Goal: Task Accomplishment & Management: Use online tool/utility

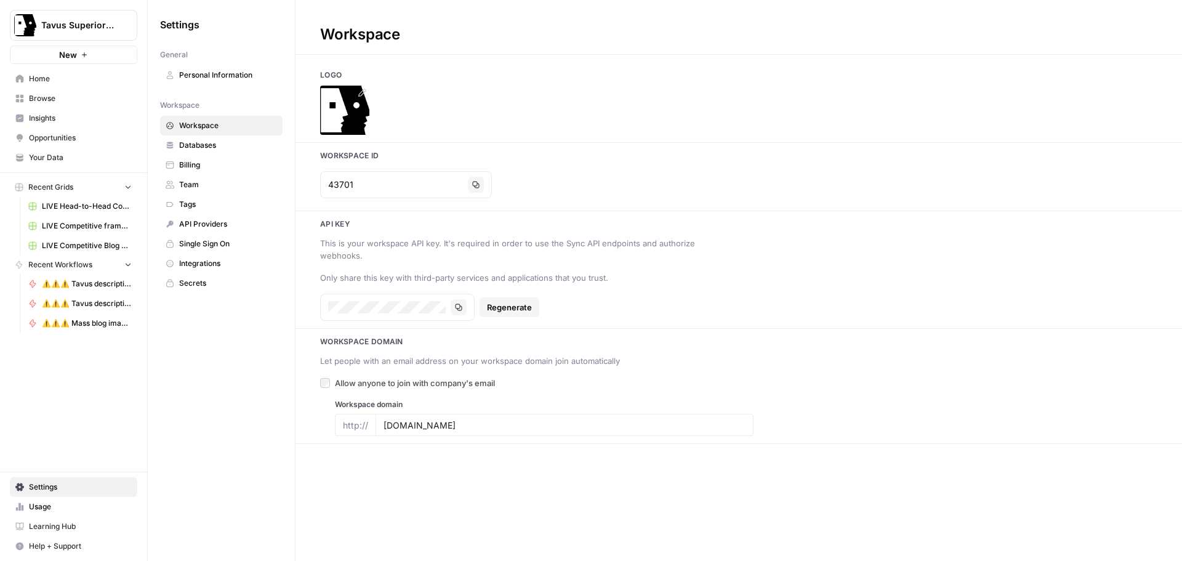
click at [360, 94] on icon at bounding box center [362, 93] width 8 height 8
click at [434, 102] on div at bounding box center [739, 110] width 887 height 49
click at [360, 94] on icon at bounding box center [362, 93] width 8 height 8
click at [364, 95] on icon at bounding box center [362, 93] width 10 height 10
click at [502, 121] on div at bounding box center [739, 110] width 887 height 49
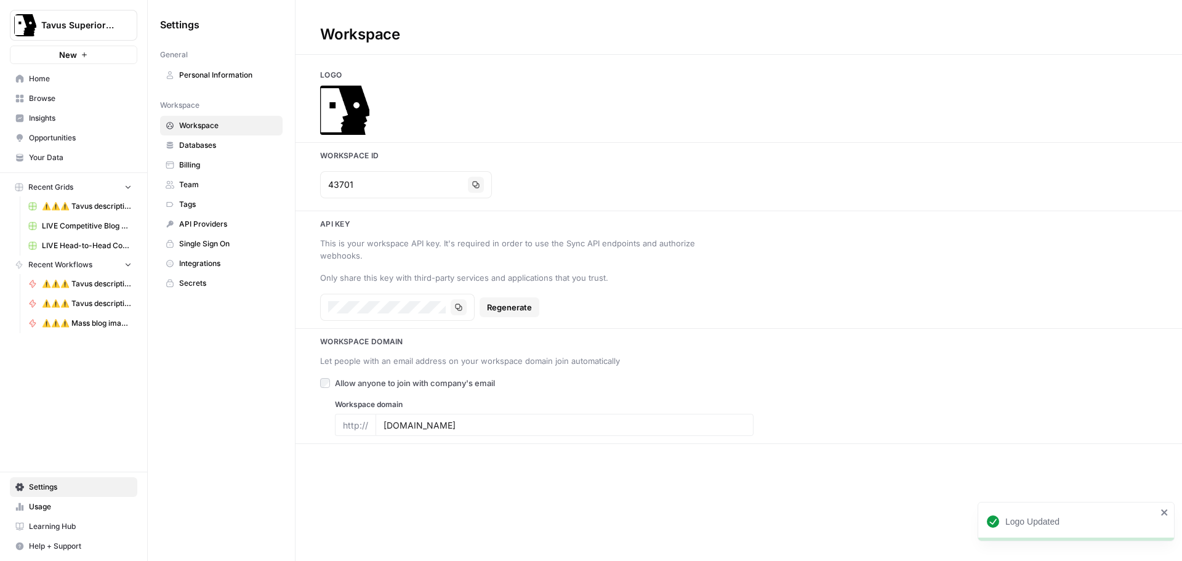
click at [61, 81] on span "Home" at bounding box center [80, 78] width 103 height 11
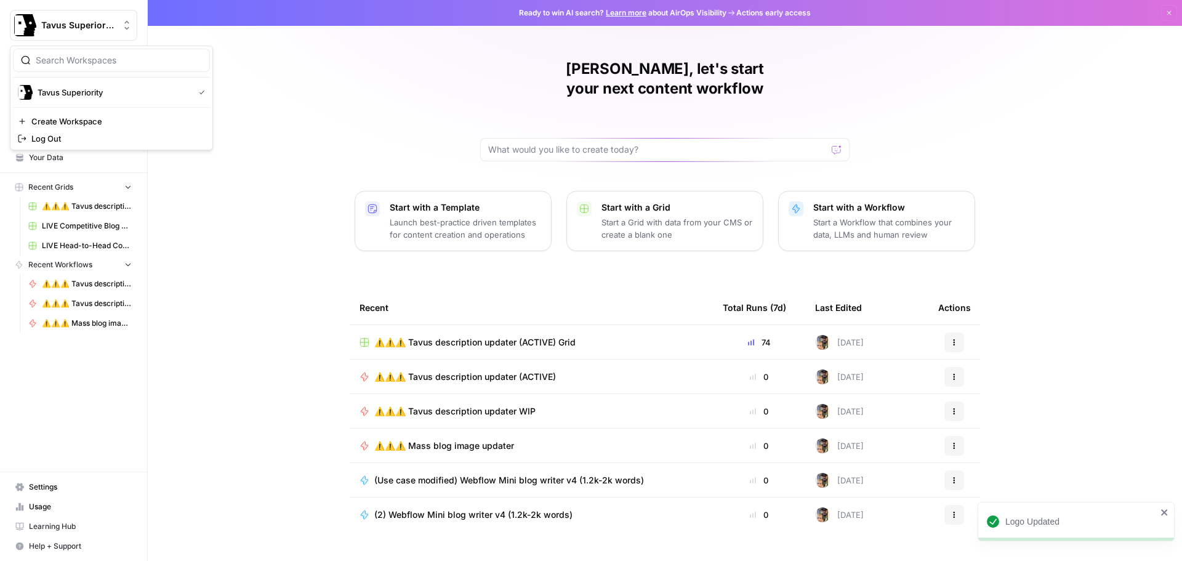
click at [86, 26] on span "Tavus Superiority" at bounding box center [78, 25] width 75 height 12
click at [256, 239] on div "Jack, let's start your next content workflow Start with a Template Launch best-…" at bounding box center [665, 293] width 1035 height 586
click at [61, 490] on span "Settings" at bounding box center [80, 487] width 103 height 11
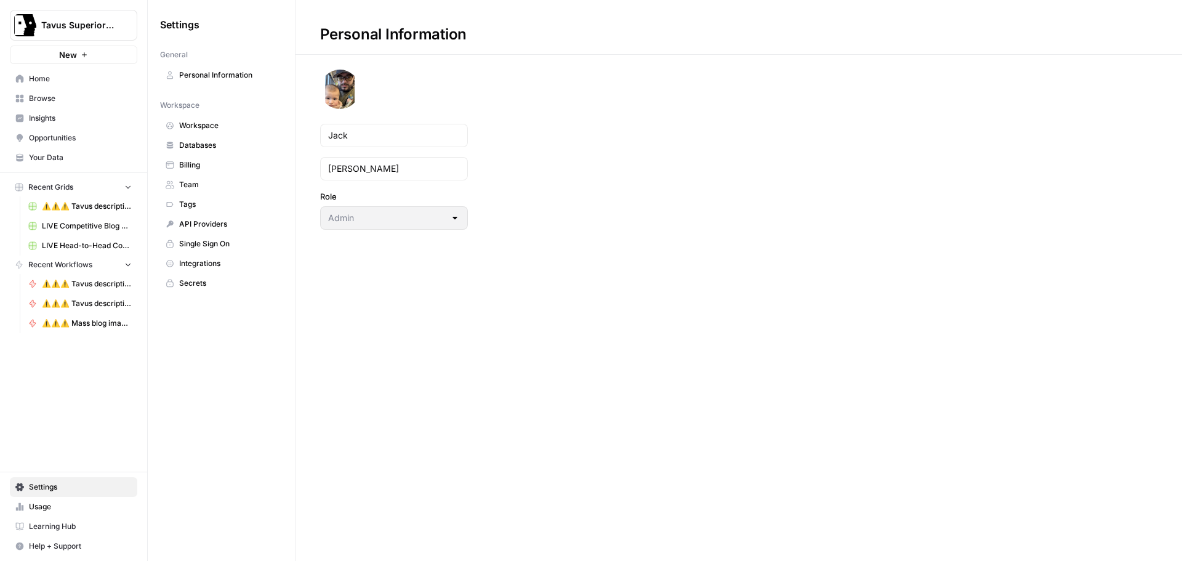
click at [211, 129] on span "Workspace" at bounding box center [228, 125] width 98 height 11
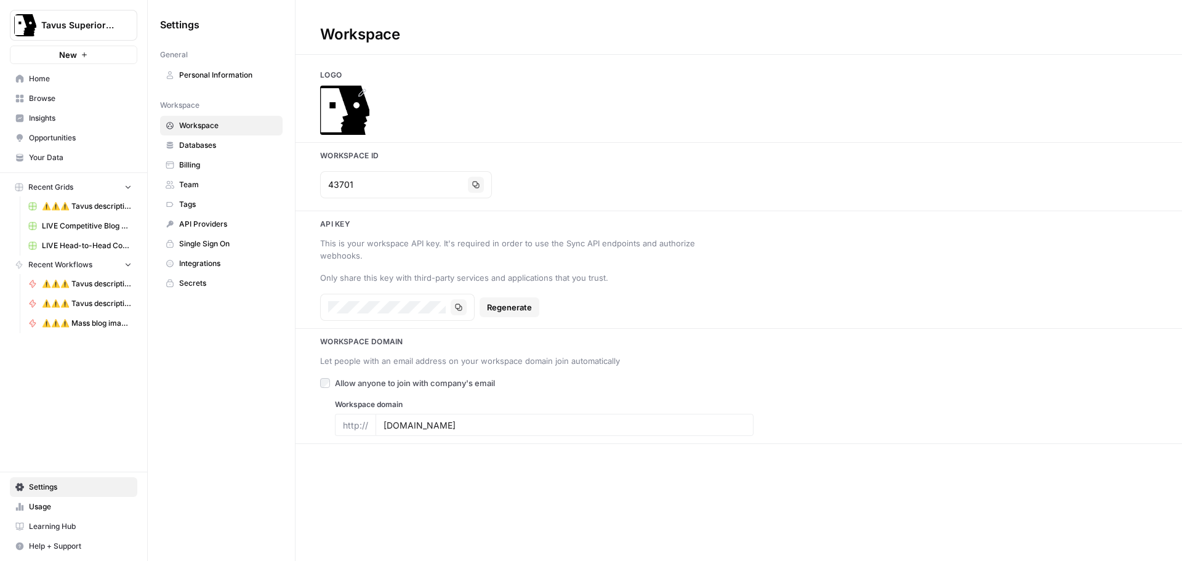
click at [360, 92] on icon at bounding box center [362, 93] width 10 height 10
click at [360, 90] on icon at bounding box center [362, 93] width 10 height 10
click at [363, 92] on icon at bounding box center [362, 93] width 10 height 10
click at [502, 107] on div at bounding box center [739, 110] width 887 height 49
click at [36, 74] on span "Home" at bounding box center [80, 78] width 103 height 11
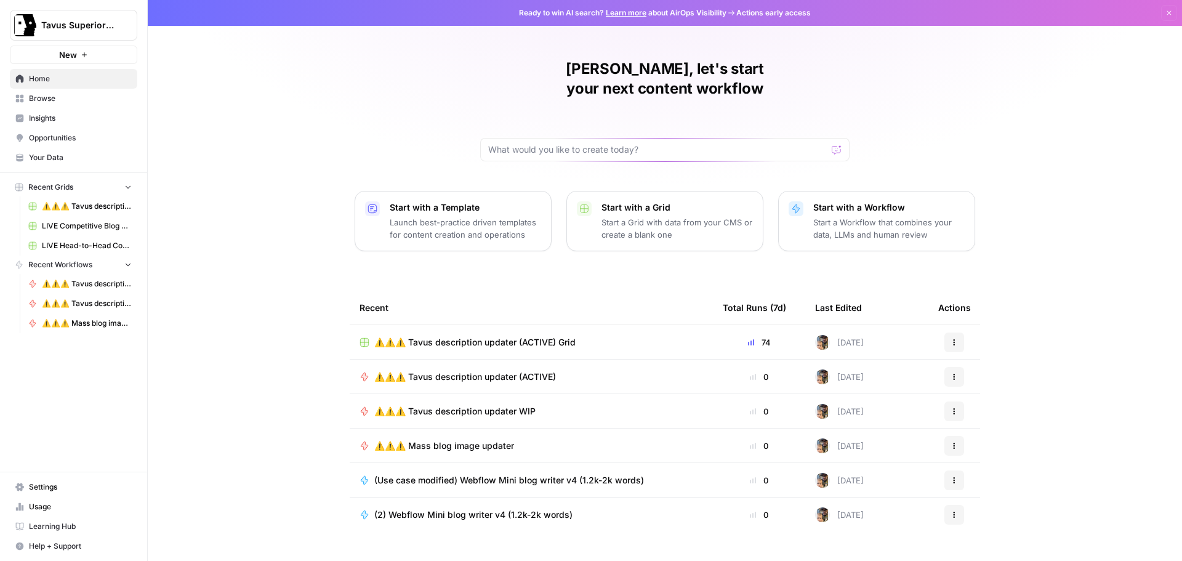
click at [76, 488] on span "Settings" at bounding box center [80, 487] width 103 height 11
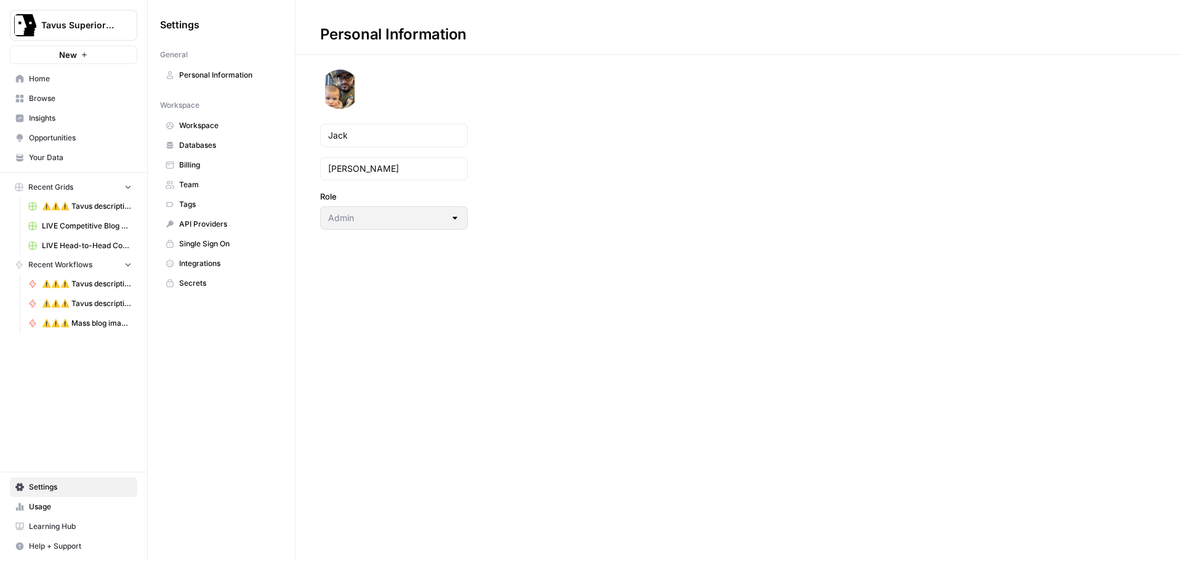
click at [198, 120] on span "Workspace" at bounding box center [228, 125] width 98 height 11
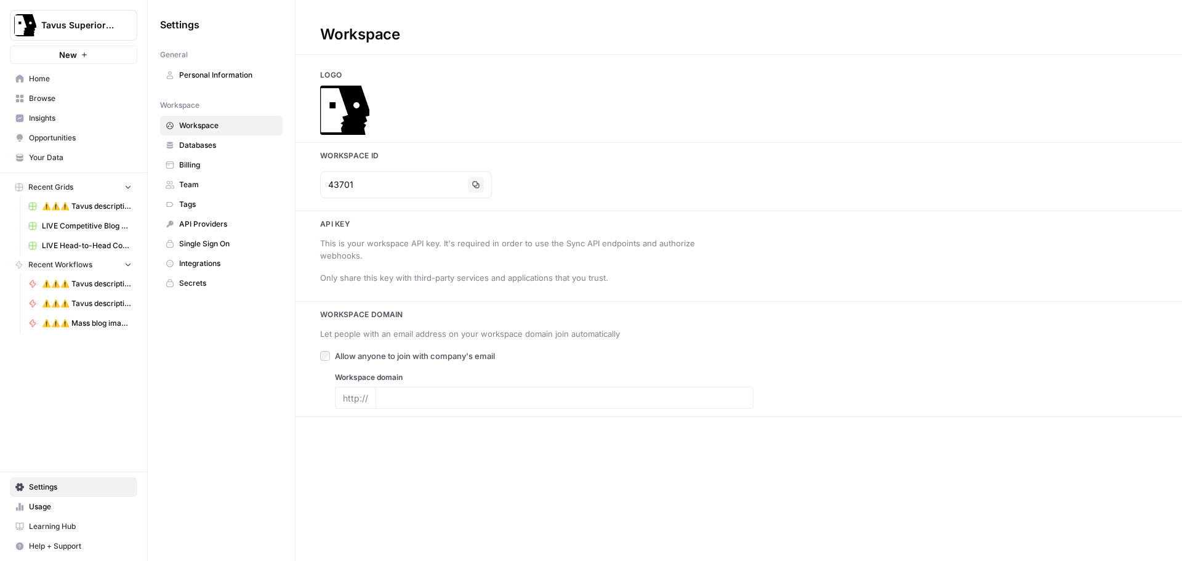
type input "tavus.io"
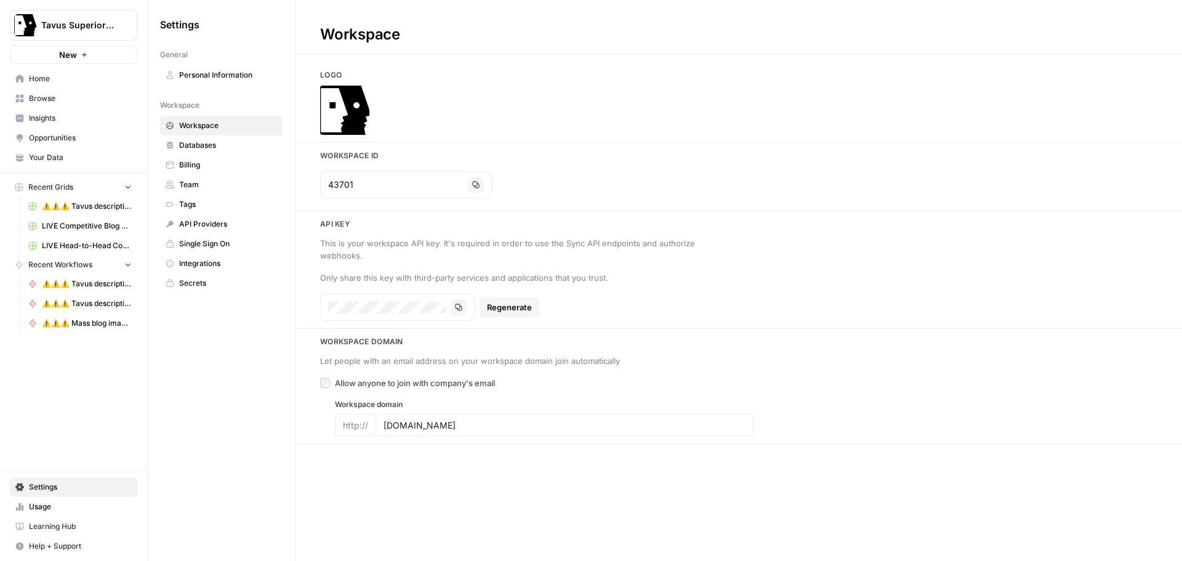
click at [611, 105] on div at bounding box center [739, 110] width 887 height 49
click at [33, 75] on span "Home" at bounding box center [80, 78] width 103 height 11
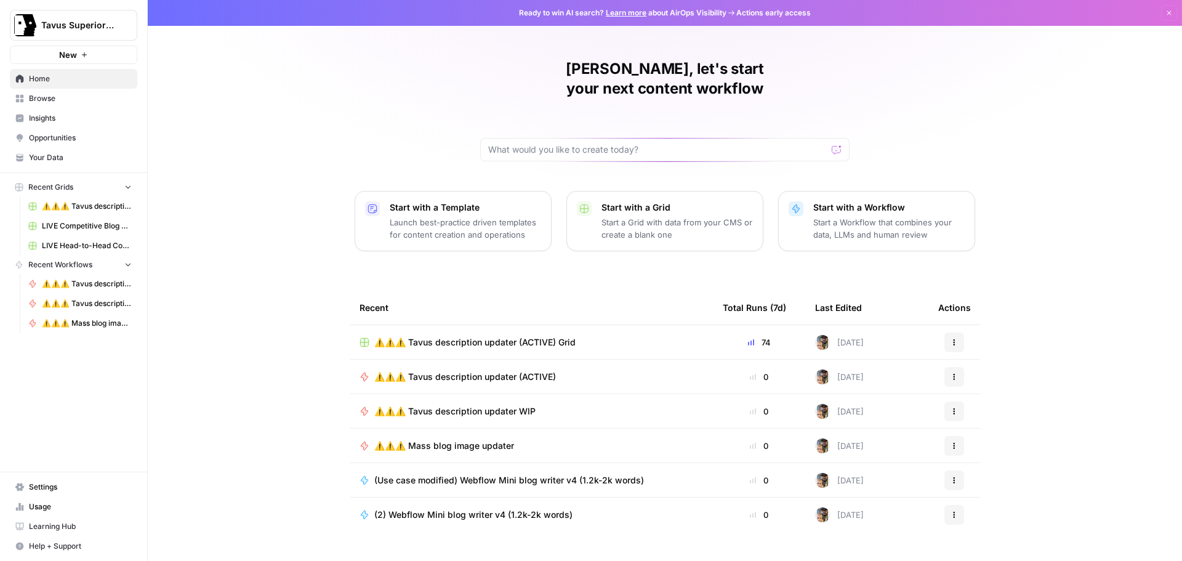
scroll to position [6, 0]
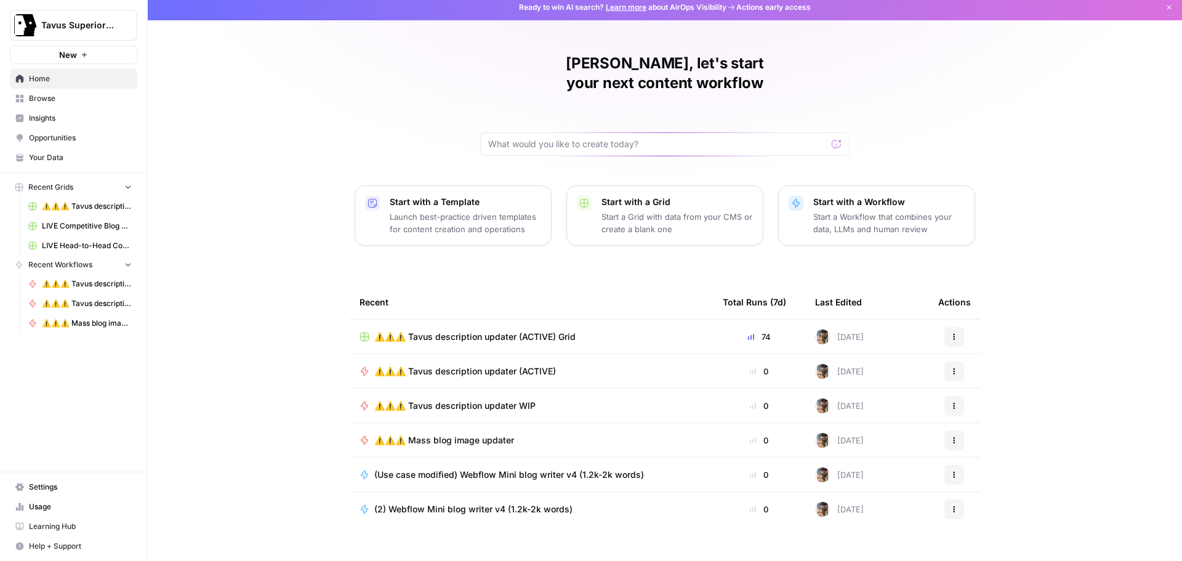
click at [477, 331] on span "⚠️⚠️⚠️ Tavus description updater (ACTIVE) Grid" at bounding box center [474, 337] width 201 height 12
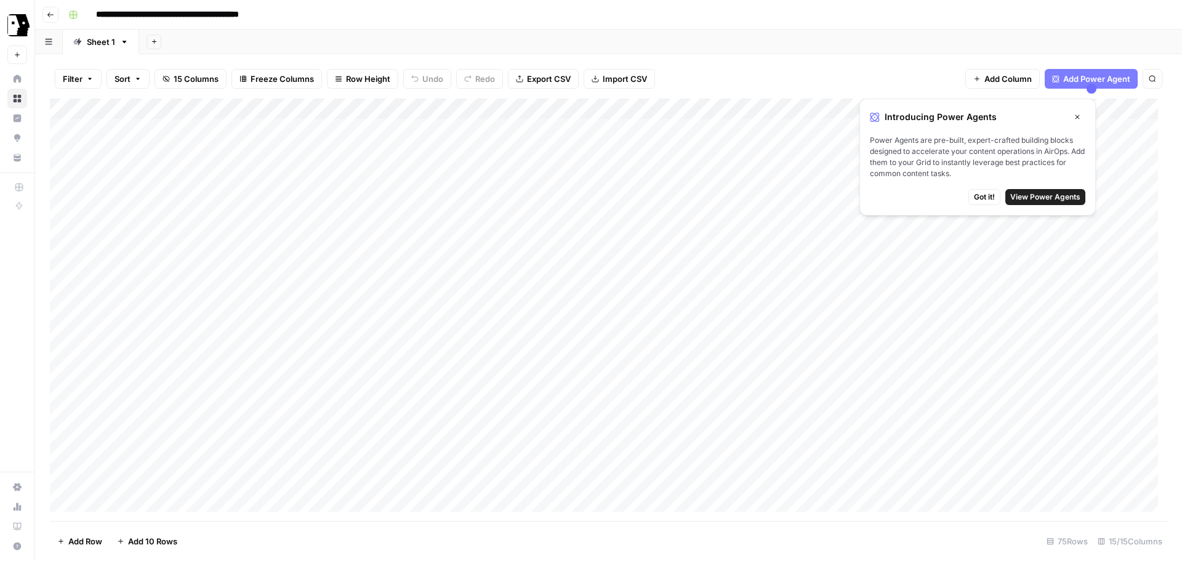
click at [1073, 119] on button "Close" at bounding box center [1078, 117] width 16 height 16
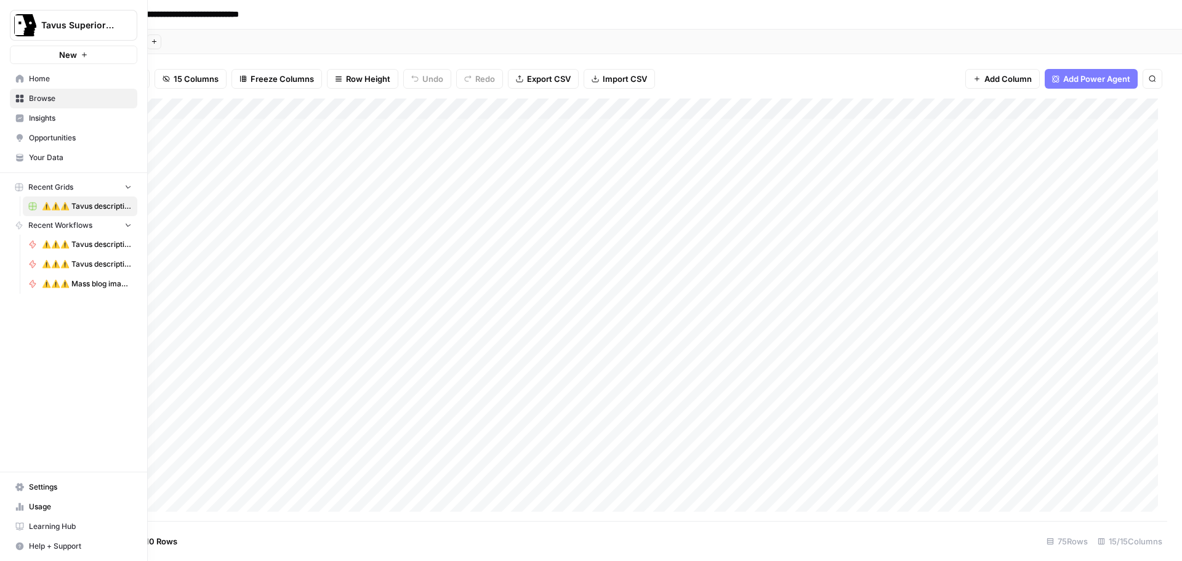
click at [21, 76] on icon at bounding box center [20, 79] width 8 height 8
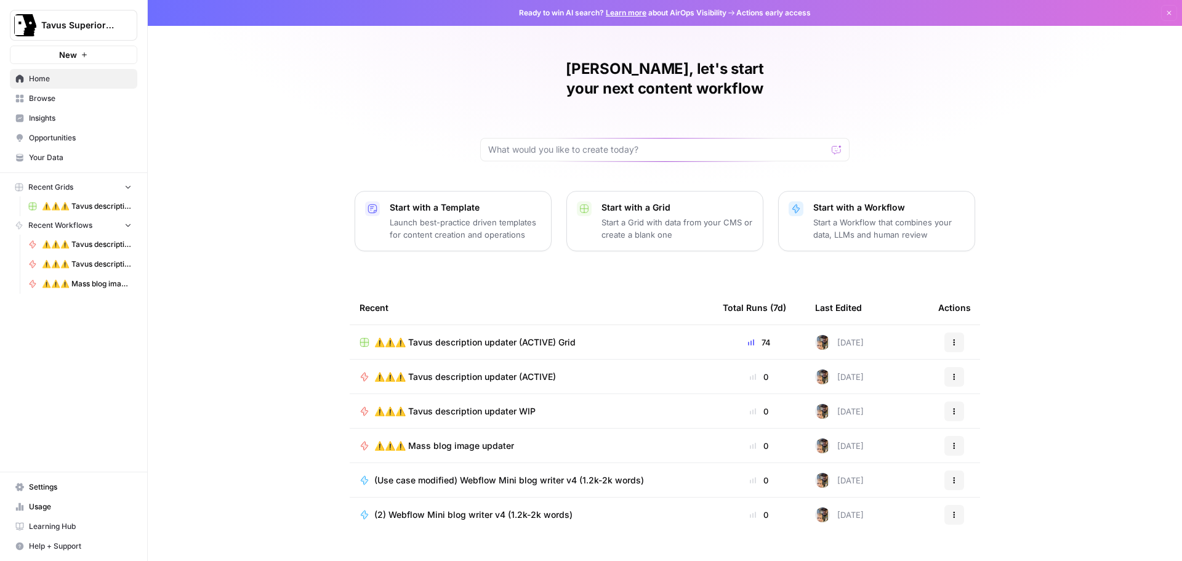
click at [61, 156] on span "Your Data" at bounding box center [80, 157] width 103 height 11
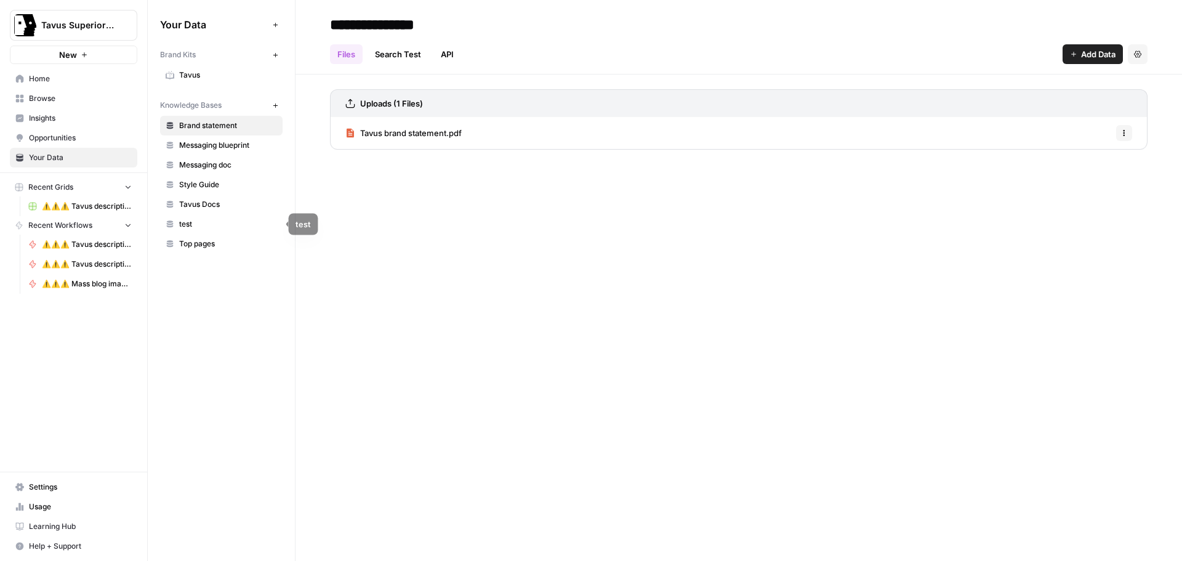
click at [204, 227] on span "test" at bounding box center [228, 224] width 98 height 11
click at [1132, 55] on button "Settings" at bounding box center [1138, 54] width 20 height 20
click at [1092, 83] on span "Delete Knowledge Base" at bounding box center [1087, 83] width 91 height 12
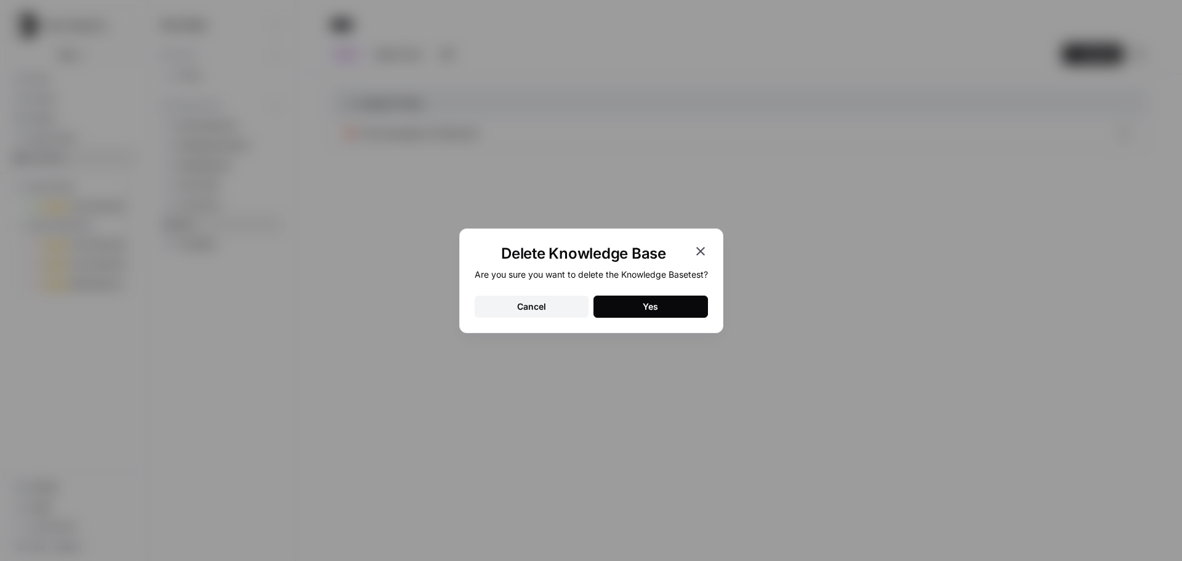
click at [660, 309] on button "Yes" at bounding box center [651, 307] width 115 height 22
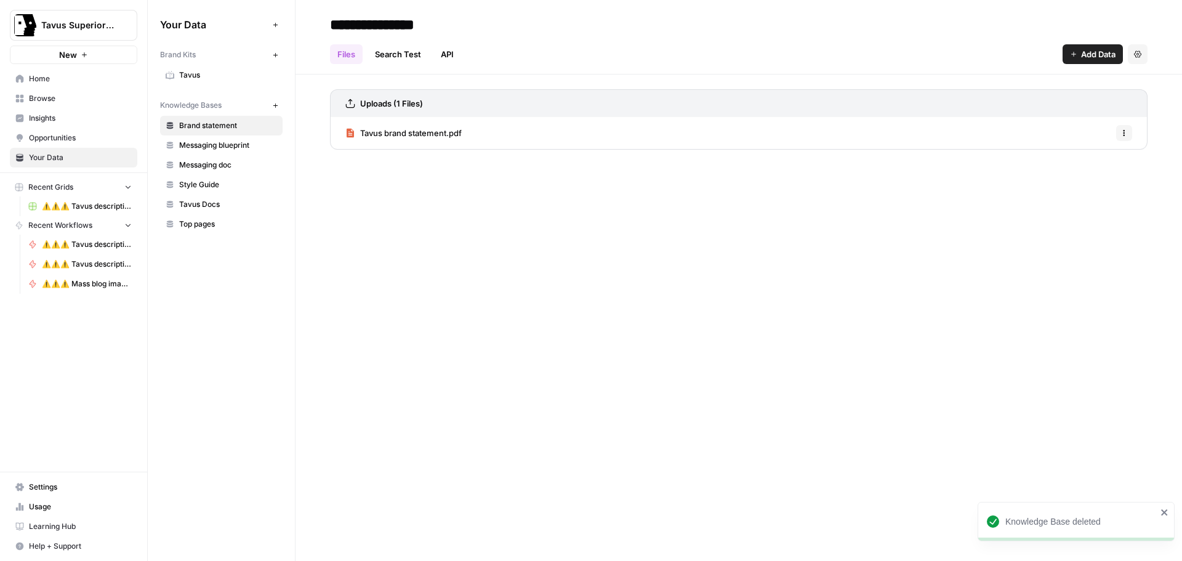
click at [203, 209] on span "Tavus Docs" at bounding box center [228, 204] width 98 height 11
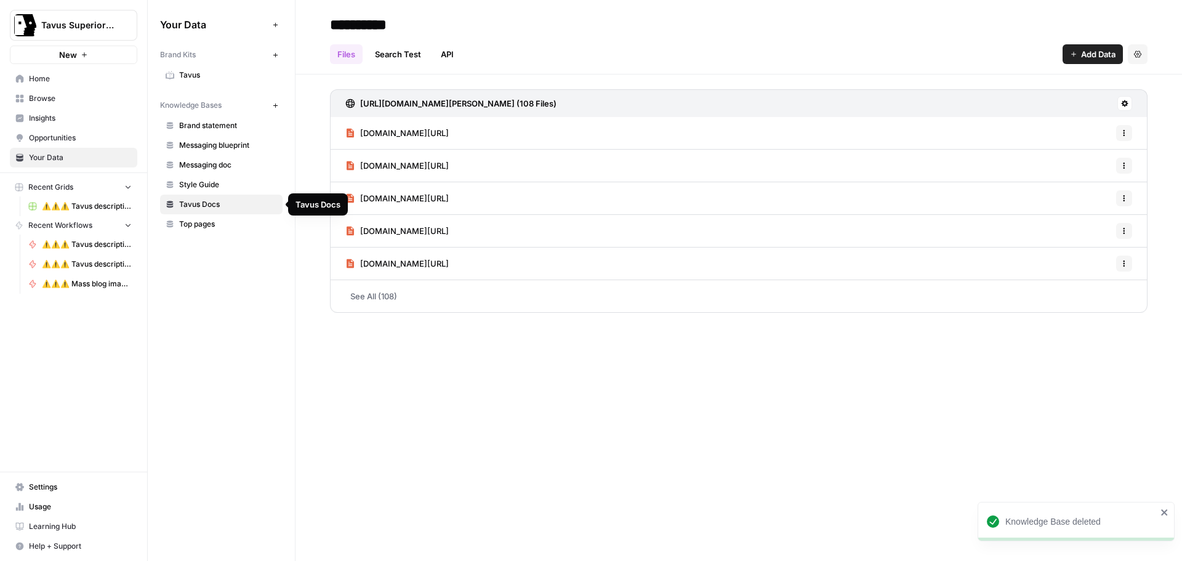
click at [201, 224] on span "Top pages" at bounding box center [228, 224] width 98 height 11
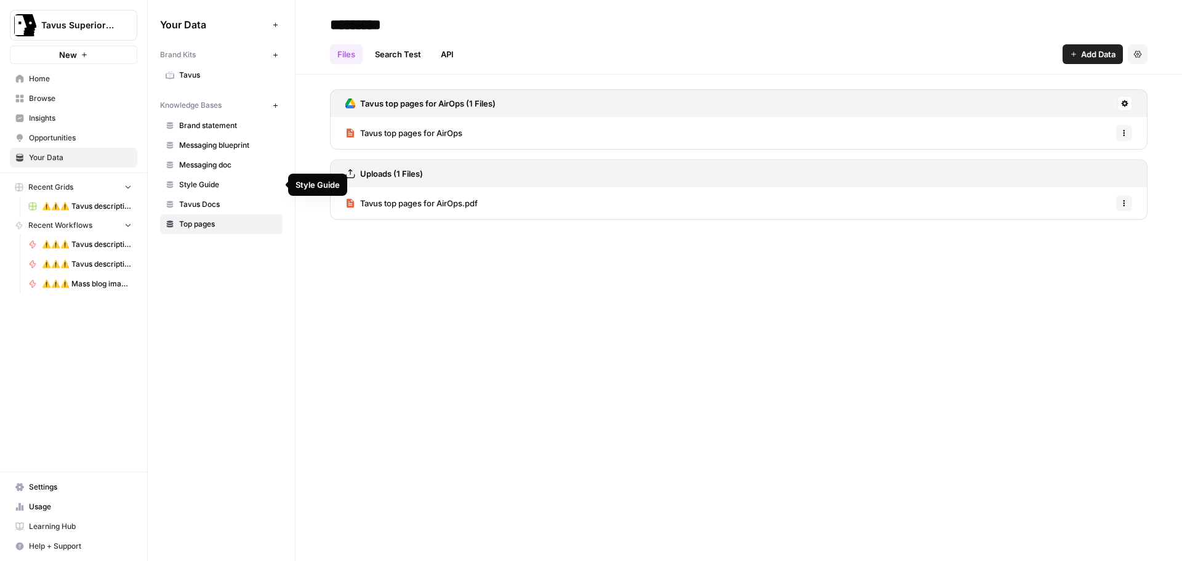
click at [208, 189] on span "Style Guide" at bounding box center [228, 184] width 98 height 11
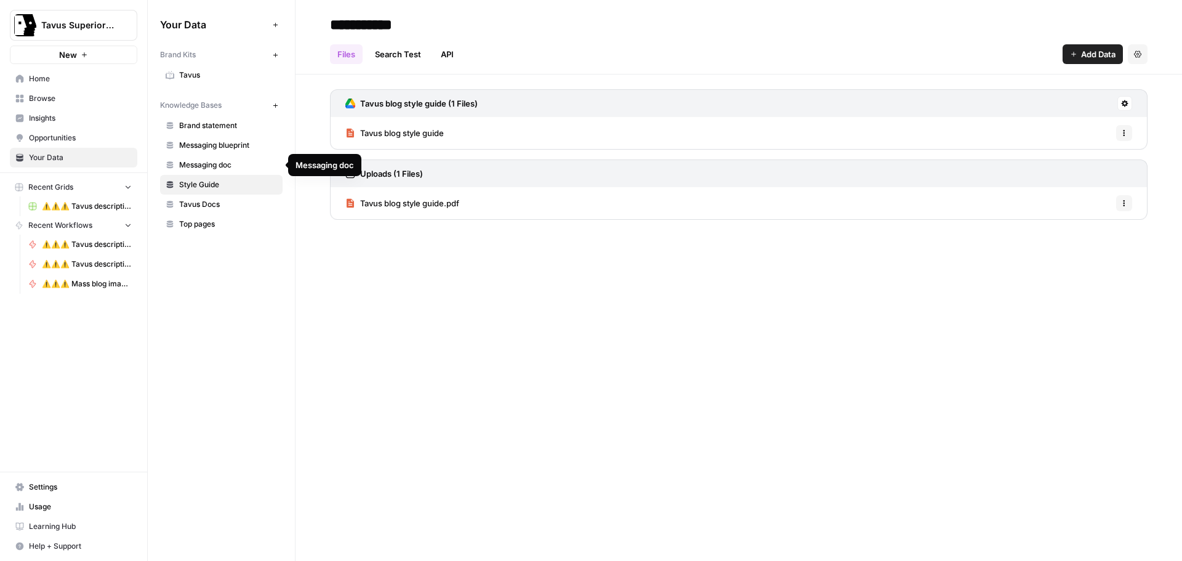
click at [209, 163] on span "Messaging doc" at bounding box center [228, 164] width 98 height 11
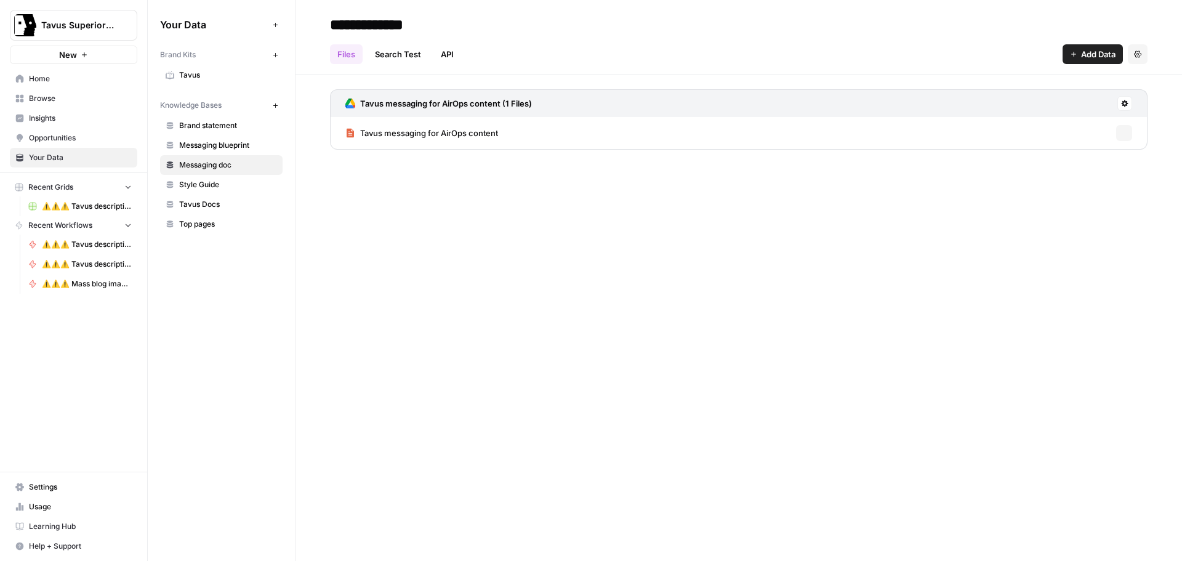
click at [216, 151] on link "Messaging blueprint" at bounding box center [221, 145] width 123 height 20
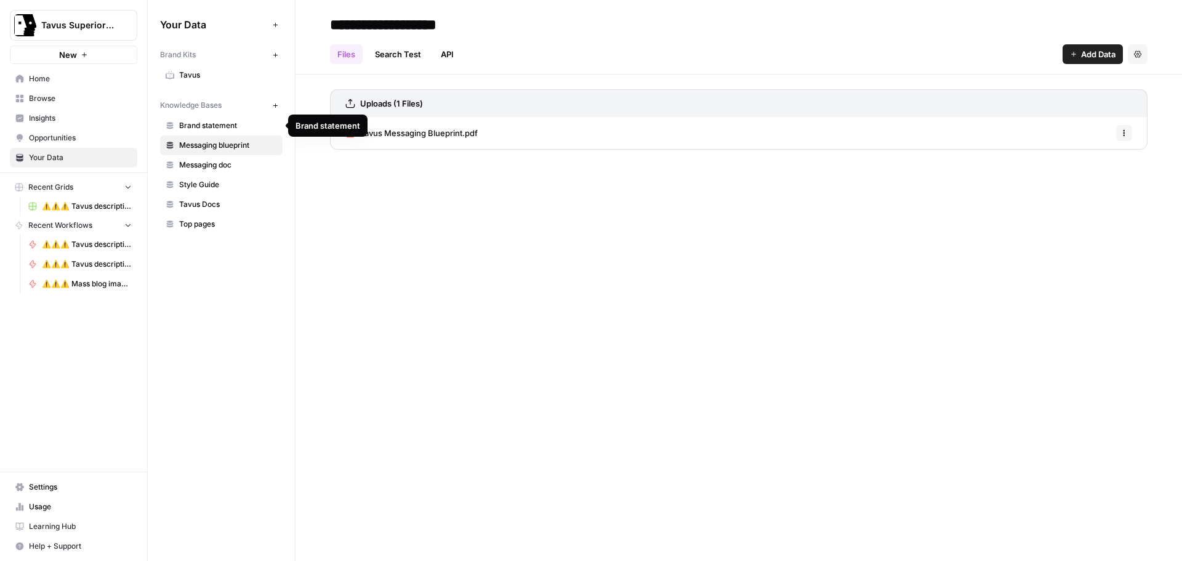
click at [215, 121] on span "Brand statement" at bounding box center [228, 125] width 98 height 11
click at [436, 134] on span "Tavus brand statement.pdf" at bounding box center [411, 133] width 102 height 12
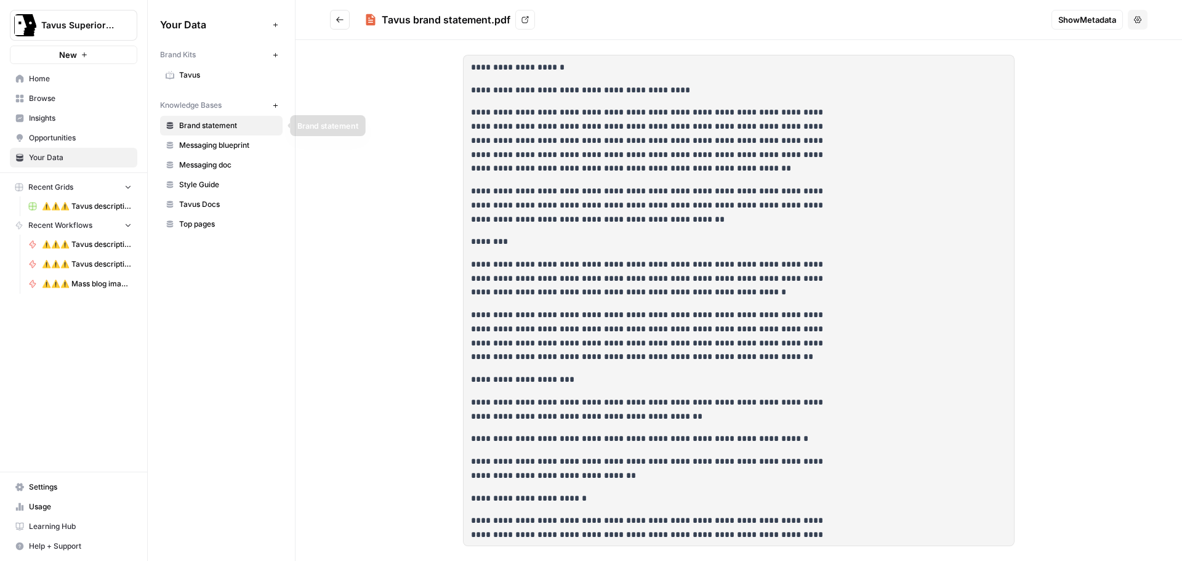
click at [203, 140] on span "Messaging blueprint" at bounding box center [228, 145] width 98 height 11
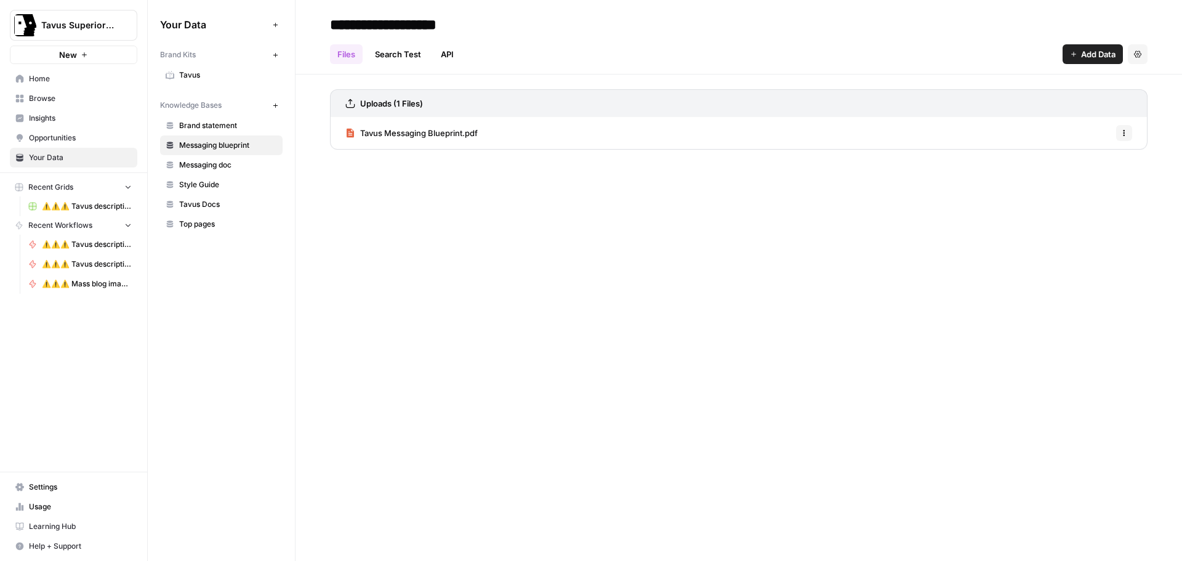
click at [471, 129] on span "Tavus Messaging Blueprint.pdf" at bounding box center [419, 133] width 118 height 12
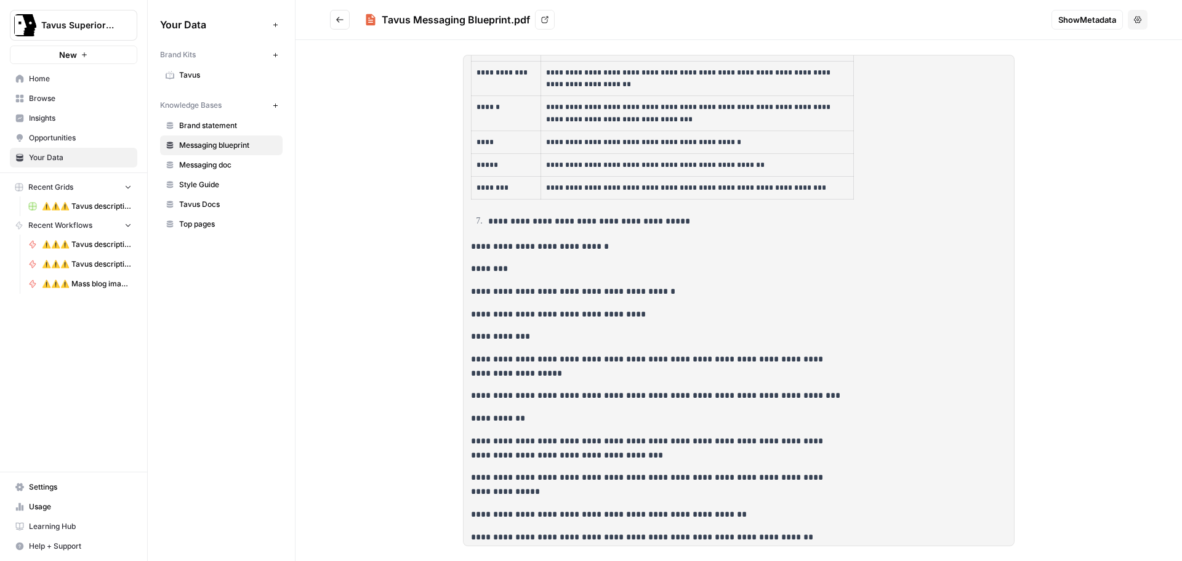
scroll to position [5121, 0]
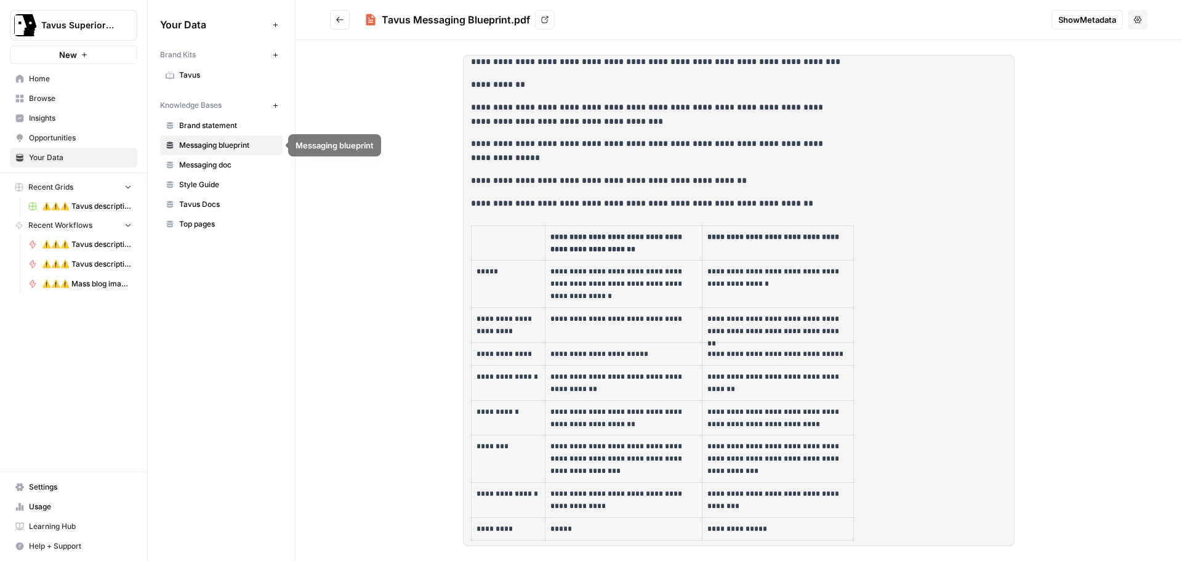
click at [190, 161] on span "Messaging doc" at bounding box center [228, 164] width 98 height 11
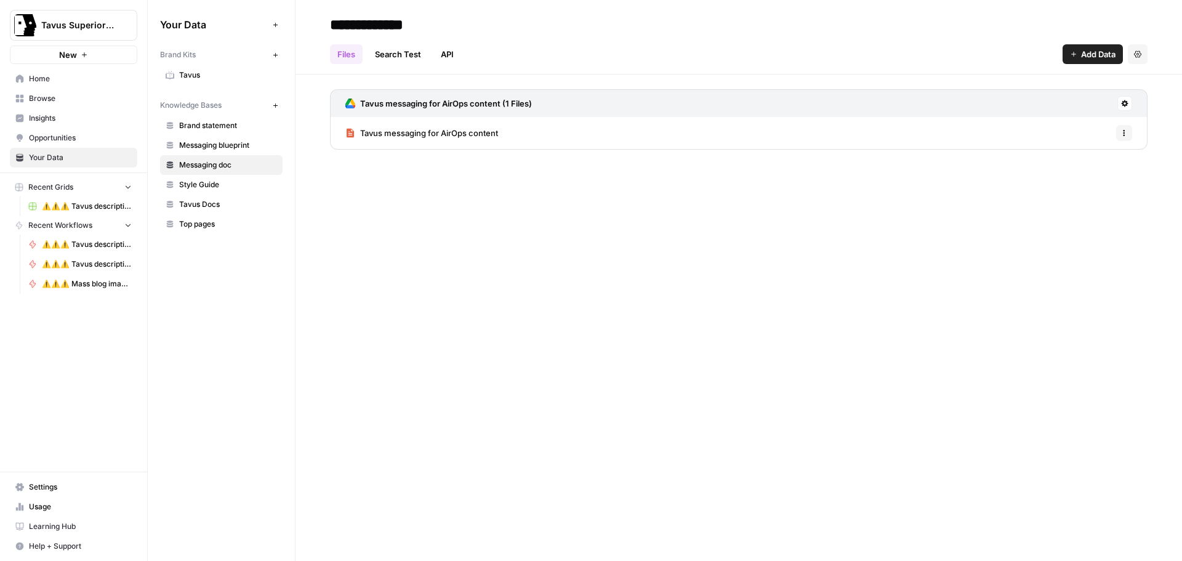
click at [456, 134] on span "Tavus messaging for AirOps content" at bounding box center [429, 133] width 138 height 12
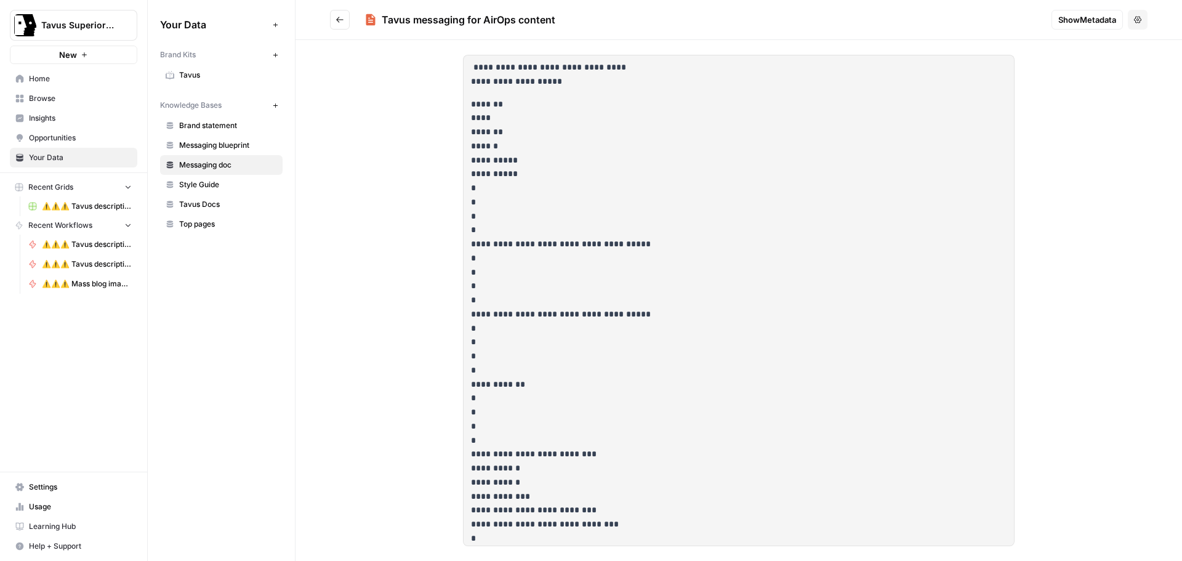
click at [205, 185] on span "Style Guide" at bounding box center [228, 184] width 98 height 11
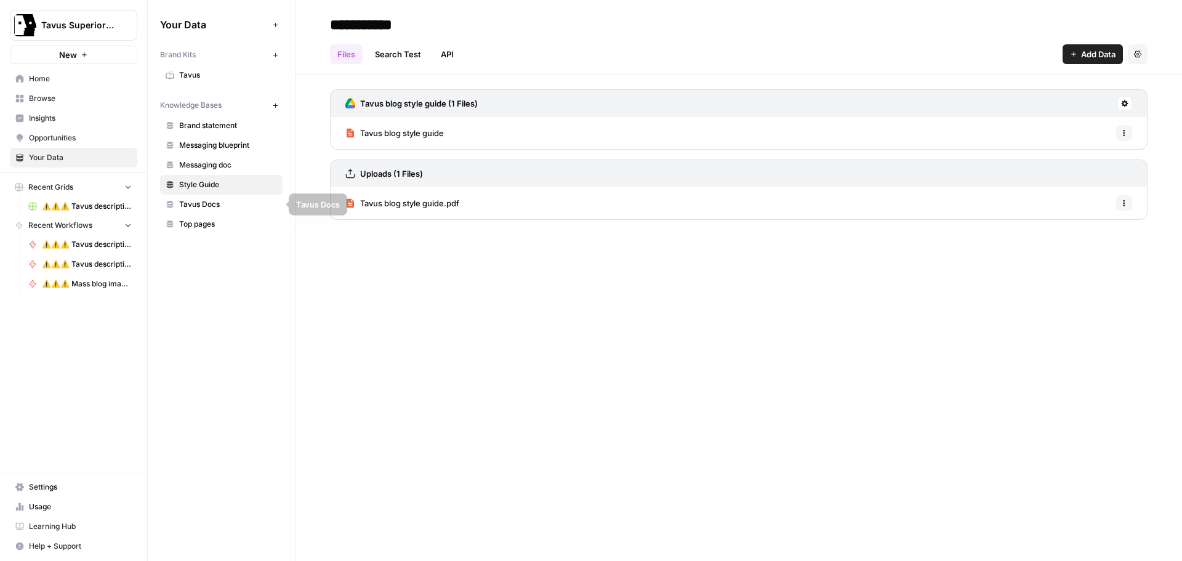
click at [201, 203] on span "Tavus Docs" at bounding box center [228, 204] width 98 height 11
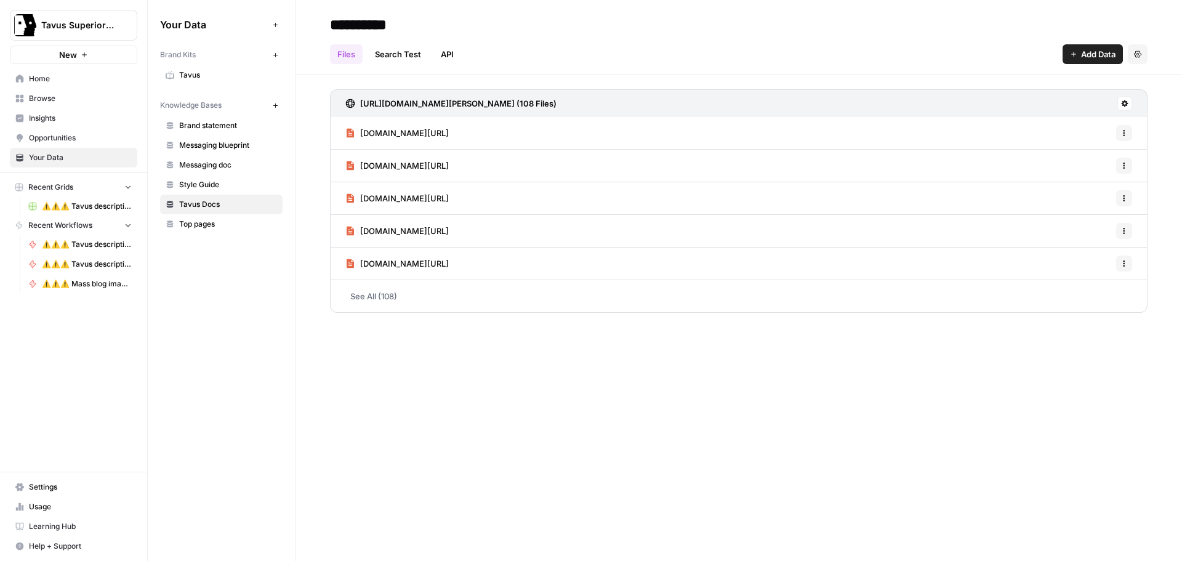
click at [208, 225] on span "Top pages" at bounding box center [228, 224] width 98 height 11
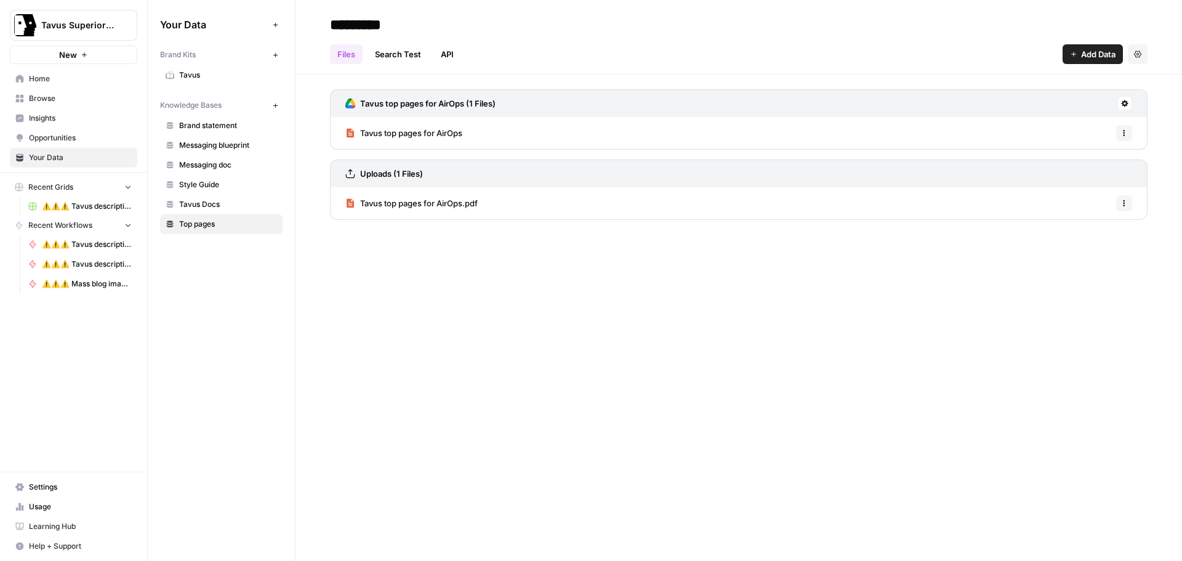
click at [200, 124] on span "Brand statement" at bounding box center [228, 125] width 98 height 11
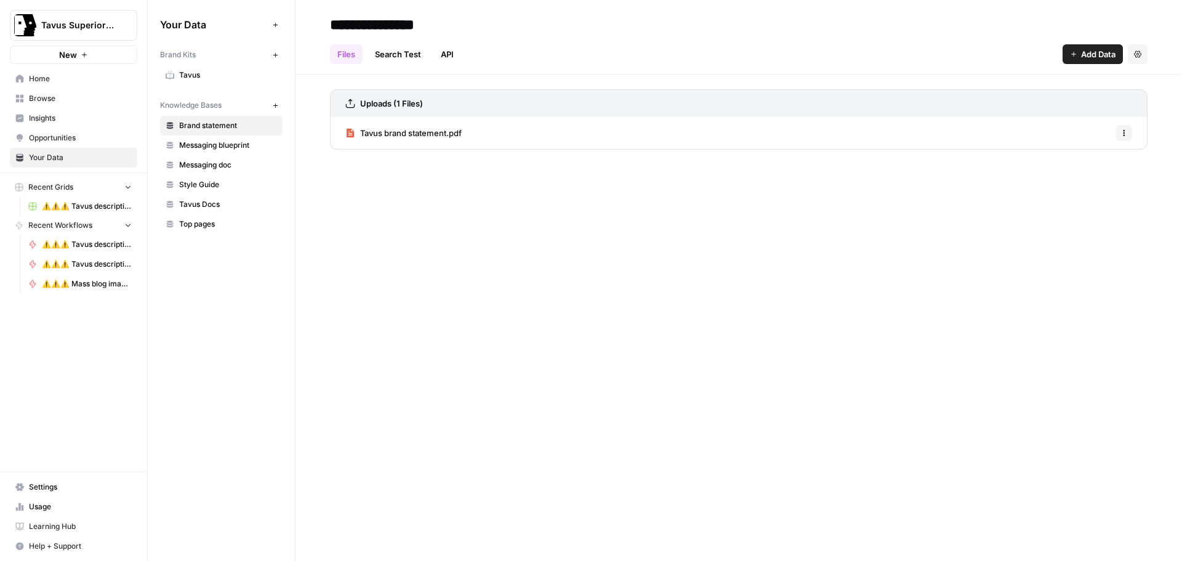
click at [42, 79] on span "Home" at bounding box center [80, 78] width 103 height 11
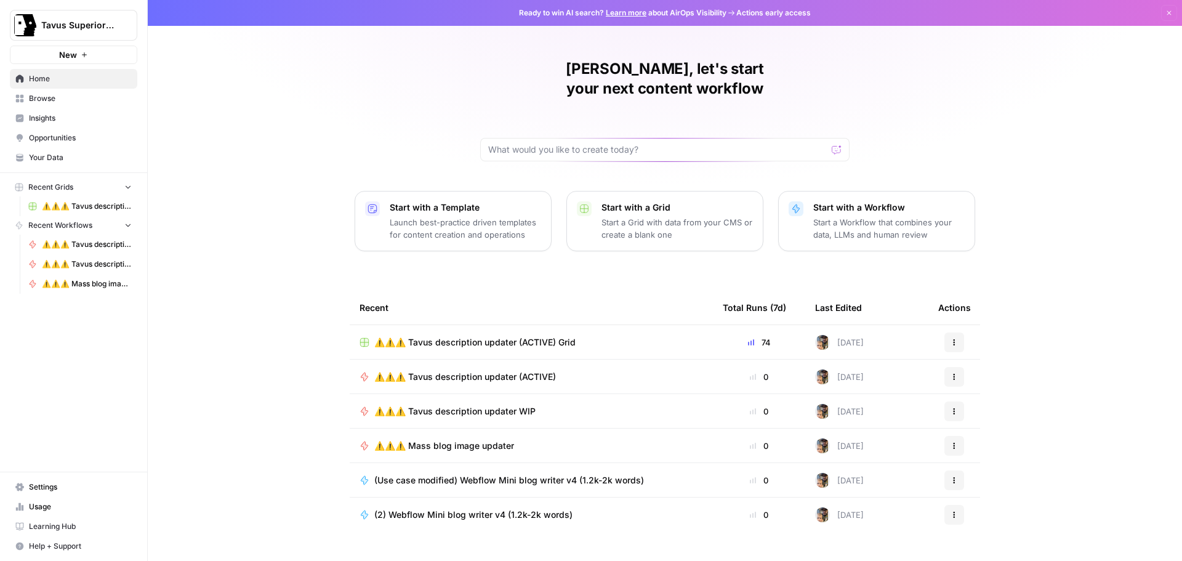
click at [570, 336] on span "⚠️⚠️⚠️ Tavus description updater (ACTIVE) Grid" at bounding box center [474, 342] width 201 height 12
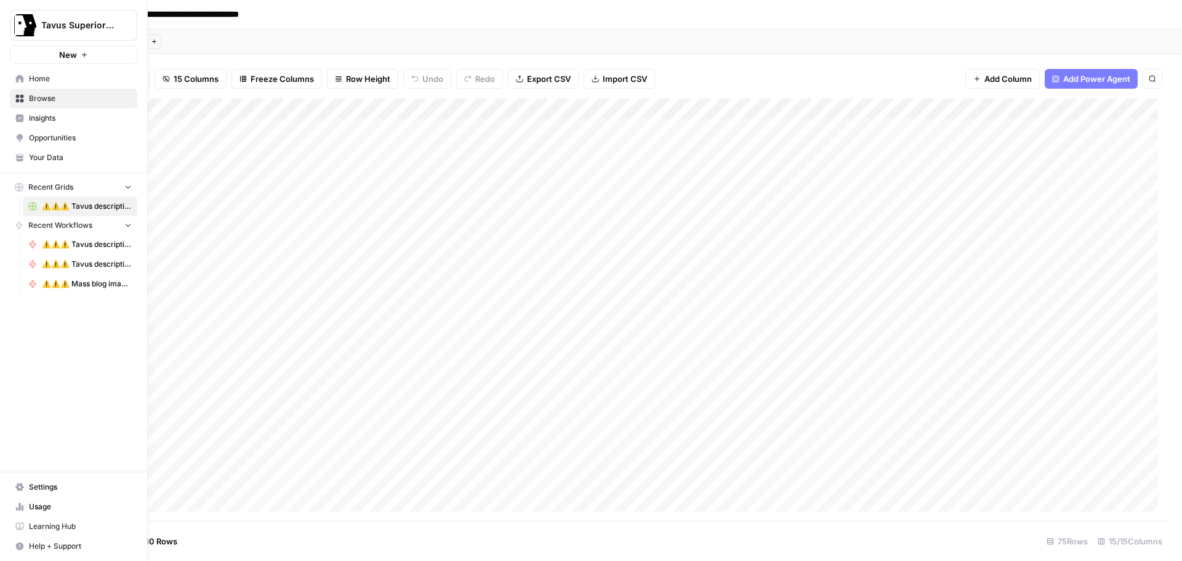
click at [20, 78] on icon at bounding box center [20, 79] width 8 height 8
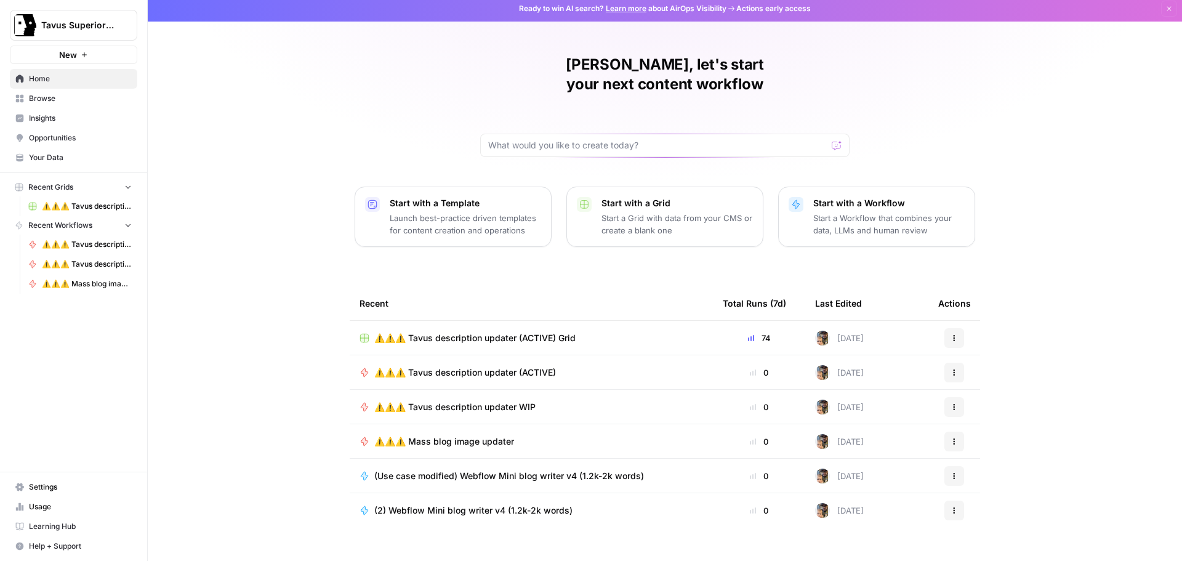
scroll to position [6, 0]
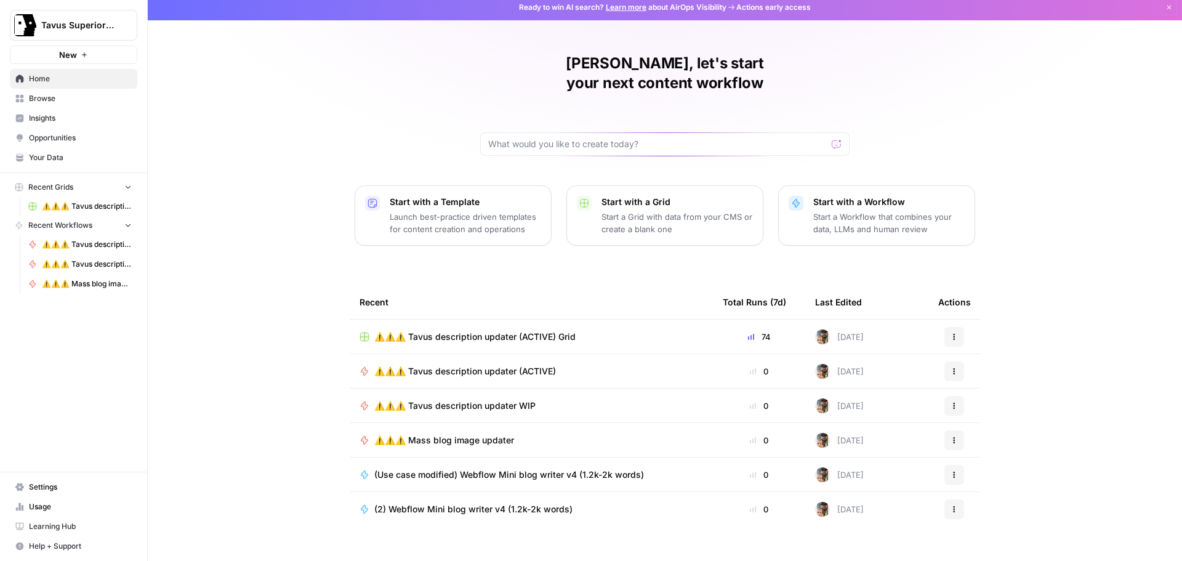
click at [81, 102] on span "Browse" at bounding box center [80, 98] width 103 height 11
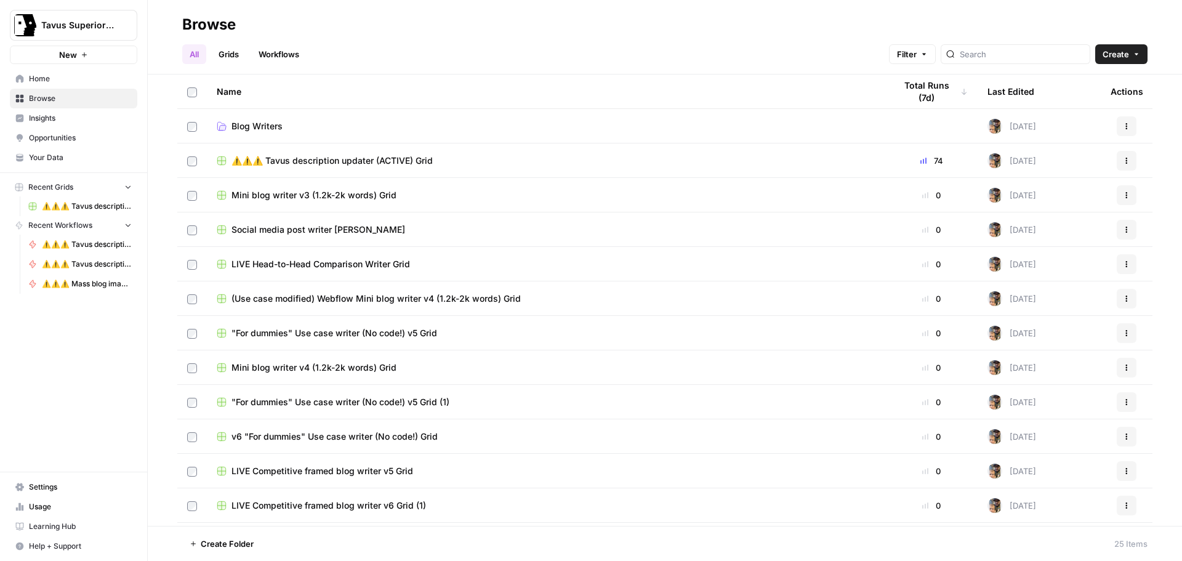
click at [275, 126] on span "Blog Writers" at bounding box center [257, 126] width 51 height 12
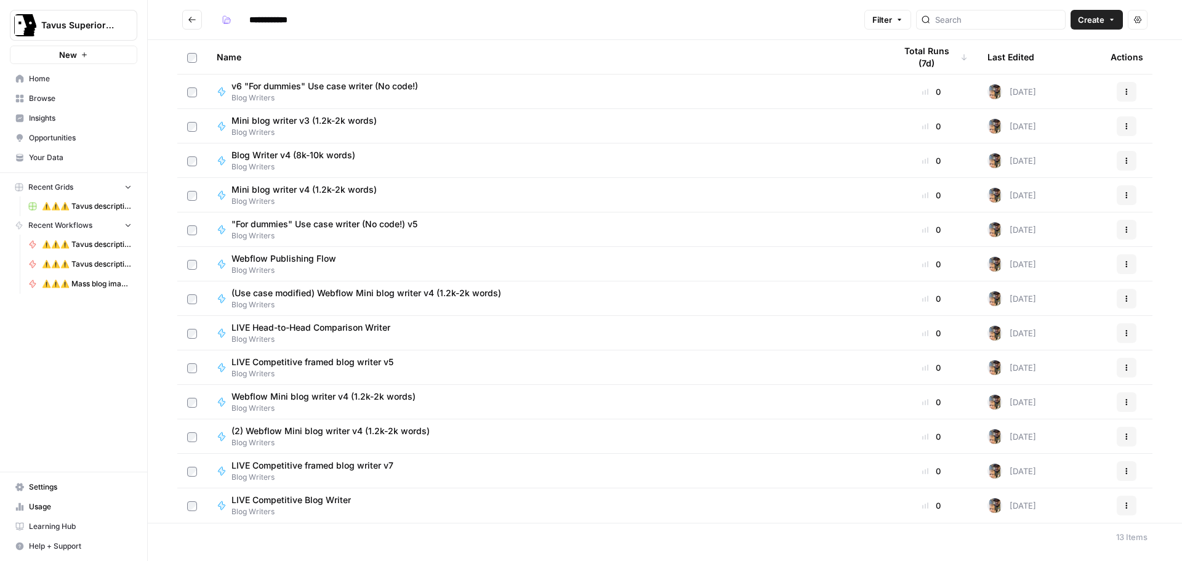
click at [190, 17] on icon "Go back" at bounding box center [192, 19] width 9 height 9
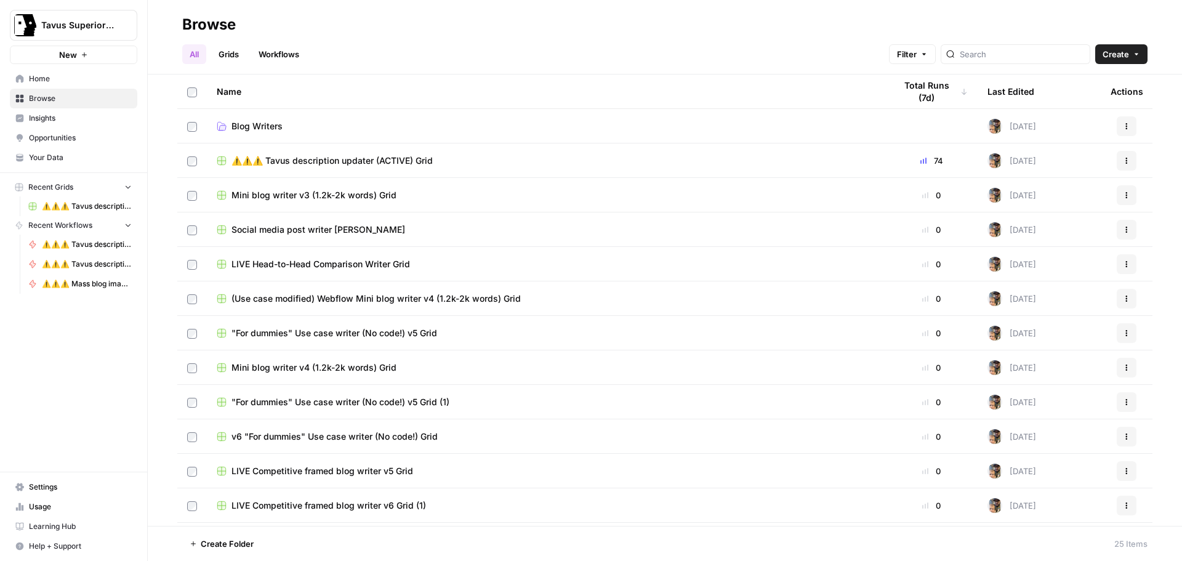
click at [235, 65] on header "Browse All Grids Workflows Filter Create" at bounding box center [665, 37] width 1035 height 75
click at [263, 54] on link "Workflows" at bounding box center [278, 54] width 55 height 20
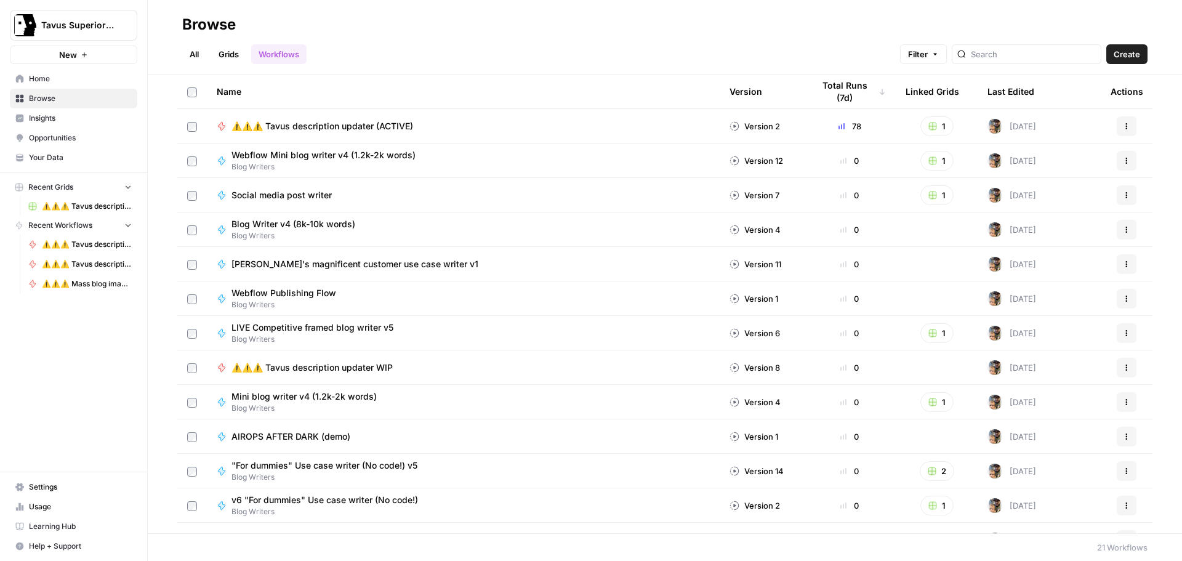
click at [350, 128] on span "⚠️⚠️⚠️ Tavus description updater (ACTIVE)" at bounding box center [323, 126] width 182 height 12
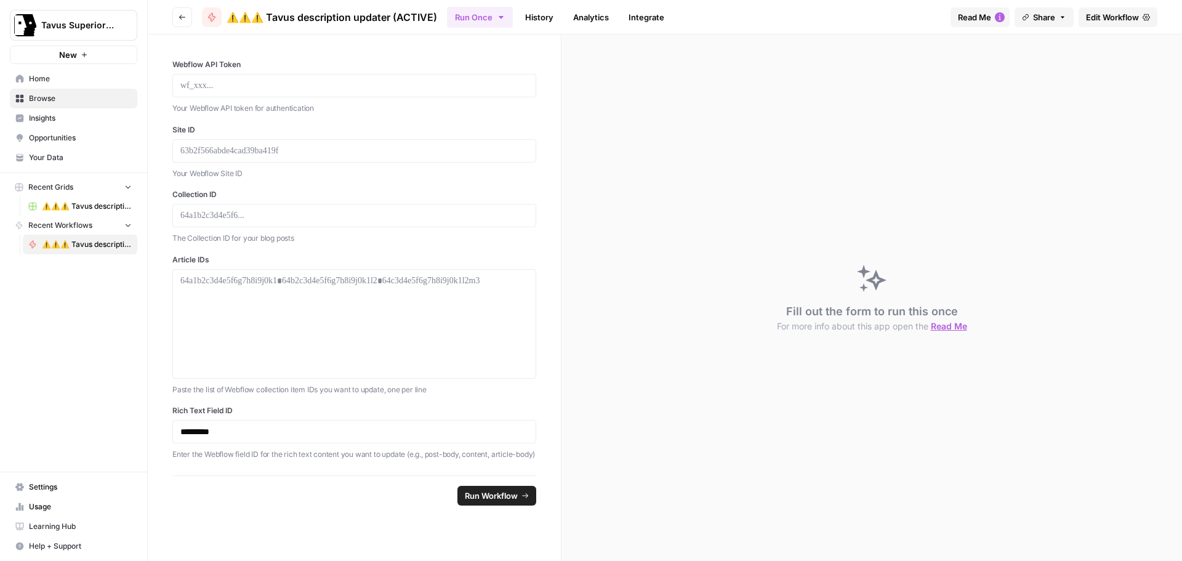
click at [187, 20] on button "Go back" at bounding box center [182, 17] width 20 height 20
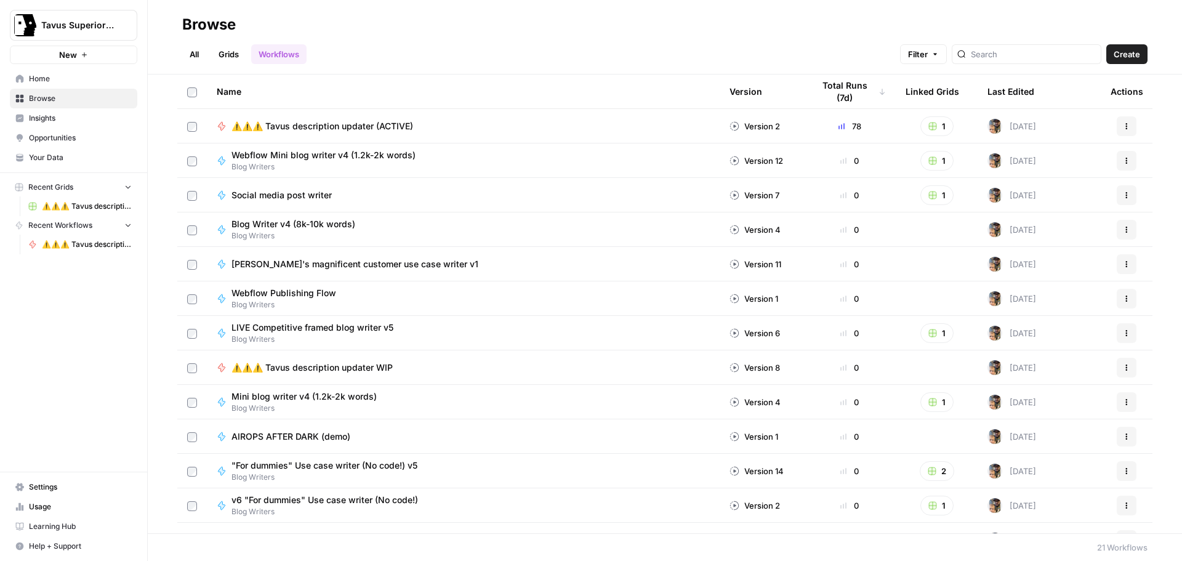
click at [1117, 122] on button "Actions" at bounding box center [1127, 126] width 20 height 20
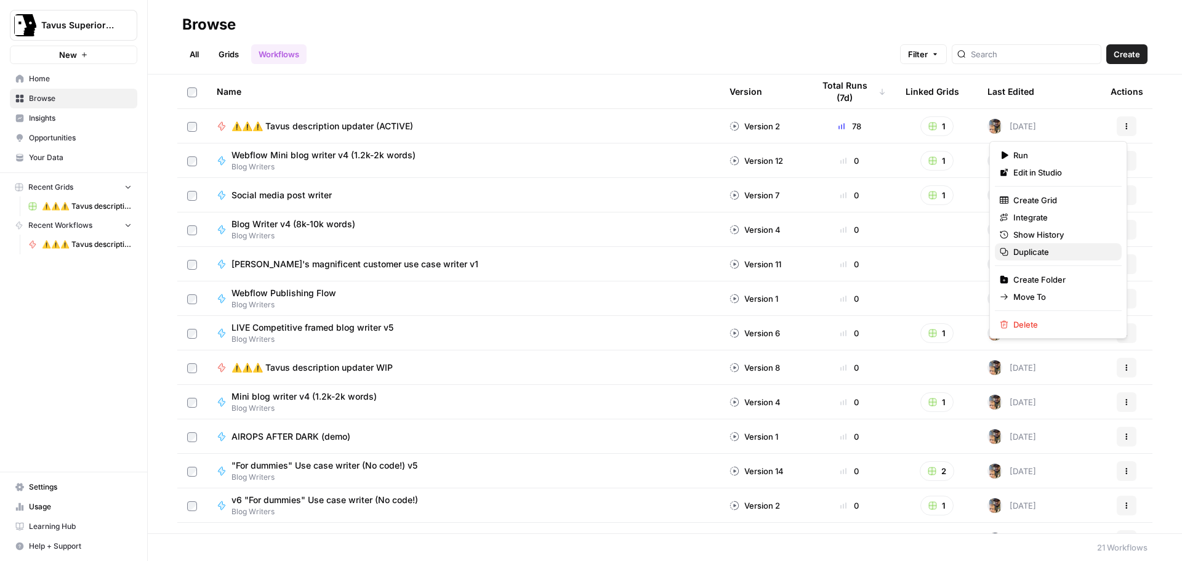
click at [1044, 247] on span "Duplicate" at bounding box center [1063, 252] width 99 height 12
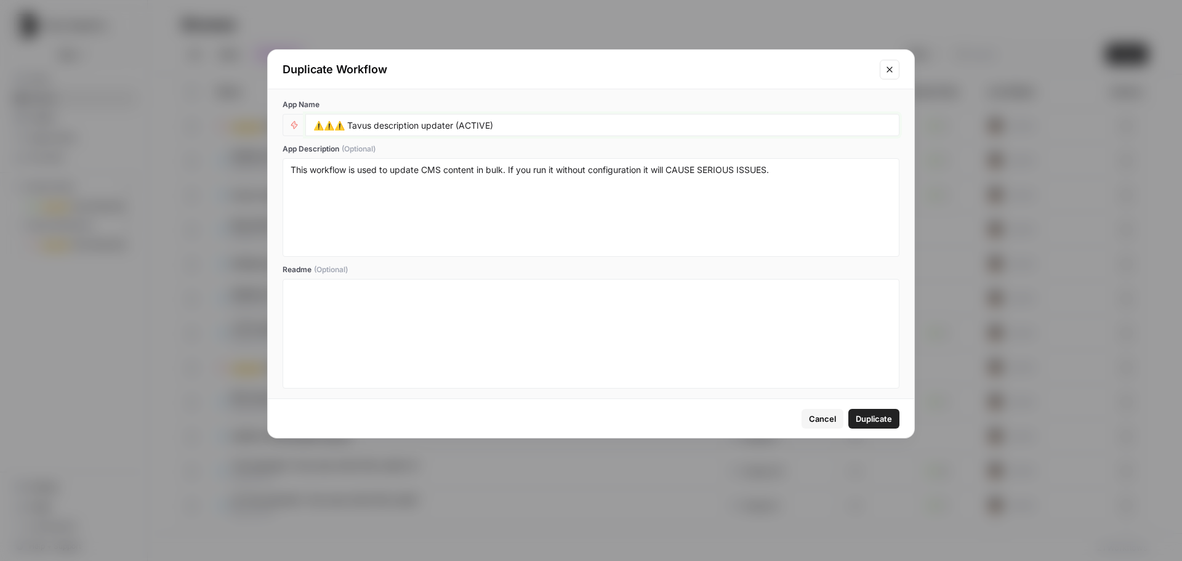
drag, startPoint x: 494, startPoint y: 127, endPoint x: 462, endPoint y: 132, distance: 32.5
click at [462, 132] on div "⚠️⚠️⚠️ Tavus description updater (ACTIVE)" at bounding box center [602, 125] width 594 height 22
type input "⚠️⚠️⚠️ Tavus description updater (WIP)"
click at [567, 167] on textarea "This workflow is used to update CMS content in bulk. If you run it without conf…" at bounding box center [591, 207] width 601 height 87
click at [571, 172] on textarea "This workflow is used to update CMS content in bulk. If you run it without conf…" at bounding box center [591, 207] width 601 height 87
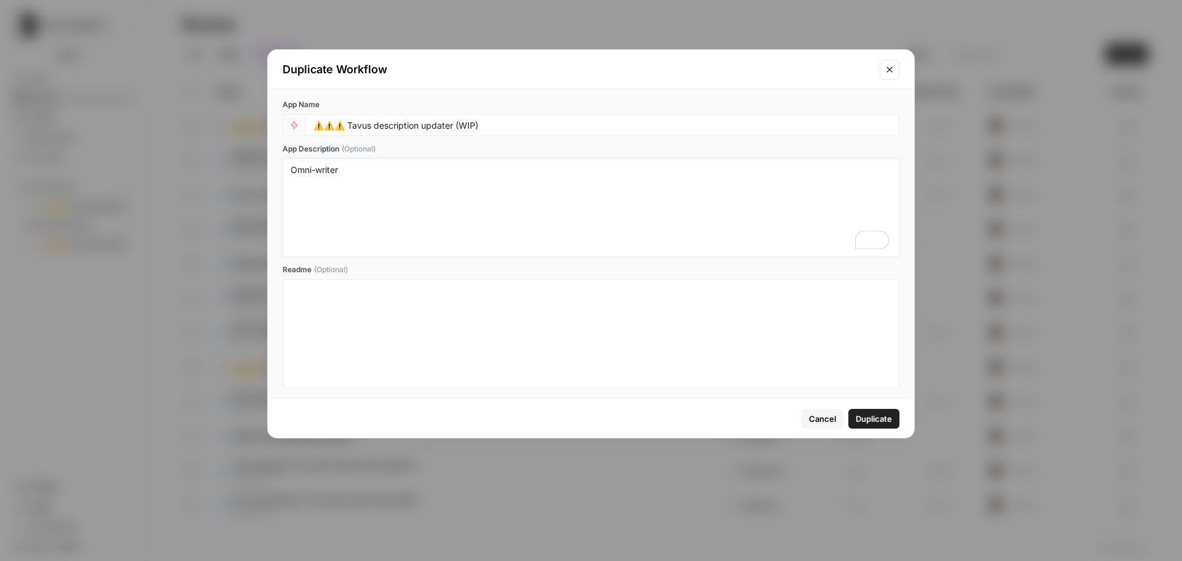
type textarea "Omni-writer"
drag, startPoint x: 456, startPoint y: 125, endPoint x: 352, endPoint y: 130, distance: 104.2
click at [352, 130] on input "⚠️⚠️⚠️ Tavus description updater (WIP)" at bounding box center [602, 124] width 578 height 11
click at [422, 128] on input "⚠️⚠️⚠️ Omni-writer (WIP)" at bounding box center [602, 124] width 578 height 11
type input "⚠️⚠️⚠️ Omni-writer (WIP - WF connected, do not use!)"
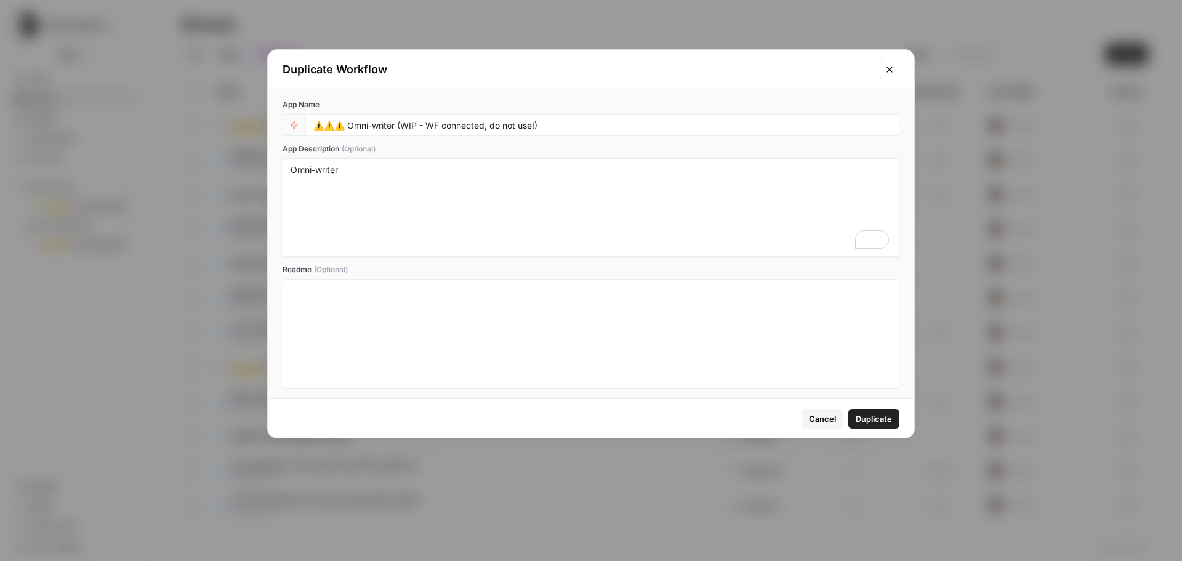
click at [469, 166] on textarea "Omni-writer" at bounding box center [591, 207] width 601 height 87
click at [884, 419] on span "Duplicate" at bounding box center [874, 419] width 36 height 12
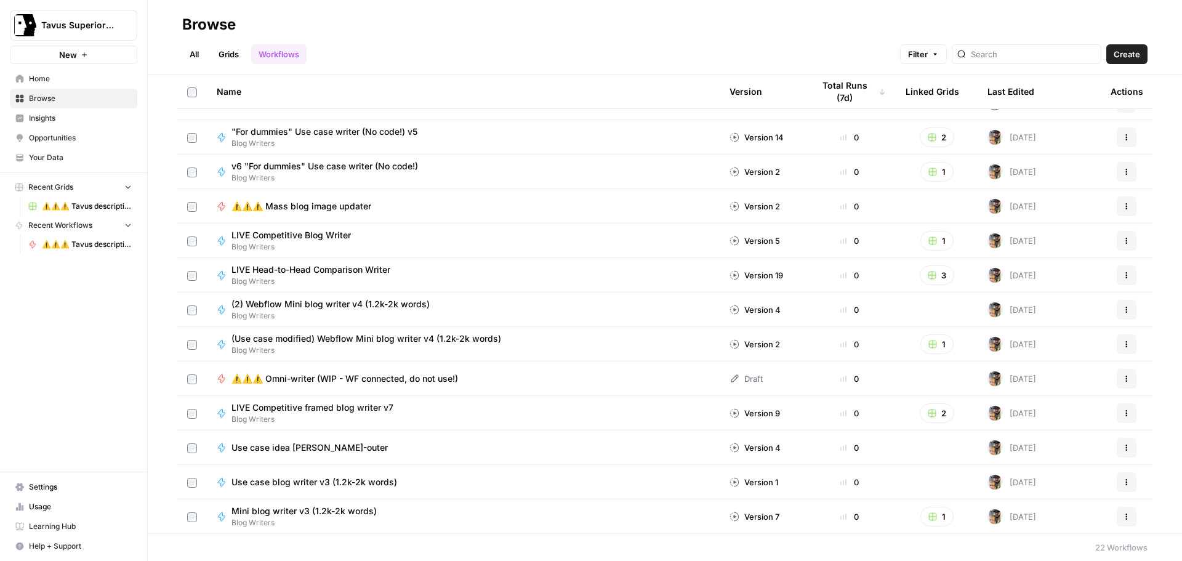
scroll to position [334, 0]
click at [347, 379] on span "⚠️⚠️⚠️ Omni-writer (WIP - WF connected, do not use!)" at bounding box center [345, 378] width 227 height 12
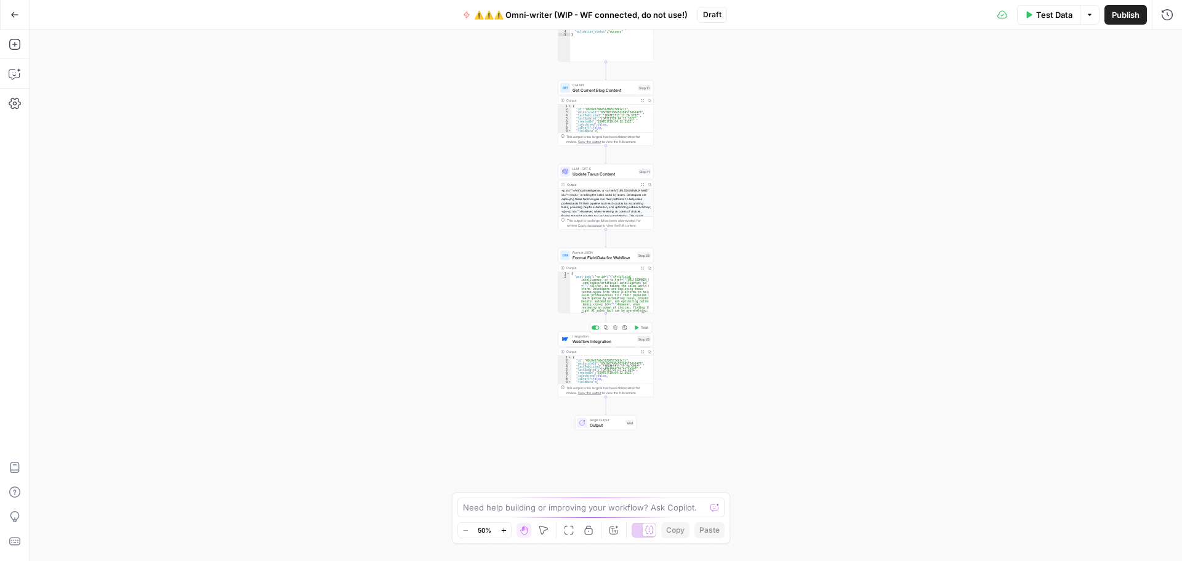
click at [613, 343] on span "Webflow Integration" at bounding box center [604, 341] width 62 height 6
type input "webflow new HF site [DATE]"
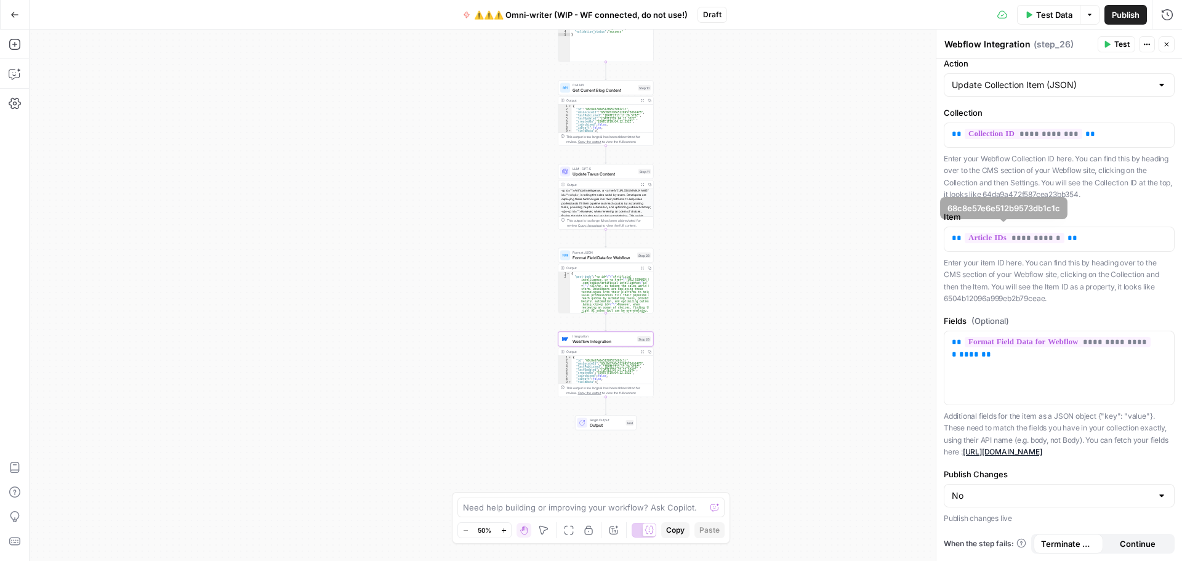
scroll to position [71, 0]
click at [610, 259] on span "Format Field Data for Webflow" at bounding box center [604, 257] width 62 height 6
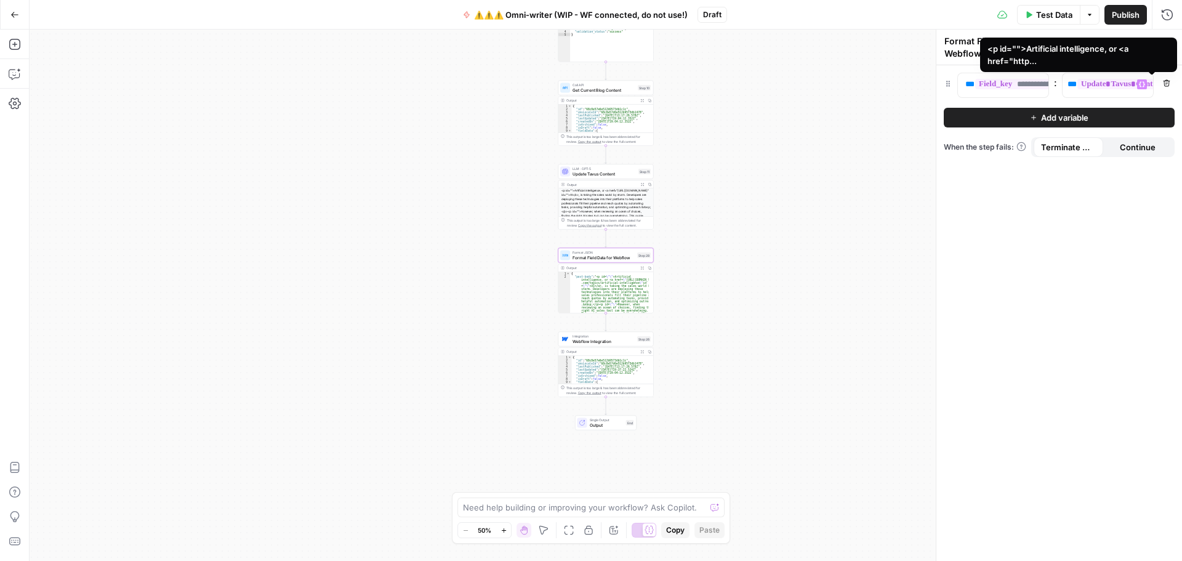
scroll to position [0, 0]
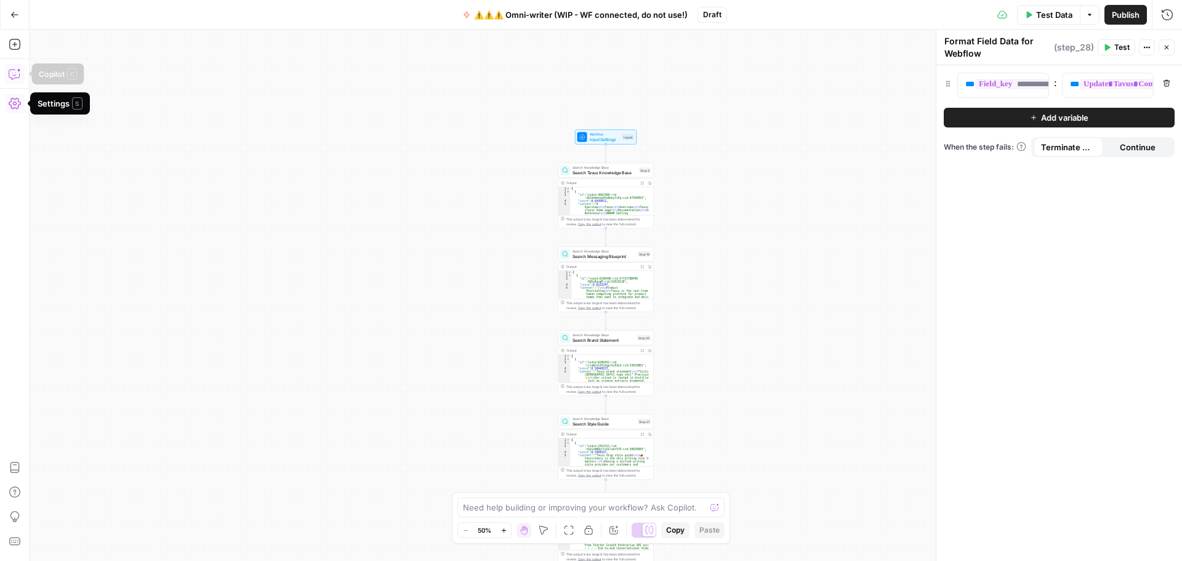
click at [7, 75] on button "Copilot" at bounding box center [15, 74] width 20 height 20
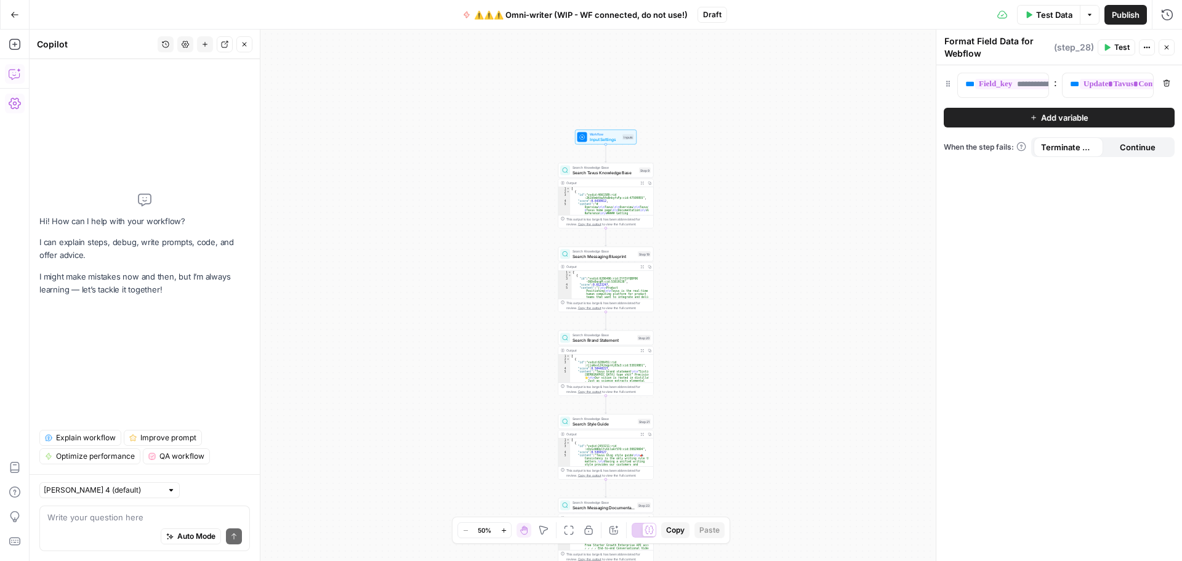
click at [120, 521] on textarea at bounding box center [144, 517] width 195 height 12
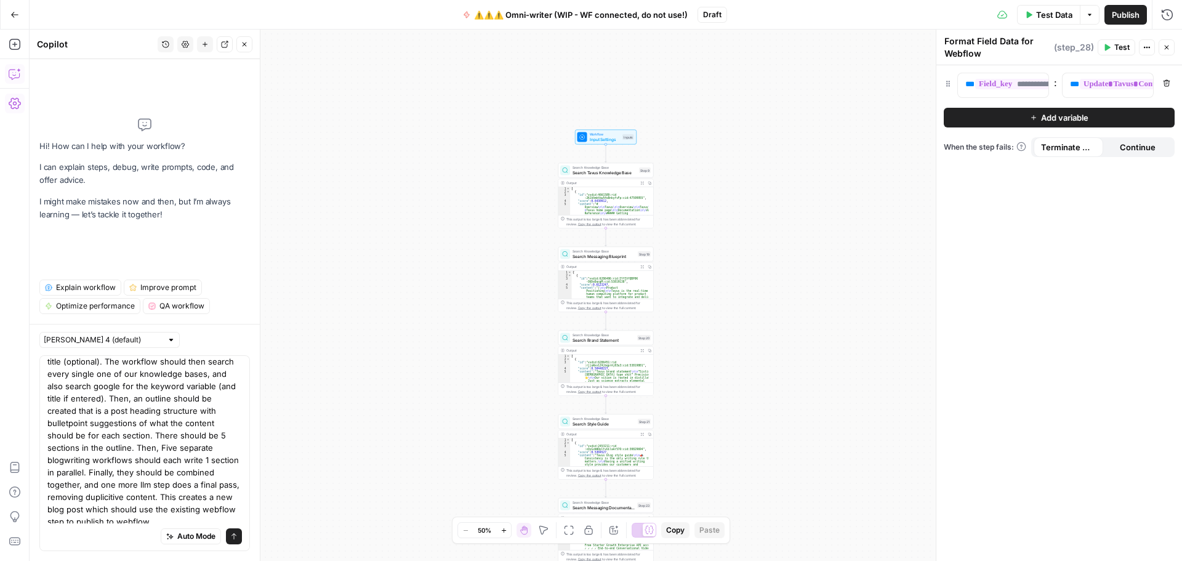
scroll to position [34, 0]
type textarea "I need to significantly rework this workflow. Inputs should be article keyword …"
click at [226, 533] on button "Send" at bounding box center [234, 536] width 16 height 16
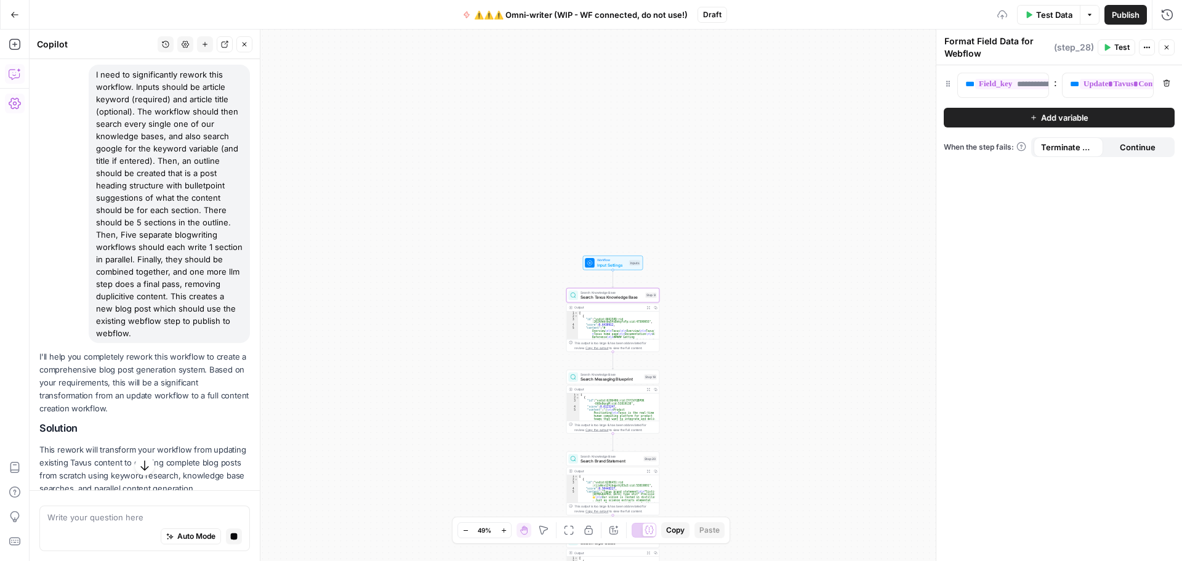
scroll to position [62, 0]
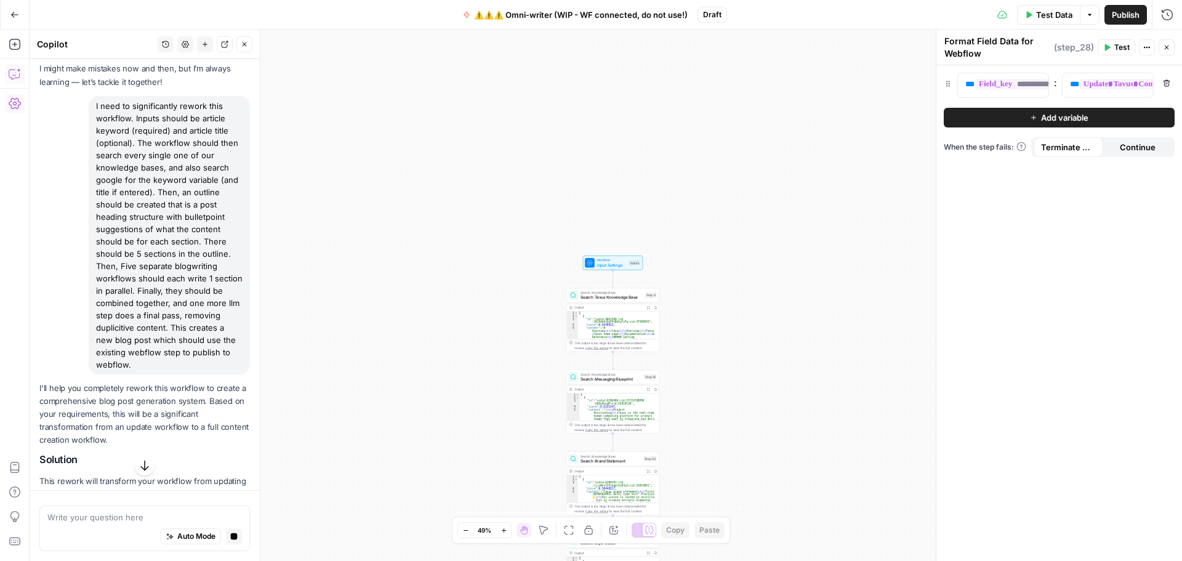
drag, startPoint x: 211, startPoint y: 361, endPoint x: 97, endPoint y: 99, distance: 285.7
click at [97, 99] on div "I need to significantly rework this workflow. Inputs should be article keyword …" at bounding box center [169, 235] width 161 height 278
copy div "I need to significantly rework this workflow. Inputs should be article keyword …"
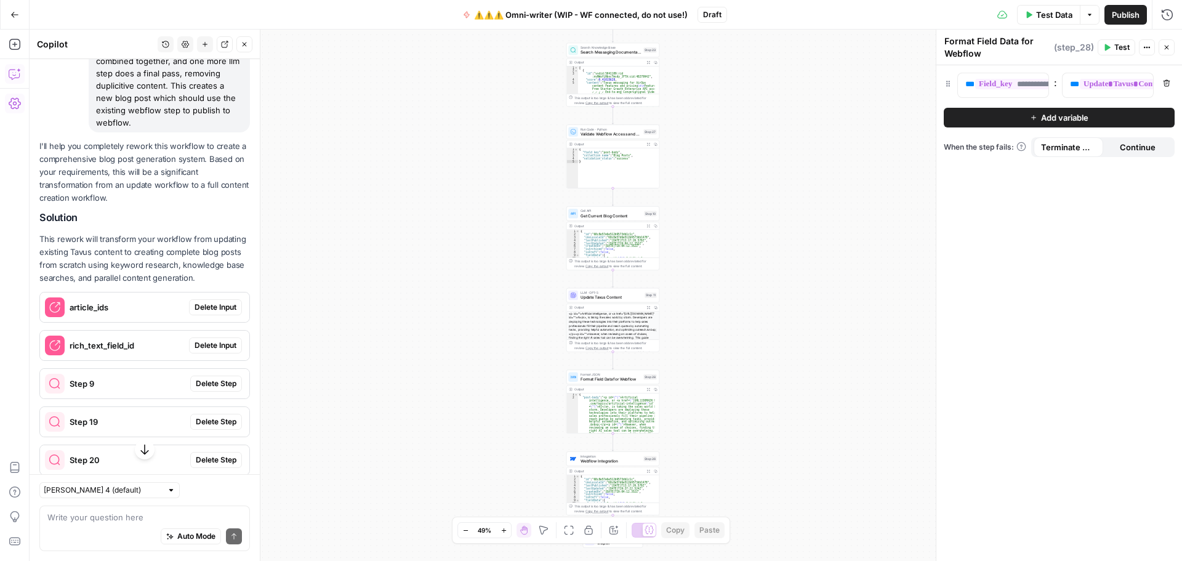
scroll to position [326, 0]
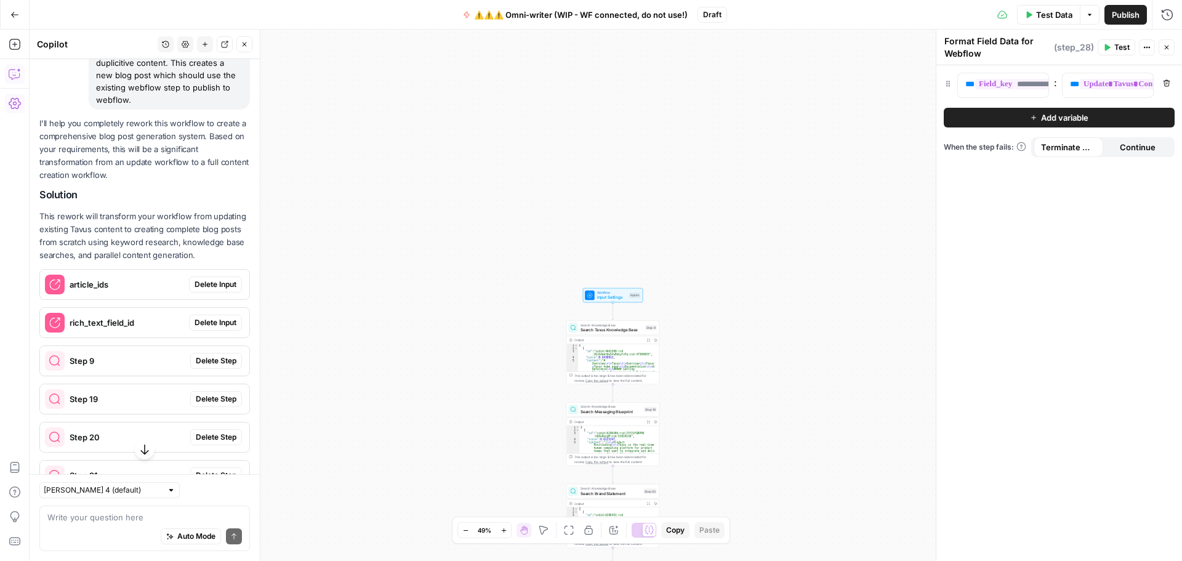
click at [205, 290] on span "Delete Input" at bounding box center [216, 284] width 42 height 11
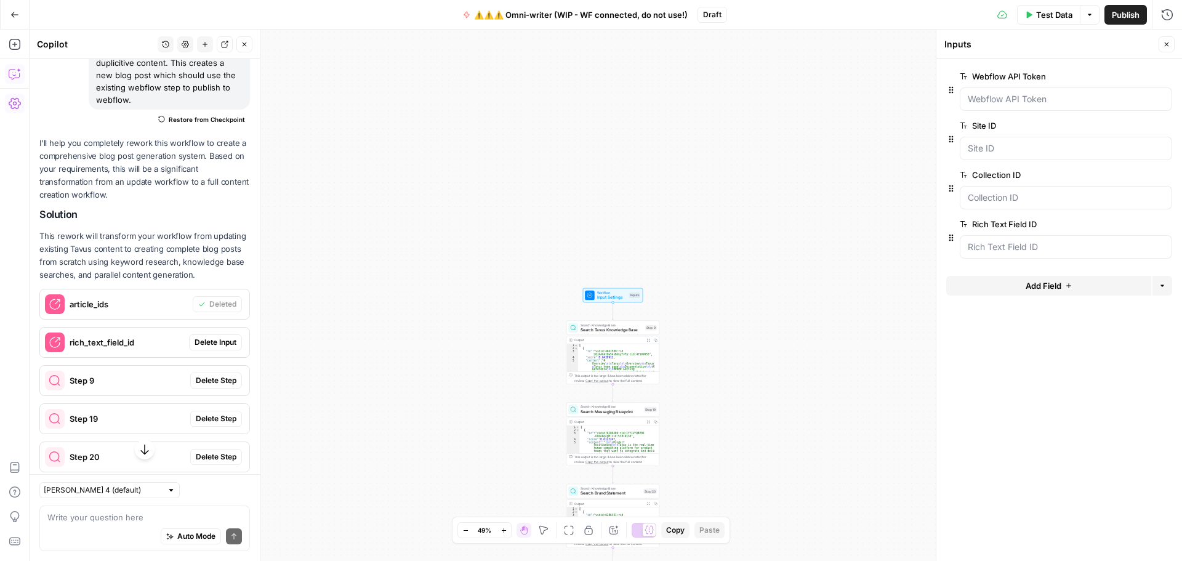
click at [214, 348] on span "Delete Input" at bounding box center [216, 342] width 42 height 11
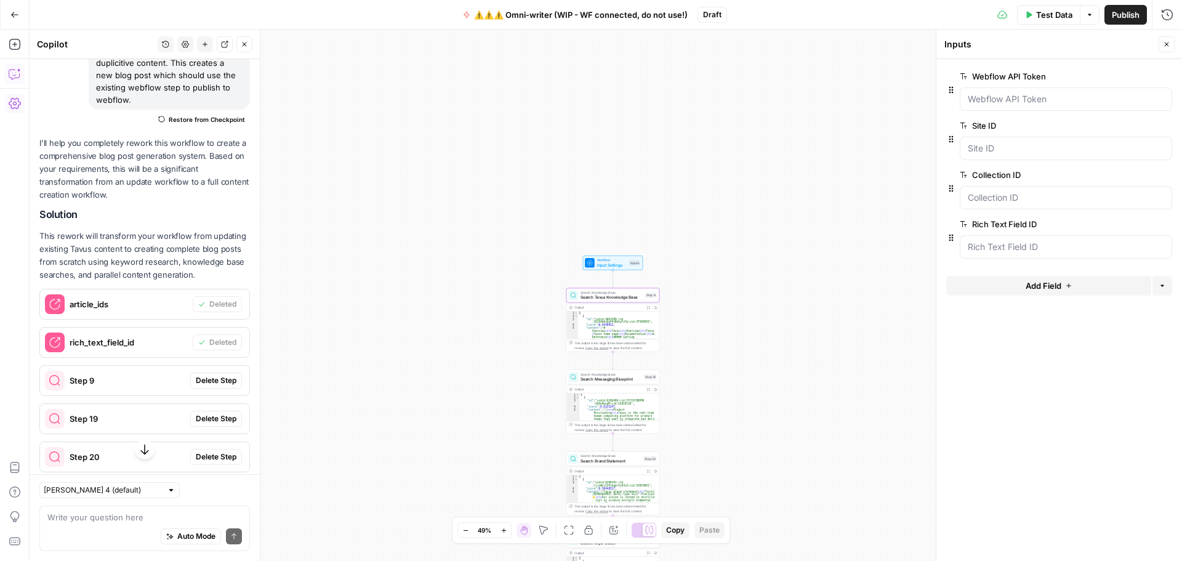
click at [202, 386] on span "Delete Step" at bounding box center [216, 380] width 41 height 11
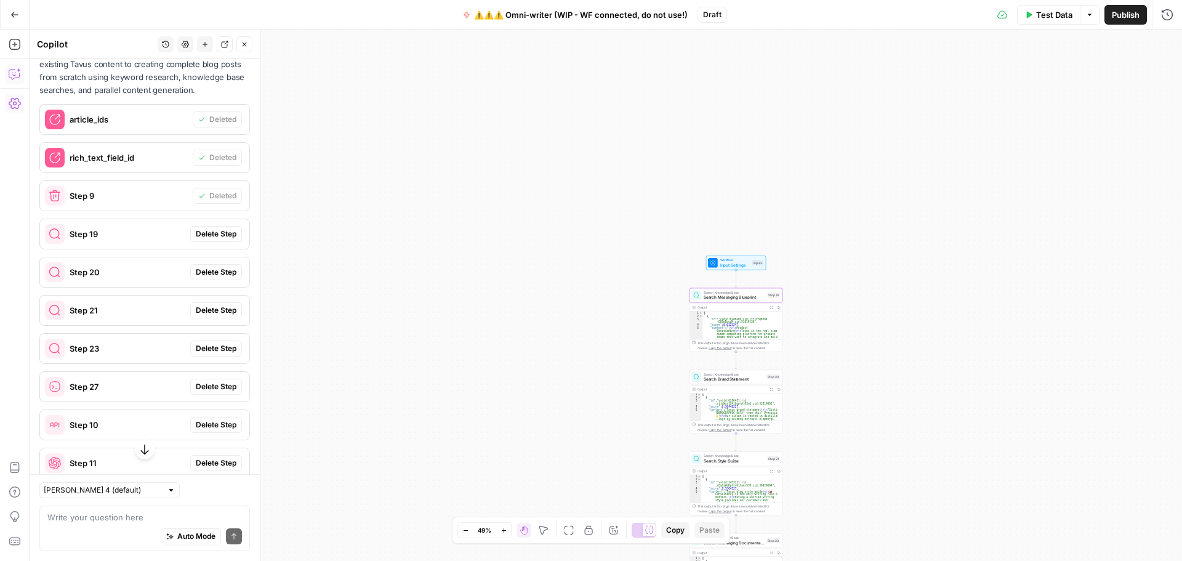
click at [196, 240] on span "Delete Step" at bounding box center [216, 233] width 41 height 11
click at [203, 278] on span "Delete Step" at bounding box center [216, 272] width 41 height 11
click at [205, 316] on span "Delete Step" at bounding box center [216, 310] width 41 height 11
click at [214, 355] on button "Delete Step" at bounding box center [216, 349] width 52 height 16
click at [205, 392] on span "Delete Step" at bounding box center [216, 386] width 41 height 11
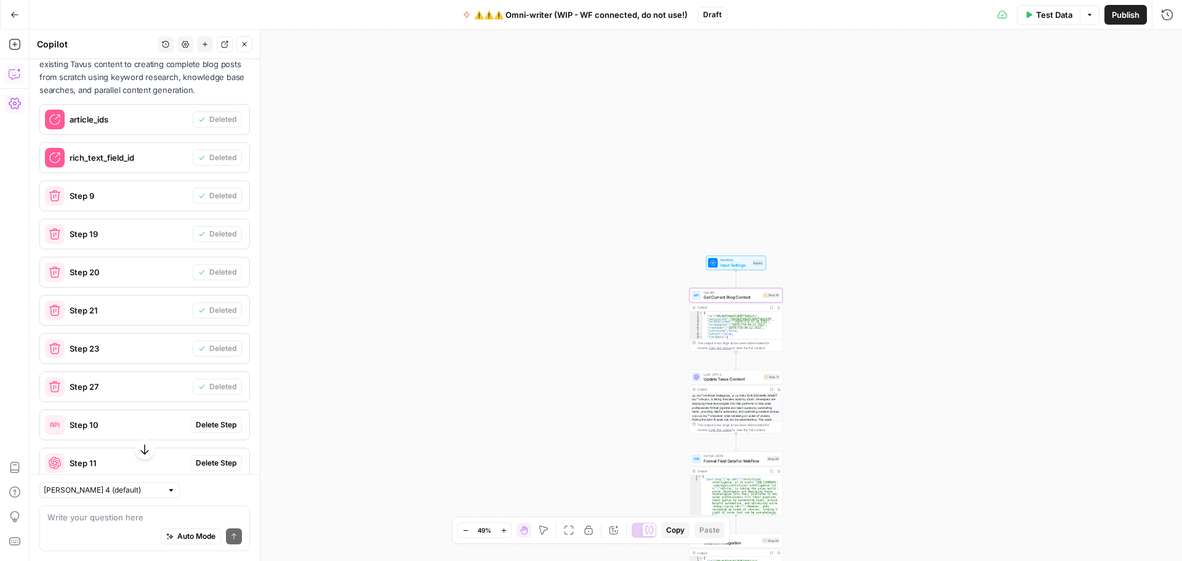
click at [198, 430] on span "Delete Step" at bounding box center [216, 424] width 41 height 11
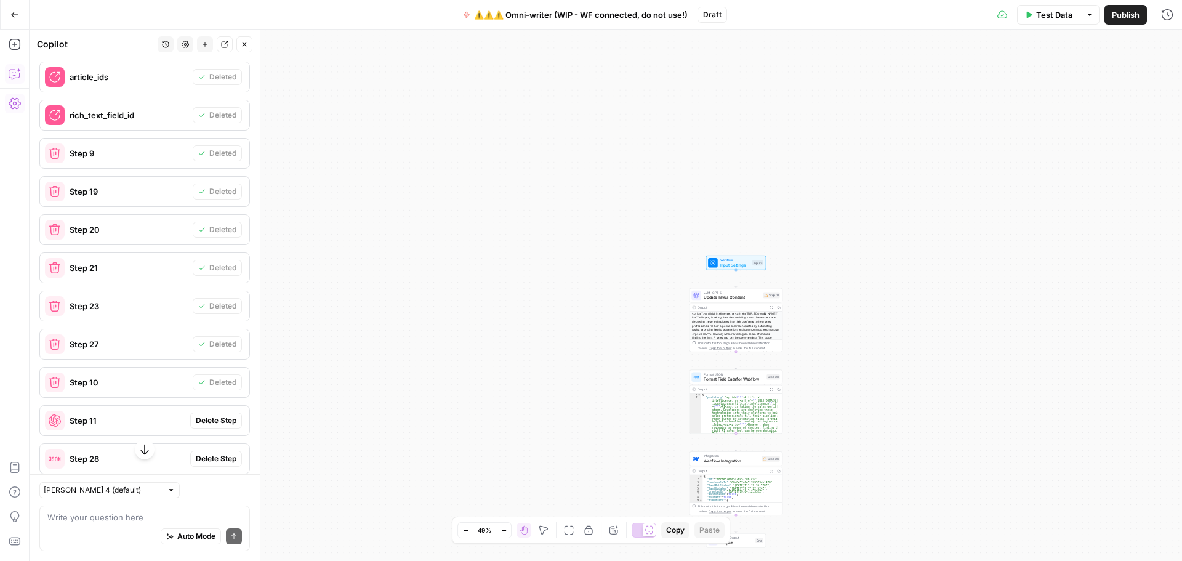
scroll to position [634, 0]
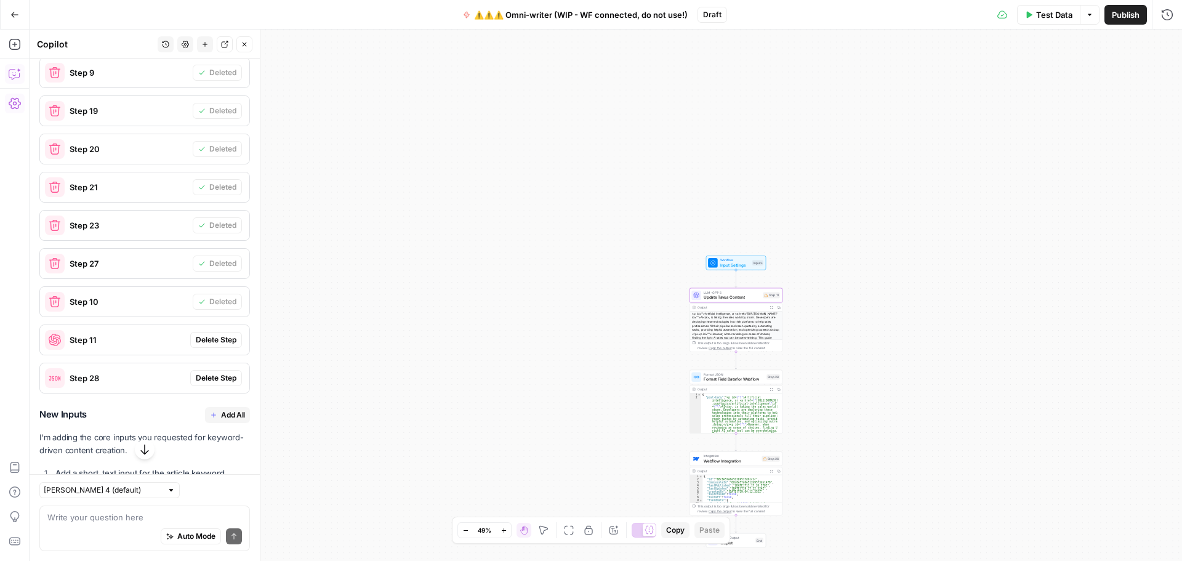
click at [216, 345] on span "Delete Step" at bounding box center [216, 339] width 41 height 11
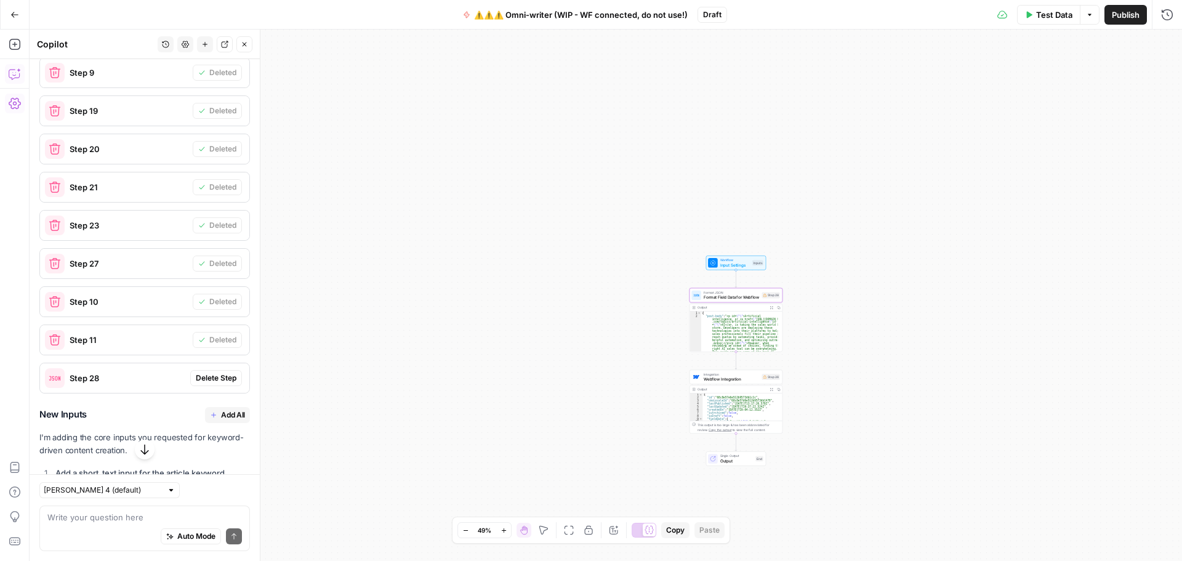
click at [210, 384] on span "Delete Step" at bounding box center [216, 378] width 41 height 11
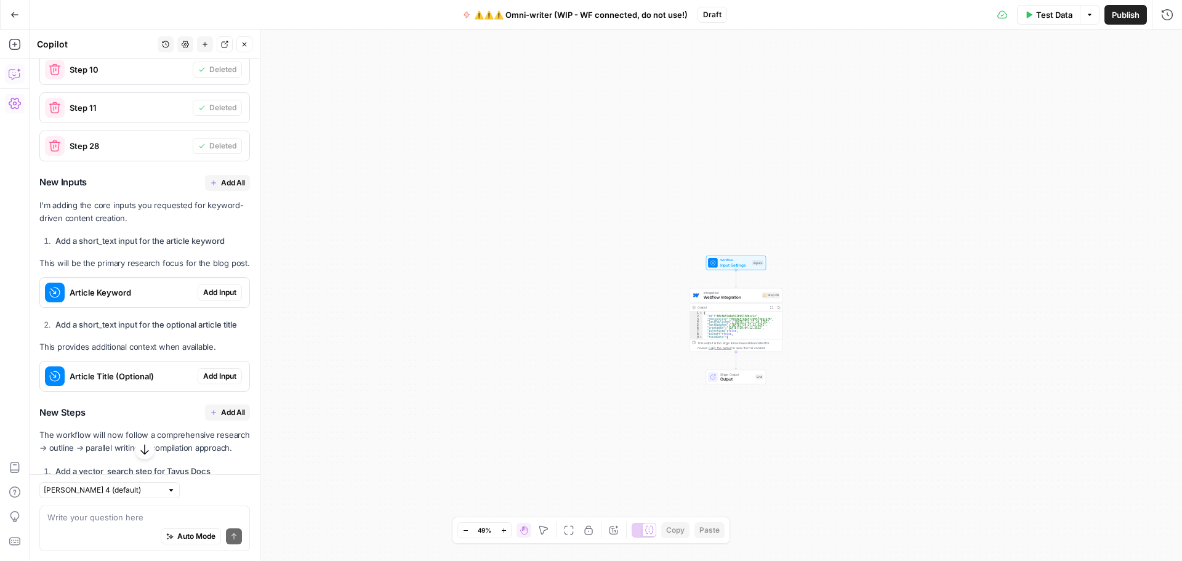
scroll to position [881, 0]
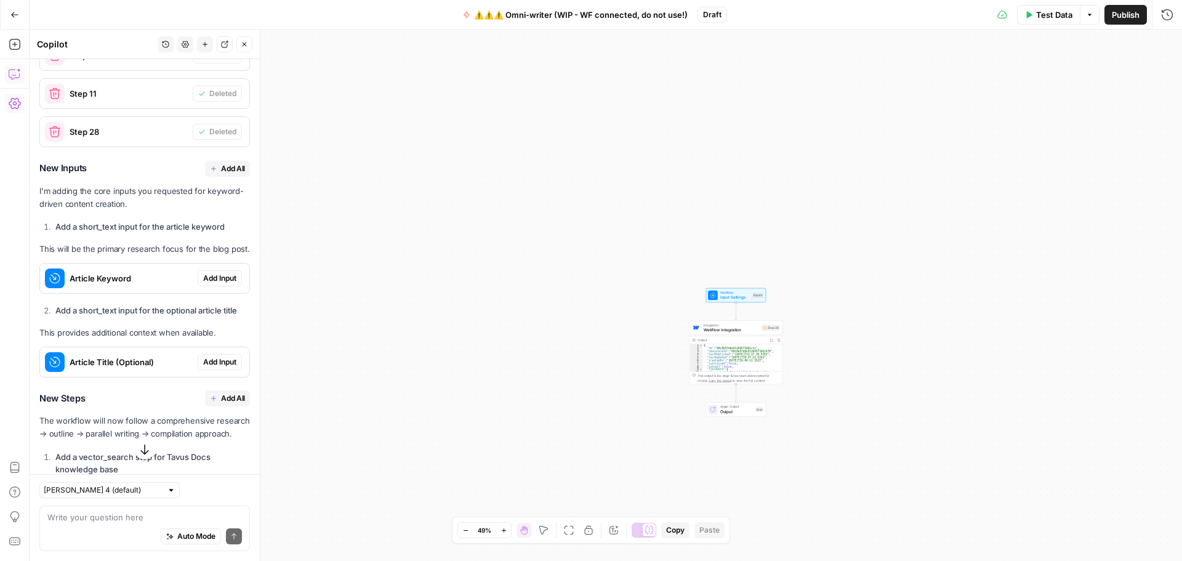
click at [203, 284] on span "Add Input" at bounding box center [219, 278] width 33 height 11
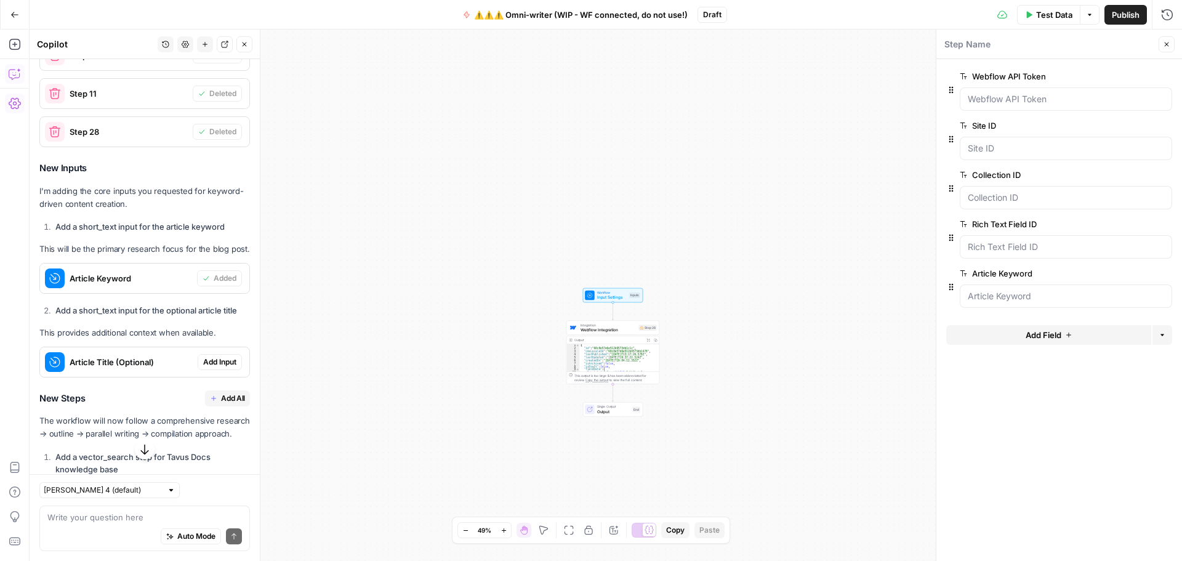
click at [203, 368] on span "Add Input" at bounding box center [219, 362] width 33 height 11
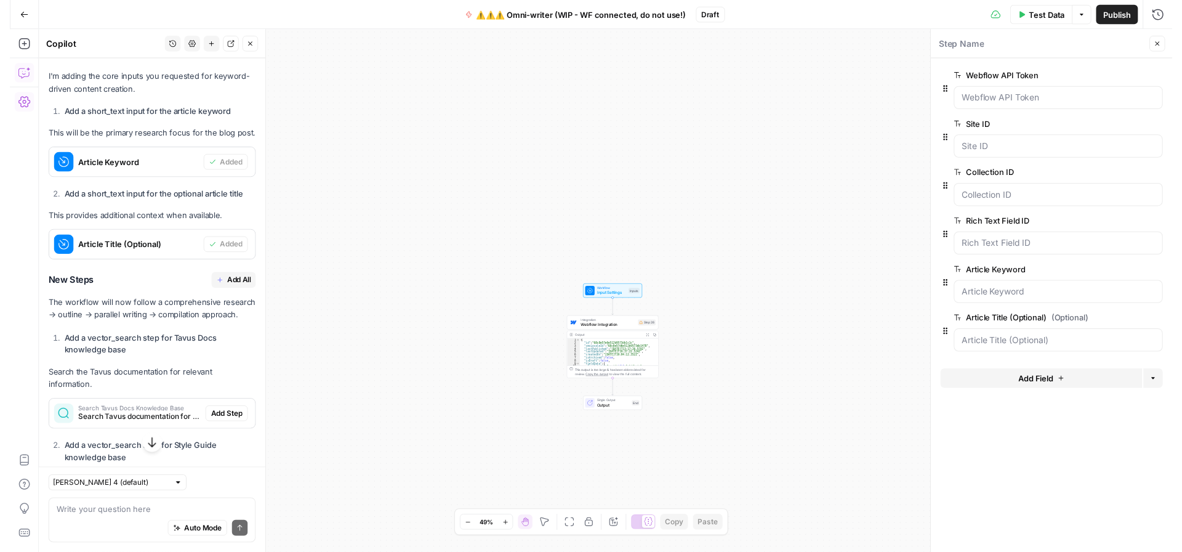
scroll to position [1065, 0]
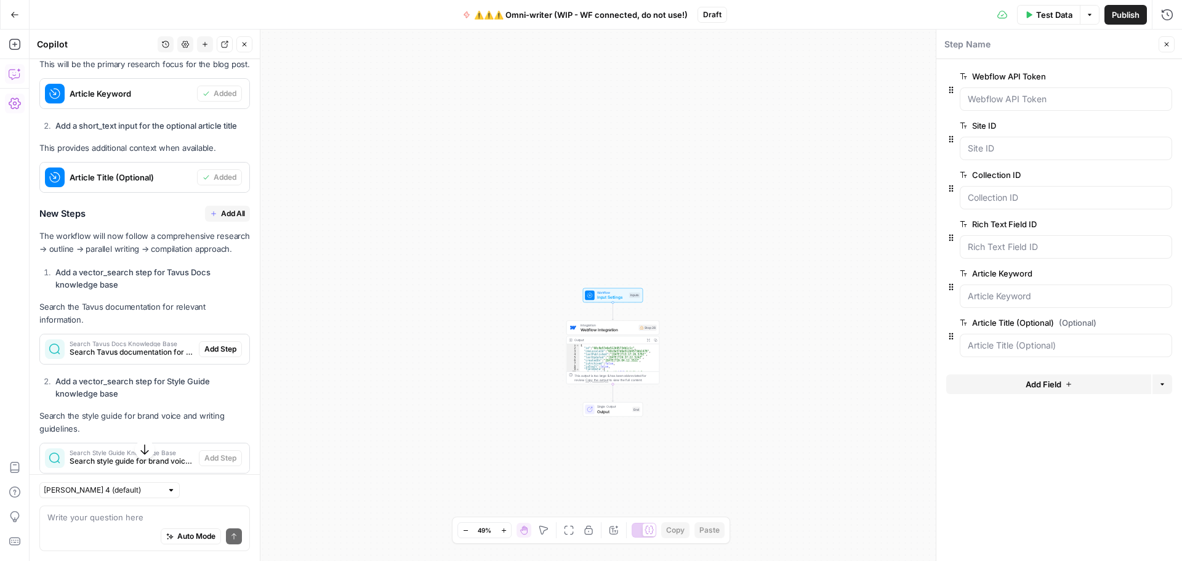
click at [221, 219] on span "Add All" at bounding box center [233, 213] width 24 height 11
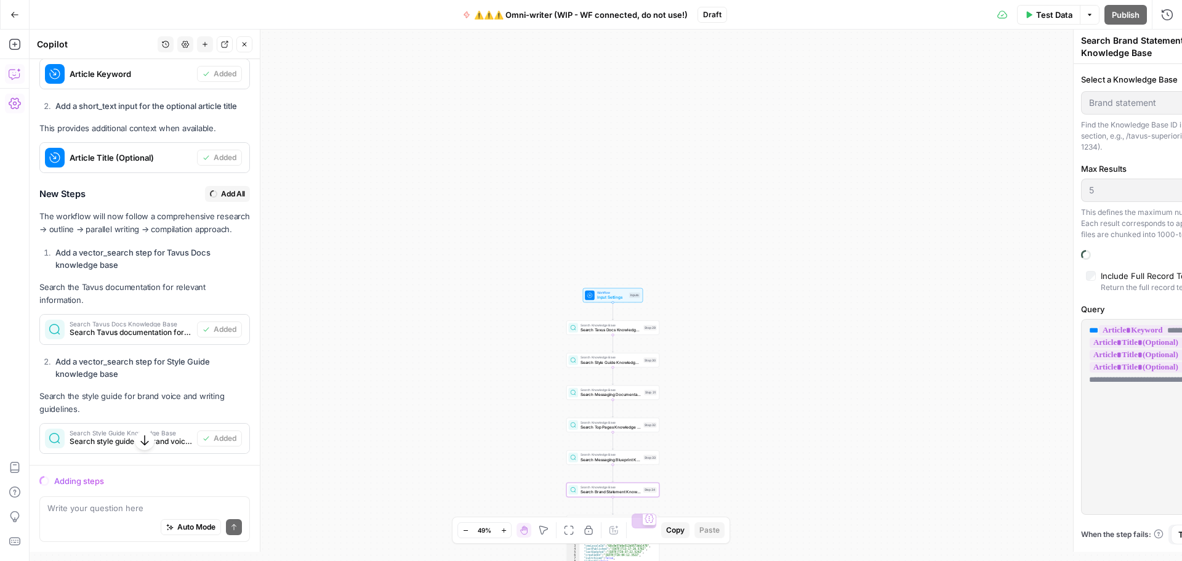
scroll to position [1046, 0]
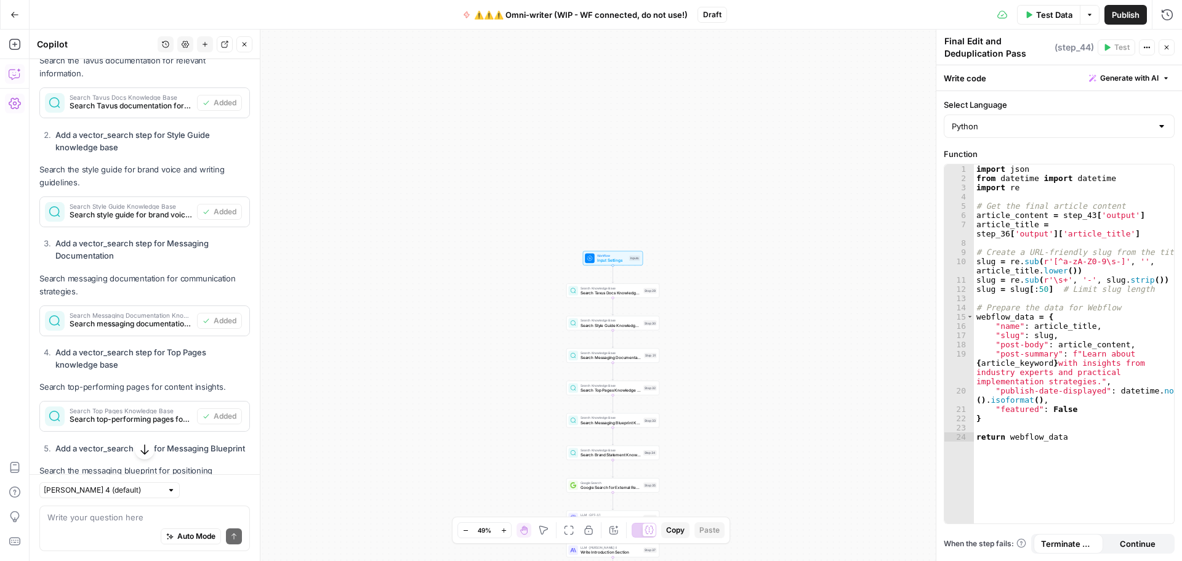
type textarea "Prepare Webflow Publication Data"
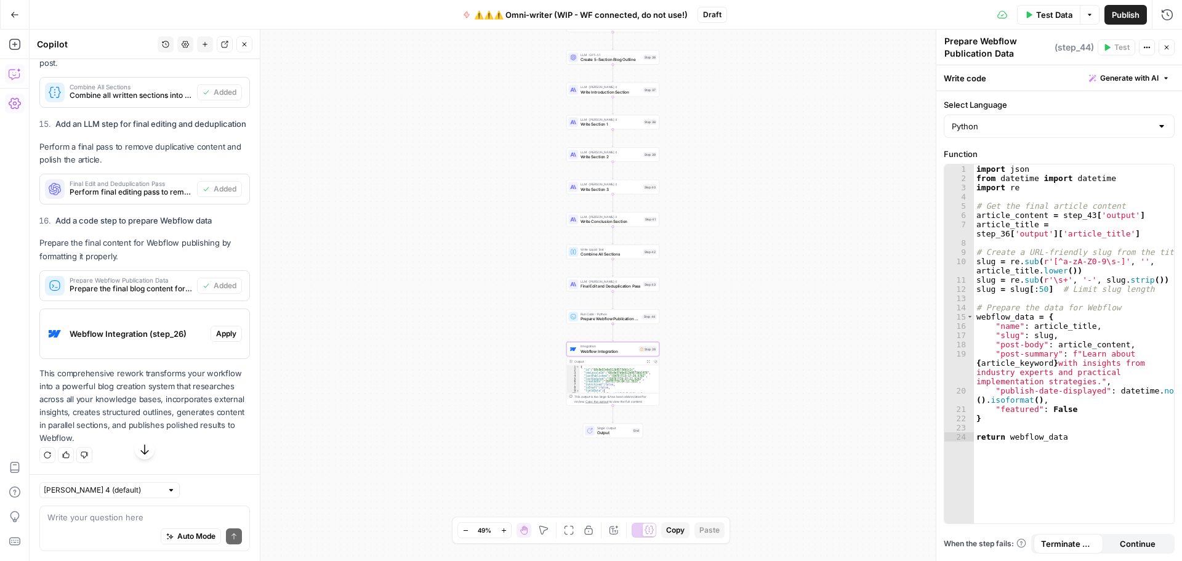
scroll to position [2625, 0]
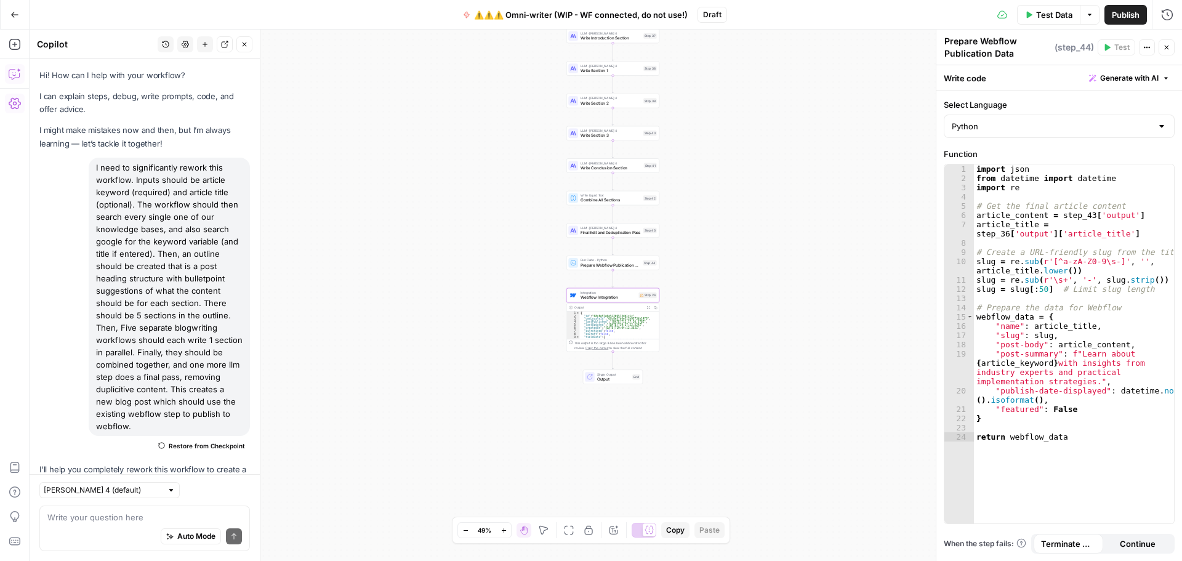
scroll to position [2625, 0]
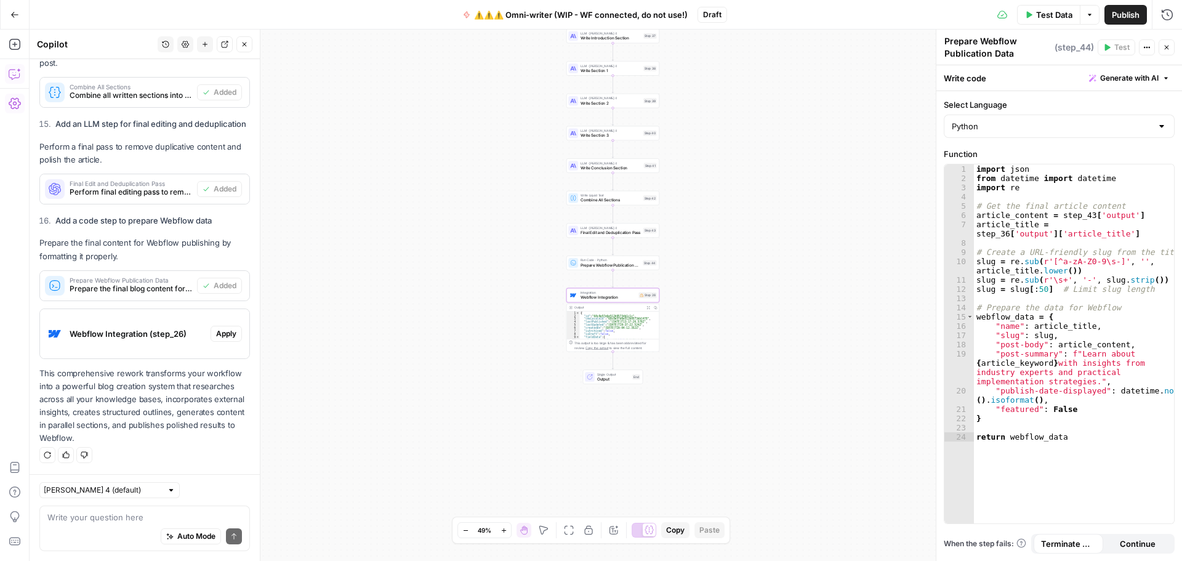
click at [216, 334] on span "Apply" at bounding box center [226, 333] width 20 height 11
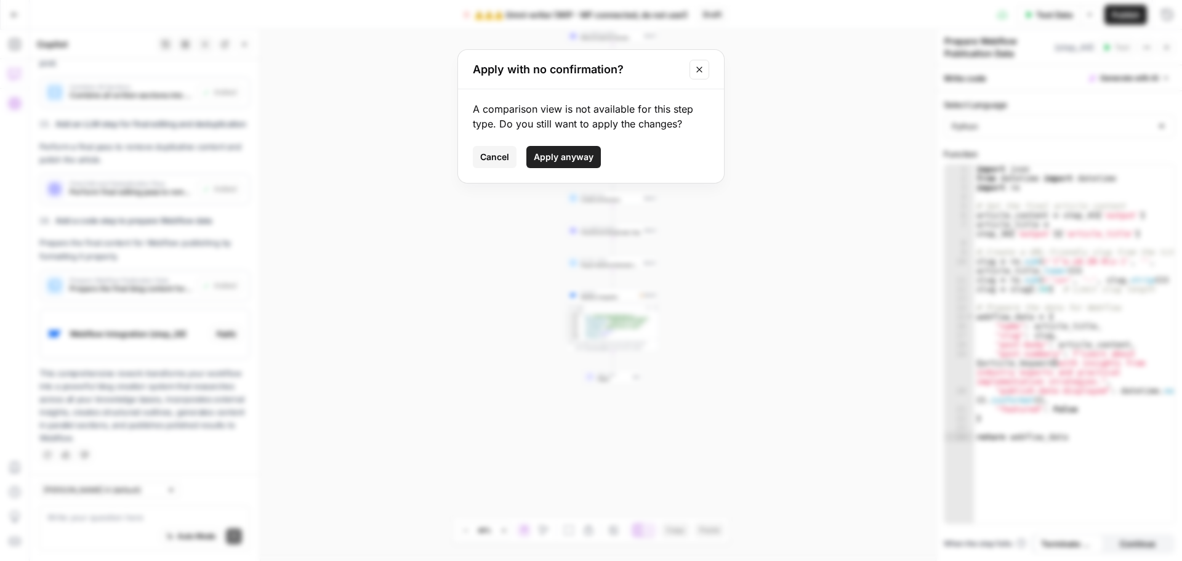
drag, startPoint x: 558, startPoint y: 161, endPoint x: 545, endPoint y: 174, distance: 18.3
click at [557, 161] on span "Apply anyway" at bounding box center [564, 157] width 60 height 12
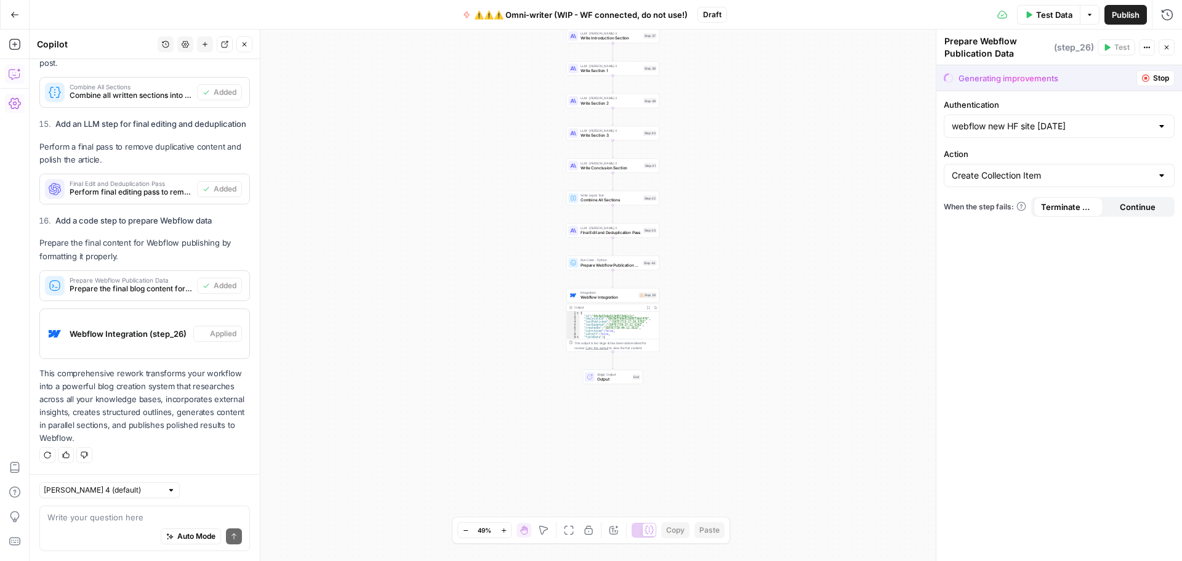
type textarea "Webflow Integration"
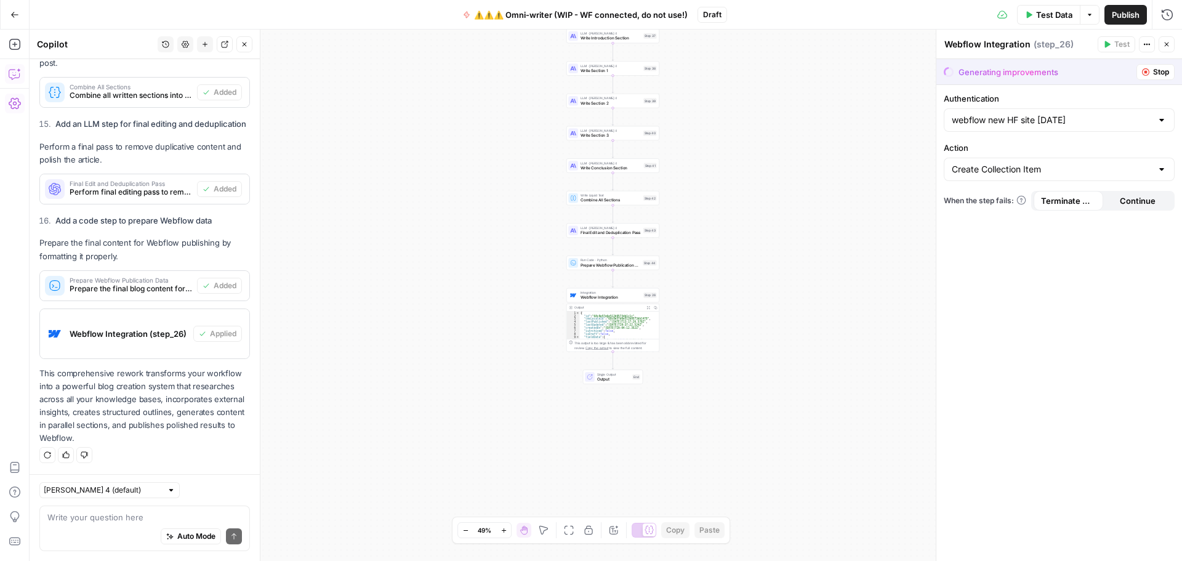
click at [1113, 18] on span "Publish" at bounding box center [1126, 15] width 28 height 12
click at [1038, 315] on div "Authentication webflow new HF site 9/30/25 Action Create Collection Item When t…" at bounding box center [1060, 323] width 246 height 476
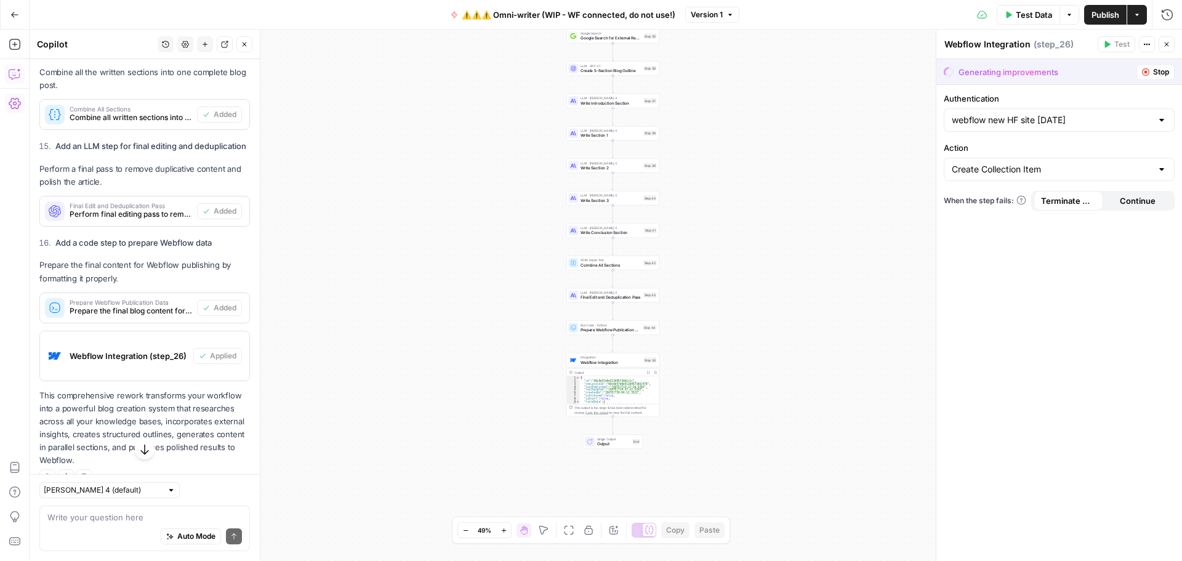
scroll to position [2563, 0]
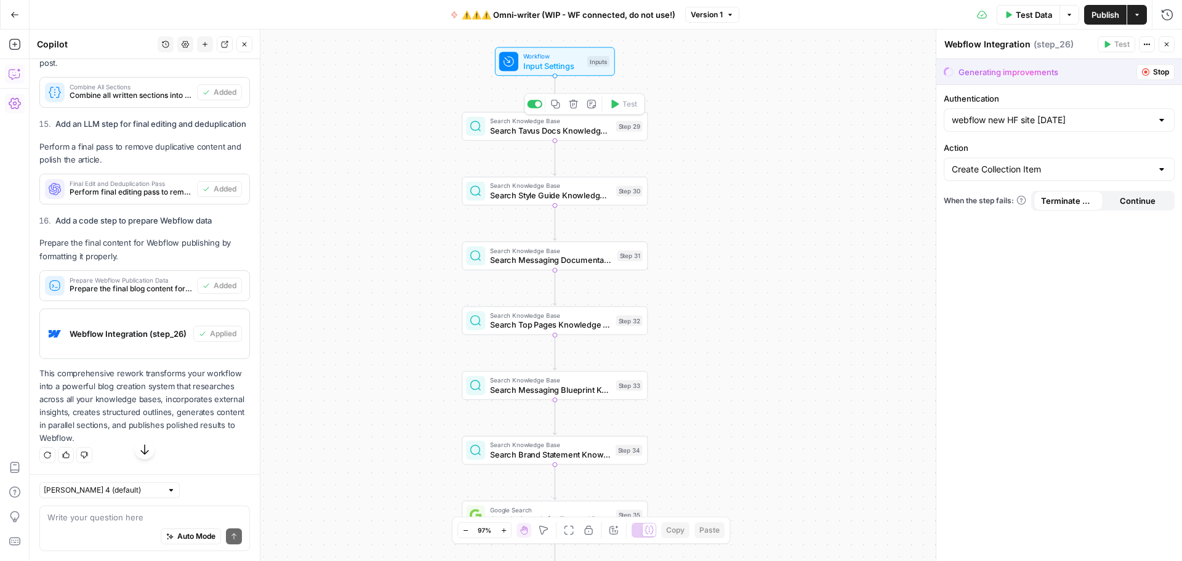
click at [538, 127] on span "Search Tavus Docs Knowledge Base" at bounding box center [550, 130] width 121 height 12
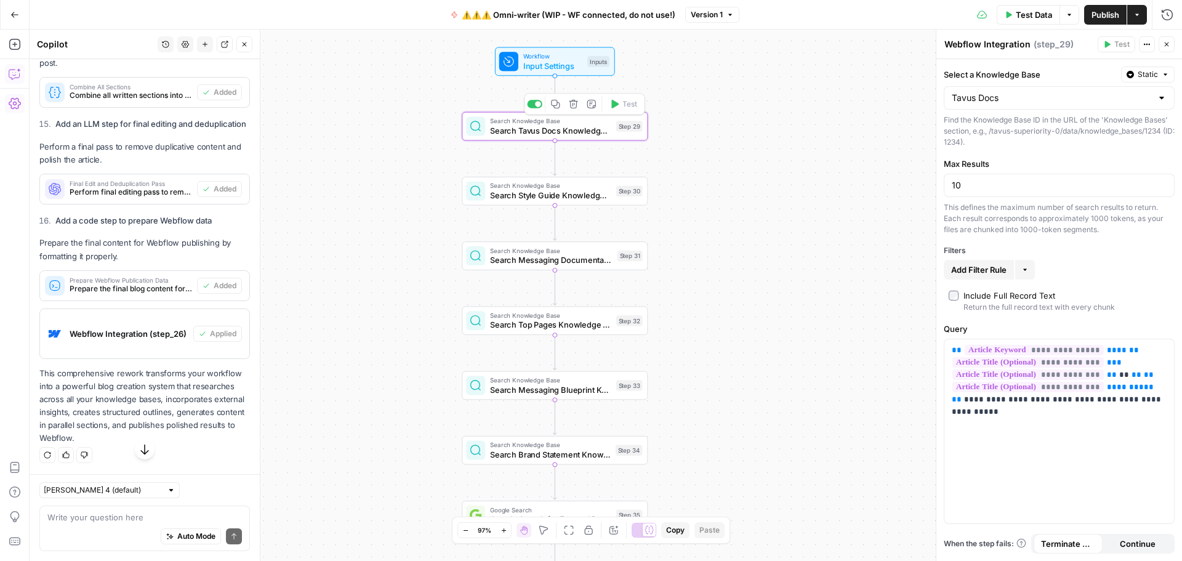
type textarea "Search Tavus Docs Knowledge Base"
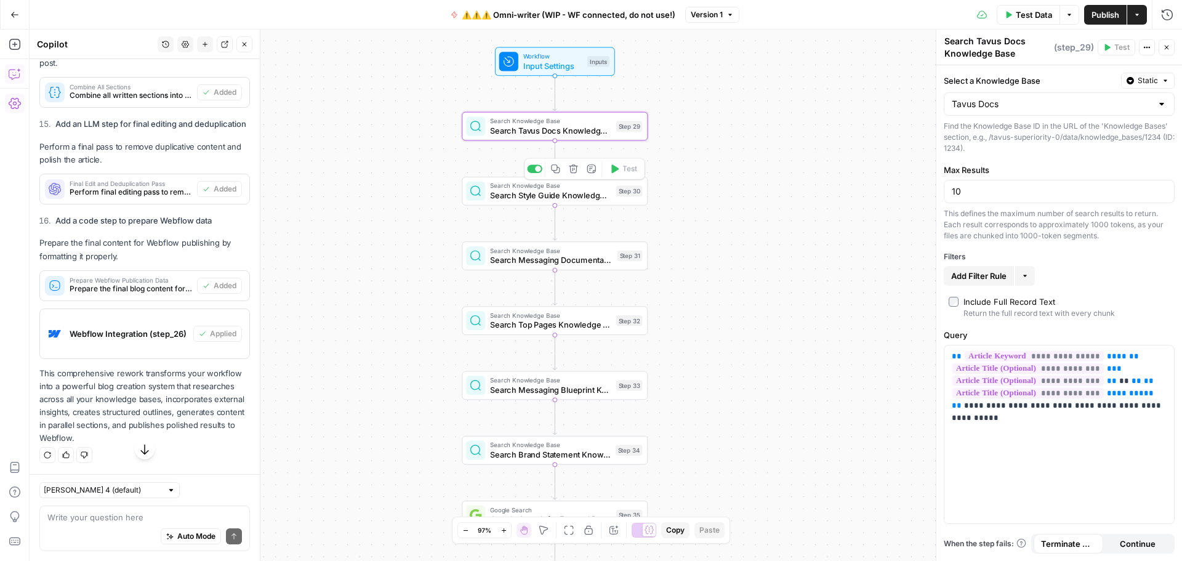
click at [560, 198] on span "Search Style Guide Knowledge Base" at bounding box center [550, 195] width 121 height 12
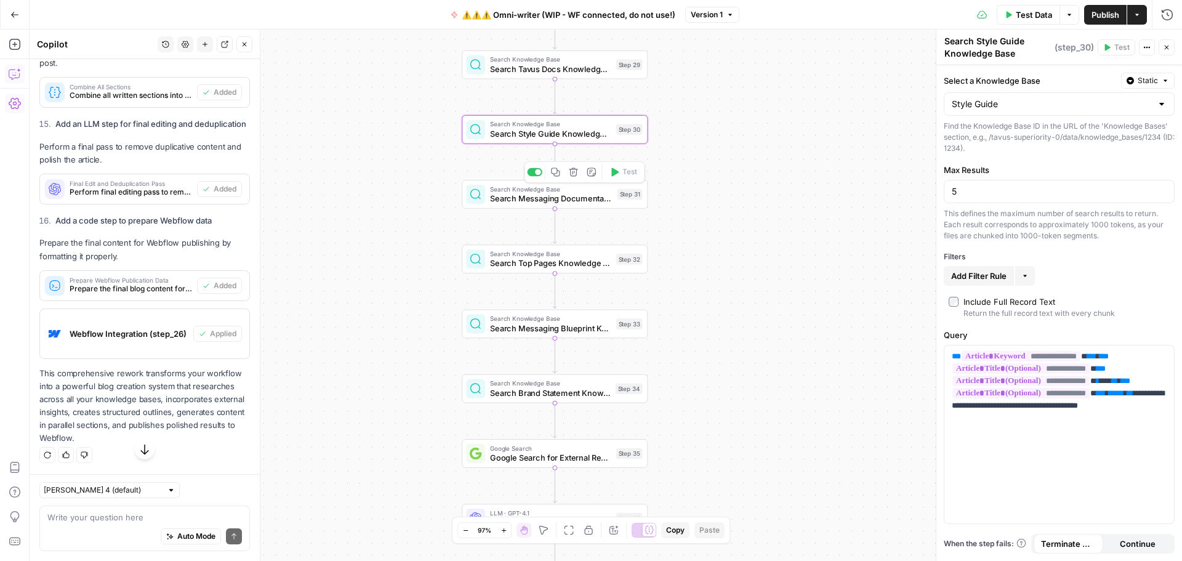
click at [562, 203] on span "Search Messaging Documentation Knowledge Base" at bounding box center [551, 199] width 123 height 12
type textarea "Search Messaging Documentation Knowledge Base"
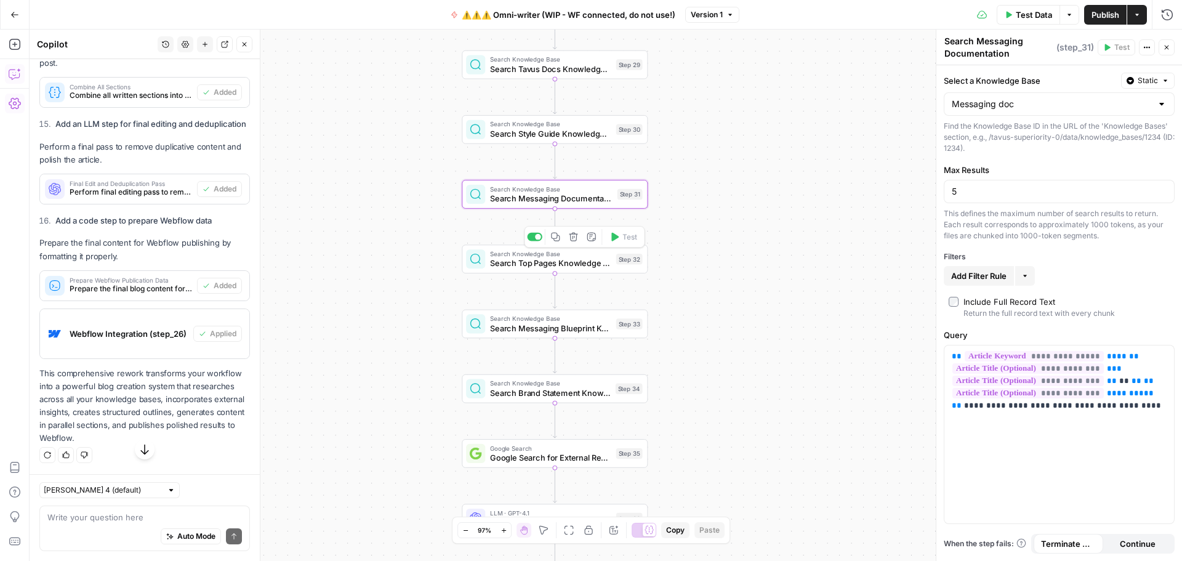
click at [536, 267] on span "Search Top Pages Knowledge Base" at bounding box center [550, 263] width 121 height 12
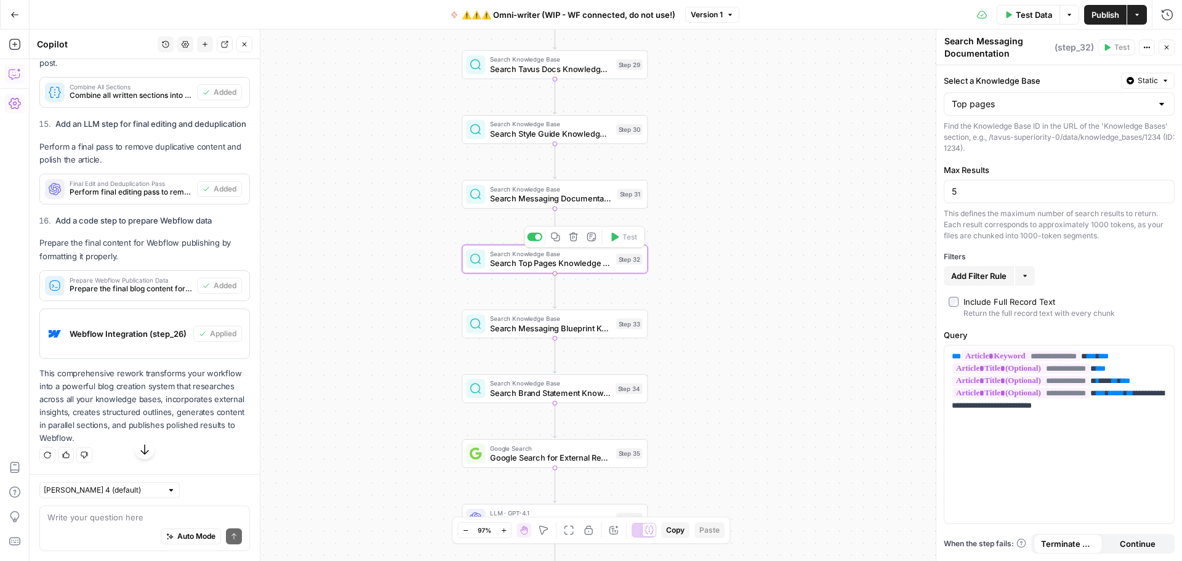
type textarea "Search Top Pages Knowledge Base"
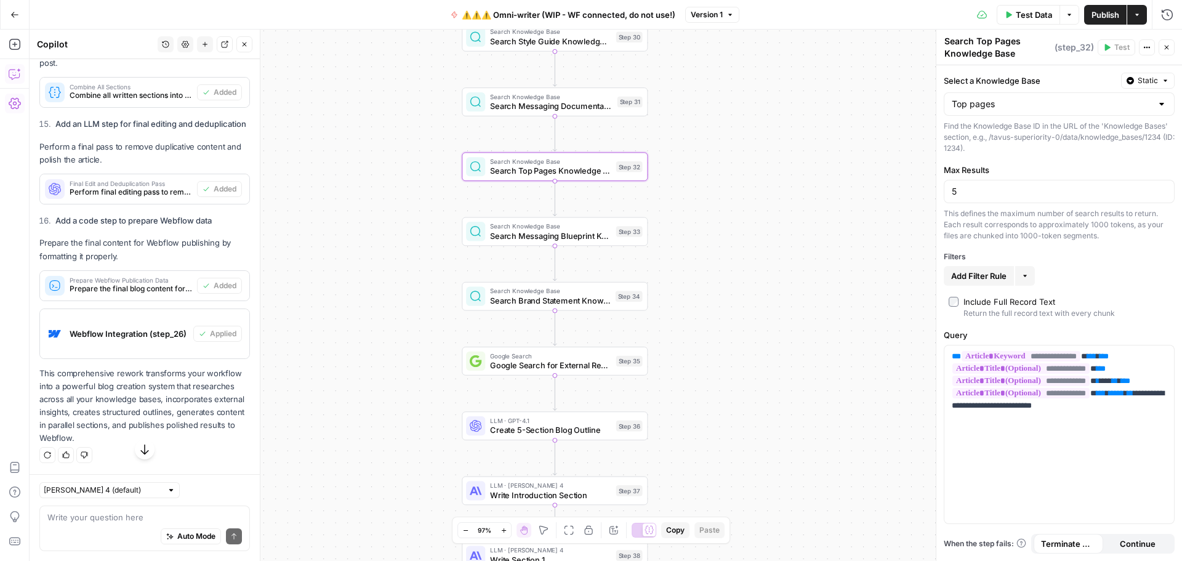
click at [522, 368] on span "Google Search for External Research" at bounding box center [550, 365] width 121 height 12
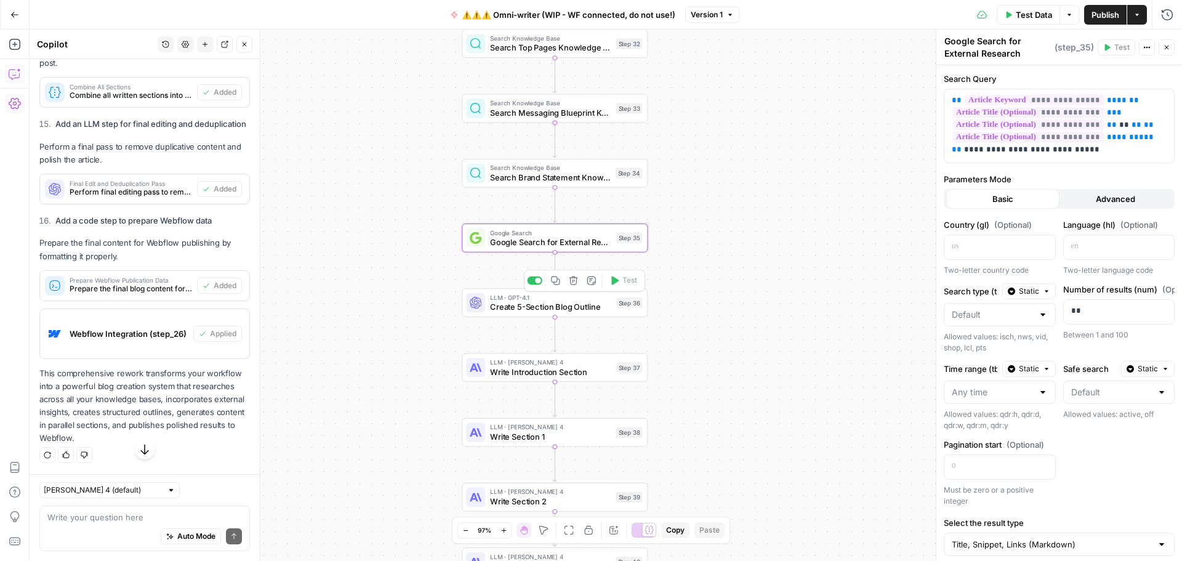
click at [517, 308] on span "Create 5-Section Blog Outline" at bounding box center [550, 307] width 121 height 12
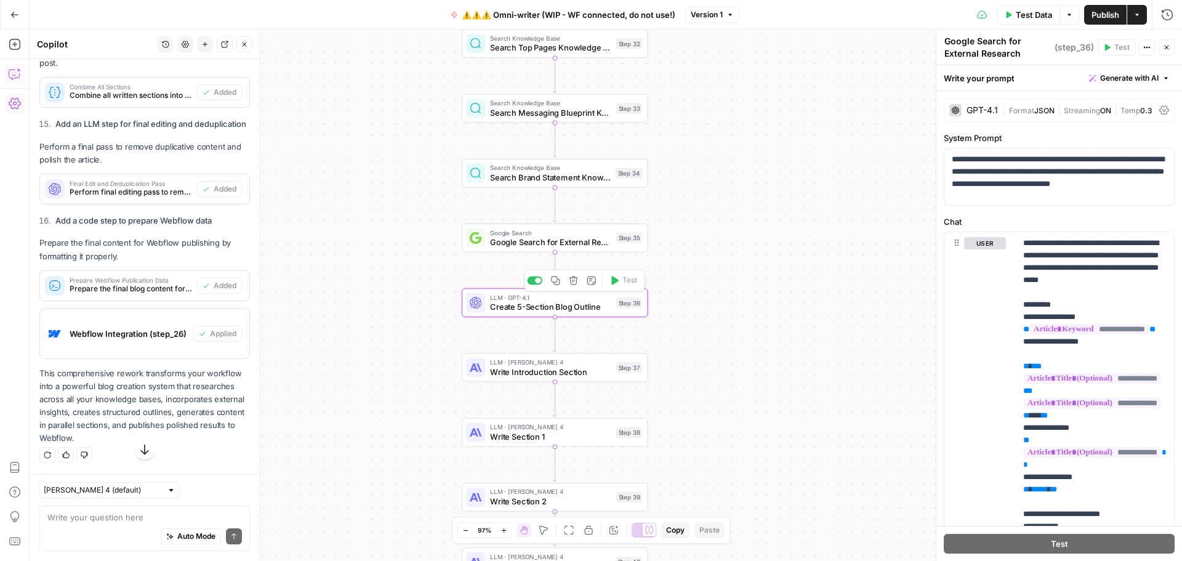
type textarea "Create 5-Section Blog Outline"
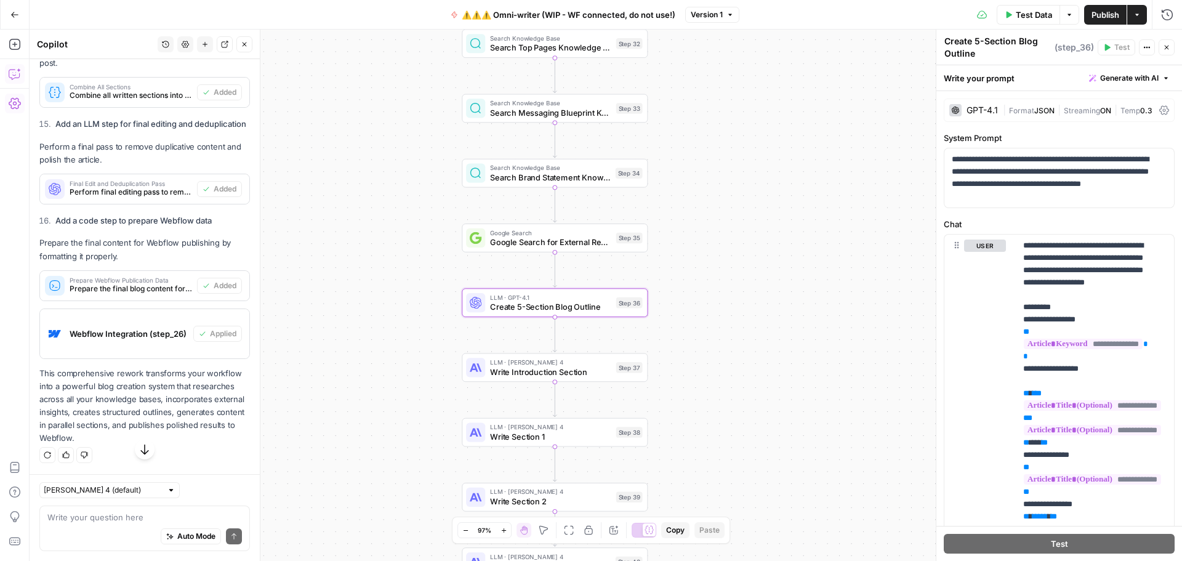
click at [1005, 110] on span "|" at bounding box center [1006, 109] width 6 height 12
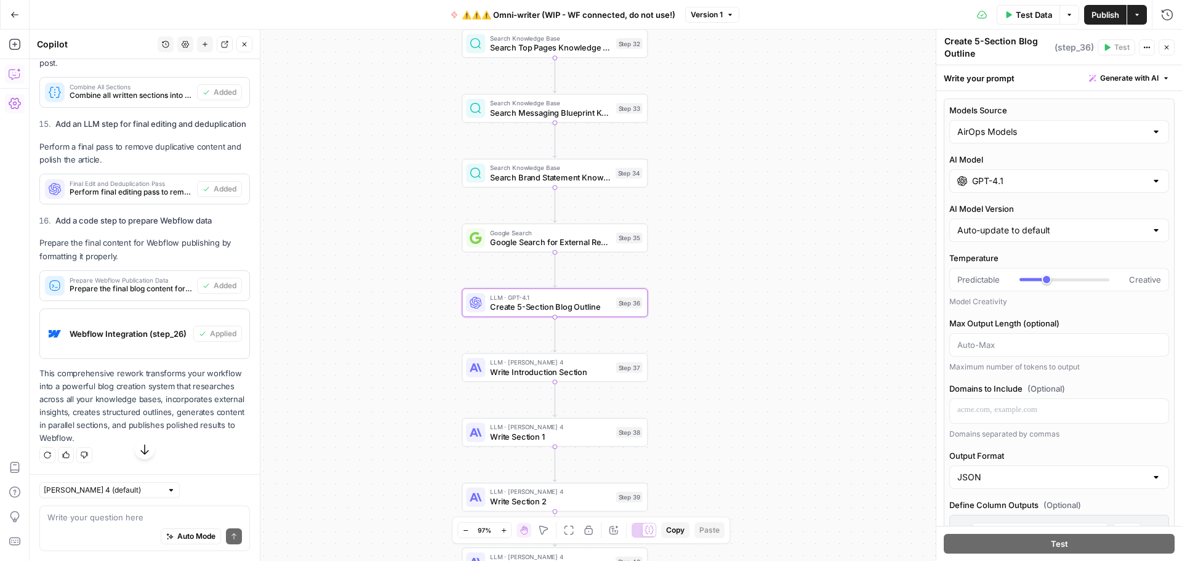
click at [1028, 177] on input "GPT-4.1" at bounding box center [1059, 181] width 174 height 12
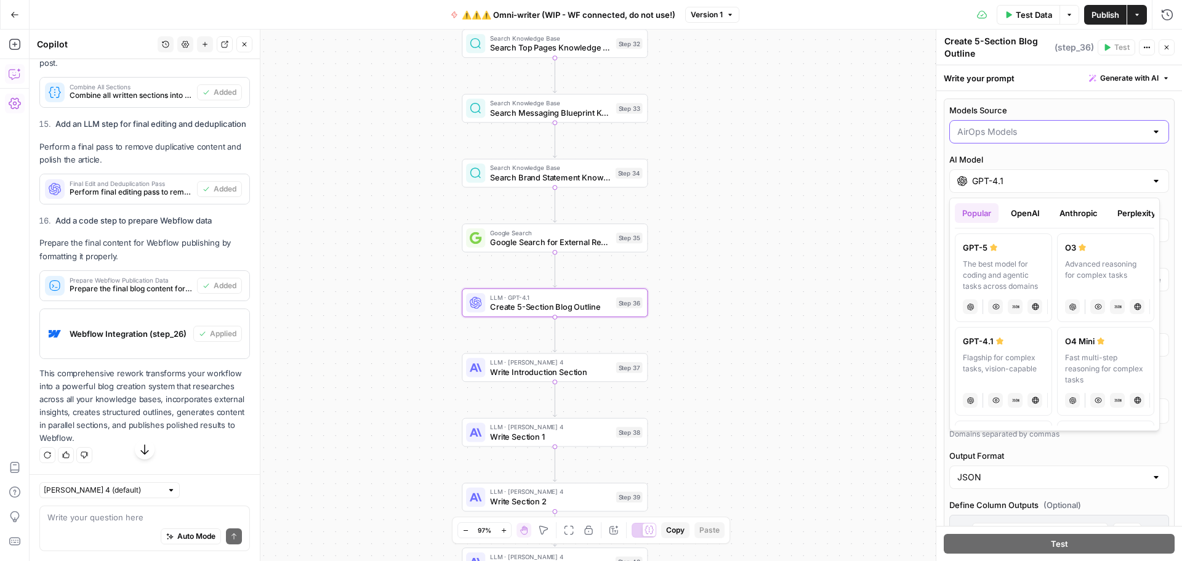
click at [1017, 127] on input "Models Source" at bounding box center [1052, 132] width 189 height 12
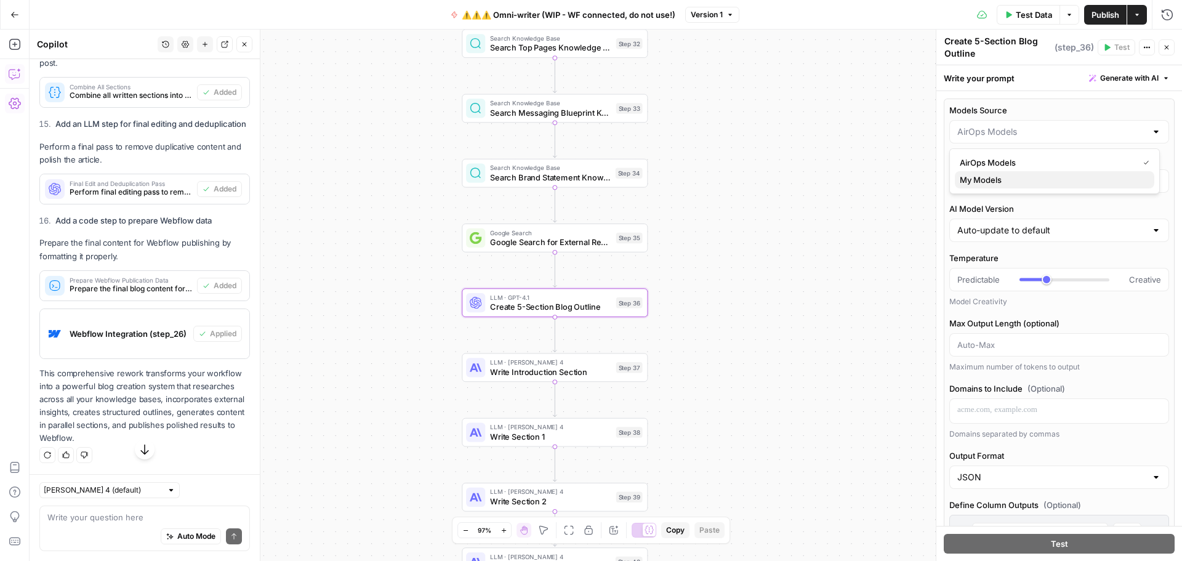
click at [1009, 176] on span "My Models" at bounding box center [1052, 180] width 185 height 12
type input "My Models"
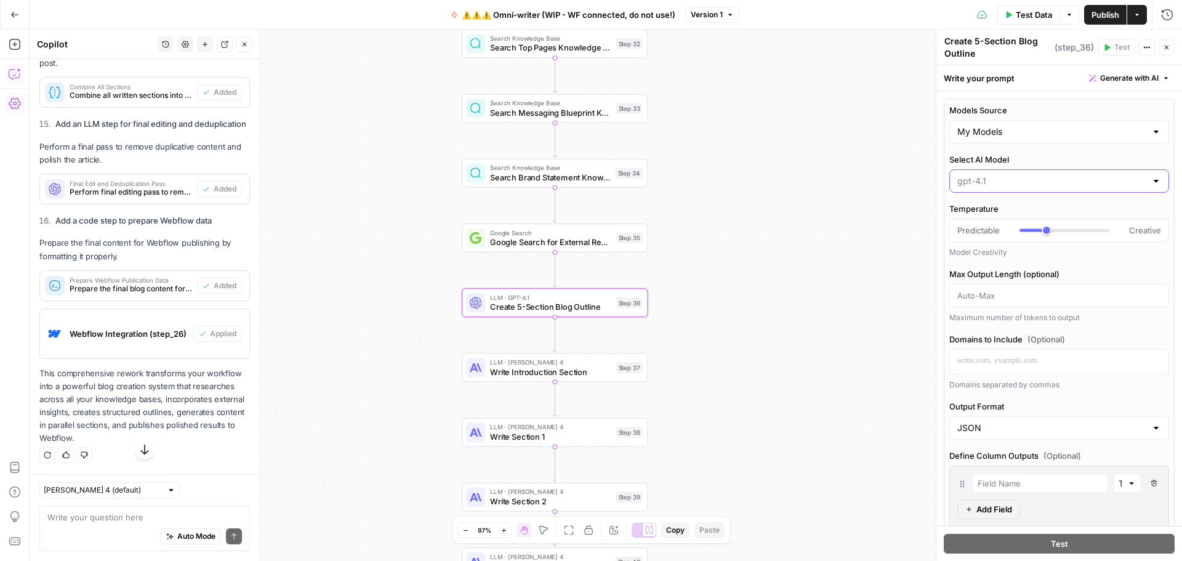
click at [1079, 185] on input "Select AI Model" at bounding box center [1052, 181] width 189 height 12
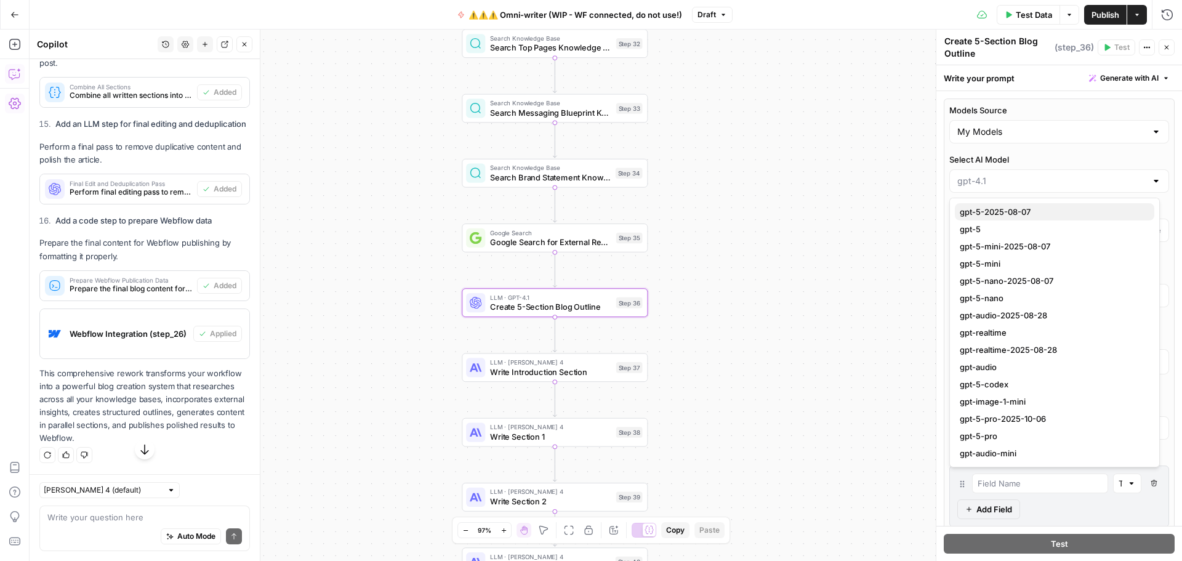
scroll to position [1249, 0]
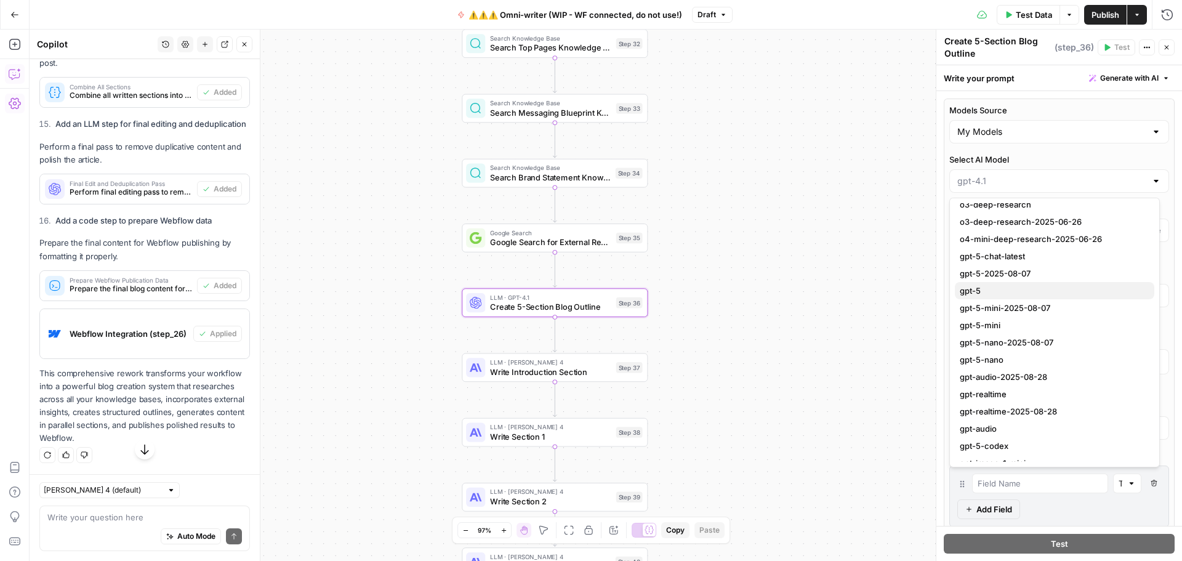
click at [995, 289] on span "gpt-5" at bounding box center [1052, 290] width 185 height 12
type input "gpt-5"
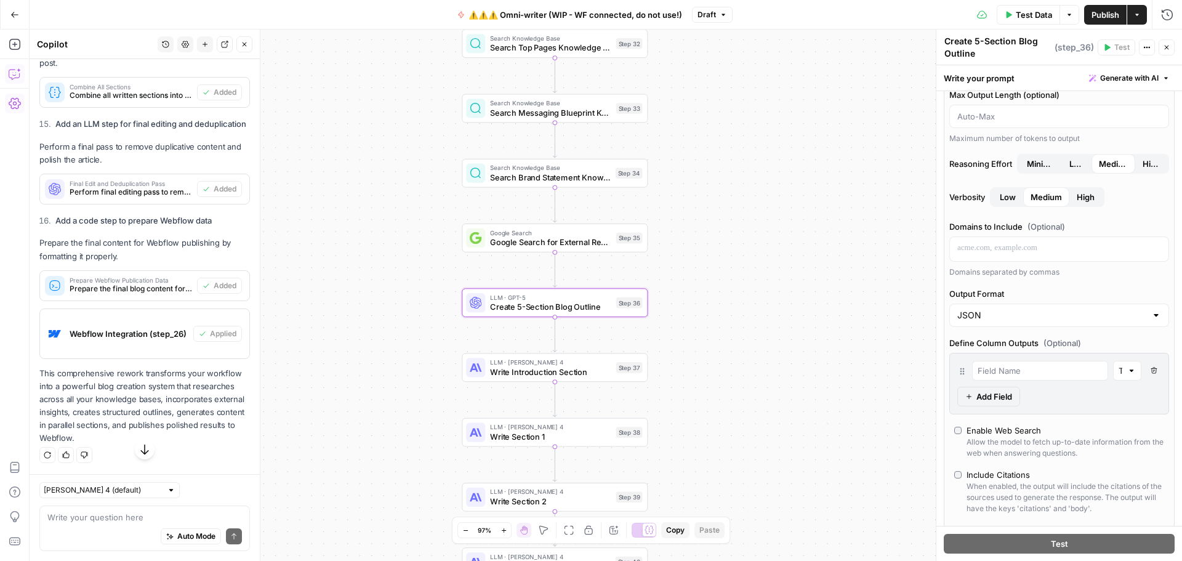
scroll to position [123, 0]
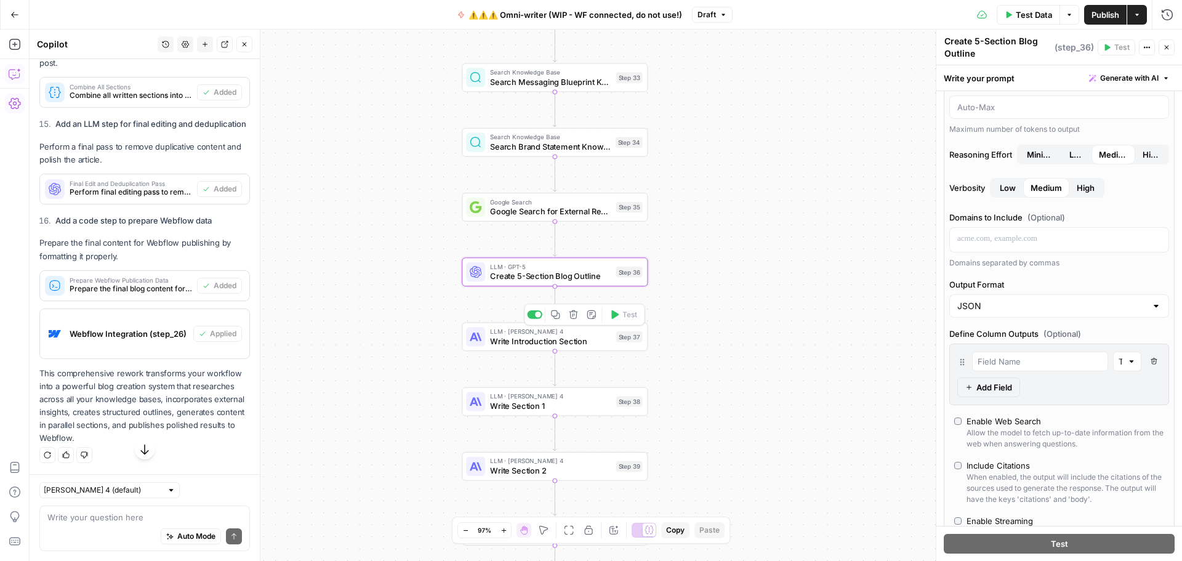
click at [554, 340] on span "Write Introduction Section" at bounding box center [550, 341] width 121 height 12
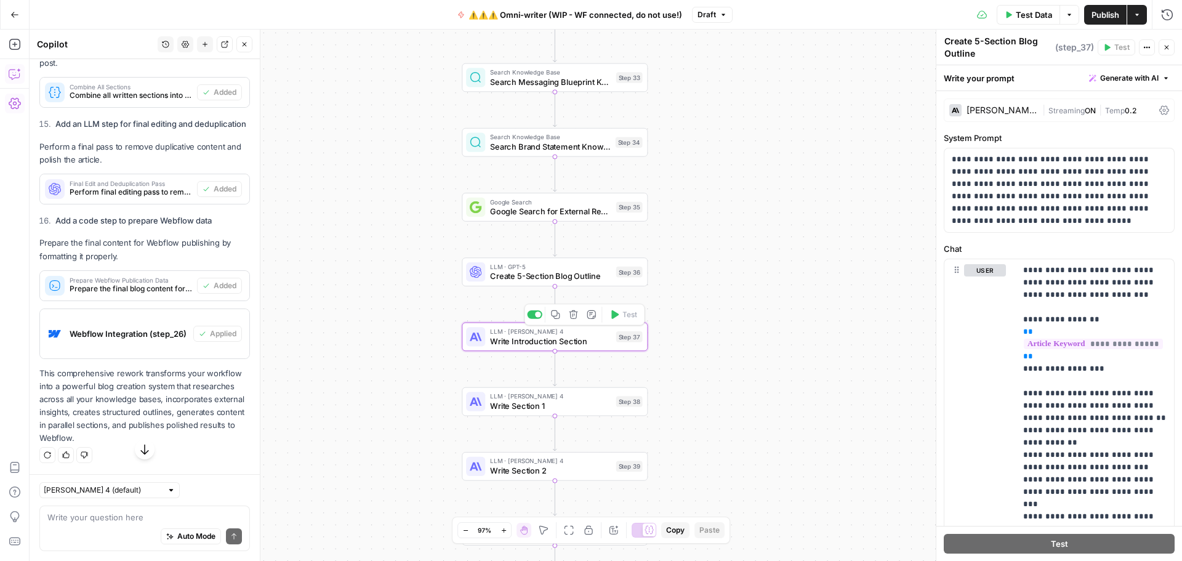
type textarea "Write Introduction Section"
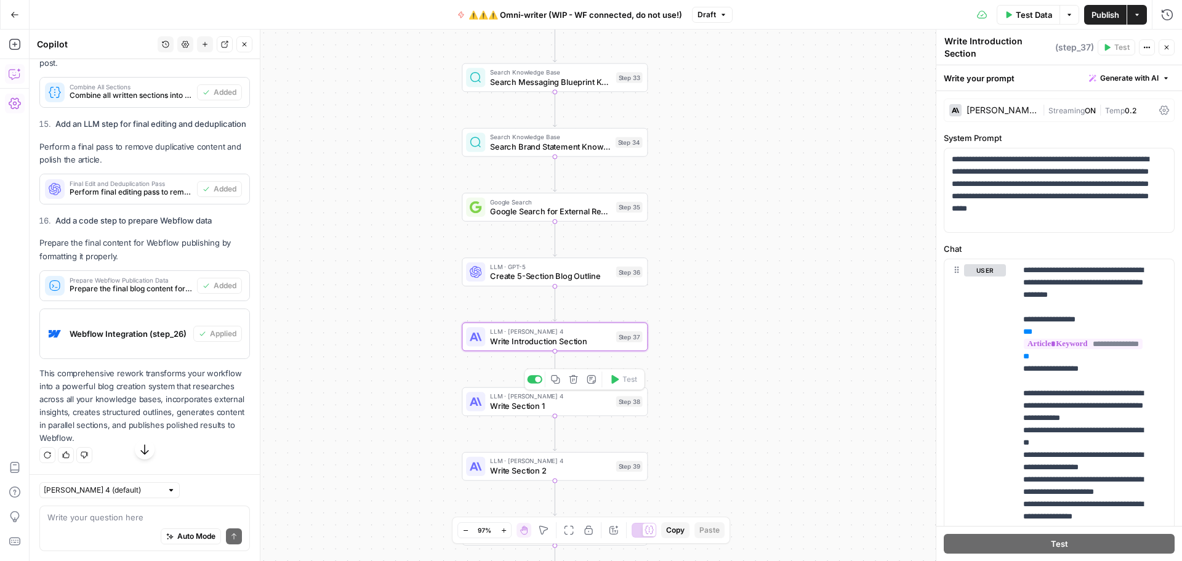
click at [566, 408] on span "Write Section 1" at bounding box center [550, 406] width 121 height 12
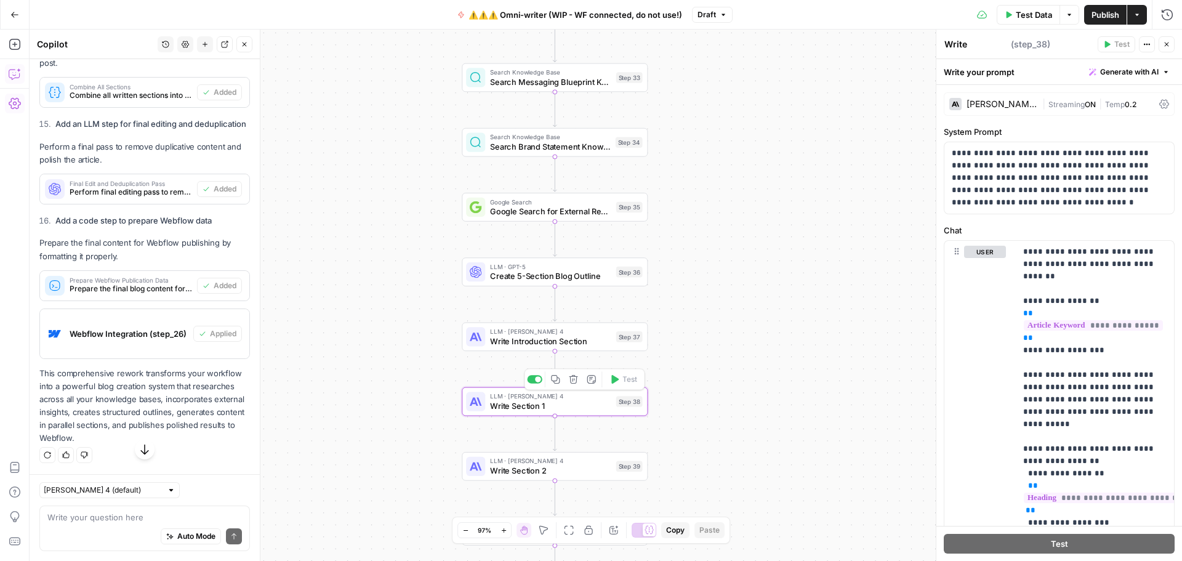
type textarea "Write Section 1"
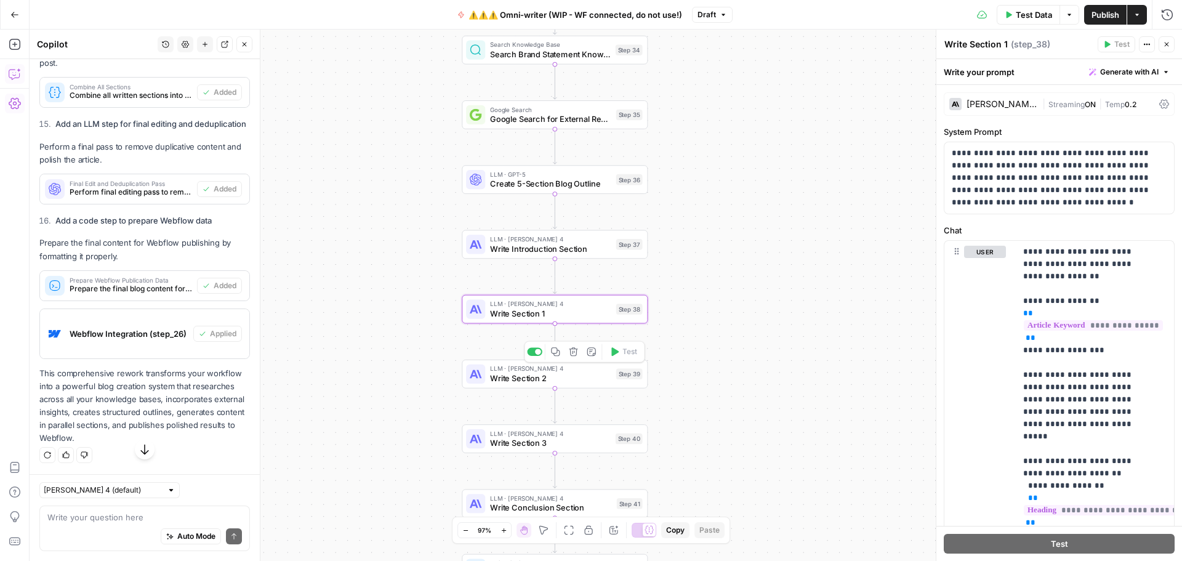
click at [559, 382] on span "Write Section 2" at bounding box center [550, 378] width 121 height 12
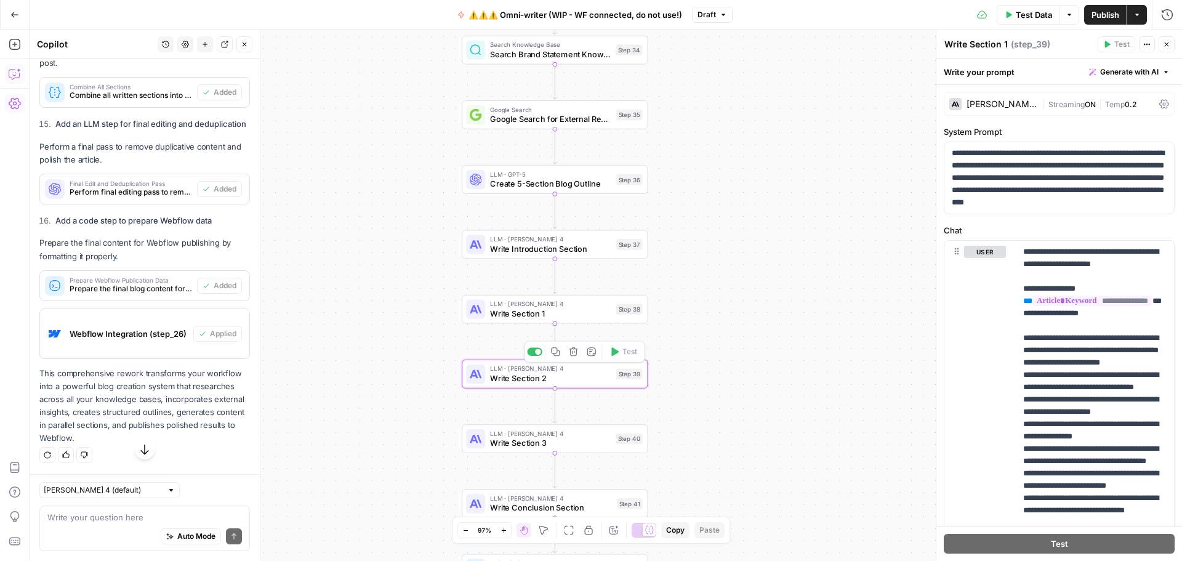
type textarea "Write Section 2"
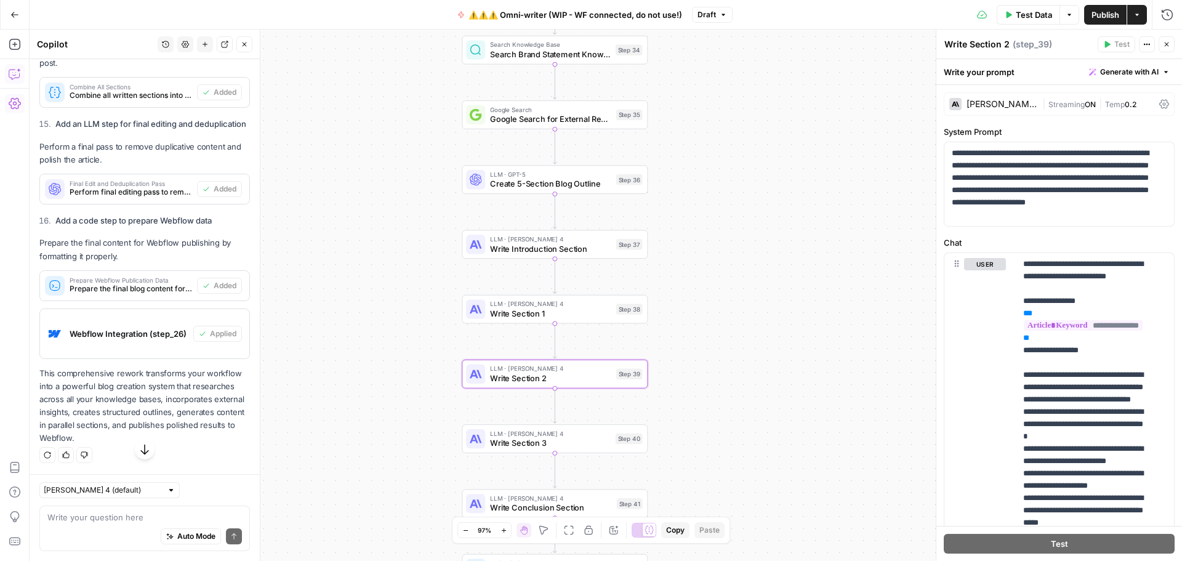
click at [551, 318] on span "Write Section 1" at bounding box center [550, 313] width 121 height 12
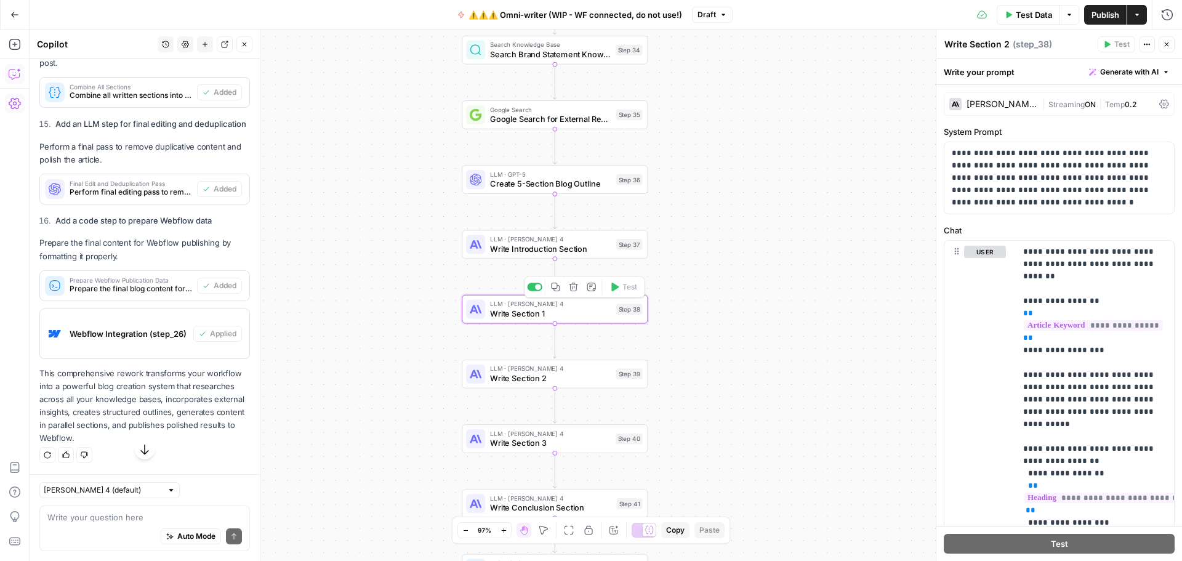
type textarea "Write Section 1"
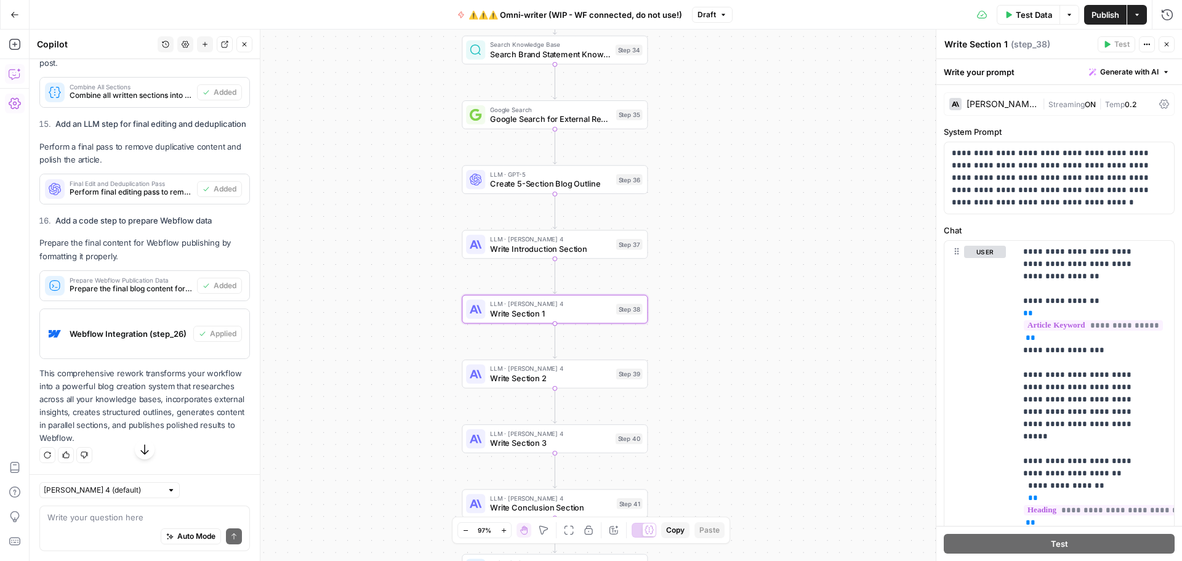
click at [1028, 108] on div "Claude Sonnet 4" at bounding box center [1002, 104] width 71 height 9
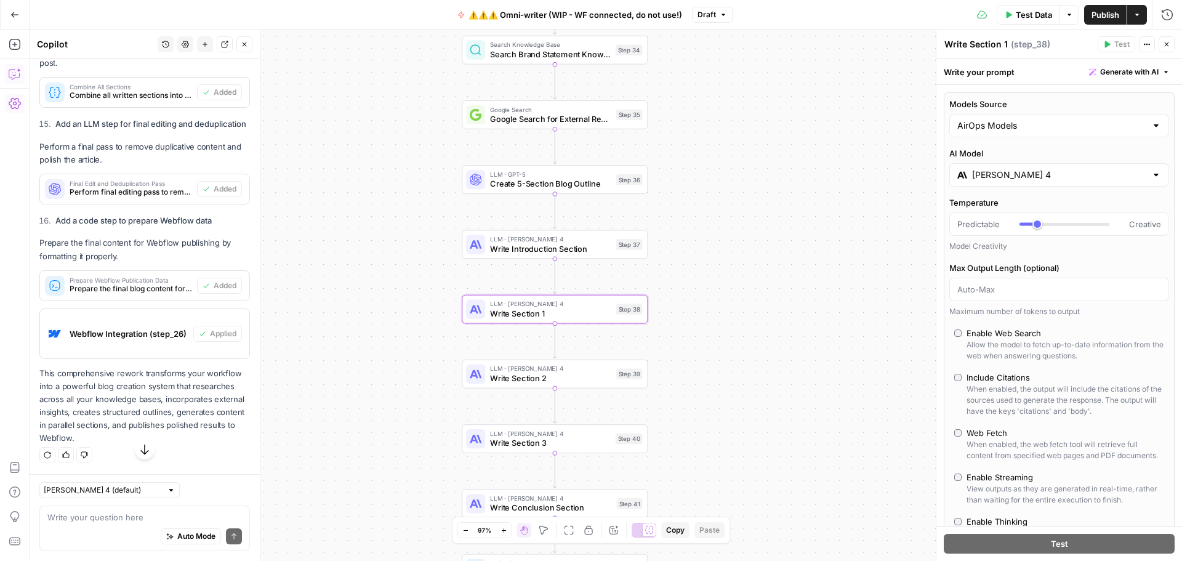
click at [706, 254] on div "Workflow Input Settings Inputs Search Knowledge Base Search Tavus Docs Knowledg…" at bounding box center [606, 295] width 1153 height 531
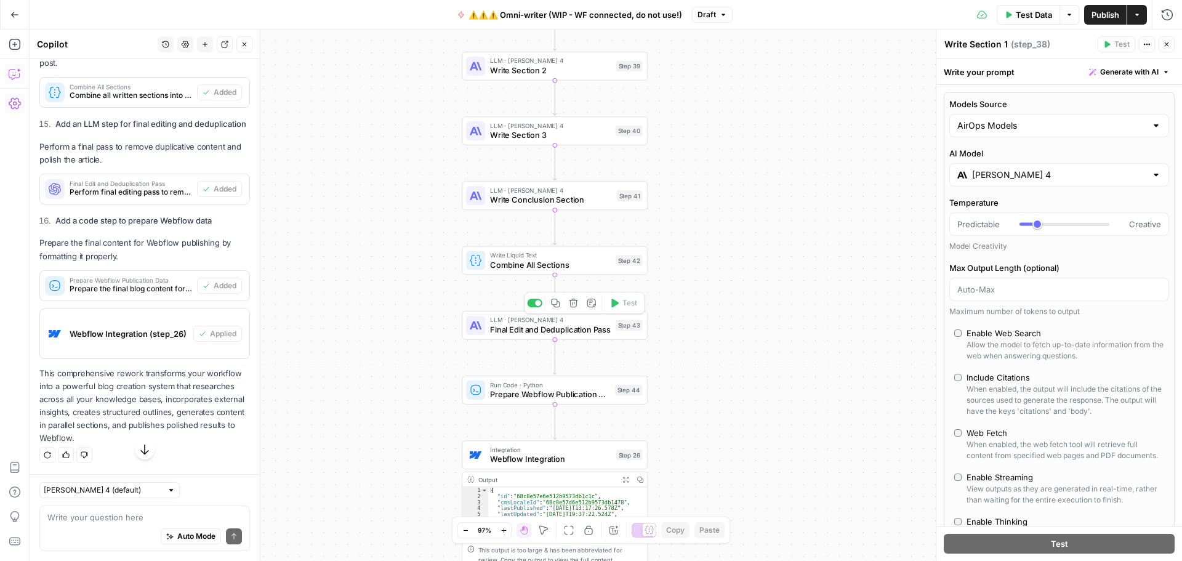
click at [541, 331] on span "Final Edit and Deduplication Pass" at bounding box center [550, 329] width 121 height 12
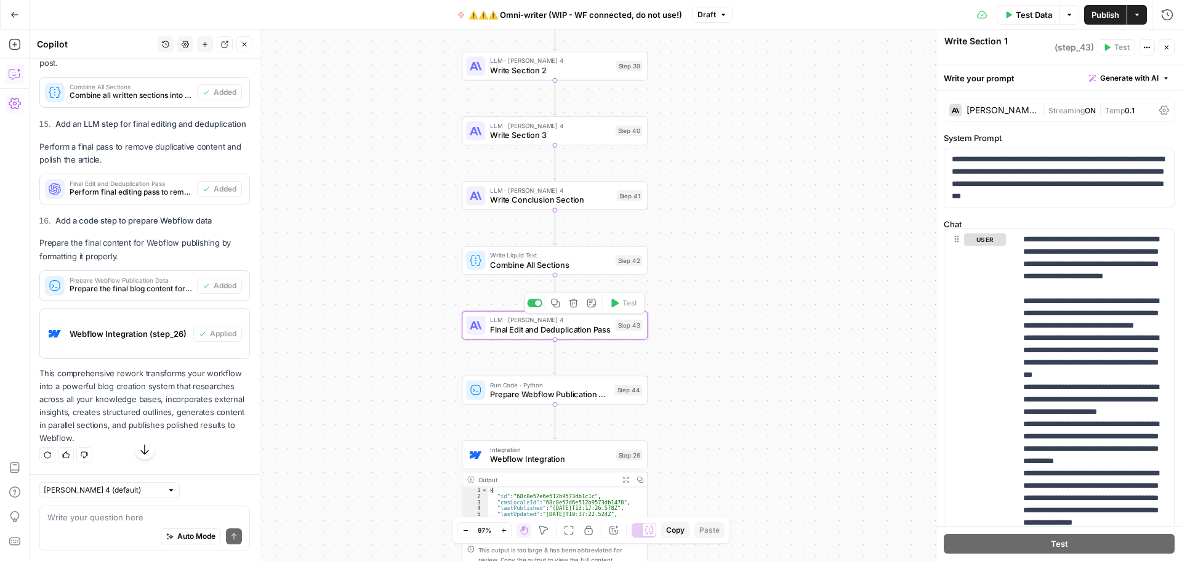
type textarea "Final Edit and Deduplication Pass"
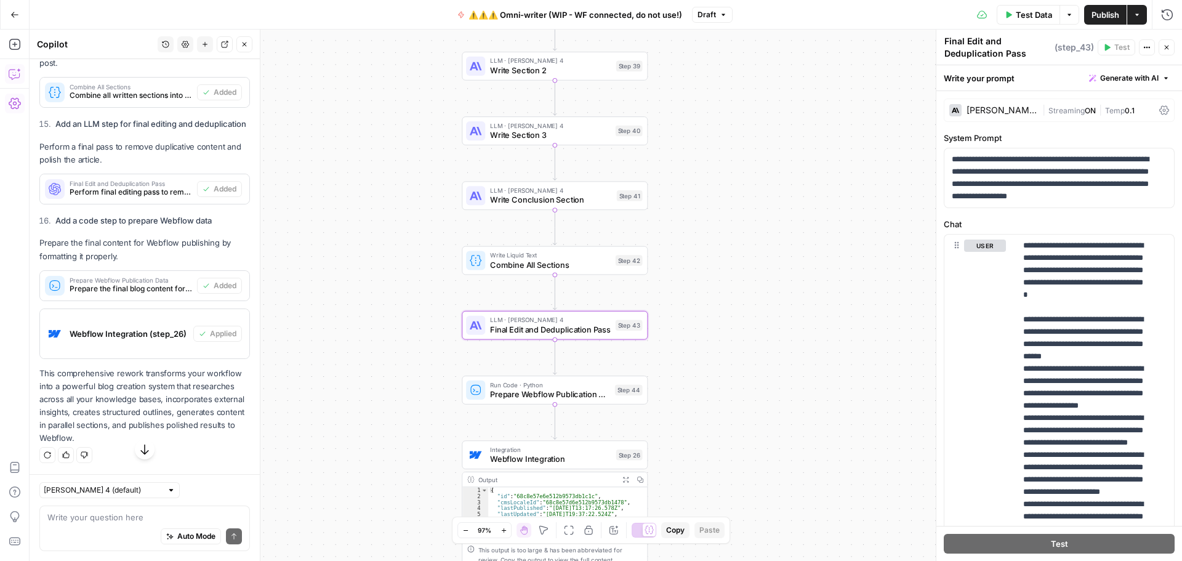
click at [1003, 109] on div "Claude Sonnet 4" at bounding box center [1002, 110] width 71 height 9
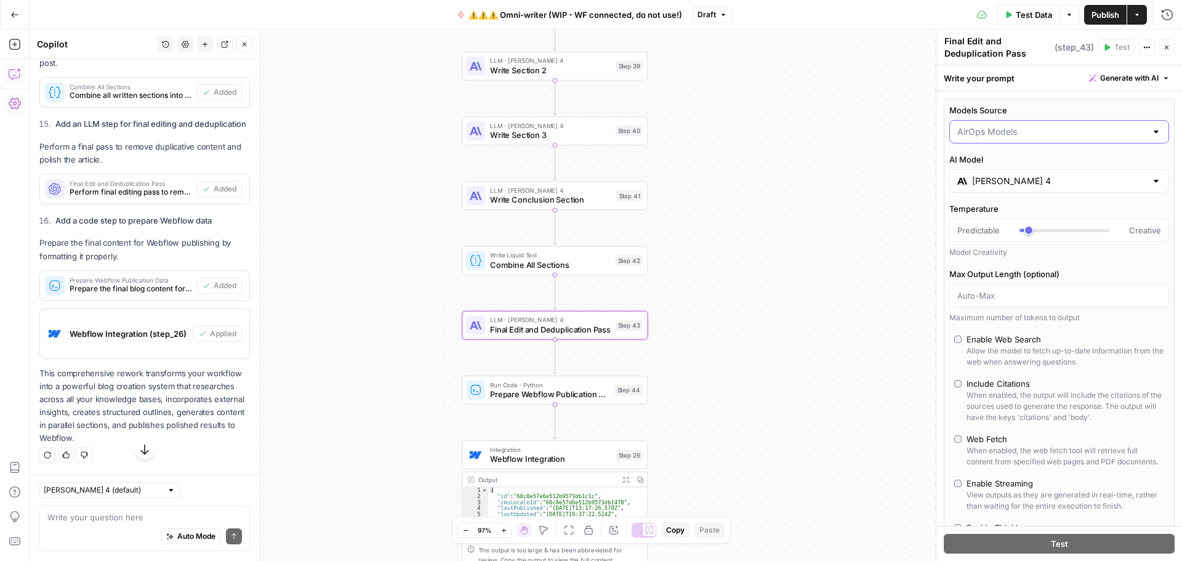
click at [995, 134] on input "Models Source" at bounding box center [1052, 132] width 189 height 12
click at [983, 180] on span "My Models" at bounding box center [1052, 180] width 185 height 12
type input "My Models"
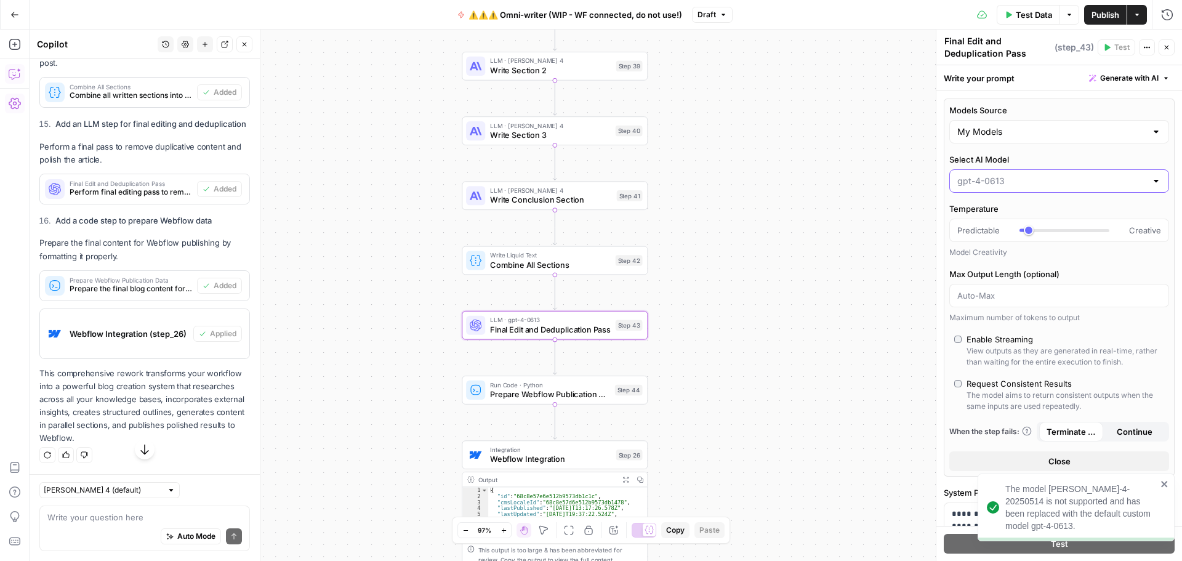
click at [1040, 182] on input "Select AI Model" at bounding box center [1052, 181] width 189 height 12
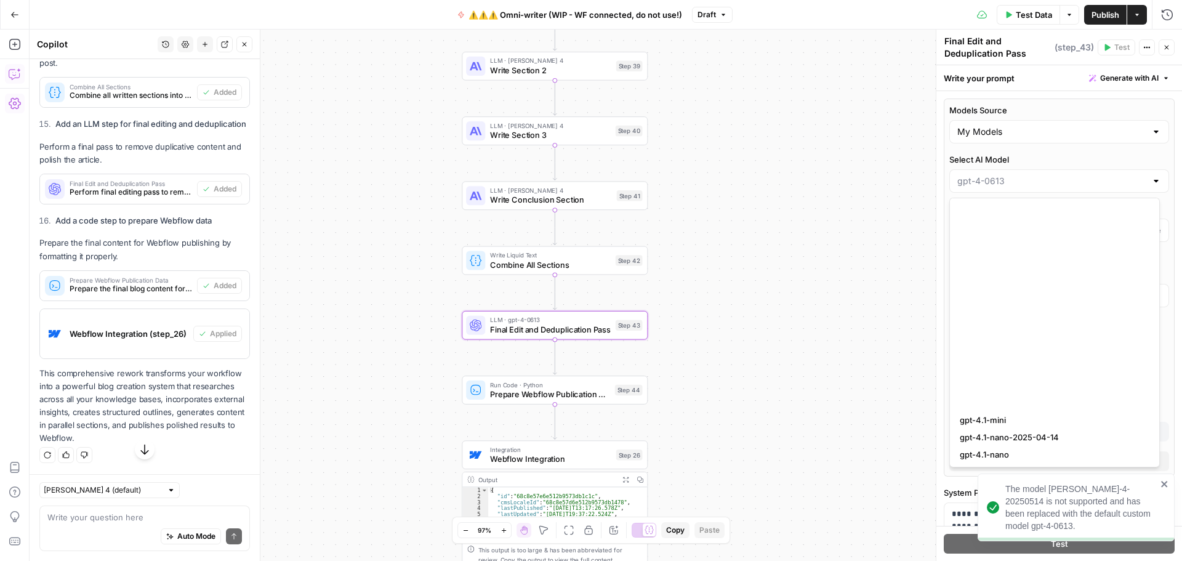
scroll to position [1310, 0]
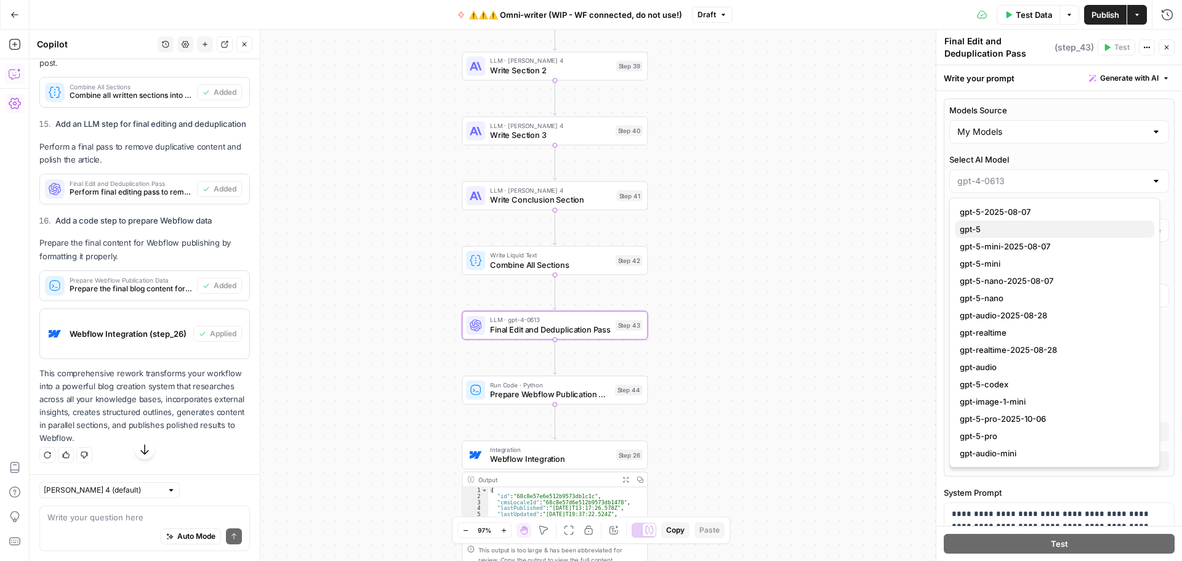
click at [1011, 232] on span "gpt-5" at bounding box center [1052, 229] width 185 height 12
type input "gpt-5"
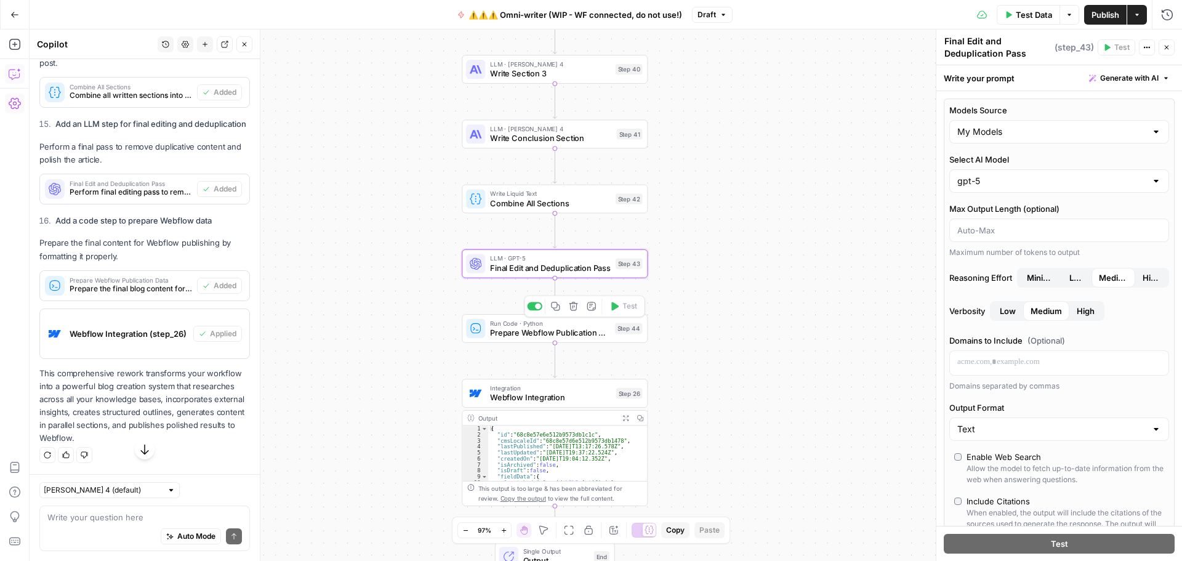
click at [568, 329] on span "Prepare Webflow Publication Data" at bounding box center [550, 333] width 120 height 12
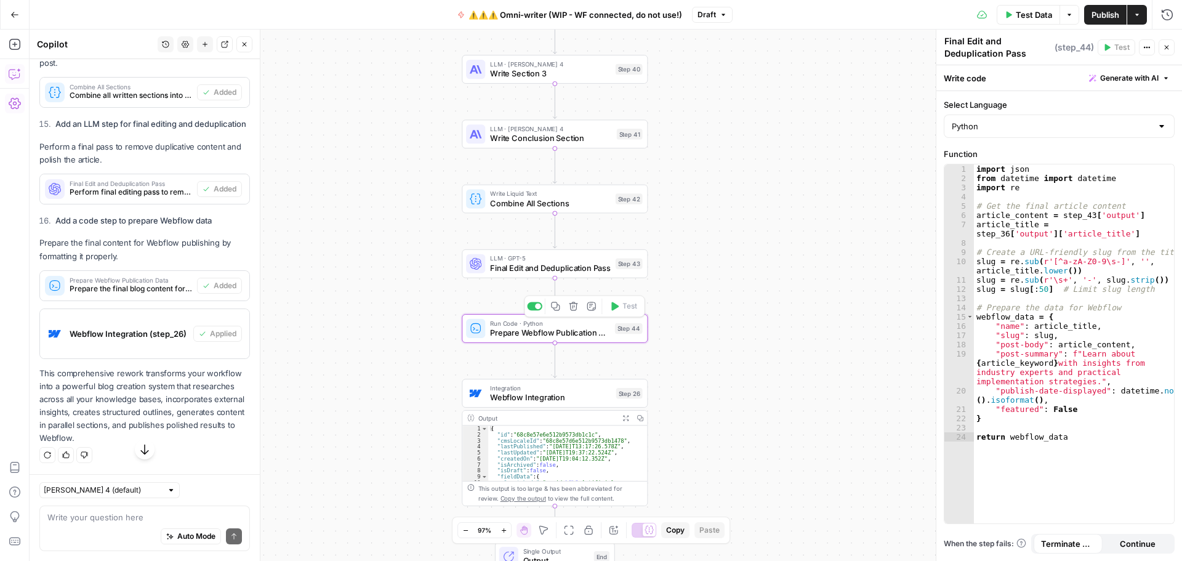
type textarea "Prepare Webflow Publication Data"
click at [531, 268] on span "Final Edit and Deduplication Pass" at bounding box center [550, 268] width 121 height 12
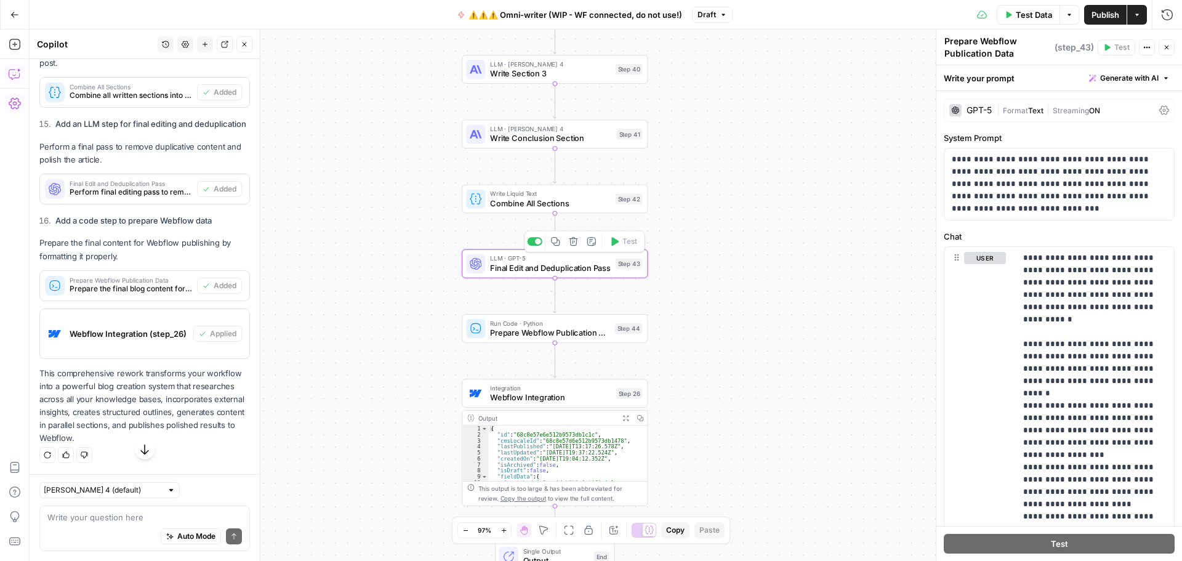
type textarea "Final Edit and Deduplication Pass"
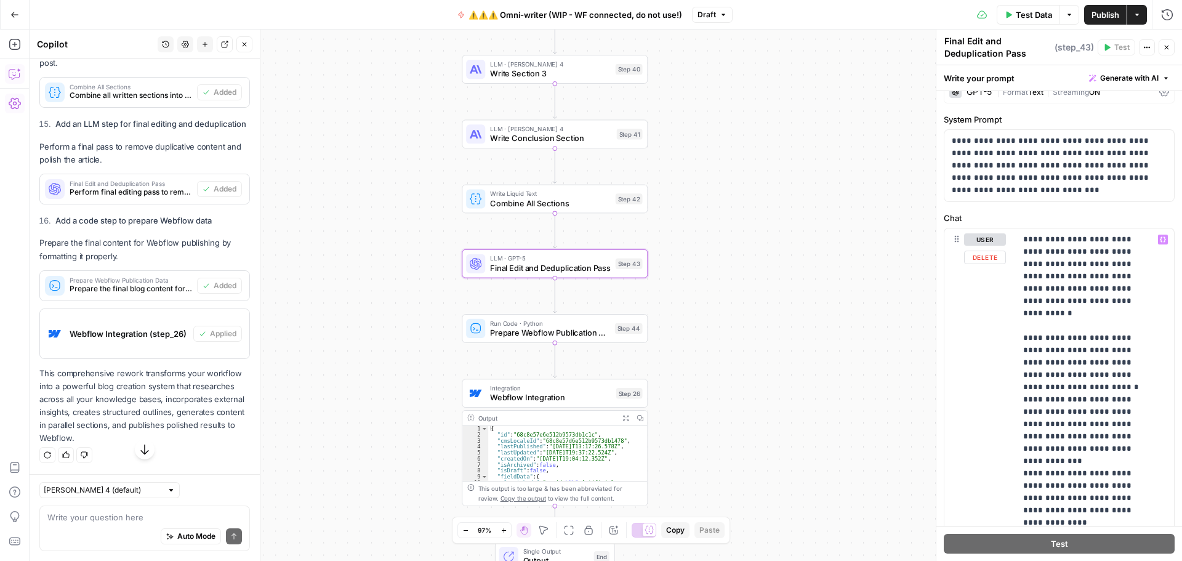
scroll to position [0, 0]
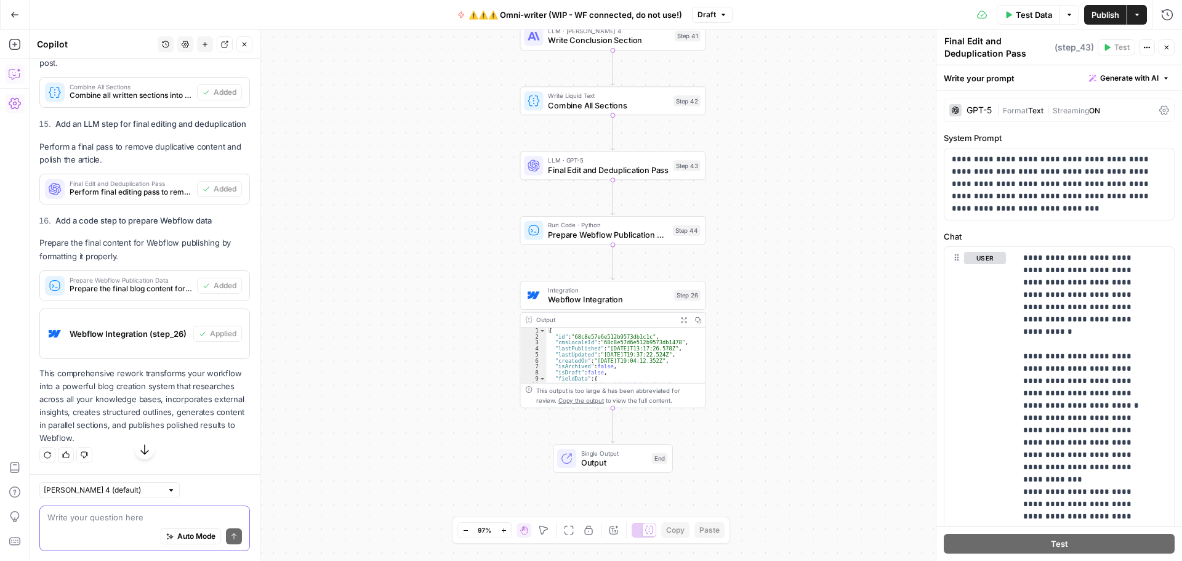
click at [105, 521] on textarea at bounding box center [144, 517] width 195 height 12
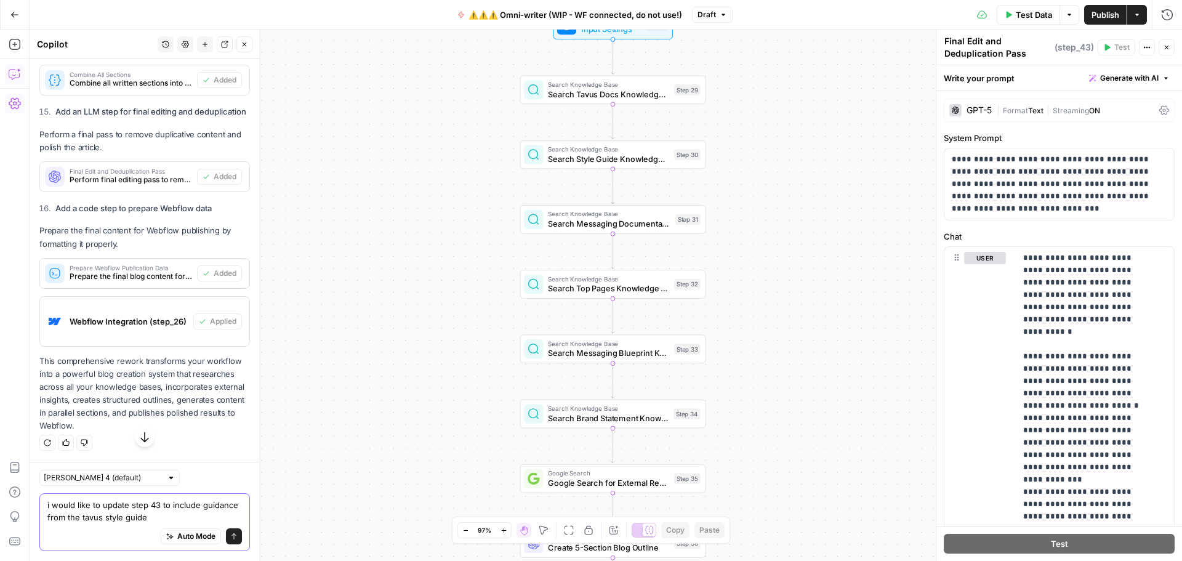
click at [205, 515] on textarea "i would like to update step 43 to include guidance from the tavus style guide" at bounding box center [144, 511] width 195 height 25
type textarea "i would like to update step 43 to include guidance from the tavus style guide (…"
click at [230, 538] on icon "submit" at bounding box center [233, 536] width 7 height 7
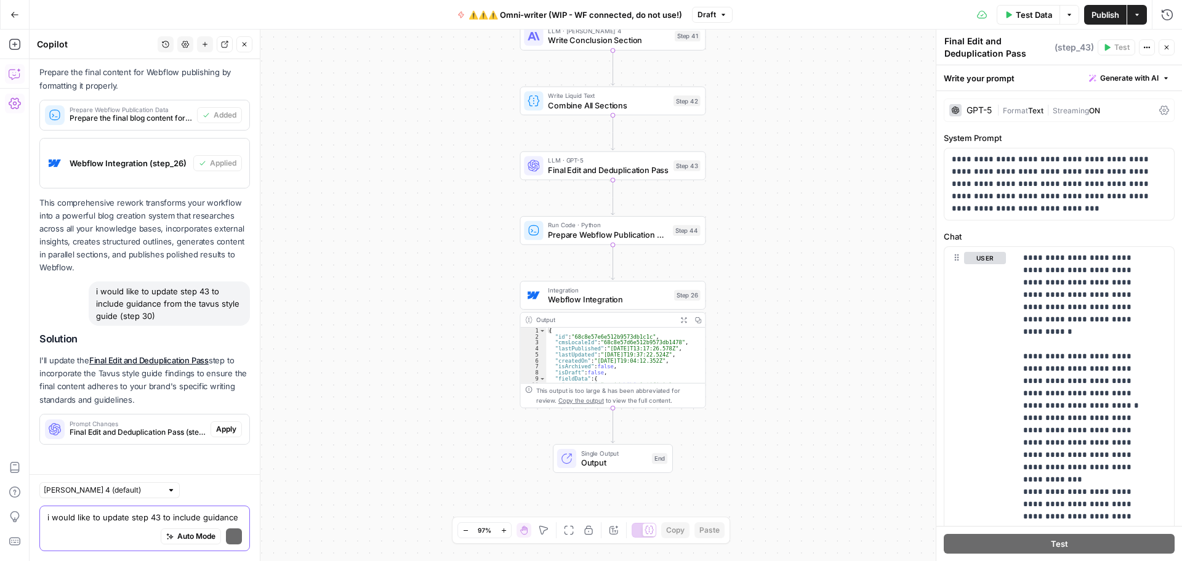
scroll to position [2794, 0]
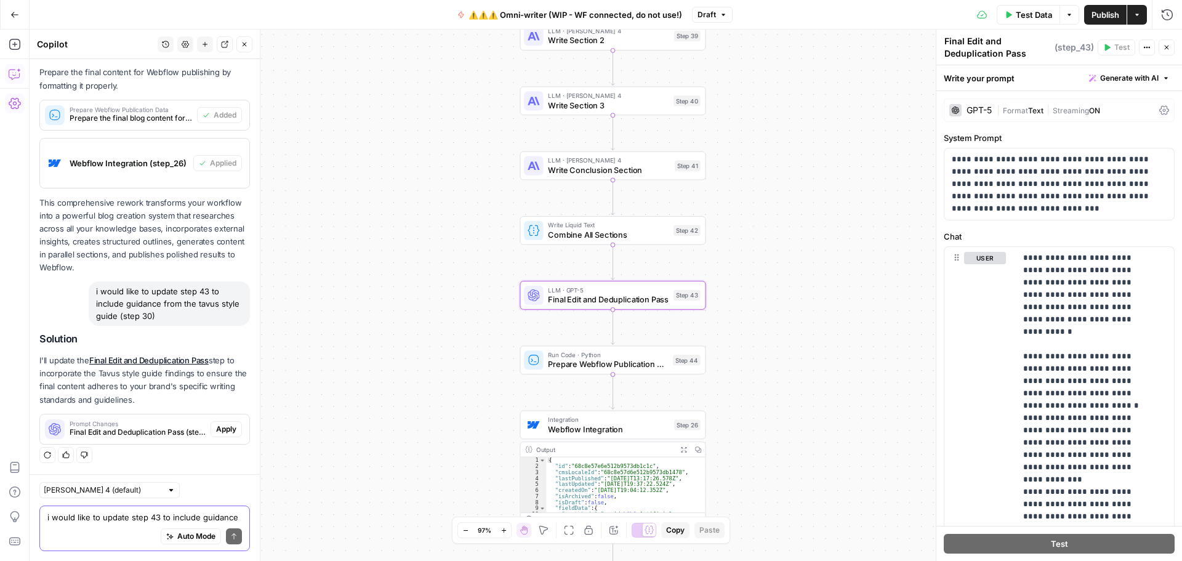
click at [216, 432] on span "Apply" at bounding box center [226, 429] width 20 height 11
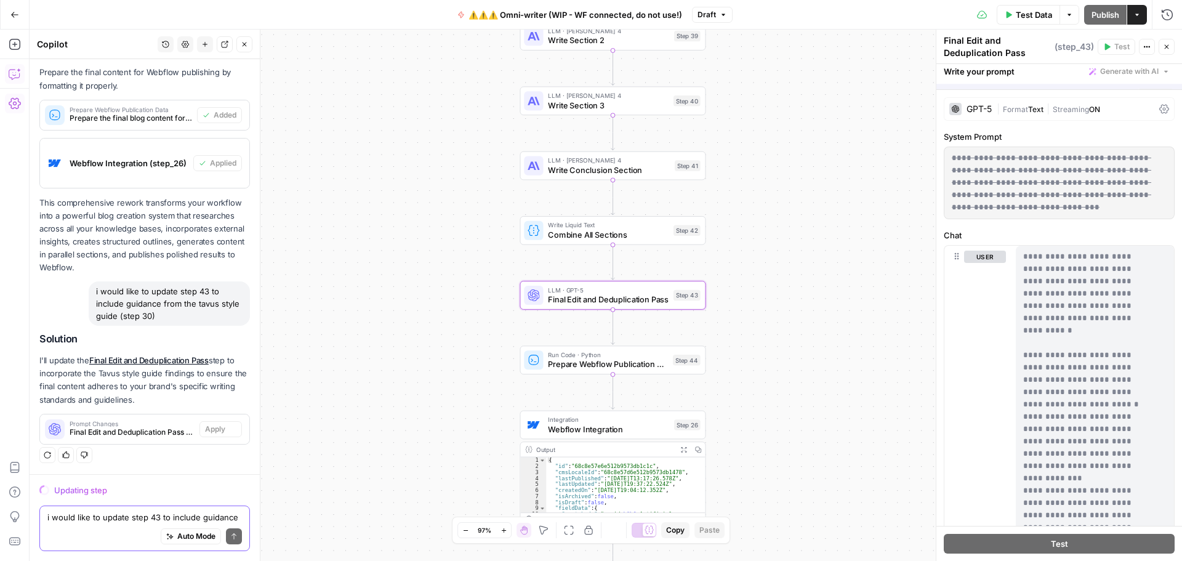
scroll to position [2775, 0]
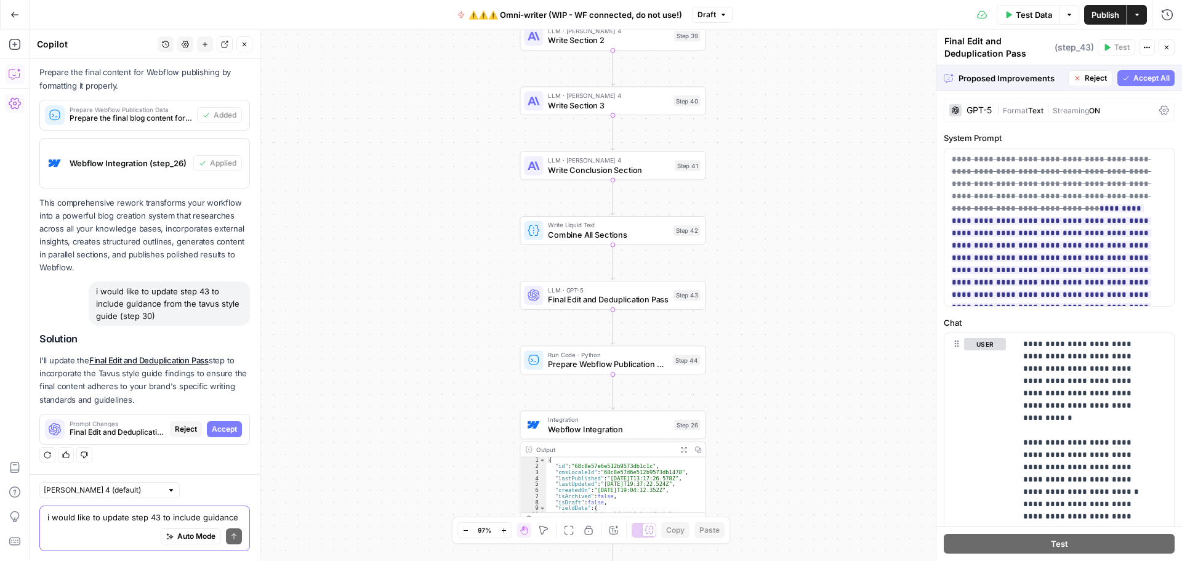
click at [1134, 79] on span "Accept All" at bounding box center [1152, 78] width 36 height 11
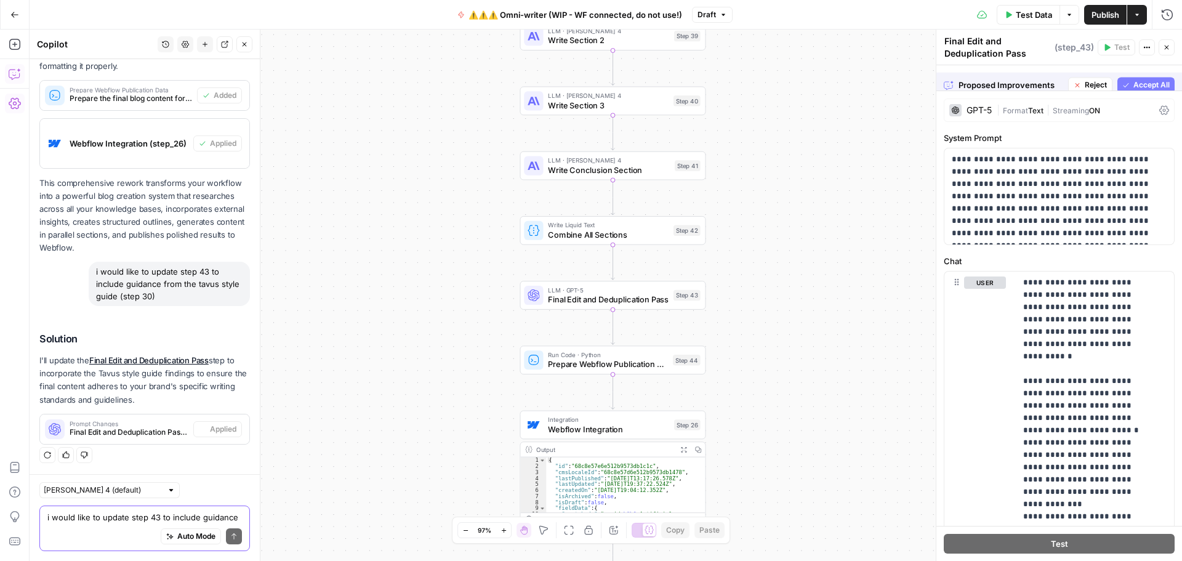
scroll to position [2814, 0]
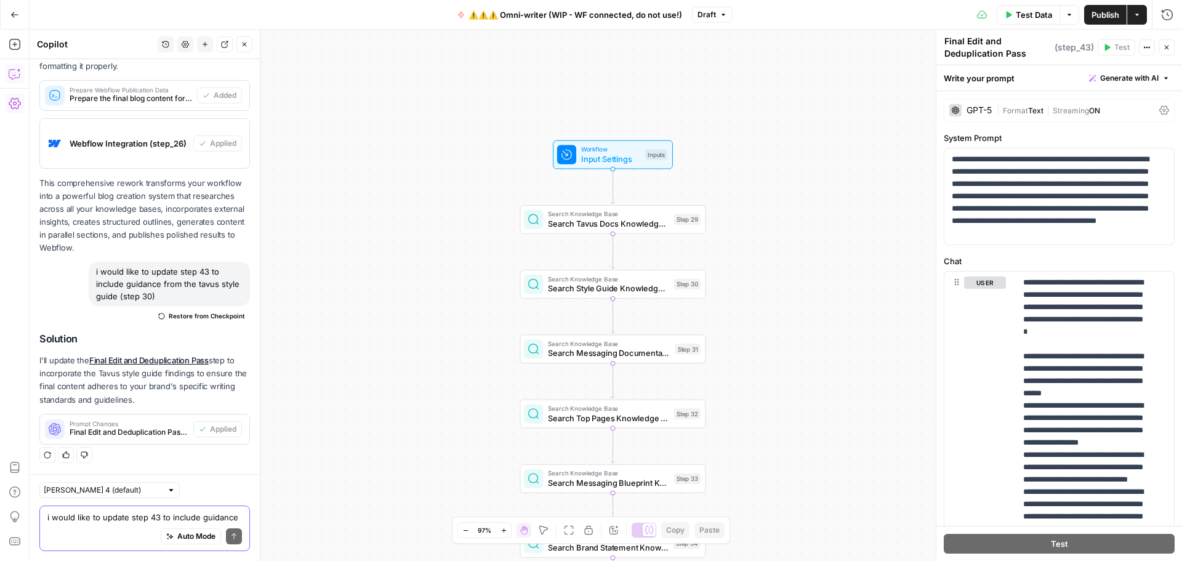
click at [1010, 12] on icon "button" at bounding box center [1008, 14] width 7 height 7
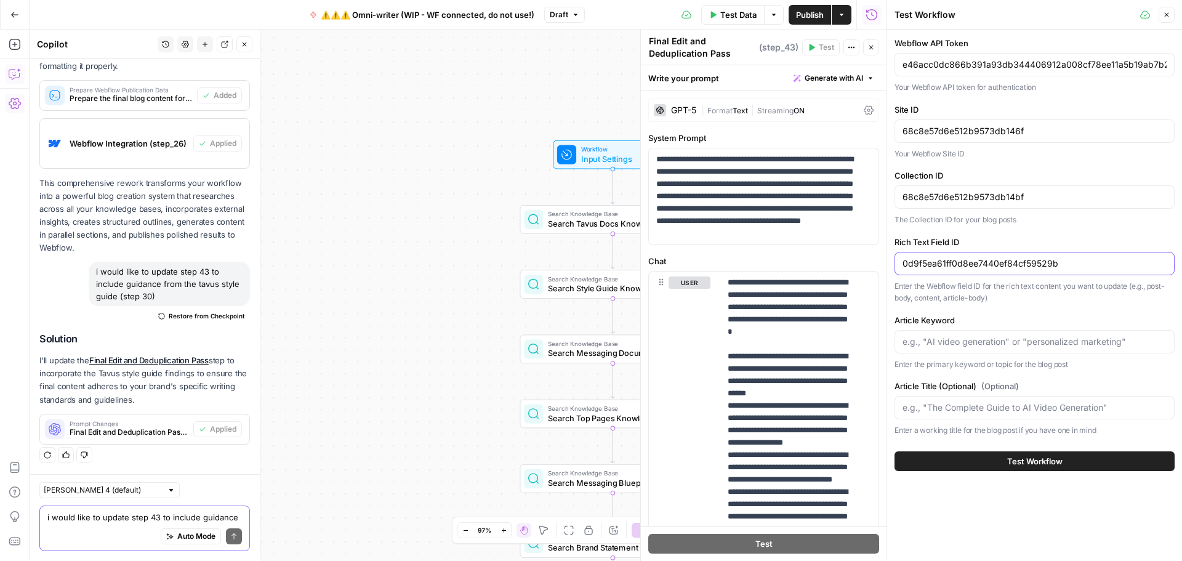
click at [1071, 264] on input "0d9f5ea61ff0d8ee7440ef84cf59529b" at bounding box center [1035, 263] width 264 height 12
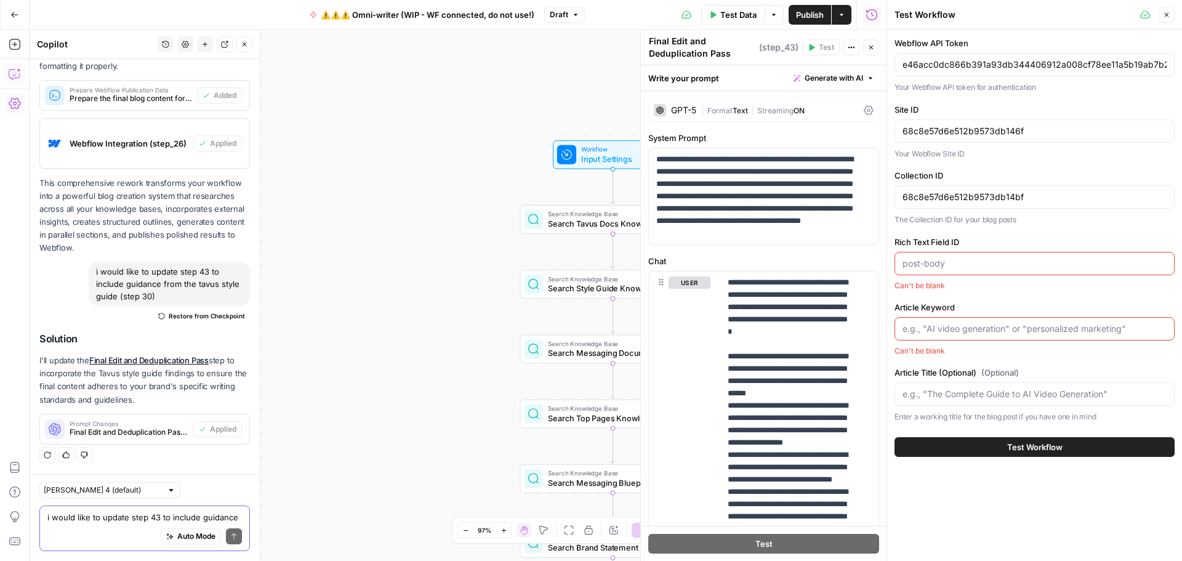
click at [977, 328] on input "Article Keyword" at bounding box center [1035, 329] width 264 height 12
click at [975, 271] on div at bounding box center [1035, 263] width 280 height 23
click at [117, 517] on textarea "i would like to update step 43 to include guidance from the tavus style guide (…" at bounding box center [144, 517] width 195 height 12
type textarea "remove the rich text field"
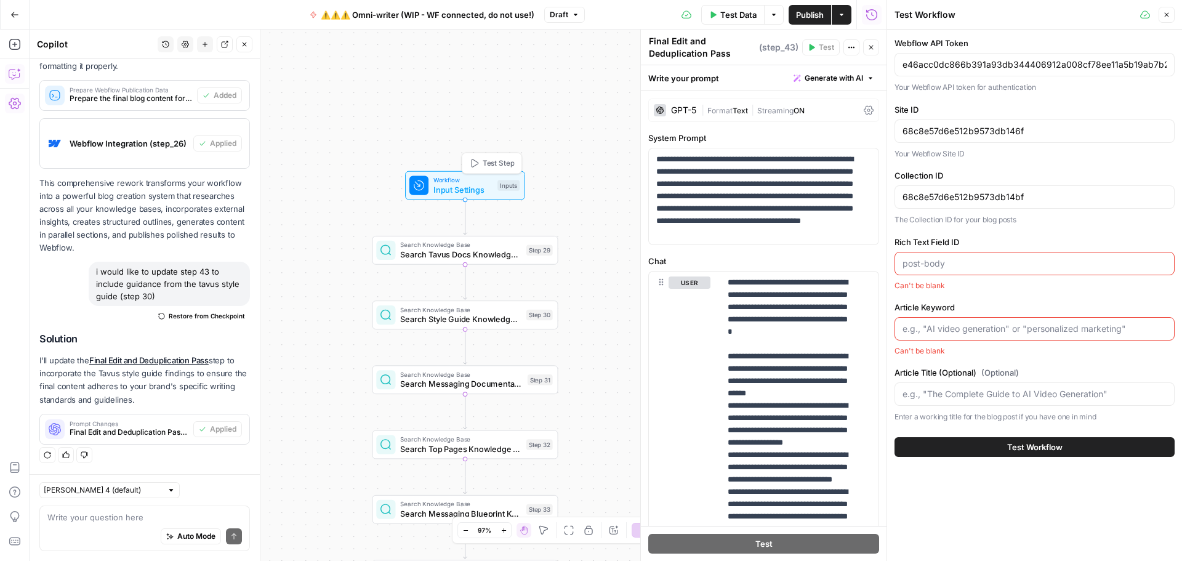
click at [474, 192] on span "Input Settings" at bounding box center [463, 190] width 59 height 12
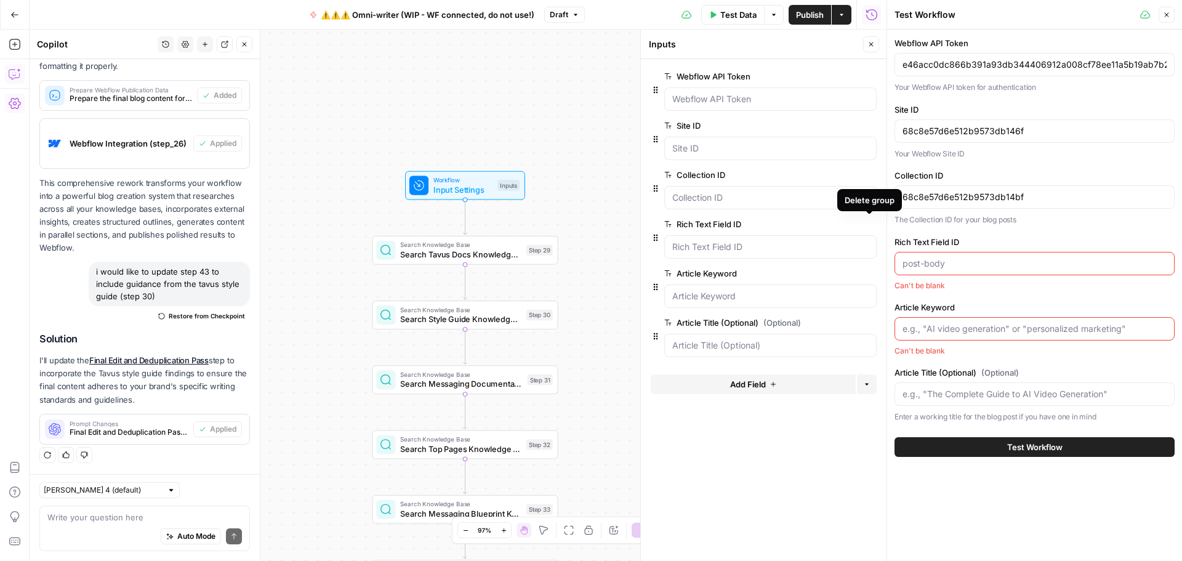
click at [870, 222] on icon "button" at bounding box center [869, 224] width 6 height 6
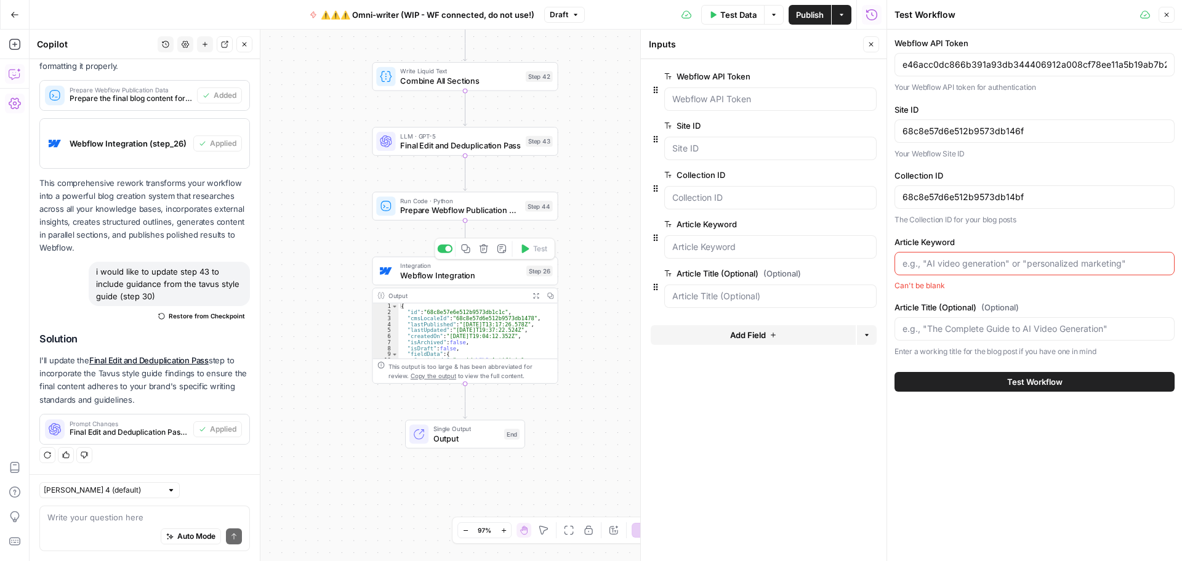
click at [511, 280] on span "Webflow Integration" at bounding box center [460, 275] width 121 height 12
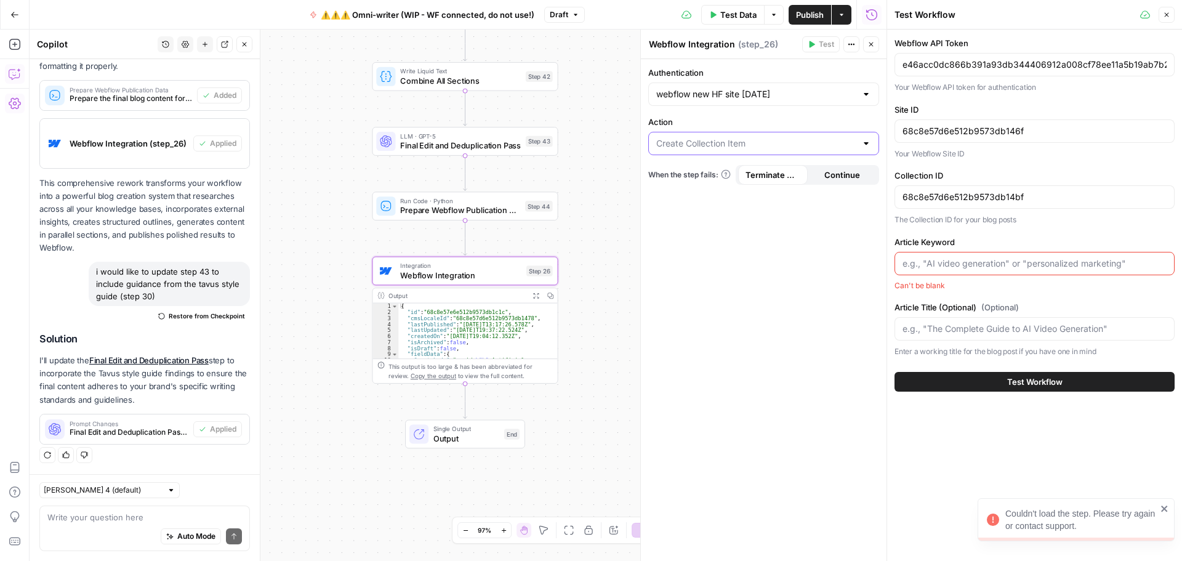
click at [748, 140] on input "Action" at bounding box center [756, 143] width 200 height 12
type input "Create Collection Item"
click at [743, 118] on label "Action" at bounding box center [763, 122] width 231 height 12
click at [743, 137] on input "Create Collection Item" at bounding box center [756, 143] width 200 height 12
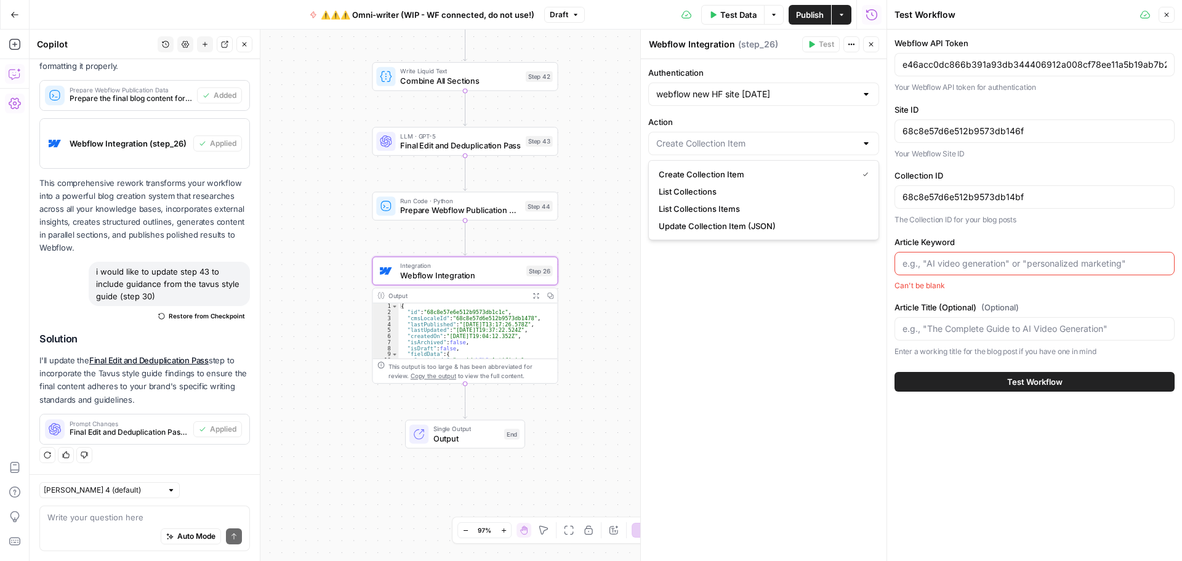
type input "Create Collection Item"
click at [736, 404] on div "Authentication webflow new HF site 9/30/25 Action Create Collection Item When t…" at bounding box center [764, 310] width 246 height 502
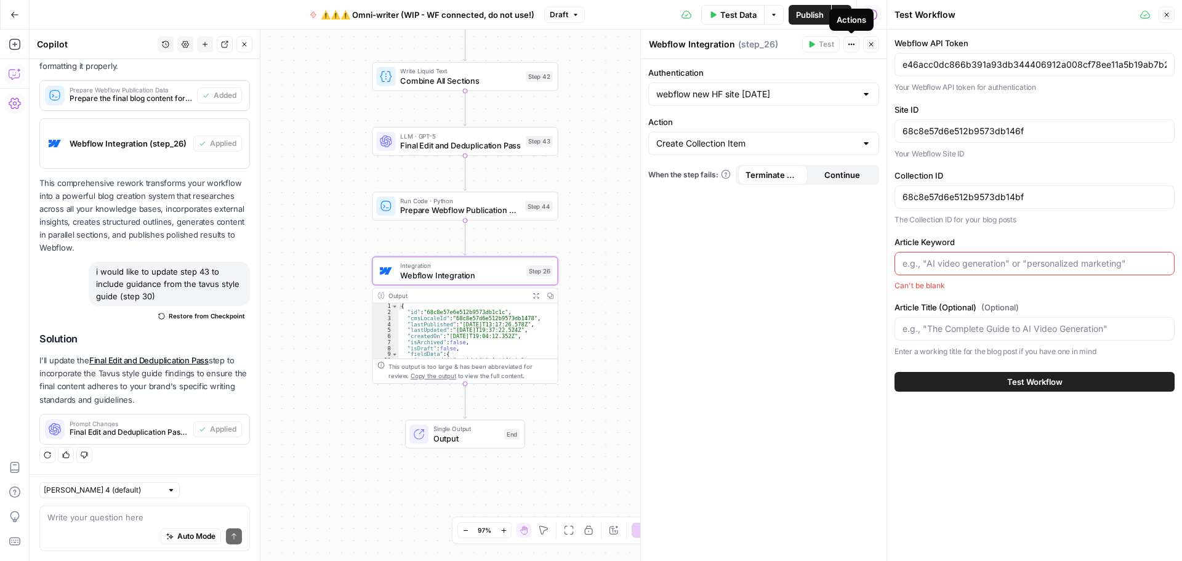
click at [852, 44] on icon "button" at bounding box center [852, 45] width 2 height 2
click at [745, 331] on div "Authentication webflow new HF site 9/30/25 Action Create Collection Item When t…" at bounding box center [764, 310] width 246 height 502
click at [772, 325] on div "Authentication webflow new HF site 9/30/25 Action Create Collection Item When t…" at bounding box center [764, 310] width 246 height 502
click at [946, 261] on input "Article Keyword" at bounding box center [1035, 263] width 264 height 12
click at [965, 220] on p "The Collection ID for your blog posts" at bounding box center [1035, 220] width 280 height 12
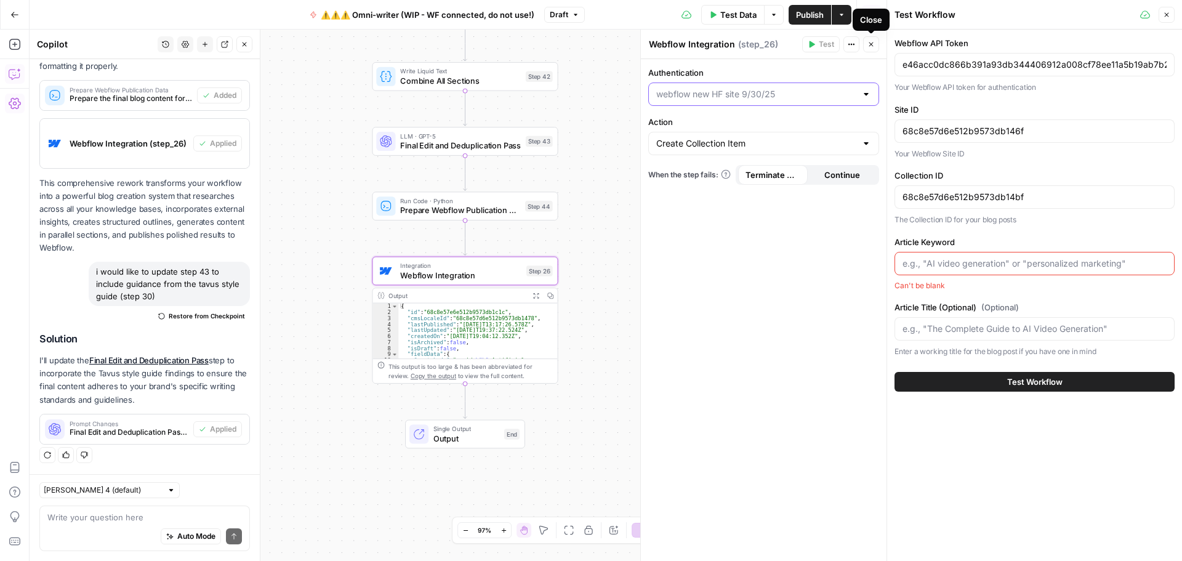
click at [847, 97] on input "Authentication" at bounding box center [756, 94] width 200 height 12
click at [725, 143] on span "webflow new HF site [DATE]" at bounding box center [756, 142] width 194 height 12
type input "webflow new HF site [DATE]"
click at [1163, 18] on button "Close" at bounding box center [1167, 15] width 16 height 16
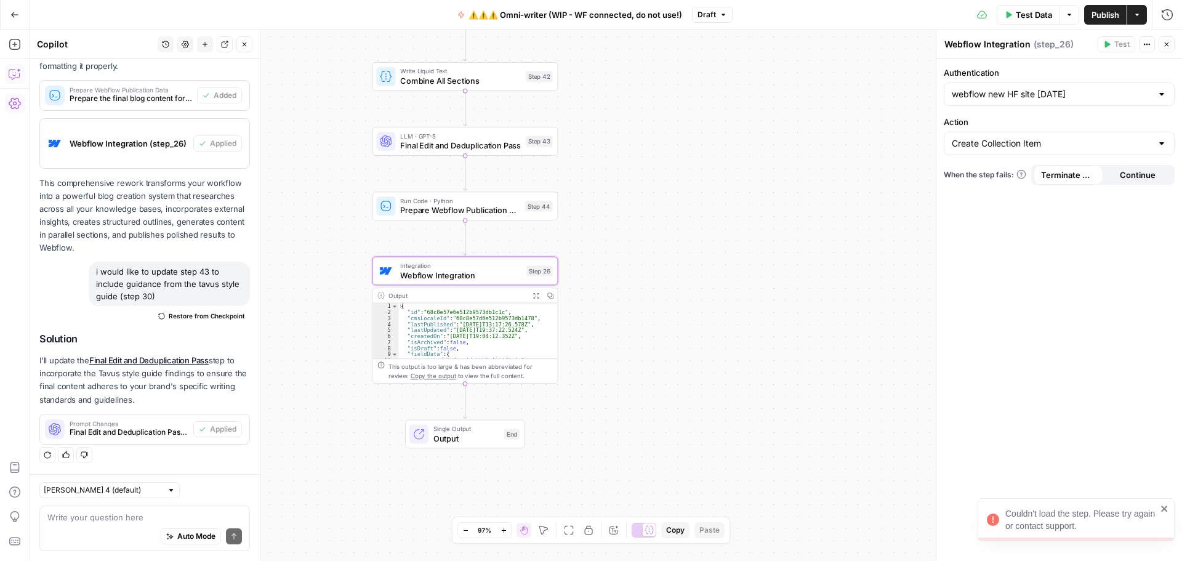
click at [1101, 16] on span "Publish" at bounding box center [1106, 15] width 28 height 12
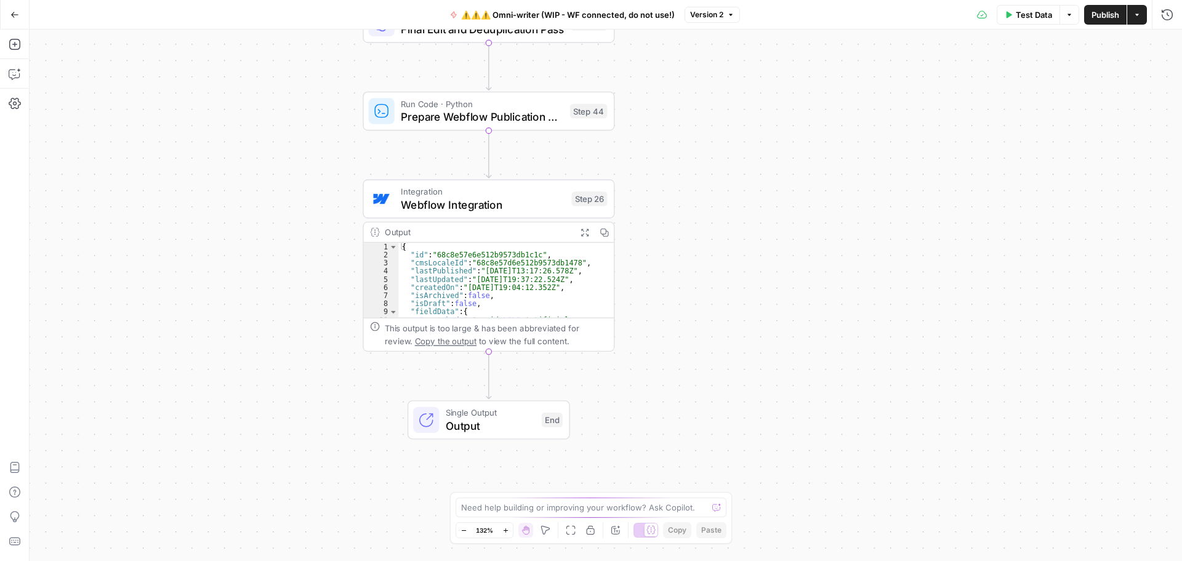
click at [471, 211] on span "Webflow Integration" at bounding box center [483, 204] width 164 height 16
type input "webflow new HF site [DATE]"
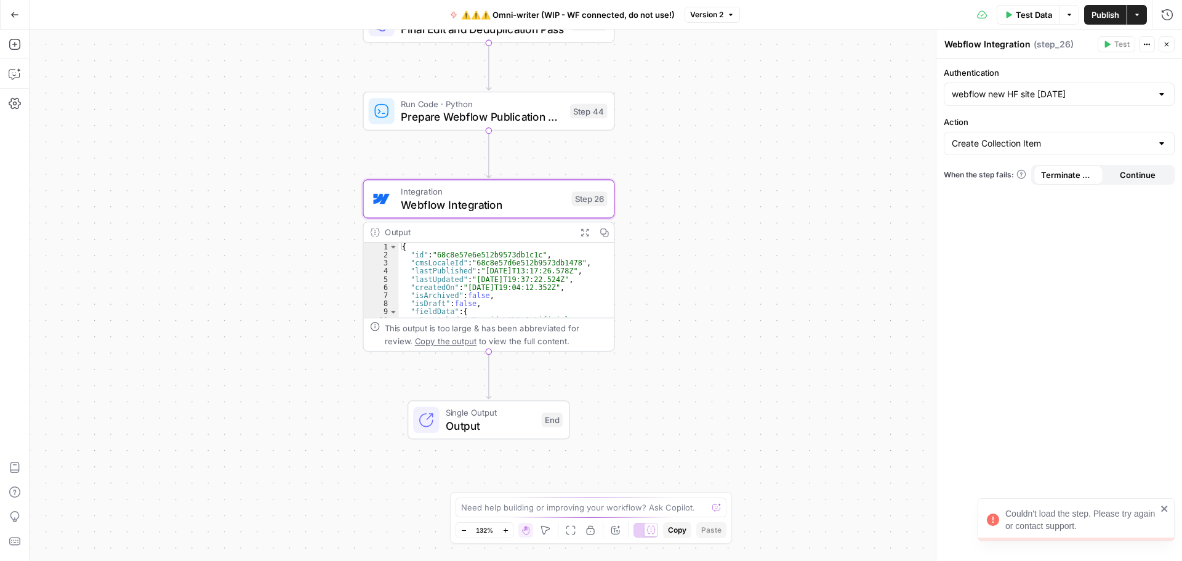
click at [1036, 517] on div "Couldn't load the step. Please try again or contact support." at bounding box center [1081, 519] width 151 height 25
click at [12, 17] on icon "button" at bounding box center [14, 14] width 9 height 9
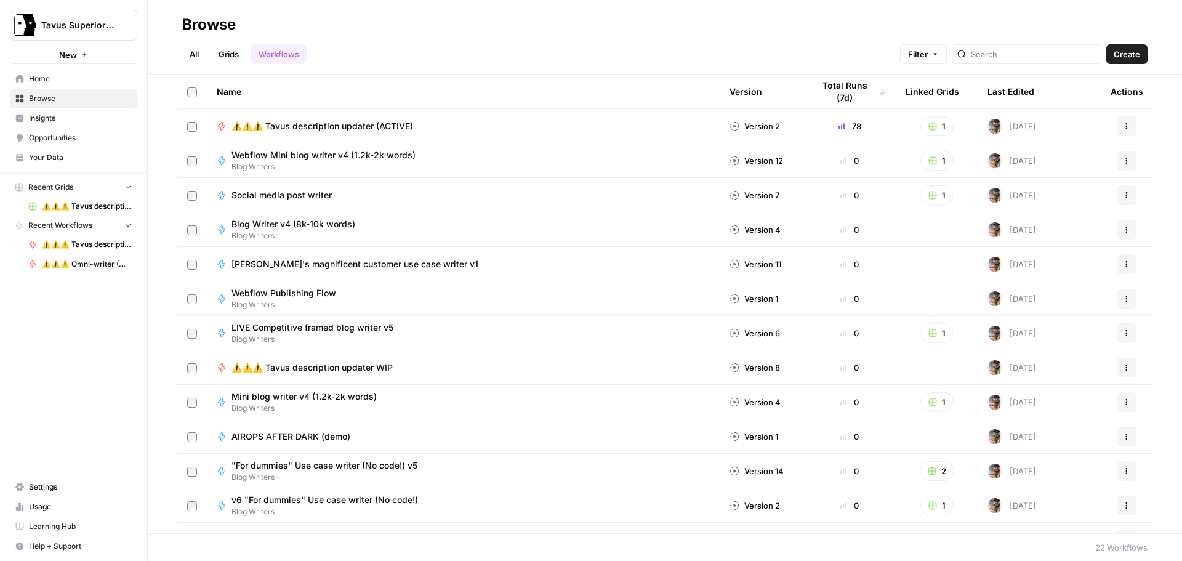
click at [1007, 89] on div "Last Edited" at bounding box center [1011, 92] width 47 height 34
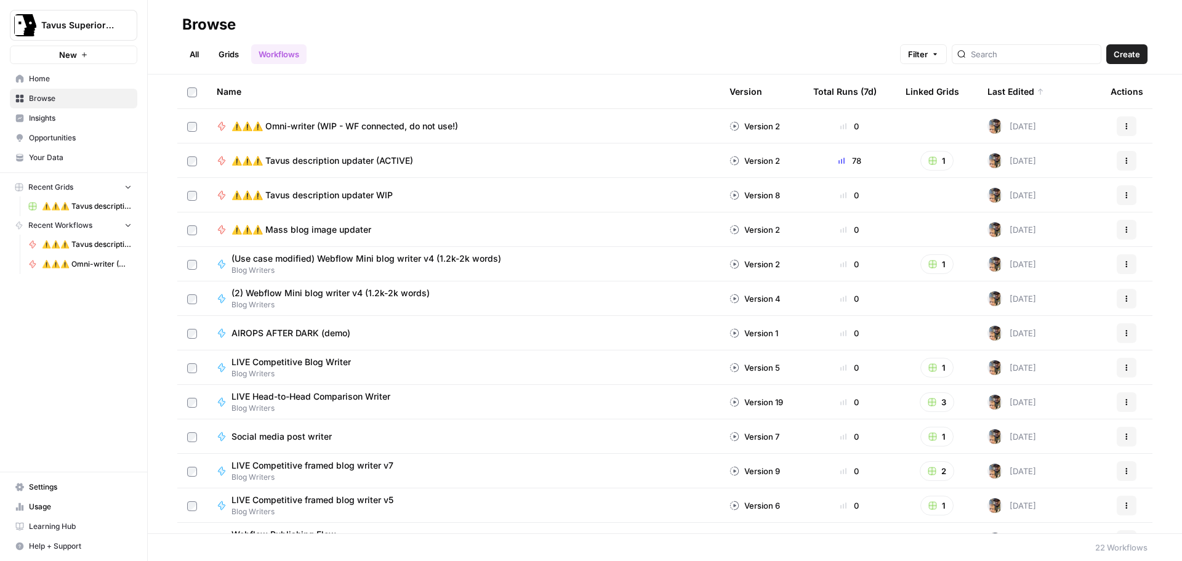
click at [1007, 89] on div "Last Edited" at bounding box center [1016, 92] width 57 height 34
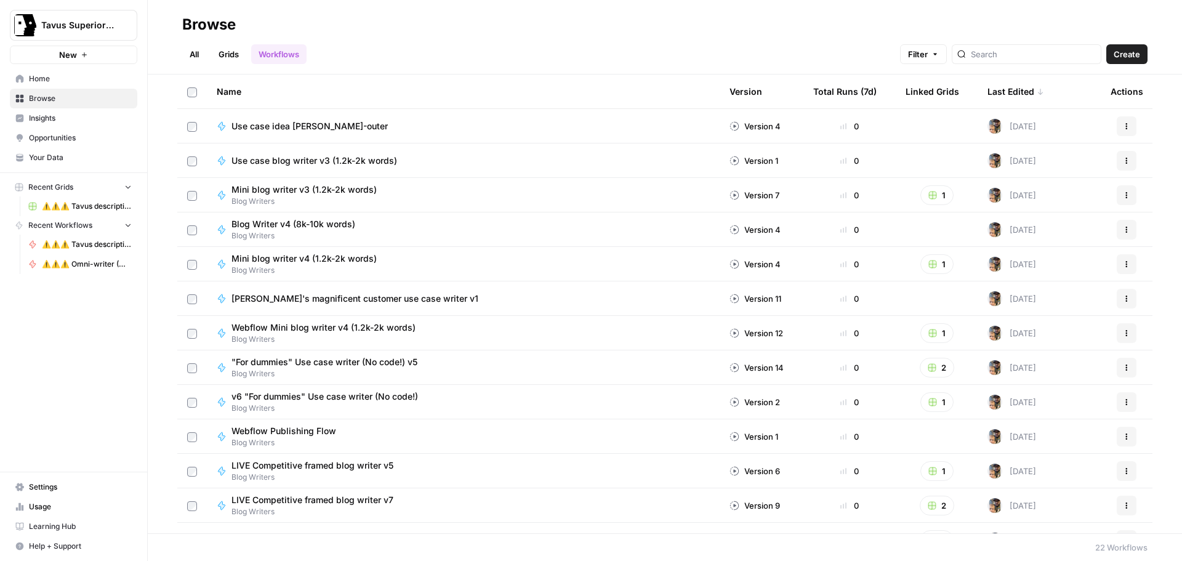
click at [1007, 89] on div "Last Edited" at bounding box center [1016, 92] width 57 height 34
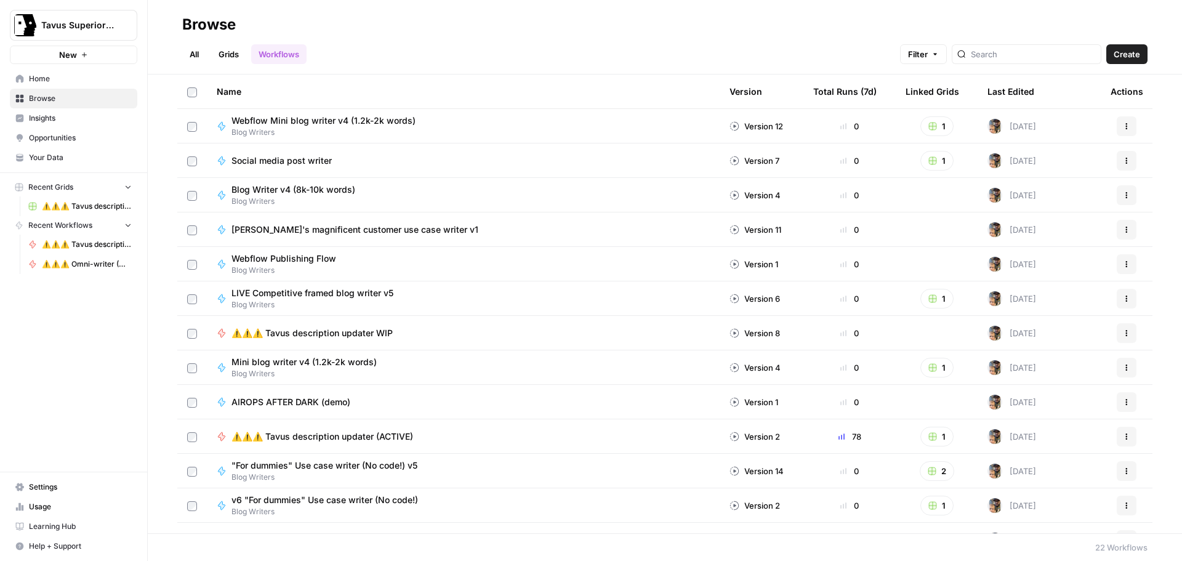
click at [1000, 90] on div "Last Edited" at bounding box center [1011, 92] width 47 height 34
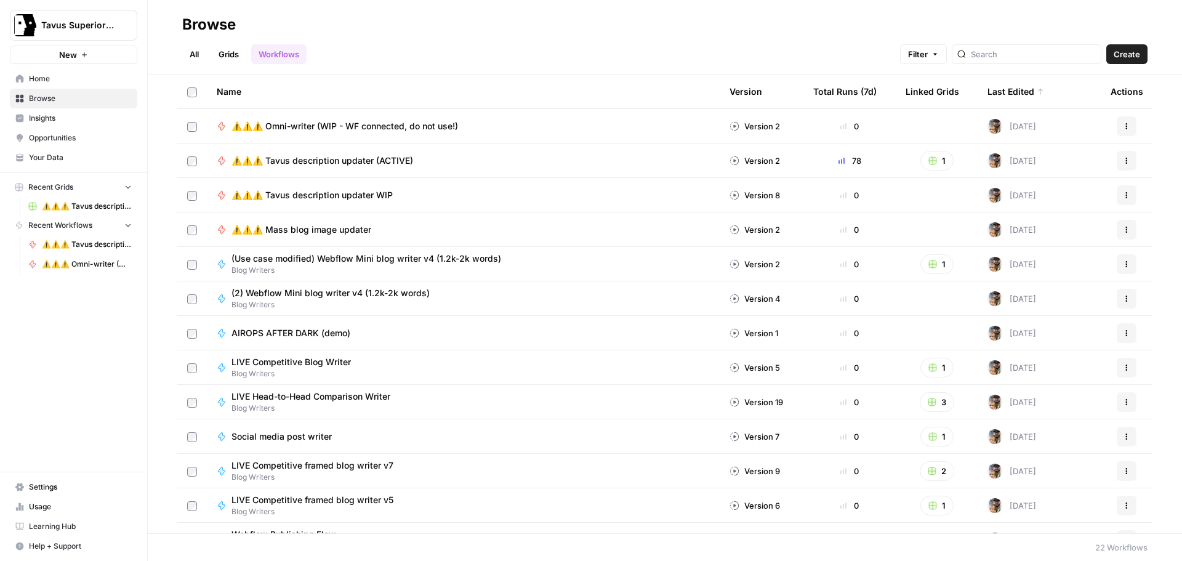
click at [364, 265] on span "Blog Writers" at bounding box center [372, 270] width 280 height 11
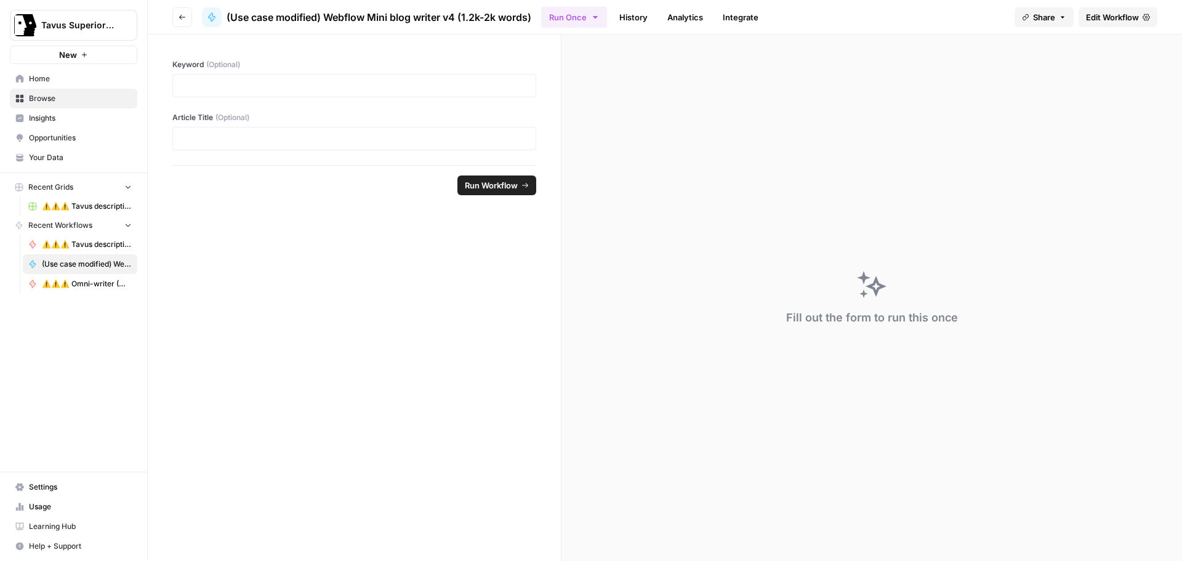
click at [1113, 25] on link "Edit Workflow" at bounding box center [1118, 17] width 79 height 20
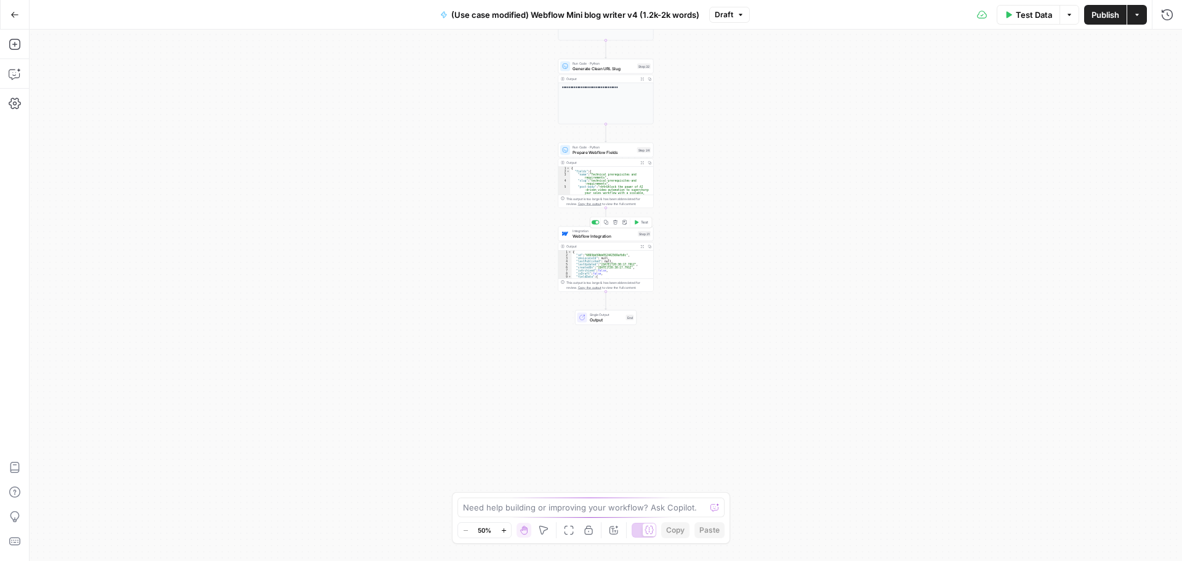
click at [594, 239] on div "Integration Webflow Integration Step 31 Copy step Delete step Add Note Test" at bounding box center [606, 234] width 95 height 15
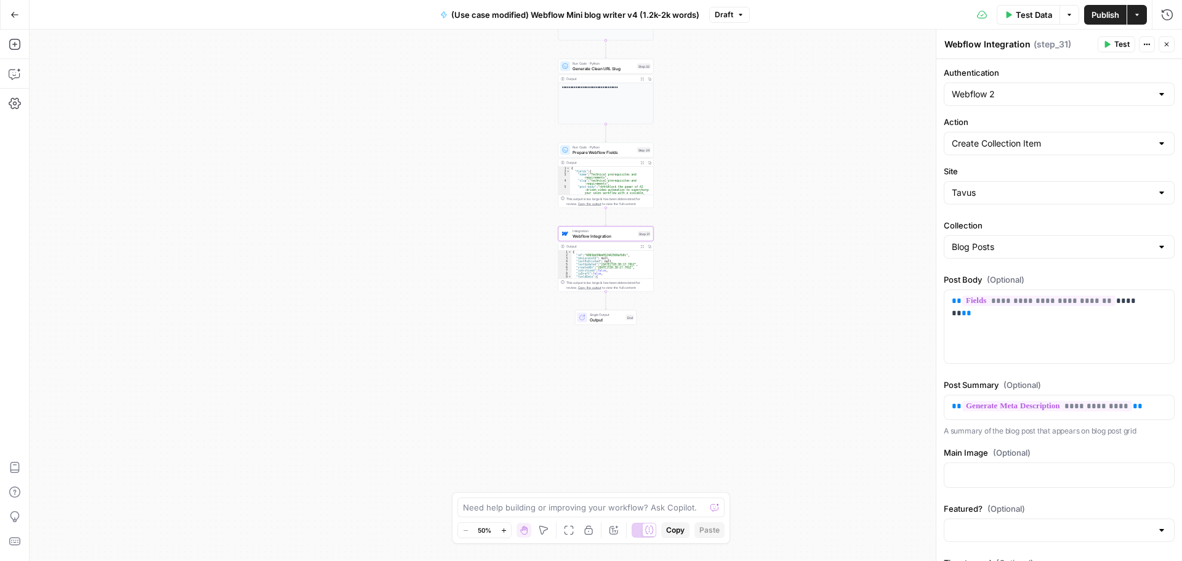
click at [1161, 44] on button "Close" at bounding box center [1167, 44] width 16 height 16
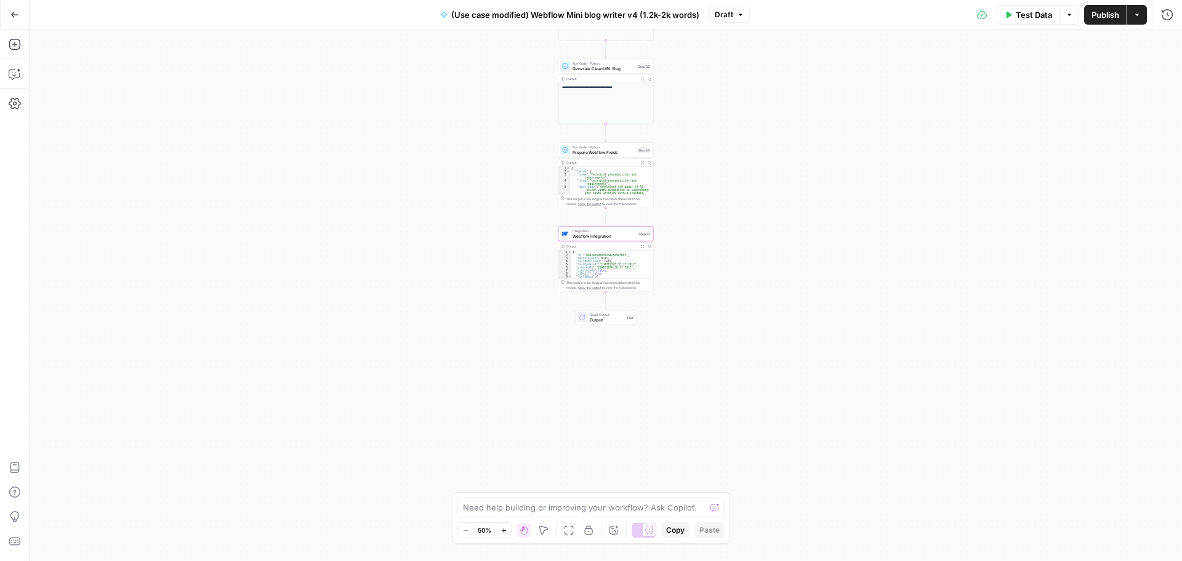
click at [17, 18] on icon "button" at bounding box center [14, 14] width 9 height 9
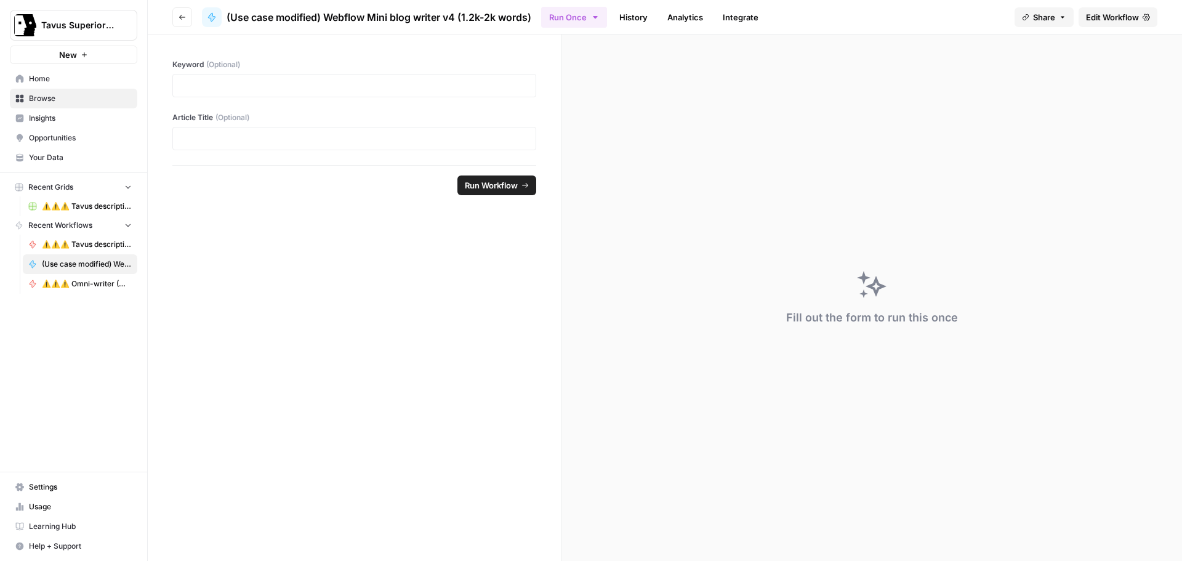
click at [56, 79] on span "Home" at bounding box center [80, 78] width 103 height 11
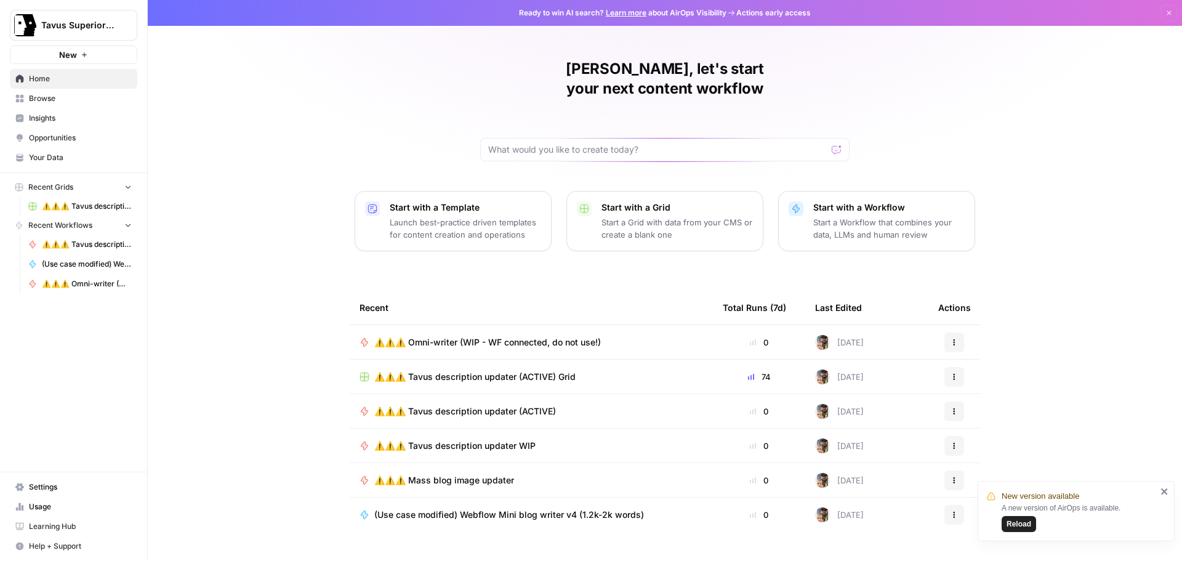
scroll to position [6, 0]
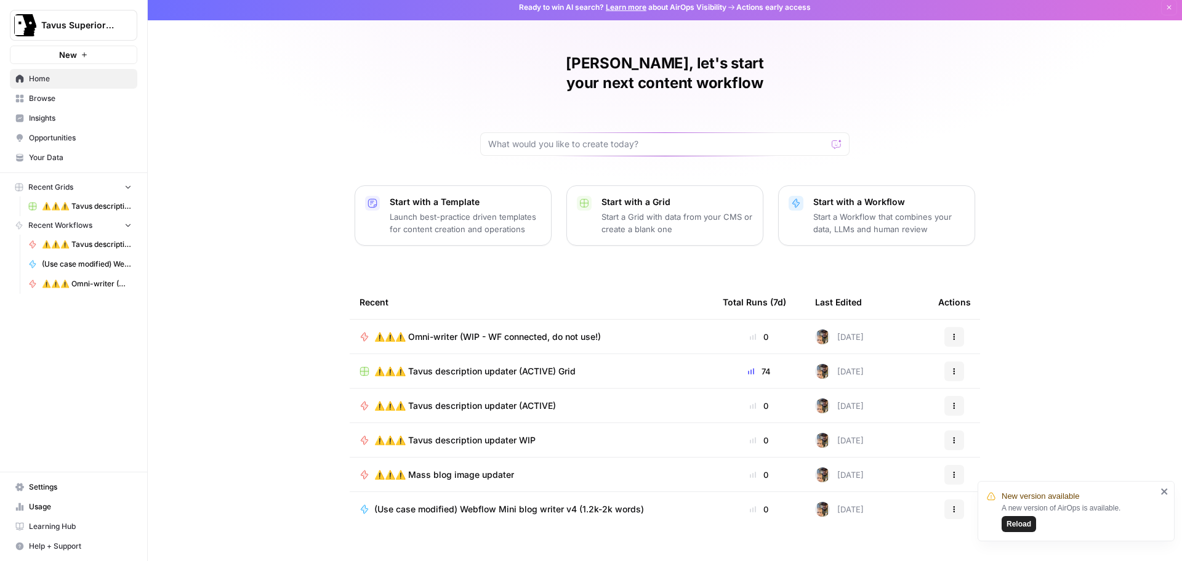
click at [1015, 529] on span "Reload" at bounding box center [1019, 523] width 25 height 11
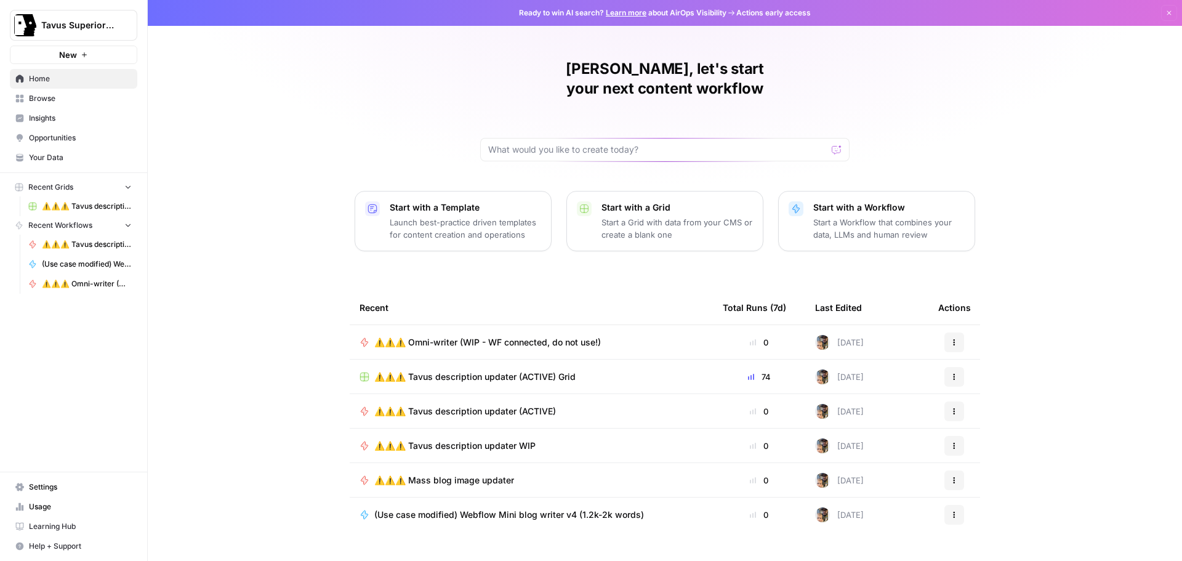
click at [521, 336] on span "⚠️⚠️⚠️ Omni-writer (WIP - WF connected, do not use!)" at bounding box center [487, 342] width 227 height 12
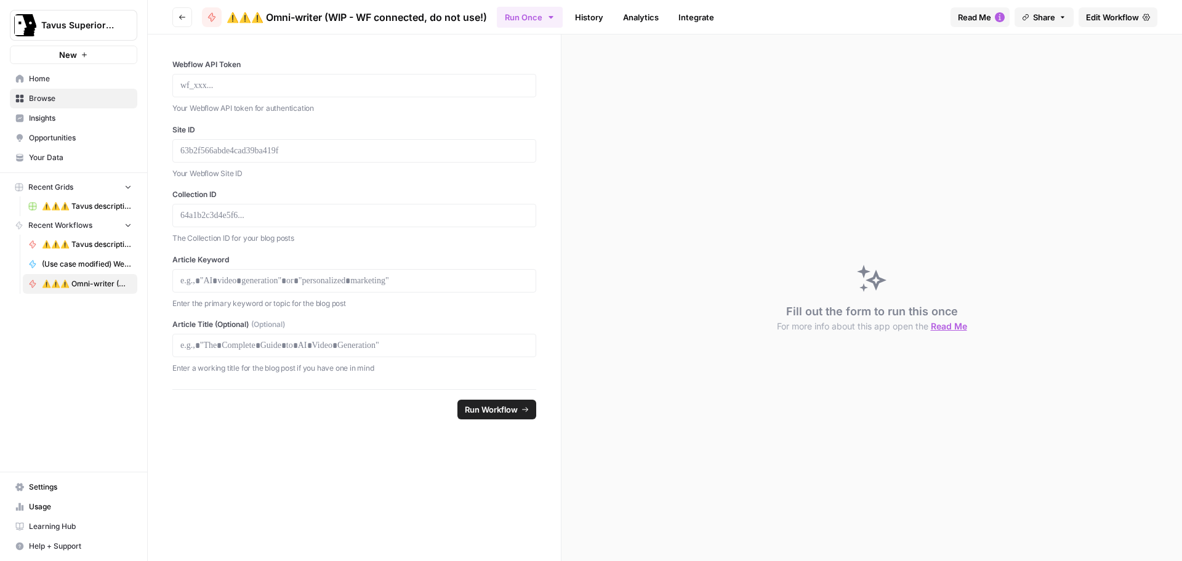
click at [1100, 17] on span "Edit Workflow" at bounding box center [1112, 17] width 53 height 12
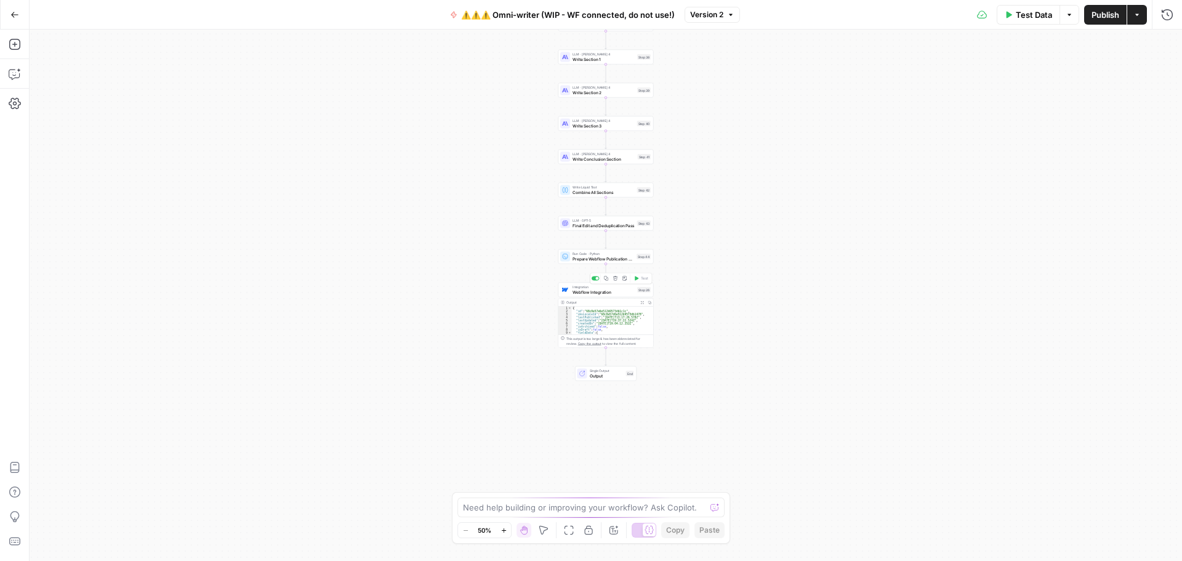
click at [597, 288] on span "Integration" at bounding box center [604, 286] width 62 height 5
type input "webflow new HF site [DATE]"
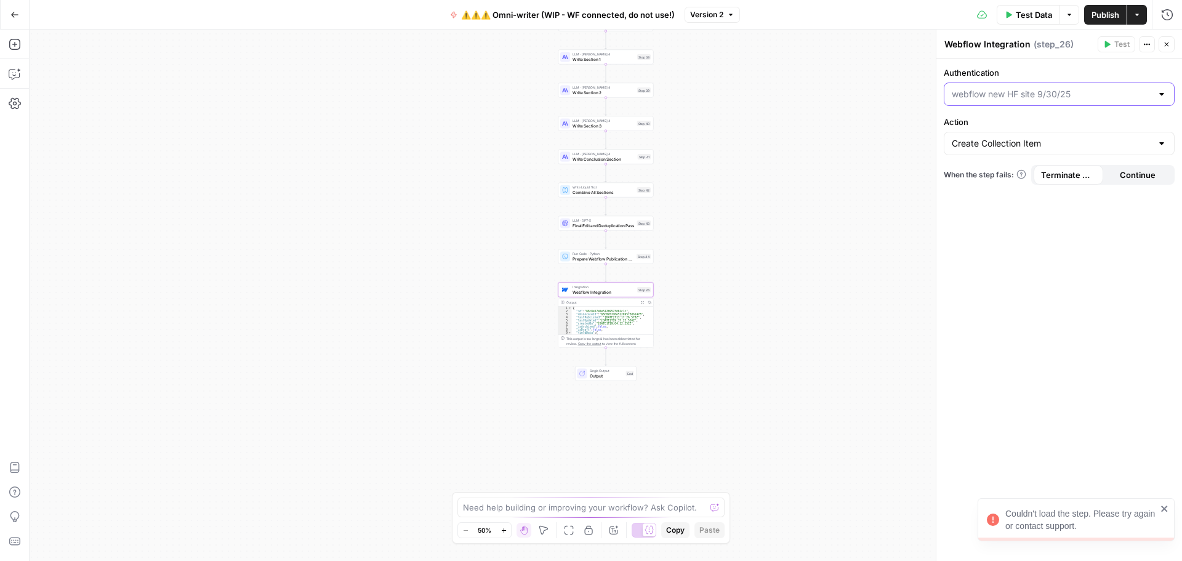
click at [1028, 93] on input "Authentication" at bounding box center [1052, 94] width 200 height 12
click at [1016, 128] on span "Webflow 2" at bounding box center [1056, 125] width 205 height 12
type input "Webflow 2"
click at [1028, 91] on input "Authentication" at bounding box center [1052, 94] width 200 height 12
click at [1016, 137] on span "webflow new HF site [DATE]" at bounding box center [1056, 142] width 205 height 12
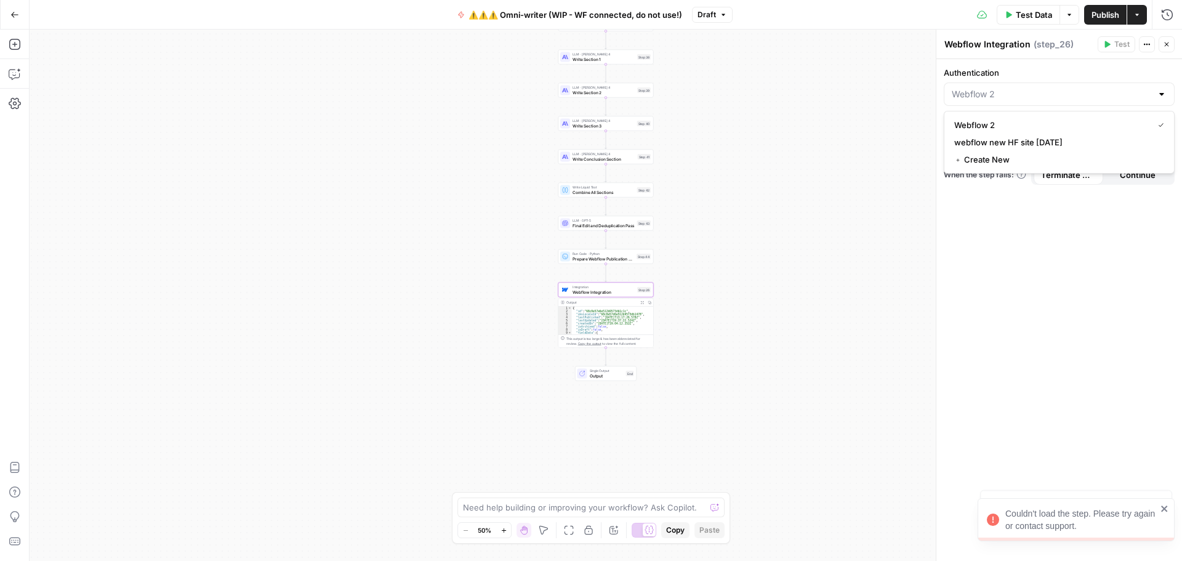
type input "webflow new HF site [DATE]"
click at [1010, 142] on input "Action" at bounding box center [1052, 143] width 200 height 12
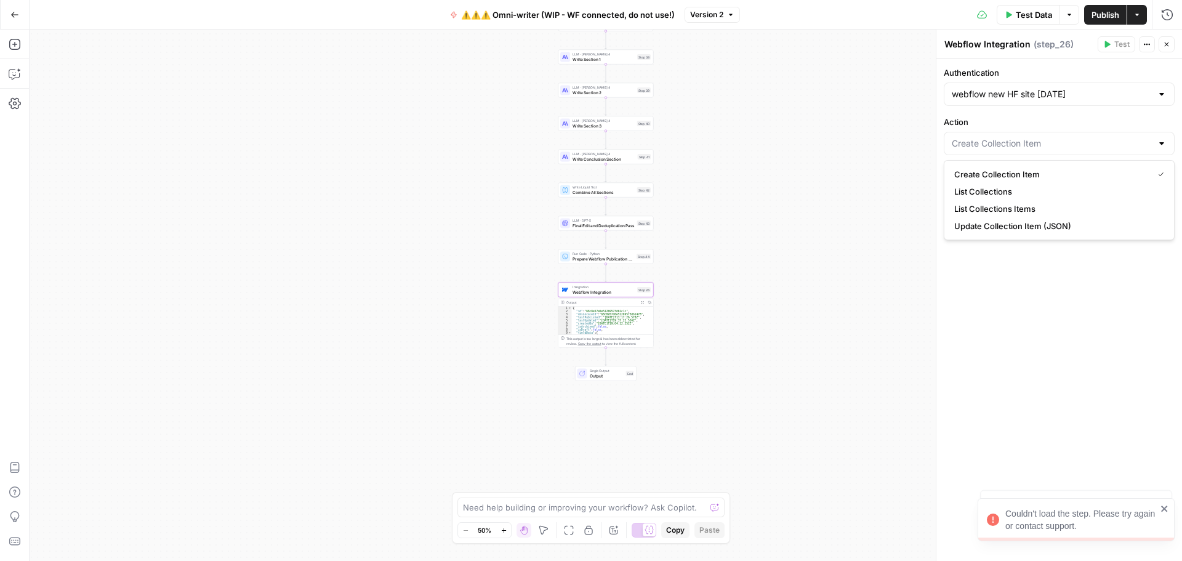
type input "Create Collection Item"
click at [1018, 120] on label "Action" at bounding box center [1059, 122] width 231 height 12
click at [1018, 137] on input "Create Collection Item" at bounding box center [1052, 143] width 200 height 12
type input "Create Collection Item"
click at [691, 326] on div "Workflow Input Settings Inputs Search Knowledge Base Search Tavus Docs Knowledg…" at bounding box center [606, 295] width 1153 height 531
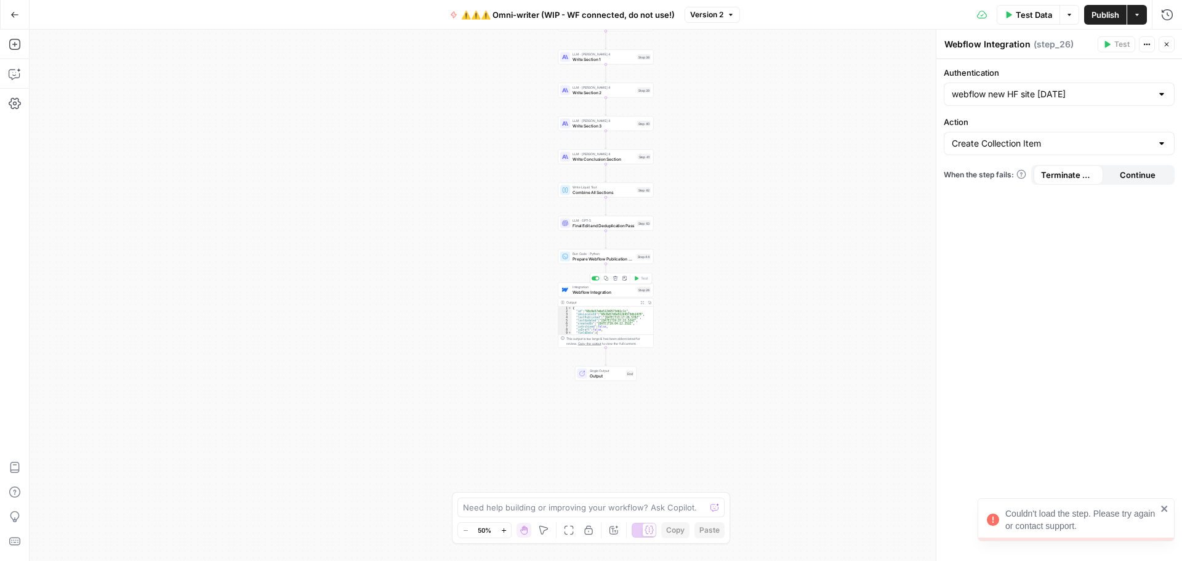
click at [602, 291] on span "Webflow Integration" at bounding box center [604, 292] width 62 height 6
click at [749, 300] on div "Workflow Input Settings Inputs Search Knowledge Base Search Tavus Docs Knowledg…" at bounding box center [606, 295] width 1153 height 531
click at [615, 278] on icon "button" at bounding box center [615, 277] width 4 height 4
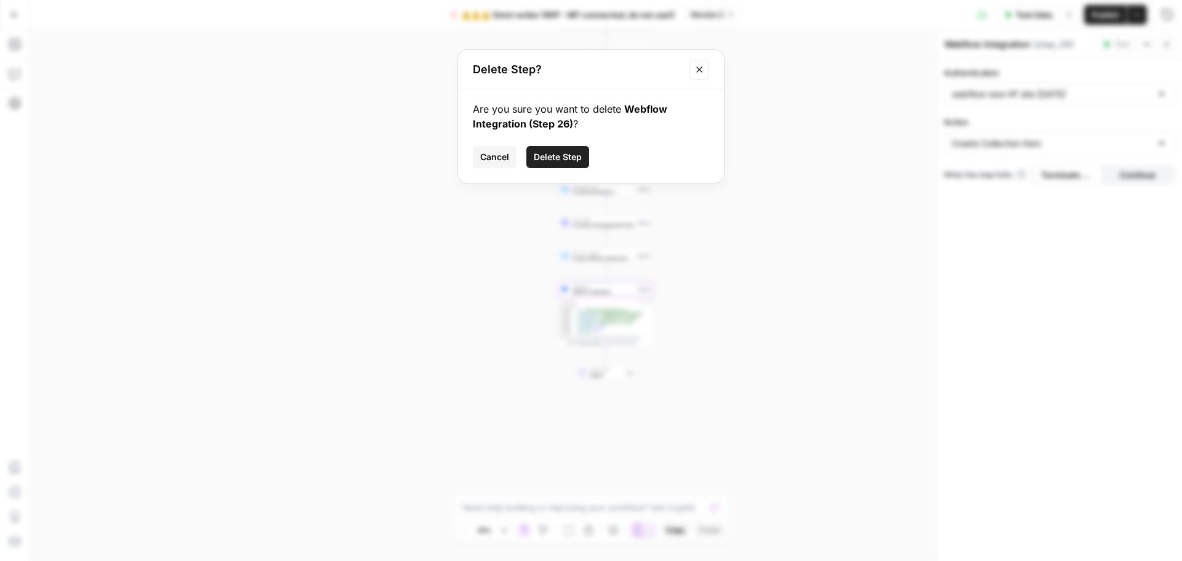
click at [563, 164] on button "Delete Step" at bounding box center [558, 157] width 63 height 22
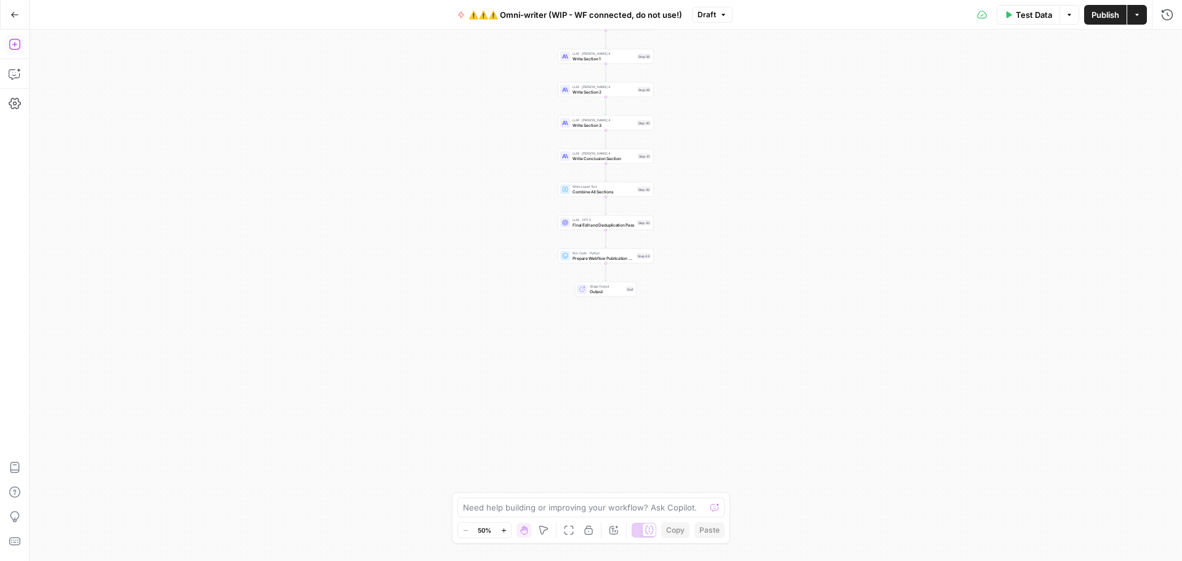
click at [14, 40] on icon "button" at bounding box center [15, 44] width 12 height 12
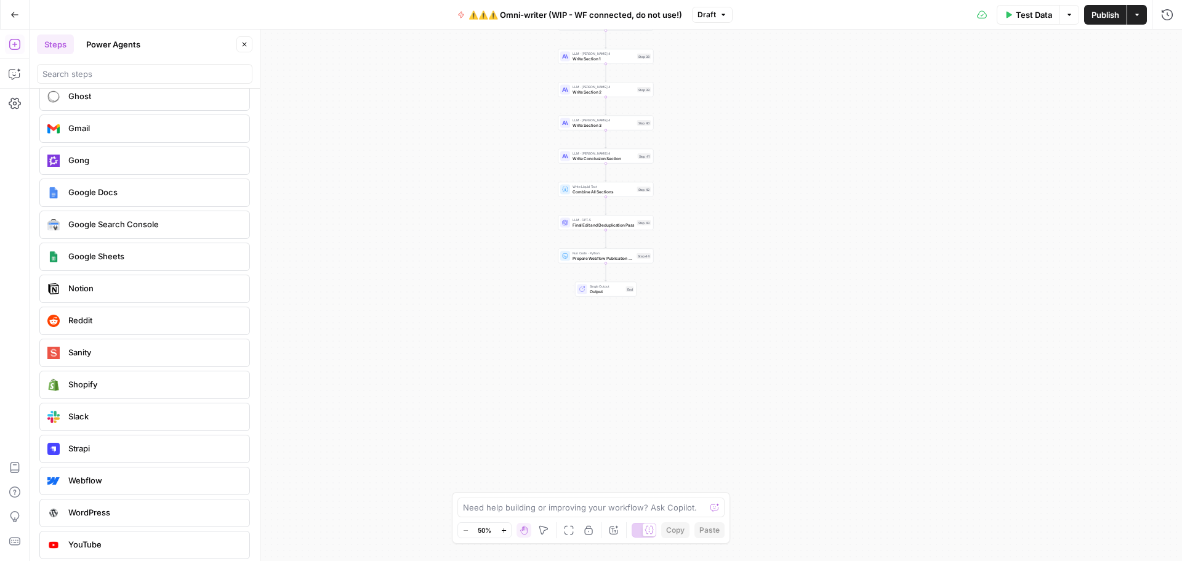
scroll to position [2535, 0]
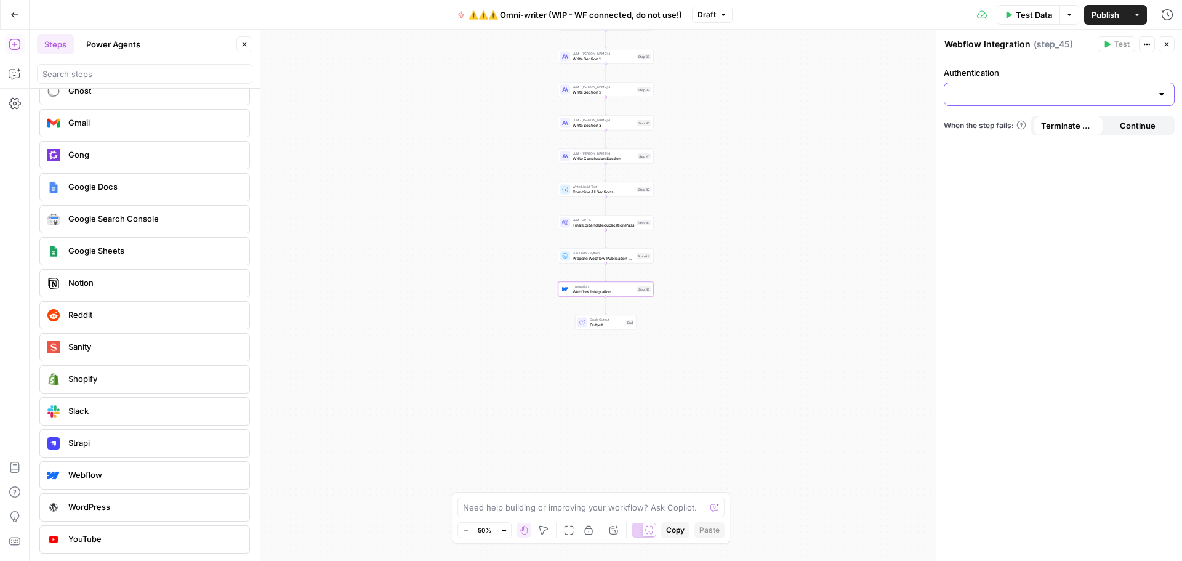
click at [1031, 97] on input "Authentication" at bounding box center [1052, 94] width 200 height 12
click at [1006, 136] on span "webflow new HF site [DATE]" at bounding box center [1056, 142] width 205 height 12
type input "webflow new HF site [DATE]"
click at [1062, 137] on div at bounding box center [1059, 143] width 231 height 23
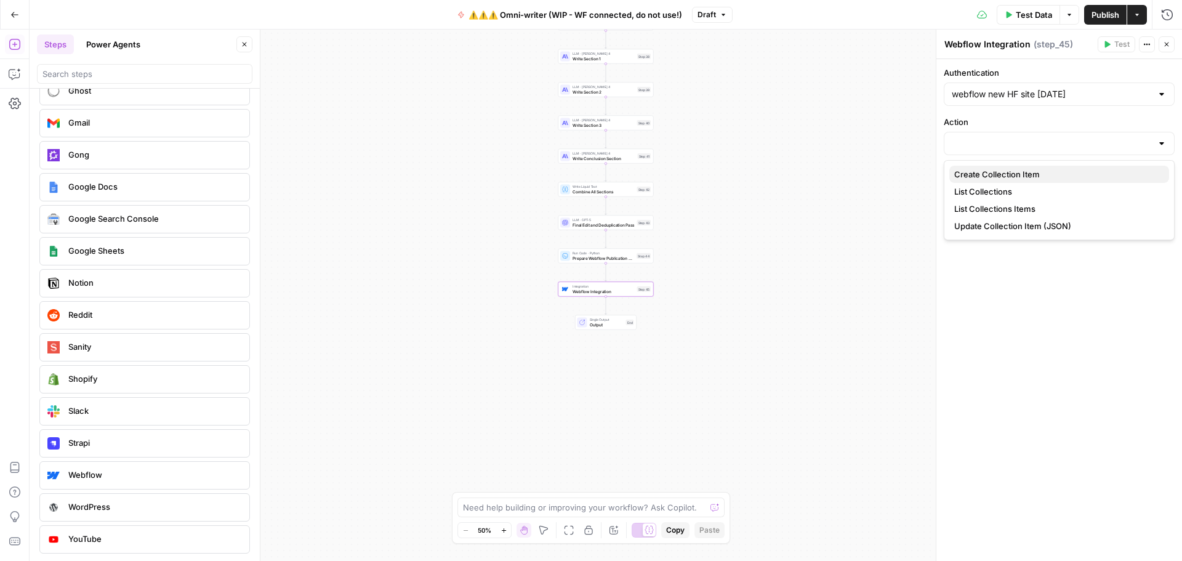
click at [997, 172] on span "Create Collection Item" at bounding box center [1056, 174] width 205 height 12
type input "Create Collection Item"
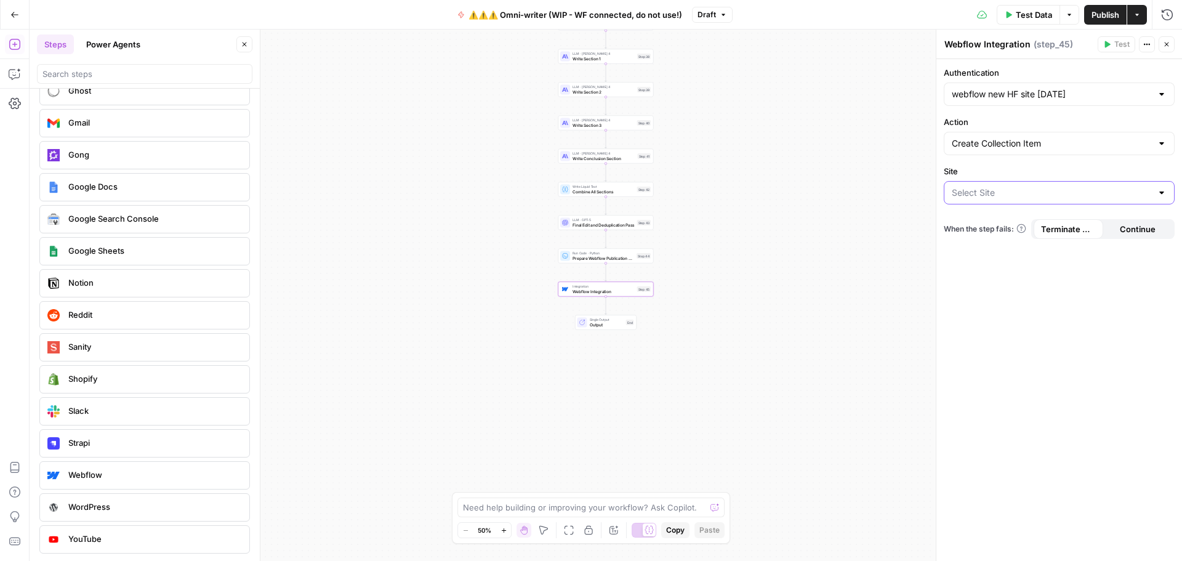
click at [1041, 189] on input "Site" at bounding box center [1052, 193] width 200 height 12
click at [998, 226] on span "PROD_Tavus Rebuild" at bounding box center [1056, 223] width 205 height 12
type input "PROD_Tavus Rebuild"
click at [1000, 238] on div at bounding box center [1059, 246] width 231 height 23
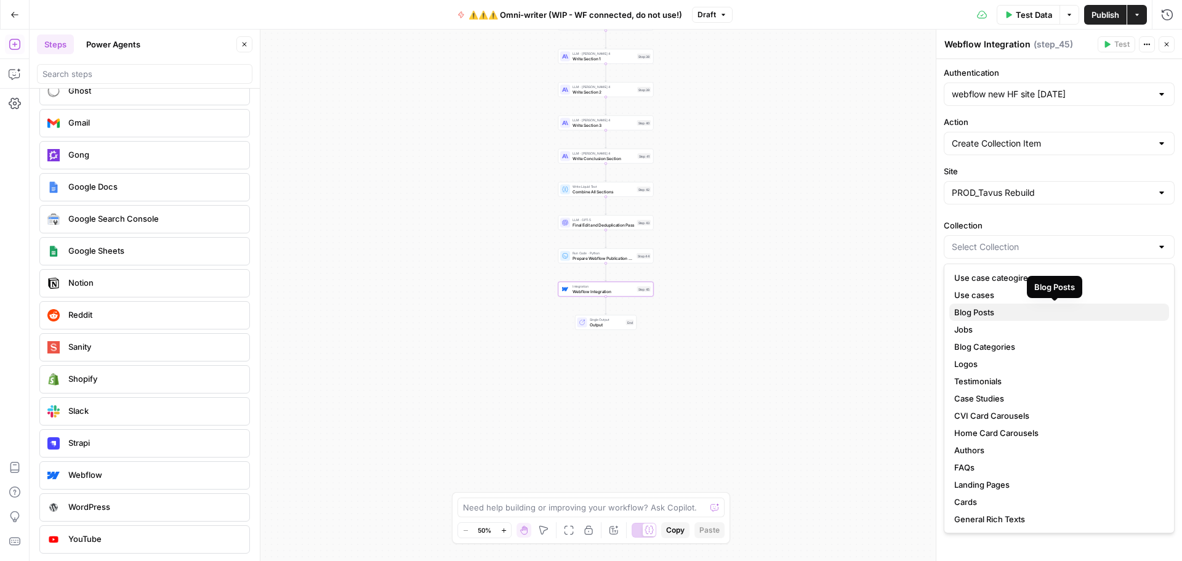
click at [999, 309] on span "Blog Posts" at bounding box center [1056, 312] width 205 height 12
type input "Blog Posts"
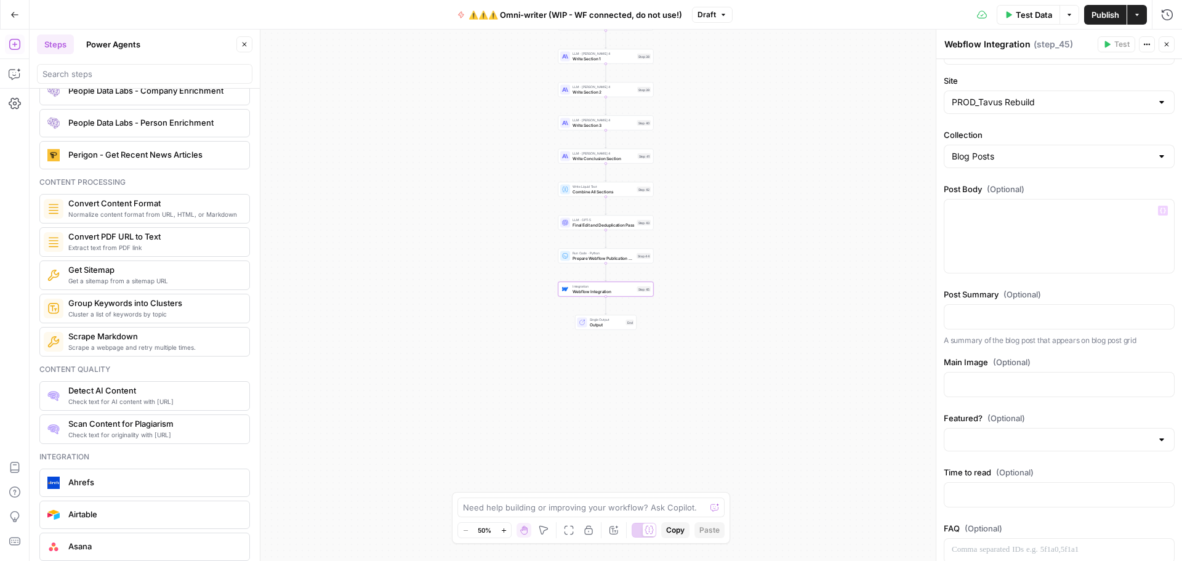
scroll to position [123, 0]
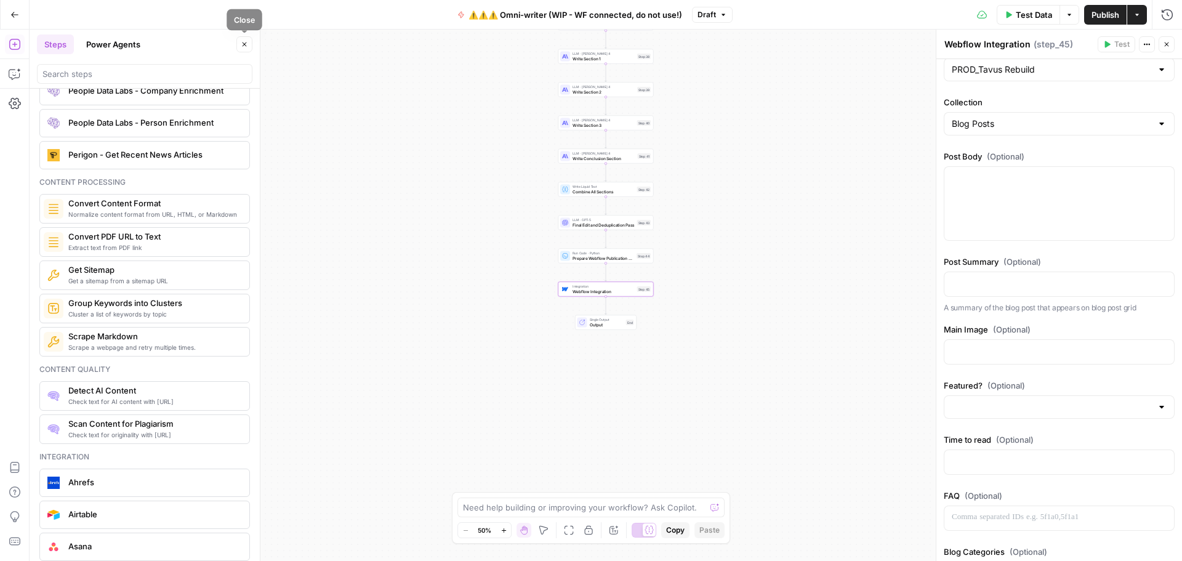
click at [240, 44] on button "Close" at bounding box center [244, 44] width 16 height 16
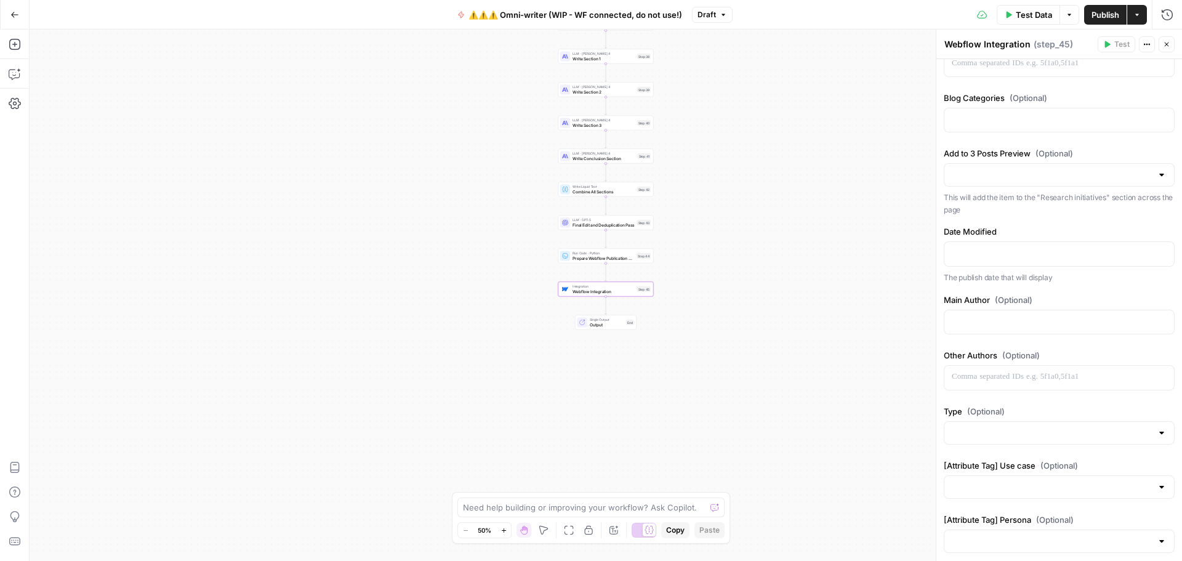
scroll to position [616, 0]
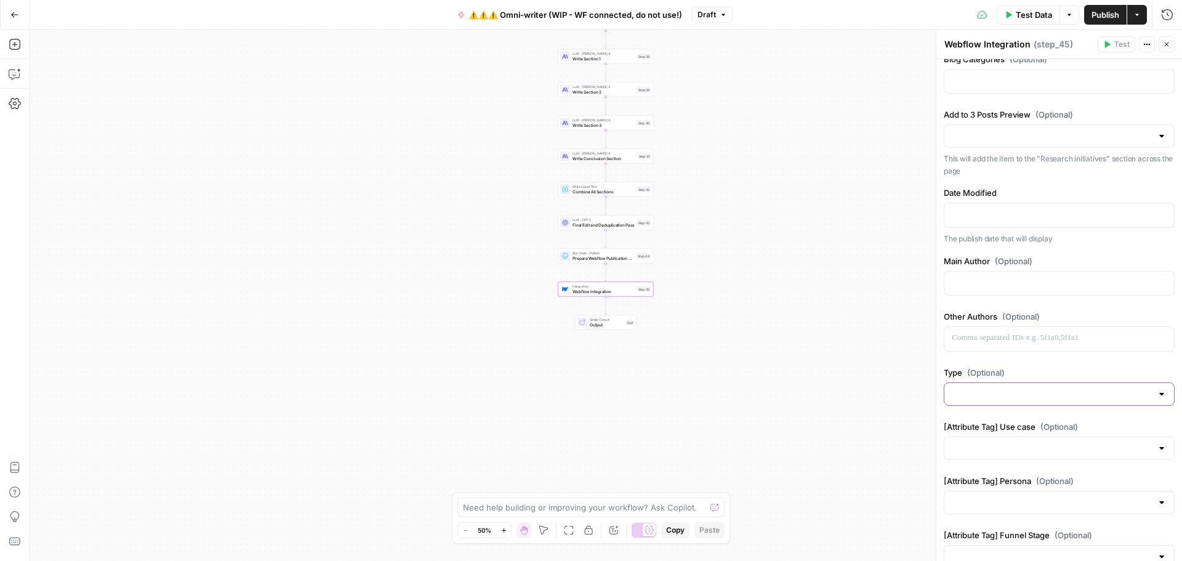
click at [1034, 397] on input "Type (Optional)" at bounding box center [1052, 394] width 200 height 12
click at [986, 442] on span "Perspectives" at bounding box center [1052, 442] width 196 height 12
type input "Perspectives"
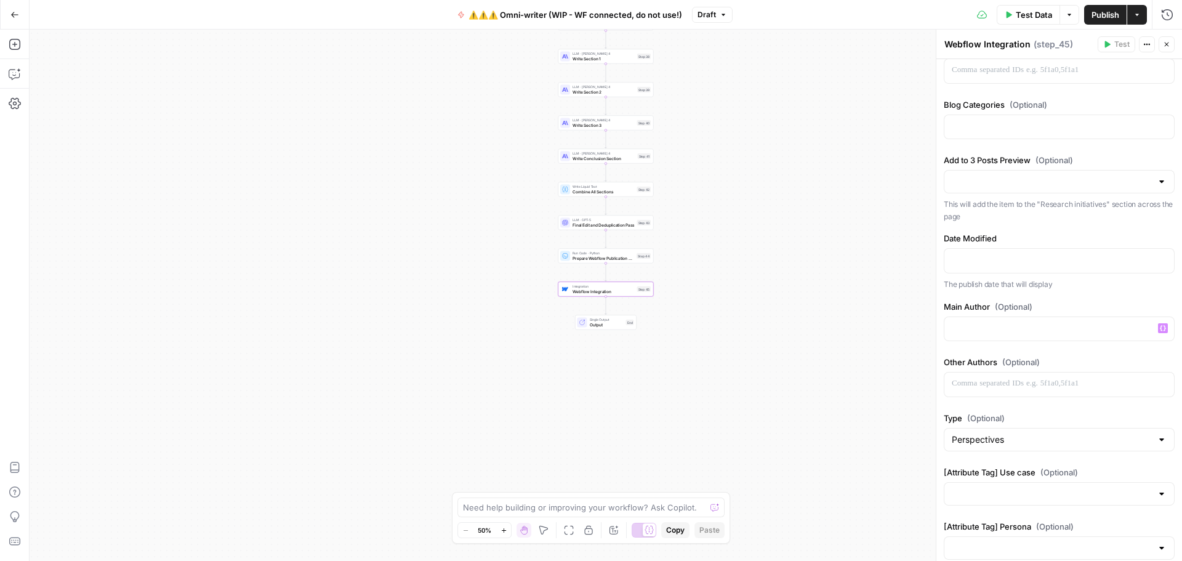
scroll to position [554, 0]
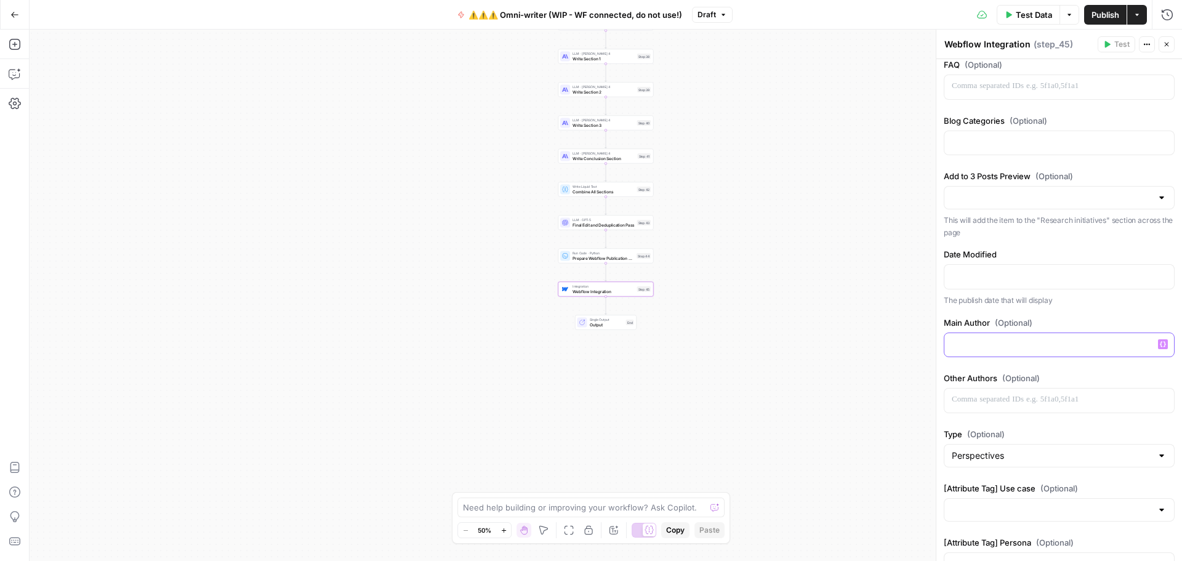
click at [1014, 344] on p at bounding box center [1059, 344] width 215 height 12
click at [1026, 321] on span "(Optional)" at bounding box center [1014, 323] width 38 height 12
click at [1013, 346] on p "To enrich screen reader interactions, please activate Accessibility in Grammarl…" at bounding box center [1059, 344] width 215 height 12
click at [1042, 318] on label "Main Author (Optional)" at bounding box center [1059, 323] width 231 height 12
click at [1068, 344] on p "**********" at bounding box center [1055, 344] width 206 height 12
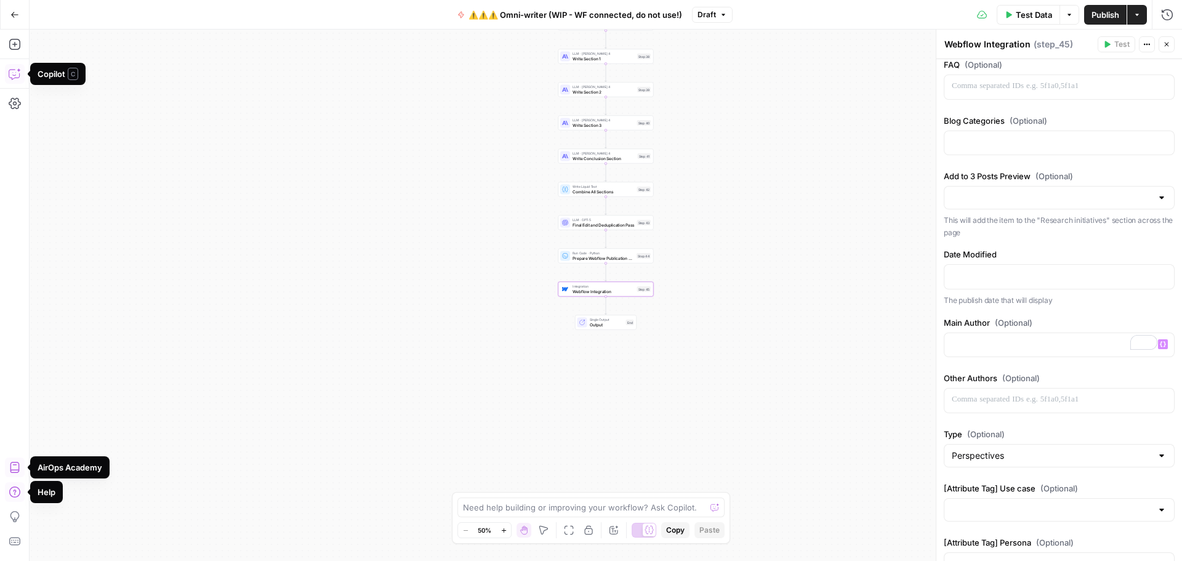
click at [17, 75] on icon "button" at bounding box center [15, 74] width 12 height 12
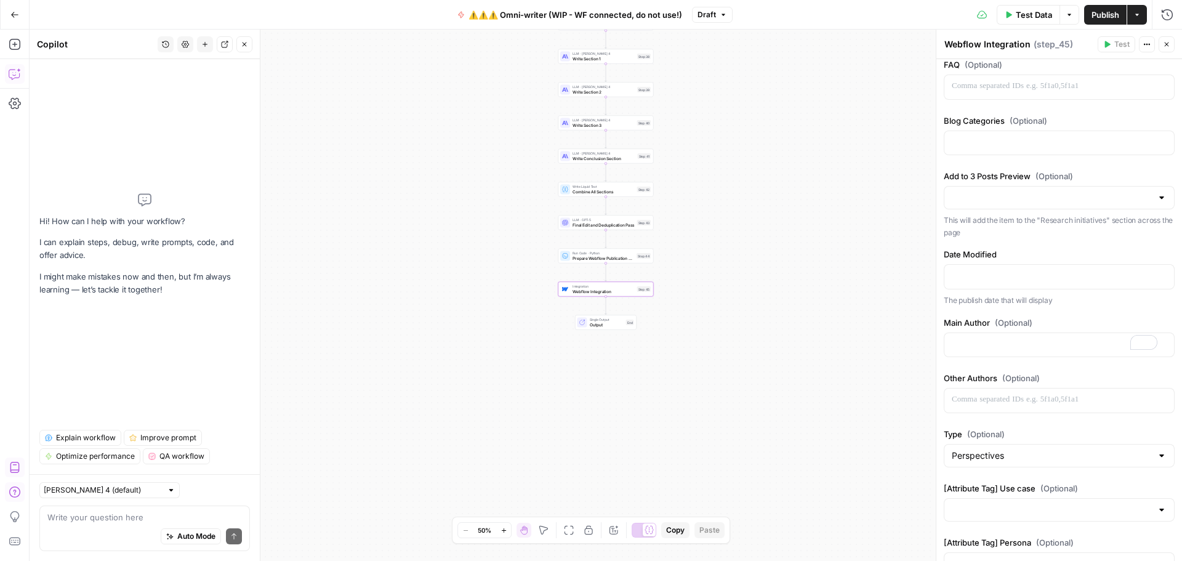
click at [106, 529] on div "Auto Mode Send" at bounding box center [144, 536] width 195 height 27
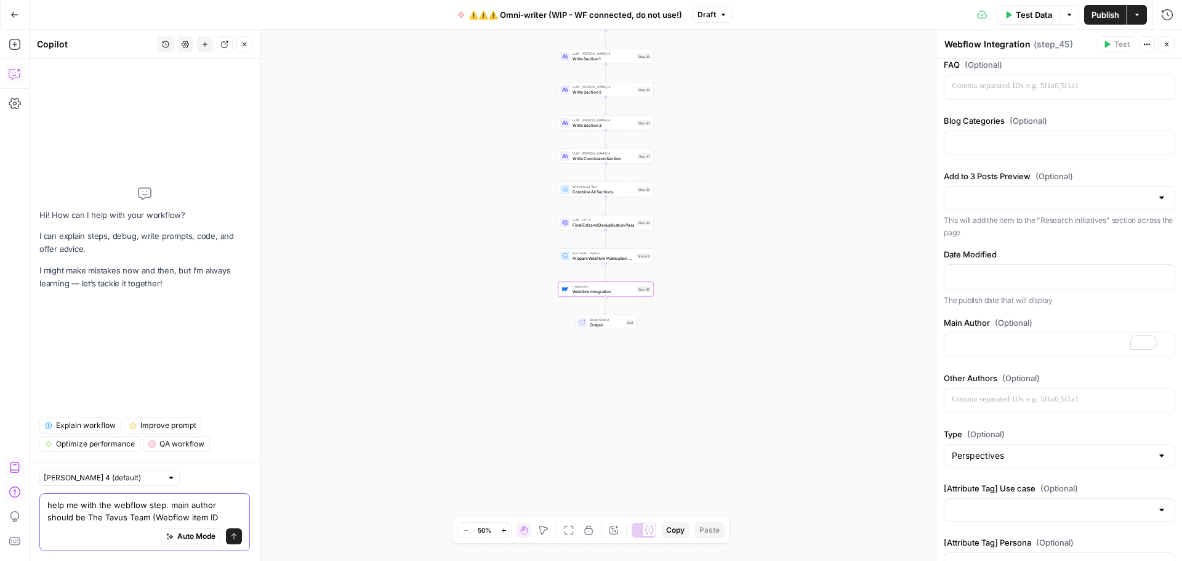
paste textarea "68c8e57e6e512b9573db1b7a"
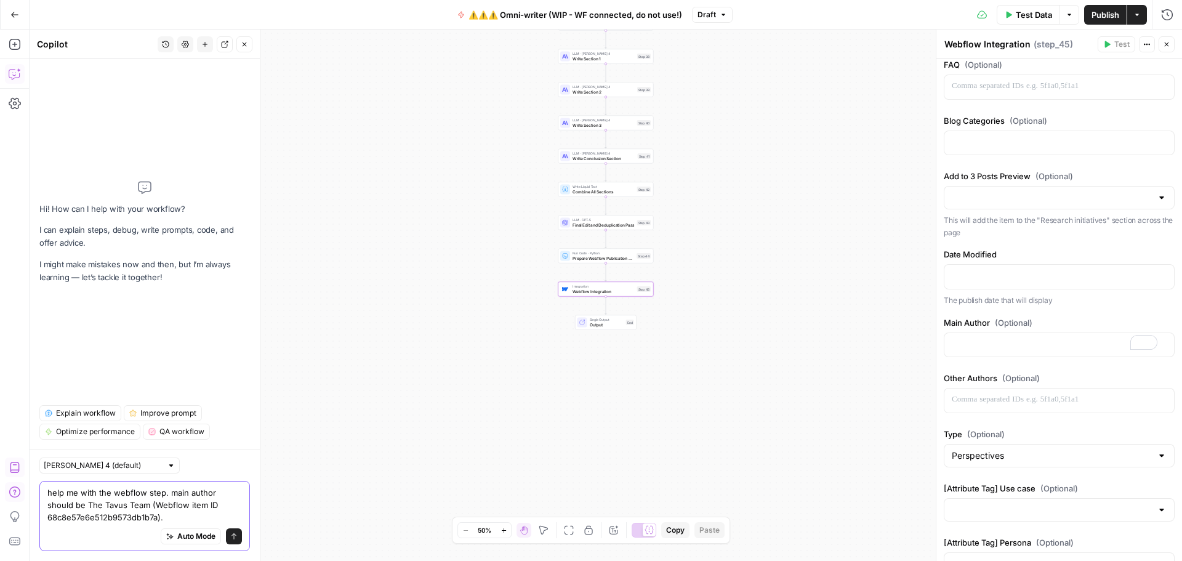
click at [178, 515] on textarea "help me with the webflow step. main author should be The Tavus Team (Webflow it…" at bounding box center [144, 504] width 195 height 37
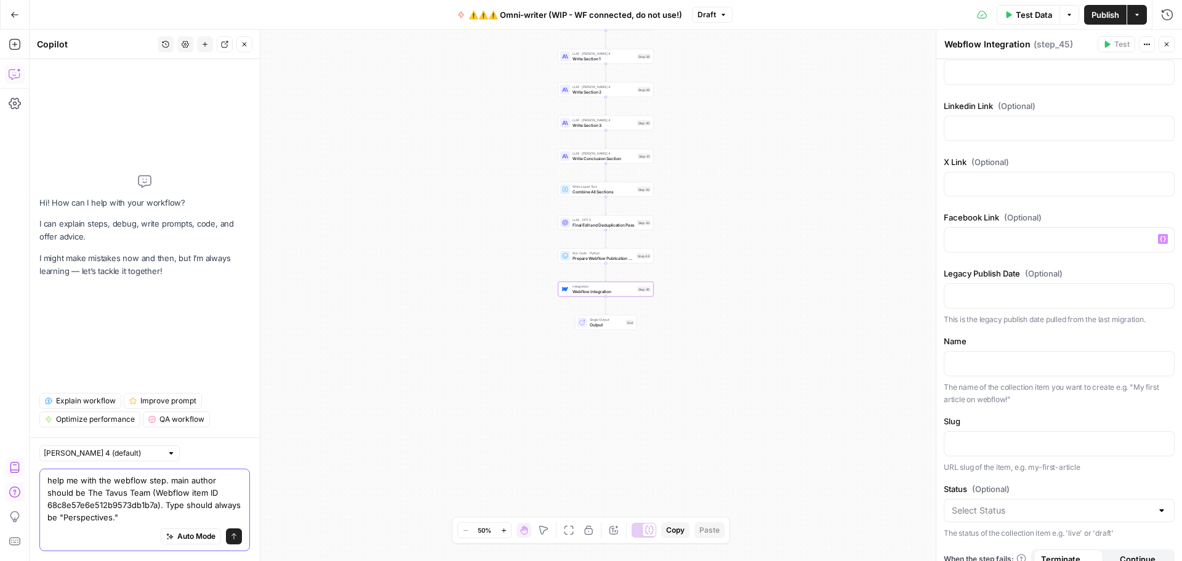
scroll to position [1279, 0]
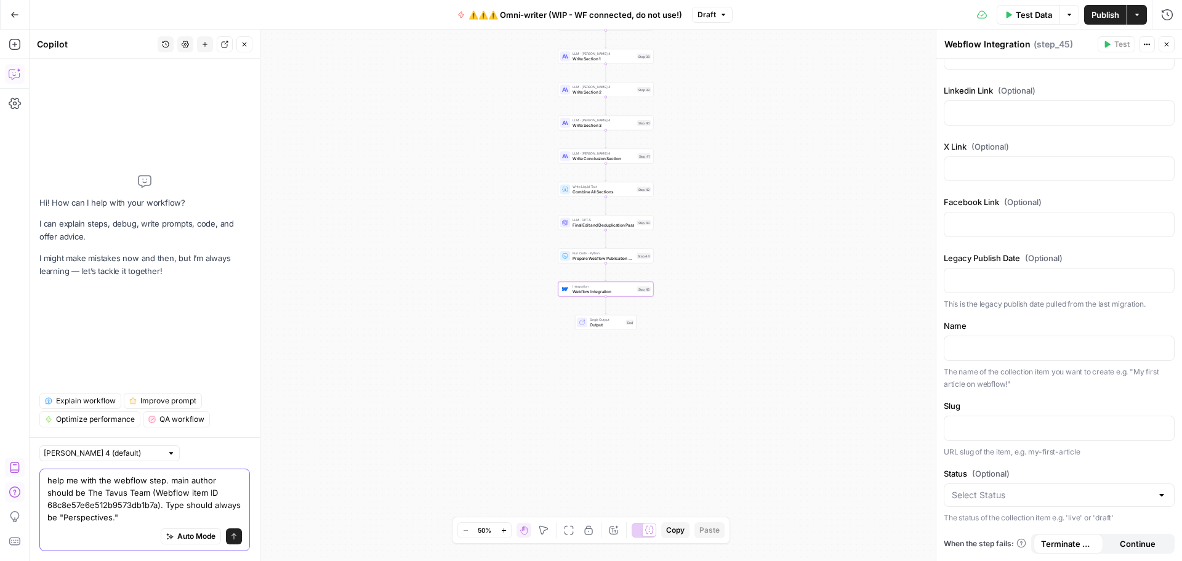
type textarea "help me with the webflow step. main author should be The Tavus Team (Webflow it…"
click at [1016, 499] on input "Status (Optional)" at bounding box center [1052, 495] width 200 height 12
click at [991, 521] on span "Draft" at bounding box center [1052, 520] width 196 height 12
type input "Draft"
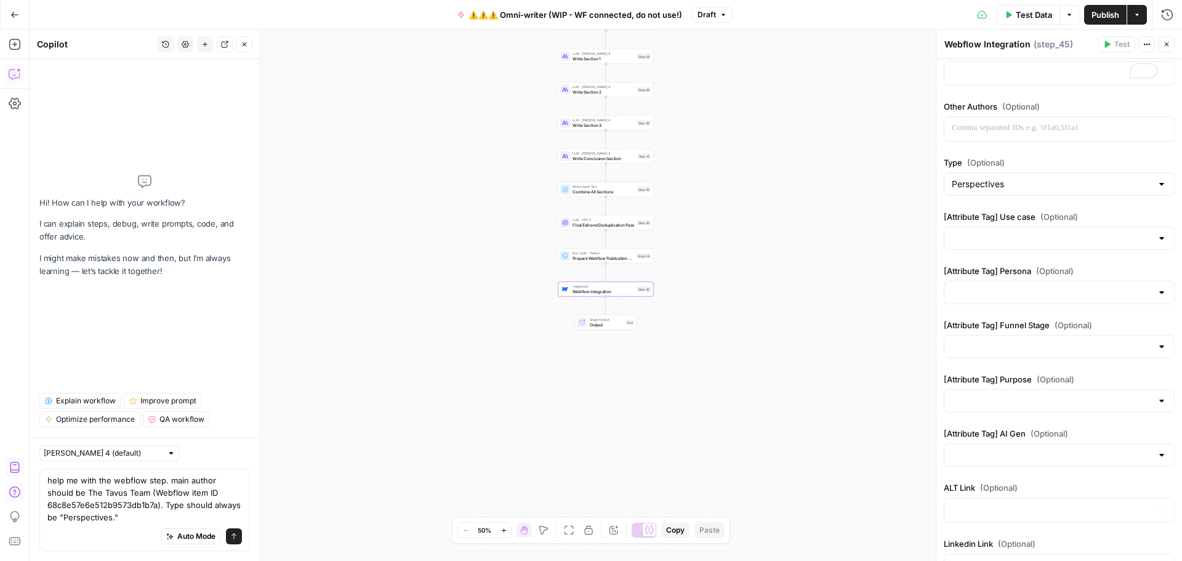
scroll to position [0, 0]
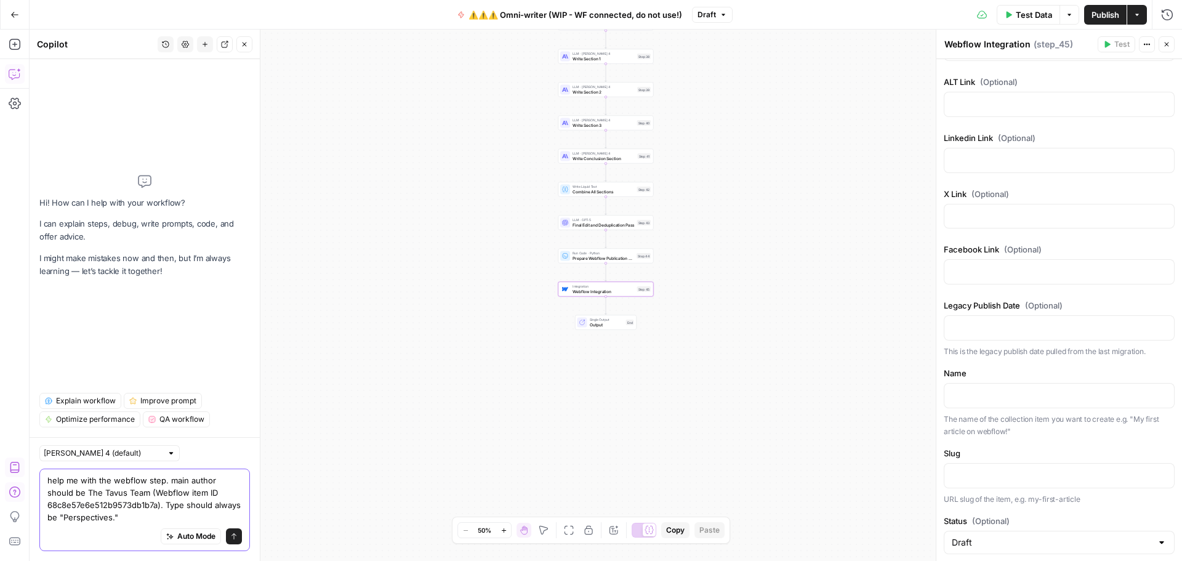
click at [129, 517] on textarea "help me with the webflow step. main author should be The Tavus Team (Webflow it…" at bounding box center [144, 498] width 195 height 49
type textarea "help me with the webflow step. main author should be The Tavus Team (Webflow it…"
click at [236, 541] on button "Send" at bounding box center [234, 536] width 16 height 16
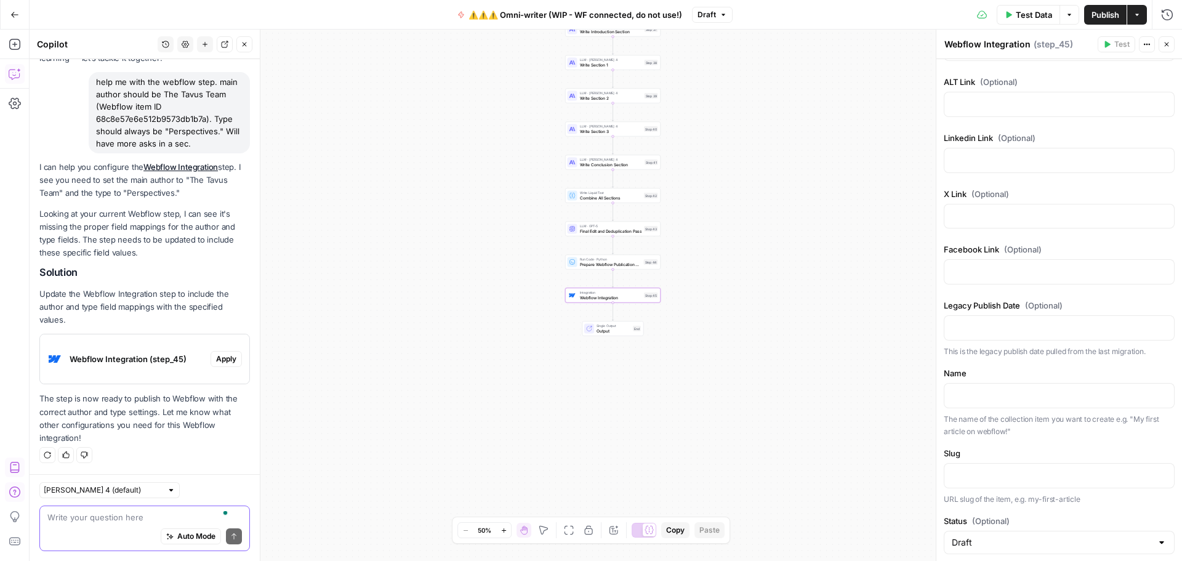
click at [216, 360] on span "Apply" at bounding box center [226, 358] width 20 height 11
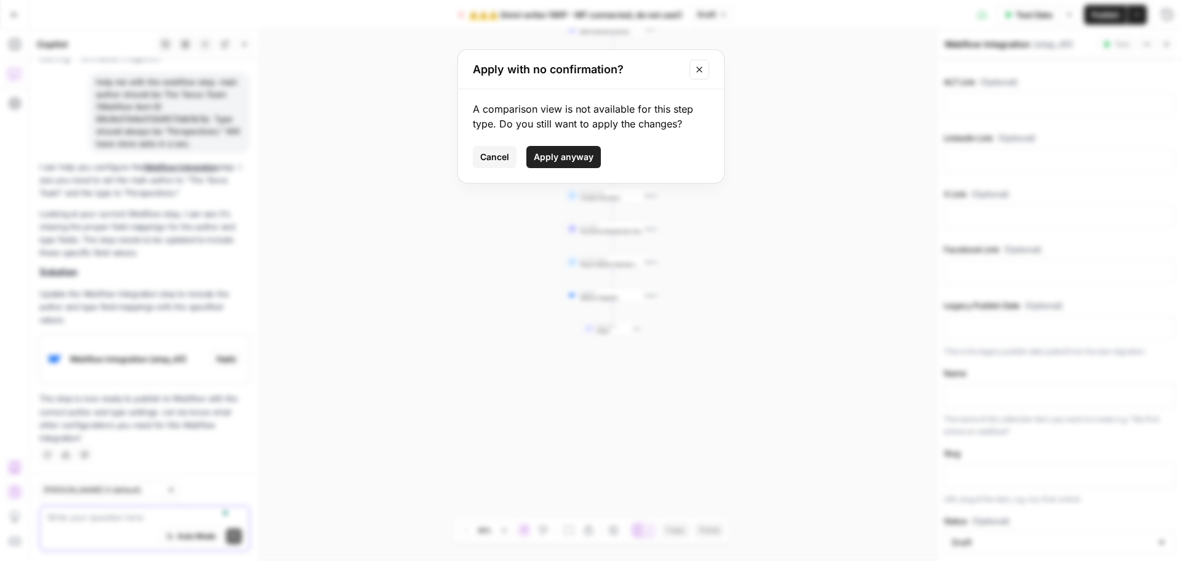
click at [554, 153] on span "Apply anyway" at bounding box center [564, 157] width 60 height 12
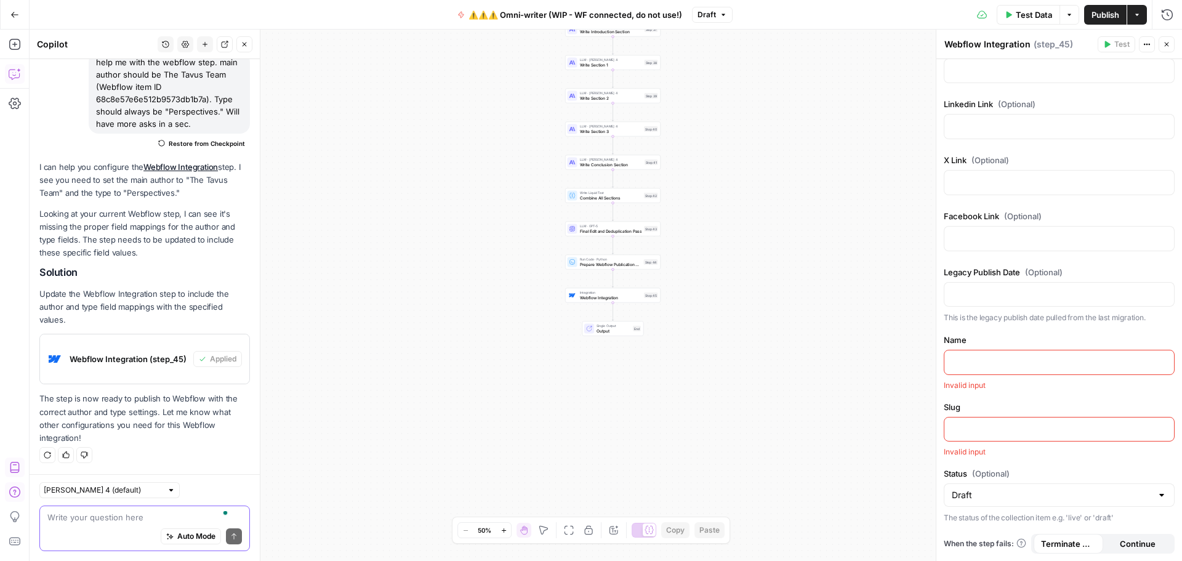
click at [95, 523] on div "Auto Mode Send" at bounding box center [144, 536] width 195 height 27
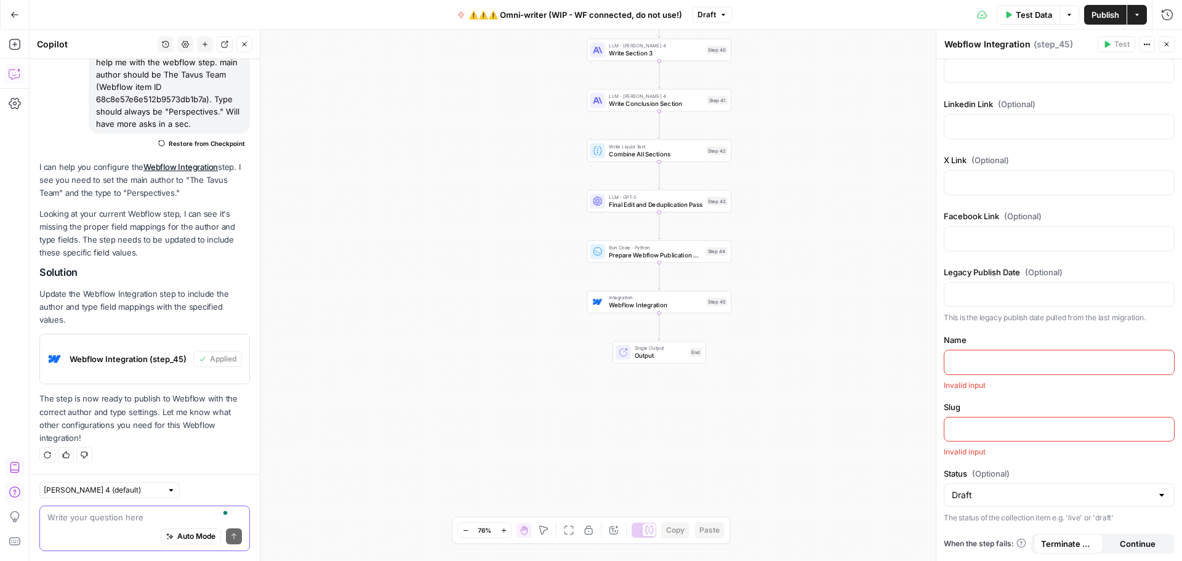
click at [104, 515] on textarea "To enrich screen reader interactions, please activate Accessibility in Grammarl…" at bounding box center [144, 517] width 195 height 12
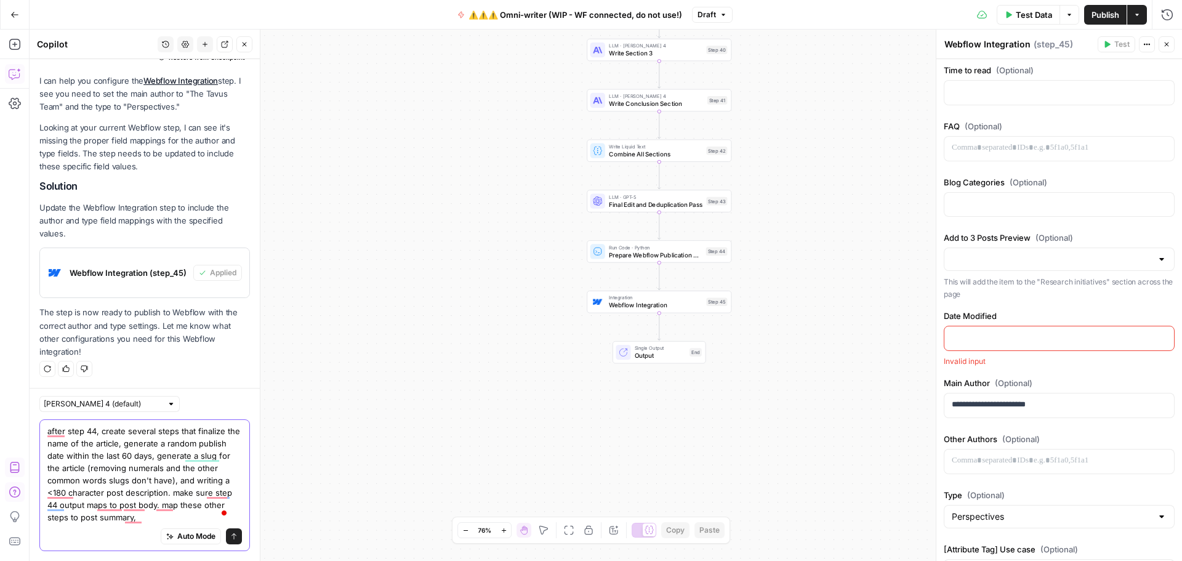
scroll to position [554, 0]
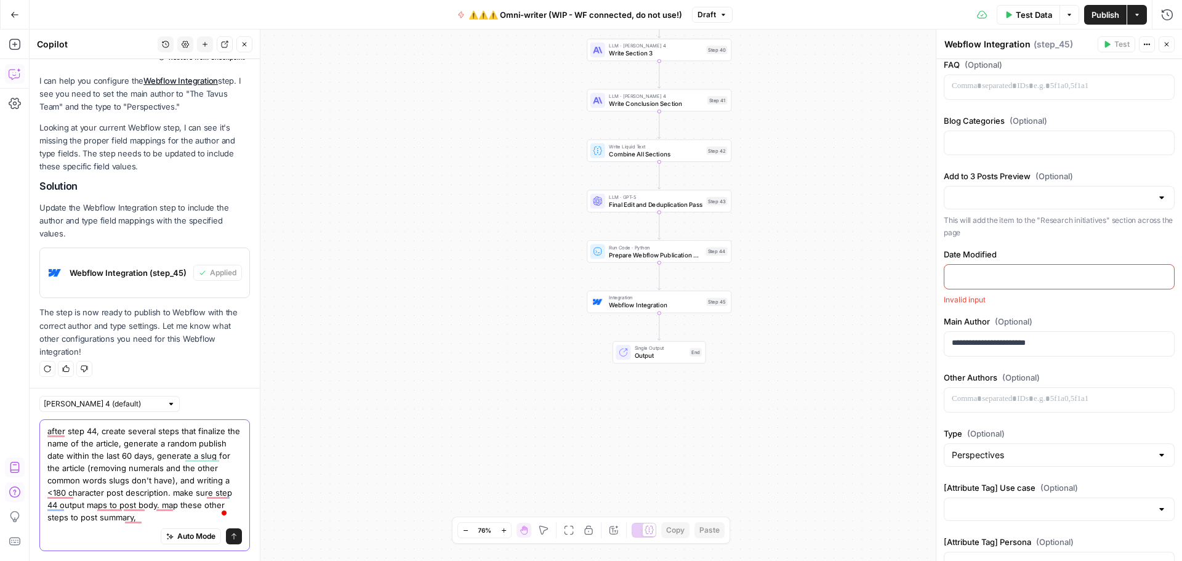
click at [194, 518] on textarea "after step 44, create several steps that finalize the name of the article, gene…" at bounding box center [144, 474] width 195 height 99
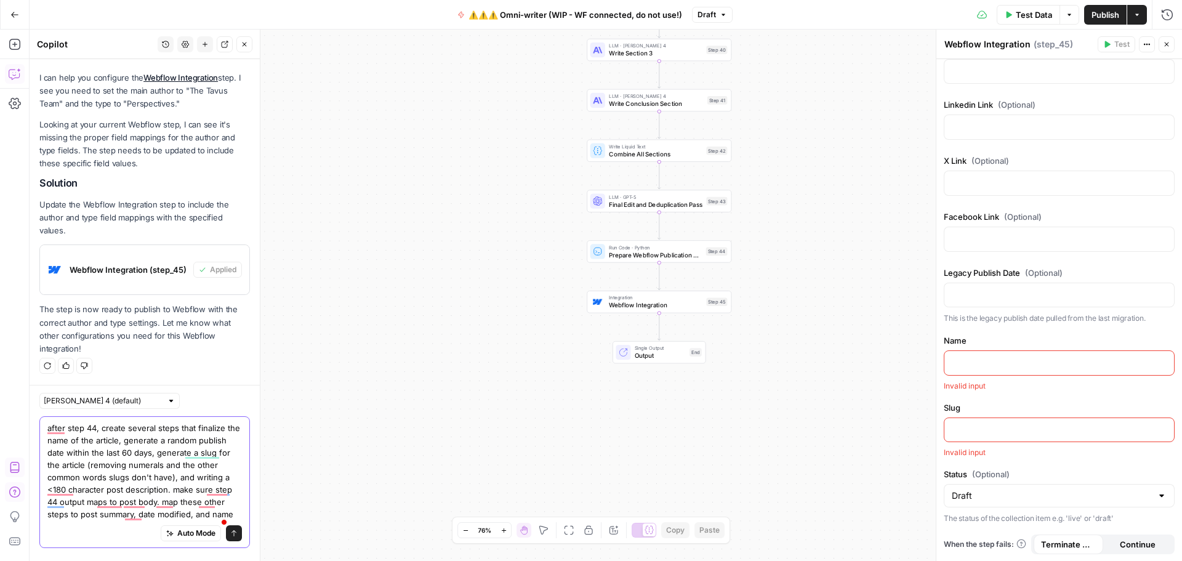
scroll to position [1264, 0]
click at [85, 517] on textarea "after step 44, create several steps that finalize the name of the article, gene…" at bounding box center [144, 471] width 195 height 99
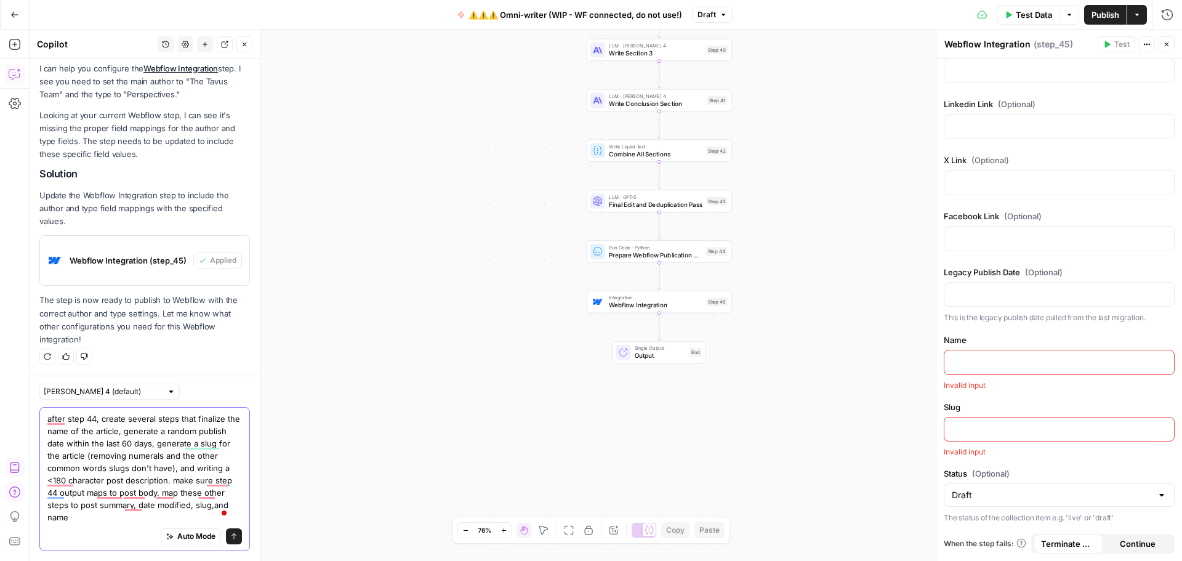
type textarea "after step 44, create several steps that finalize the name of the article, gene…"
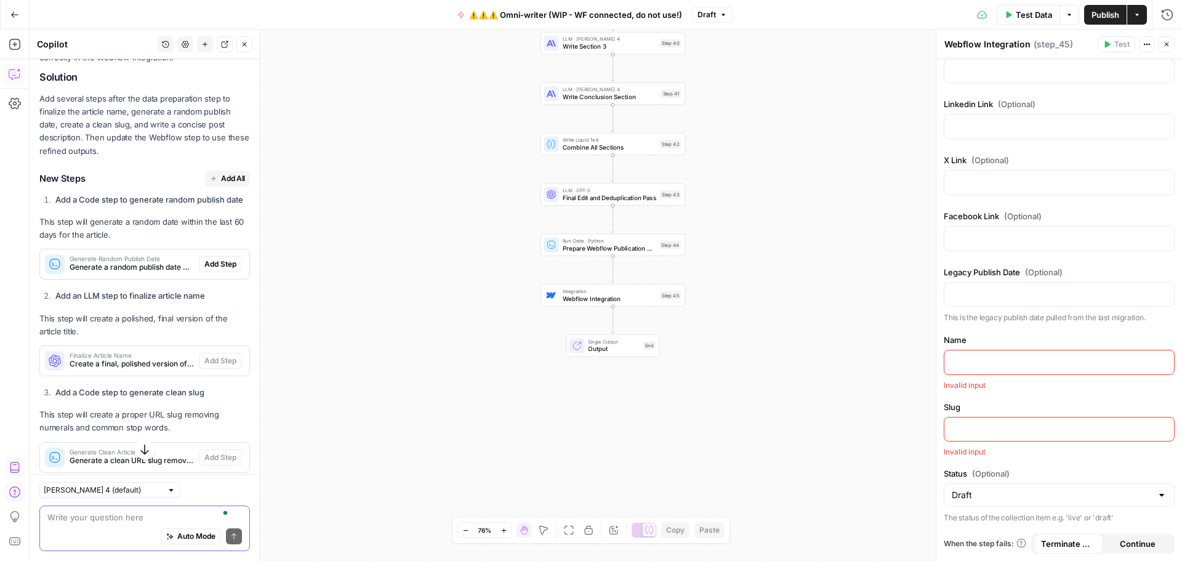
scroll to position [646, 0]
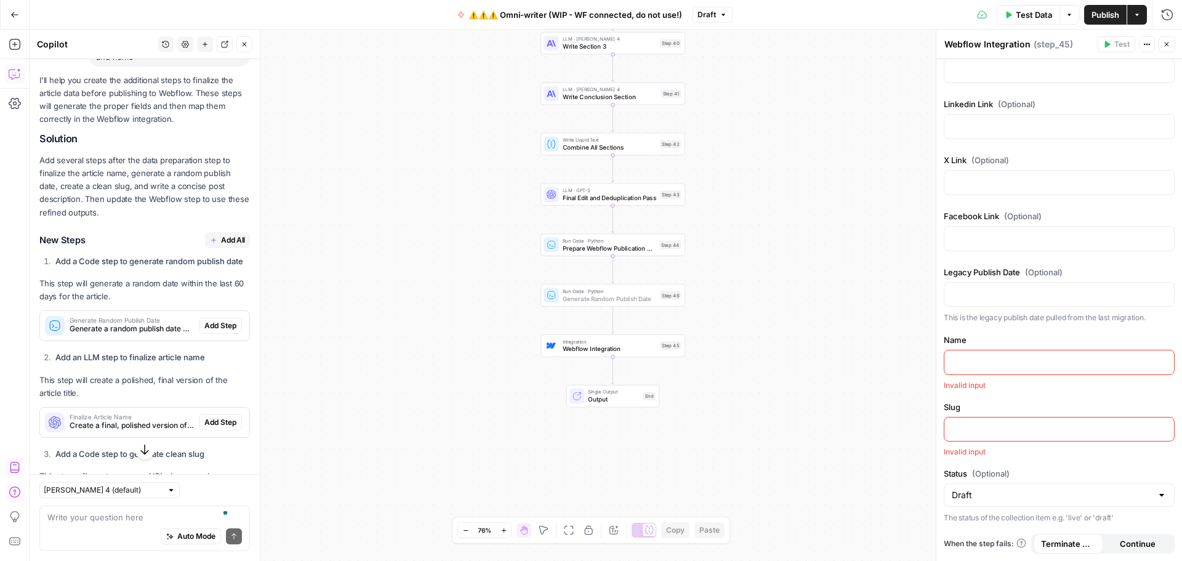
click at [206, 331] on span "Add Step" at bounding box center [220, 325] width 32 height 11
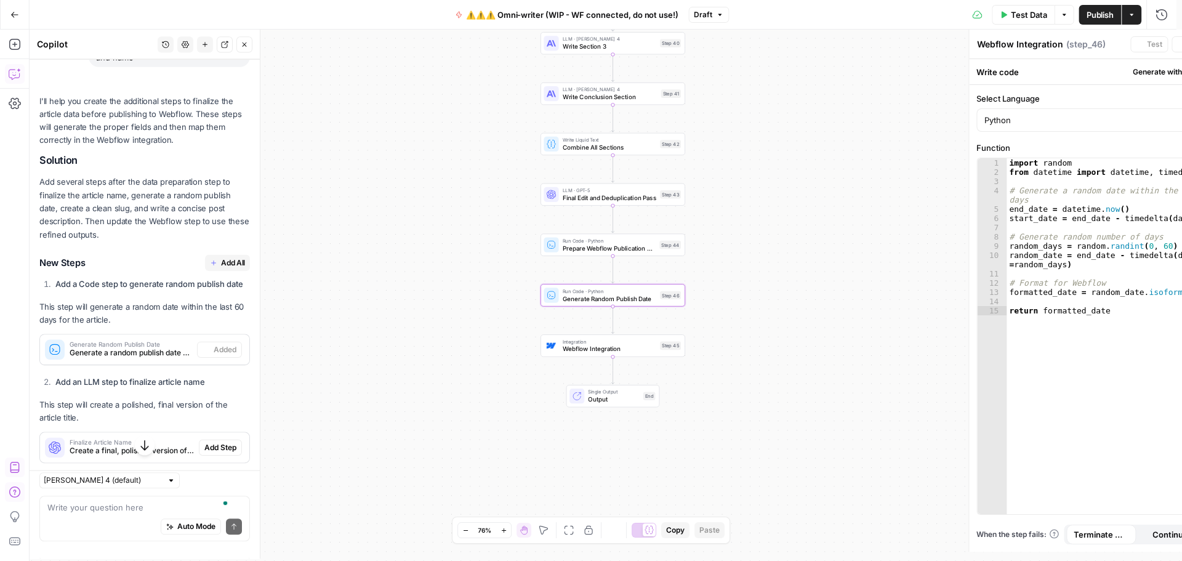
type textarea "Generate Random Publish Date"
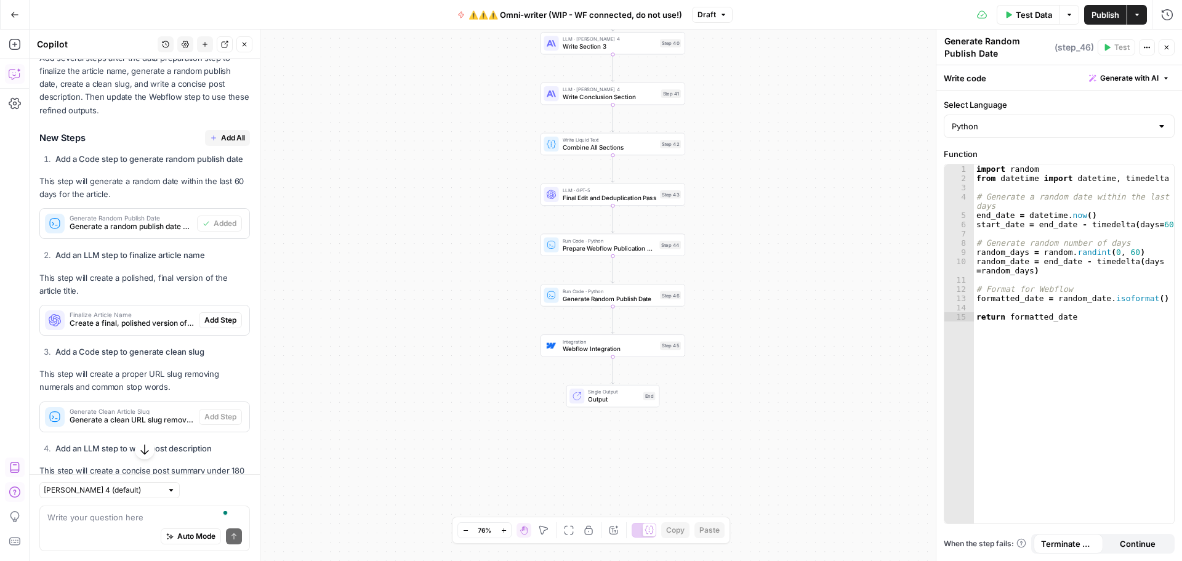
scroll to position [769, 0]
click at [220, 325] on span "Add Step" at bounding box center [220, 318] width 32 height 11
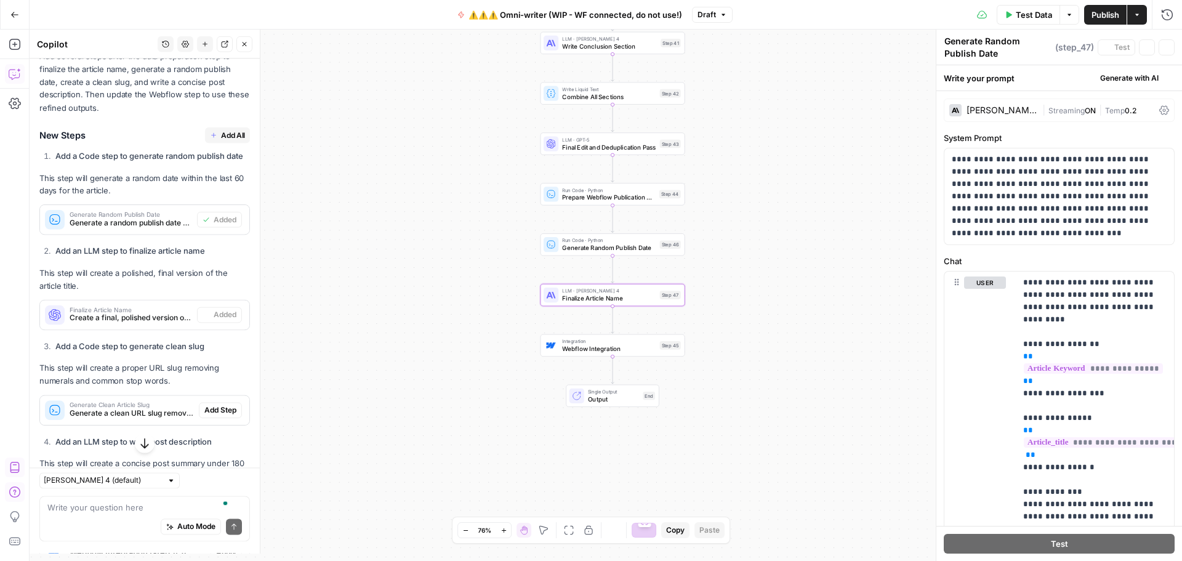
type textarea "Finalize Article Name"
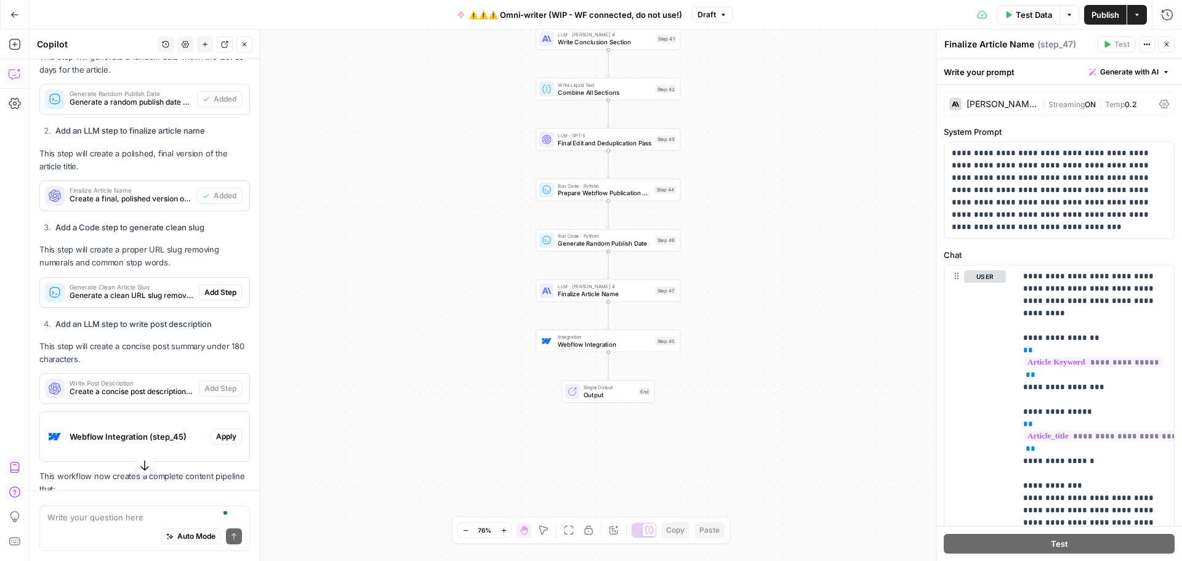
scroll to position [892, 0]
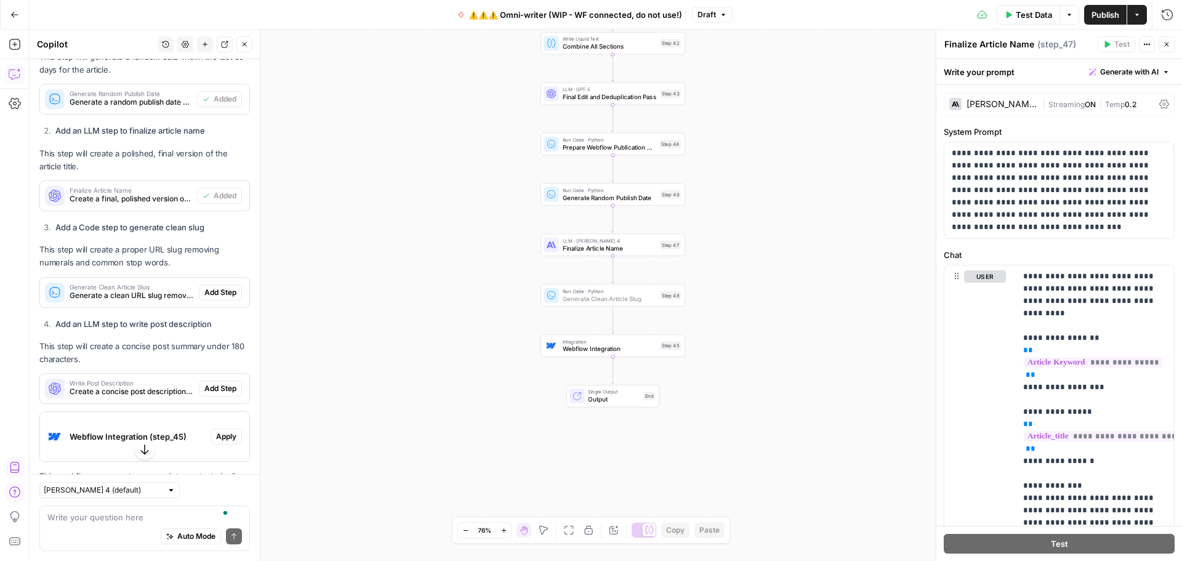
click at [204, 298] on span "Add Step" at bounding box center [220, 292] width 32 height 11
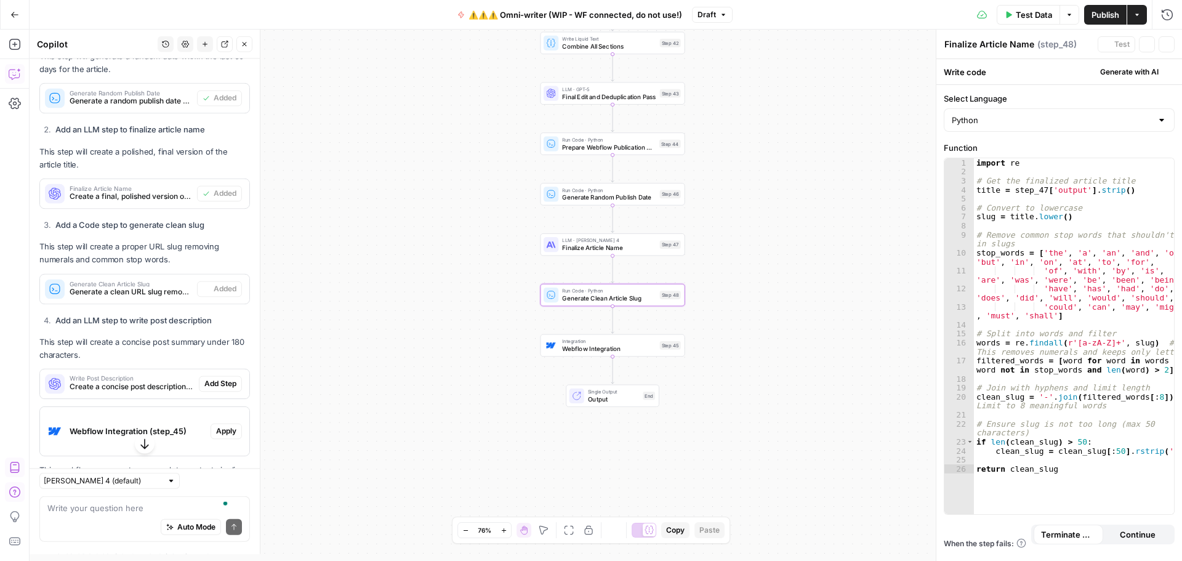
type textarea "Generate Clean Article Slug"
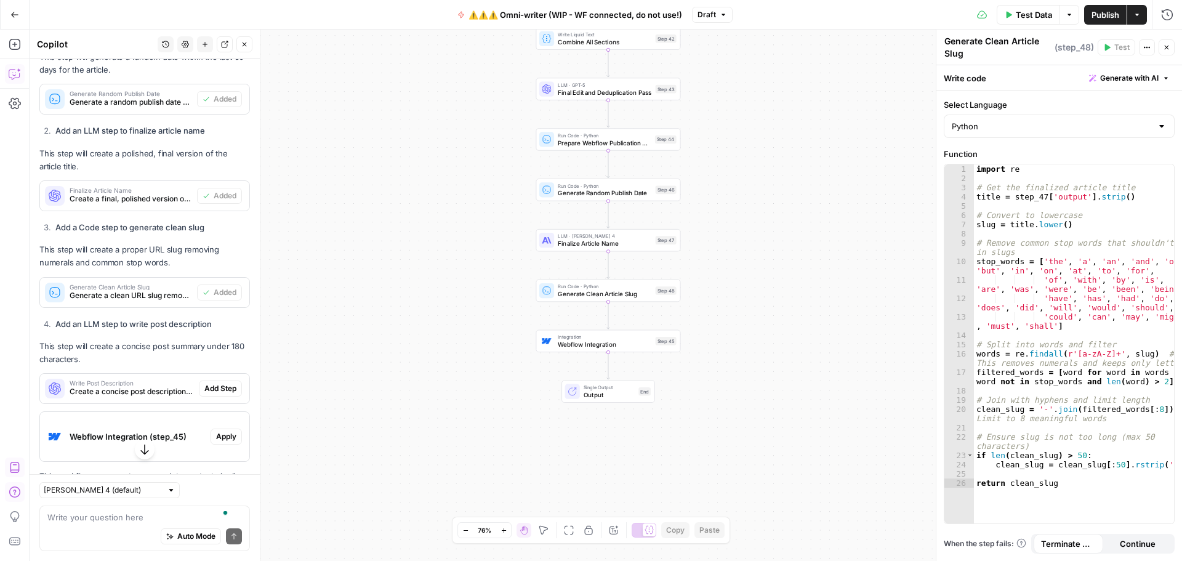
scroll to position [954, 0]
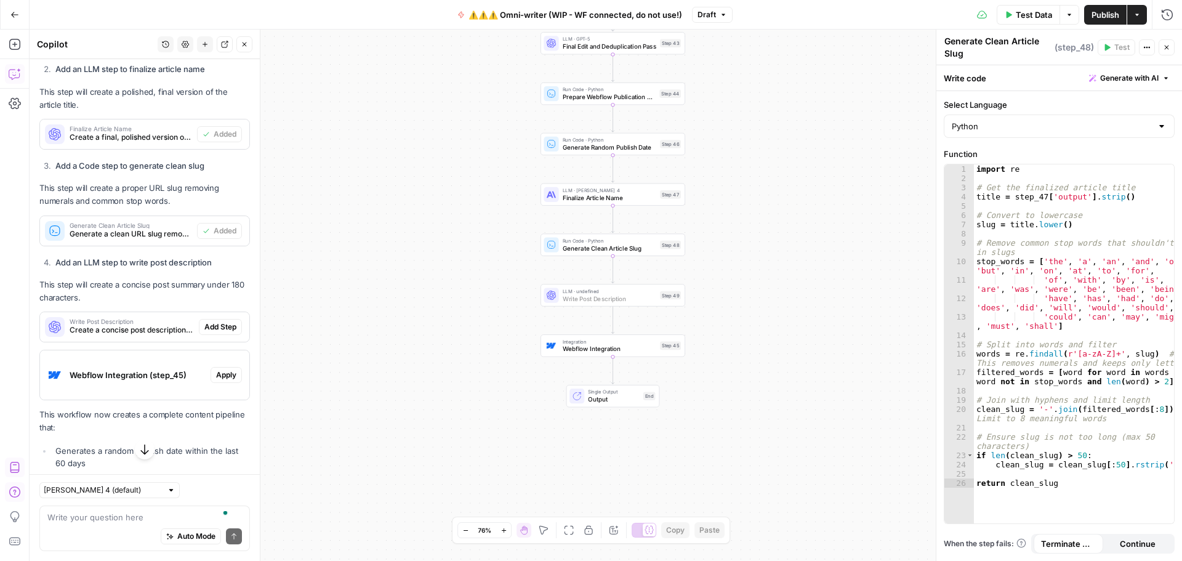
click at [204, 333] on span "Add Step" at bounding box center [220, 326] width 32 height 11
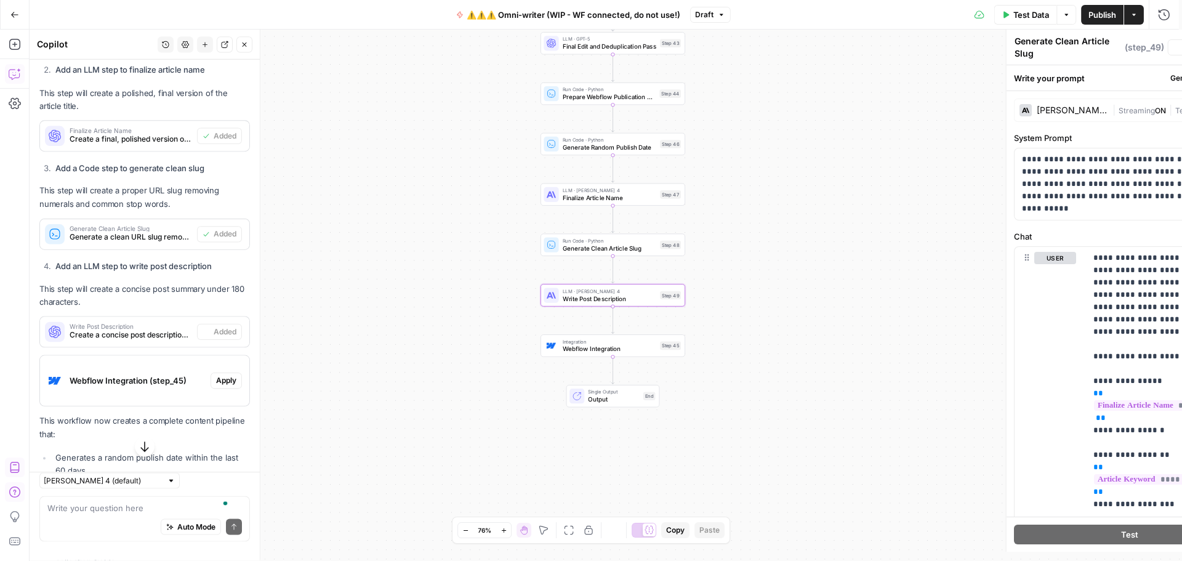
type textarea "Write Post Description"
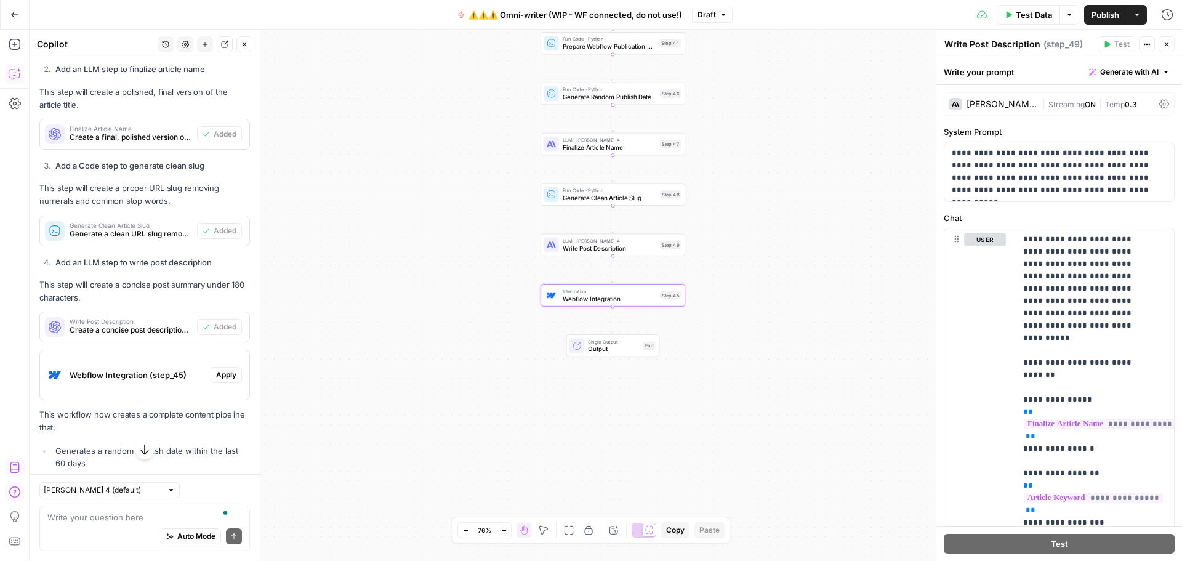
scroll to position [1015, 0]
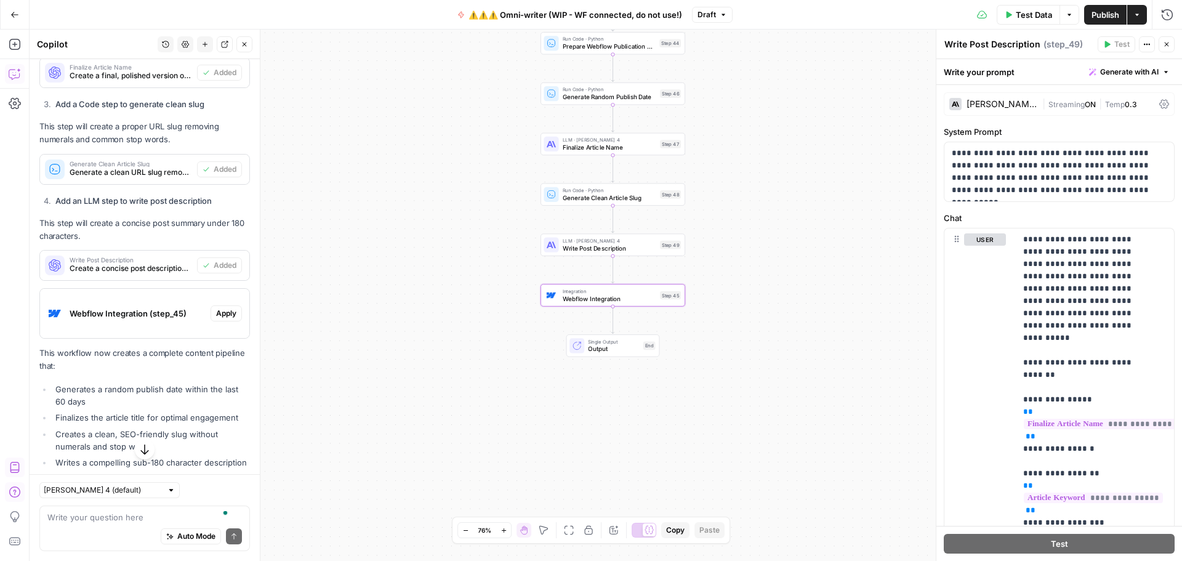
click at [216, 319] on span "Apply" at bounding box center [226, 313] width 20 height 11
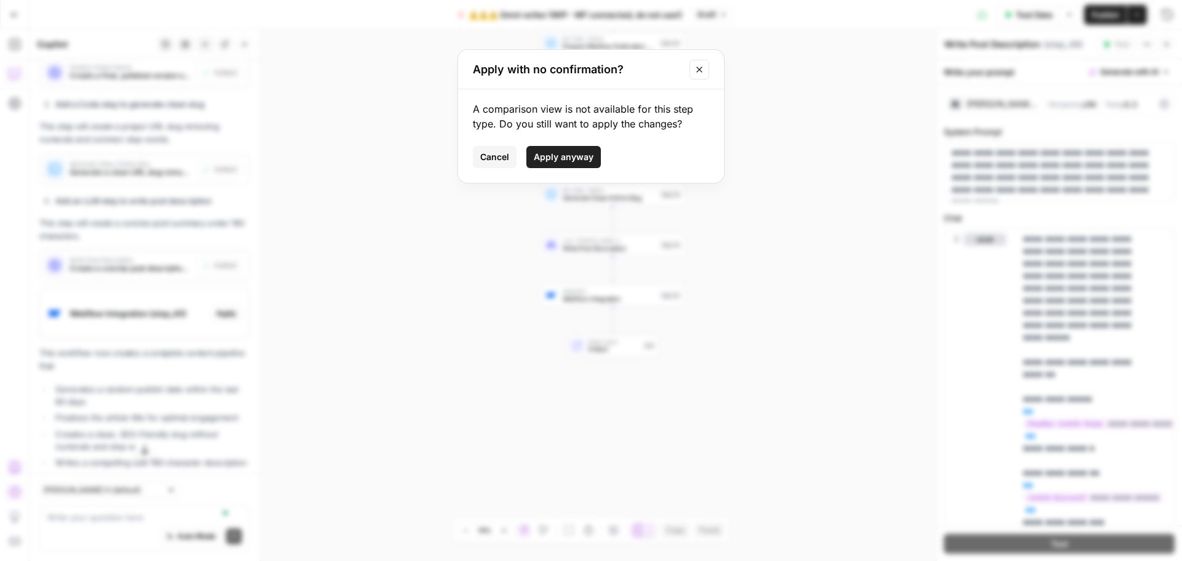
click at [543, 158] on span "Apply anyway" at bounding box center [564, 157] width 60 height 12
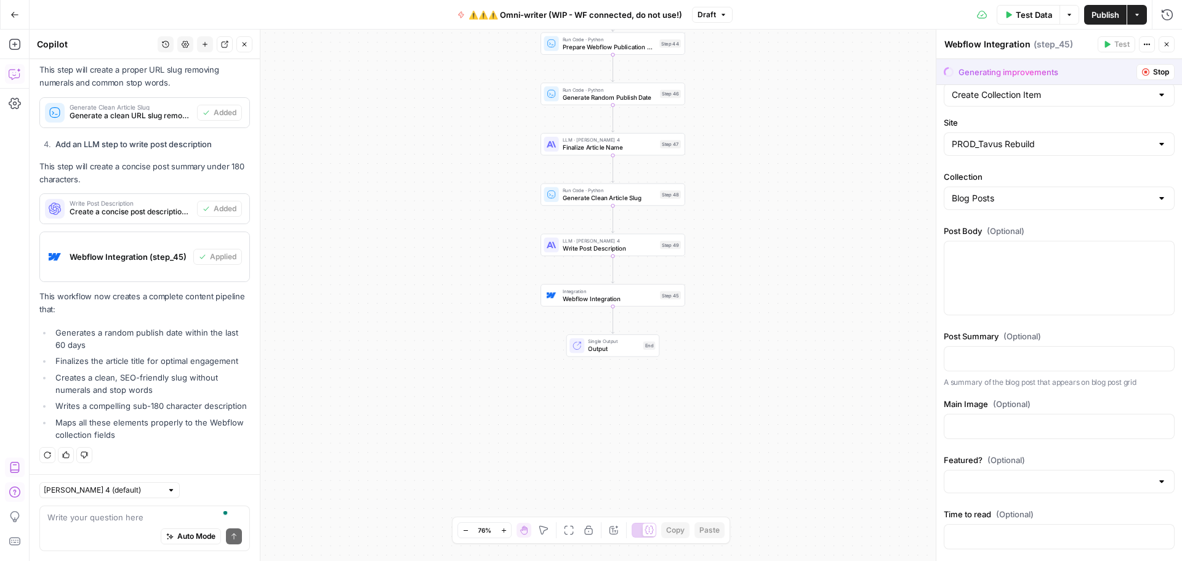
scroll to position [123, 0]
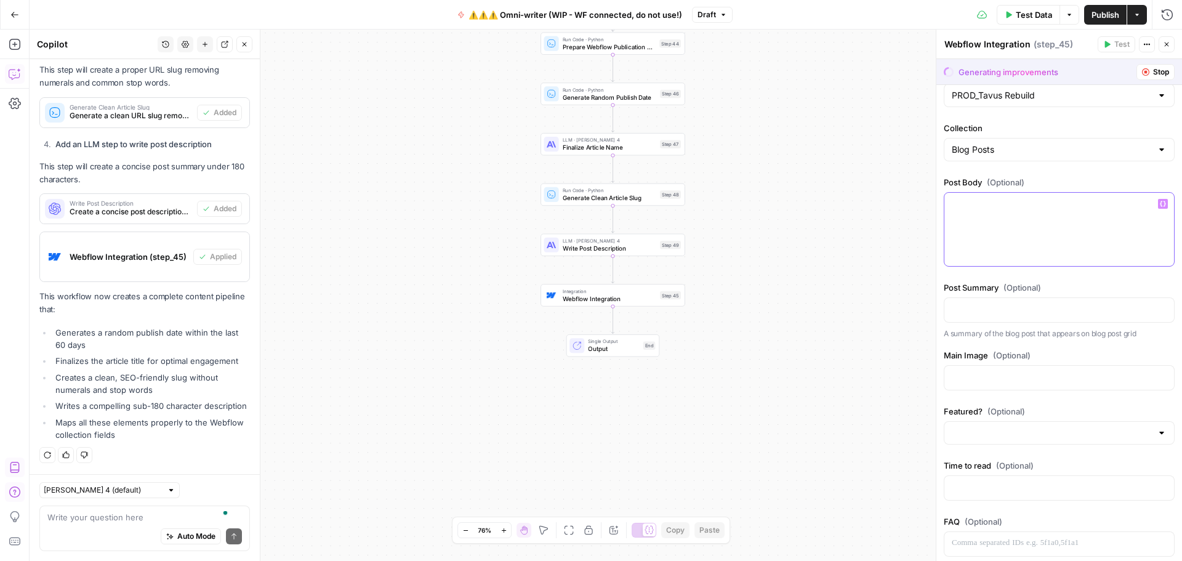
click at [1023, 228] on div at bounding box center [1060, 229] width 230 height 73
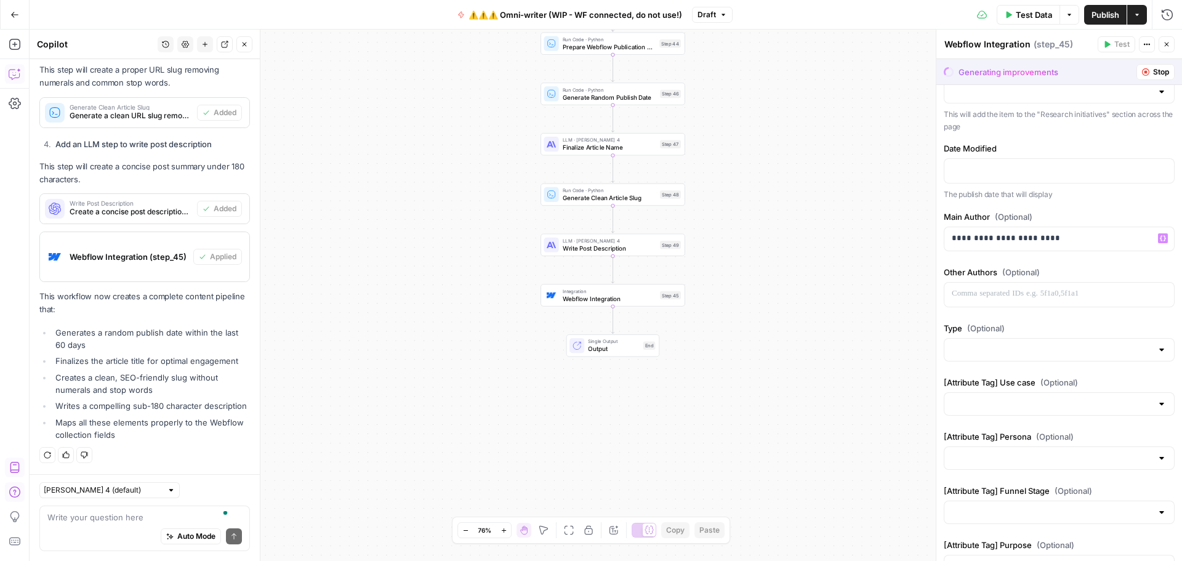
scroll to position [784, 0]
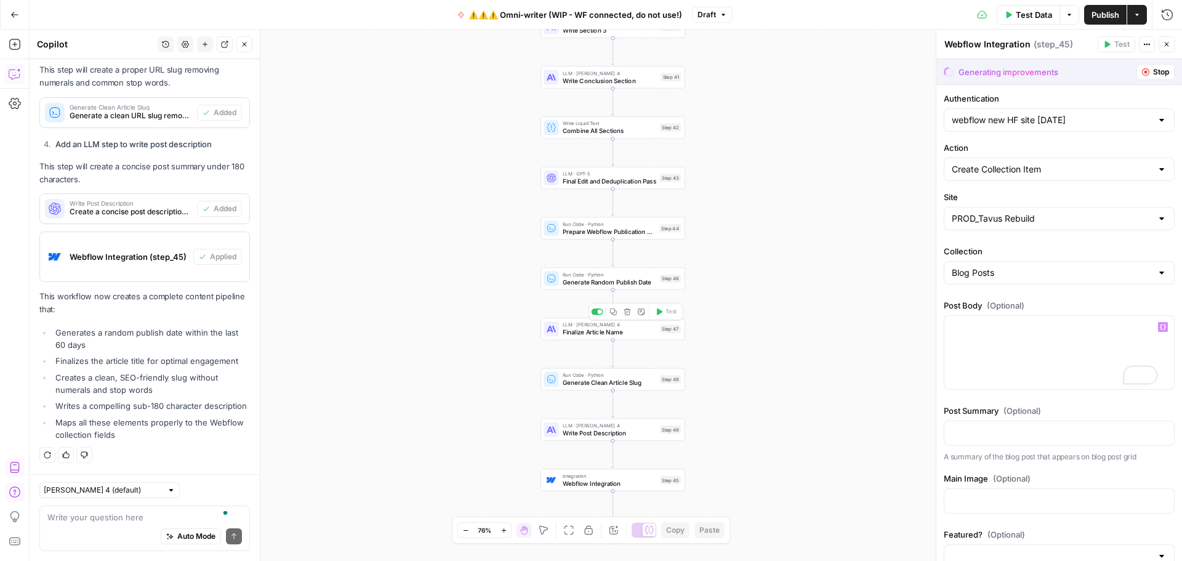
click at [579, 334] on span "Finalize Article Name" at bounding box center [610, 332] width 94 height 9
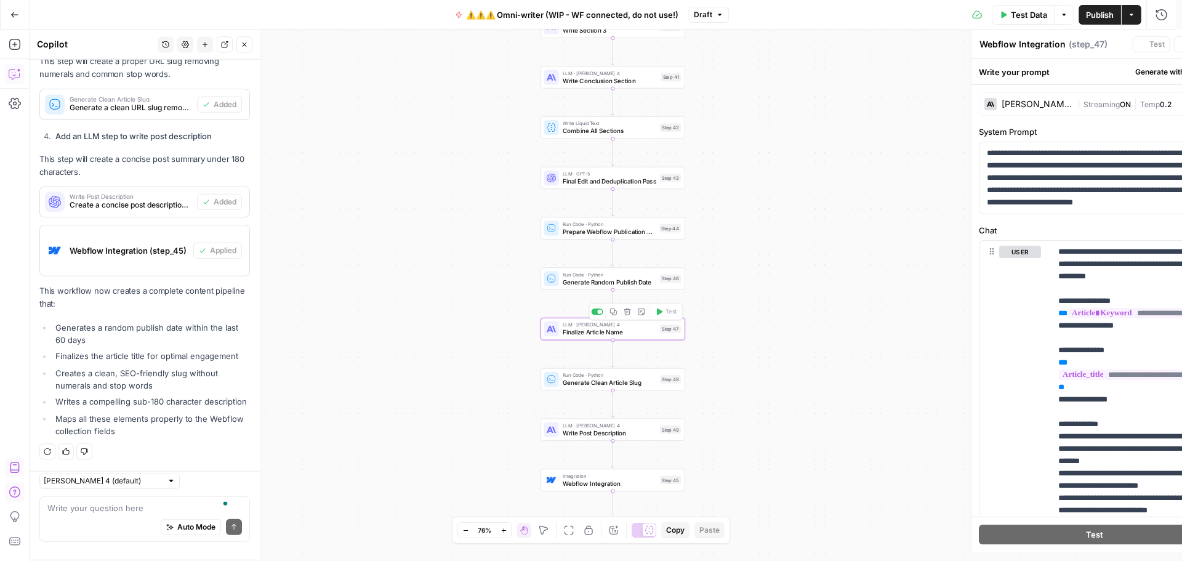
type textarea "Finalize Article Name"
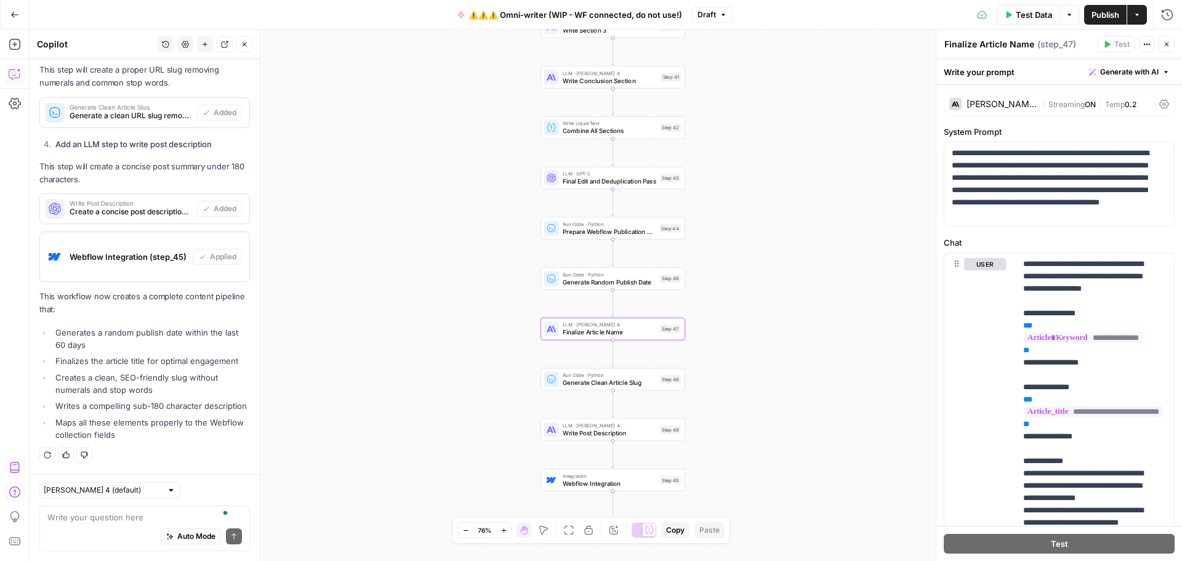
click at [999, 105] on div "Claude Sonnet 4" at bounding box center [1002, 104] width 71 height 9
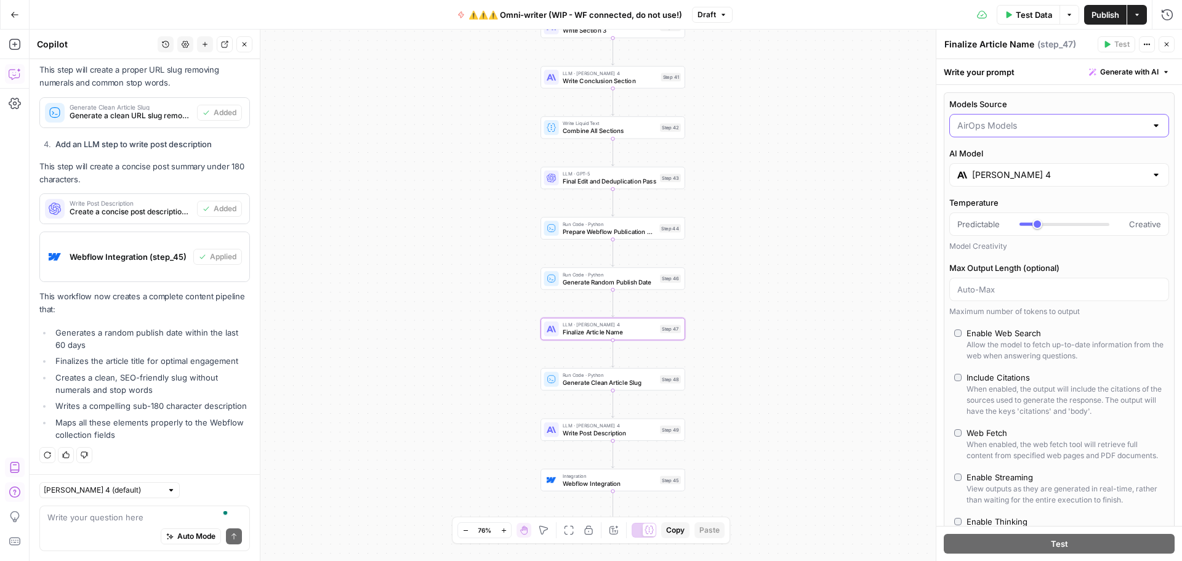
click at [1039, 130] on input "Models Source" at bounding box center [1052, 125] width 189 height 12
click at [1006, 170] on span "My Models" at bounding box center [1052, 173] width 185 height 12
type input "My Models"
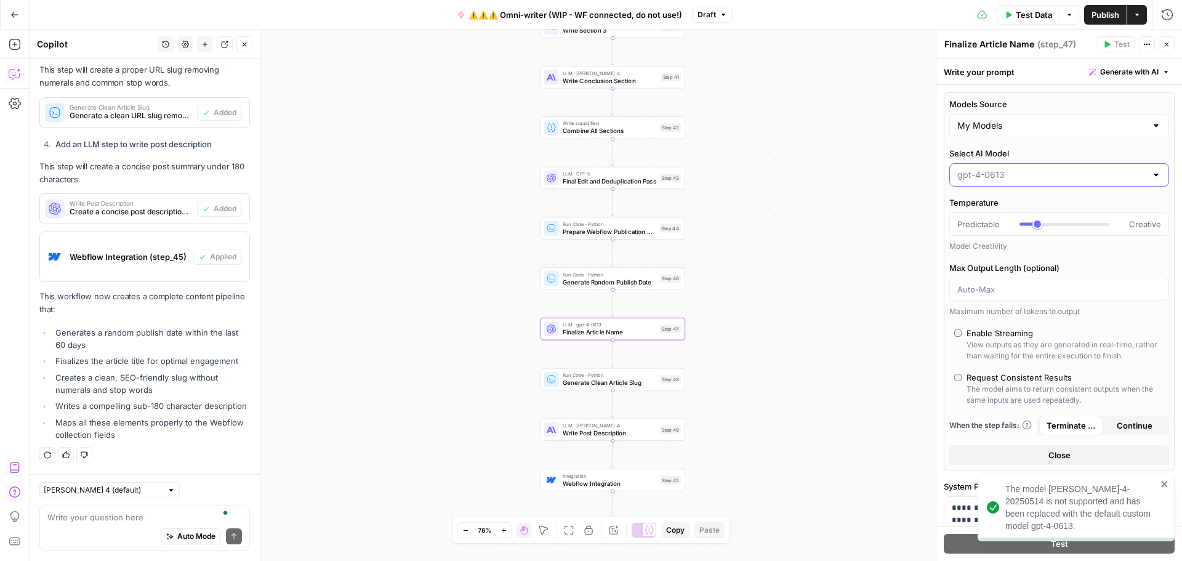
click at [1057, 177] on input "Select AI Model" at bounding box center [1052, 175] width 189 height 12
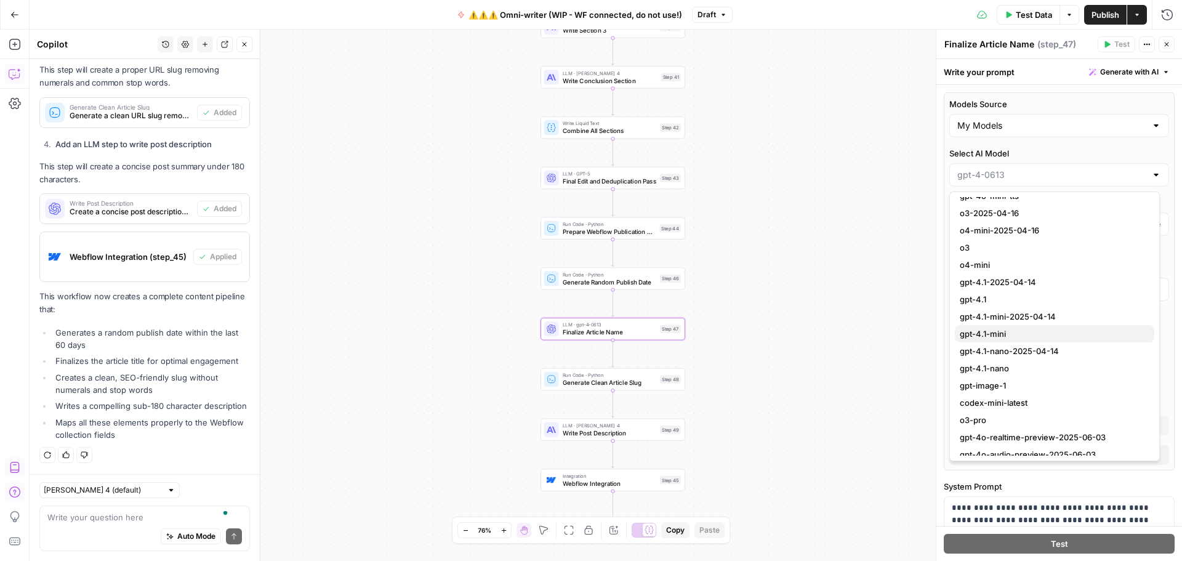
click at [1025, 330] on span "gpt-4.1-mini" at bounding box center [1052, 334] width 185 height 12
type input "gpt-4.1-mini"
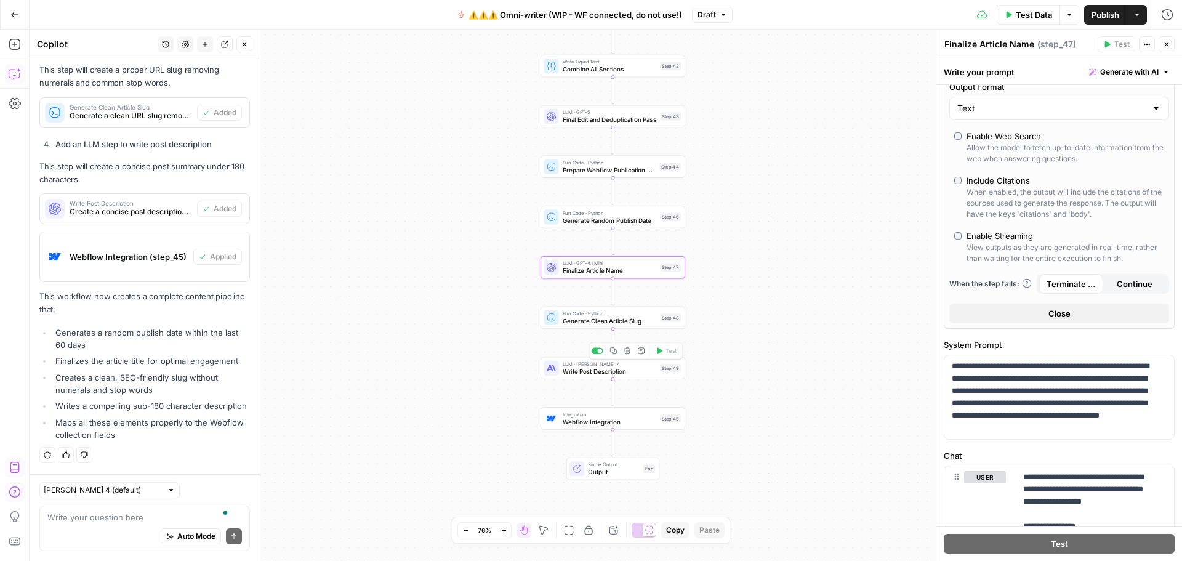
click at [592, 374] on span "Write Post Description" at bounding box center [610, 370] width 94 height 9
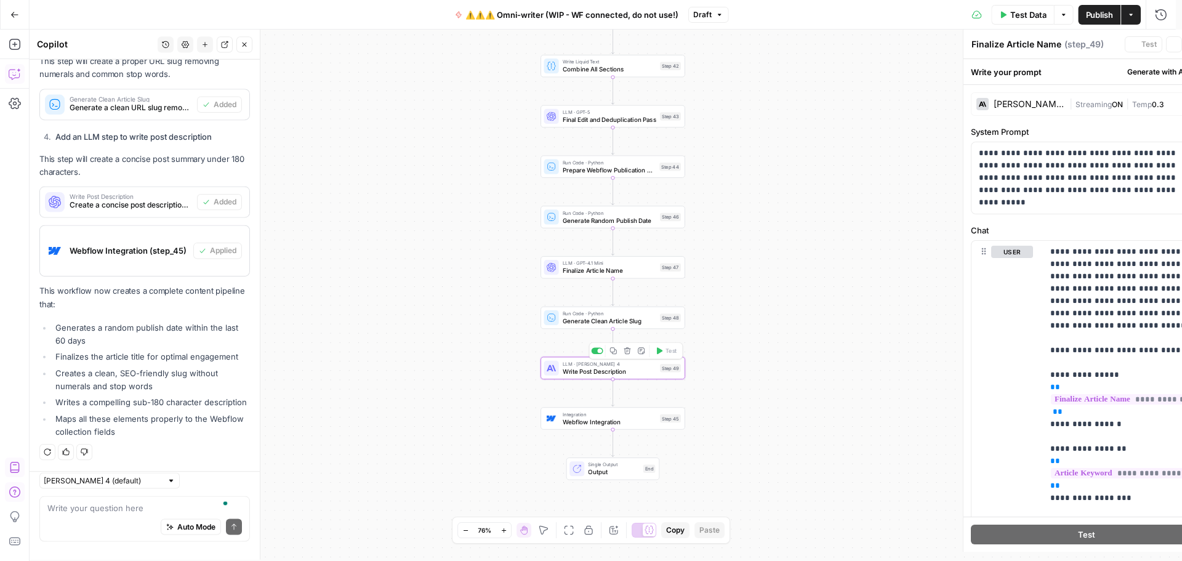
type textarea "Write Post Description"
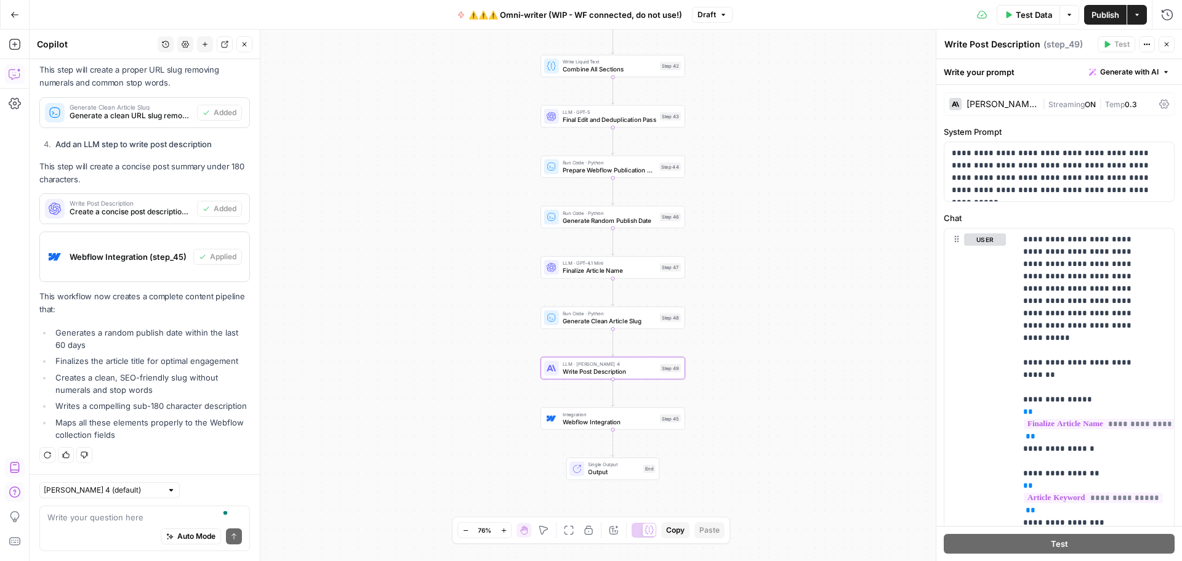
click at [1019, 101] on div "Claude Sonnet 4" at bounding box center [1002, 104] width 71 height 9
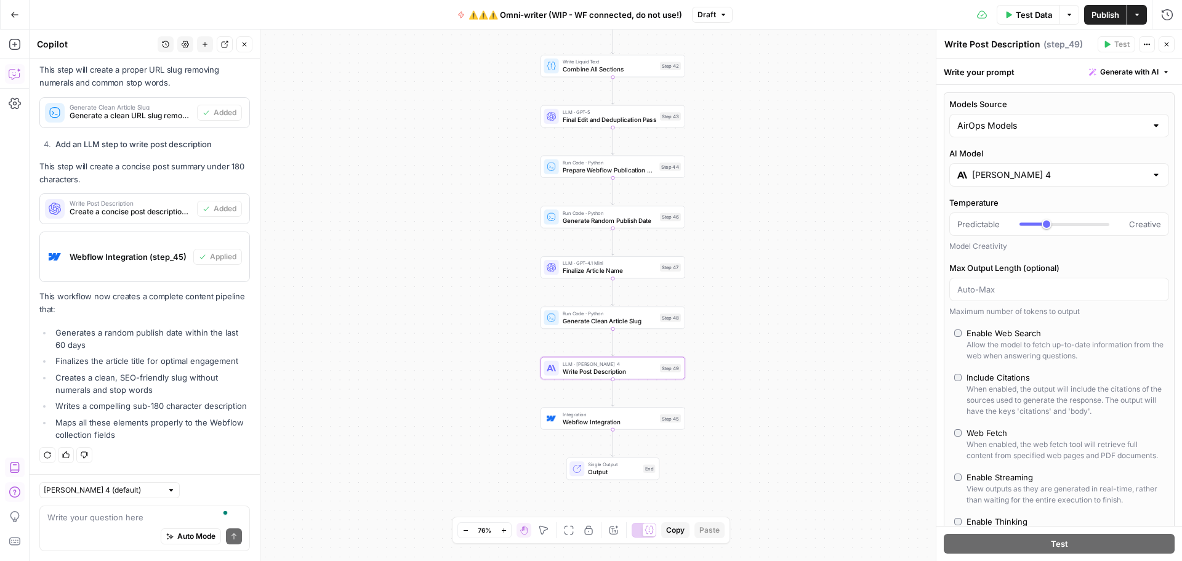
click at [1007, 118] on div "AirOps Models" at bounding box center [1060, 125] width 220 height 23
click at [995, 173] on span "My Models" at bounding box center [1052, 173] width 185 height 12
type input "My Models"
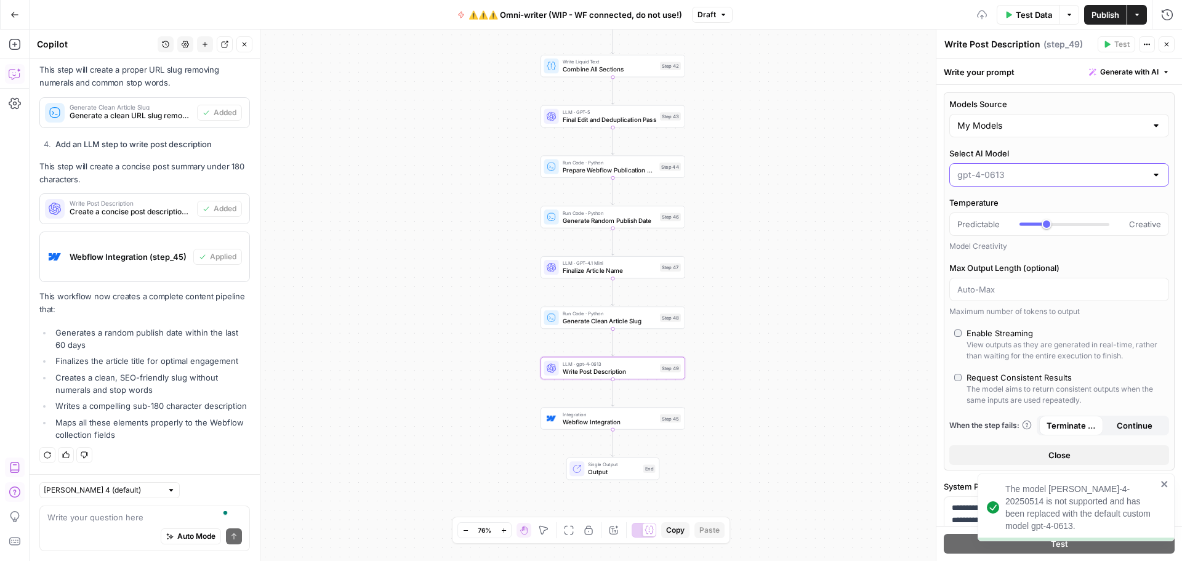
click at [1011, 174] on input "Select AI Model" at bounding box center [1052, 175] width 189 height 12
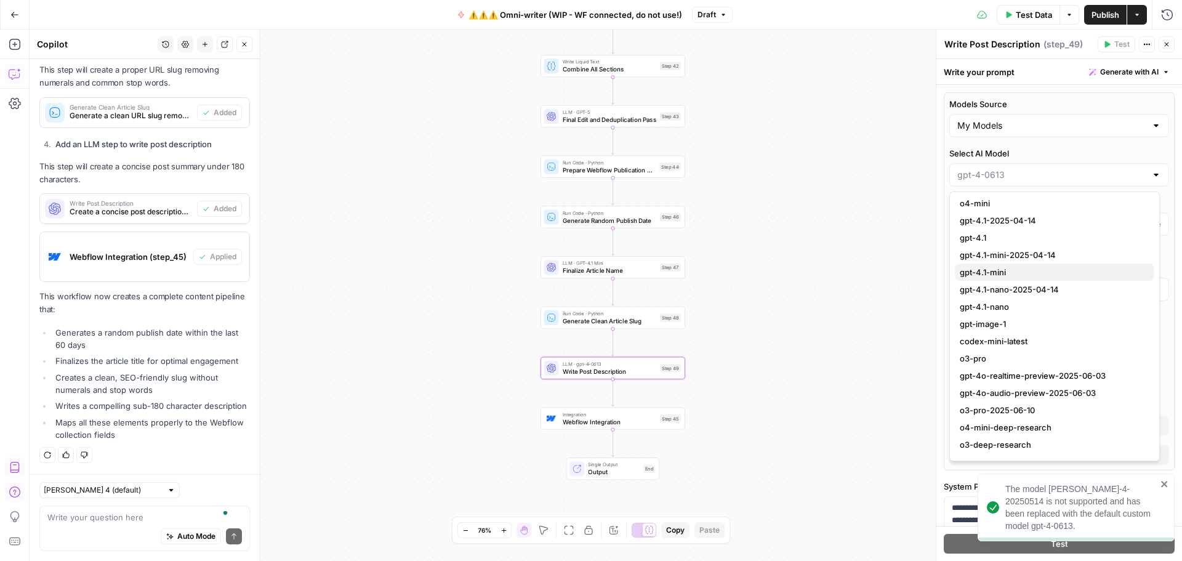
click at [1009, 270] on span "gpt-4.1-mini" at bounding box center [1052, 272] width 185 height 12
type input "gpt-4.1-mini"
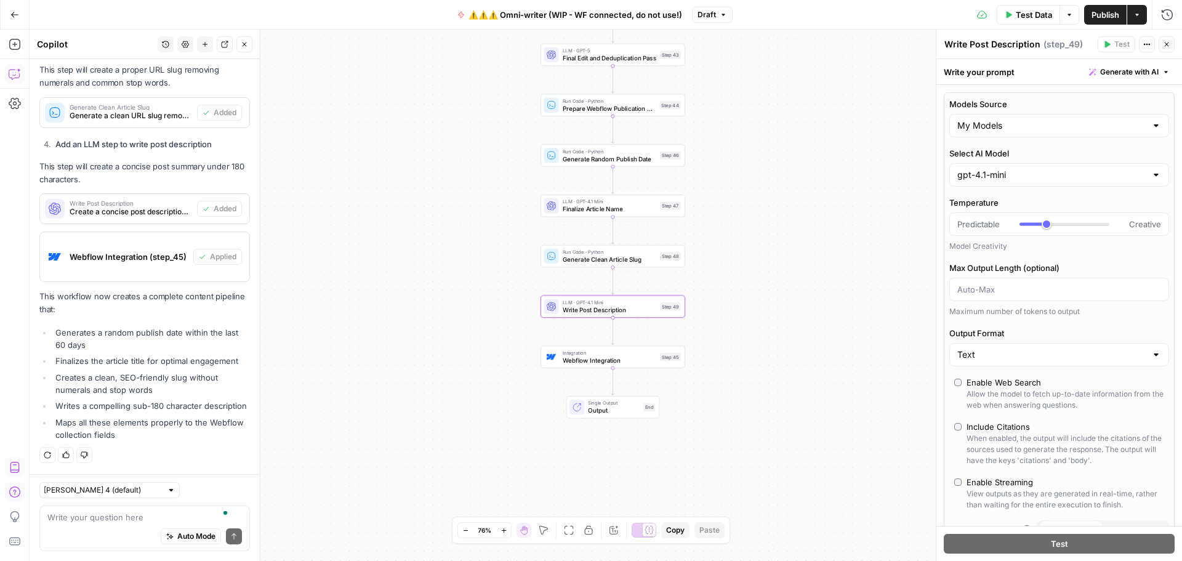
click at [1093, 12] on span "Publish" at bounding box center [1106, 15] width 28 height 12
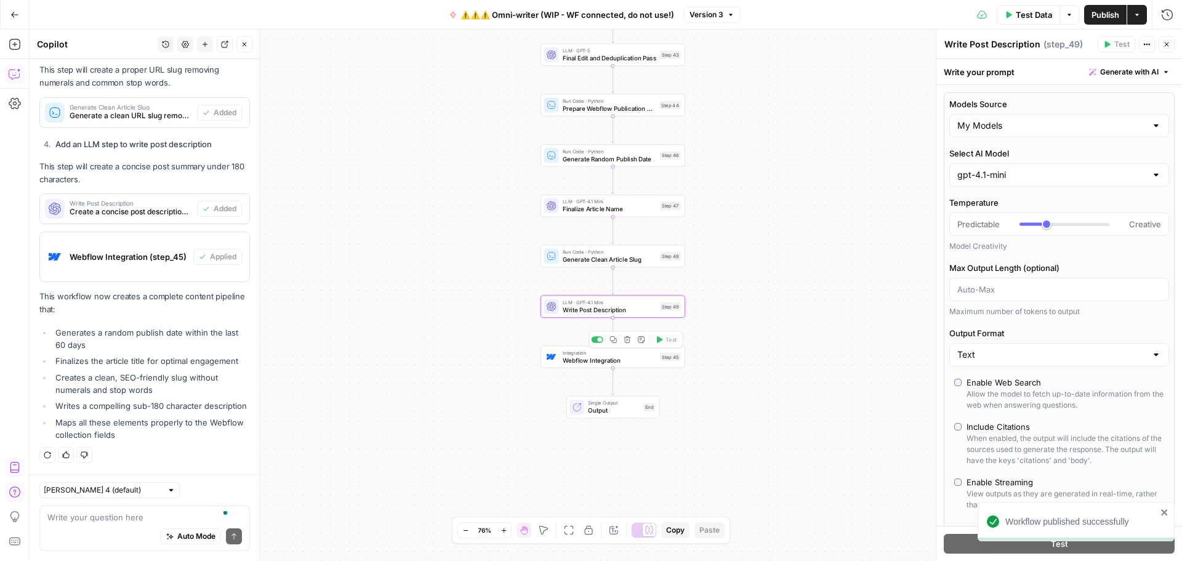
click at [614, 364] on span "Webflow Integration" at bounding box center [610, 359] width 94 height 9
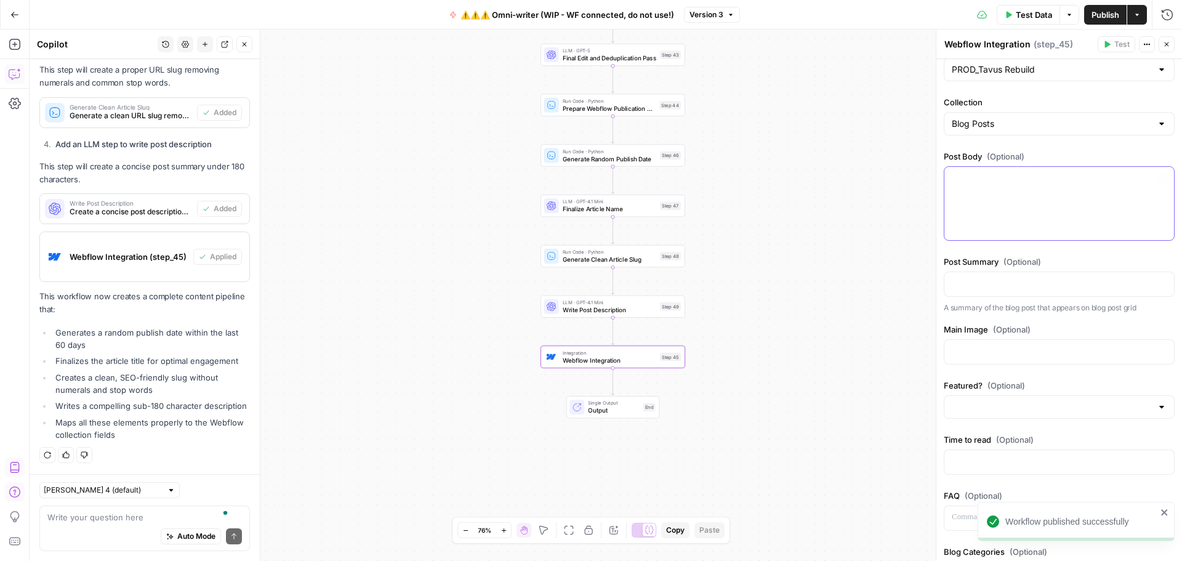
click at [1079, 203] on div at bounding box center [1060, 203] width 230 height 73
click at [1160, 179] on icon "button" at bounding box center [1163, 179] width 6 height 6
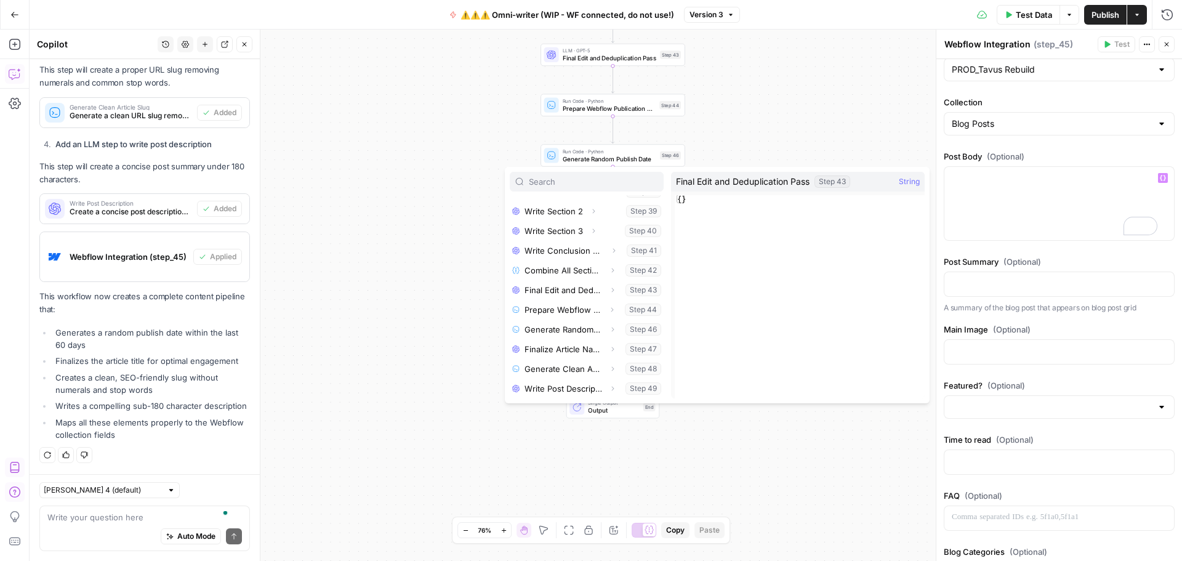
click at [381, 190] on div "Workflow Input Settings Inputs Search Knowledge Base Search Tavus Docs Knowledg…" at bounding box center [606, 295] width 1153 height 531
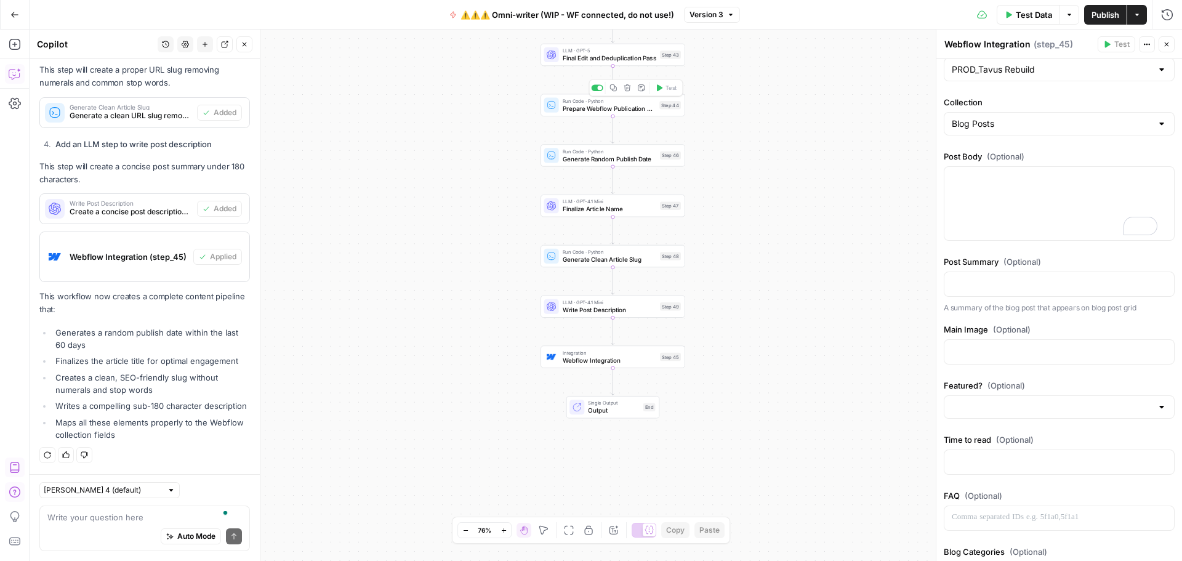
click at [629, 107] on span "Prepare Webflow Publication Data" at bounding box center [609, 107] width 93 height 9
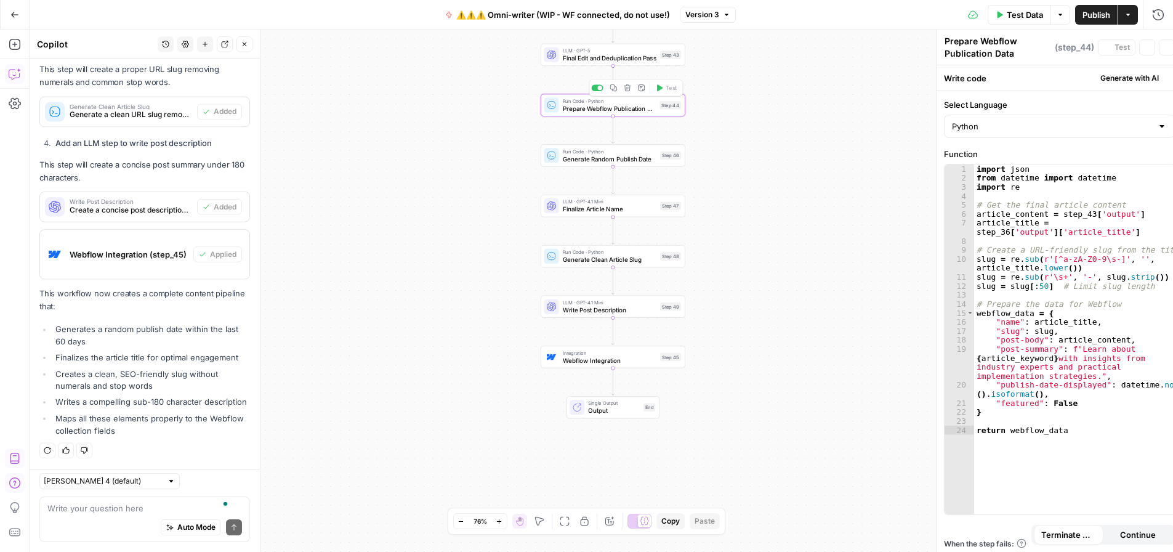
scroll to position [1097, 0]
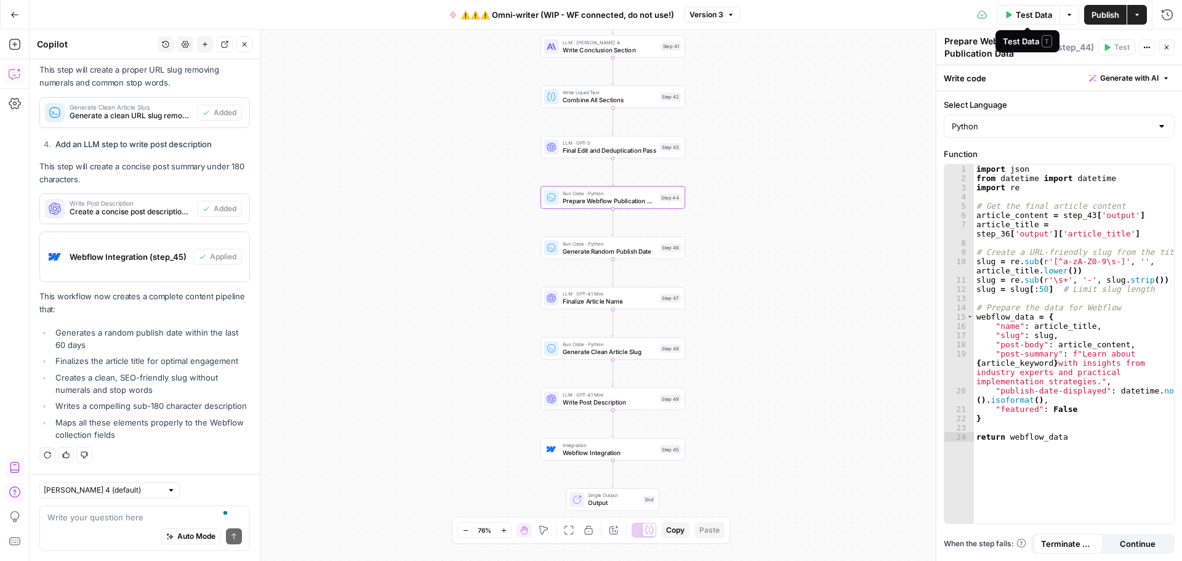
click at [1009, 21] on button "Test Data" at bounding box center [1028, 15] width 63 height 20
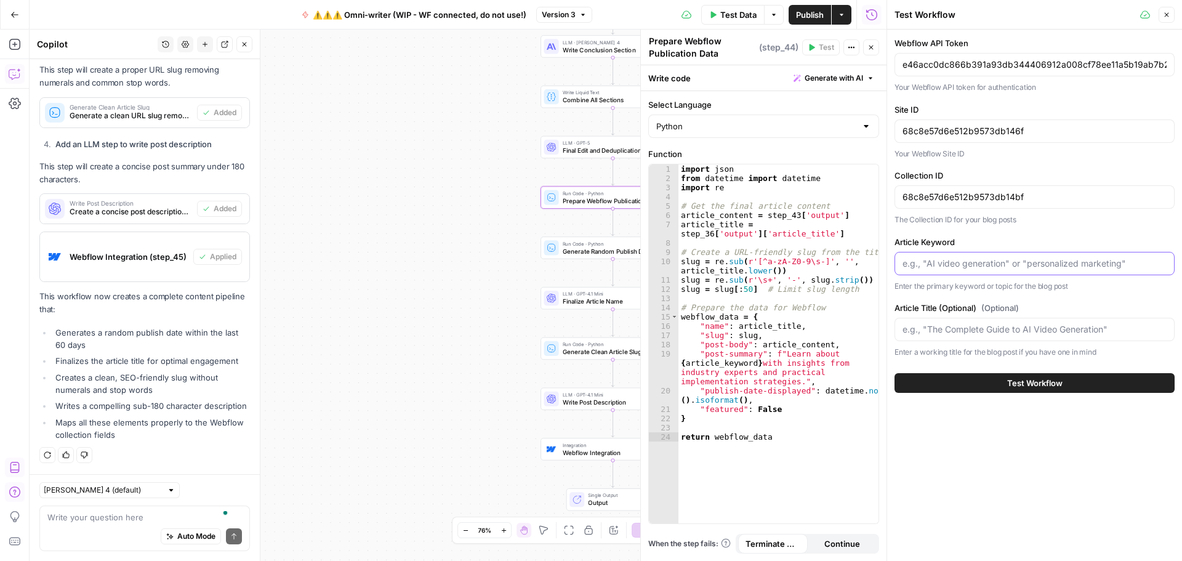
click at [949, 264] on input "Article Keyword" at bounding box center [1035, 263] width 264 height 12
click at [867, 49] on button "Close" at bounding box center [871, 47] width 16 height 16
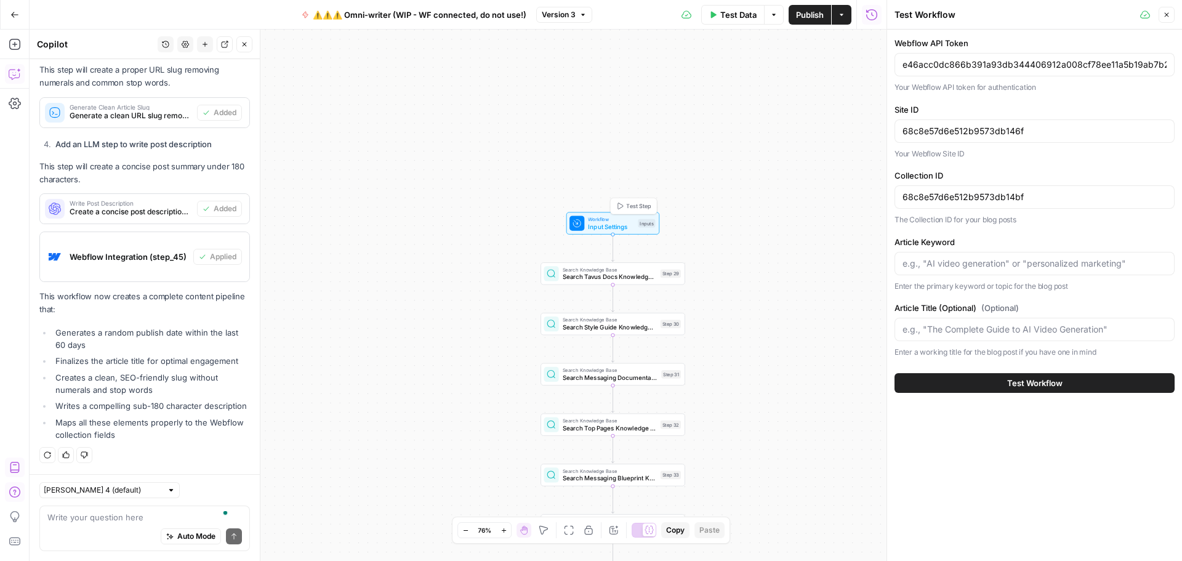
click at [601, 225] on span "Input Settings" at bounding box center [611, 226] width 46 height 9
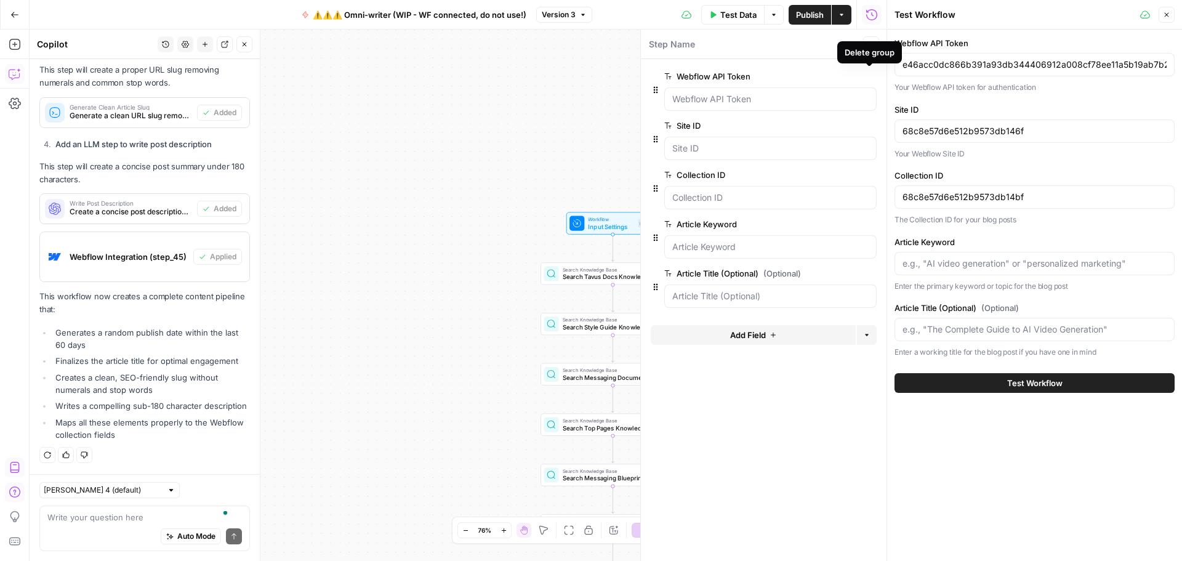
click at [868, 75] on icon "button" at bounding box center [869, 76] width 6 height 6
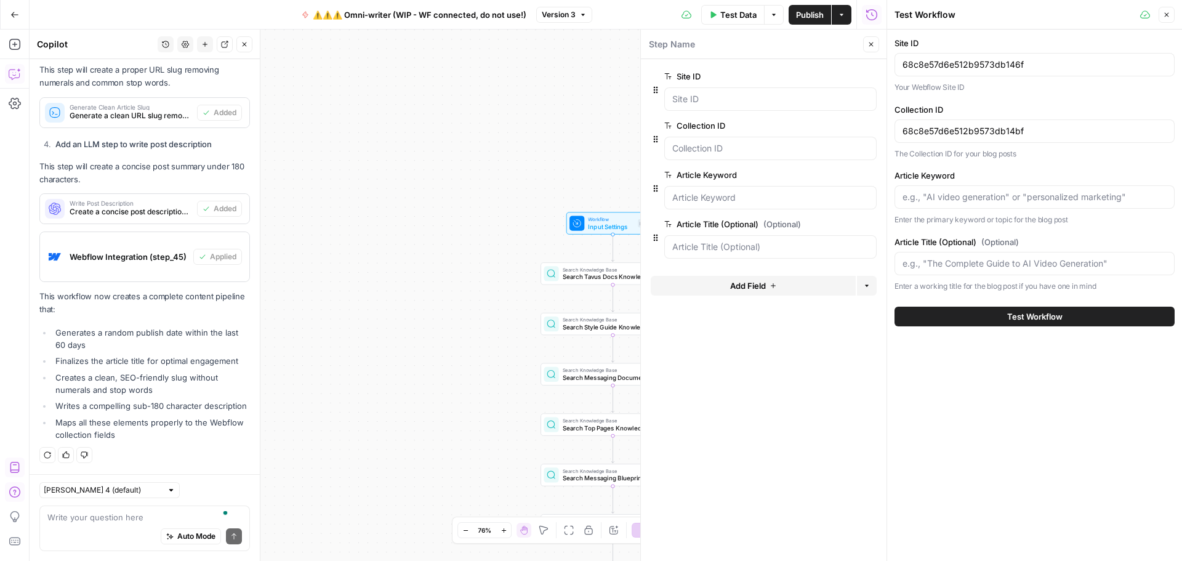
click at [871, 76] on icon "button" at bounding box center [869, 76] width 7 height 7
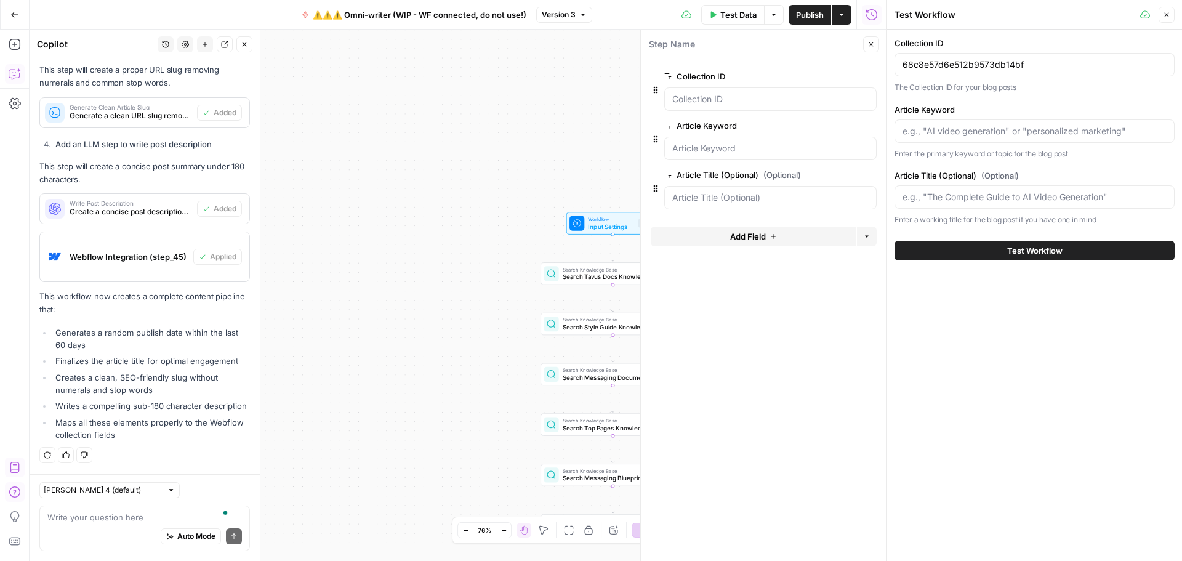
click at [869, 76] on icon "button" at bounding box center [869, 76] width 6 height 6
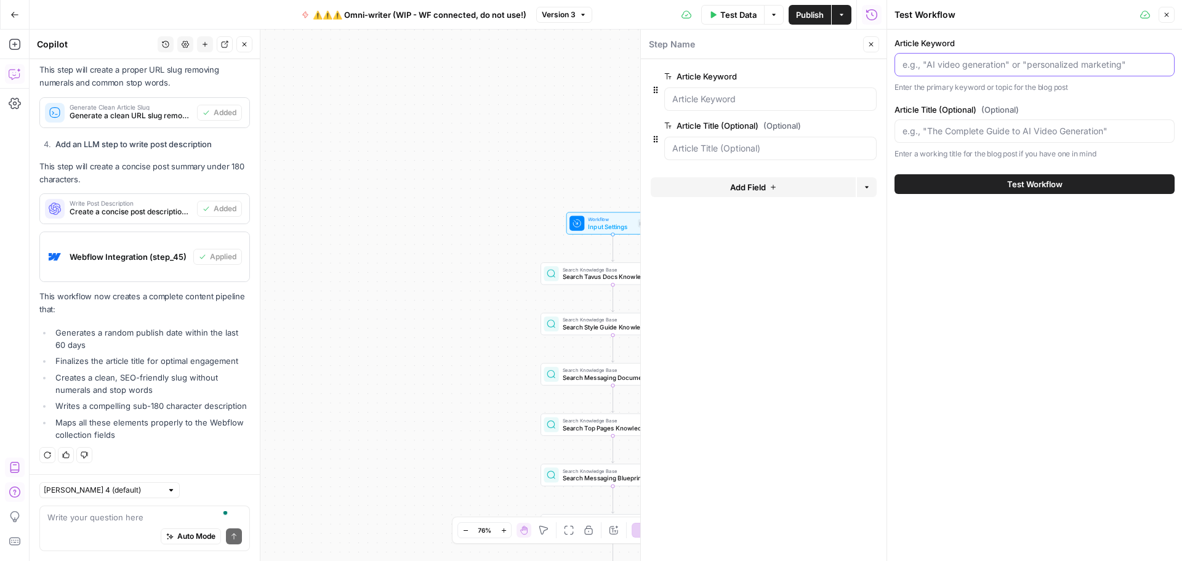
click at [927, 65] on input "Article Keyword" at bounding box center [1035, 65] width 264 height 12
paste input "AI sales assistant"
type input "AI sales assistant"
click at [943, 131] on input "Article Title (Optional) (Optional)" at bounding box center [1035, 131] width 264 height 12
type input "How [PERSON_NAME] AI sales assistance"
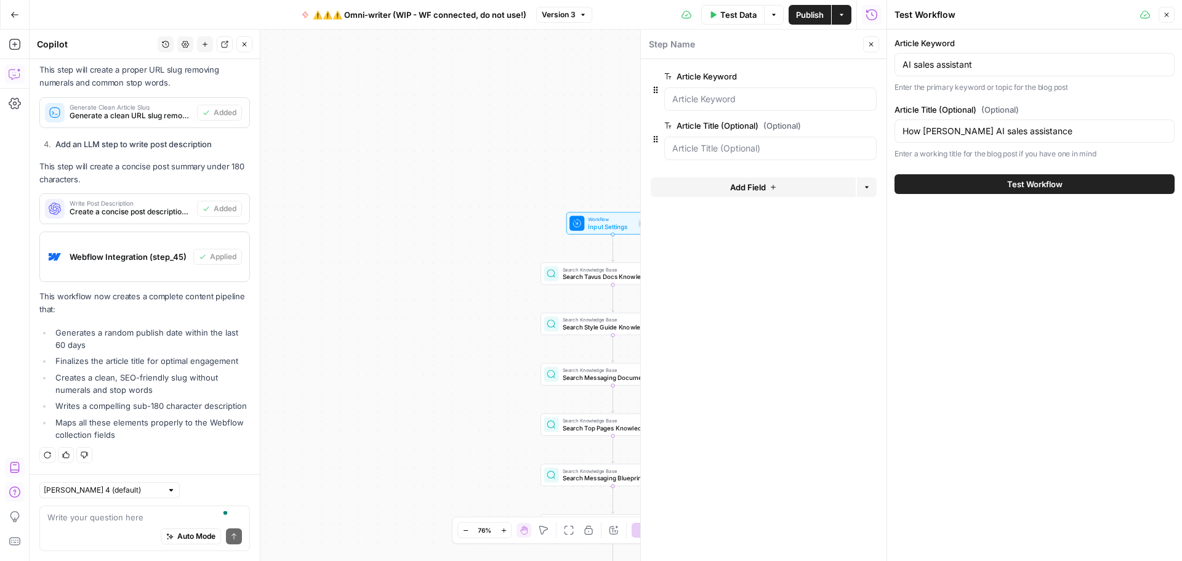
click at [971, 183] on button "Test Workflow" at bounding box center [1035, 184] width 280 height 20
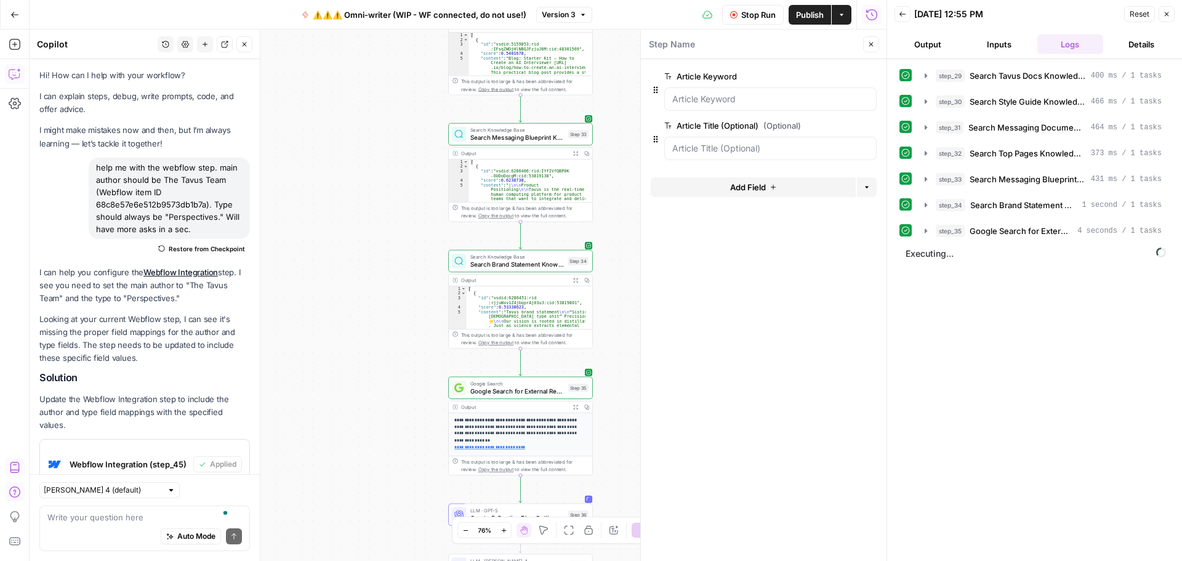
scroll to position [1097, 0]
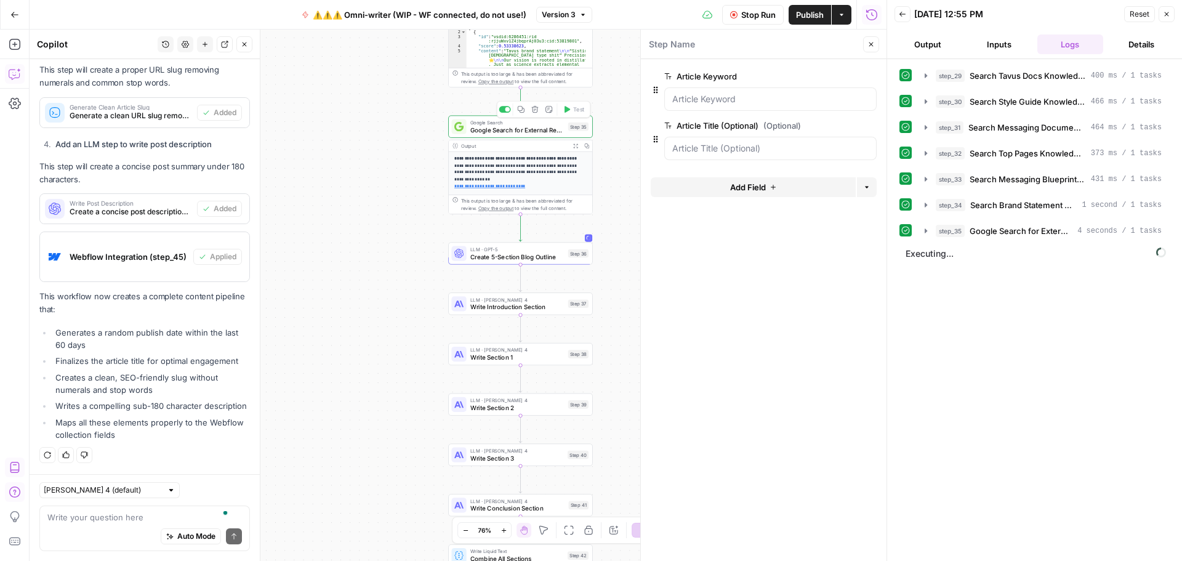
click at [482, 134] on span "Google Search for External Research" at bounding box center [517, 129] width 94 height 9
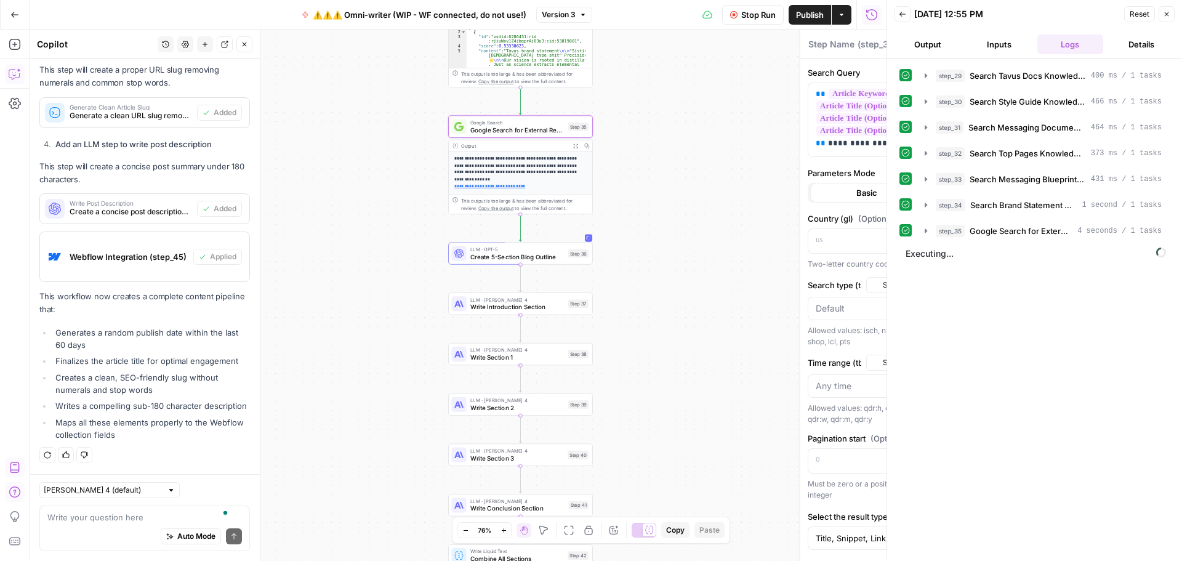
type textarea "Google Search for External Research"
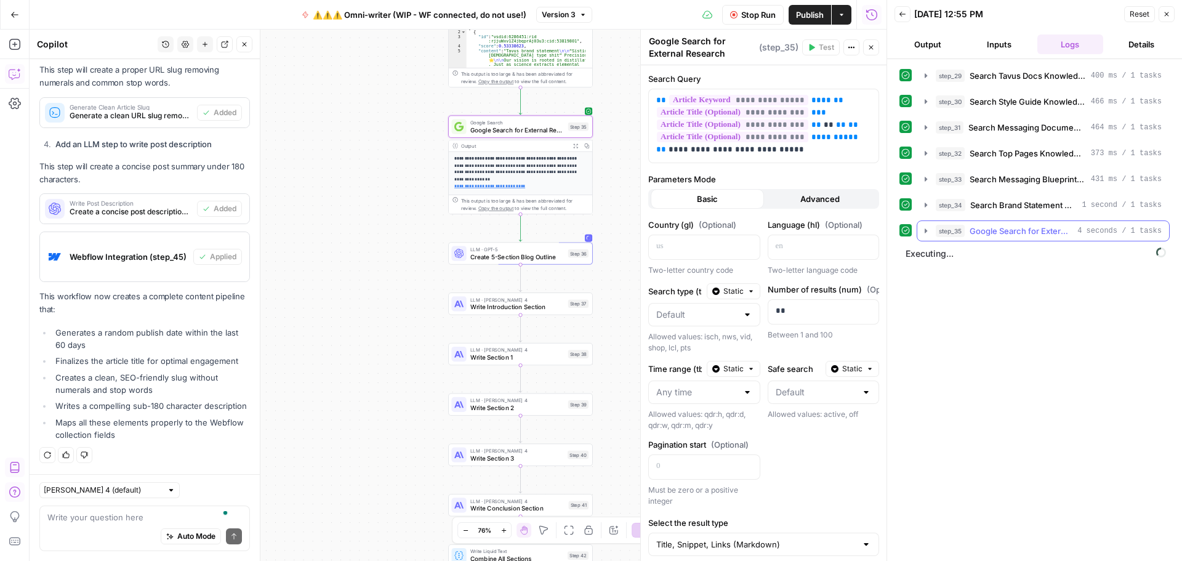
click at [923, 230] on icon "button" at bounding box center [926, 231] width 10 height 10
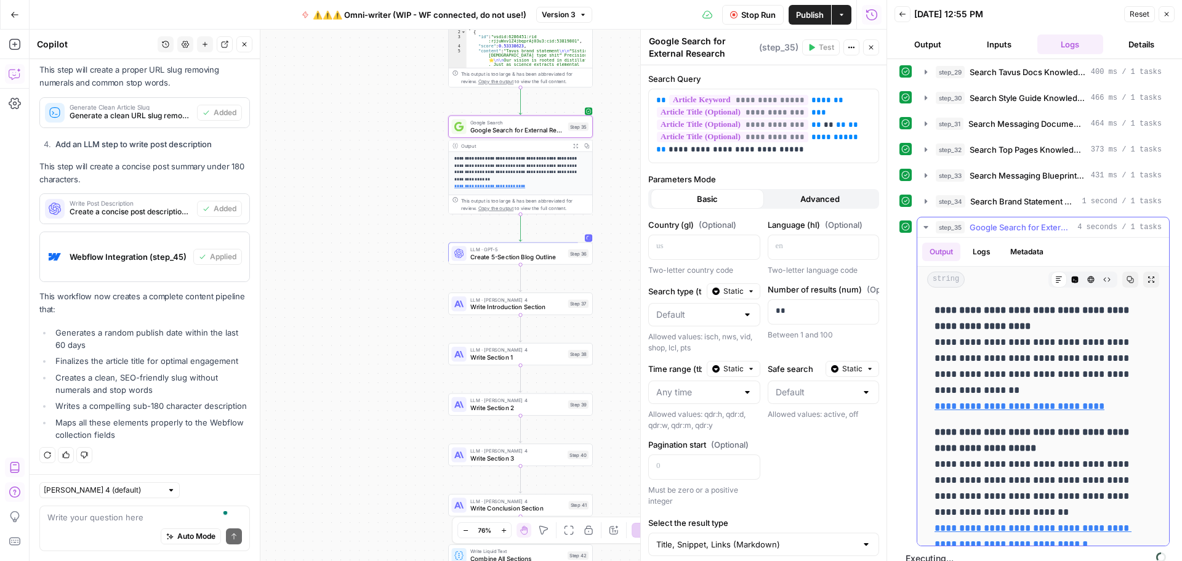
scroll to position [0, 0]
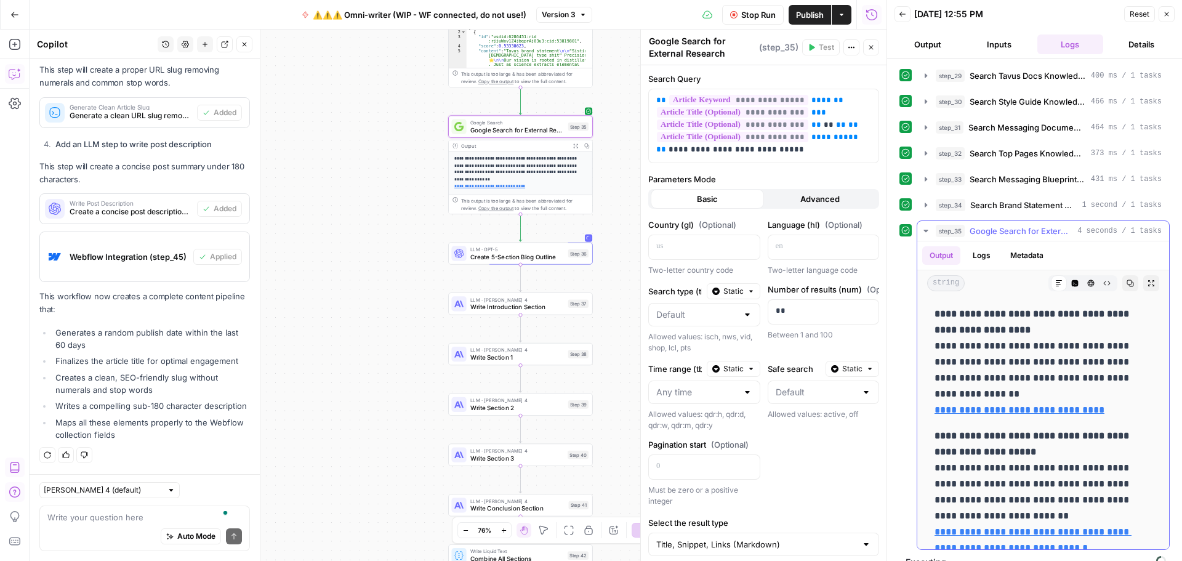
click at [925, 230] on icon "button" at bounding box center [926, 231] width 4 height 2
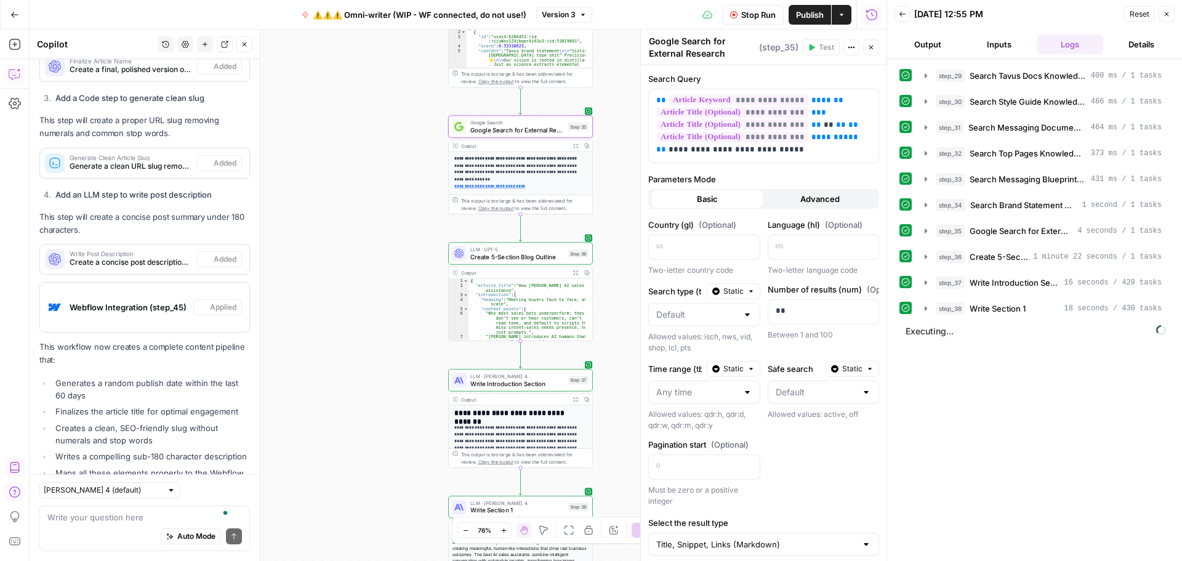
scroll to position [1097, 0]
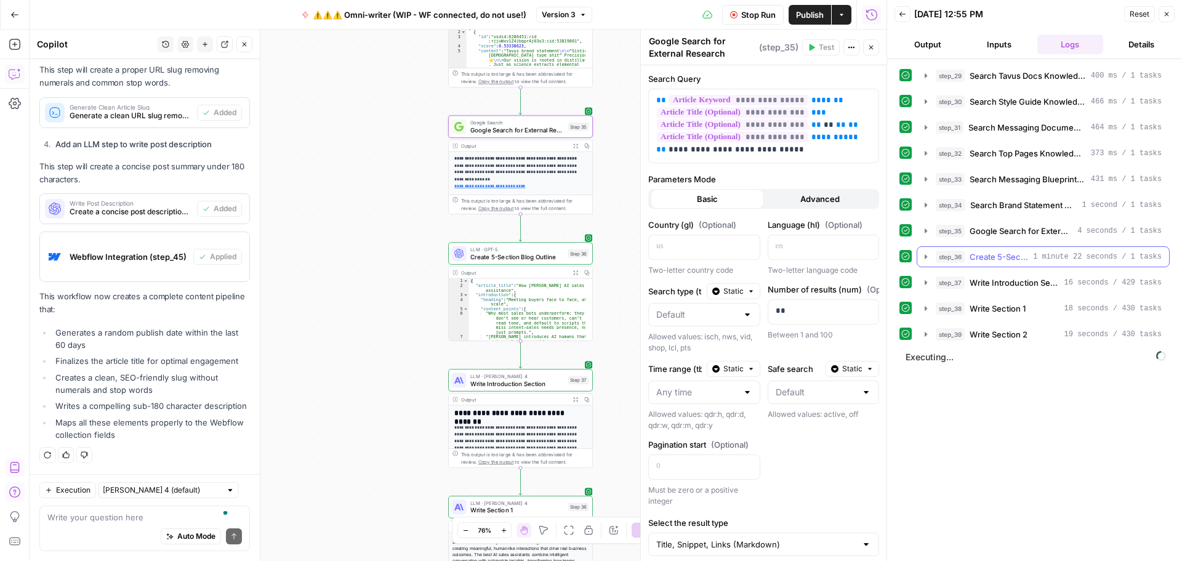
click at [924, 257] on icon "button" at bounding box center [926, 257] width 10 height 10
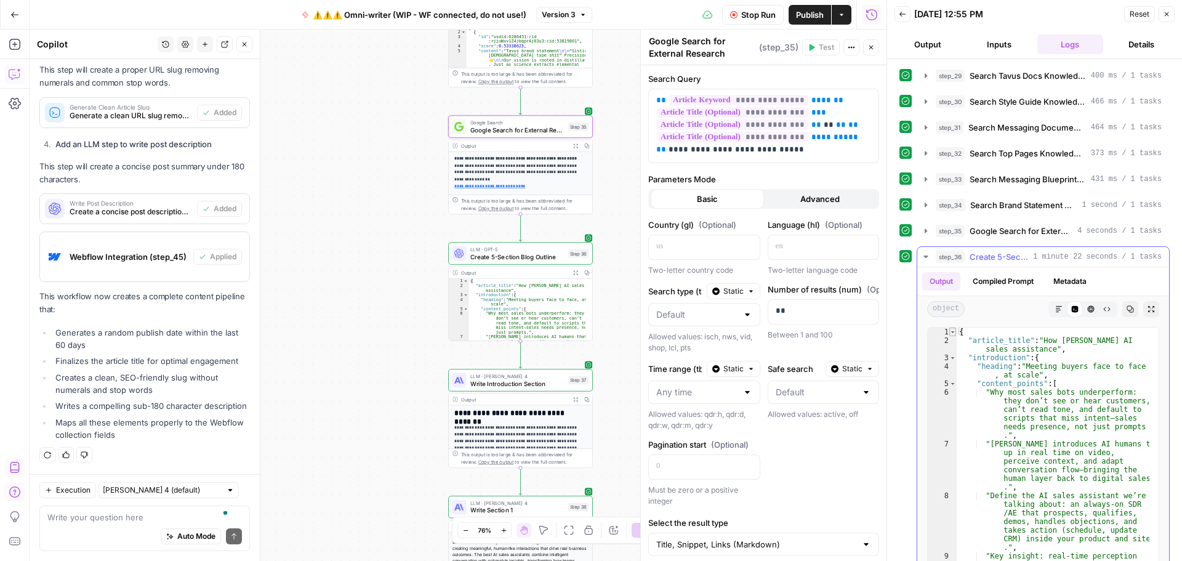
scroll to position [37, 0]
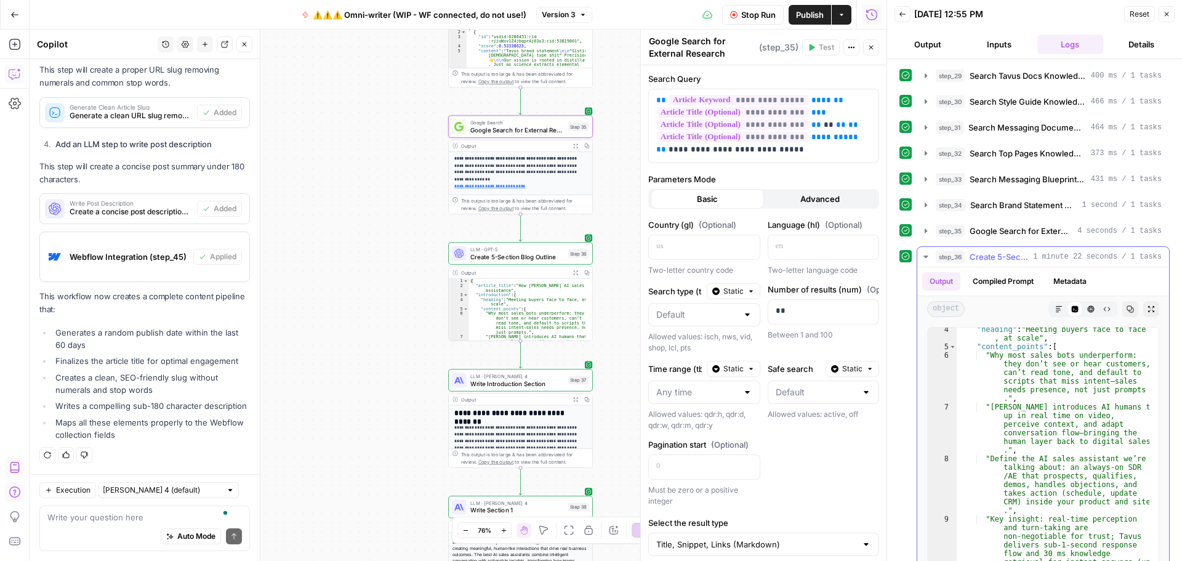
click at [1103, 309] on icon "button" at bounding box center [1106, 308] width 7 height 7
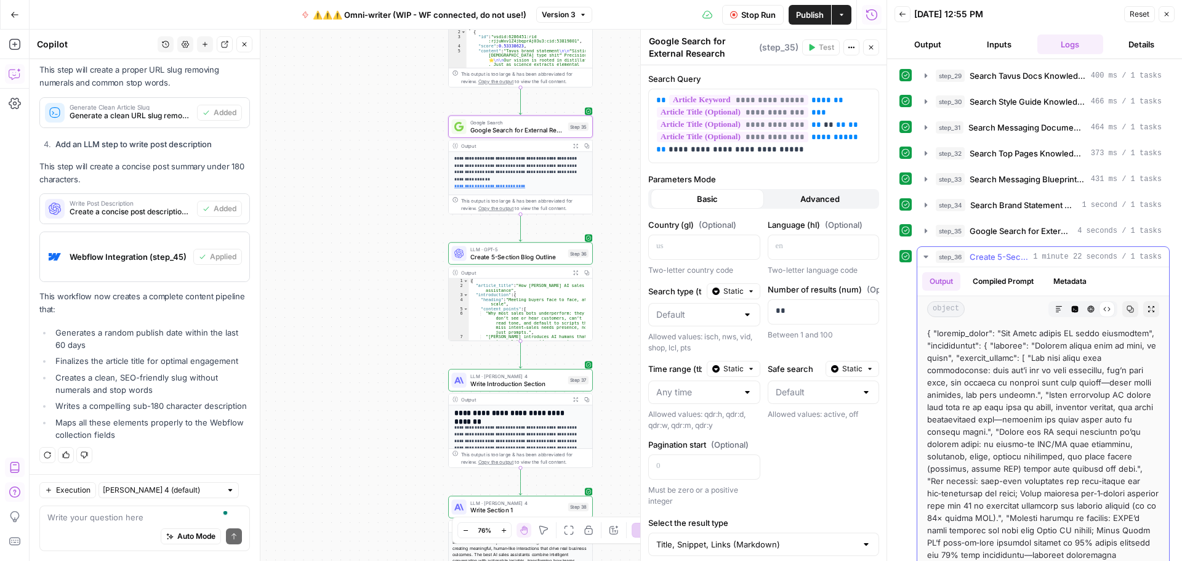
click at [1051, 309] on button "Markdown" at bounding box center [1059, 309] width 16 height 16
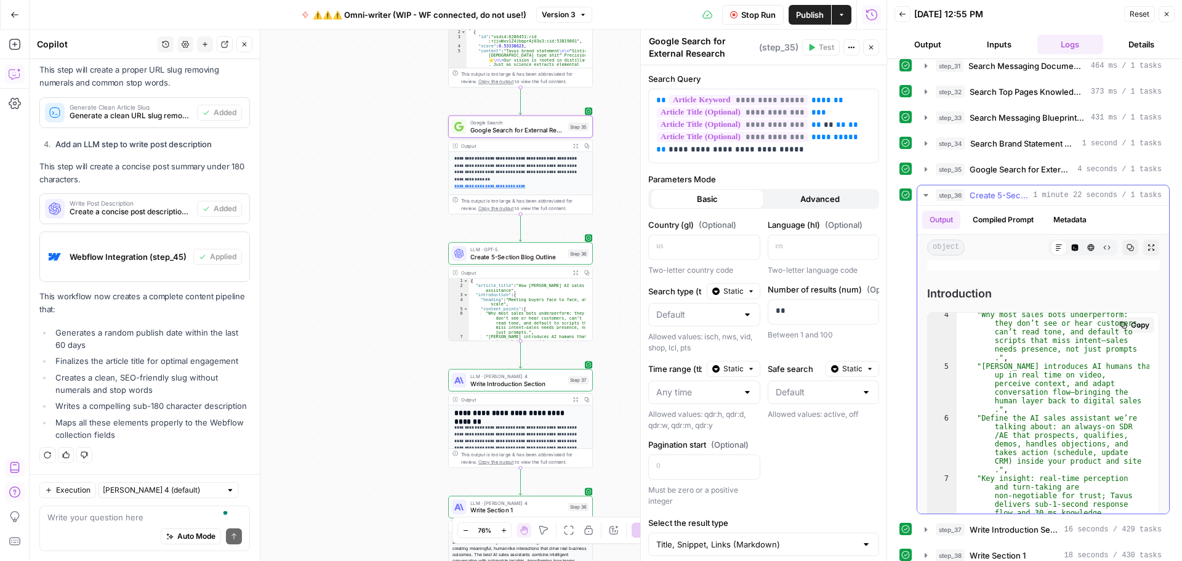
scroll to position [62, 0]
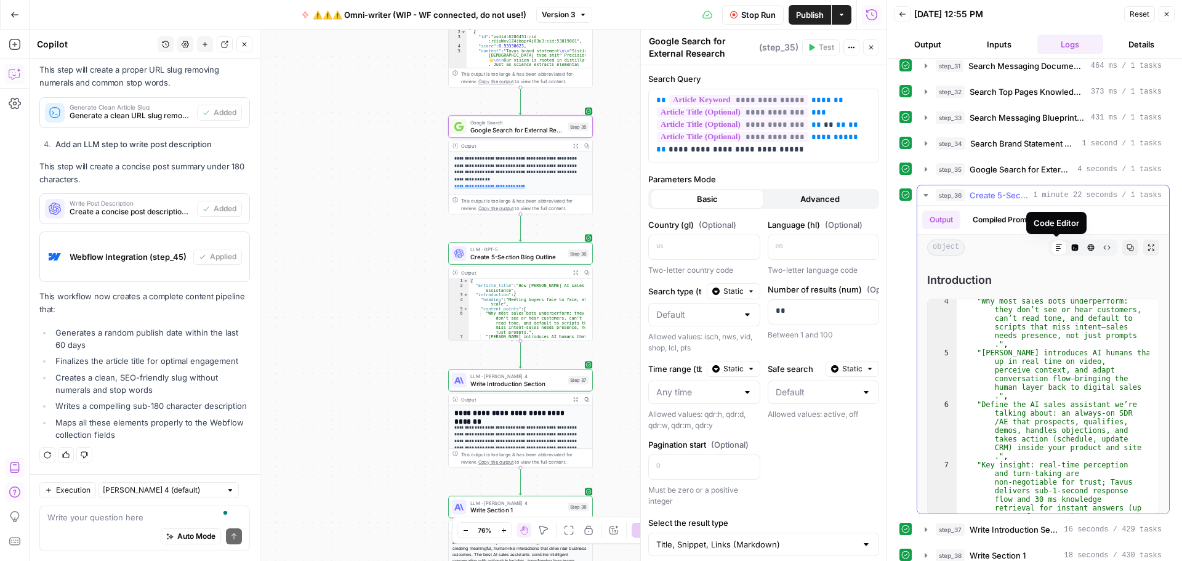
click at [1072, 249] on icon "button" at bounding box center [1075, 247] width 7 height 7
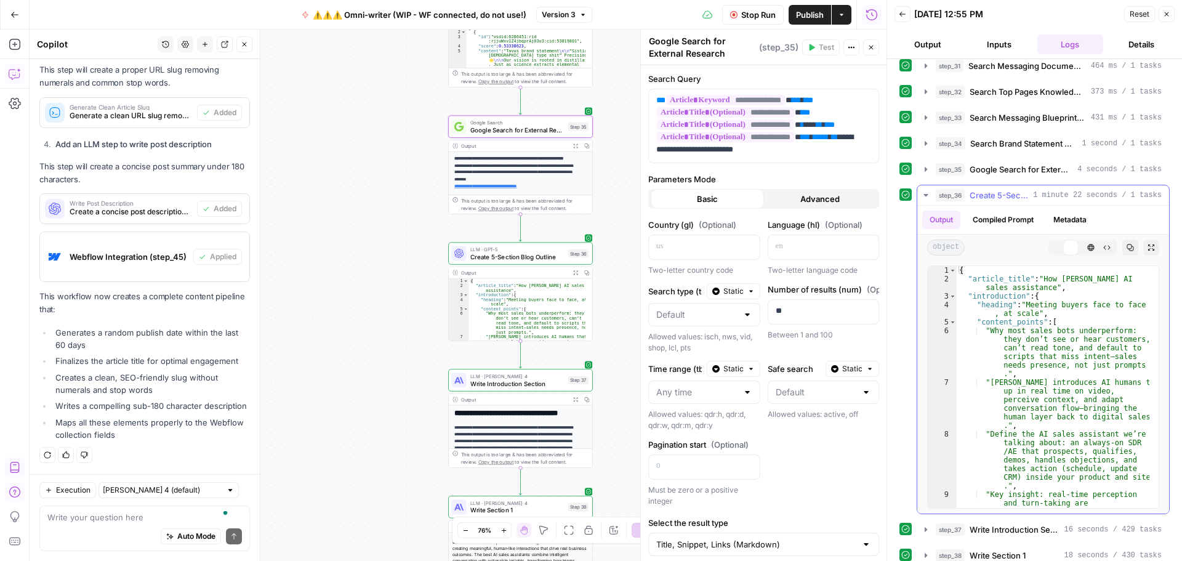
scroll to position [0, 0]
click at [1088, 249] on icon "button" at bounding box center [1091, 247] width 7 height 7
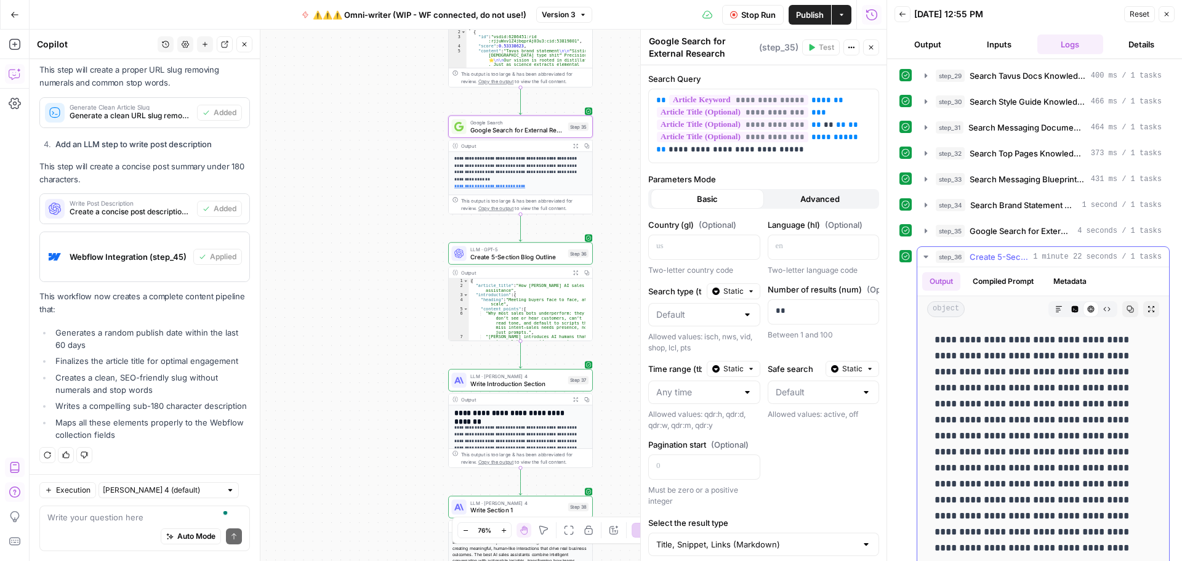
click at [1099, 309] on button "Raw Output" at bounding box center [1107, 309] width 16 height 16
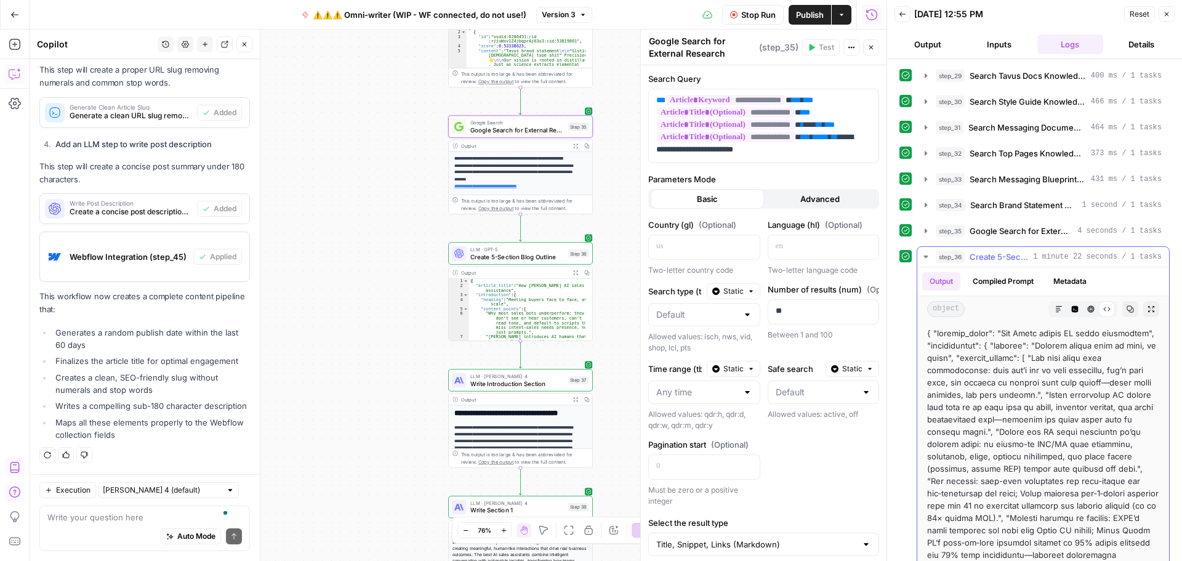
click at [1055, 312] on icon "button" at bounding box center [1058, 308] width 7 height 7
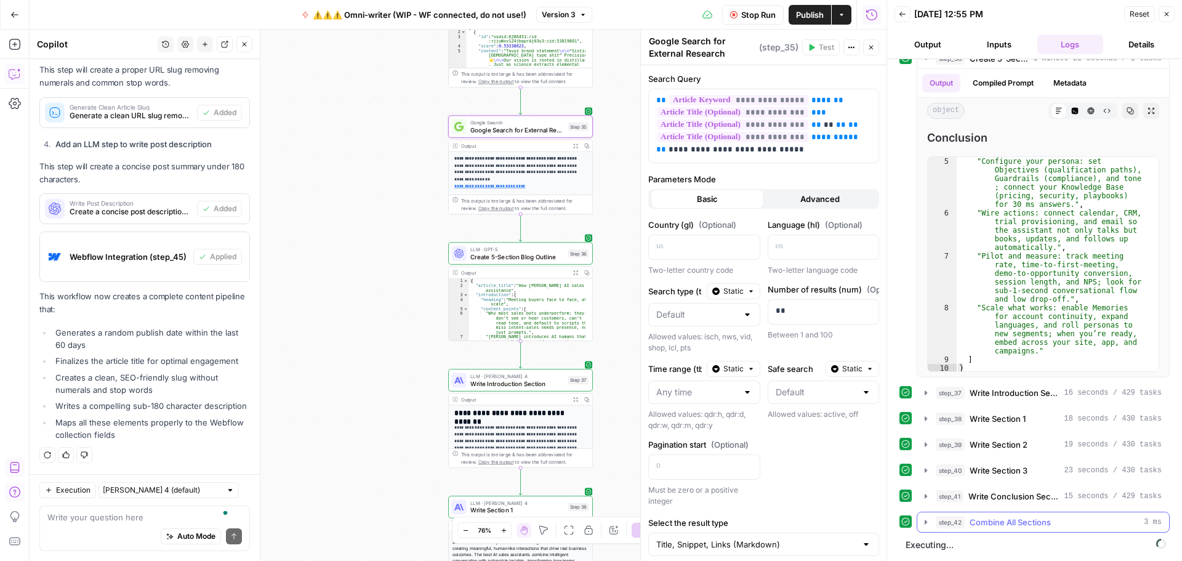
click at [928, 521] on icon "button" at bounding box center [926, 522] width 10 height 10
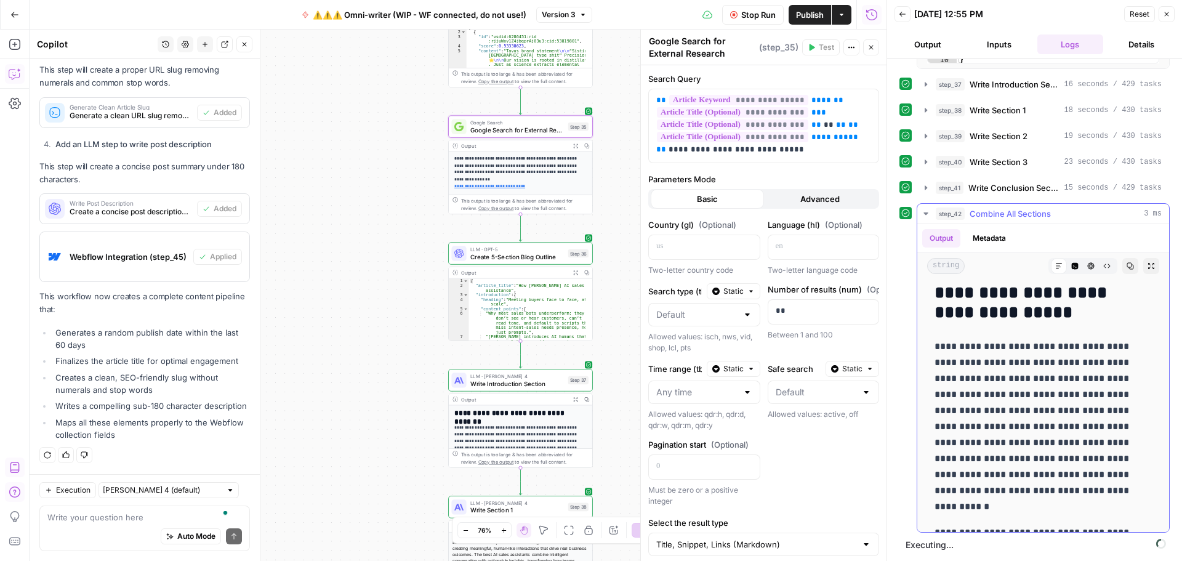
scroll to position [4335, 0]
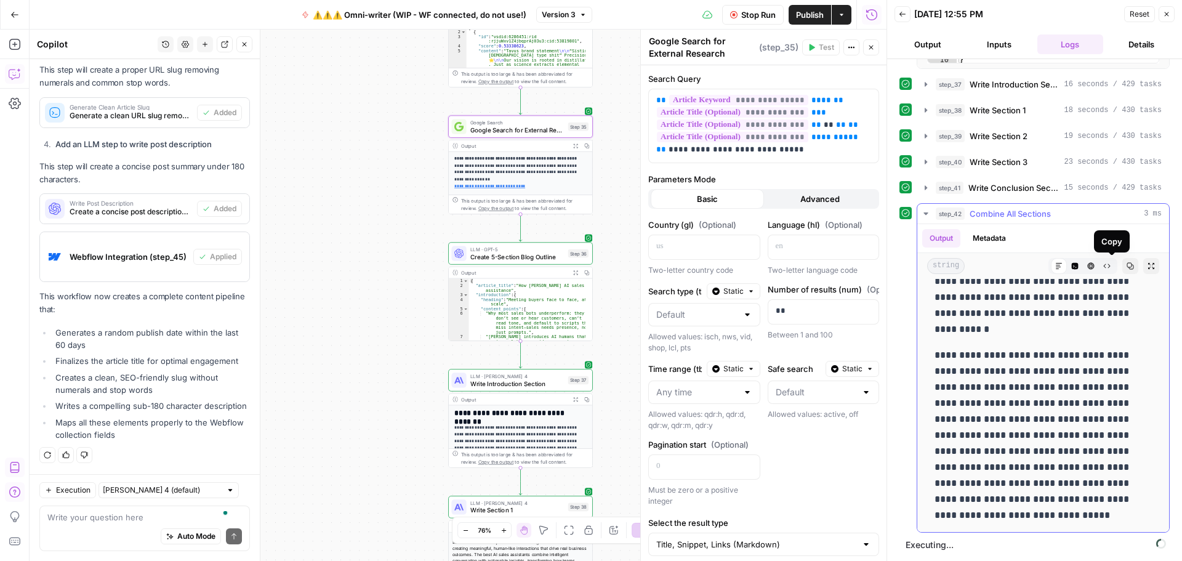
click at [1123, 268] on button "Copy" at bounding box center [1131, 266] width 16 height 16
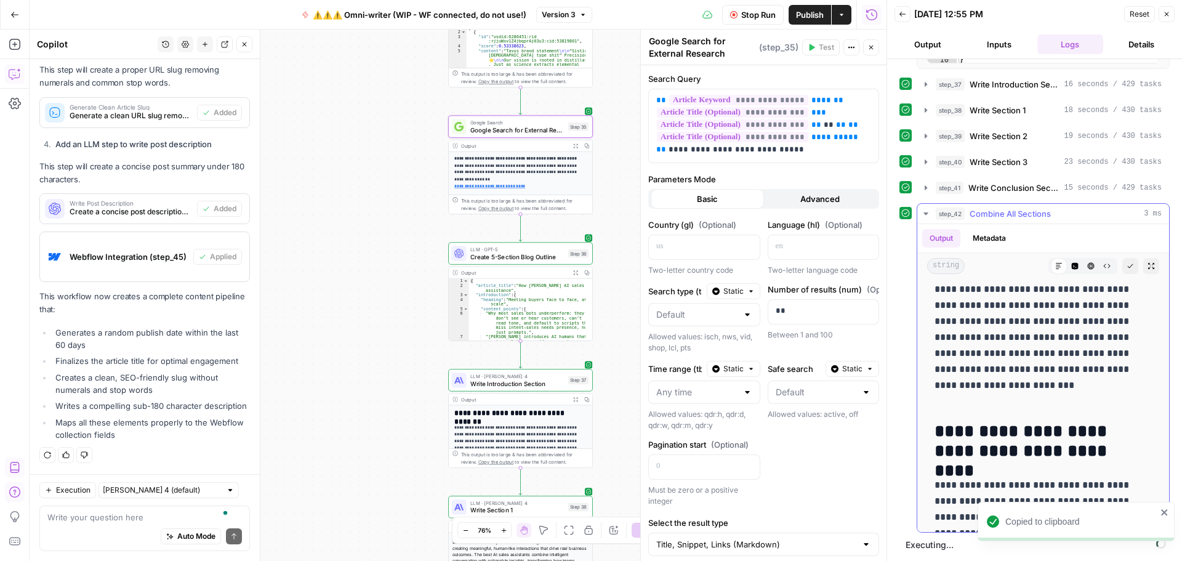
scroll to position [701, 0]
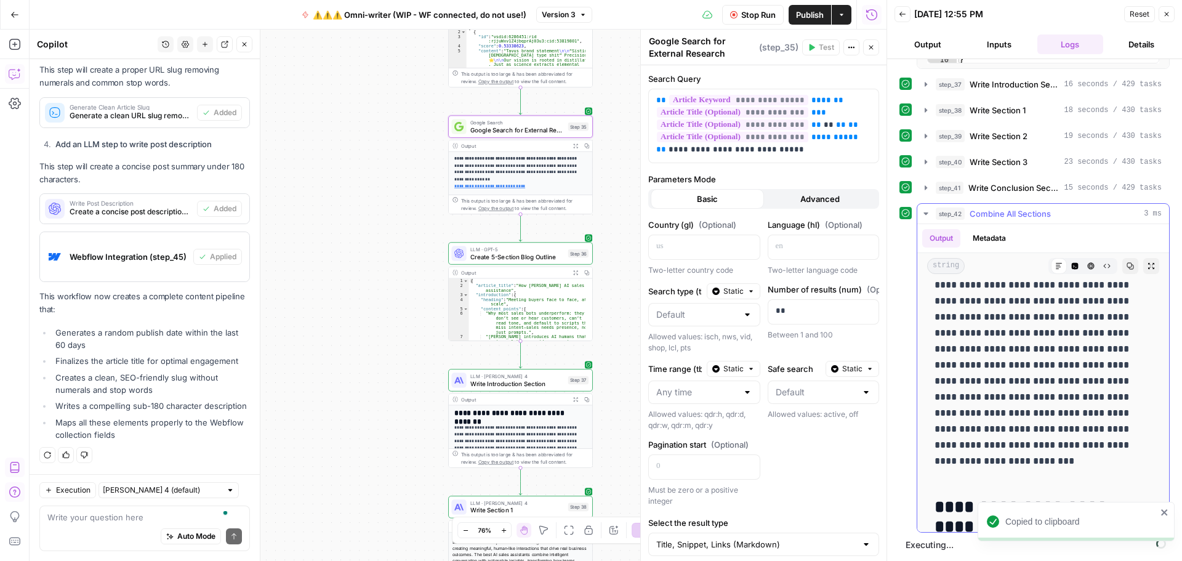
click at [925, 209] on icon "button" at bounding box center [926, 214] width 10 height 10
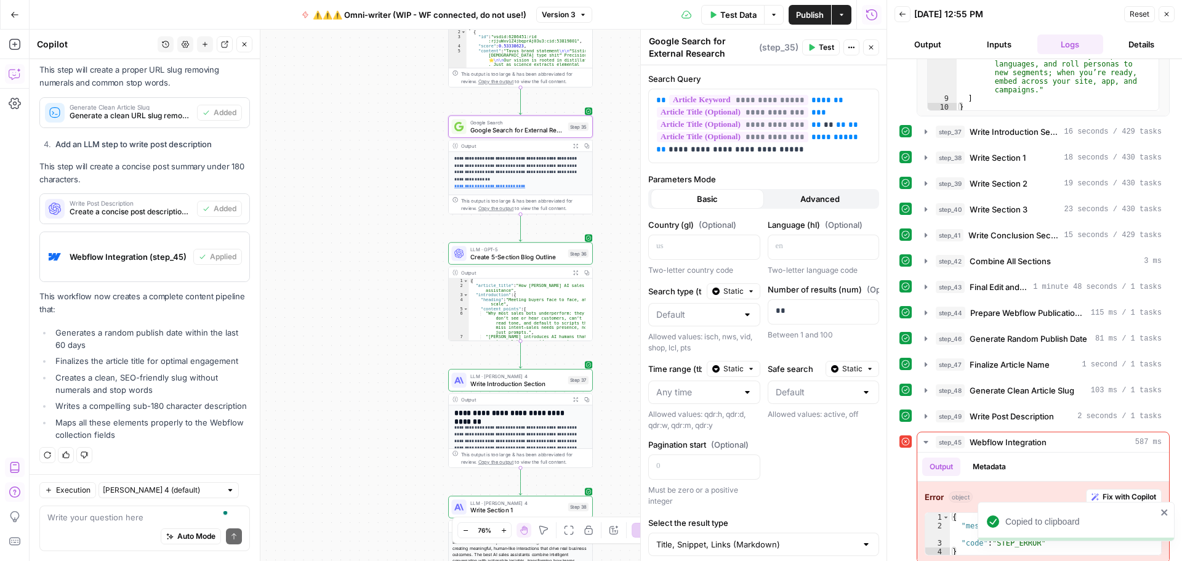
scroll to position [468, 0]
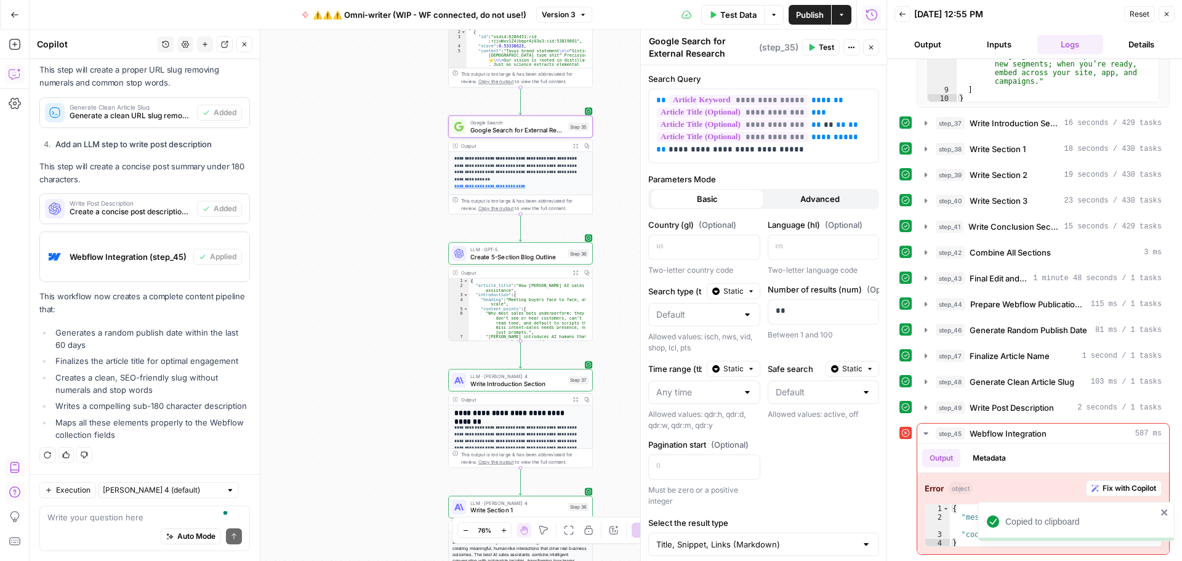
click at [1164, 515] on icon "close" at bounding box center [1165, 512] width 9 height 10
click at [124, 527] on div "Auto Mode Send" at bounding box center [144, 536] width 195 height 27
type textarea "map the same field from date"
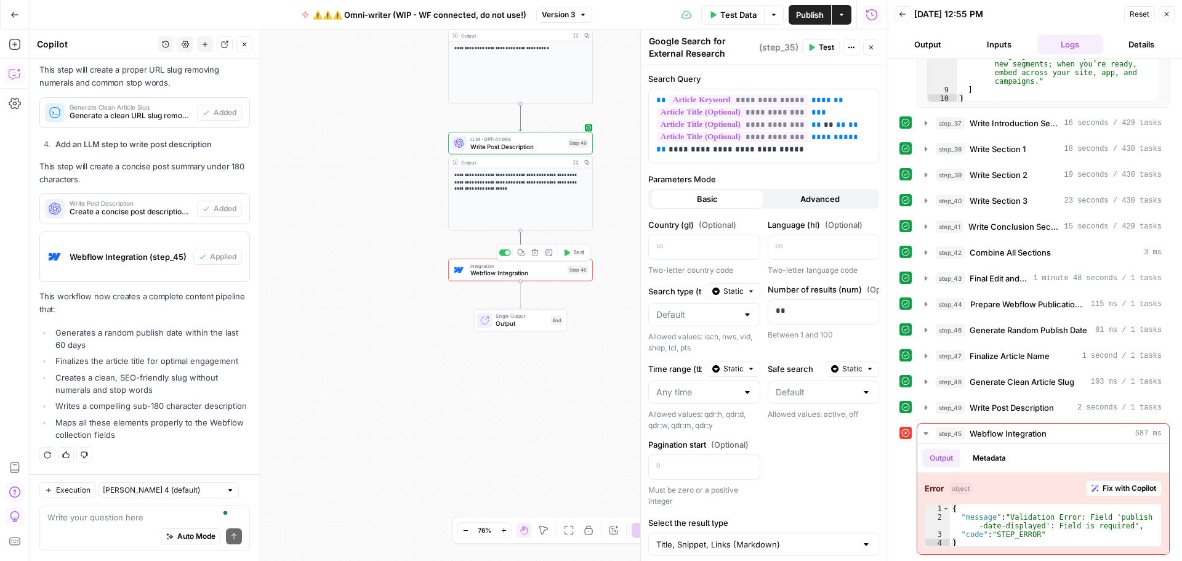
click at [503, 275] on span "Webflow Integration" at bounding box center [517, 272] width 94 height 9
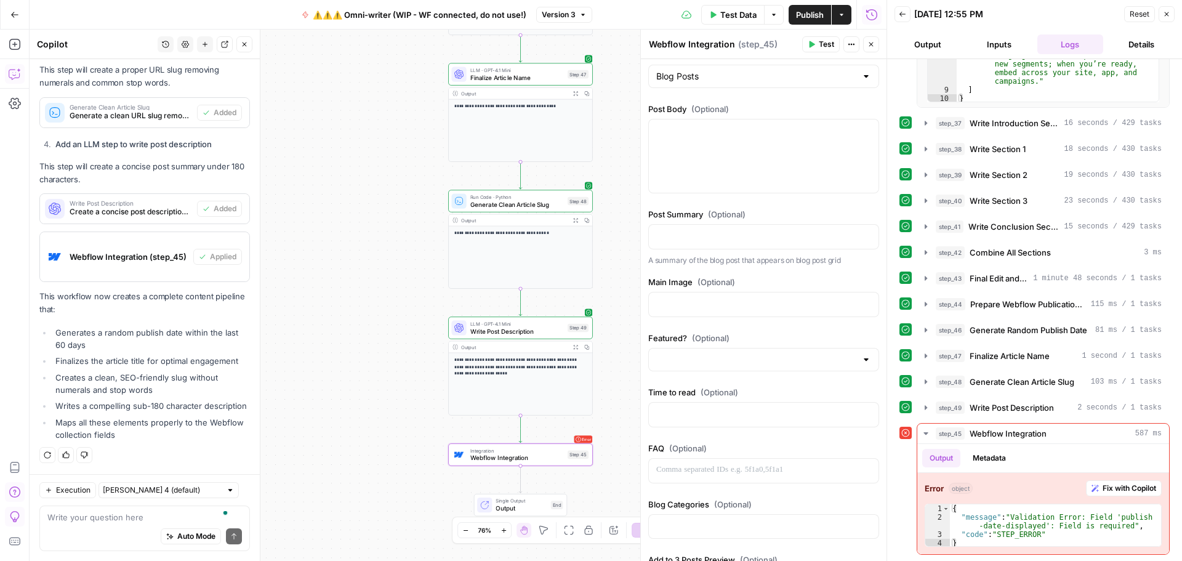
scroll to position [109, 0]
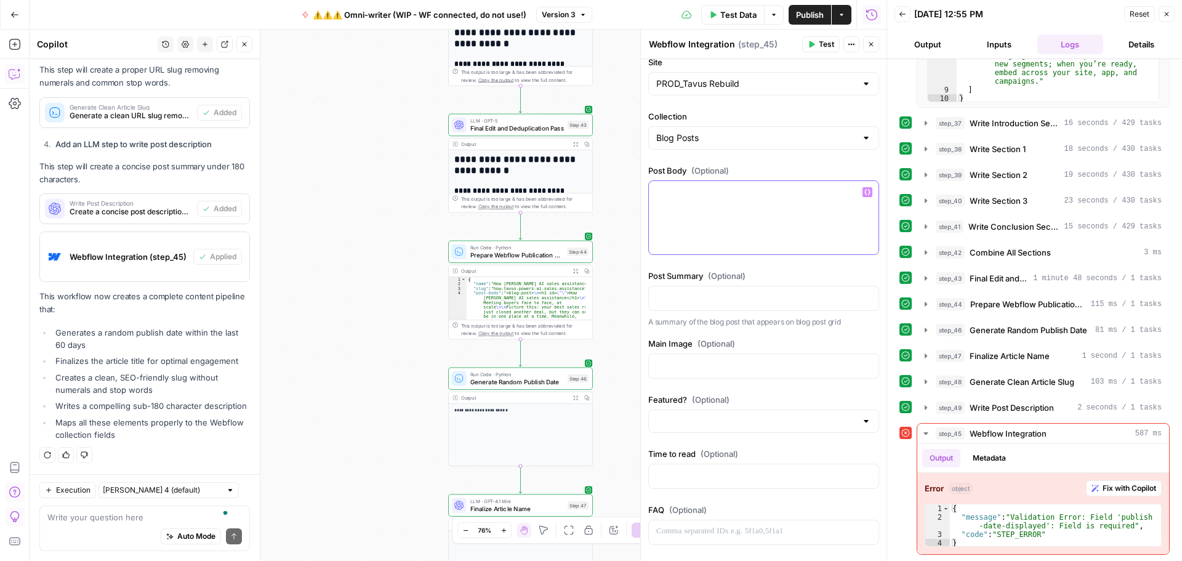
click at [863, 192] on button "Variables Menu" at bounding box center [868, 192] width 10 height 10
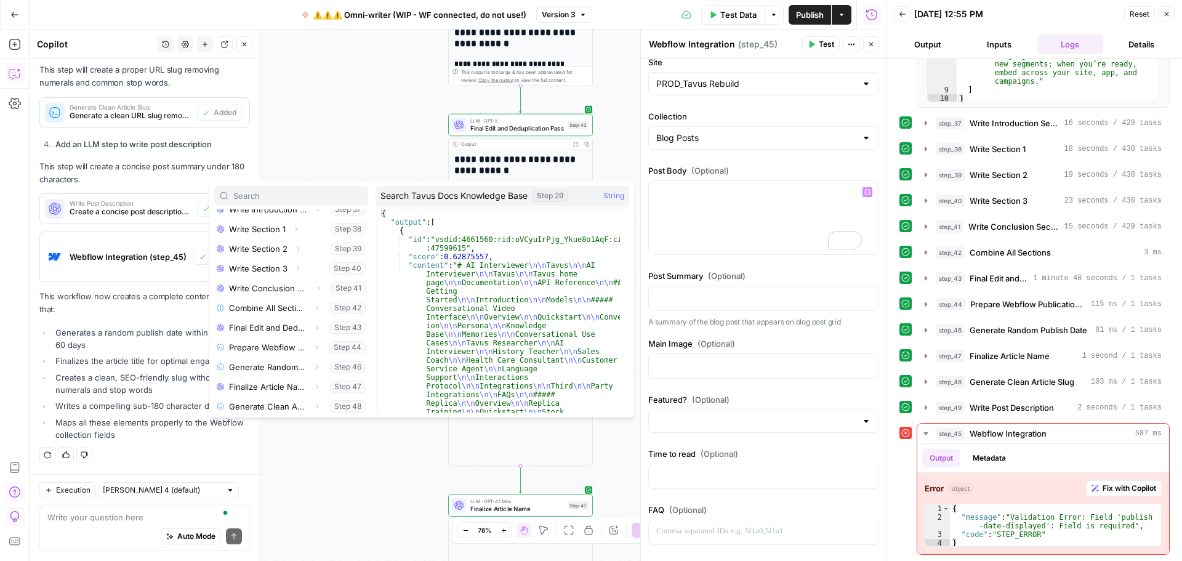
scroll to position [270, 0]
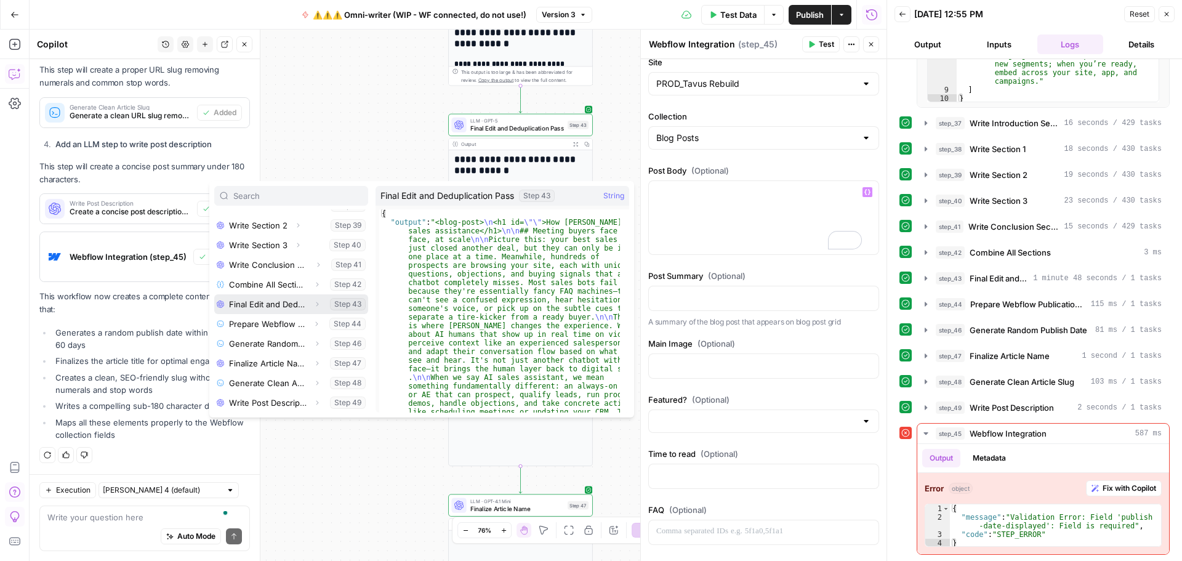
click at [267, 302] on button "Select variable Final Edit and Deduplication Pass" at bounding box center [291, 304] width 154 height 20
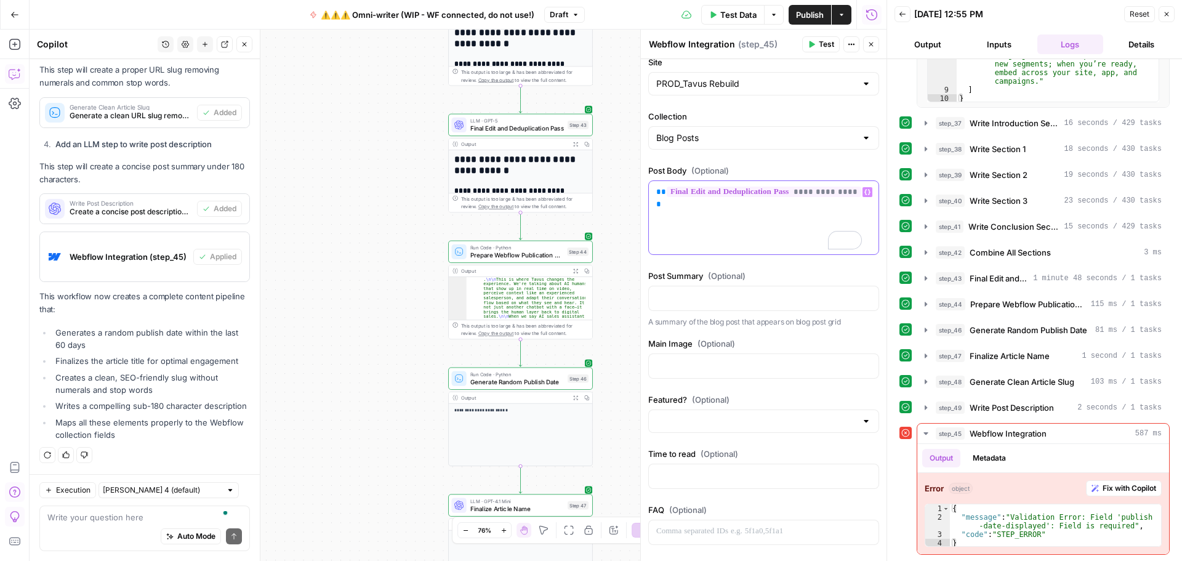
scroll to position [171, 0]
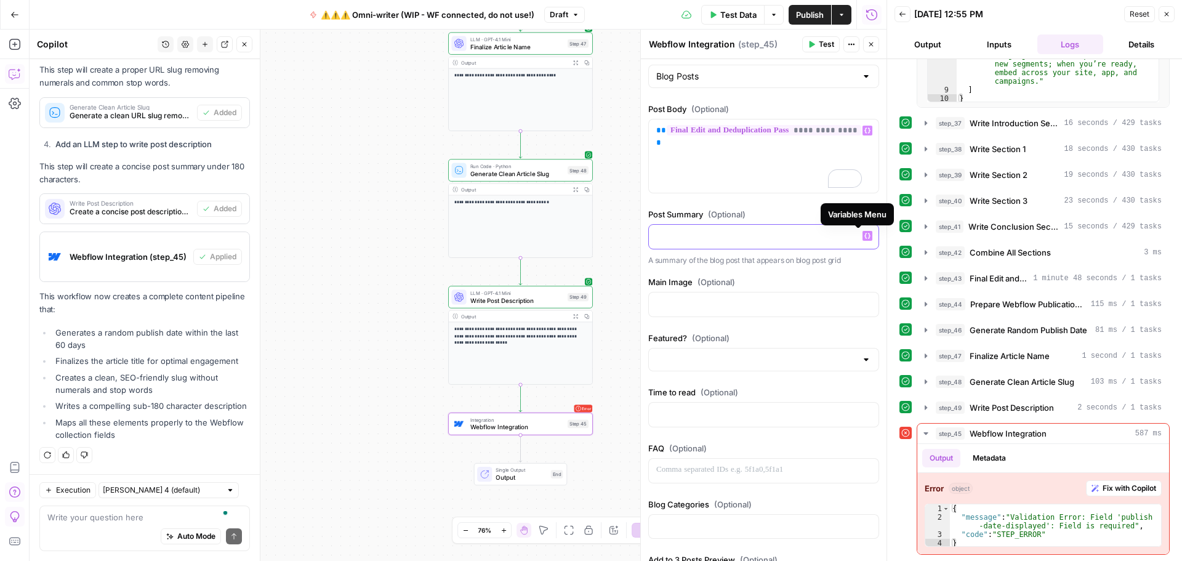
click at [865, 235] on icon "button" at bounding box center [868, 236] width 6 height 6
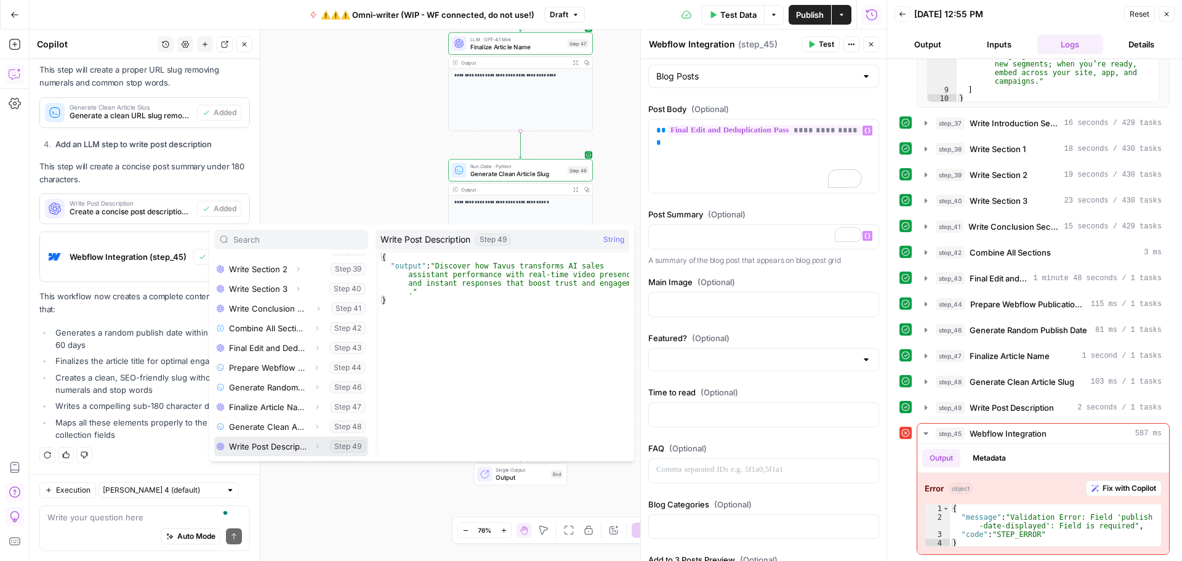
click at [313, 446] on icon "button" at bounding box center [316, 446] width 7 height 7
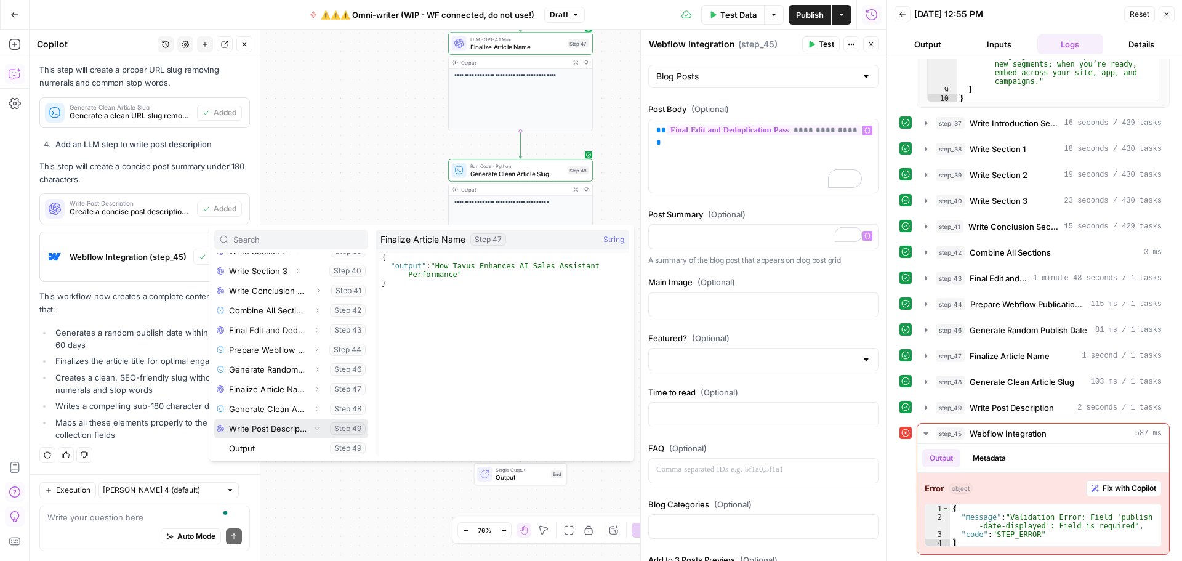
scroll to position [289, 0]
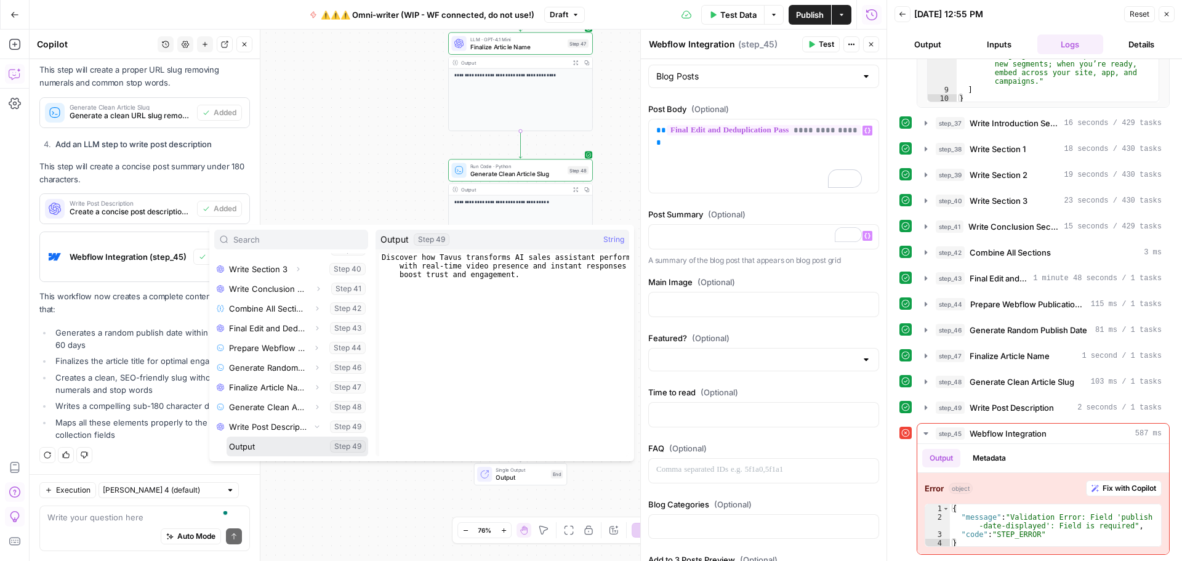
click at [289, 447] on button "Select variable Output" at bounding box center [298, 447] width 142 height 20
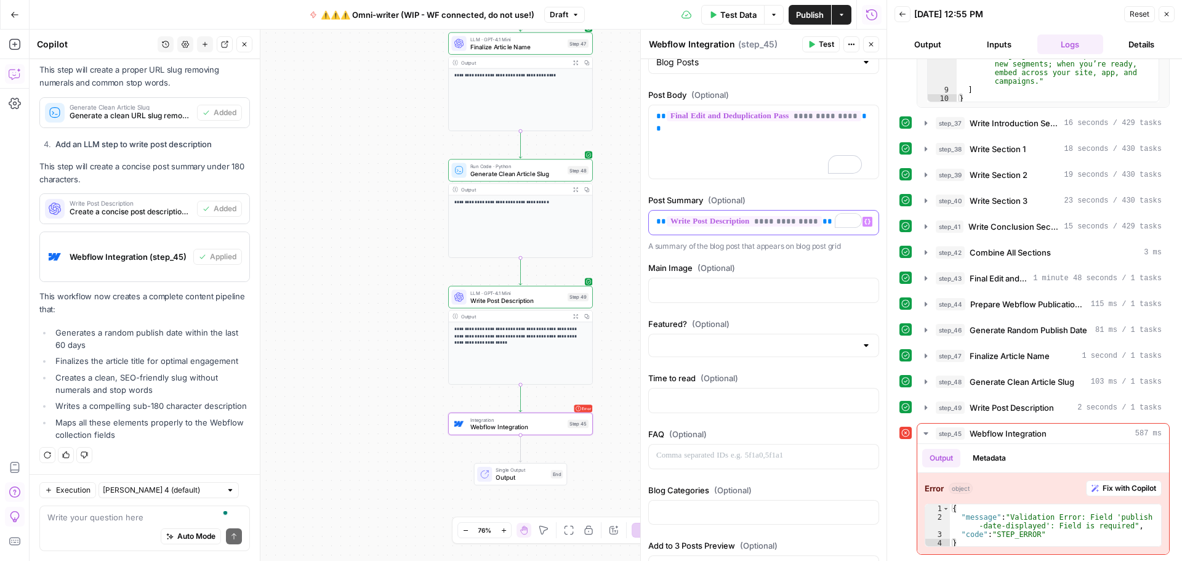
scroll to position [228, 0]
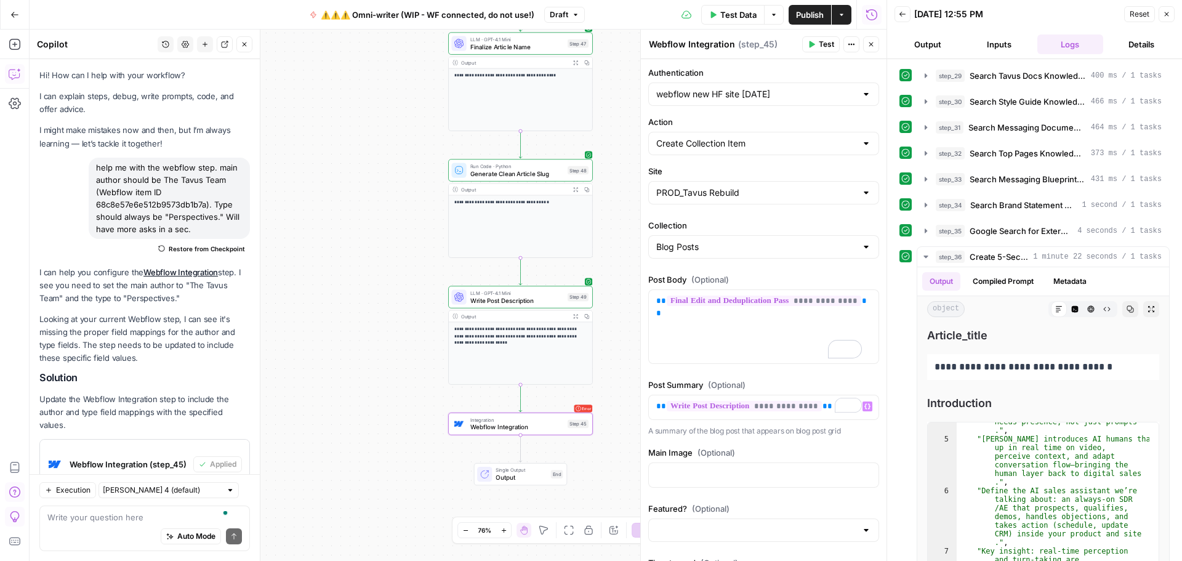
scroll to position [246, 0]
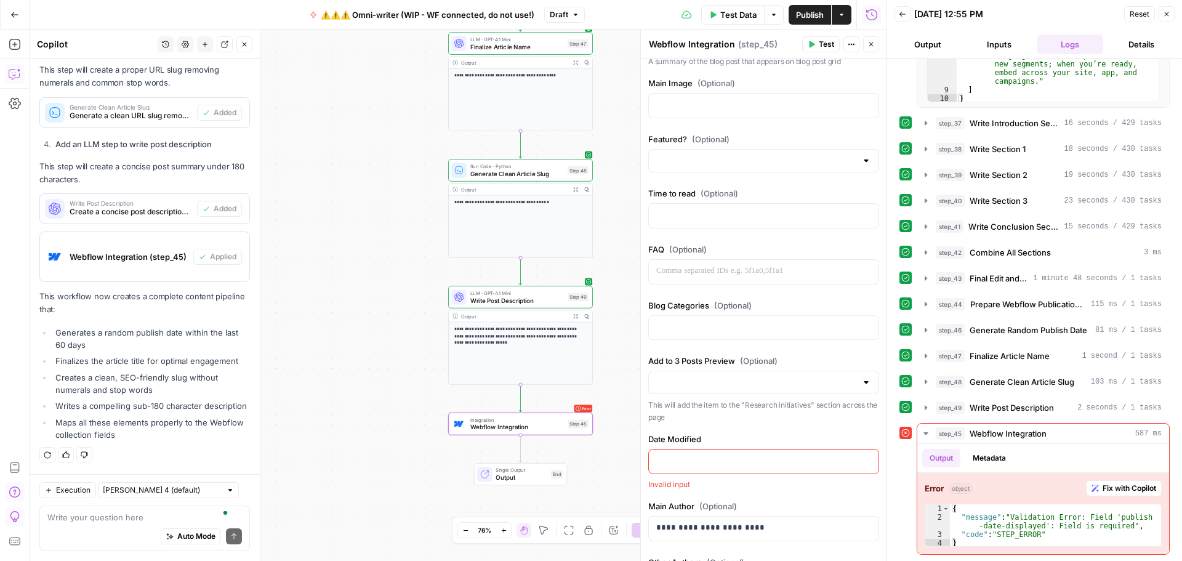
click at [861, 160] on div at bounding box center [866, 161] width 10 height 12
click at [765, 213] on span "False" at bounding box center [757, 209] width 196 height 12
type input "False"
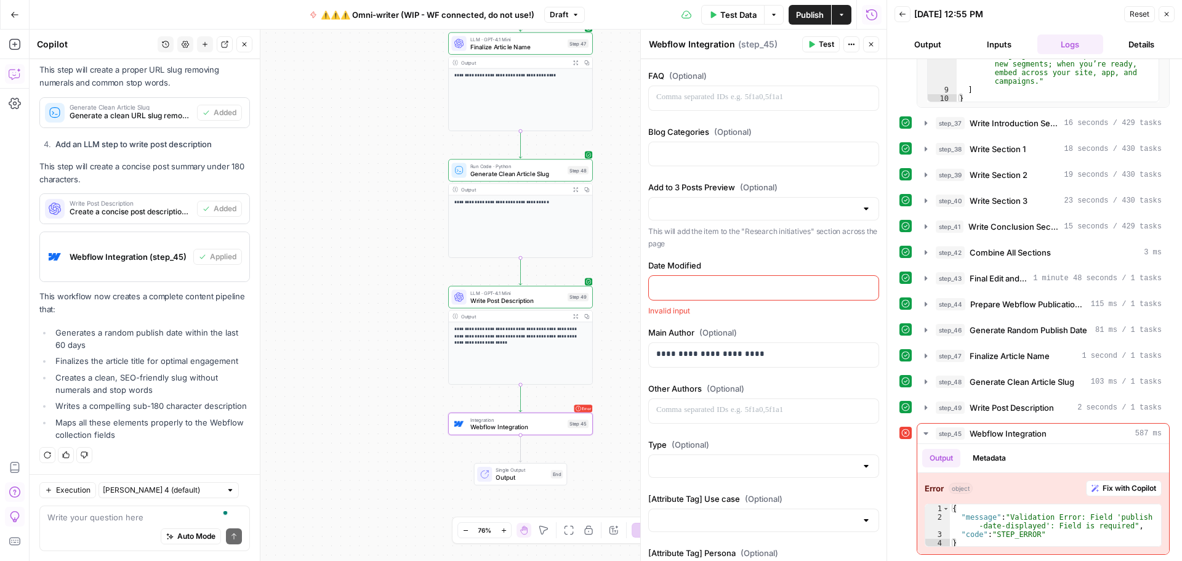
scroll to position [615, 0]
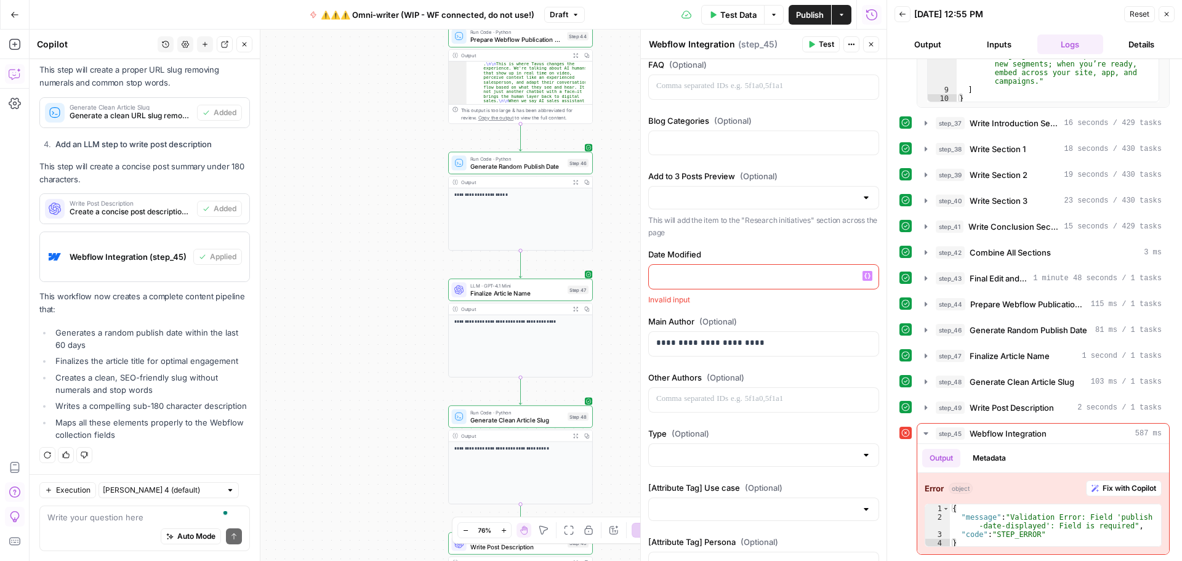
click at [865, 276] on icon "button" at bounding box center [868, 276] width 6 height 6
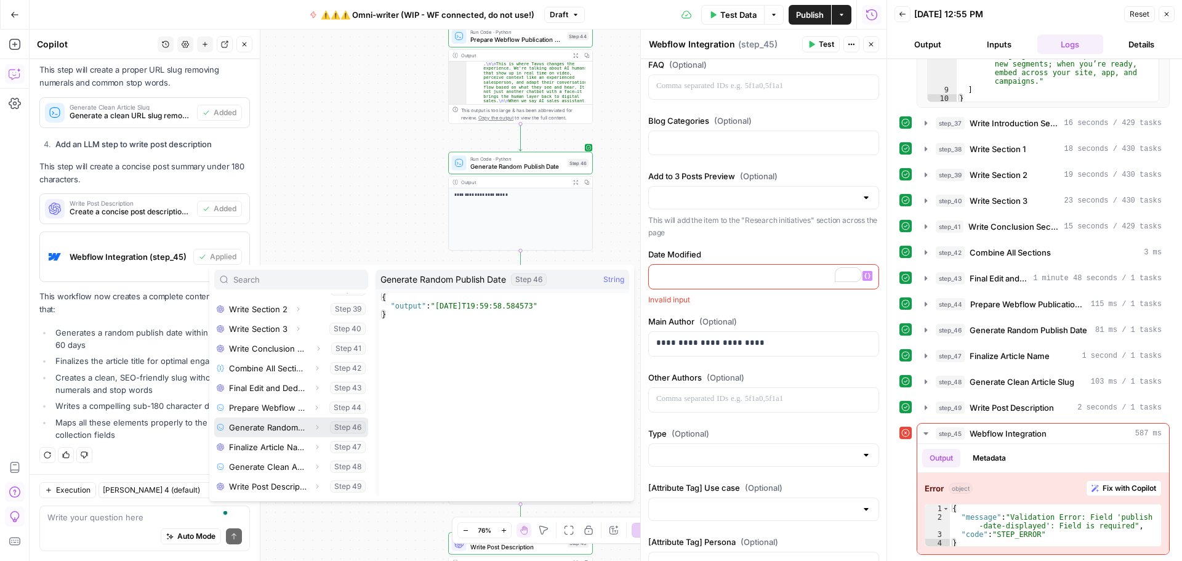
click at [278, 428] on button "Select variable Generate Random Publish Date" at bounding box center [291, 428] width 154 height 20
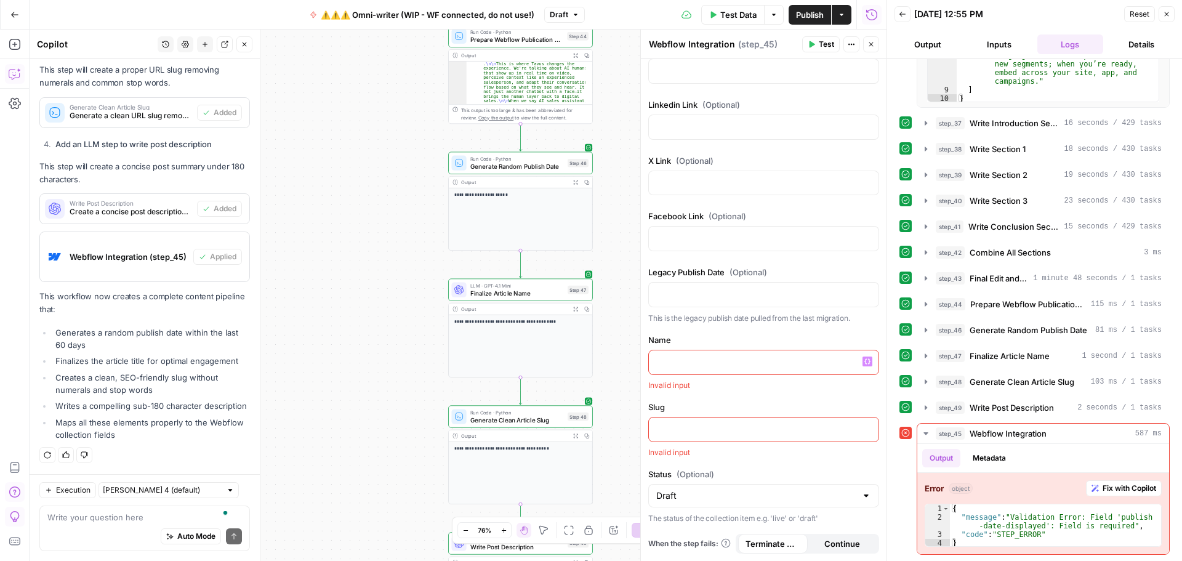
click at [704, 366] on p at bounding box center [763, 361] width 215 height 12
click at [863, 365] on button "Variables Menu" at bounding box center [868, 362] width 10 height 10
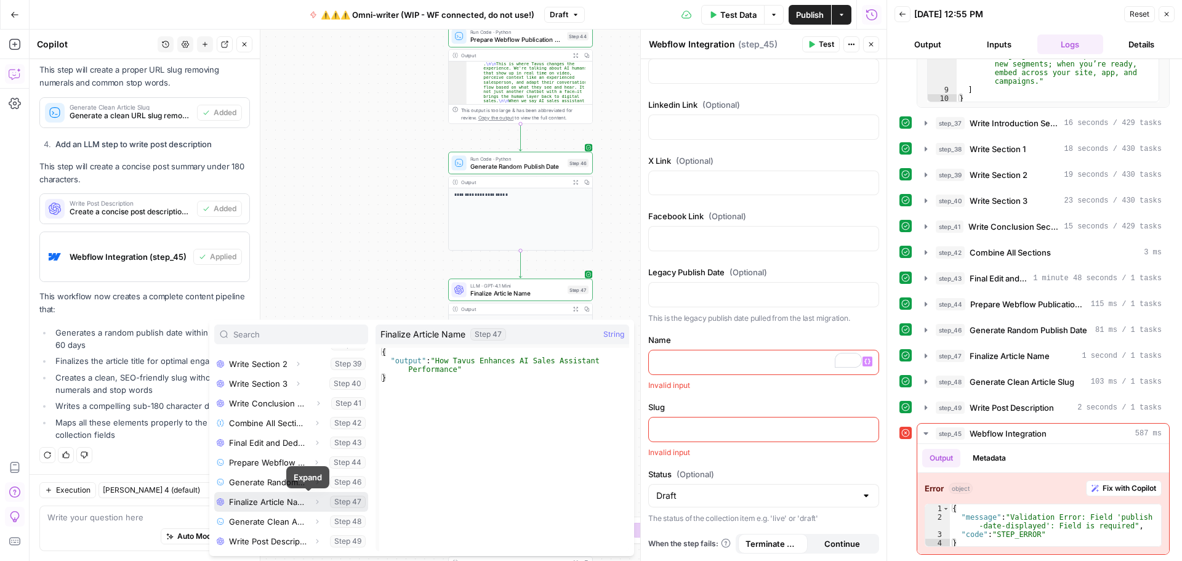
click at [313, 499] on icon "button" at bounding box center [316, 501] width 7 height 7
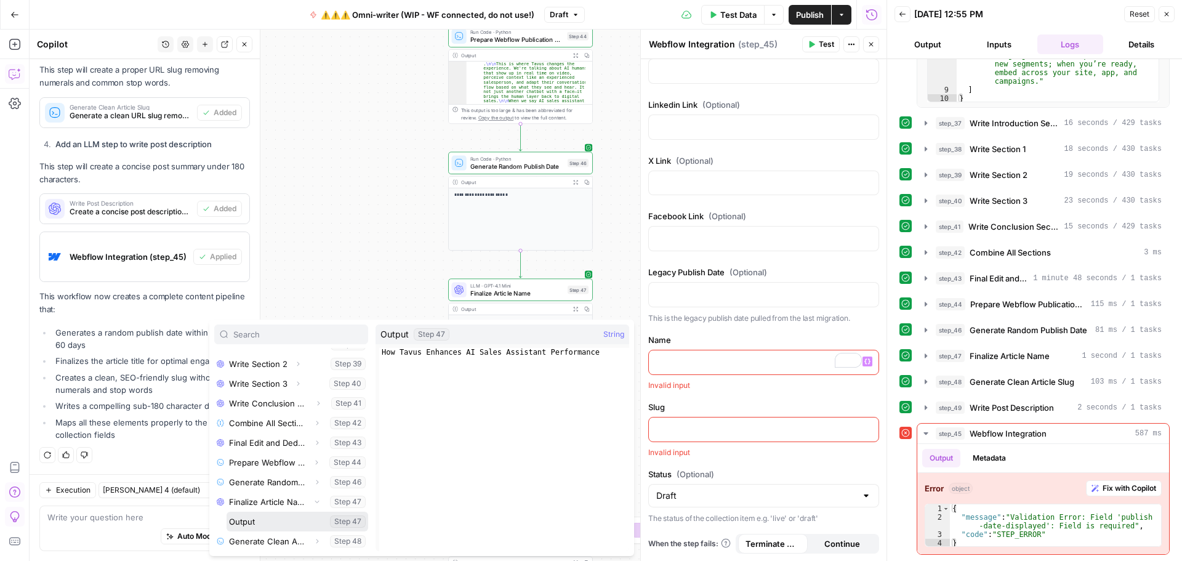
click at [262, 519] on button "Select variable Output" at bounding box center [298, 522] width 142 height 20
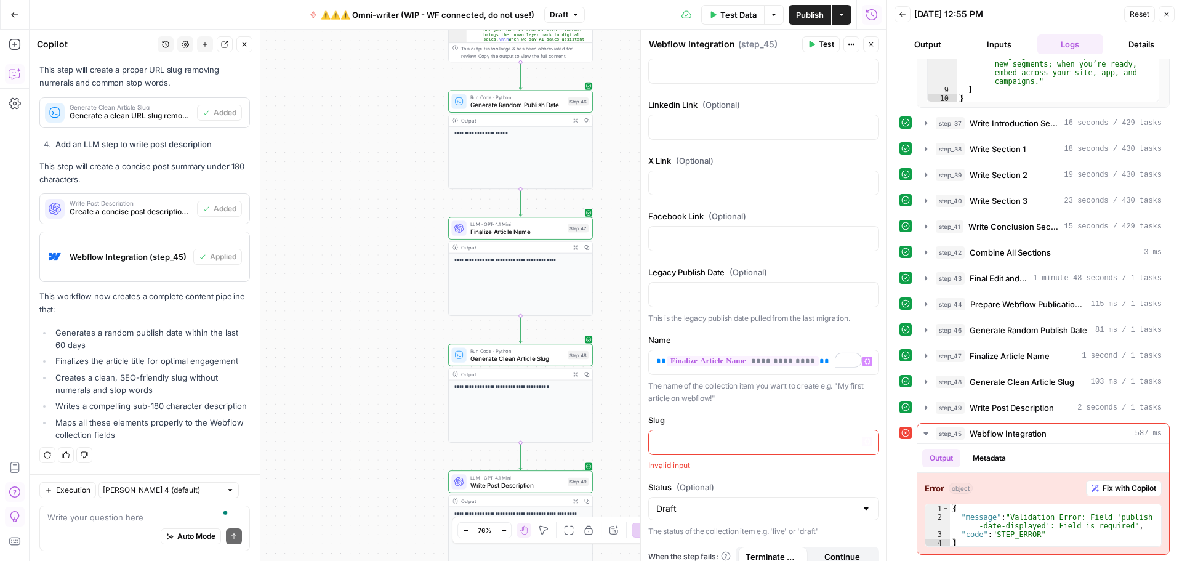
click at [716, 446] on p at bounding box center [763, 441] width 215 height 12
click at [863, 445] on button "Variables Menu" at bounding box center [868, 442] width 10 height 10
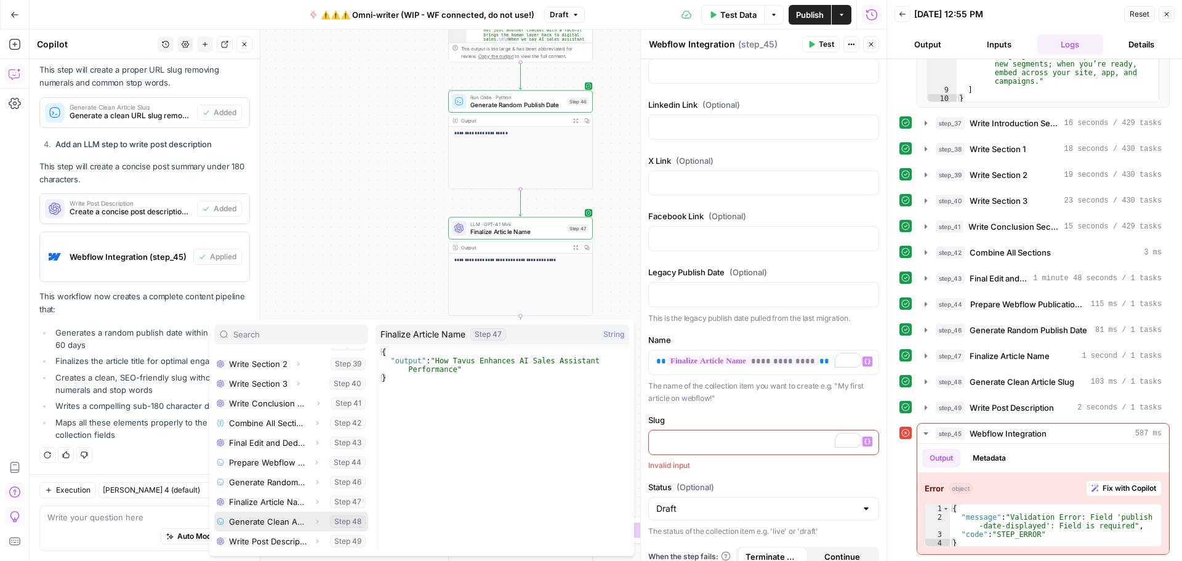
click at [313, 522] on icon "button" at bounding box center [316, 521] width 7 height 7
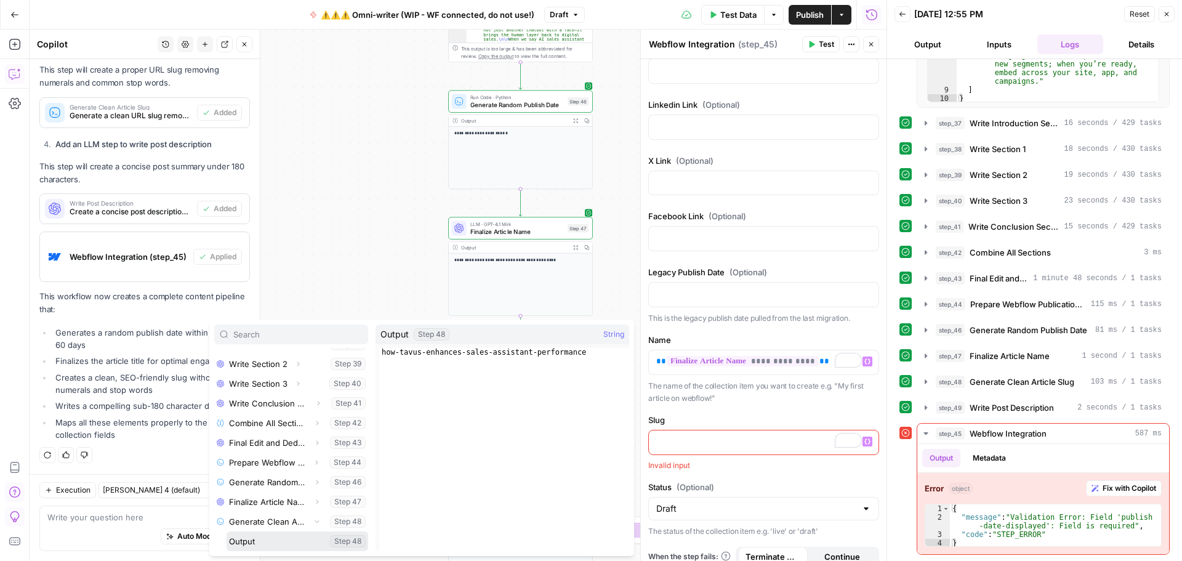
click at [276, 536] on button "Select variable Output" at bounding box center [298, 541] width 142 height 20
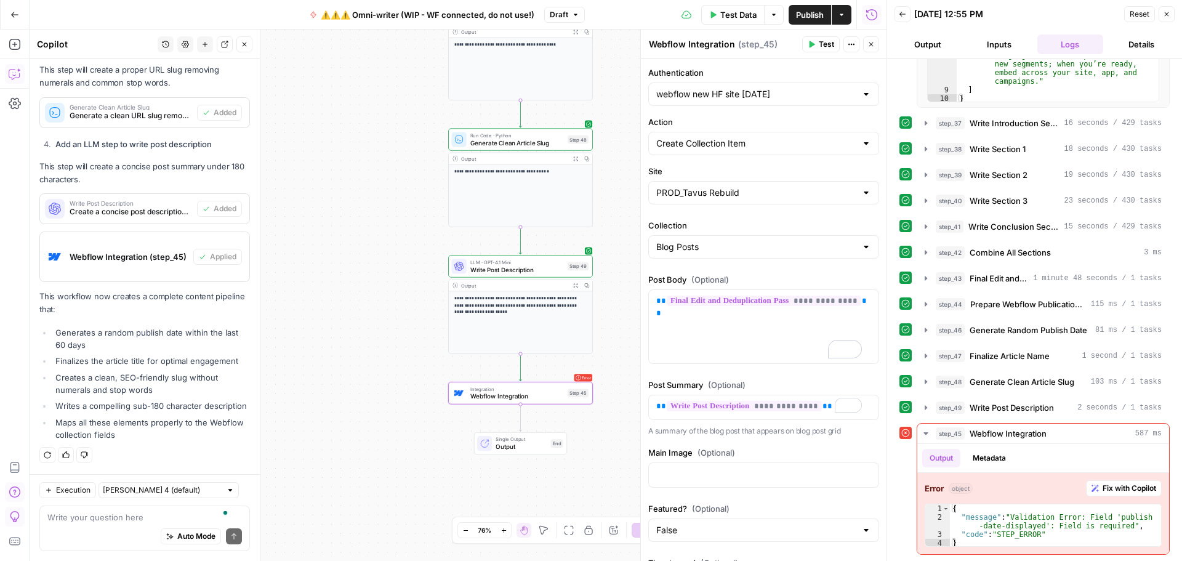
click at [816, 41] on button "Test" at bounding box center [821, 44] width 38 height 16
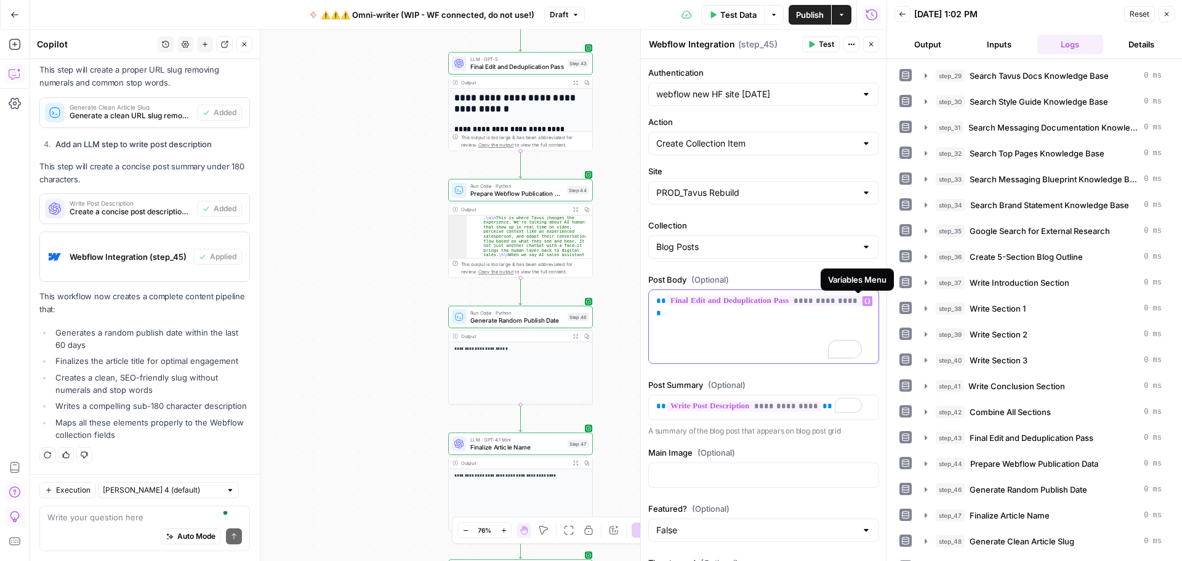
click at [863, 304] on button "Variables Menu" at bounding box center [868, 301] width 10 height 10
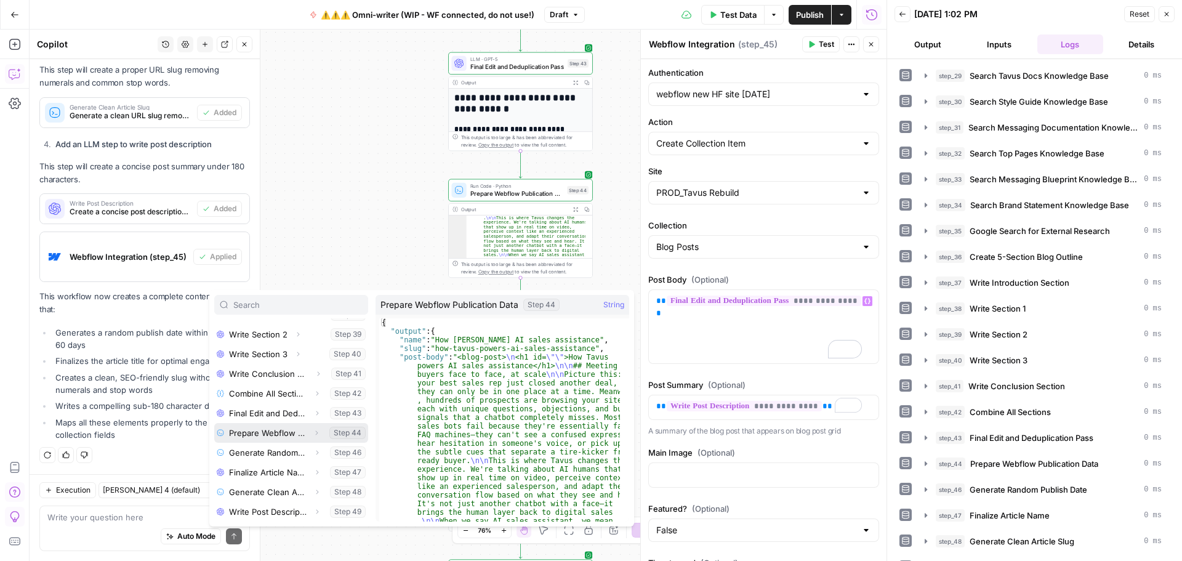
click at [313, 432] on icon "button" at bounding box center [316, 432] width 7 height 7
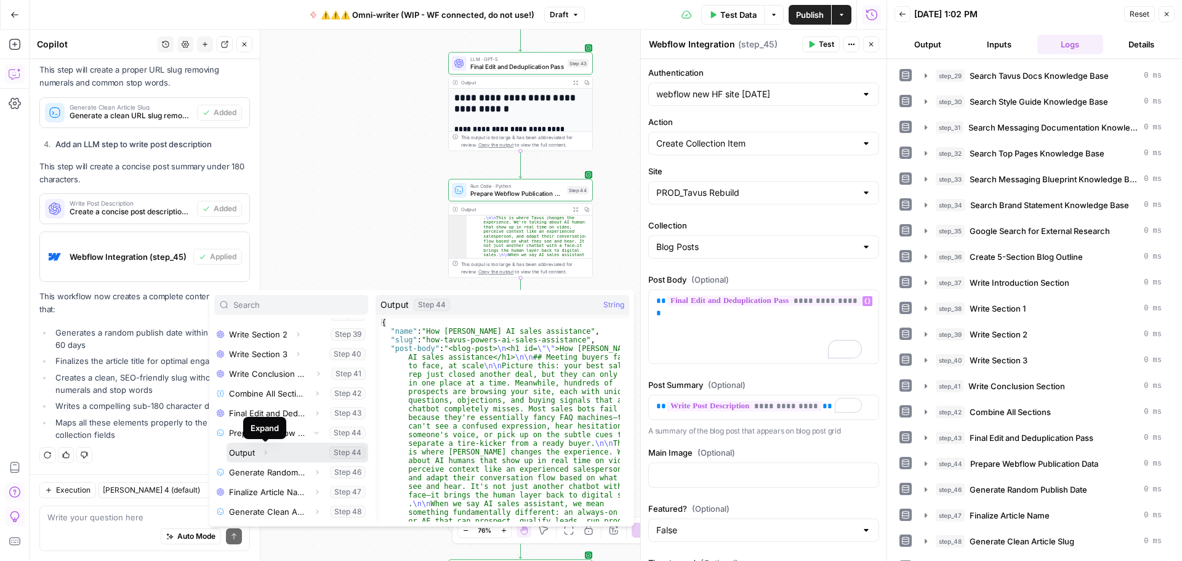
click at [269, 451] on button "Expand" at bounding box center [265, 453] width 16 height 16
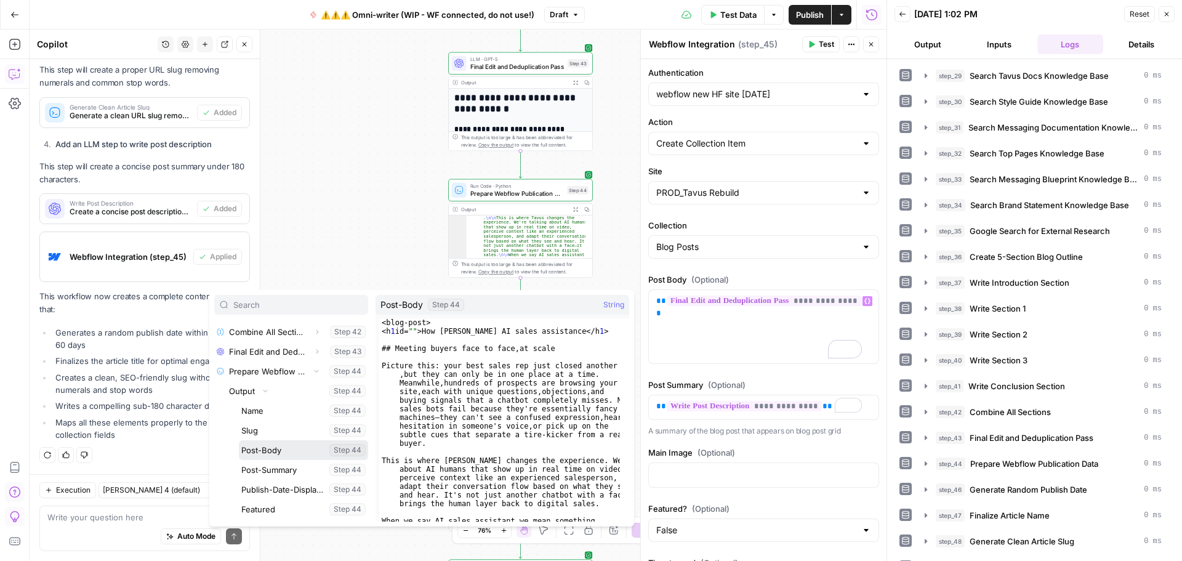
click at [305, 451] on button "Select variable Post-Body" at bounding box center [303, 450] width 129 height 20
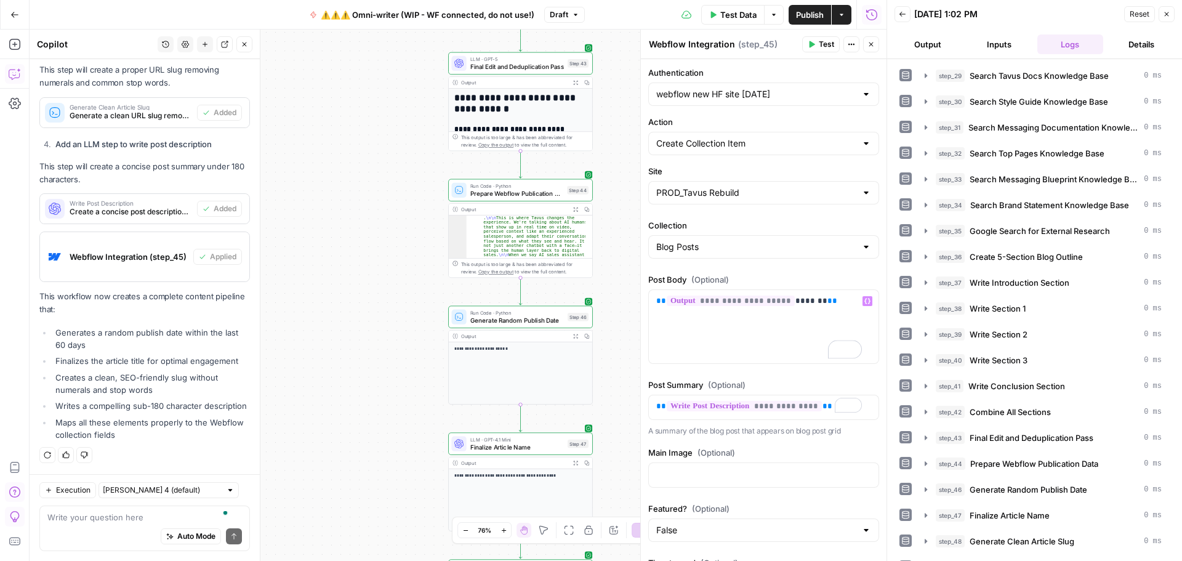
click at [810, 41] on icon "button" at bounding box center [813, 44] width 6 height 7
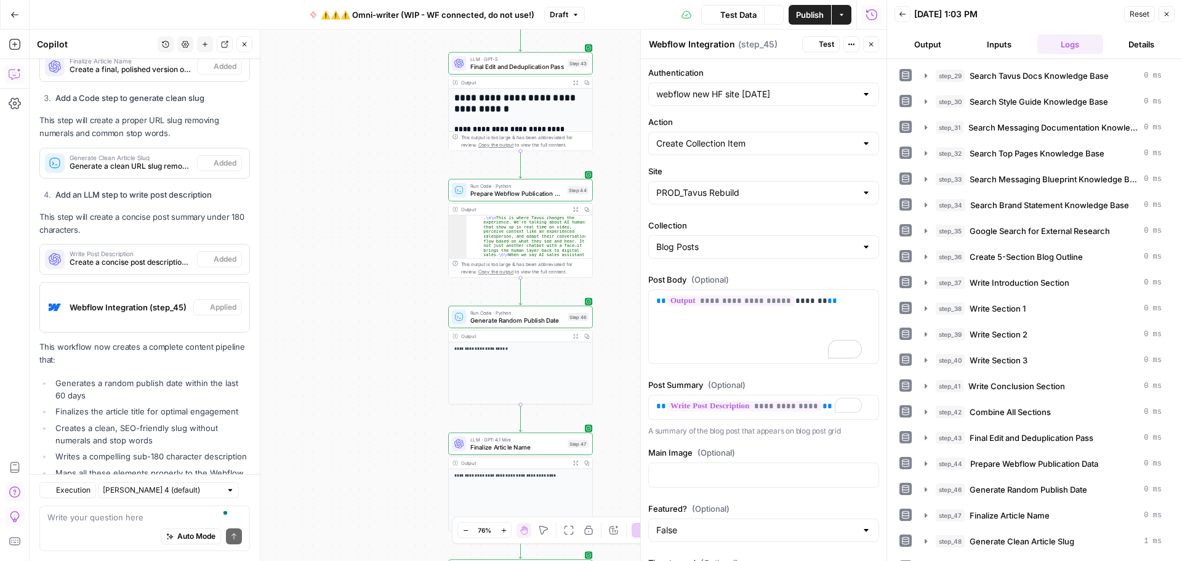
scroll to position [1097, 0]
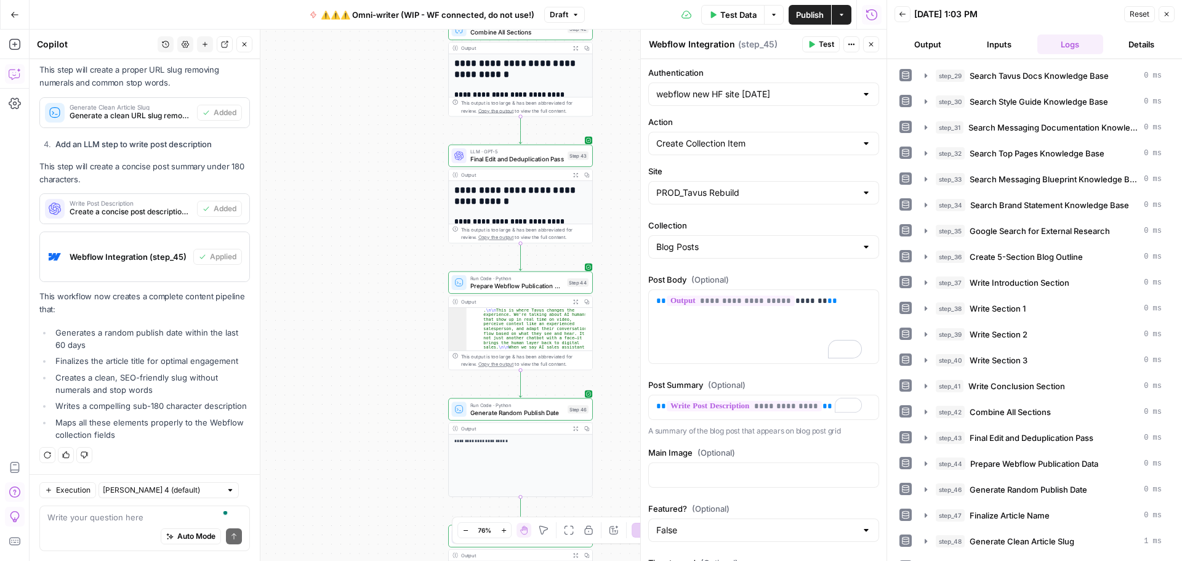
click at [502, 161] on span "Final Edit and Deduplication Pass" at bounding box center [517, 159] width 94 height 9
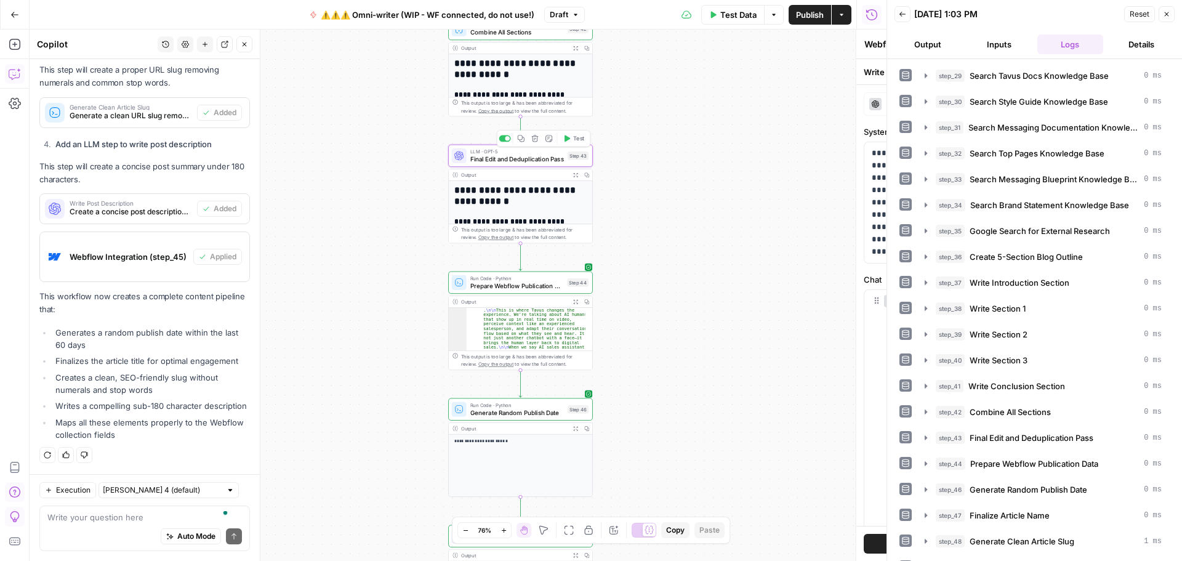
type textarea "Final Edit and Deduplication Pass"
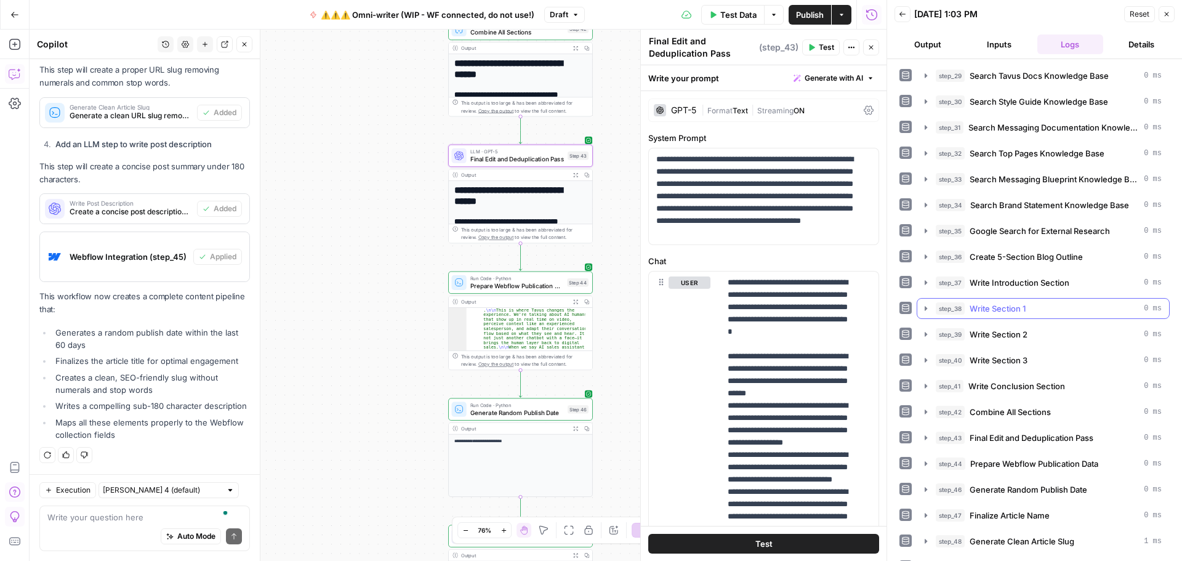
scroll to position [357, 0]
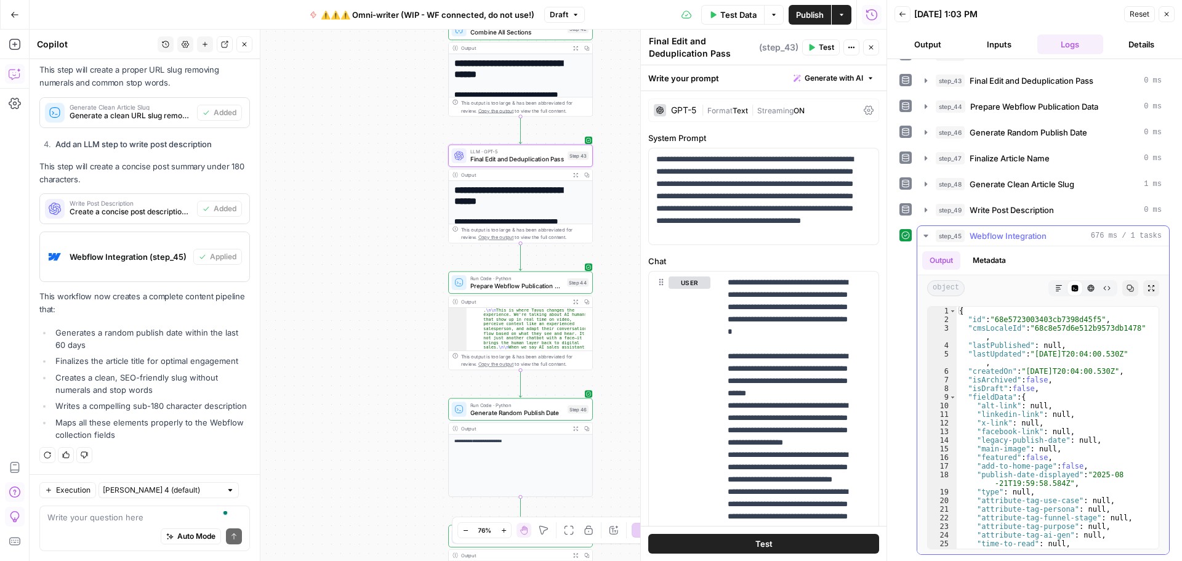
click at [929, 236] on icon "button" at bounding box center [926, 236] width 10 height 10
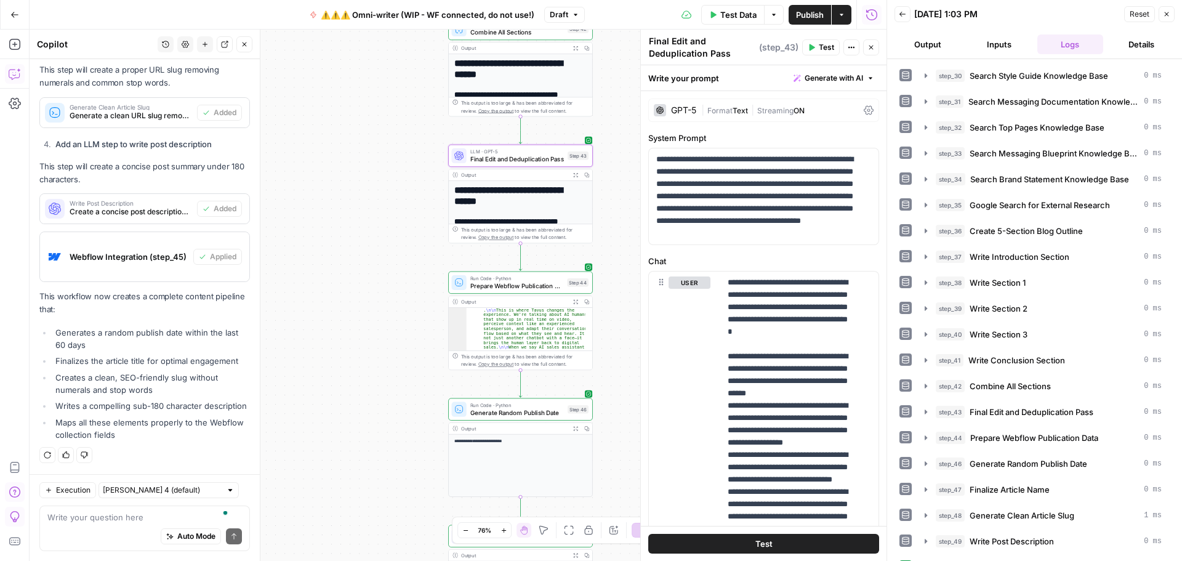
scroll to position [49, 0]
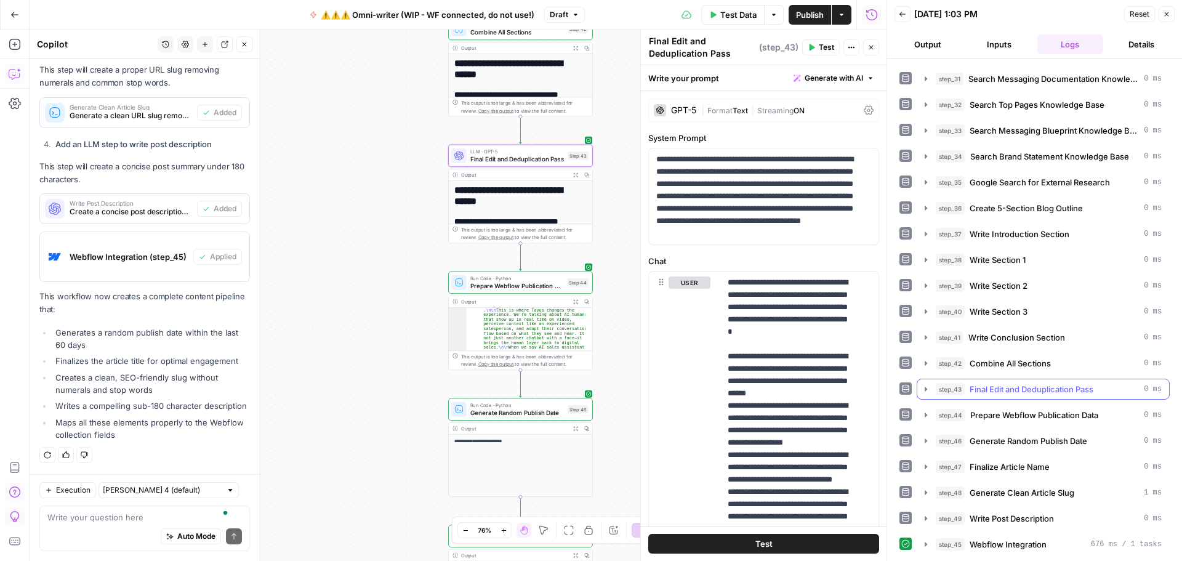
click at [925, 388] on icon "button" at bounding box center [926, 389] width 2 height 4
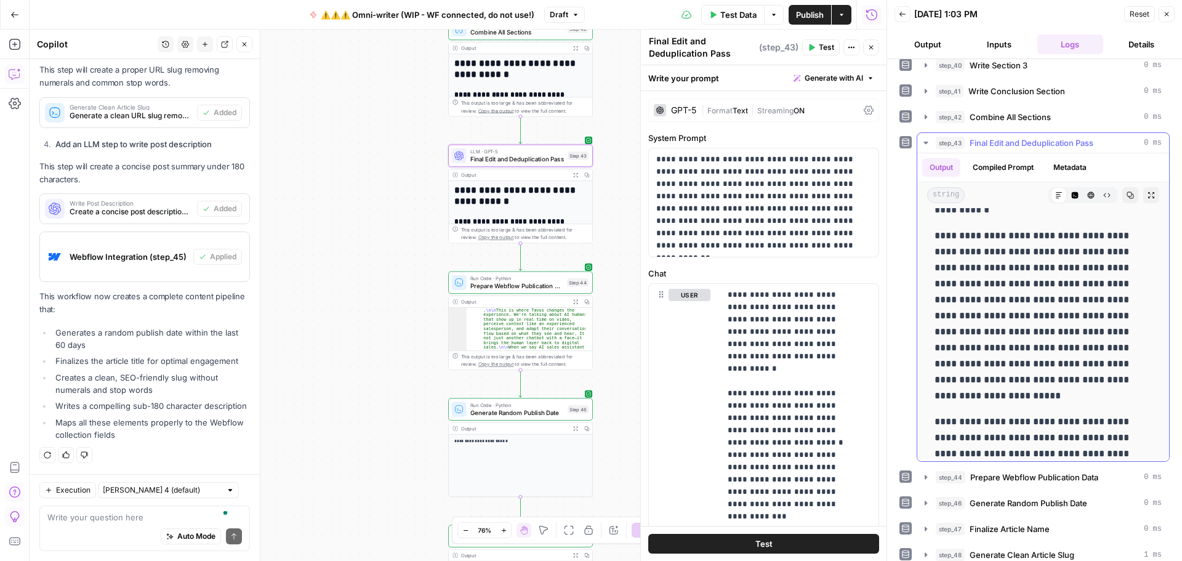
scroll to position [4606, 0]
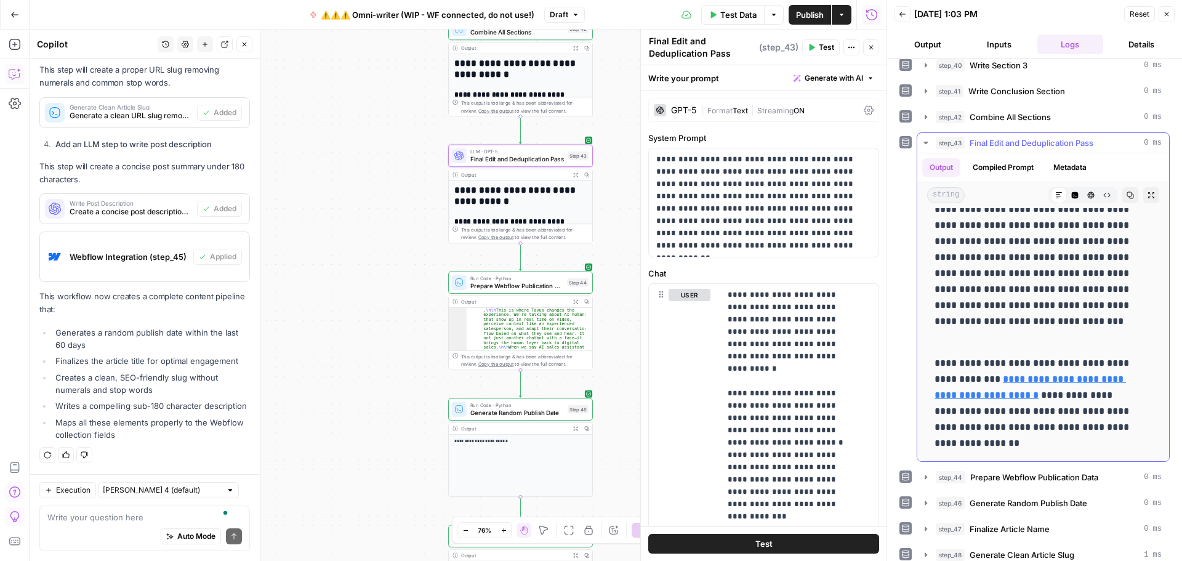
click at [1099, 199] on button "Raw Output" at bounding box center [1107, 195] width 16 height 16
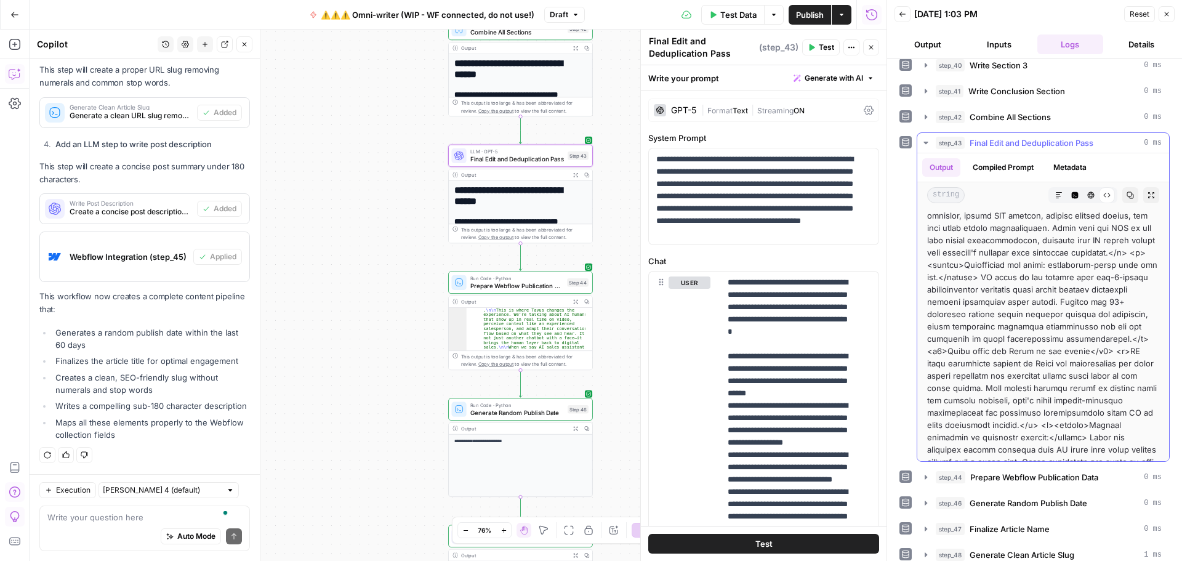
scroll to position [1259, 0]
click at [1051, 190] on button "Markdown" at bounding box center [1059, 195] width 16 height 16
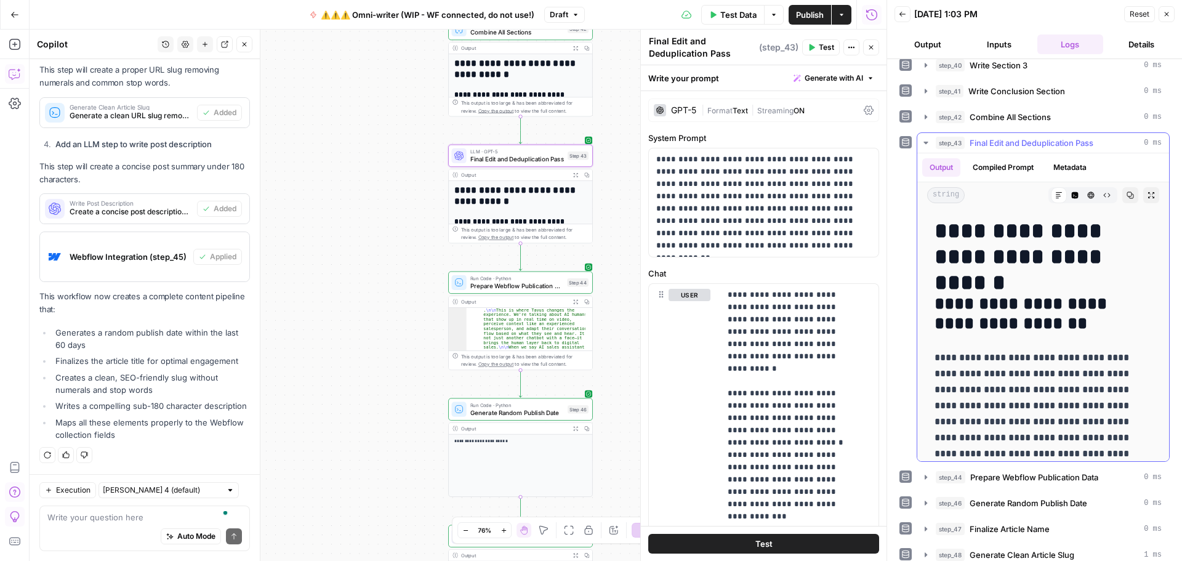
click at [1103, 196] on icon "button" at bounding box center [1106, 195] width 7 height 7
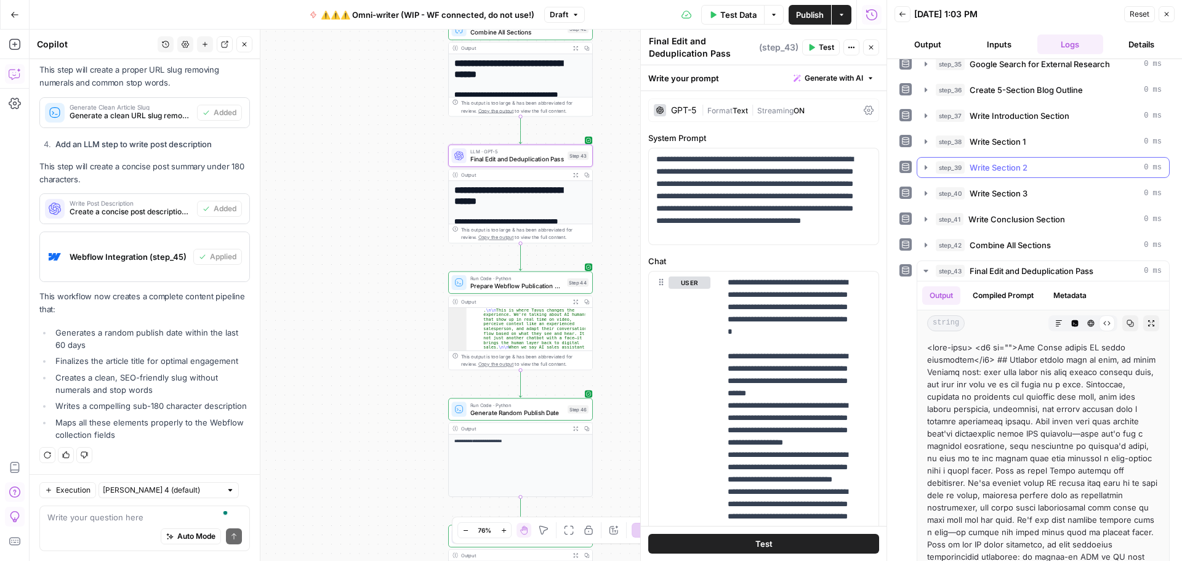
scroll to position [185, 0]
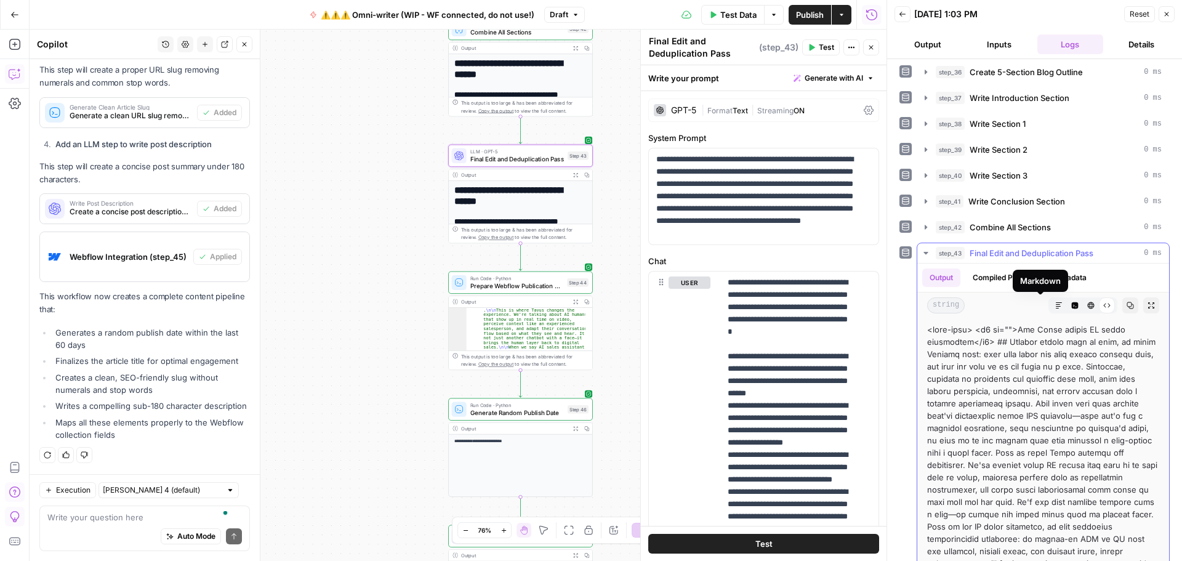
click at [1051, 301] on button "Markdown" at bounding box center [1059, 305] width 16 height 16
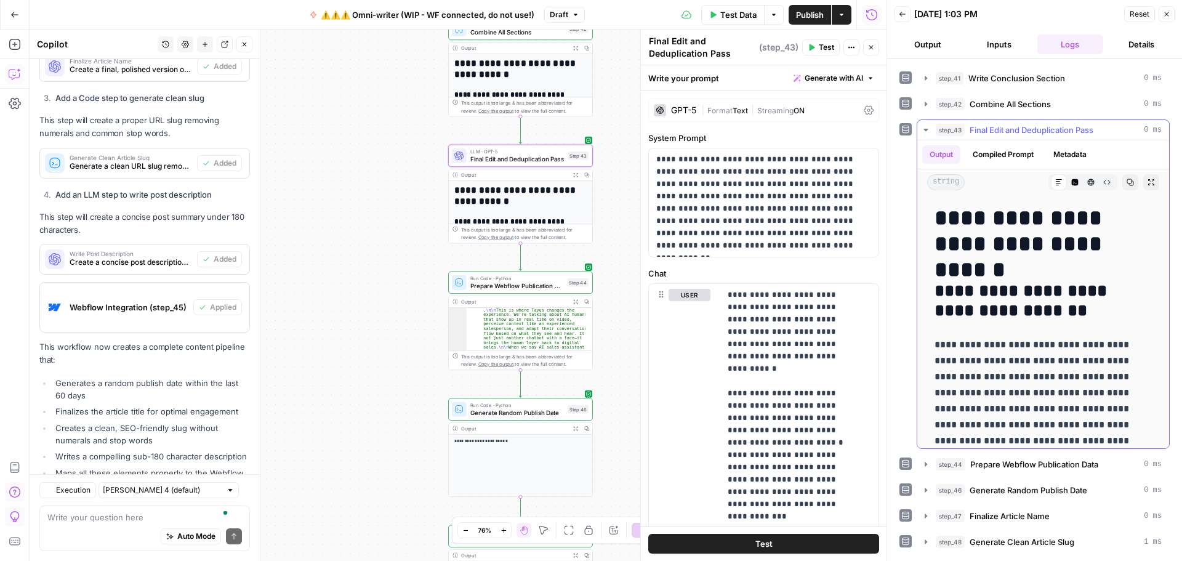
scroll to position [1097, 0]
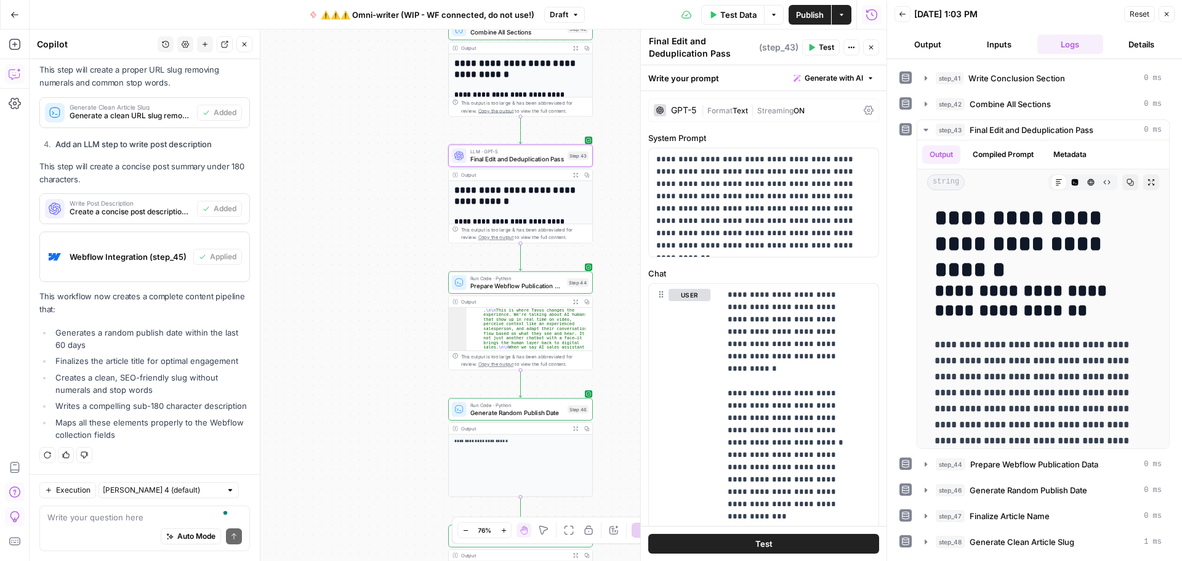
click at [820, 13] on span "Publish" at bounding box center [810, 15] width 28 height 12
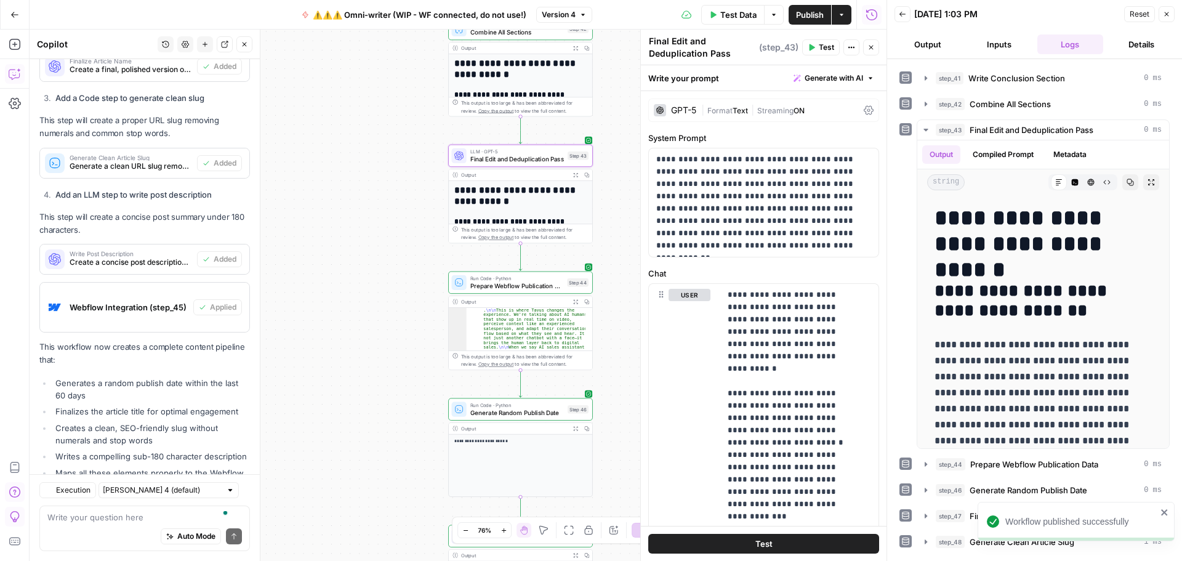
scroll to position [1097, 0]
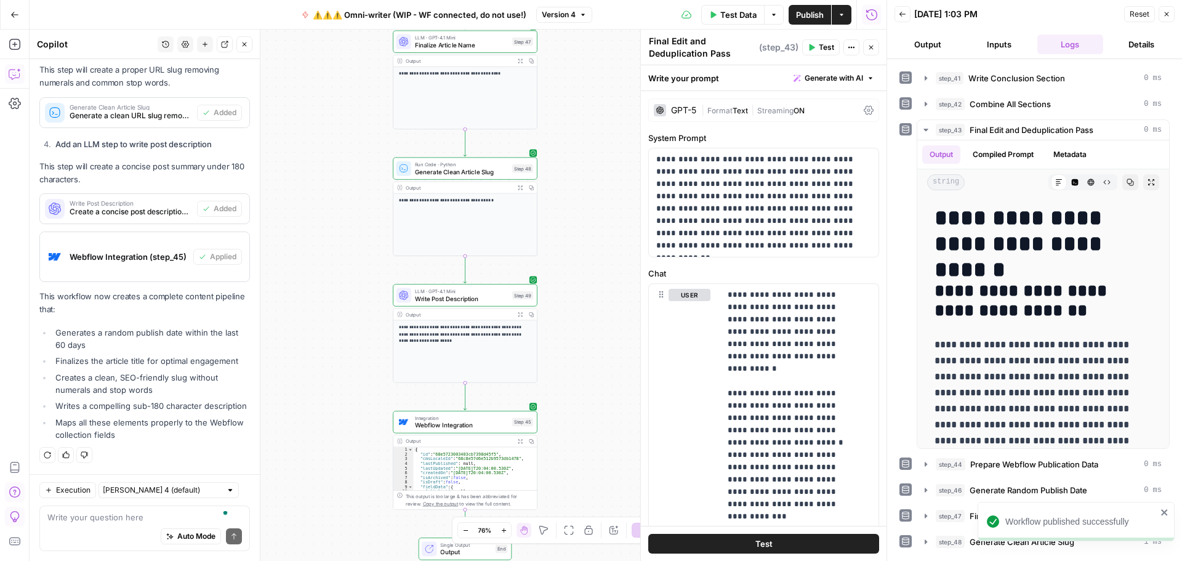
click at [812, 15] on span "Publish" at bounding box center [810, 15] width 28 height 12
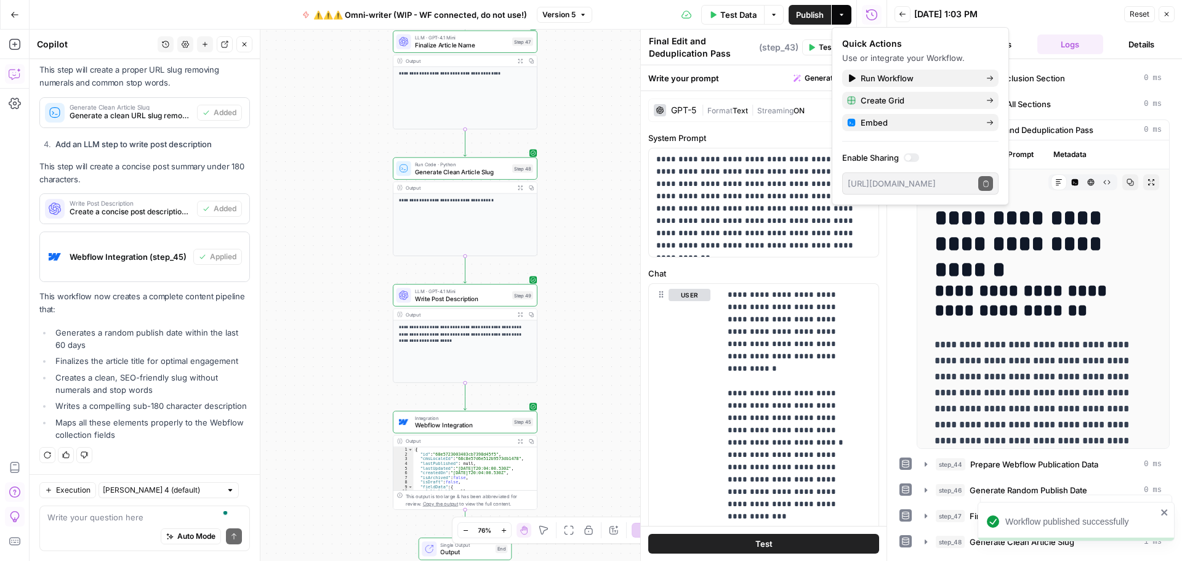
click at [9, 18] on button "Go Back" at bounding box center [15, 15] width 22 height 22
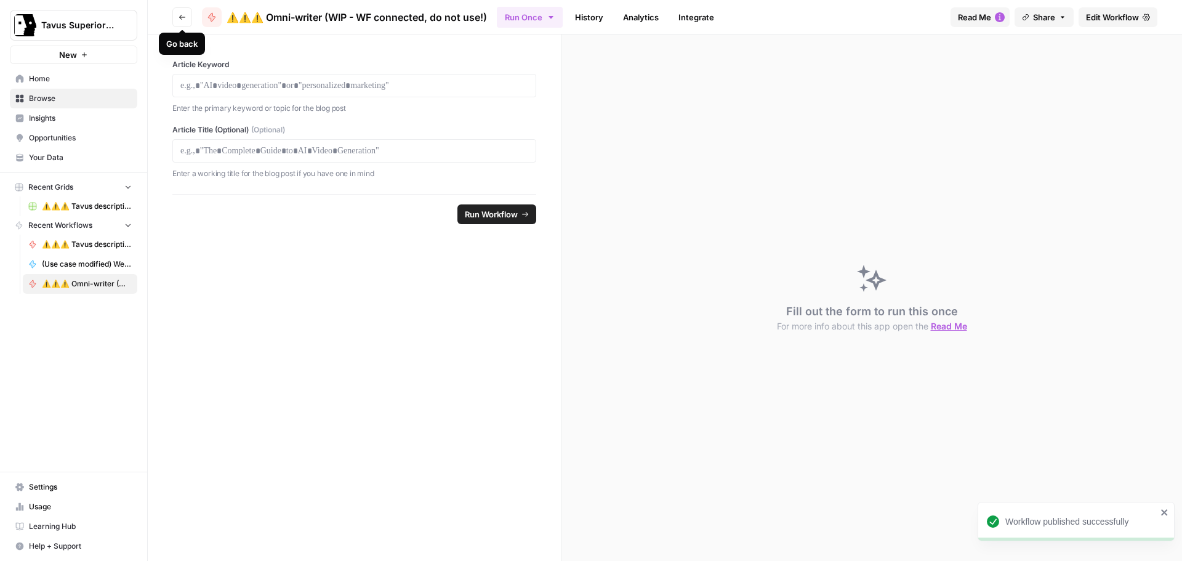
click at [181, 17] on icon "button" at bounding box center [182, 17] width 7 height 7
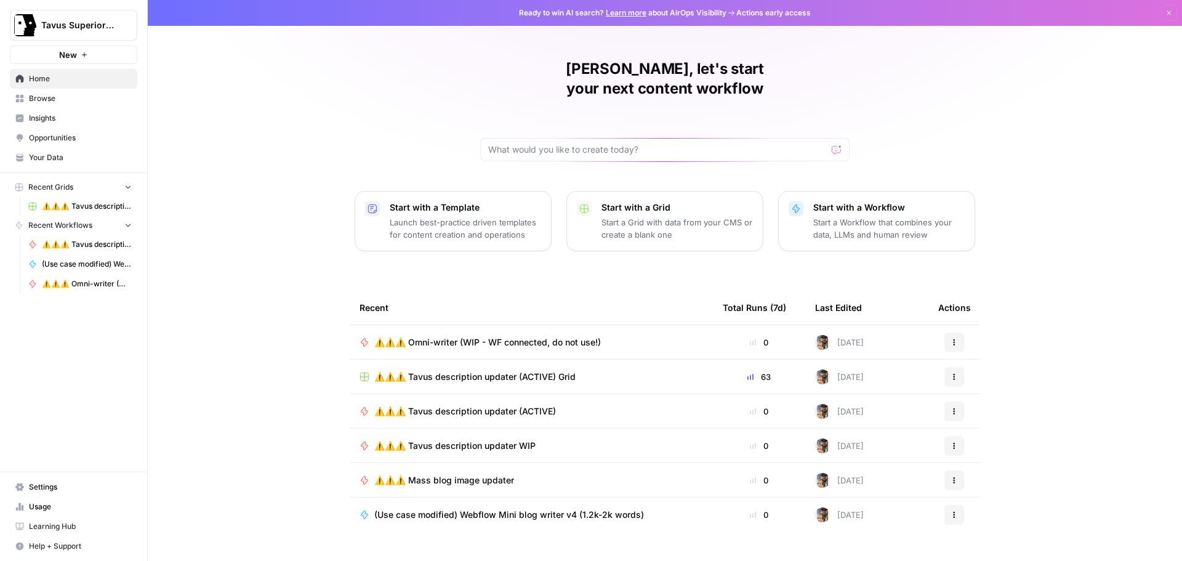
scroll to position [6, 0]
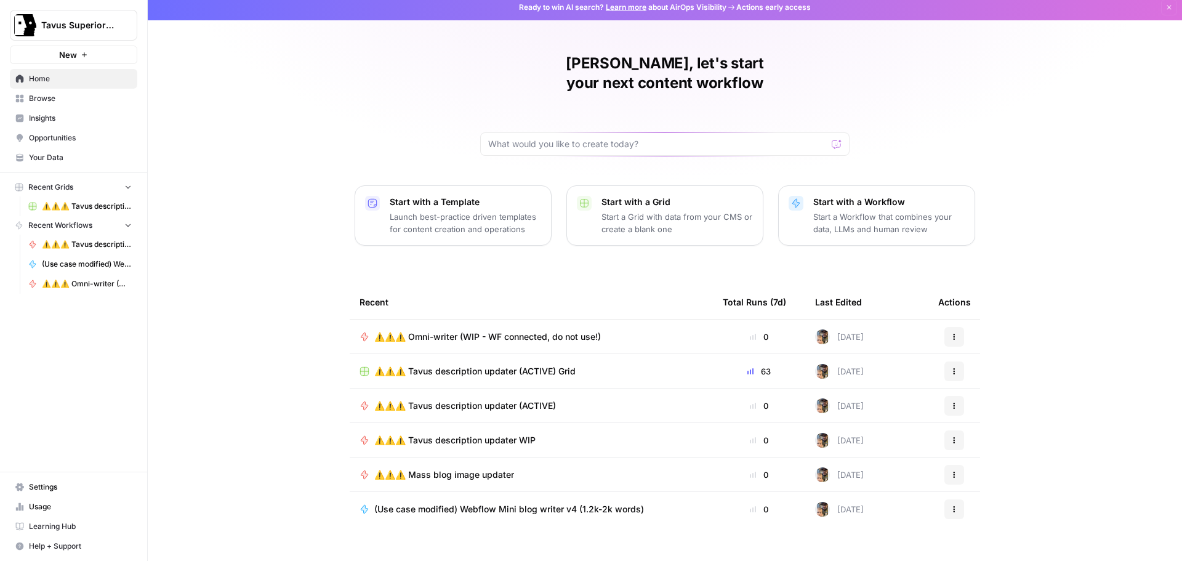
click at [58, 99] on span "Browse" at bounding box center [80, 98] width 103 height 11
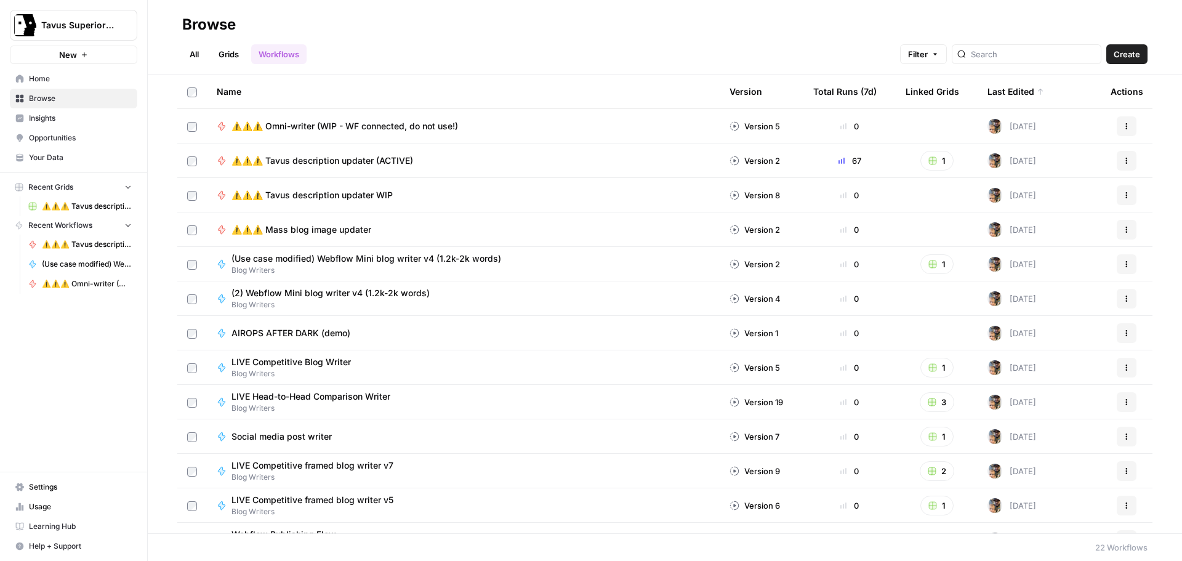
click at [881, 93] on th "Total Runs (7d)" at bounding box center [850, 92] width 92 height 34
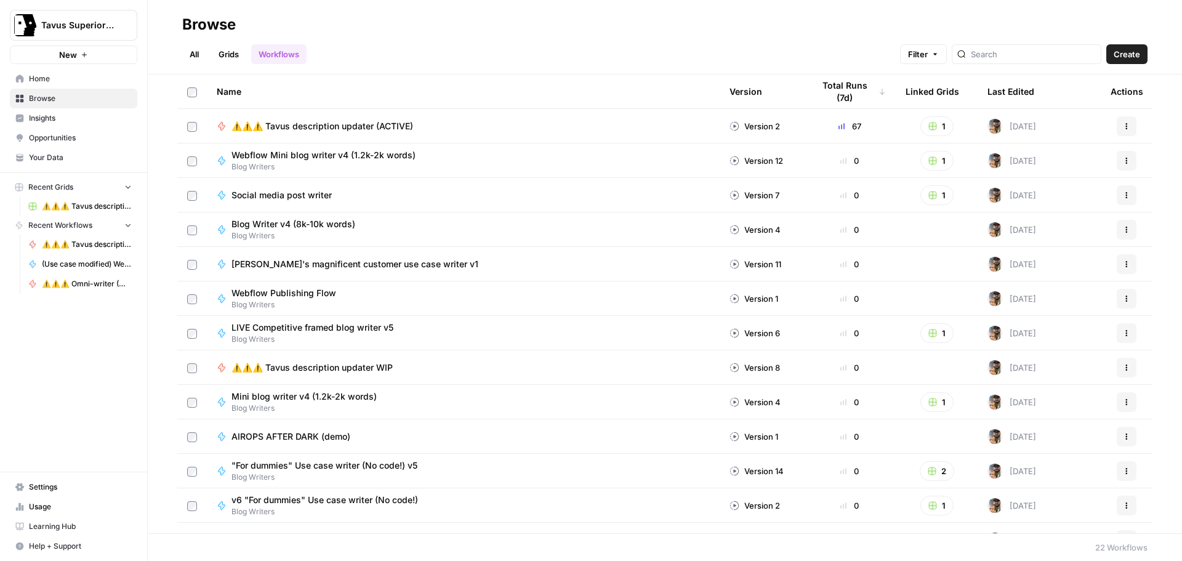
click at [994, 86] on div "Last Edited" at bounding box center [1011, 92] width 47 height 34
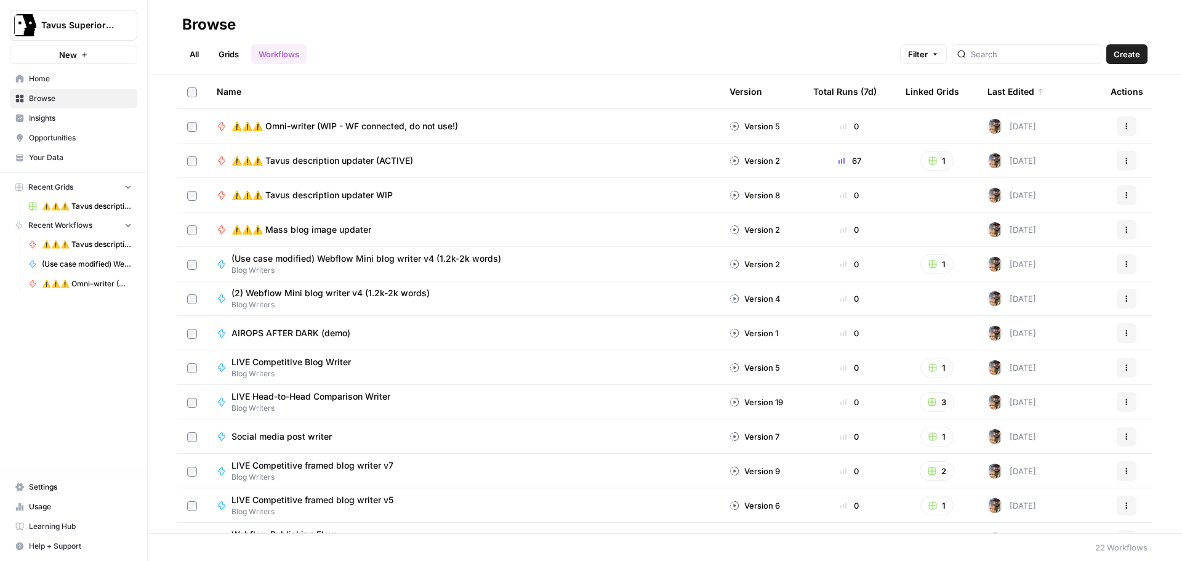
click at [994, 86] on div "Last Edited" at bounding box center [1016, 92] width 57 height 34
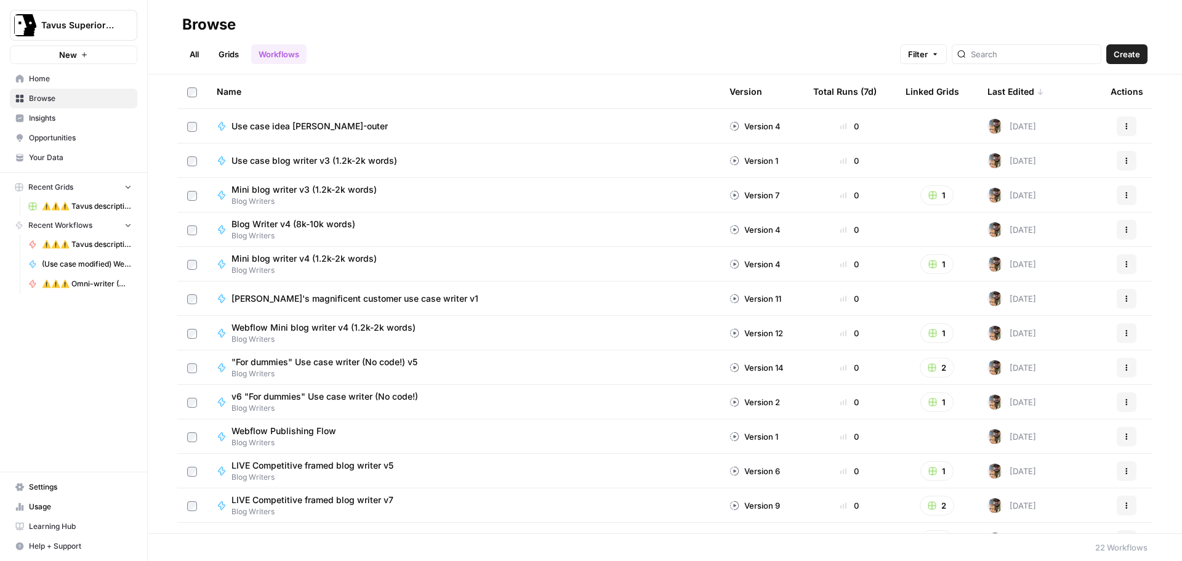
click at [996, 95] on div "Last Edited" at bounding box center [1016, 92] width 57 height 34
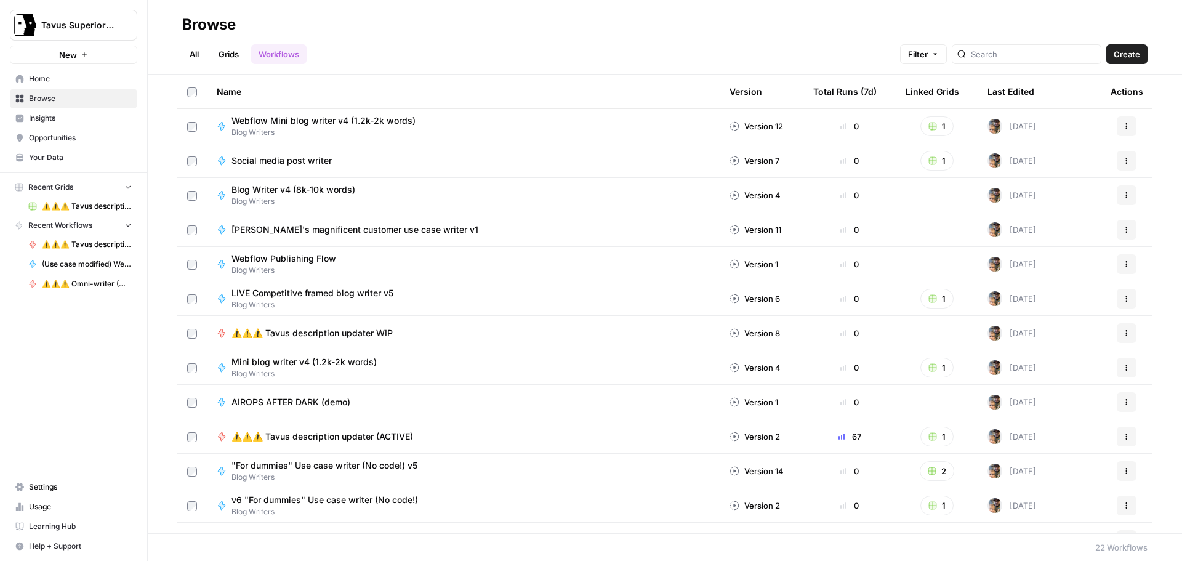
click at [357, 124] on span "Webflow Mini blog writer v4 (1.2k-2k words)" at bounding box center [324, 121] width 184 height 12
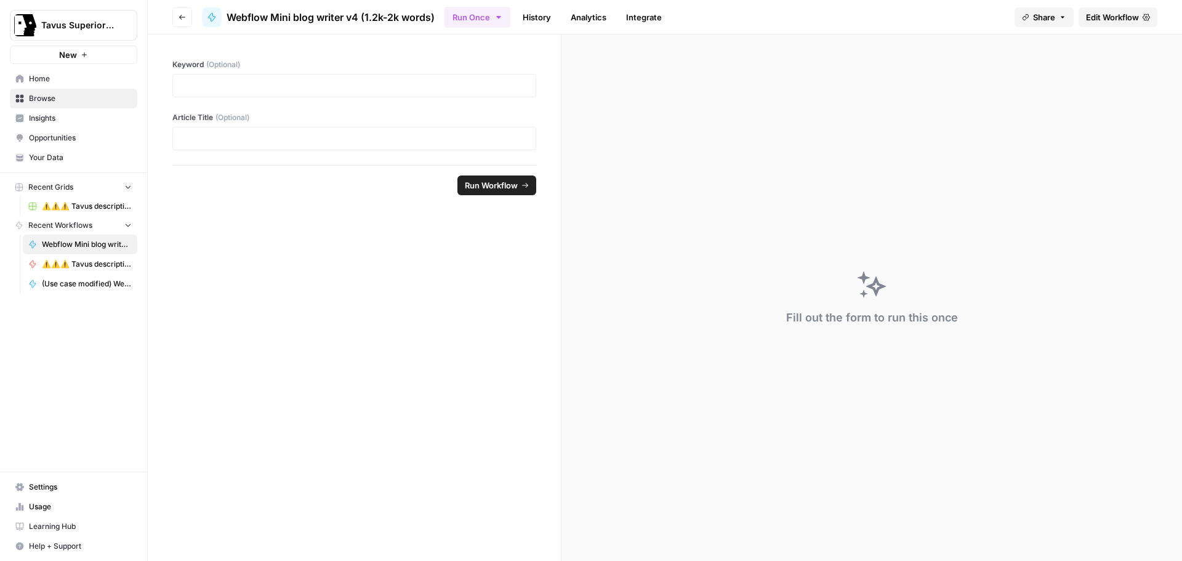
click at [1091, 14] on span "Edit Workflow" at bounding box center [1112, 17] width 53 height 12
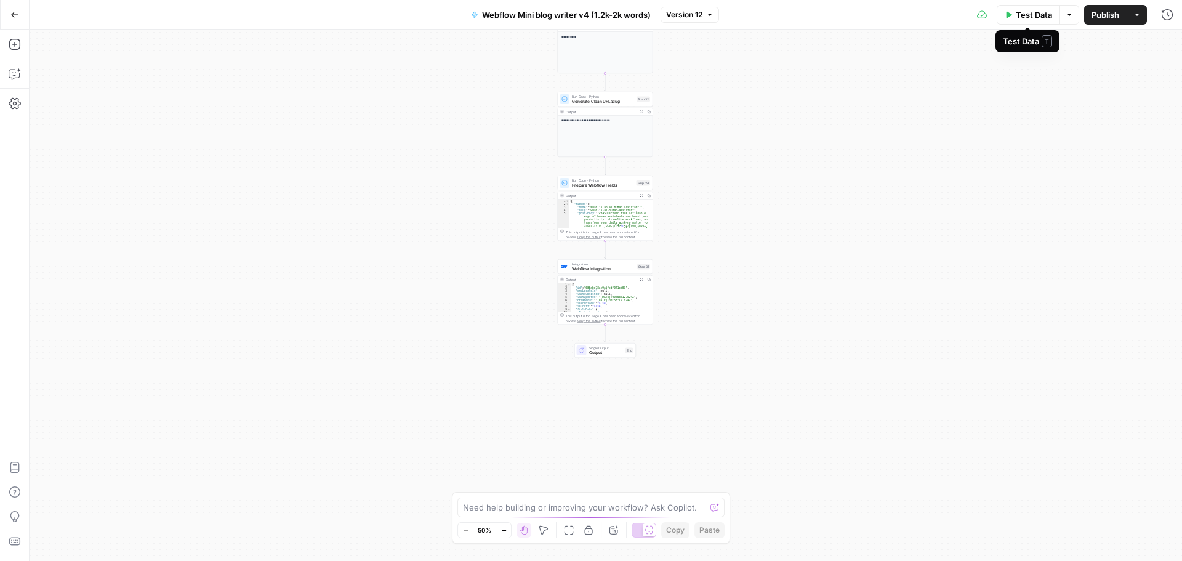
click at [1071, 14] on icon "button" at bounding box center [1069, 14] width 7 height 7
click at [899, 14] on div "Test Data Options Publish Actions Run History" at bounding box center [951, 14] width 464 height 29
click at [1008, 17] on icon "button" at bounding box center [1008, 14] width 7 height 7
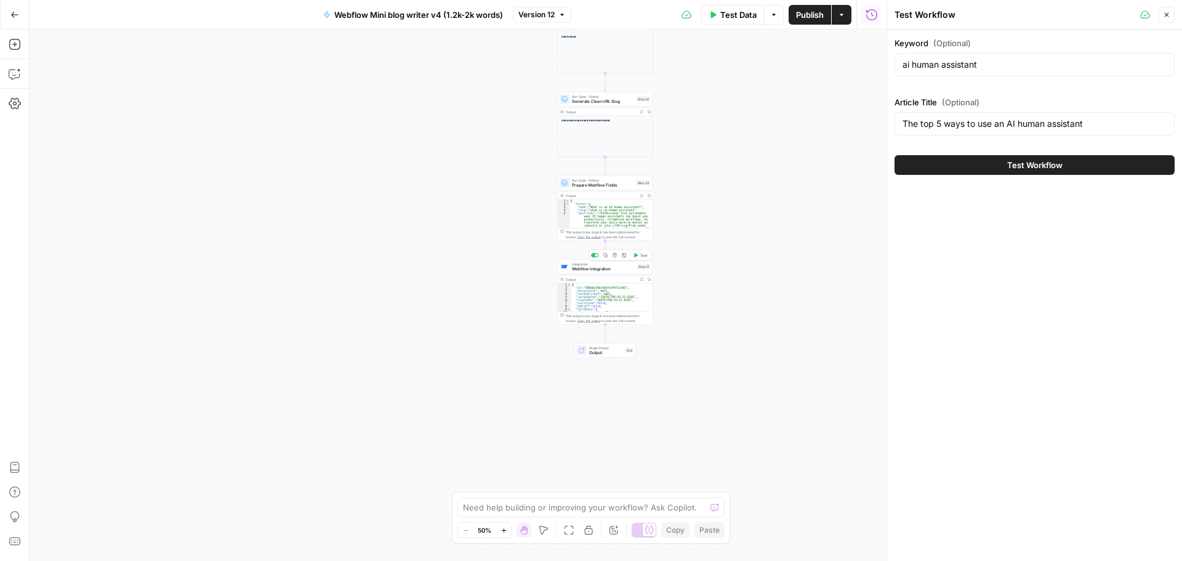
click at [593, 272] on span "Webflow Integration" at bounding box center [603, 269] width 63 height 6
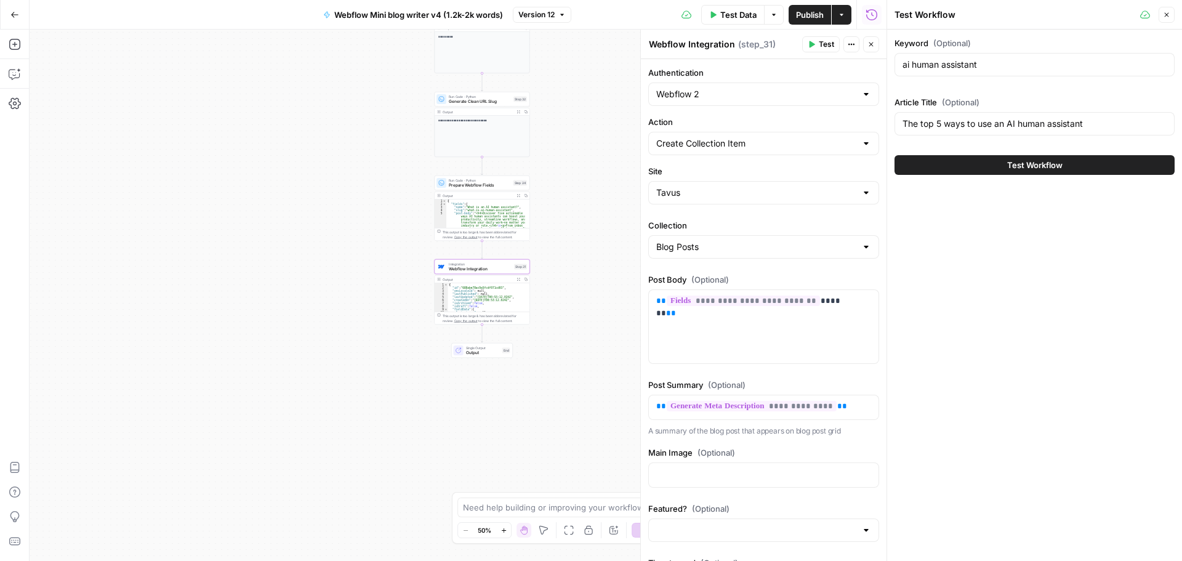
click at [15, 17] on icon "button" at bounding box center [14, 14] width 9 height 9
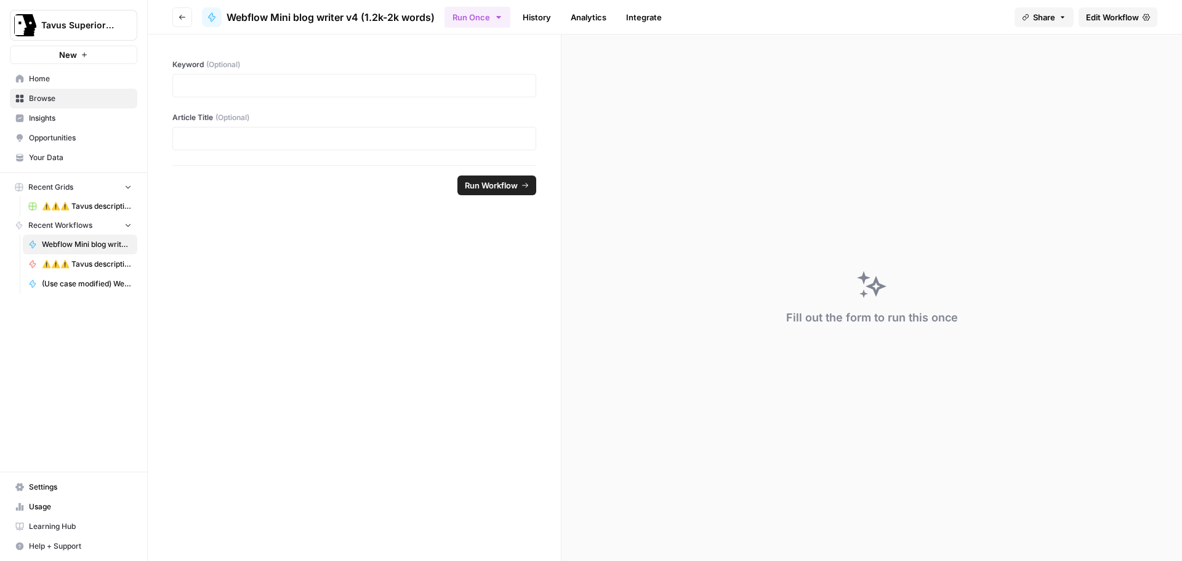
click at [176, 17] on button "Go back" at bounding box center [182, 17] width 20 height 20
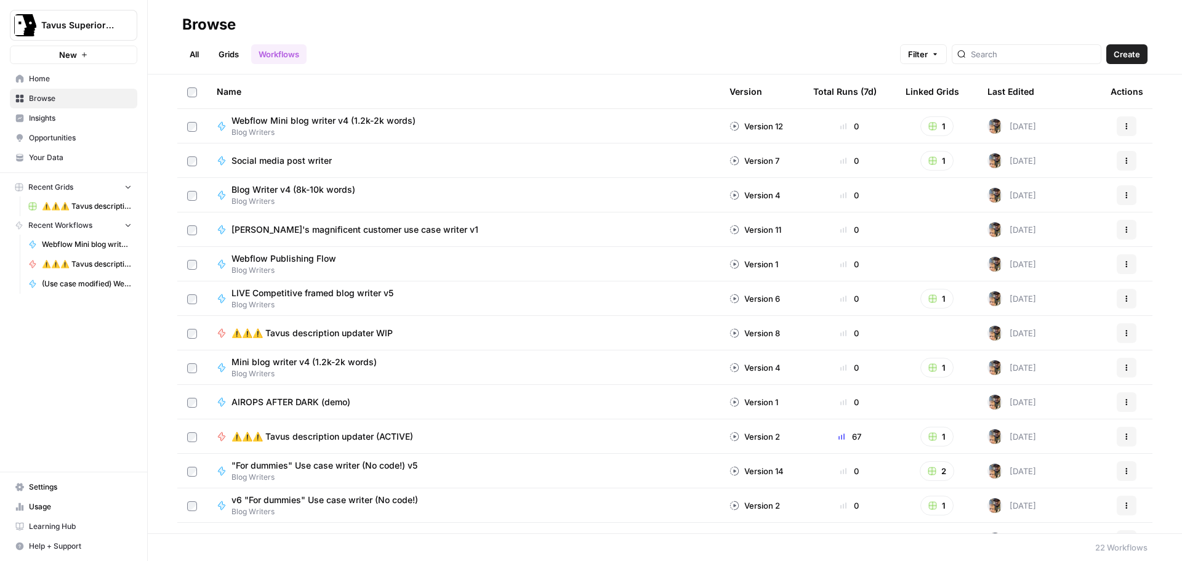
click at [999, 92] on div "Last Edited" at bounding box center [1011, 92] width 47 height 34
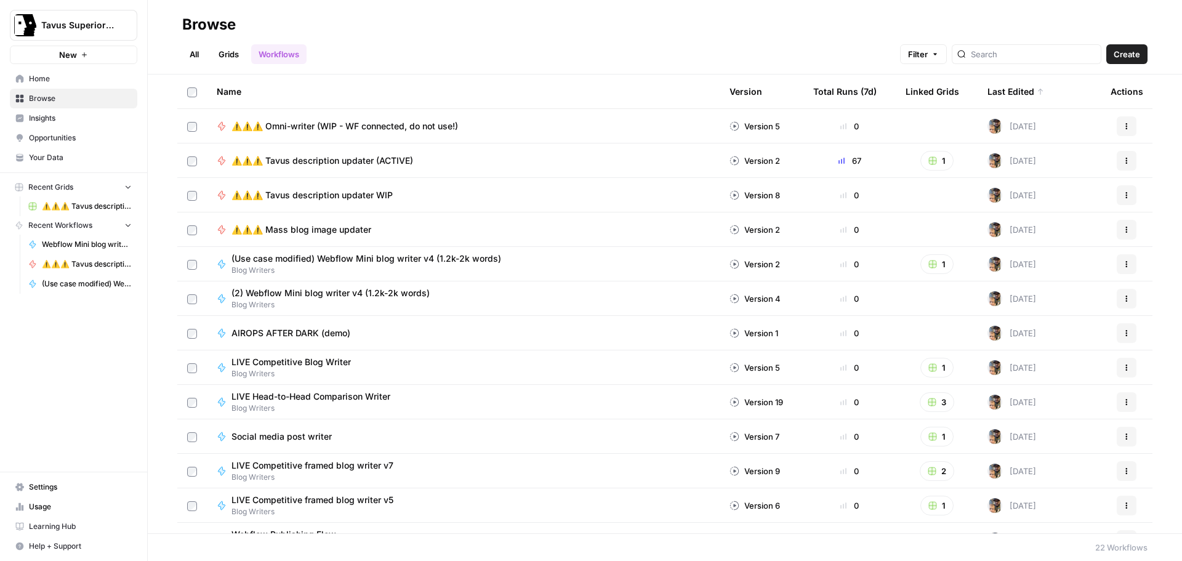
click at [378, 257] on span "(Use case modified) Webflow Mini blog writer v4 (1.2k-2k words)" at bounding box center [367, 258] width 270 height 12
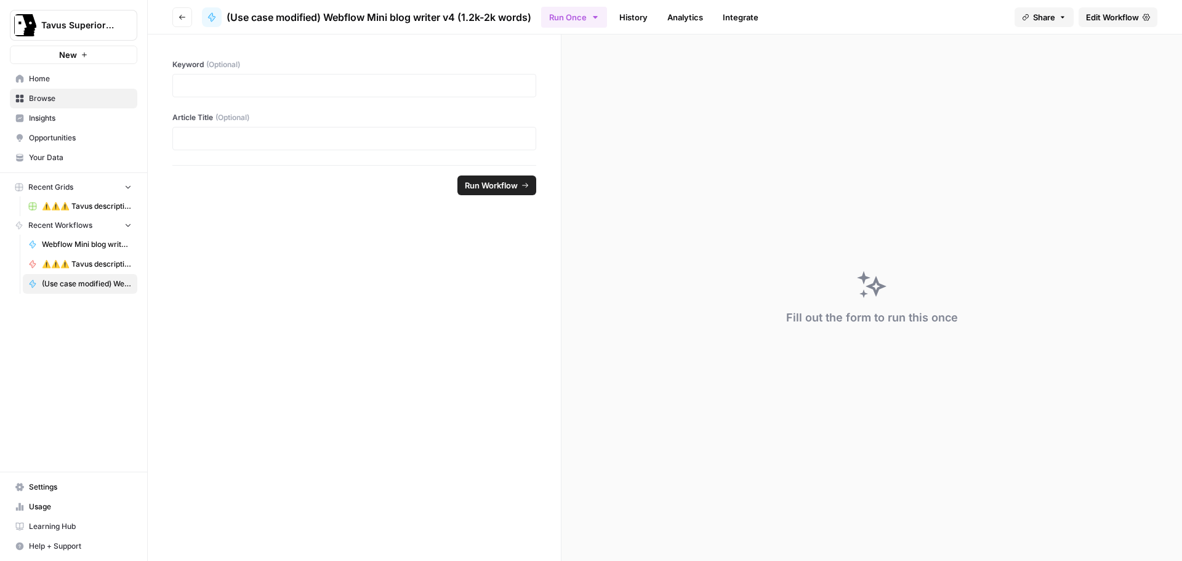
click at [1091, 18] on span "Edit Workflow" at bounding box center [1112, 17] width 53 height 12
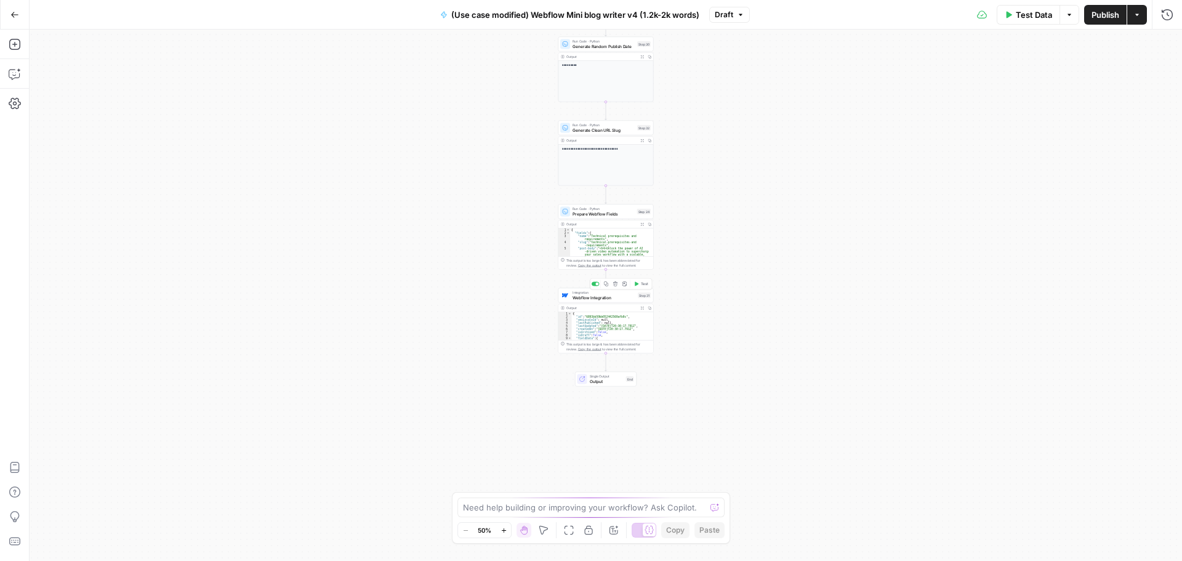
click at [599, 296] on span "Webflow Integration" at bounding box center [604, 297] width 63 height 6
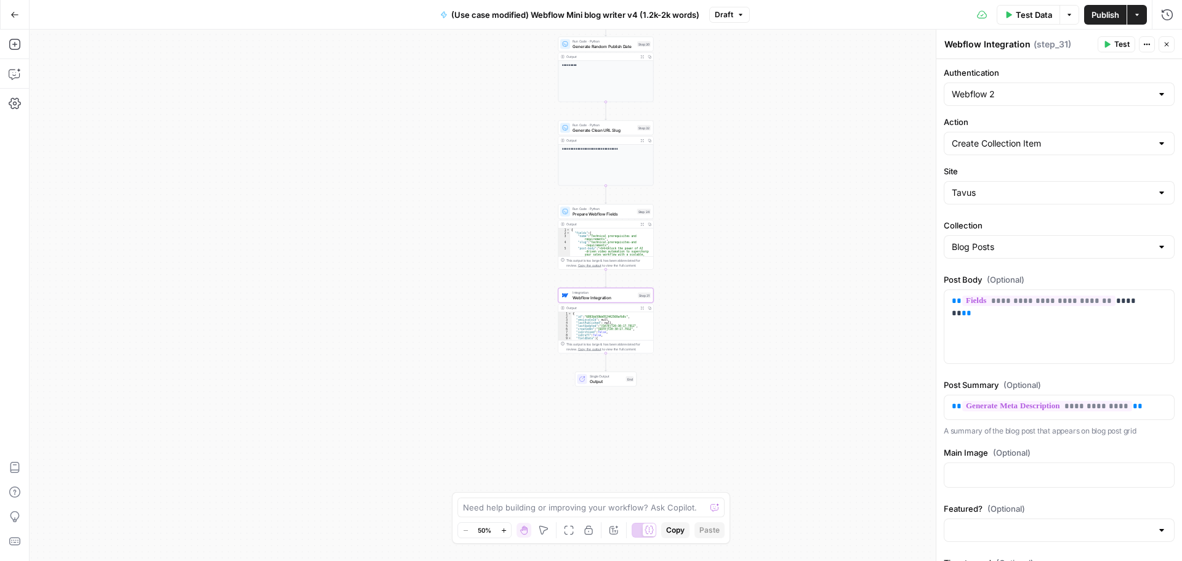
click at [14, 19] on button "Go Back" at bounding box center [15, 15] width 22 height 22
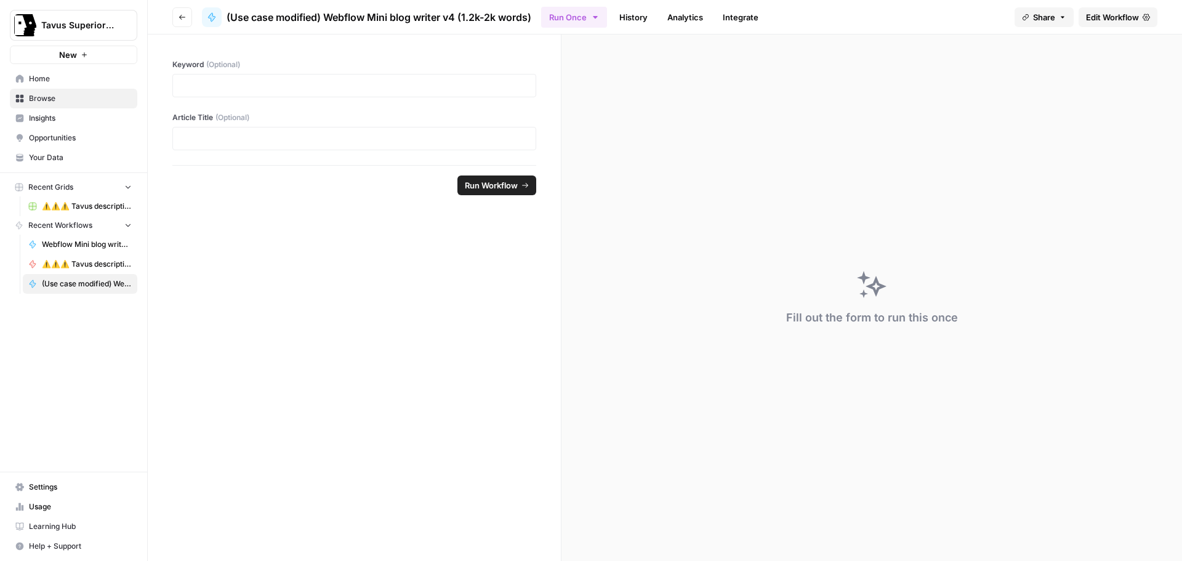
click at [179, 23] on button "Go back" at bounding box center [182, 17] width 20 height 20
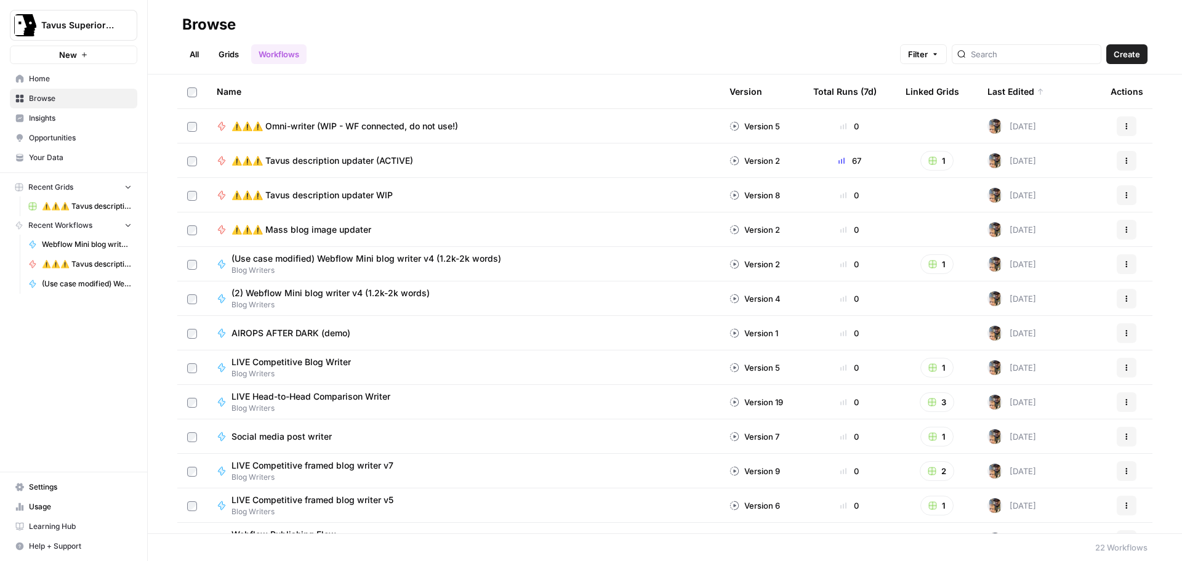
click at [374, 198] on span "⚠️⚠️⚠️ Tavus description updater WIP" at bounding box center [312, 195] width 161 height 12
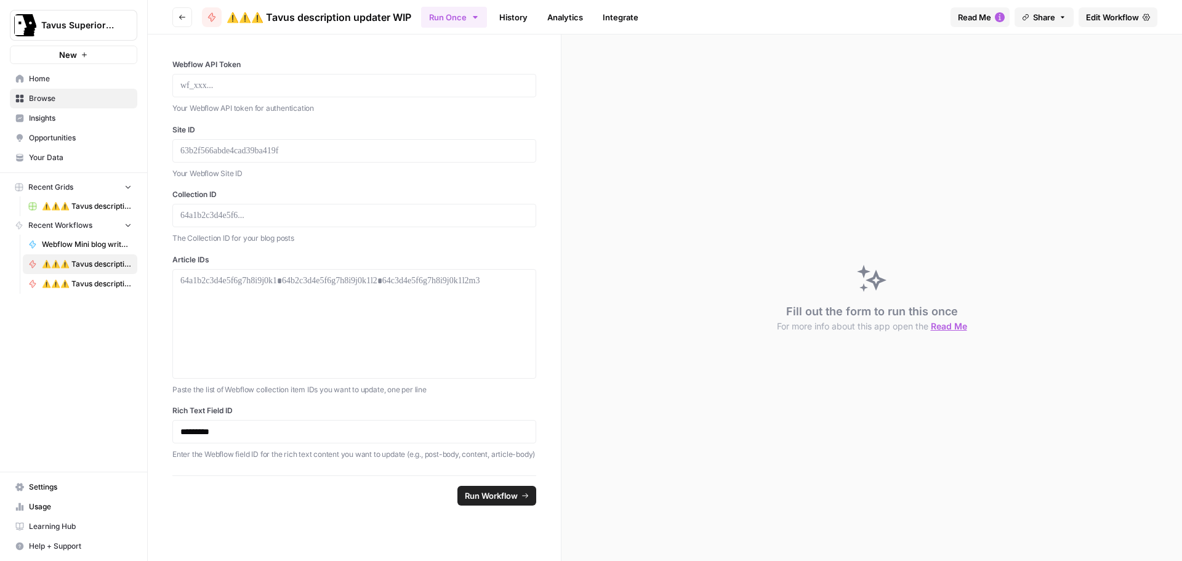
click at [188, 21] on button "Go back" at bounding box center [182, 17] width 20 height 20
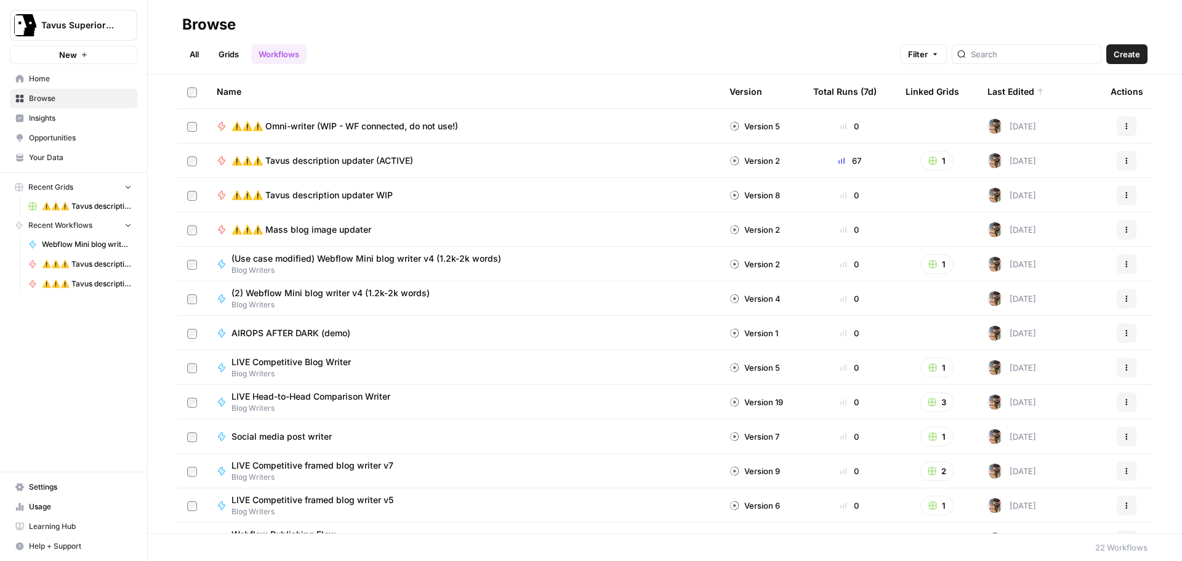
click at [365, 163] on span "⚠️⚠️⚠️ Tavus description updater (ACTIVE)" at bounding box center [323, 161] width 182 height 12
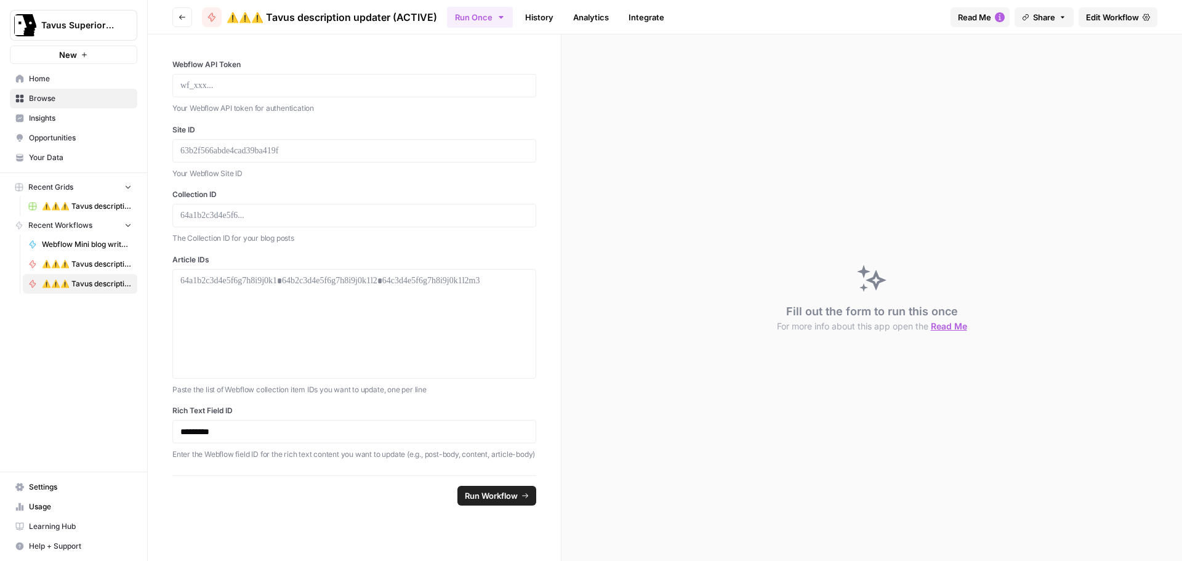
click at [1091, 17] on span "Edit Workflow" at bounding box center [1112, 17] width 53 height 12
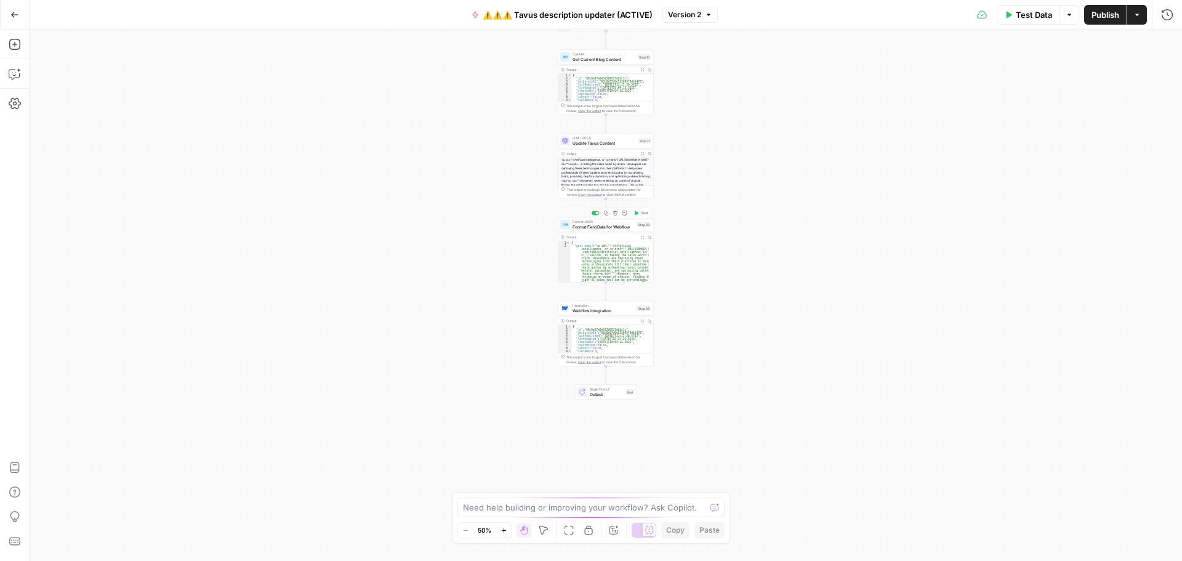
click at [608, 230] on div "Format JSON Format Field Data for Webflow Step 28 Copy step Delete step Add Not…" at bounding box center [606, 224] width 95 height 15
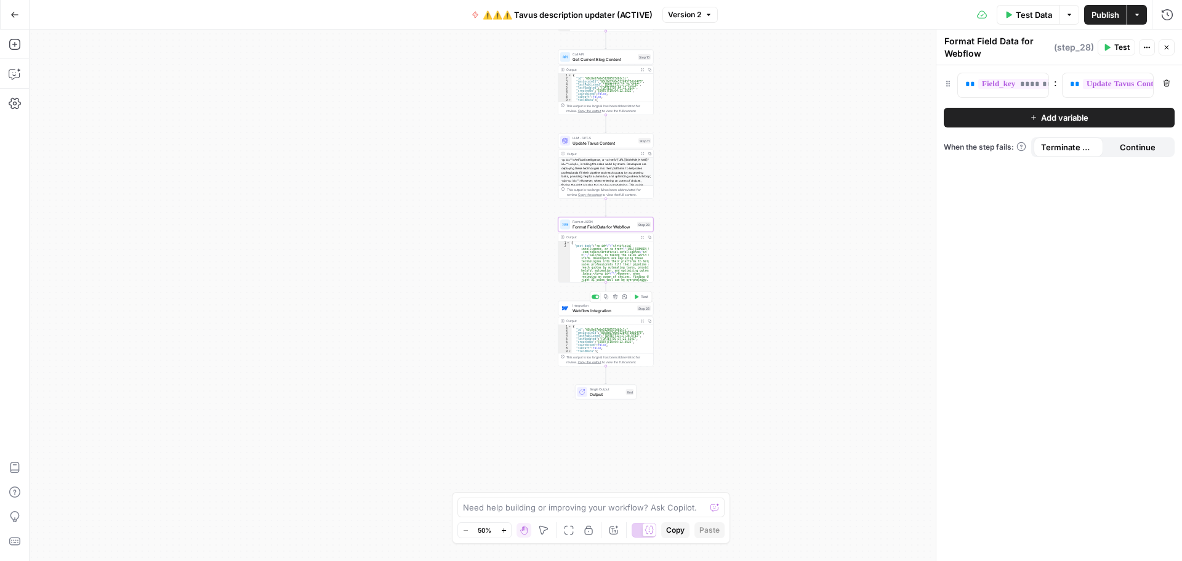
click at [584, 312] on span "Webflow Integration" at bounding box center [604, 310] width 62 height 6
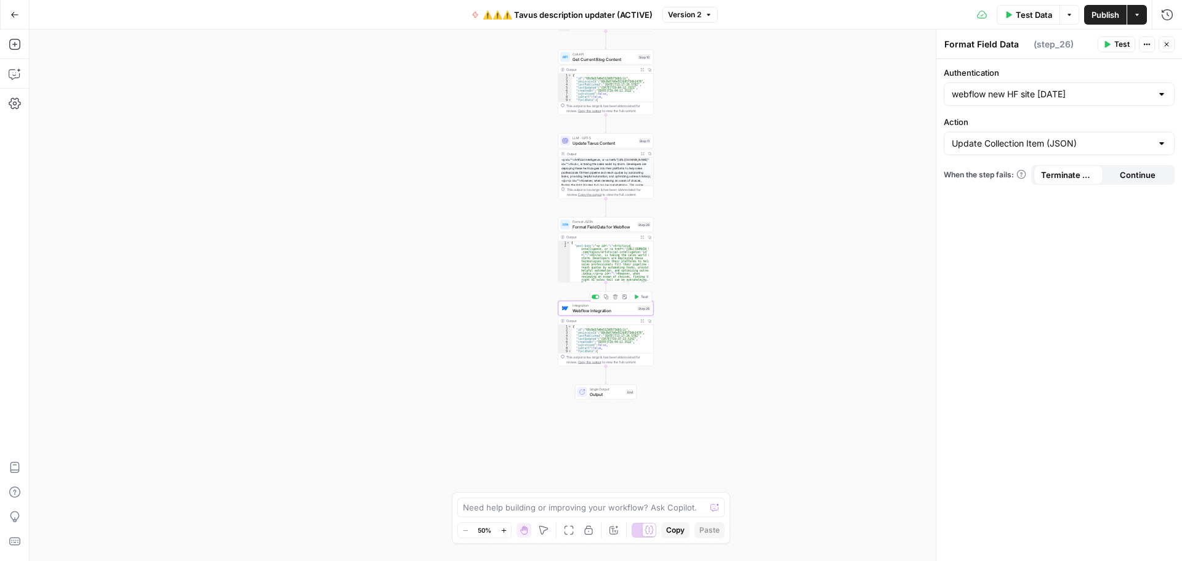
type textarea "Webflow Integration"
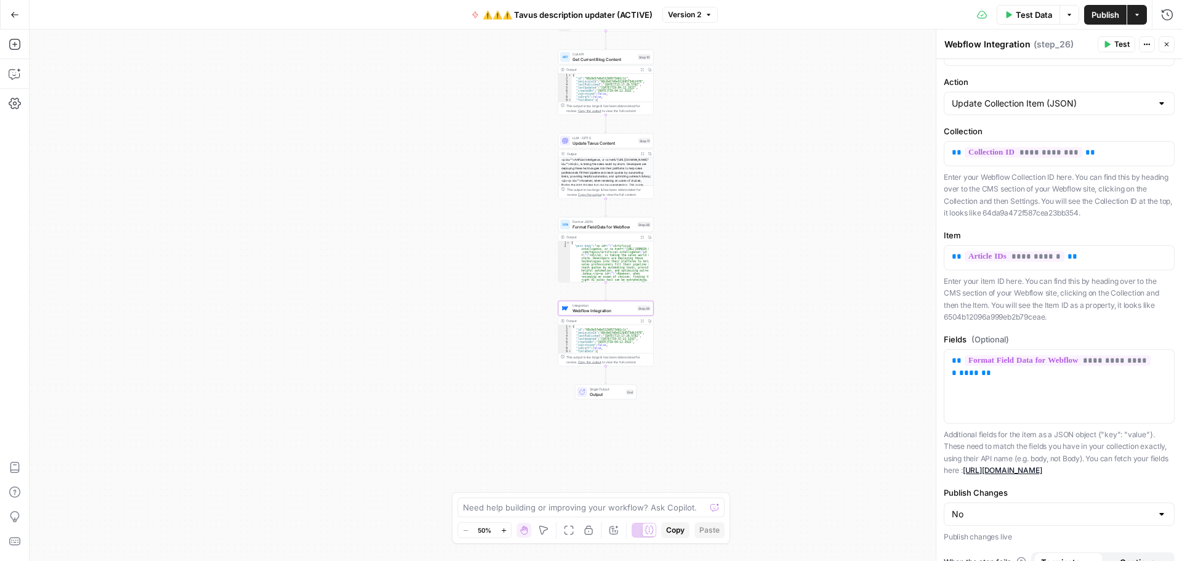
scroll to position [71, 0]
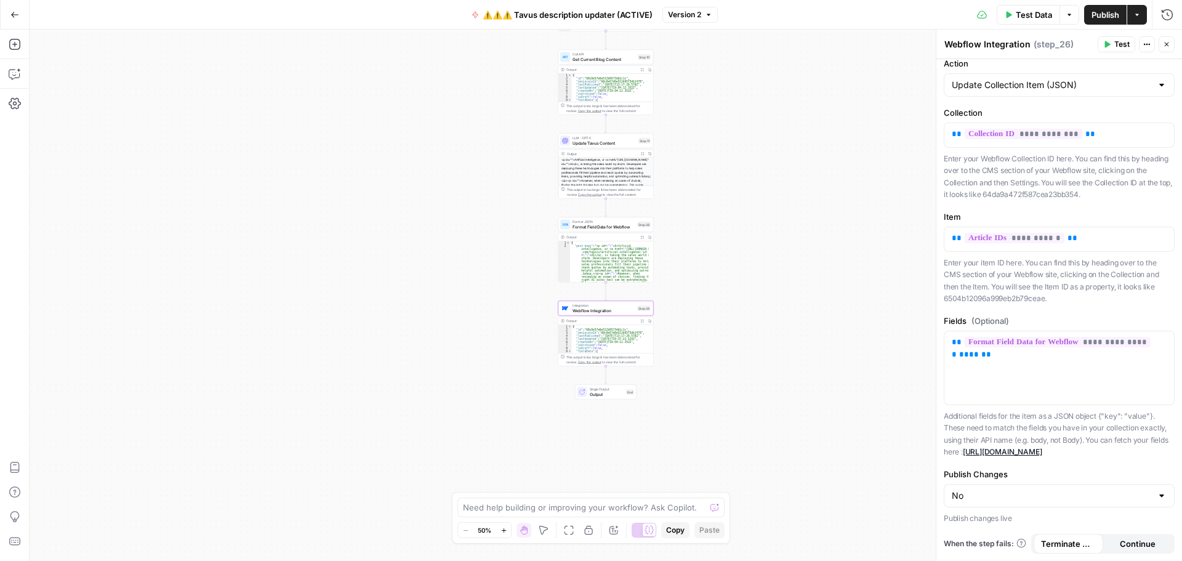
click at [599, 143] on span "Update Tavus Content" at bounding box center [604, 143] width 63 height 6
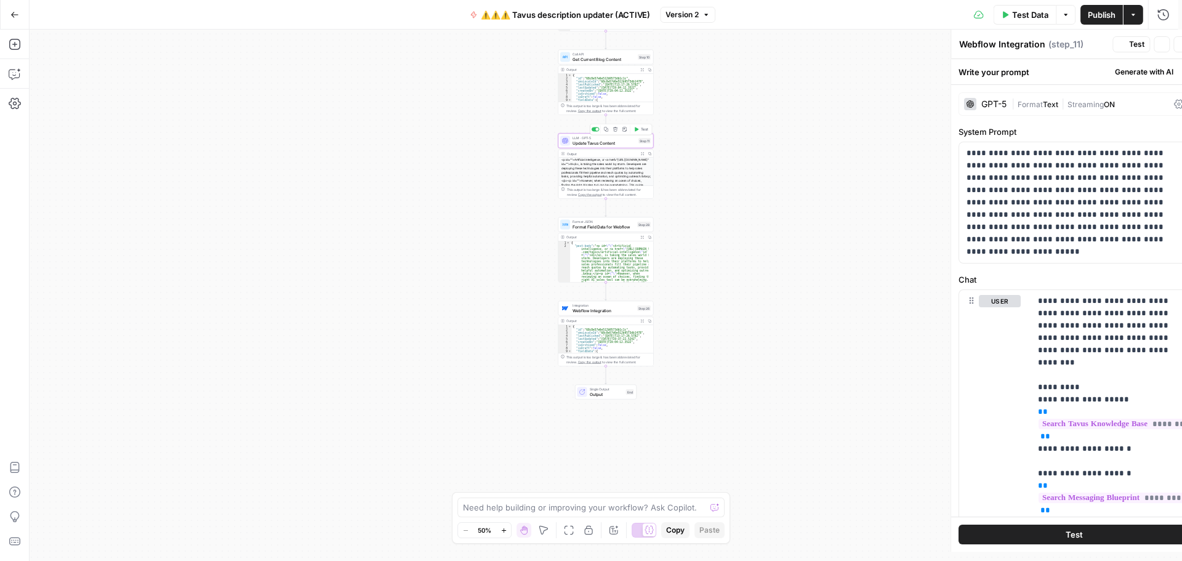
type textarea "Update Tavus Content"
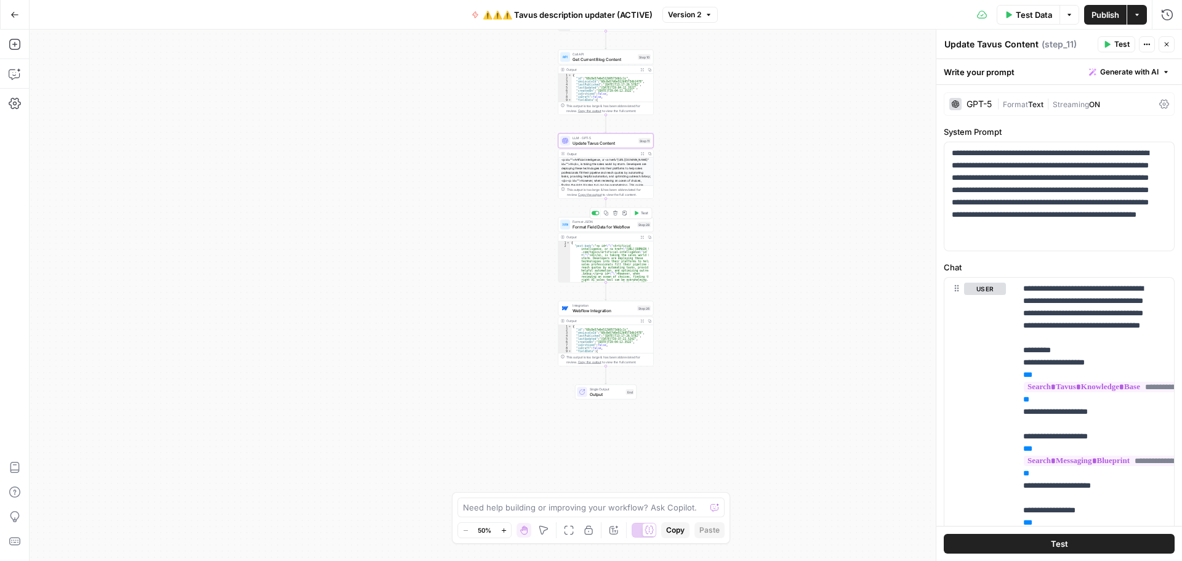
click at [588, 227] on span "Format Field Data for Webflow" at bounding box center [604, 227] width 62 height 6
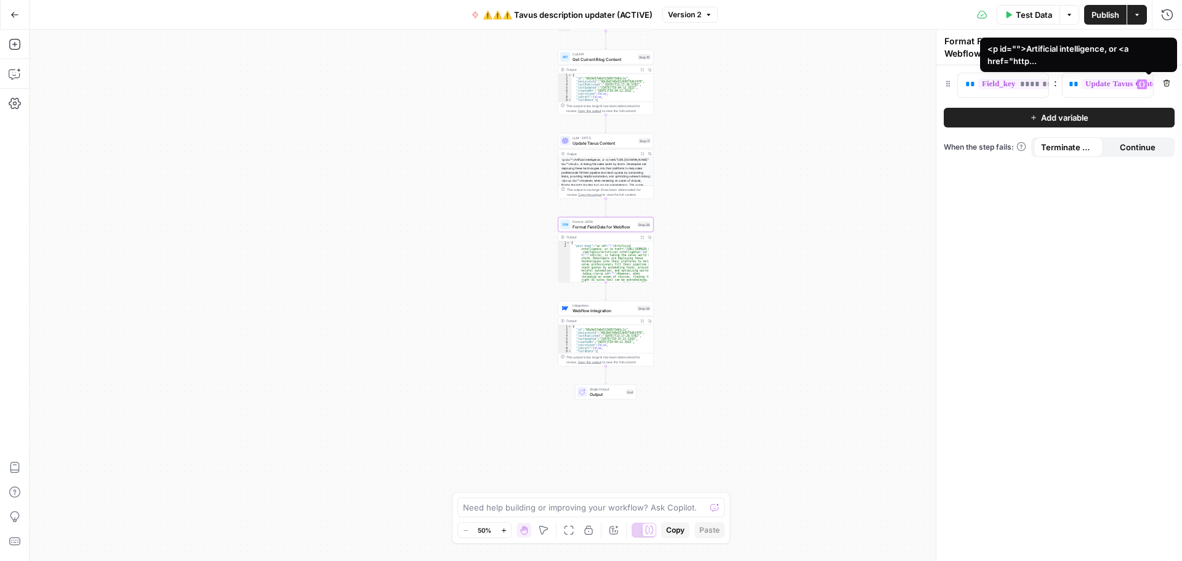
scroll to position [0, 0]
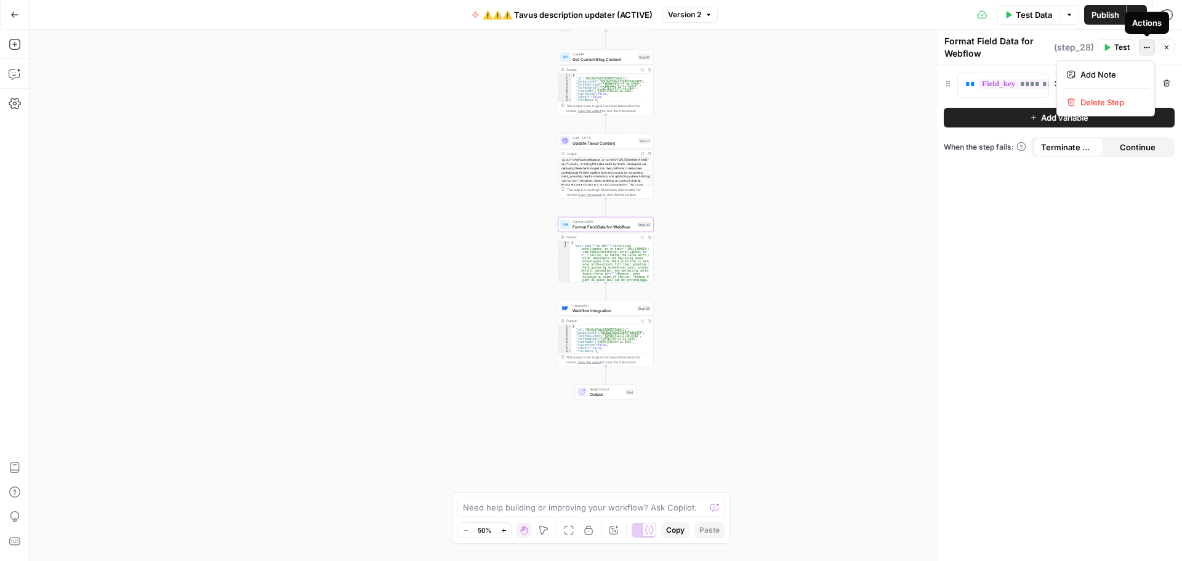
click at [1142, 49] on button "Actions" at bounding box center [1147, 47] width 16 height 16
click at [1025, 267] on div "**********" at bounding box center [1060, 313] width 246 height 496
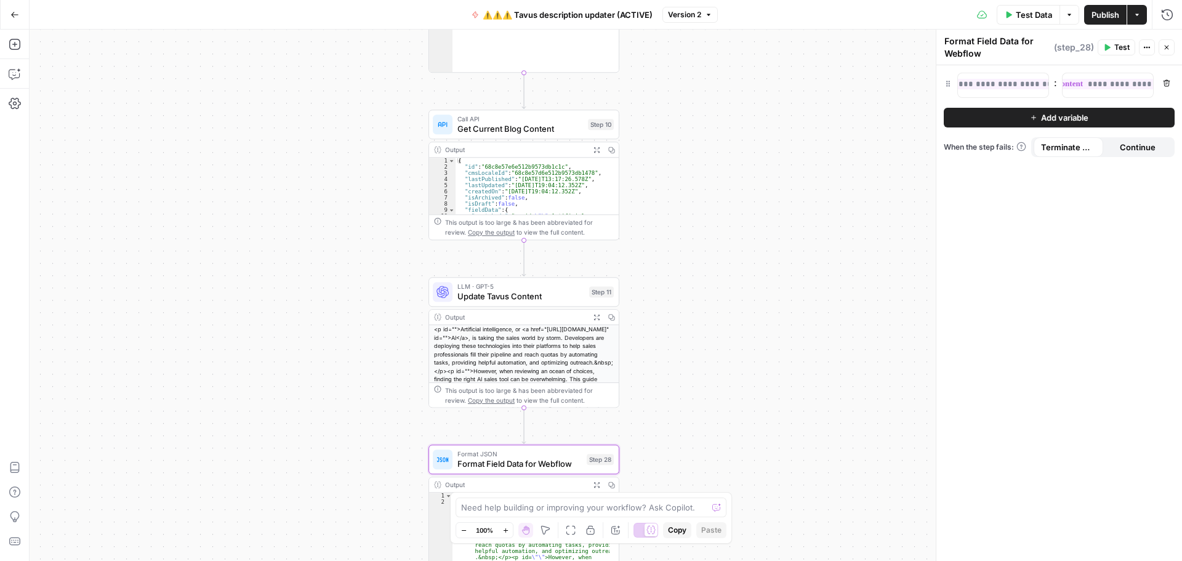
click at [20, 18] on button "Go Back" at bounding box center [15, 15] width 22 height 22
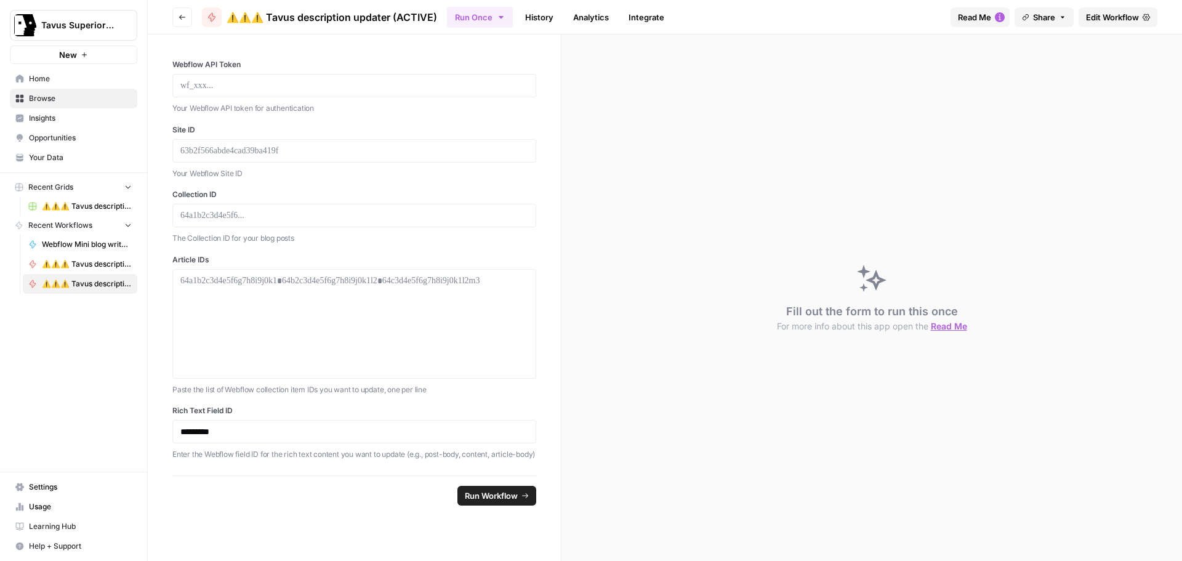
click at [177, 11] on button "Go back" at bounding box center [182, 17] width 20 height 20
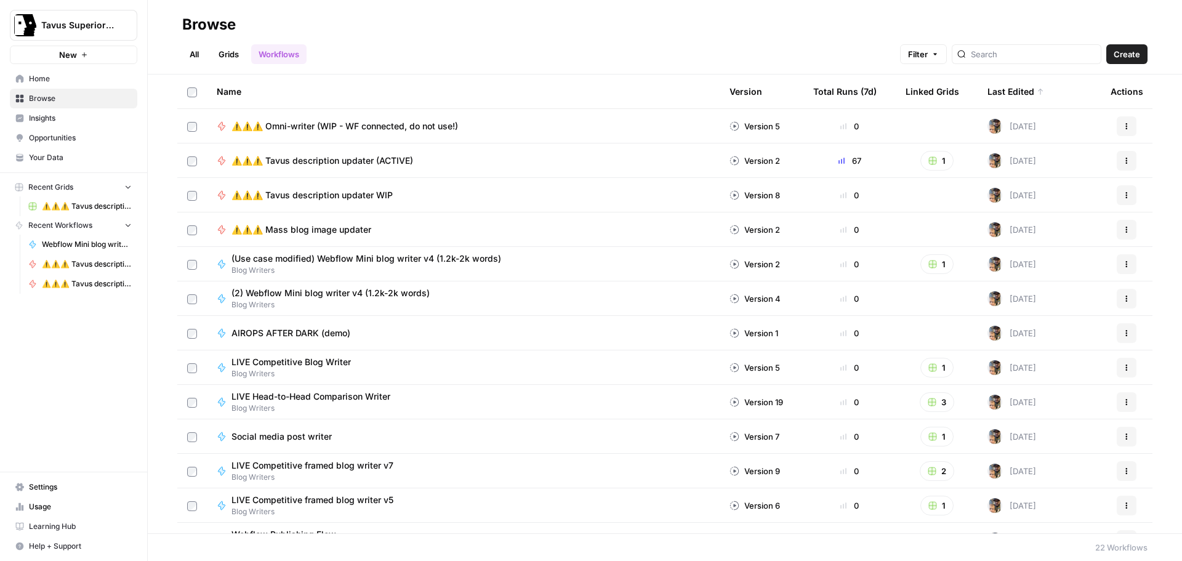
click at [398, 130] on span "⚠️⚠️⚠️ Omni-writer (WIP - WF connected, do not use!)" at bounding box center [345, 126] width 227 height 12
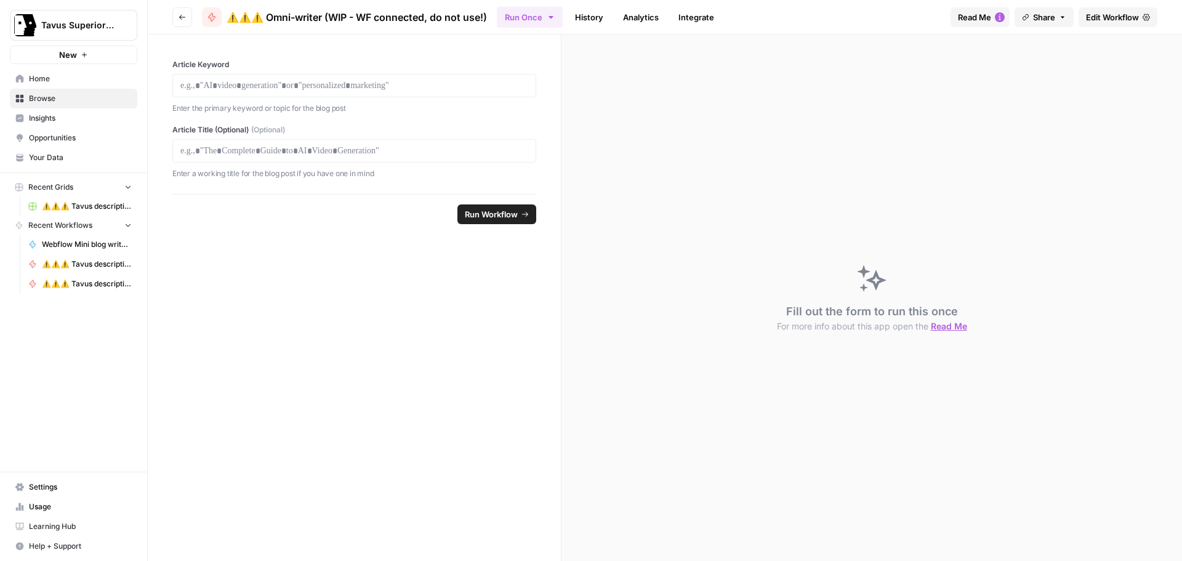
click at [1113, 17] on span "Edit Workflow" at bounding box center [1112, 17] width 53 height 12
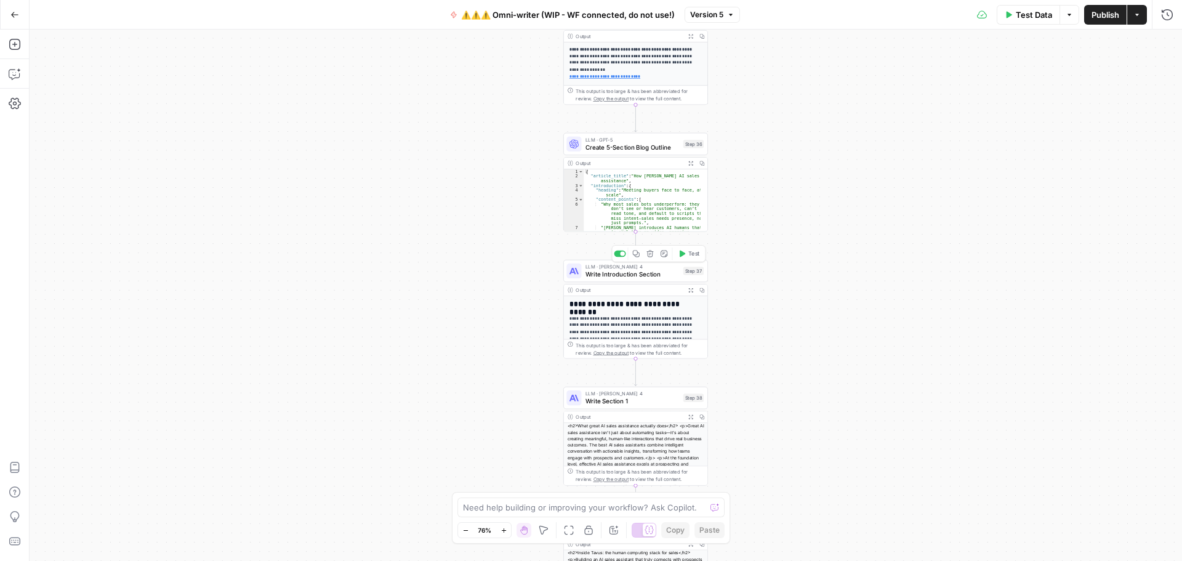
click at [624, 275] on span "Write Introduction Section" at bounding box center [633, 274] width 94 height 9
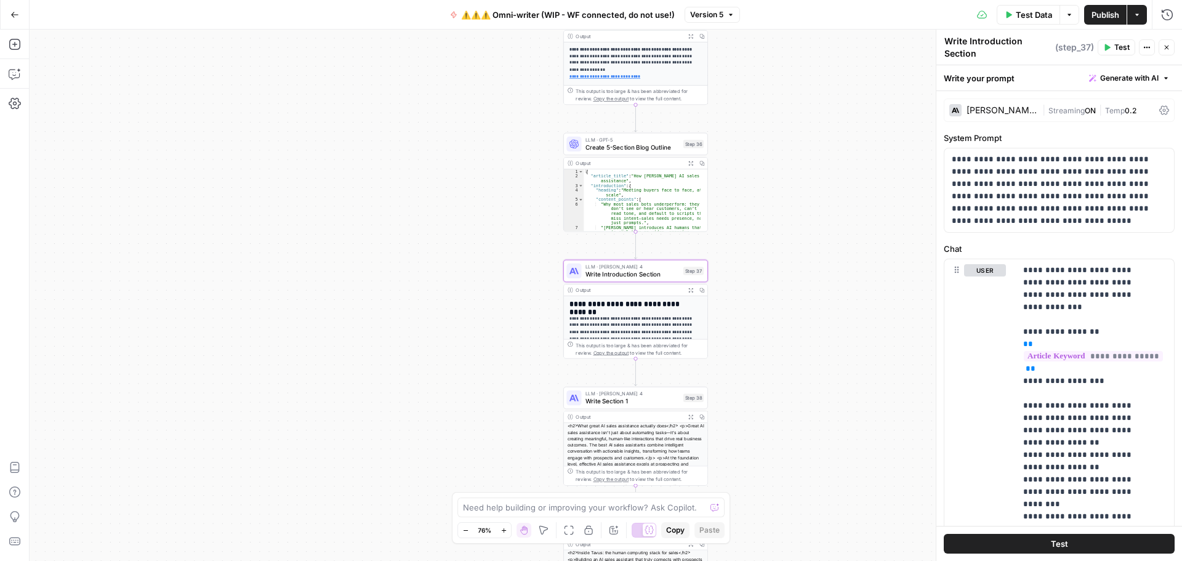
click at [1073, 18] on button "Options" at bounding box center [1070, 15] width 20 height 20
click at [1028, 118] on div "[PERSON_NAME] 4 | Streaming ON | Temp 0.2" at bounding box center [1059, 110] width 231 height 23
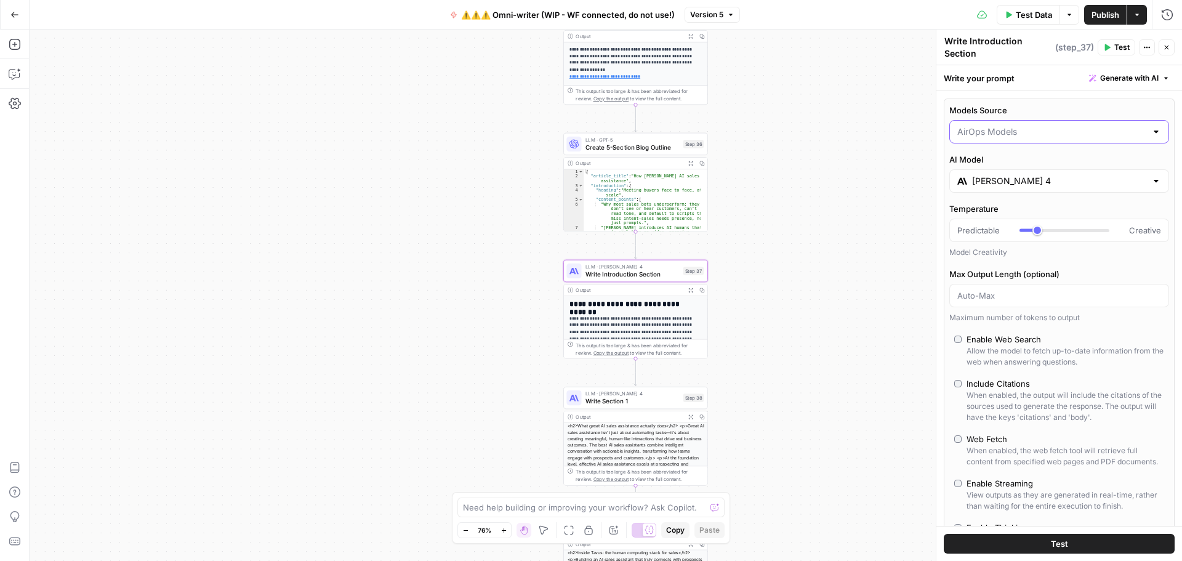
click at [1021, 131] on input "Models Source" at bounding box center [1052, 132] width 189 height 12
click at [1003, 181] on span "My Models" at bounding box center [1052, 180] width 185 height 12
type input "My Models"
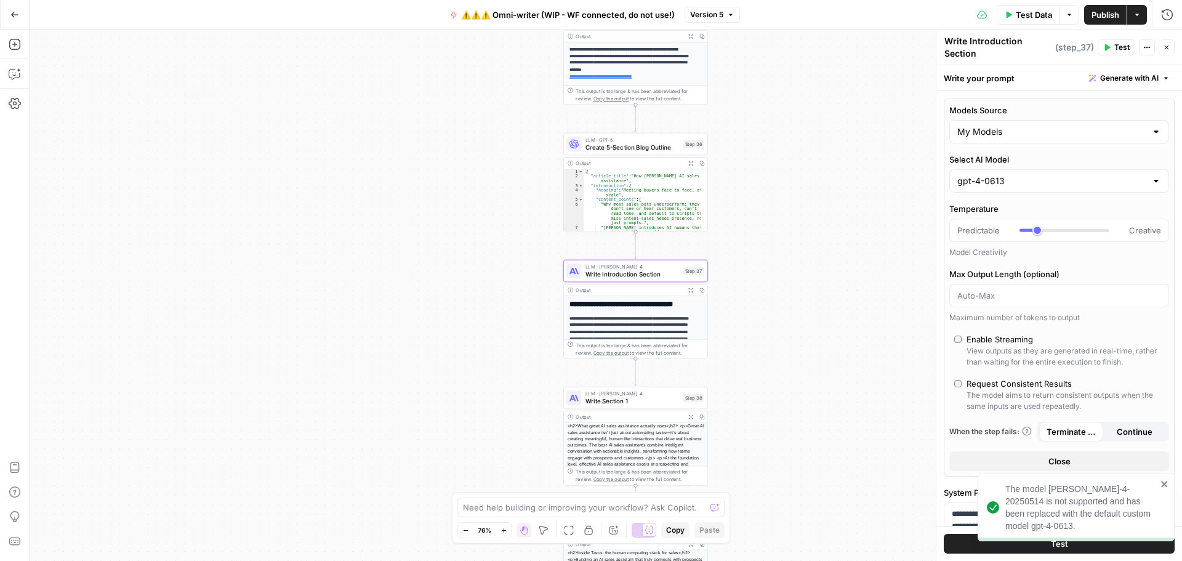
click at [1046, 172] on div "gpt-4-0613" at bounding box center [1060, 180] width 220 height 23
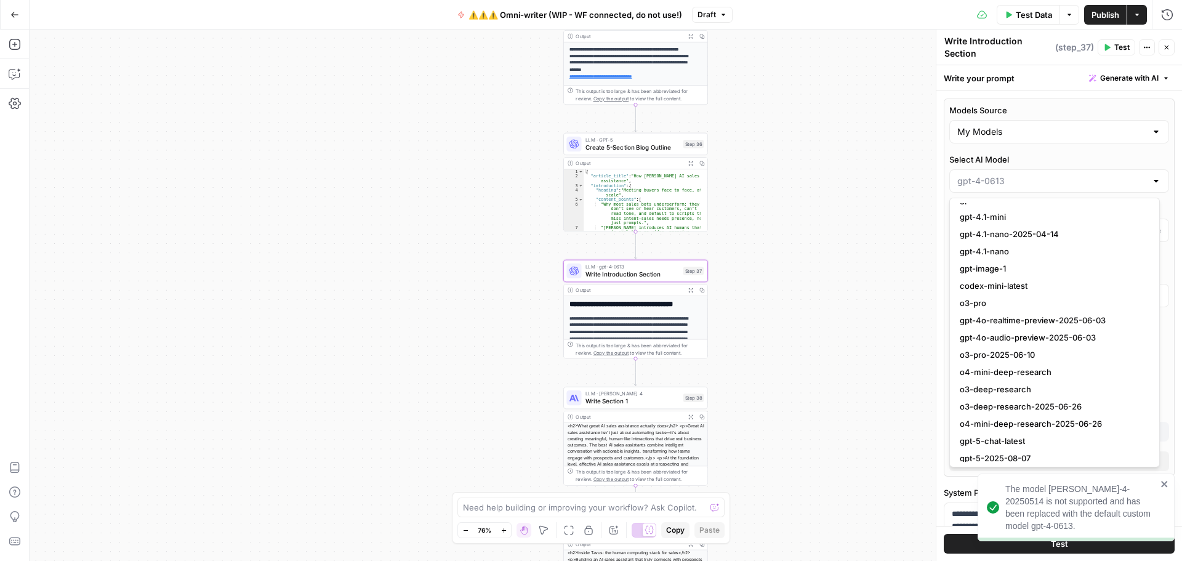
scroll to position [1003, 0]
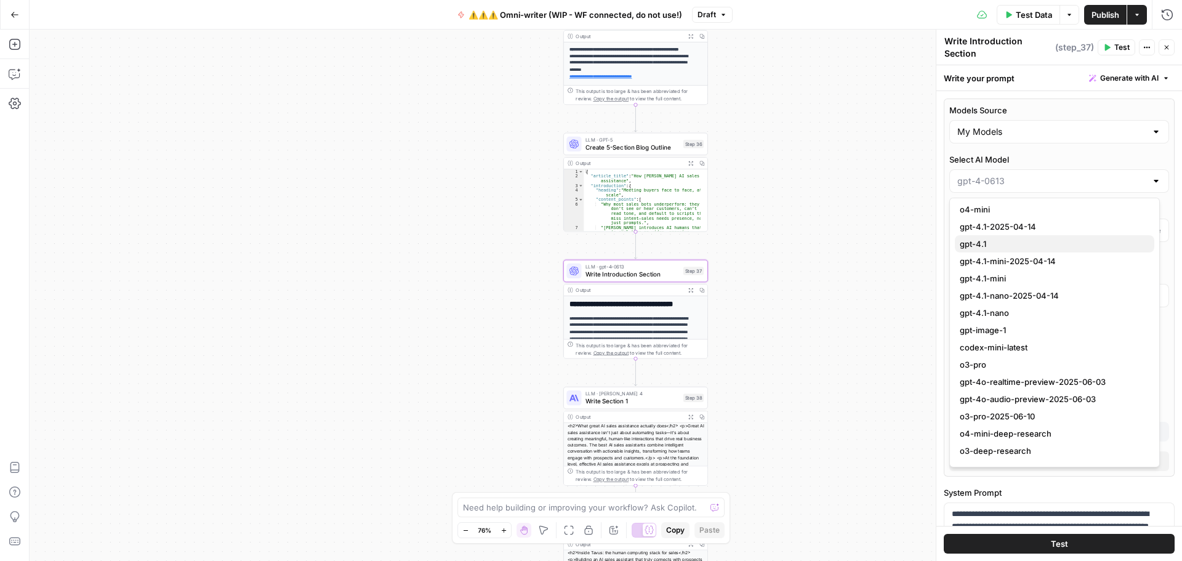
click at [1005, 243] on span "gpt-4.1" at bounding box center [1052, 244] width 185 height 12
type input "gpt-4.1"
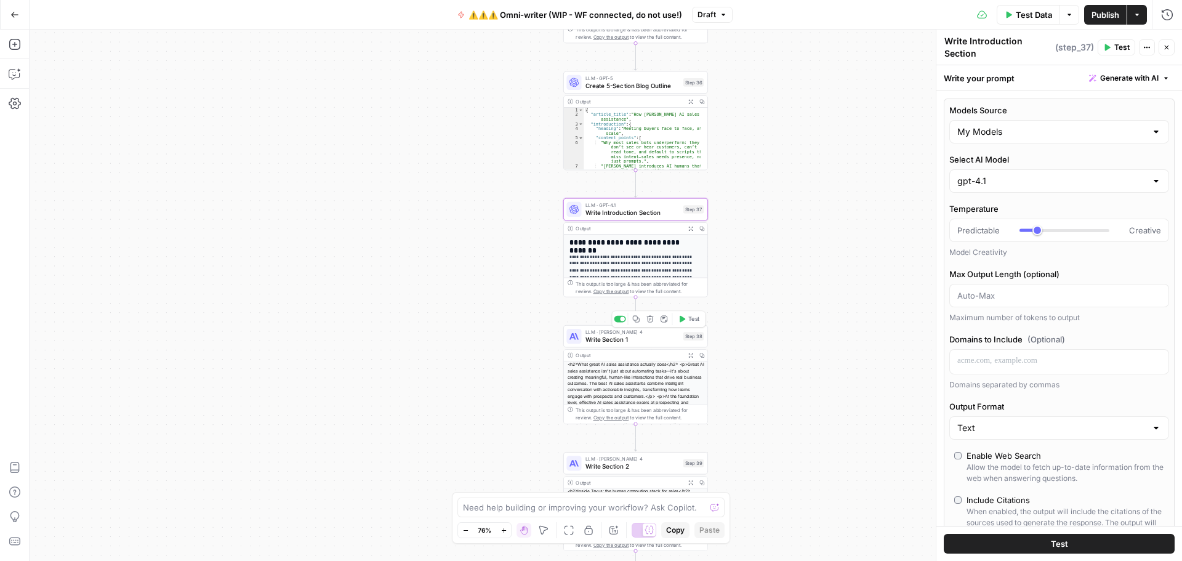
click at [607, 338] on span "Write Section 1" at bounding box center [633, 339] width 94 height 9
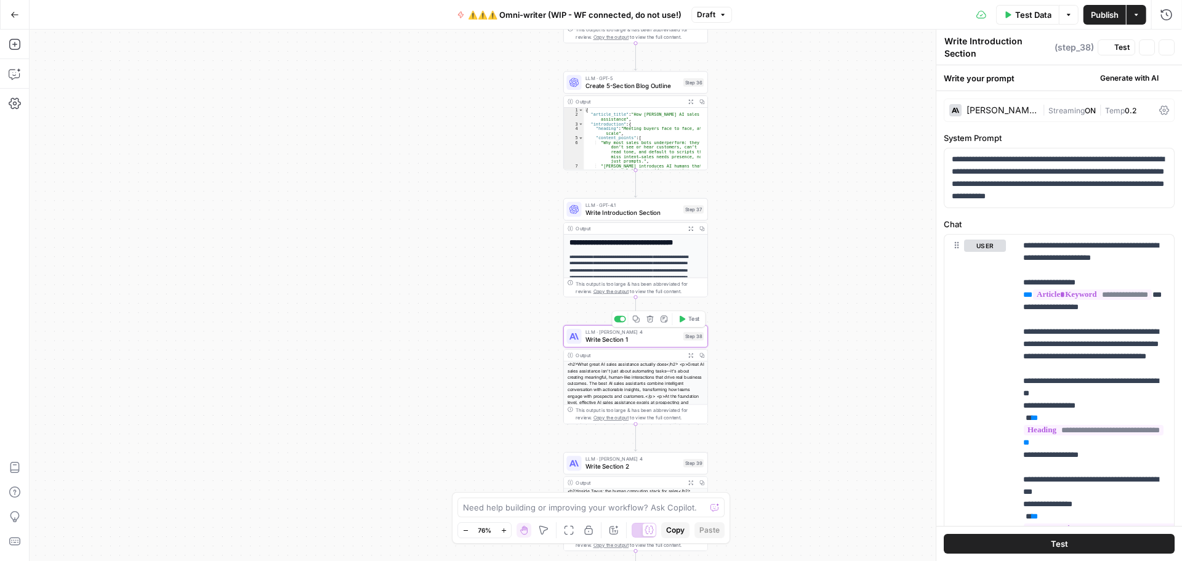
type textarea "Write Section 1"
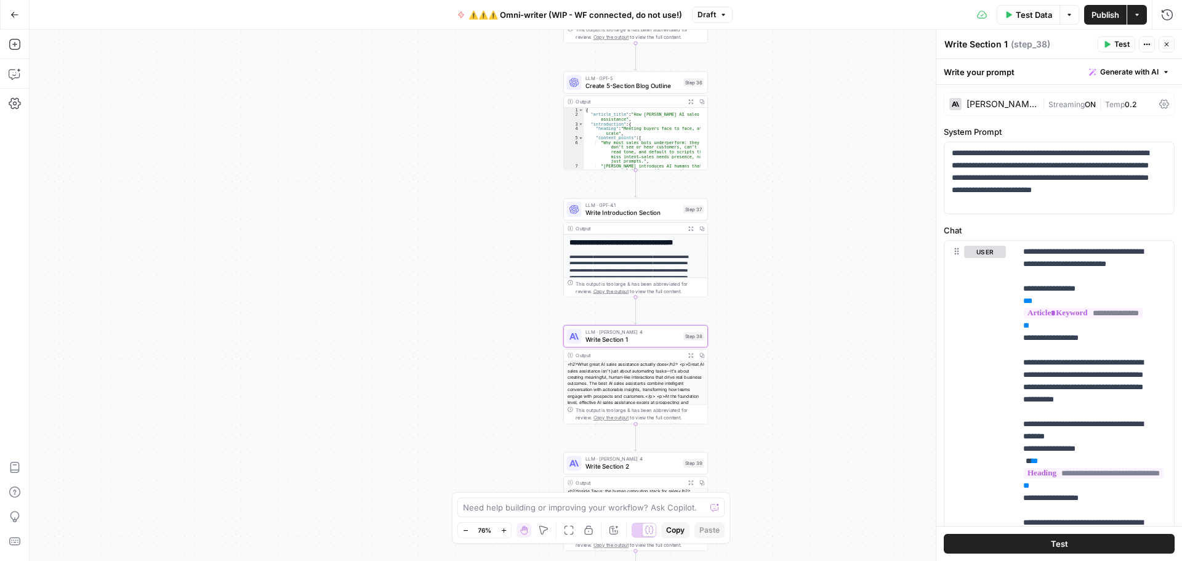
click at [1029, 101] on div "Claude Sonnet 4" at bounding box center [1002, 104] width 71 height 9
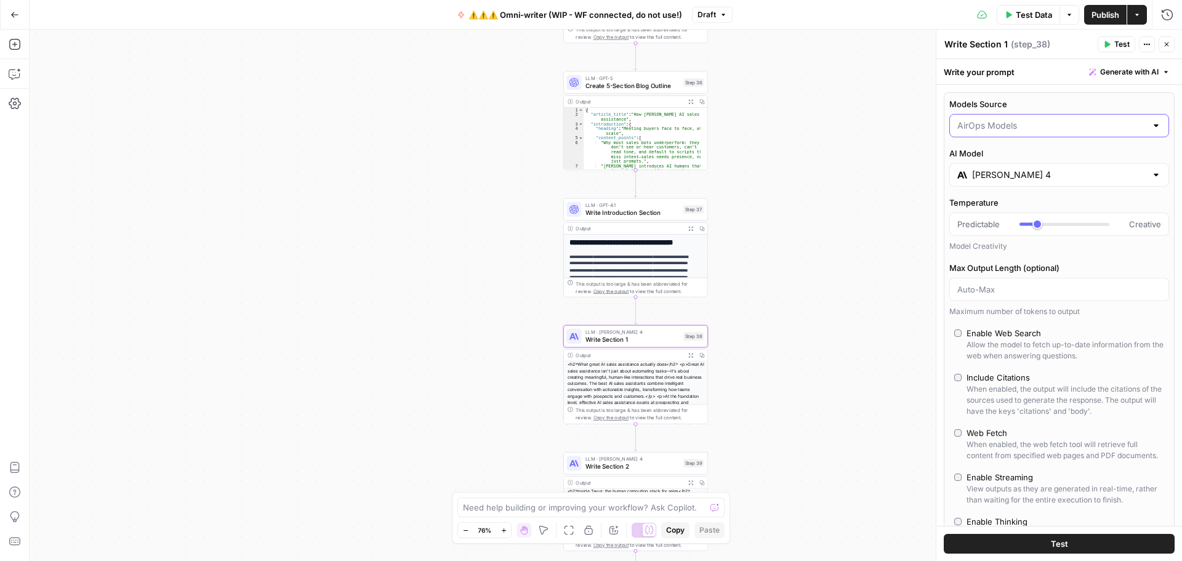
click at [1036, 126] on input "Models Source" at bounding box center [1052, 125] width 189 height 12
click at [998, 174] on span "My Models" at bounding box center [1052, 173] width 185 height 12
type input "My Models"
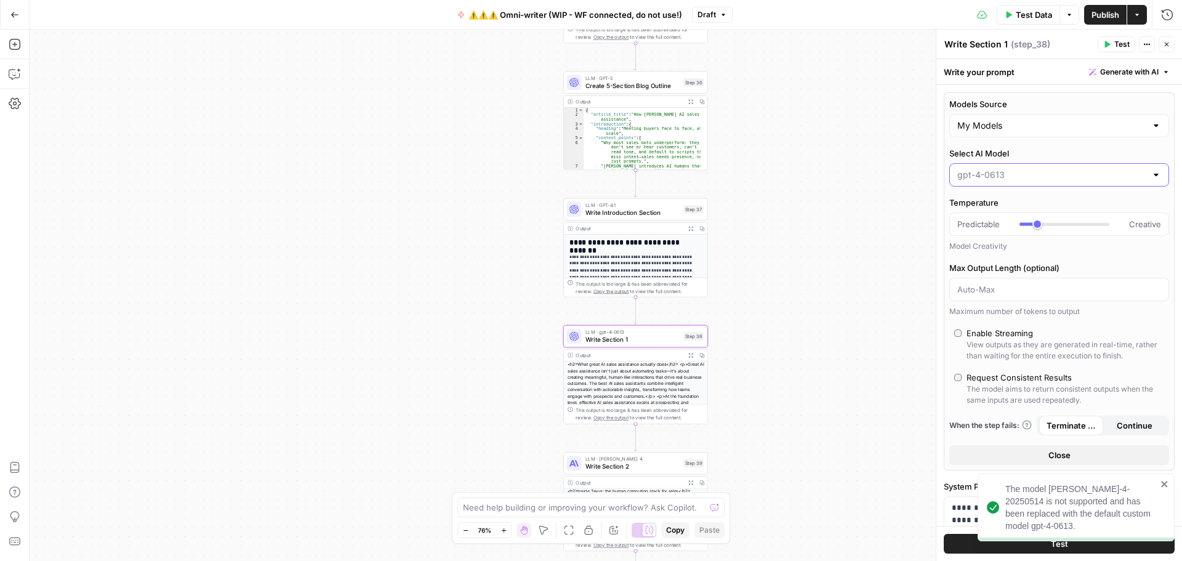
click at [1013, 179] on input "Select AI Model" at bounding box center [1052, 175] width 189 height 12
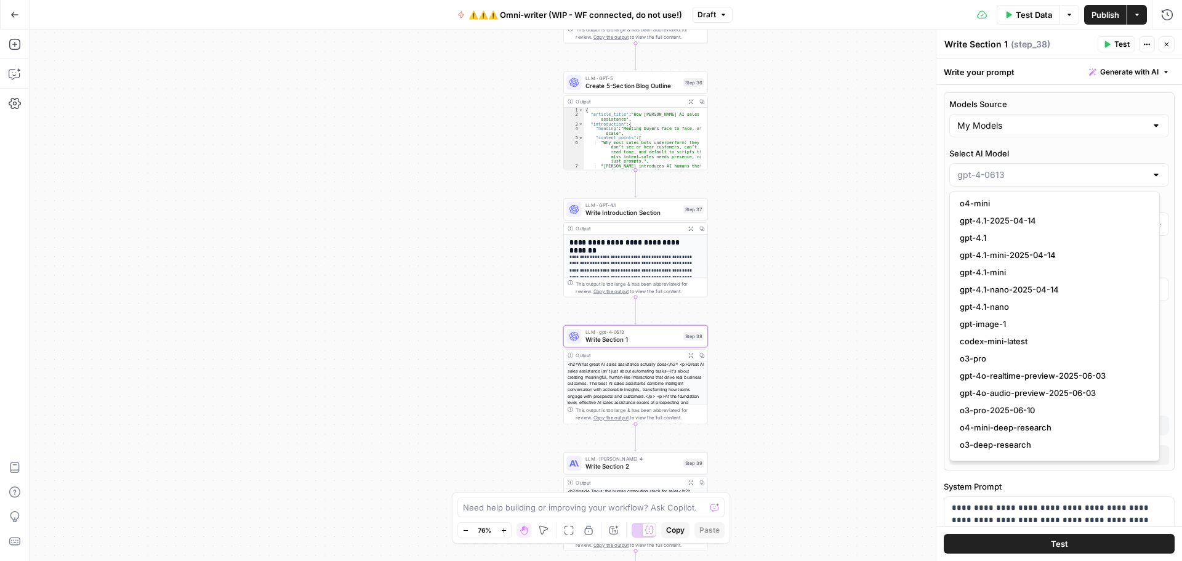
scroll to position [941, 0]
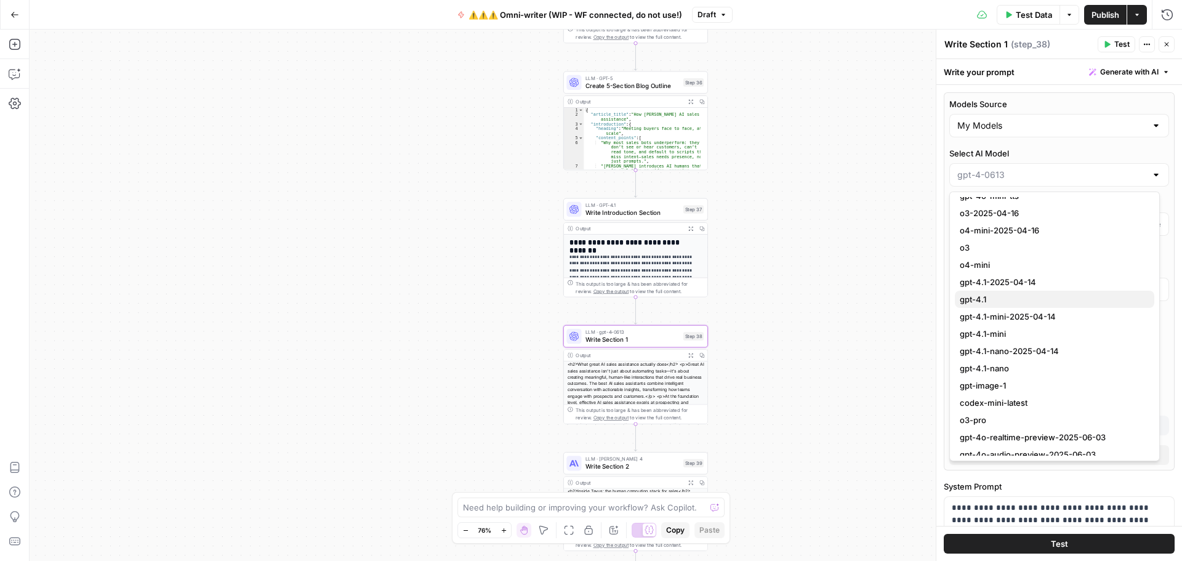
click at [993, 299] on span "gpt-4.1" at bounding box center [1052, 299] width 185 height 12
type input "gpt-4.1"
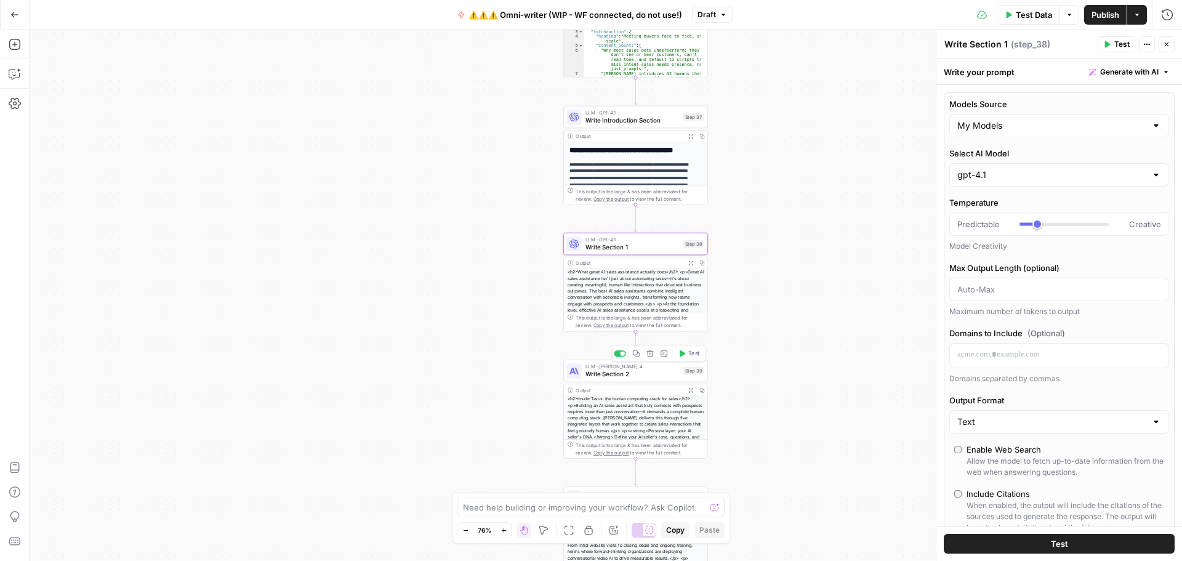
click at [632, 374] on span "Write Section 2" at bounding box center [633, 373] width 94 height 9
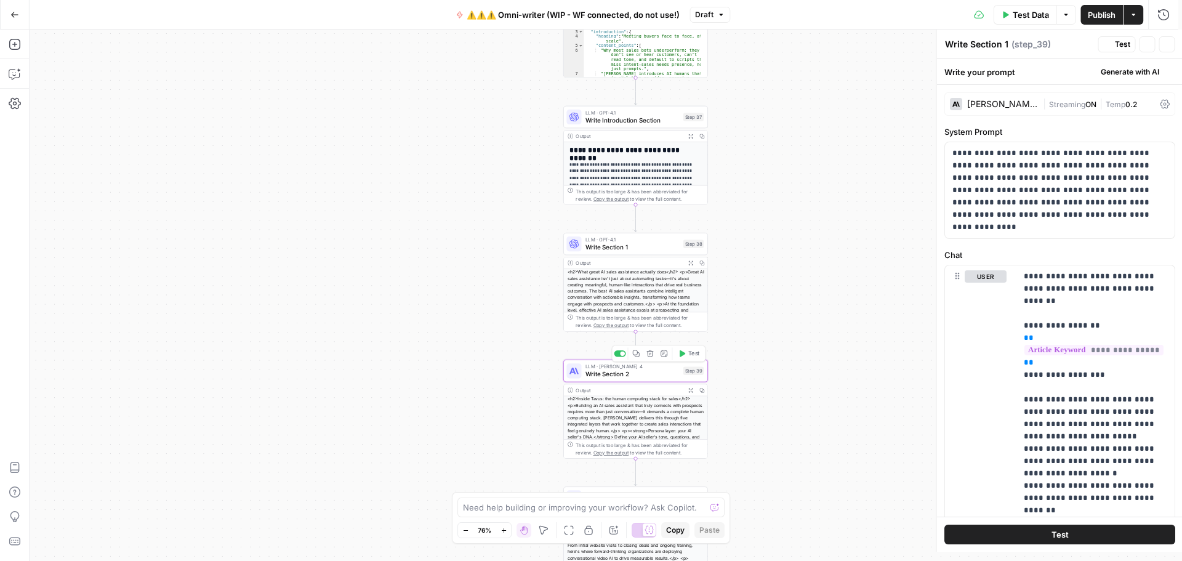
type textarea "Write Section 2"
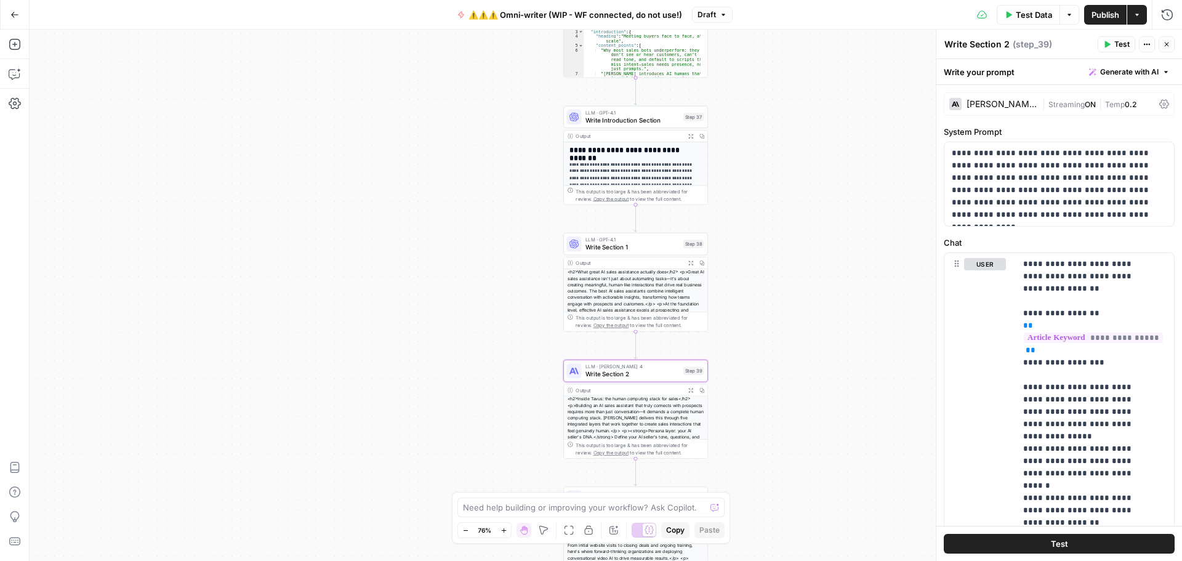
click at [1049, 101] on span "Streaming" at bounding box center [1067, 104] width 36 height 9
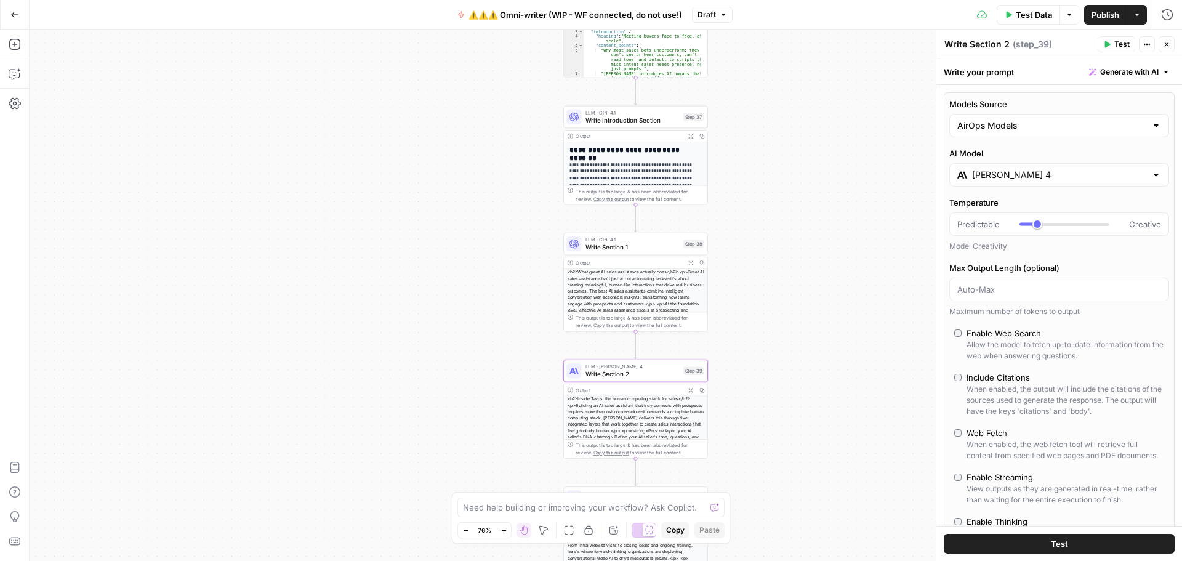
click at [1060, 177] on input "Claude Sonnet 4" at bounding box center [1059, 175] width 174 height 12
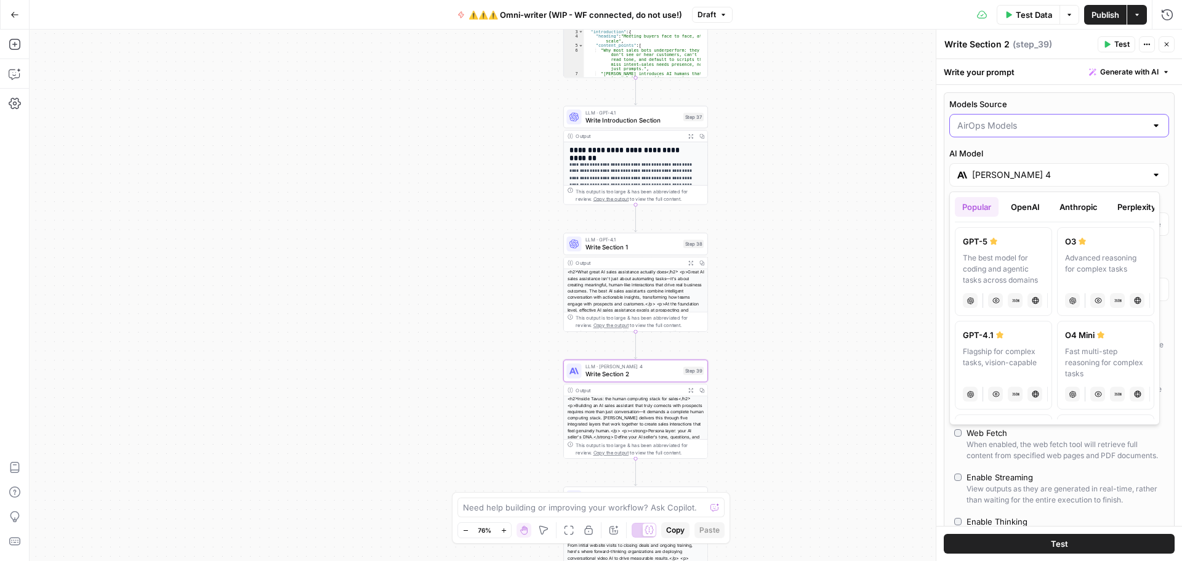
click at [1049, 124] on input "Models Source" at bounding box center [1052, 125] width 189 height 12
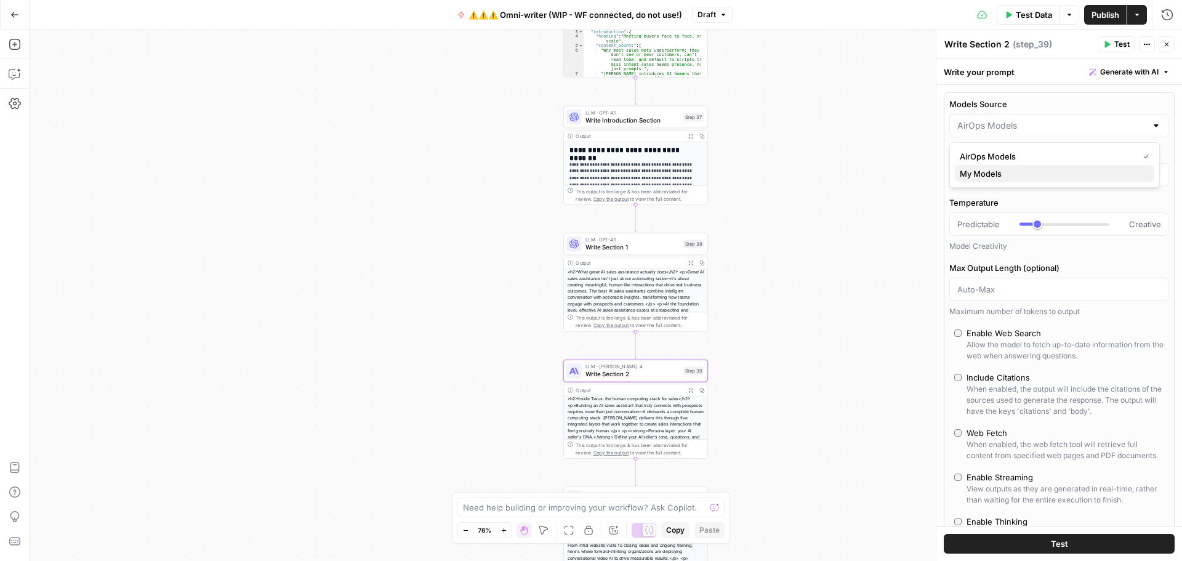
click at [1005, 176] on span "My Models" at bounding box center [1052, 173] width 185 height 12
type input "My Models"
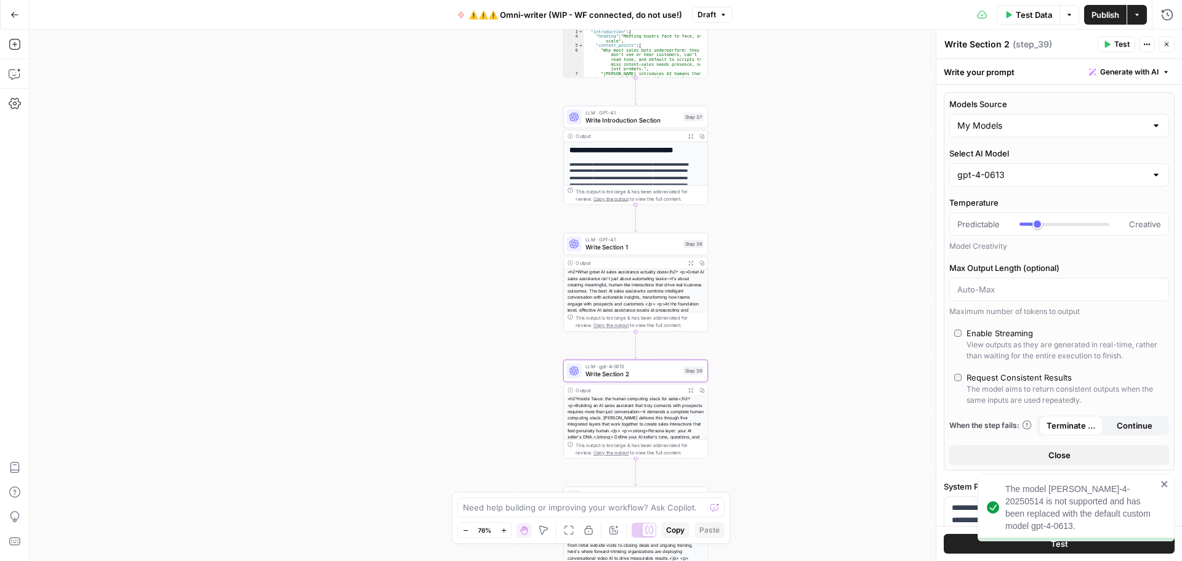
click at [1053, 181] on div "gpt-4-0613" at bounding box center [1060, 174] width 220 height 23
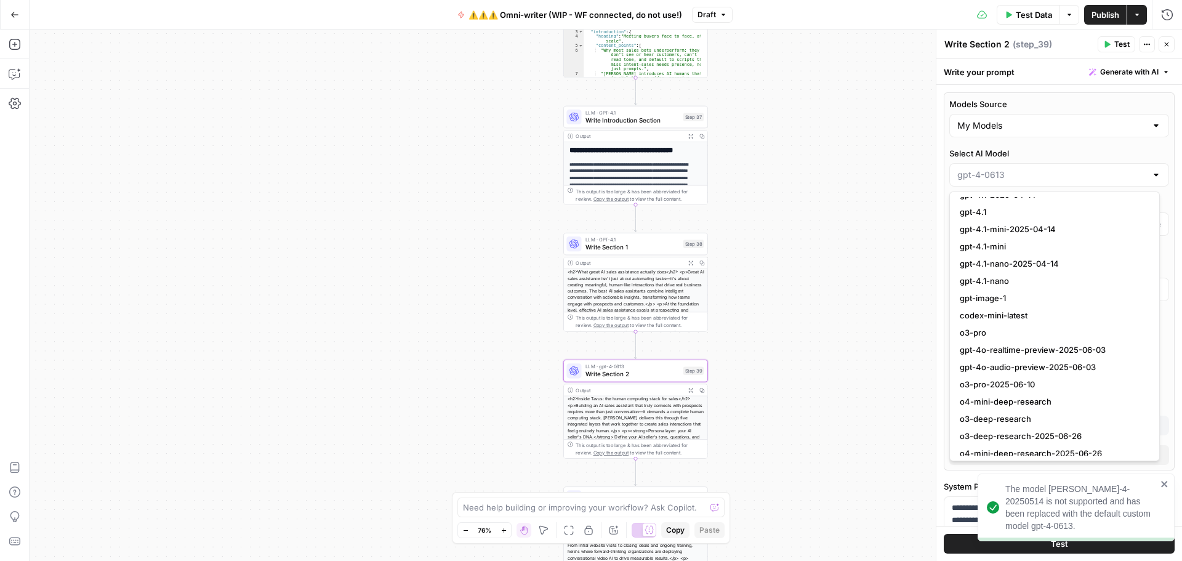
scroll to position [1003, 0]
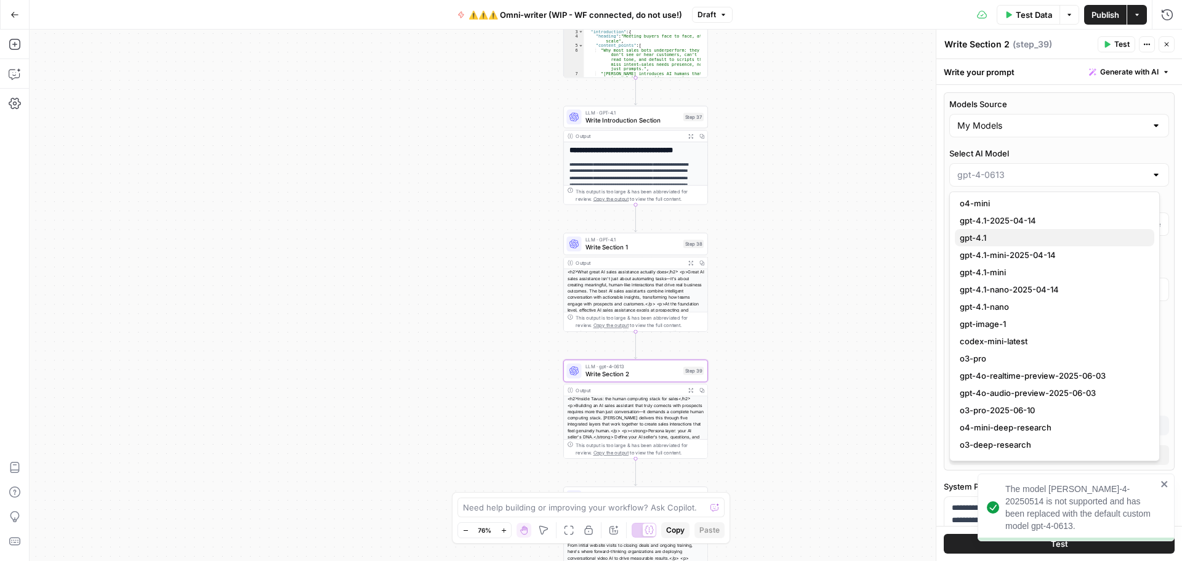
click at [1009, 238] on span "gpt-4.1" at bounding box center [1052, 238] width 185 height 12
type input "gpt-4.1"
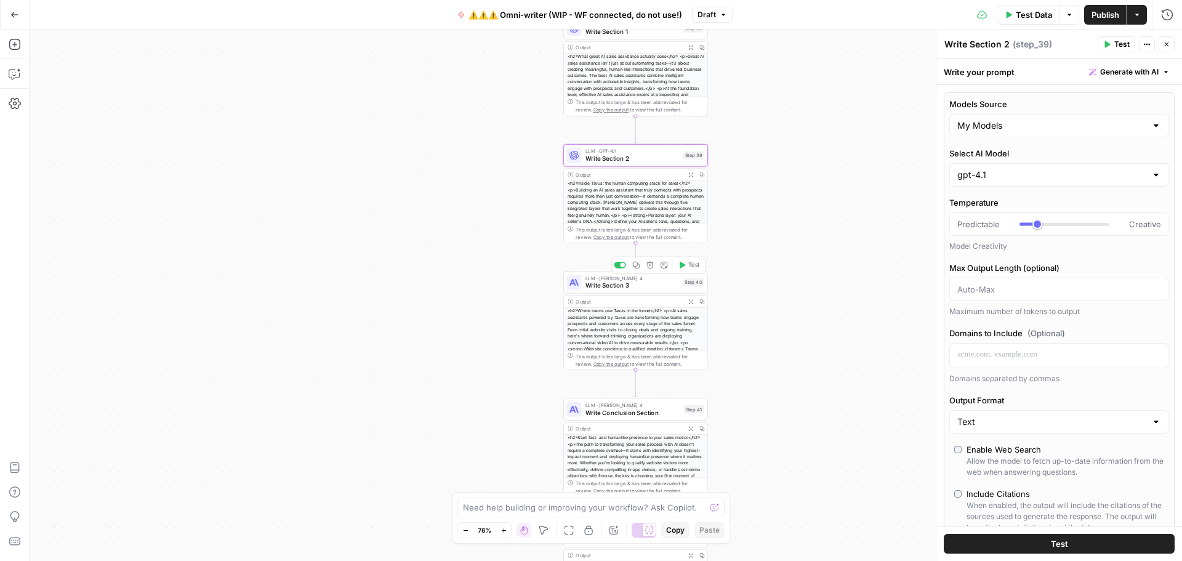
click at [626, 287] on span "Write Section 3" at bounding box center [633, 285] width 94 height 9
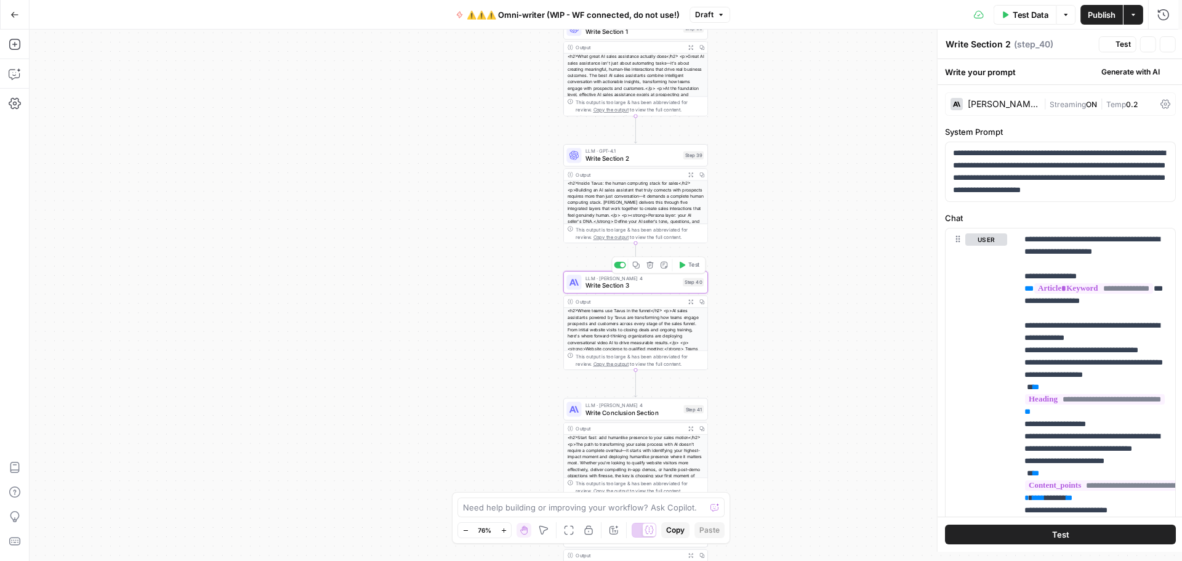
type textarea "Write Section 3"
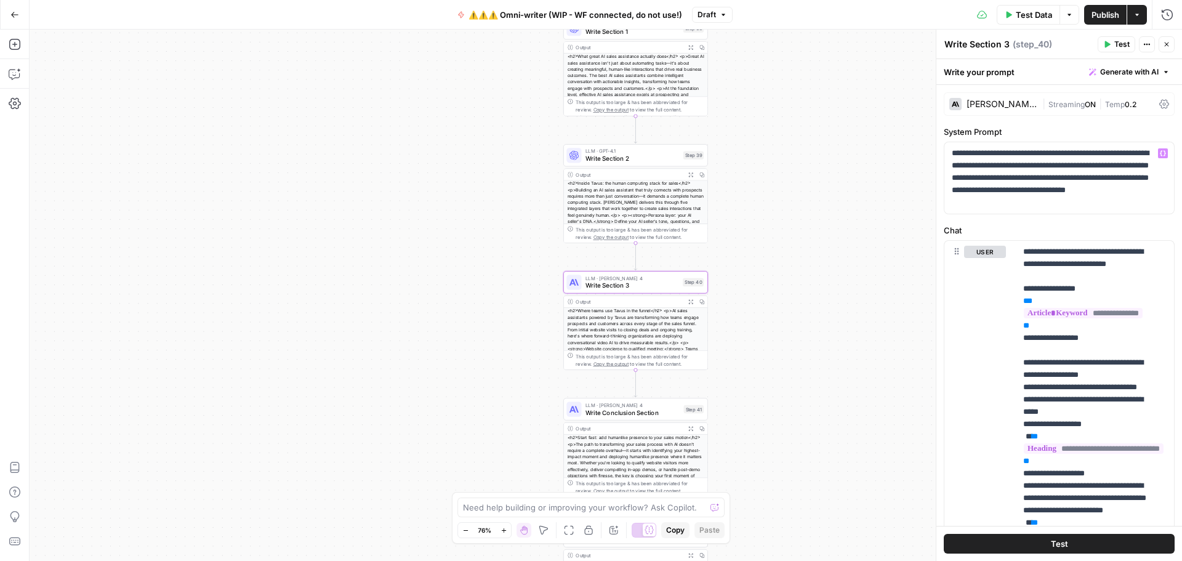
click at [1028, 111] on div "Claude Sonnet 4 | Streaming ON | Temp 0.2" at bounding box center [1059, 103] width 231 height 23
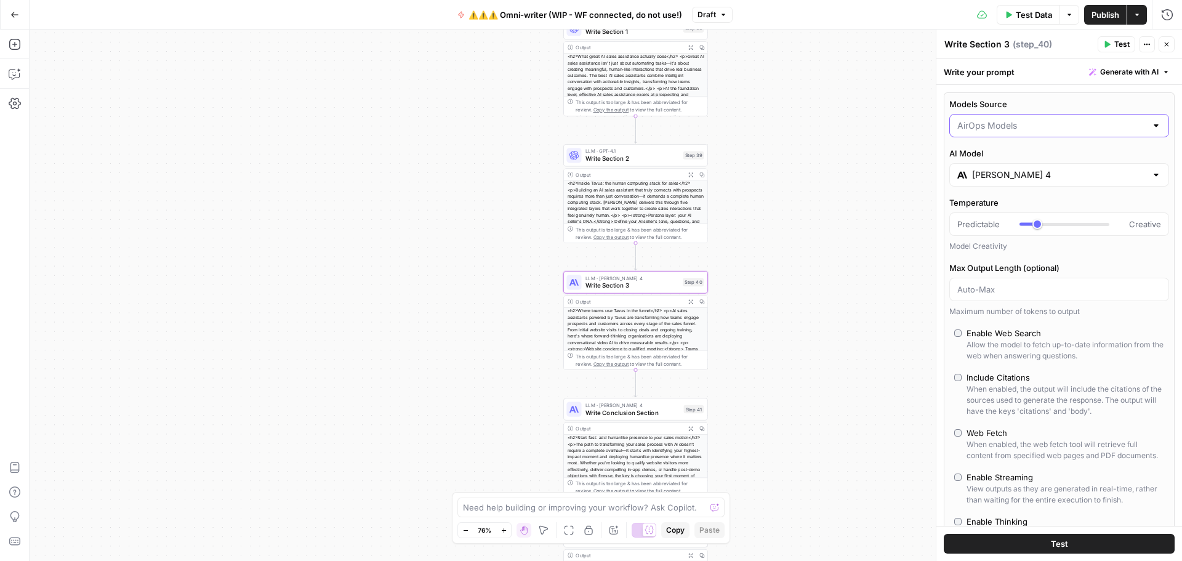
click at [998, 127] on input "Models Source" at bounding box center [1052, 125] width 189 height 12
click at [998, 170] on span "My Models" at bounding box center [1052, 173] width 185 height 12
type input "My Models"
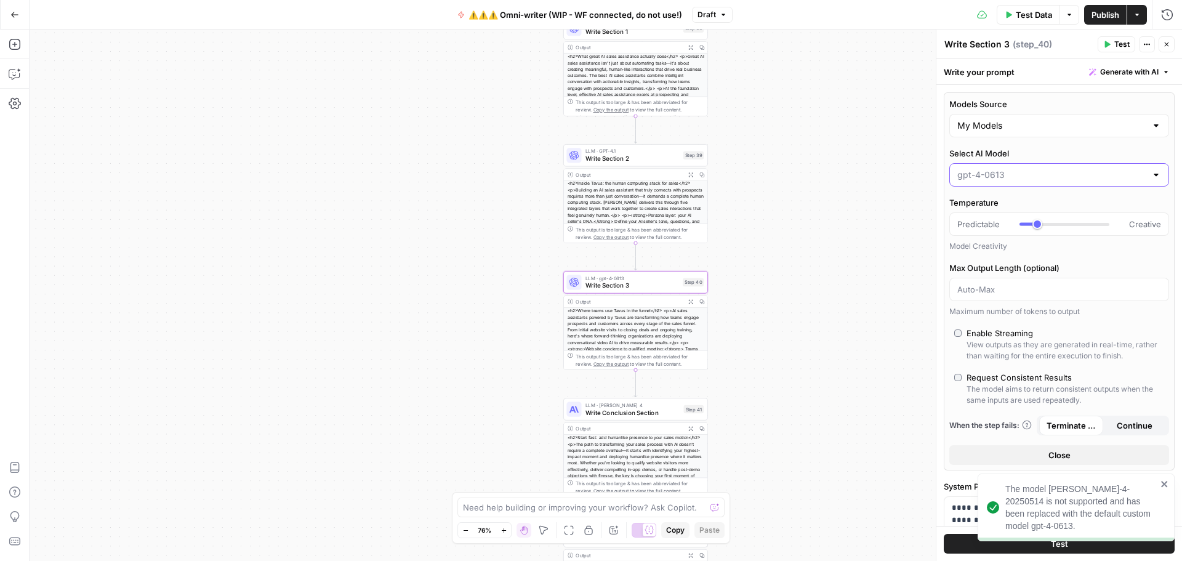
click at [1000, 173] on input "Select AI Model" at bounding box center [1052, 175] width 189 height 12
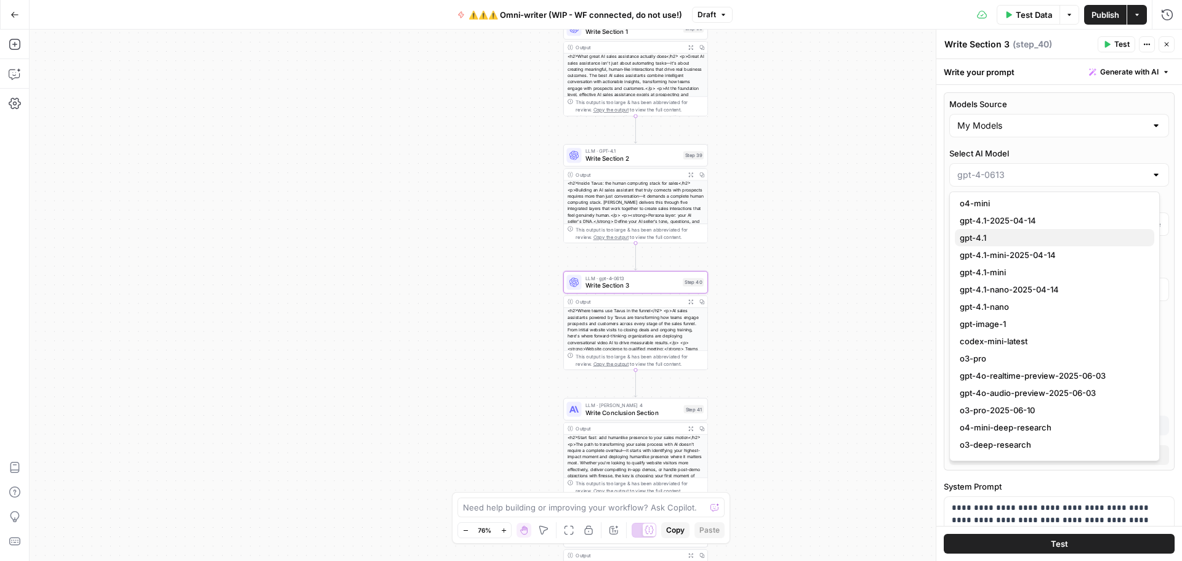
click at [1007, 240] on span "gpt-4.1" at bounding box center [1052, 238] width 185 height 12
type input "gpt-4.1"
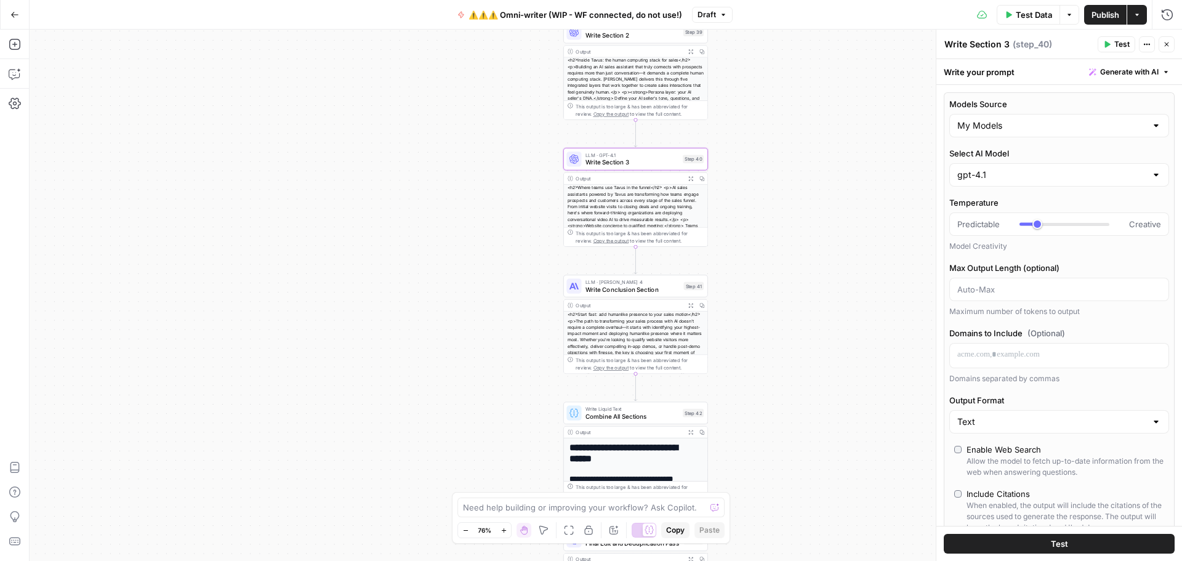
click at [641, 291] on span "Write Conclusion Section" at bounding box center [633, 288] width 95 height 9
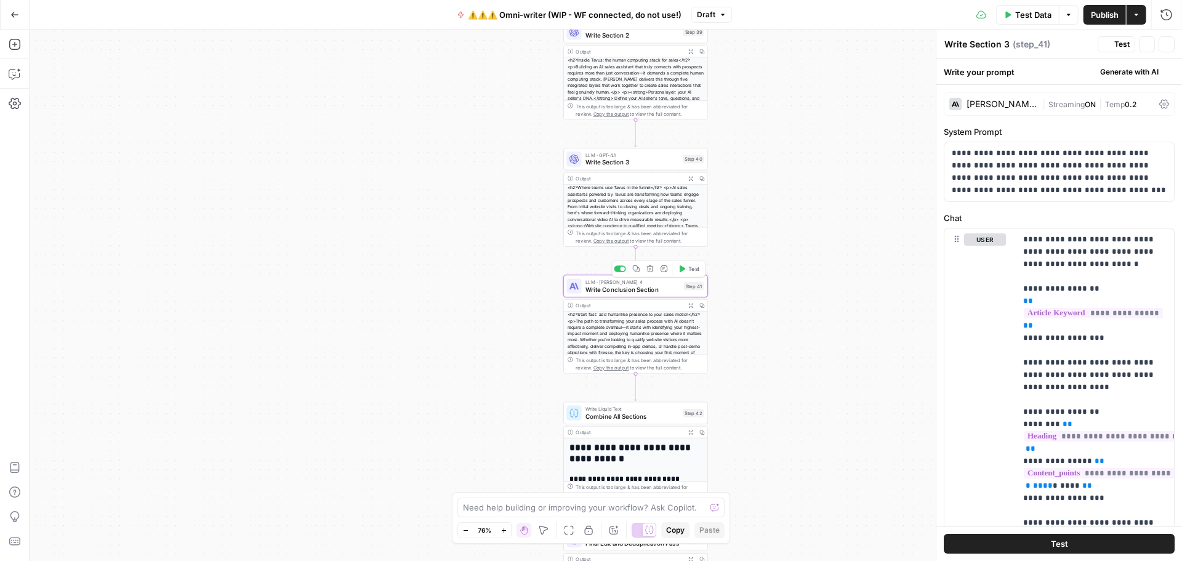
type textarea "Write Conclusion Section"
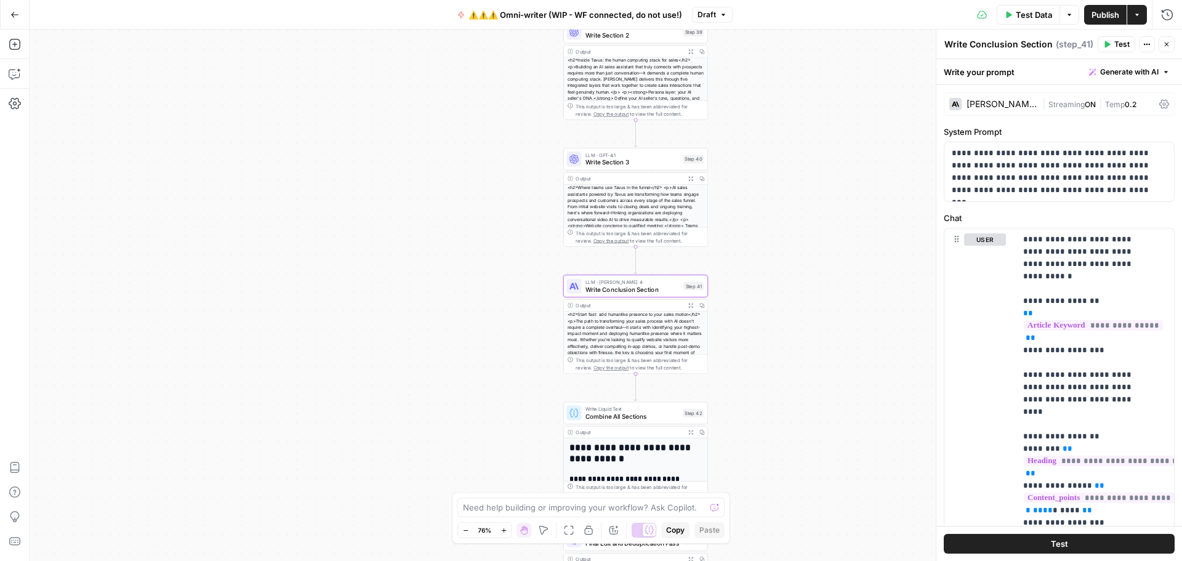
click at [1032, 107] on div "Claude Sonnet 4" at bounding box center [1002, 104] width 71 height 9
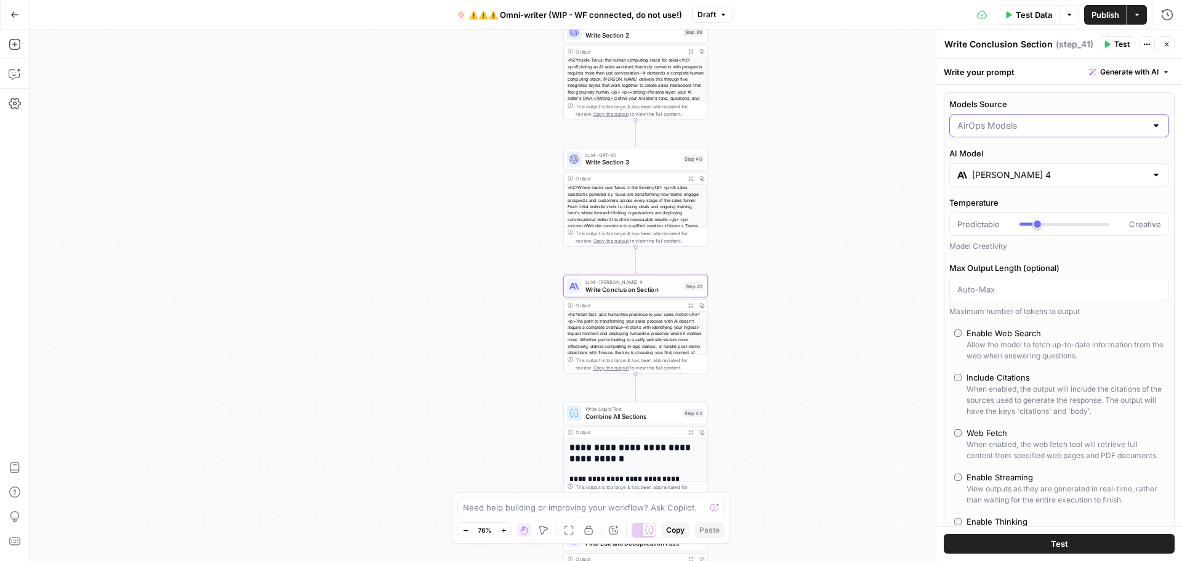
click at [1011, 122] on input "Models Source" at bounding box center [1052, 125] width 189 height 12
click at [1003, 169] on span "My Models" at bounding box center [1052, 173] width 185 height 12
type input "My Models"
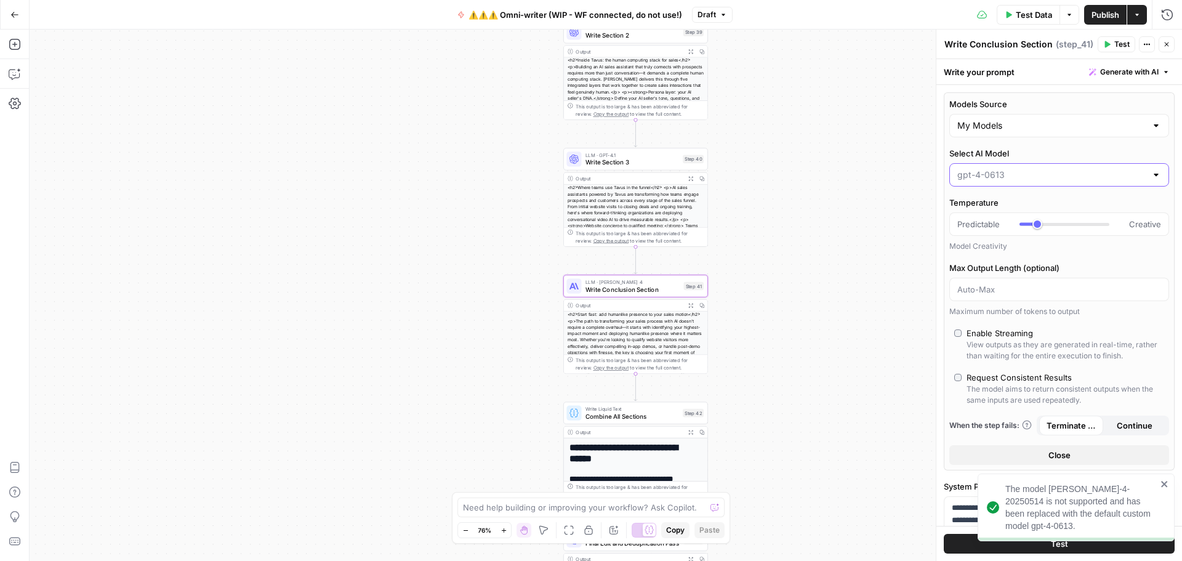
click at [1044, 175] on input "Select AI Model" at bounding box center [1052, 175] width 189 height 12
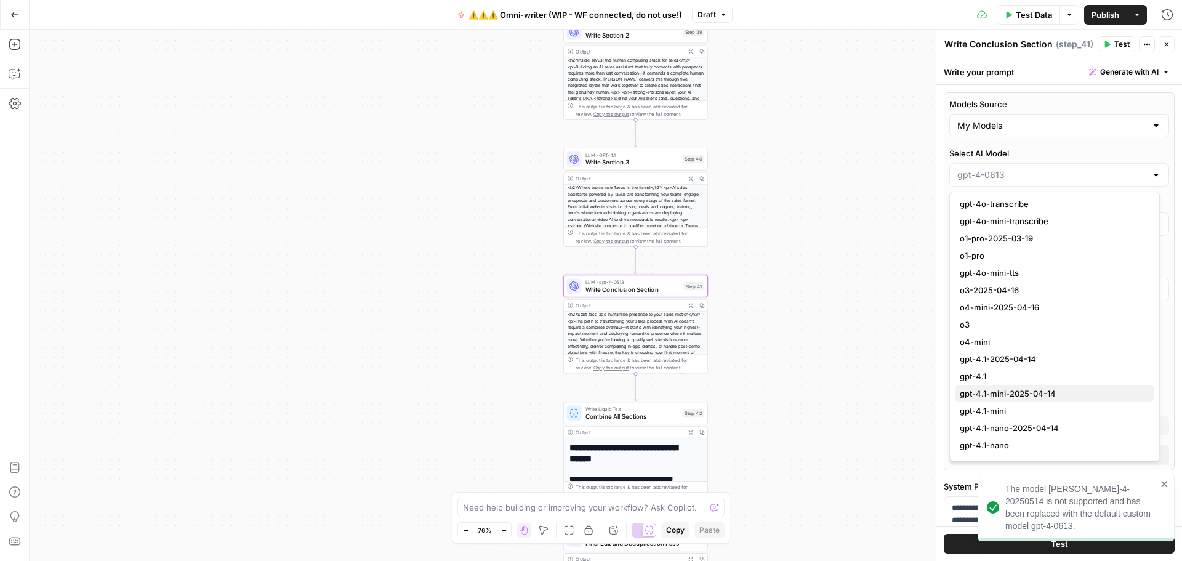
scroll to position [924, 0]
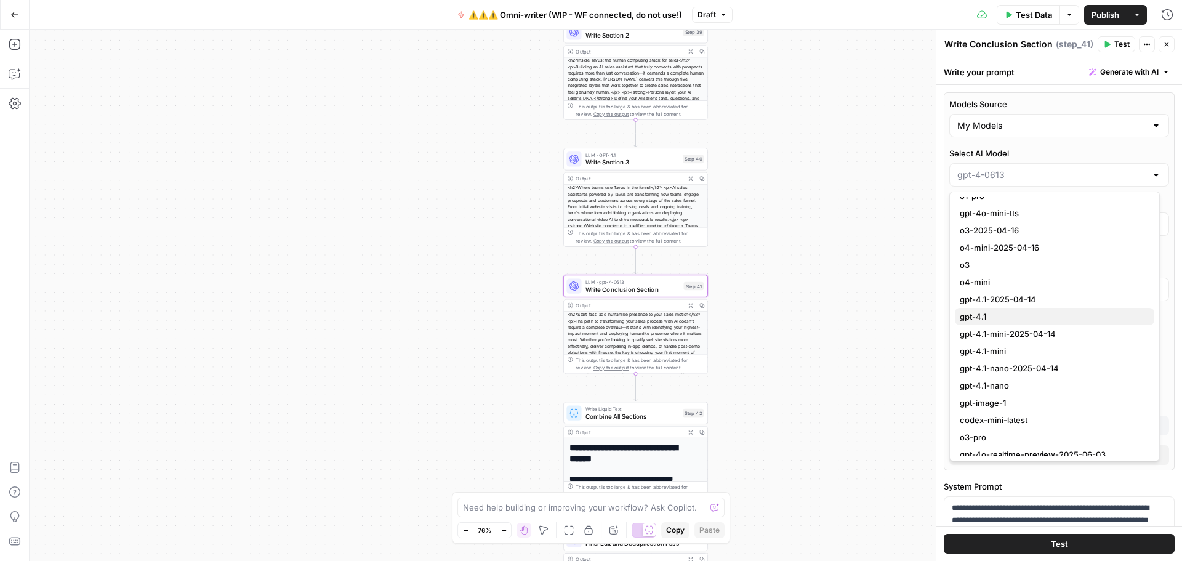
click at [1021, 317] on span "gpt-4.1" at bounding box center [1052, 316] width 185 height 12
type input "gpt-4.1"
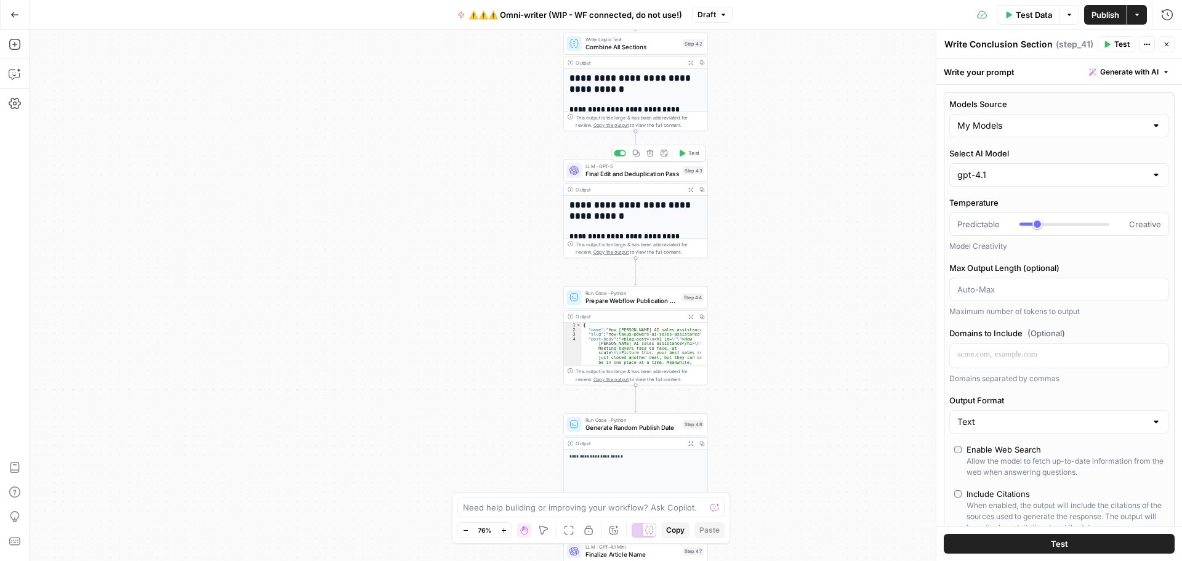
click at [632, 172] on span "Final Edit and Deduplication Pass" at bounding box center [633, 173] width 94 height 9
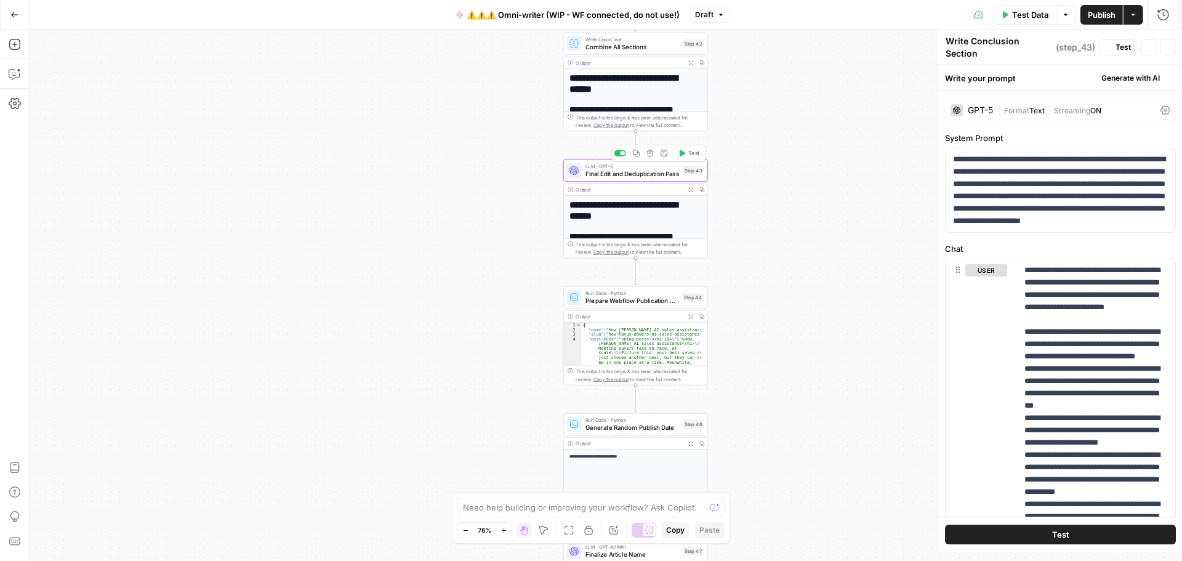
type textarea "Final Edit and Deduplication Pass"
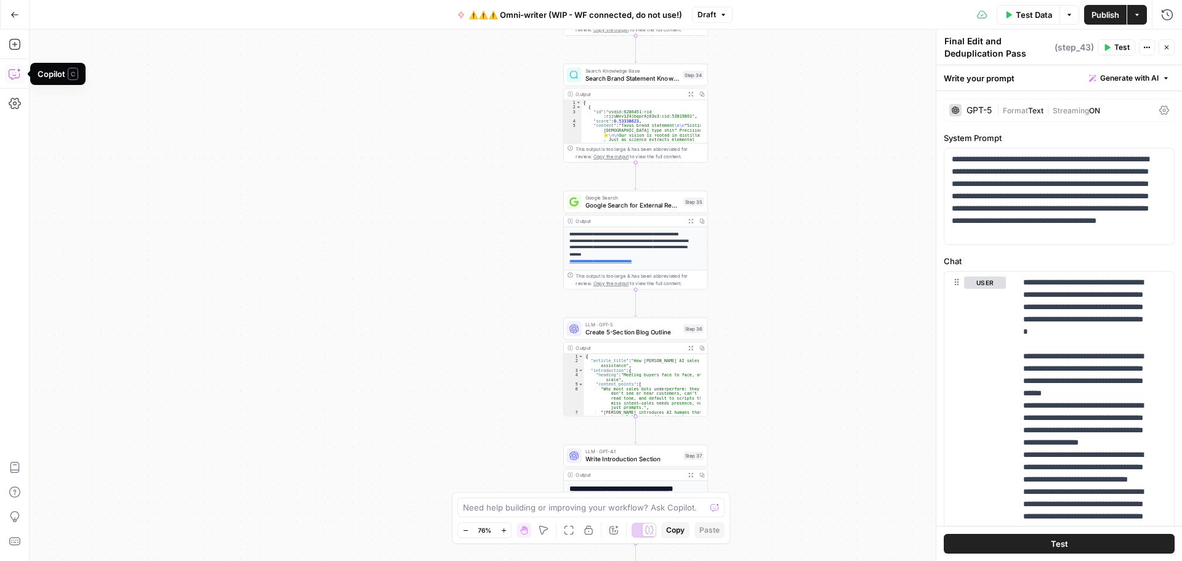
click at [17, 78] on icon "button" at bounding box center [15, 74] width 12 height 12
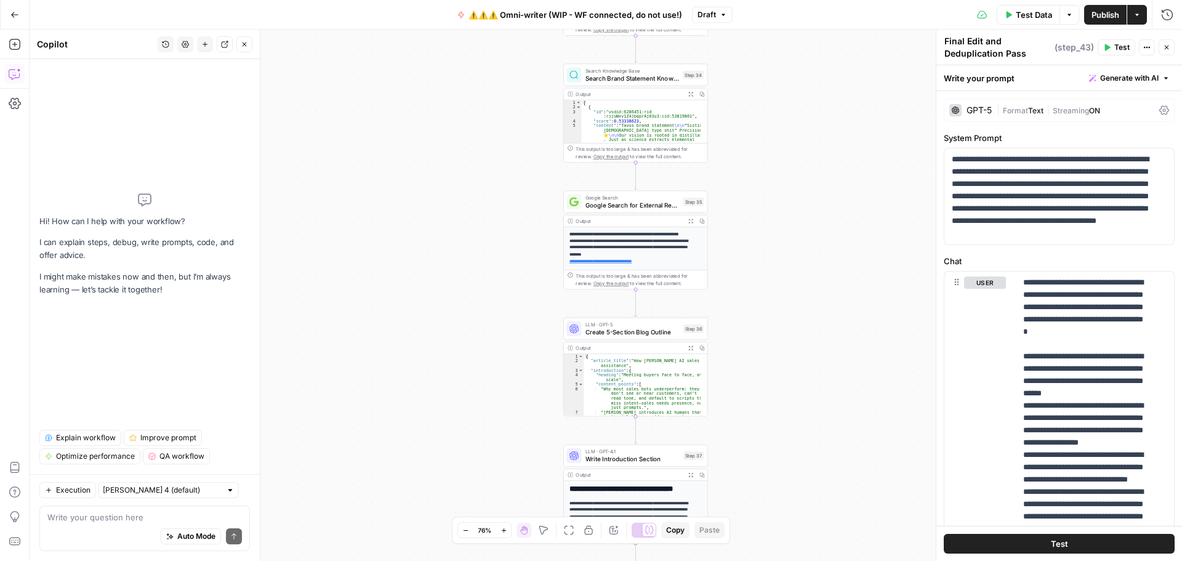
click at [130, 522] on textarea at bounding box center [144, 517] width 195 height 12
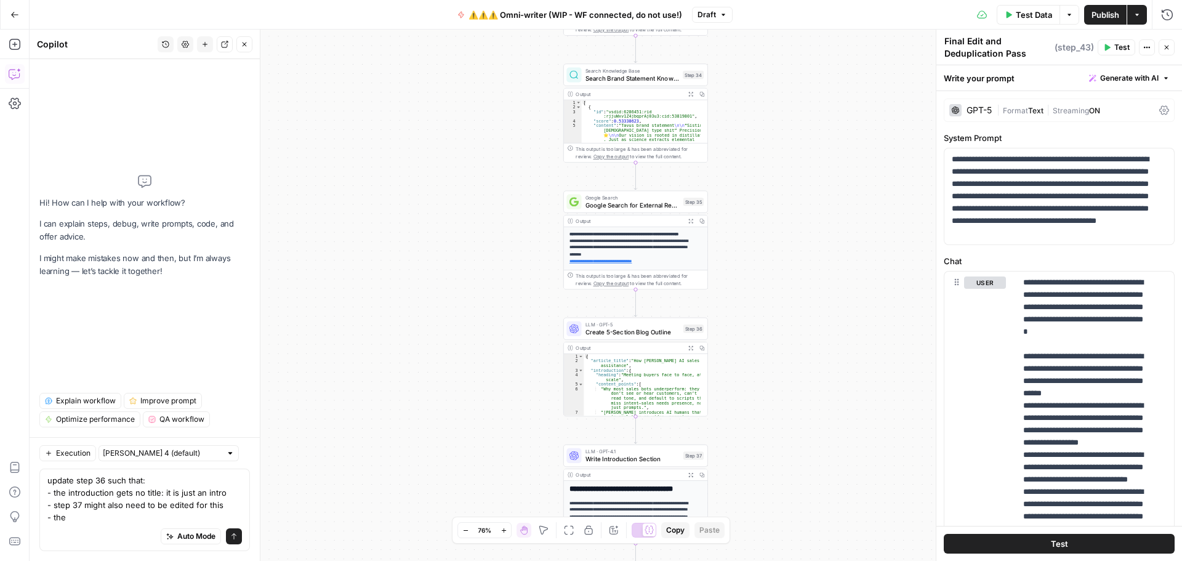
click at [54, 504] on textarea "update step 36 such that: - the introduction gets no title: it is just an intro…" at bounding box center [144, 498] width 195 height 49
click at [227, 501] on textarea "update step 36 such that: - the introduction gets no title: it is just an intro…" at bounding box center [144, 498] width 195 height 49
click at [131, 520] on textarea "update step 36 such that: - the introduction gets no title: it is just an intro…" at bounding box center [144, 498] width 195 height 49
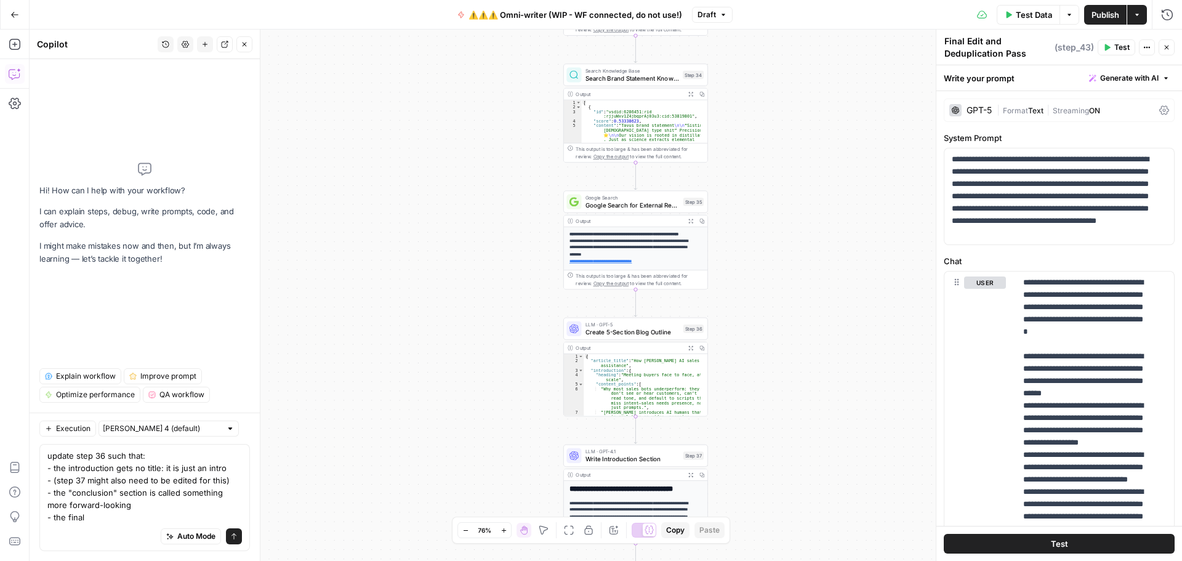
drag, startPoint x: 116, startPoint y: 491, endPoint x: 68, endPoint y: 495, distance: 48.8
click at [68, 495] on textarea "update step 36 such that: - the introduction gets no title: it is just an intro…" at bounding box center [144, 487] width 195 height 74
click at [118, 504] on textarea "update step 36 such that: - the introduction gets no title: it is just an intro…" at bounding box center [144, 487] width 195 height 74
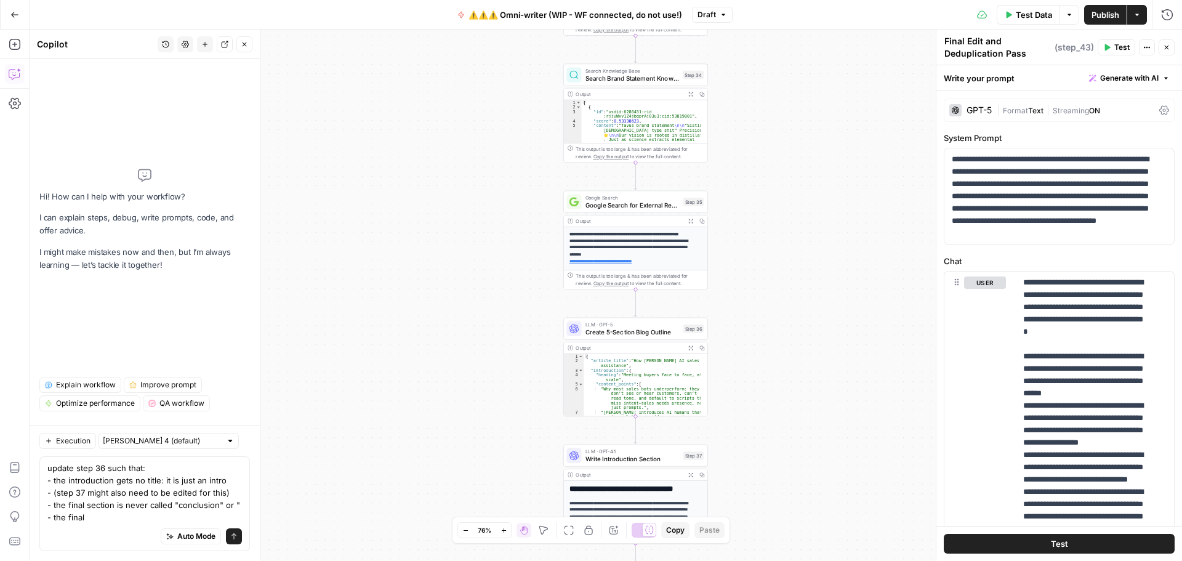
scroll to position [0, 0]
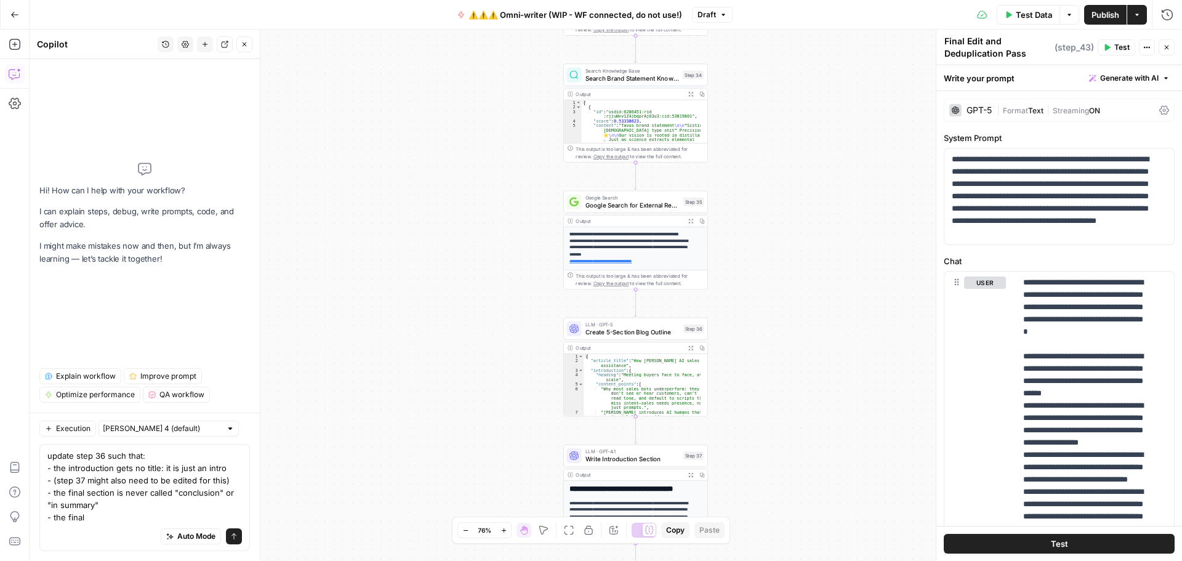
click at [136, 517] on textarea "update step 36 such that: - the introduction gets no title: it is just an intro…" at bounding box center [144, 487] width 195 height 74
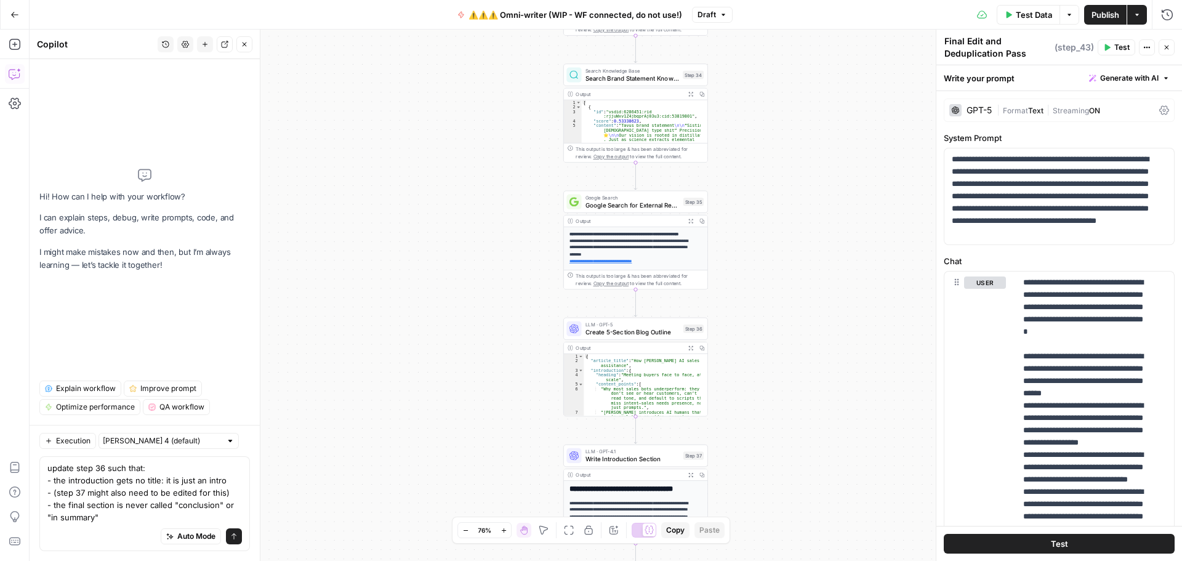
click at [136, 517] on textarea "update step 36 such that: - the introduction gets no title: it is just an intro…" at bounding box center [144, 493] width 195 height 62
type textarea "update step 36 such that: - the introduction gets no title: it is just an intro…"
click at [233, 541] on button "Send" at bounding box center [234, 536] width 16 height 16
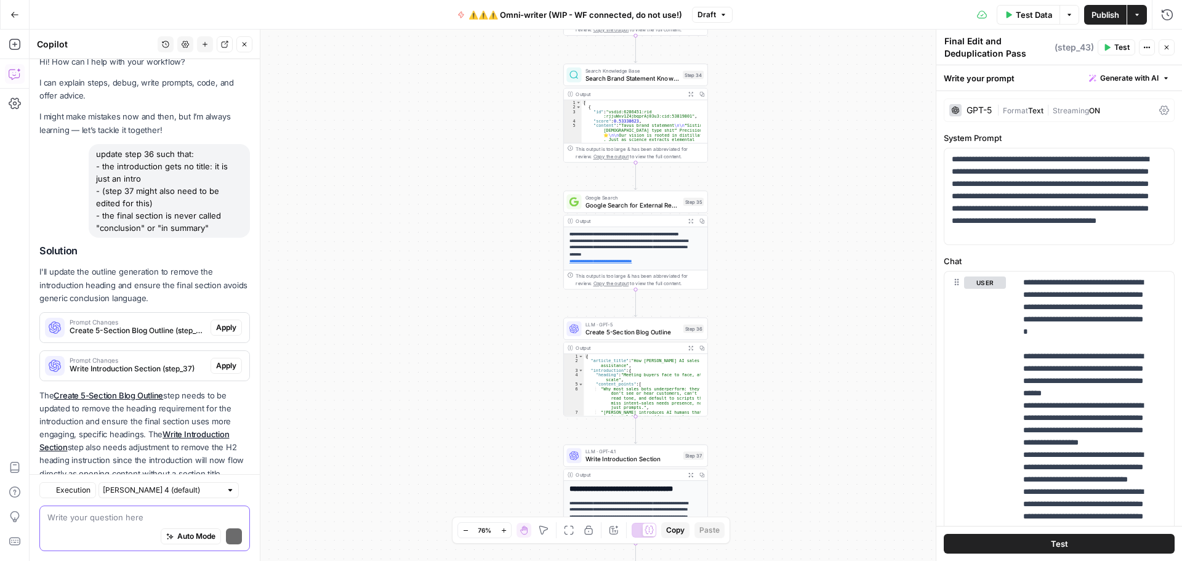
scroll to position [49, 0]
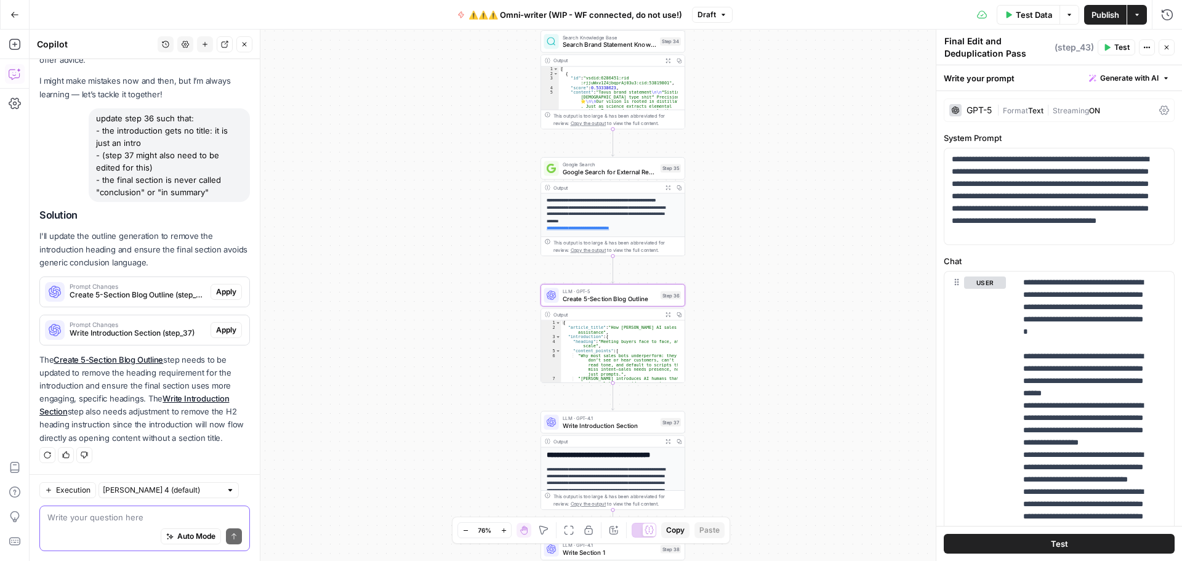
click at [220, 288] on span "Apply" at bounding box center [226, 291] width 20 height 11
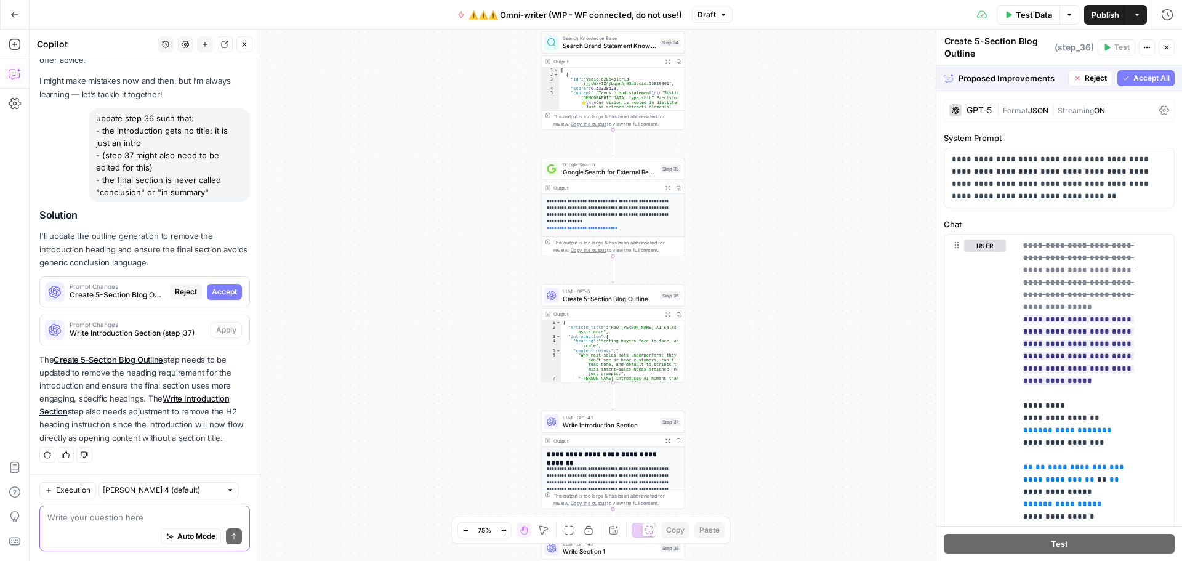
drag, startPoint x: 1134, startPoint y: 79, endPoint x: 243, endPoint y: 323, distance: 923.7
click at [1134, 79] on span "Accept All" at bounding box center [1152, 78] width 36 height 11
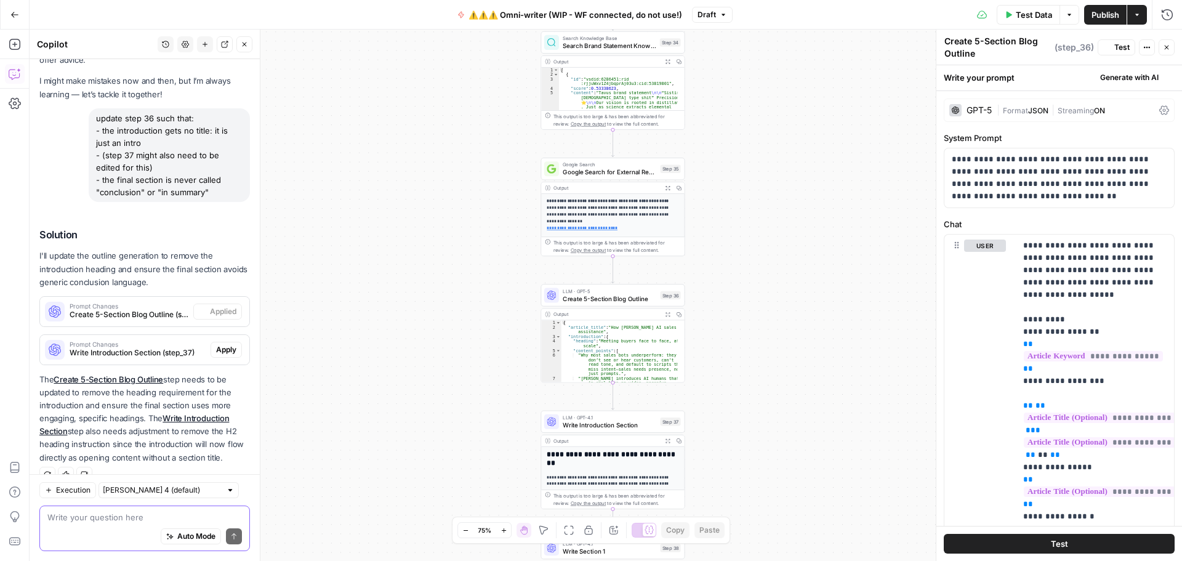
scroll to position [69, 0]
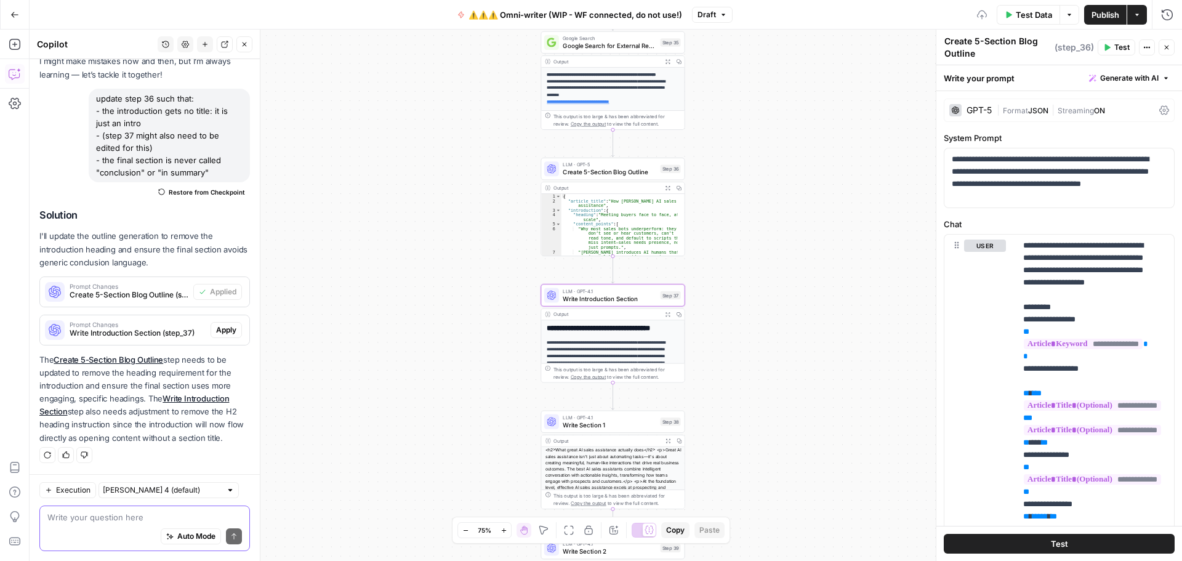
click at [216, 333] on span "Apply" at bounding box center [226, 330] width 20 height 11
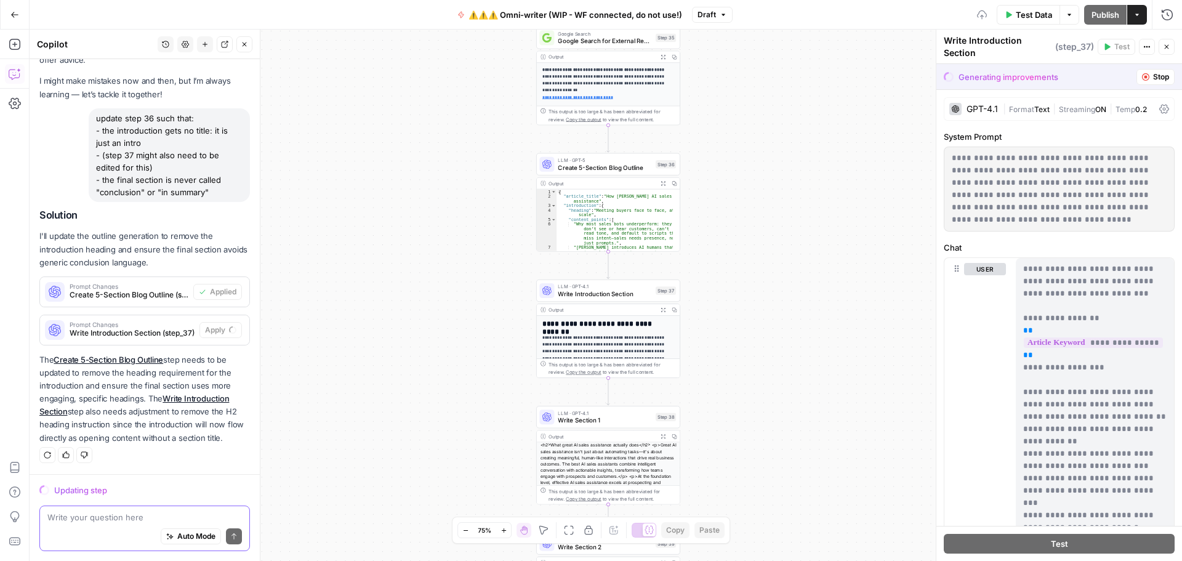
scroll to position [49, 0]
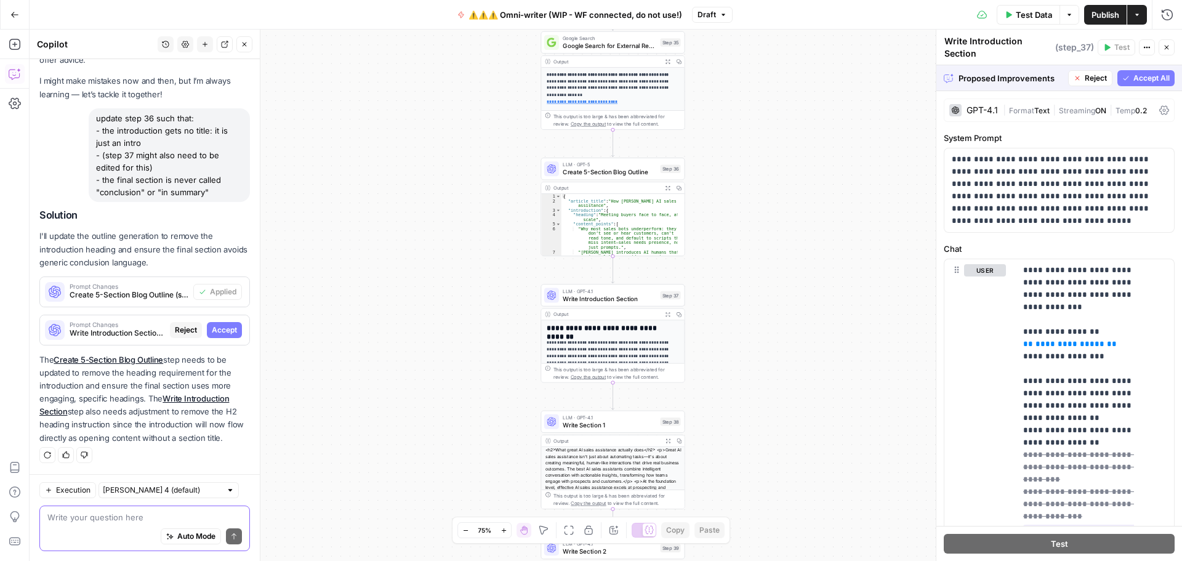
click at [1121, 75] on button "Accept All" at bounding box center [1146, 78] width 57 height 16
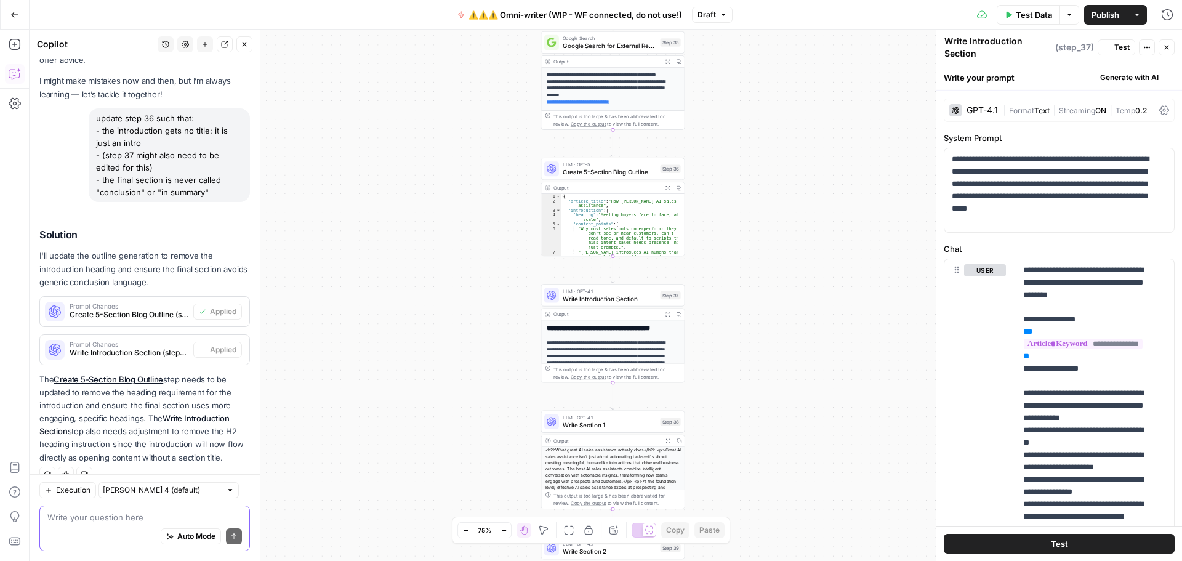
scroll to position [69, 0]
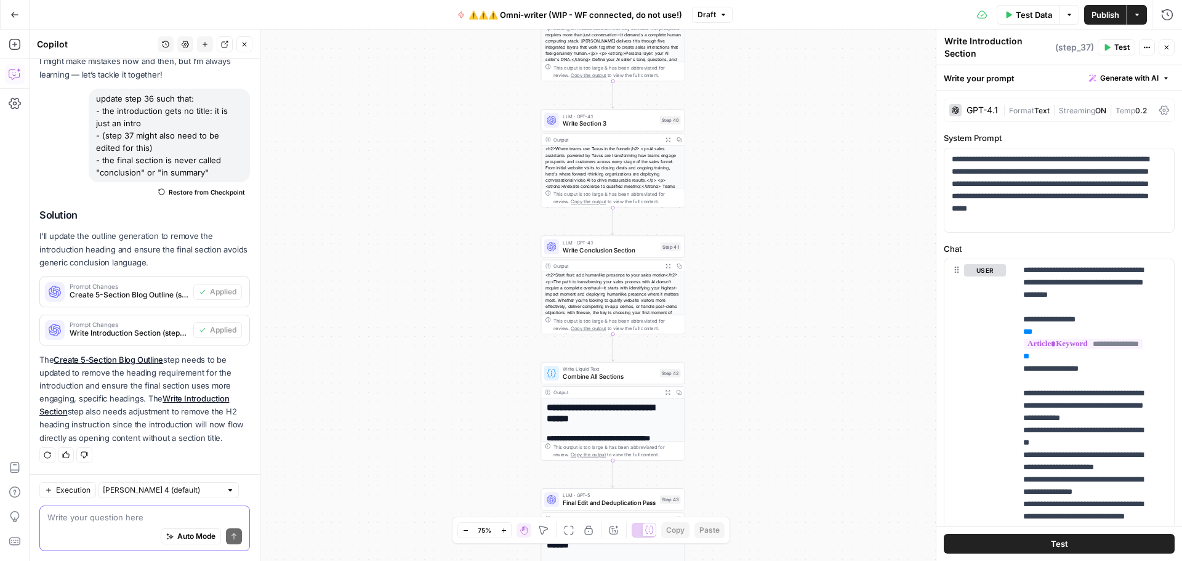
click at [118, 518] on textarea at bounding box center [144, 517] width 195 height 12
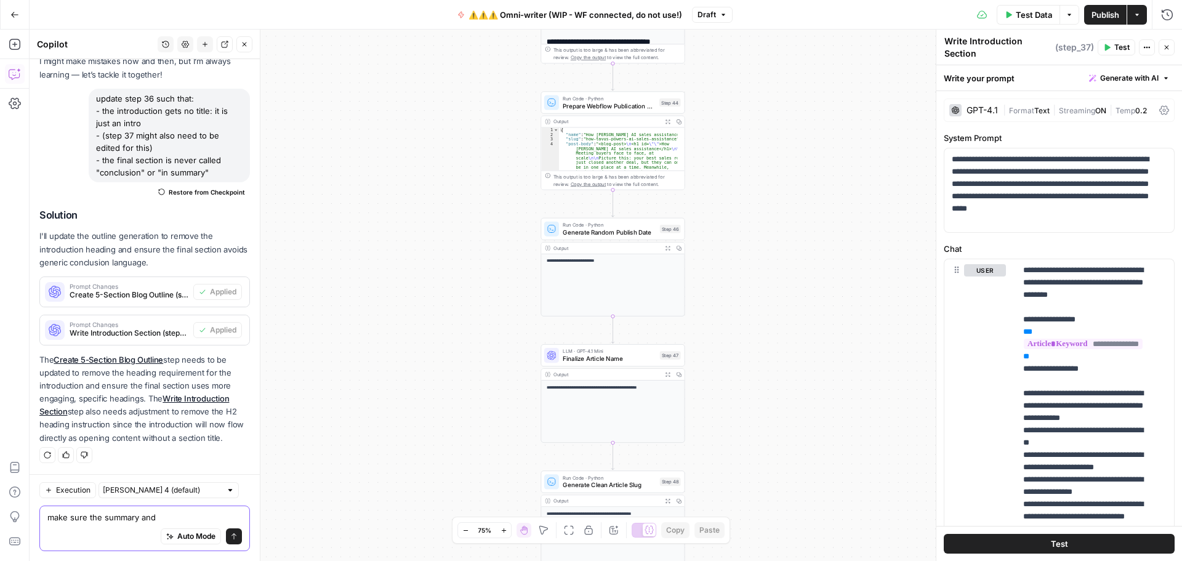
click at [174, 514] on textarea "make sure the summary and" at bounding box center [144, 517] width 195 height 12
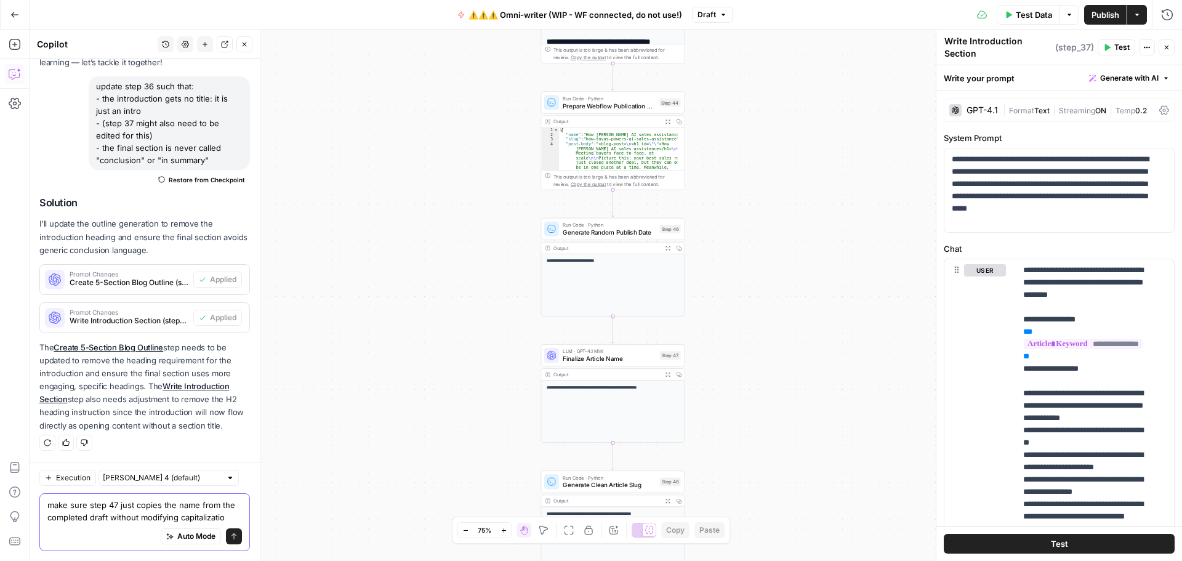
type textarea "make sure step 47 just copies the name from the completed draft without modifyi…"
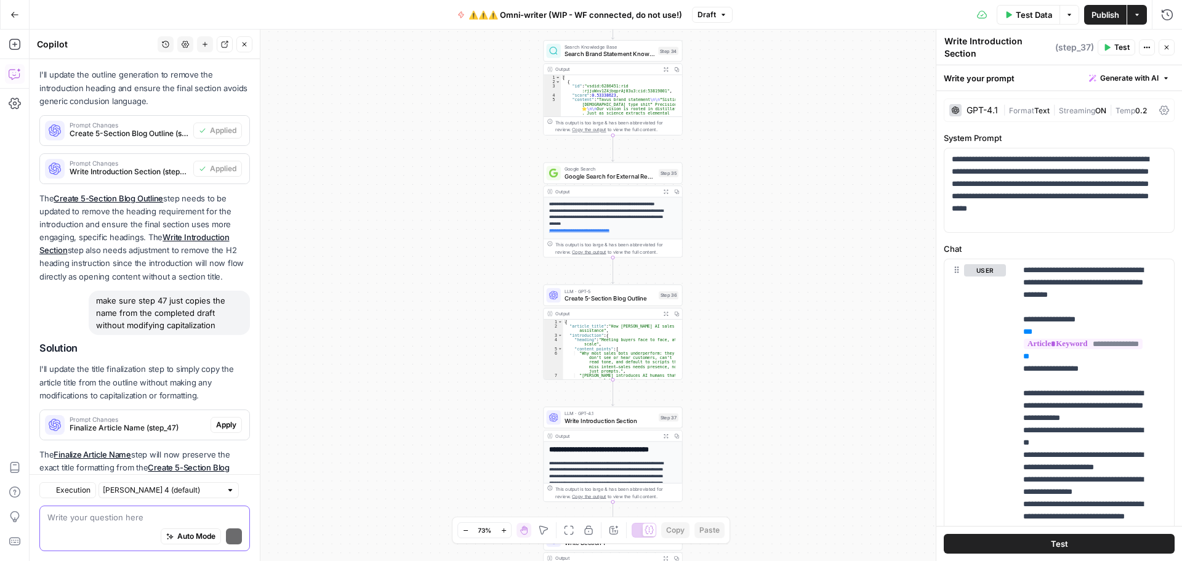
scroll to position [286, 0]
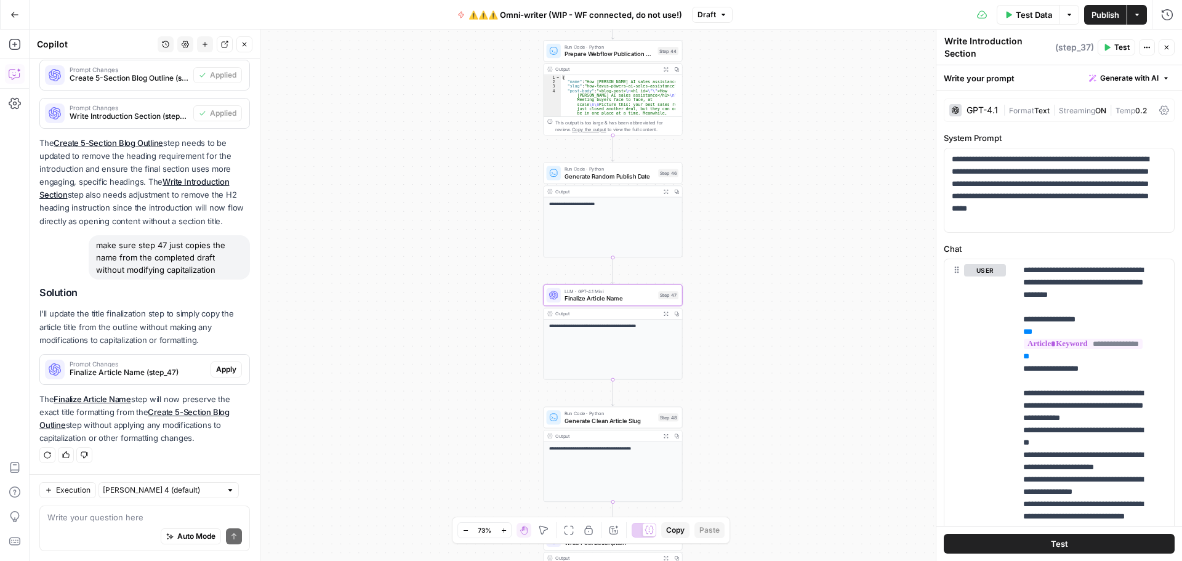
click at [216, 369] on span "Apply" at bounding box center [226, 369] width 20 height 11
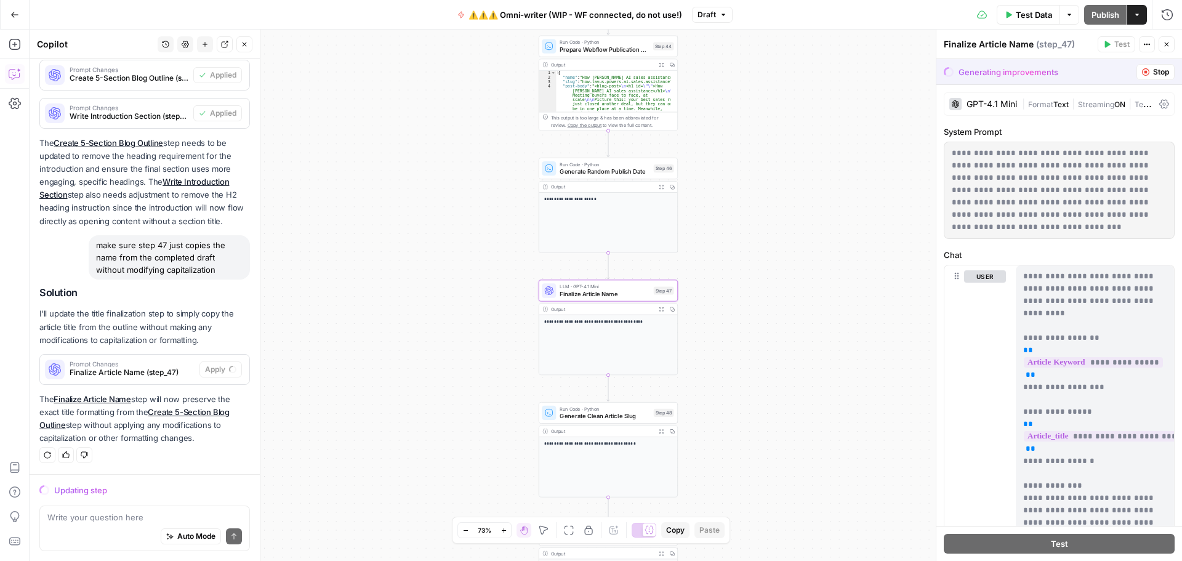
scroll to position [266, 0]
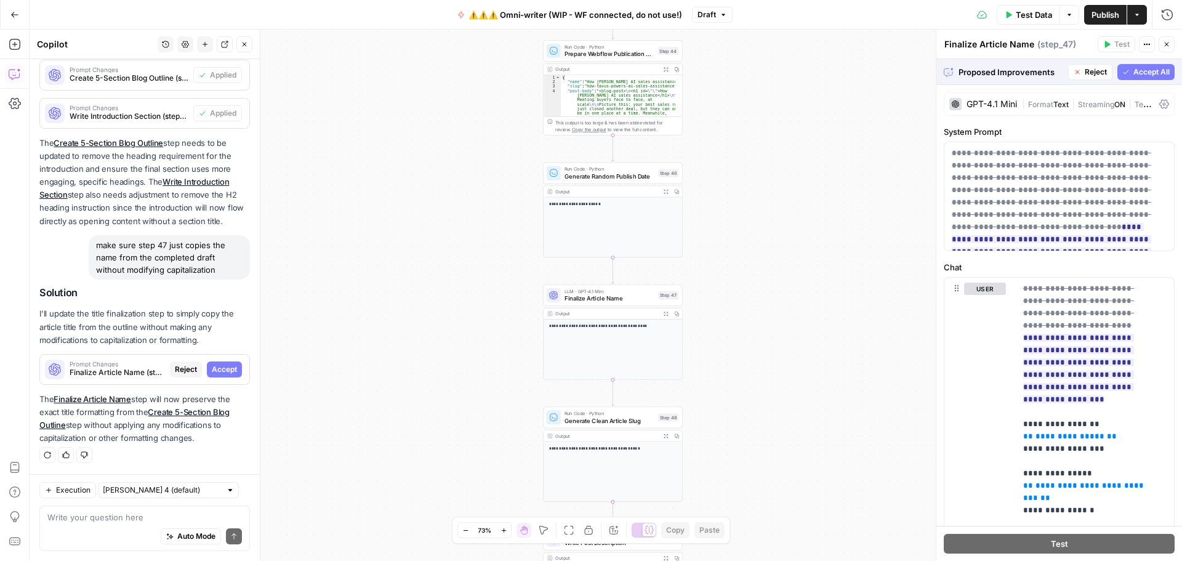
click at [1134, 71] on span "Accept All" at bounding box center [1152, 72] width 36 height 11
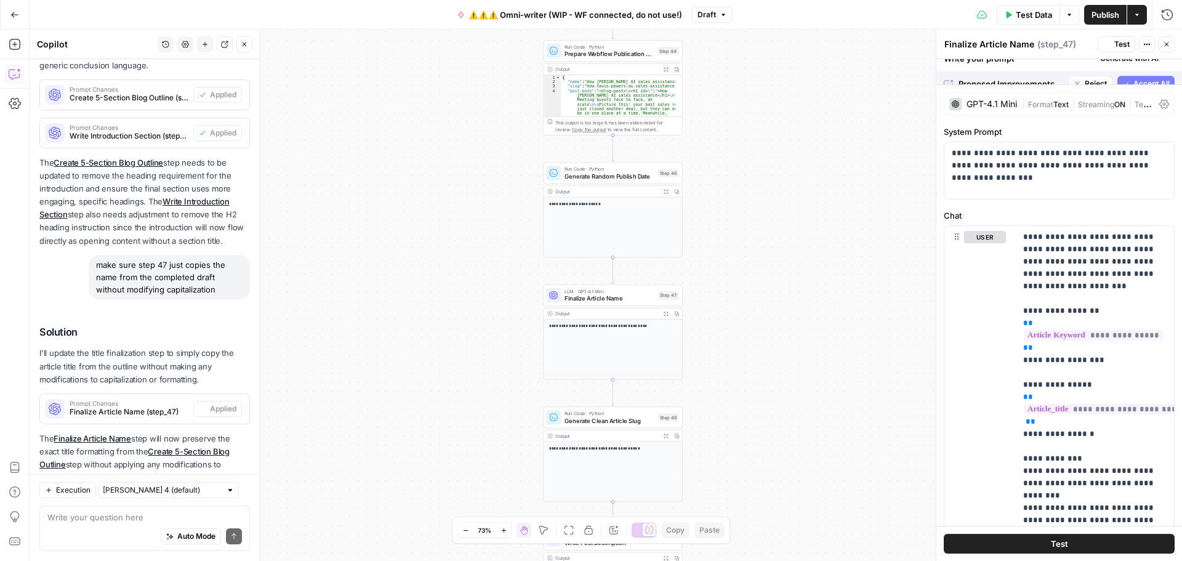
scroll to position [305, 0]
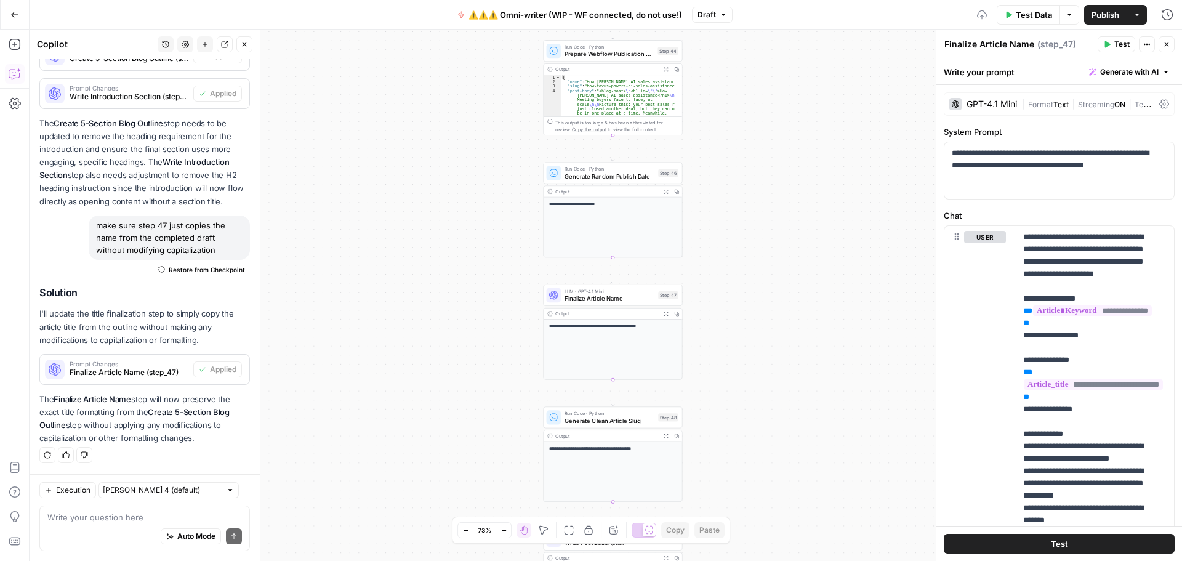
click at [1004, 105] on div "GPT-4.1 Mini" at bounding box center [992, 104] width 50 height 9
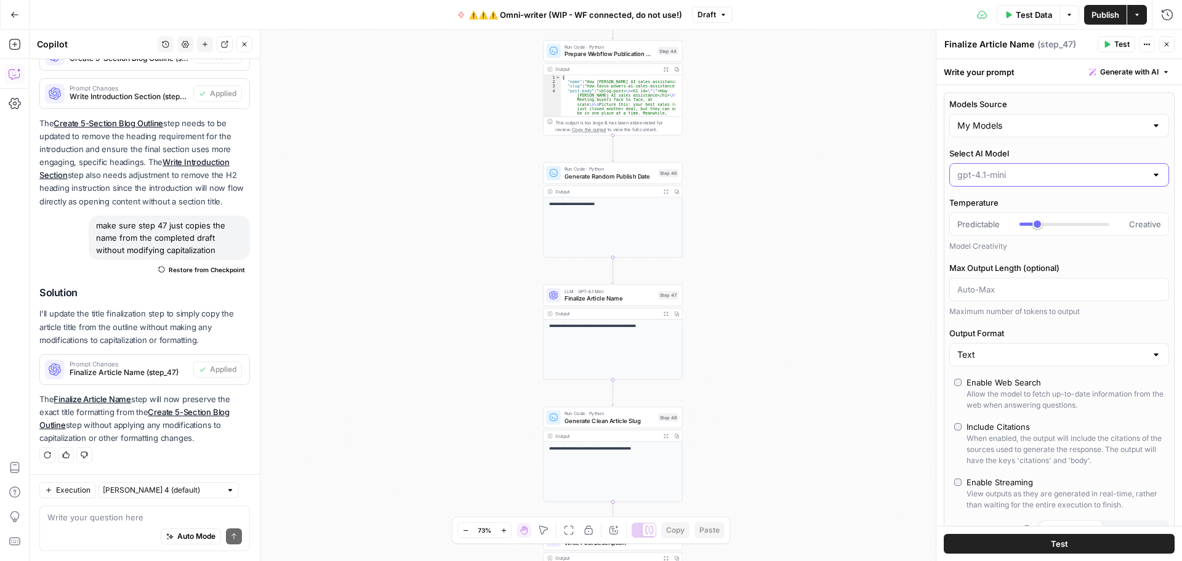
click at [1012, 177] on input "Select AI Model" at bounding box center [1052, 175] width 189 height 12
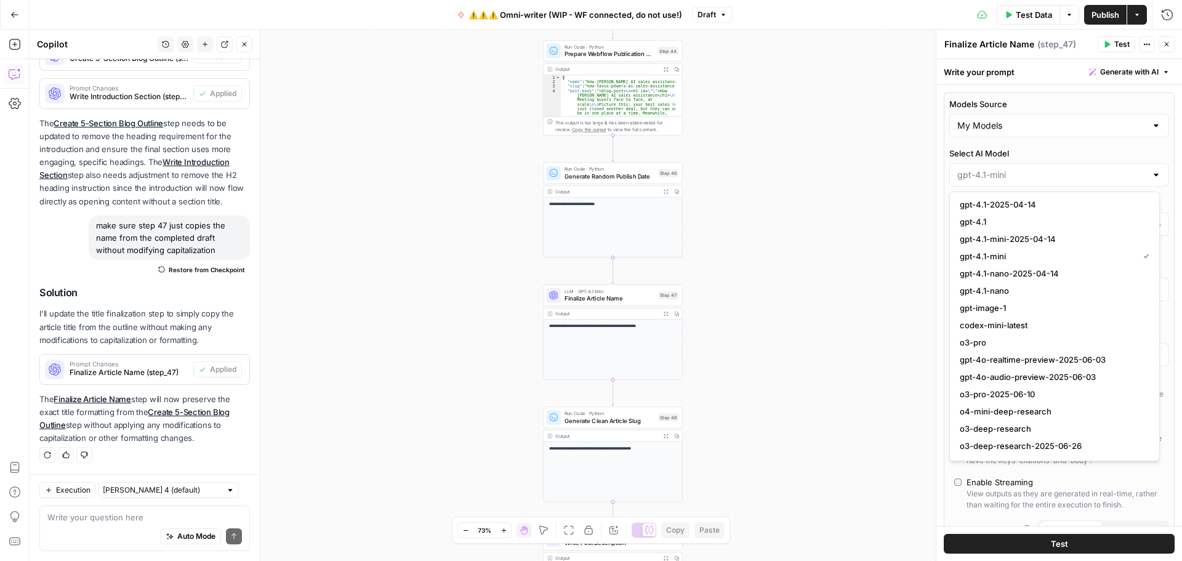
scroll to position [1003, 0]
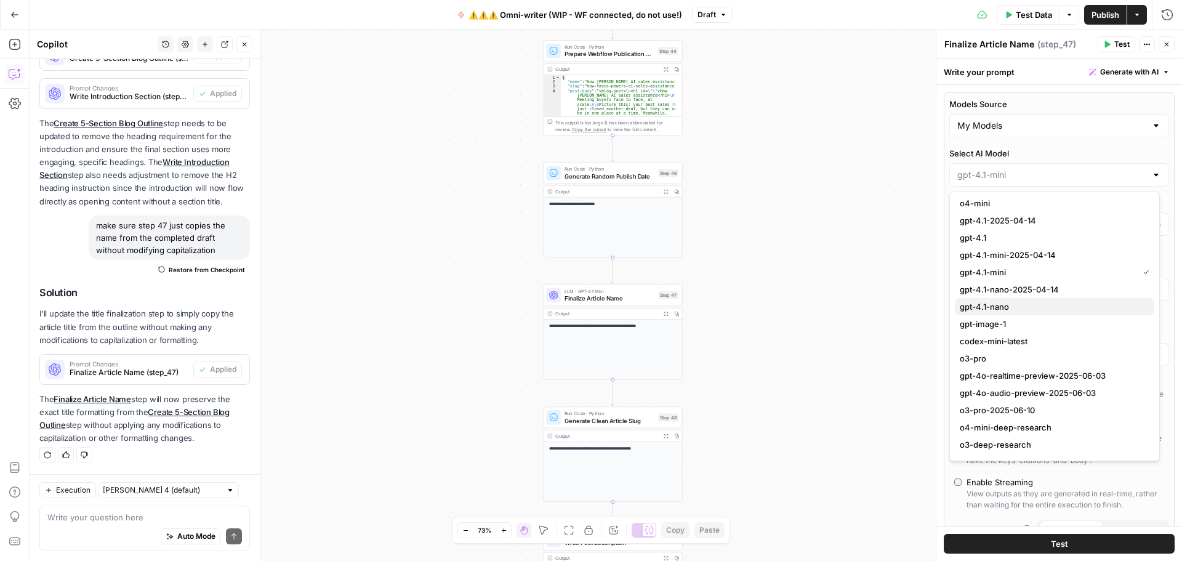
click at [1028, 309] on span "gpt-4.1-nano" at bounding box center [1052, 307] width 185 height 12
type input "gpt-4.1-nano"
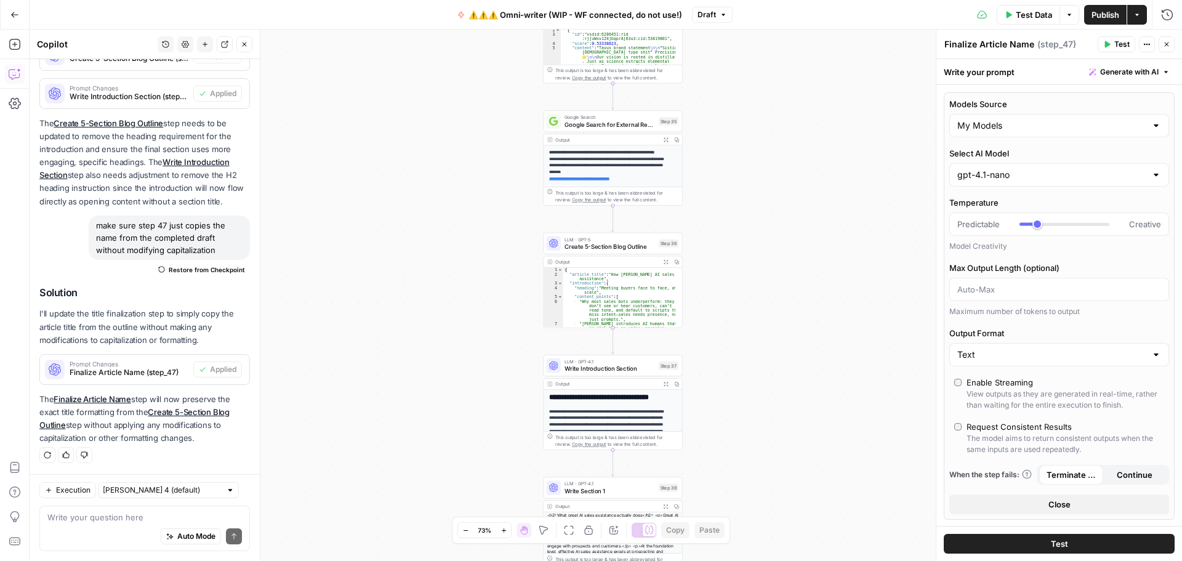
click at [92, 523] on div "Auto Mode Send" at bounding box center [144, 536] width 195 height 27
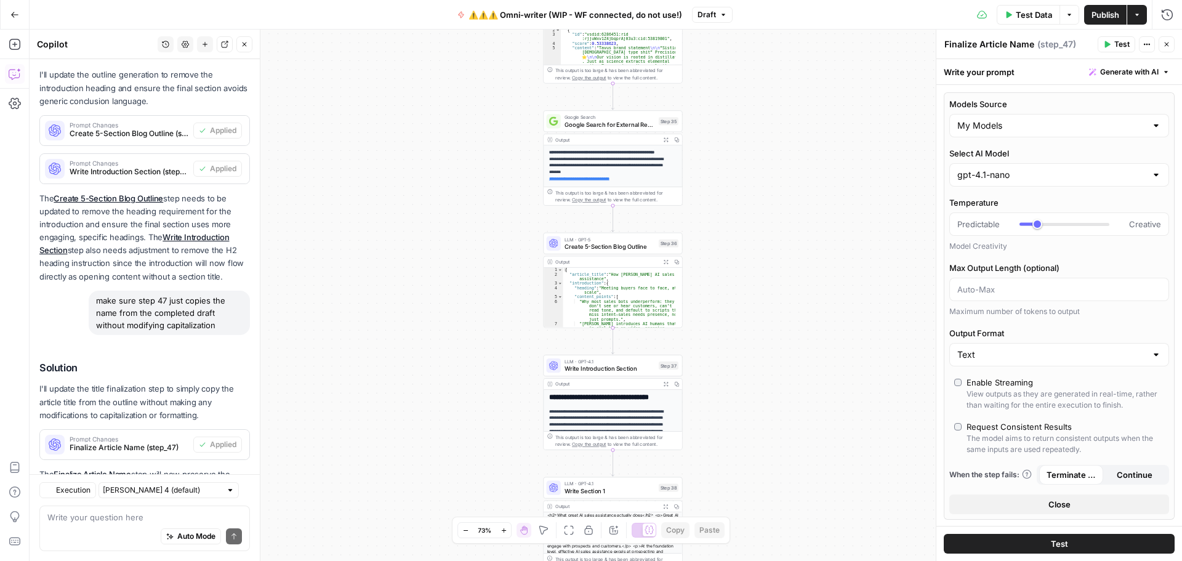
scroll to position [305, 0]
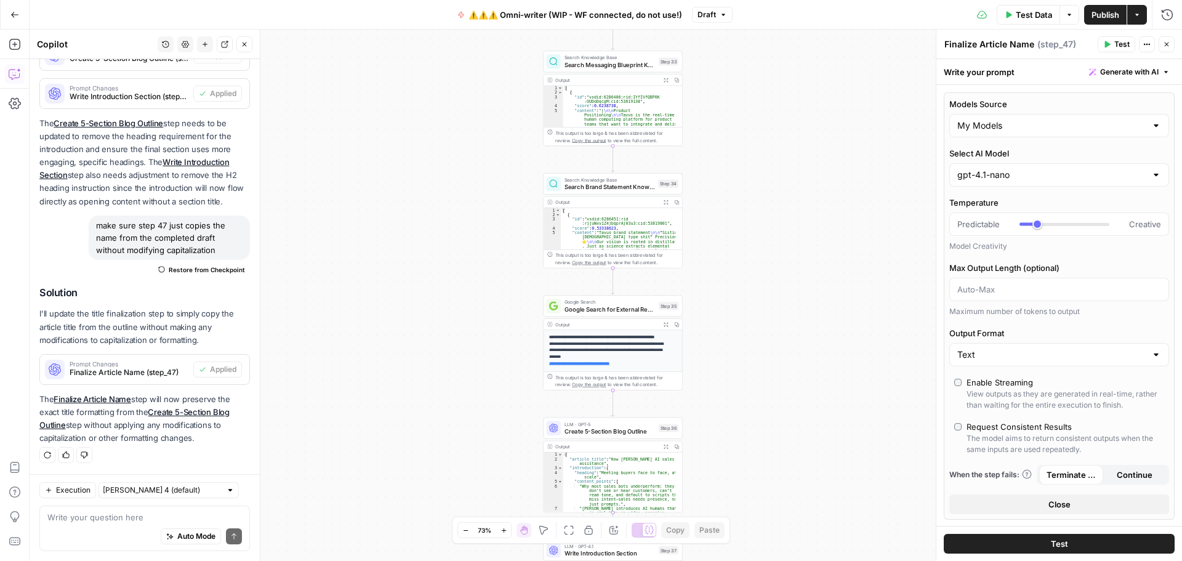
click at [1092, 15] on span "Publish" at bounding box center [1106, 15] width 28 height 12
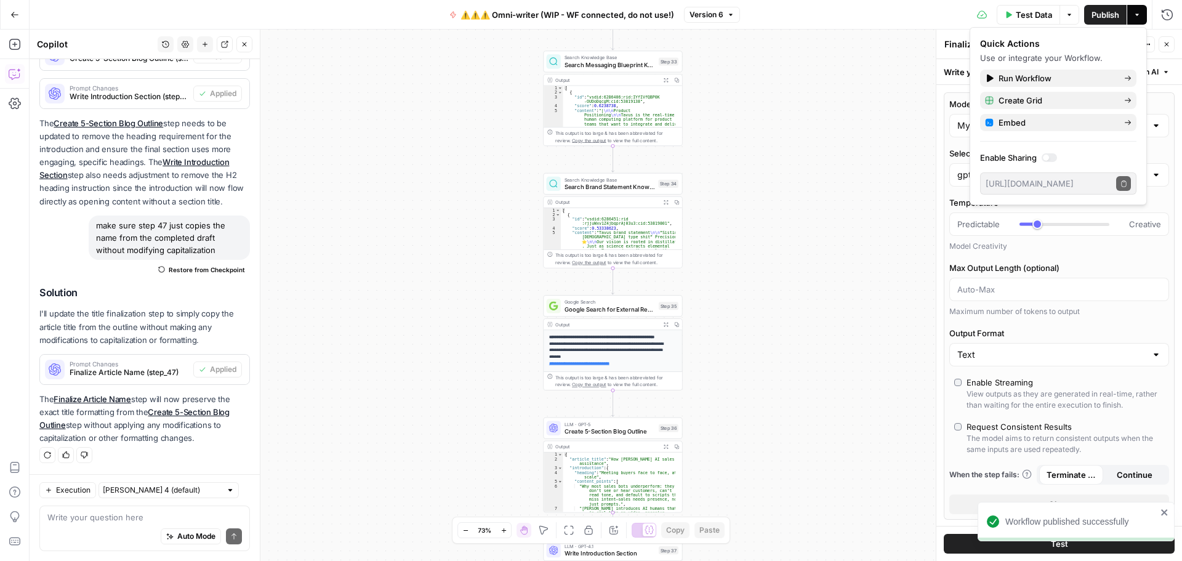
click at [1167, 510] on icon "close" at bounding box center [1164, 512] width 6 height 6
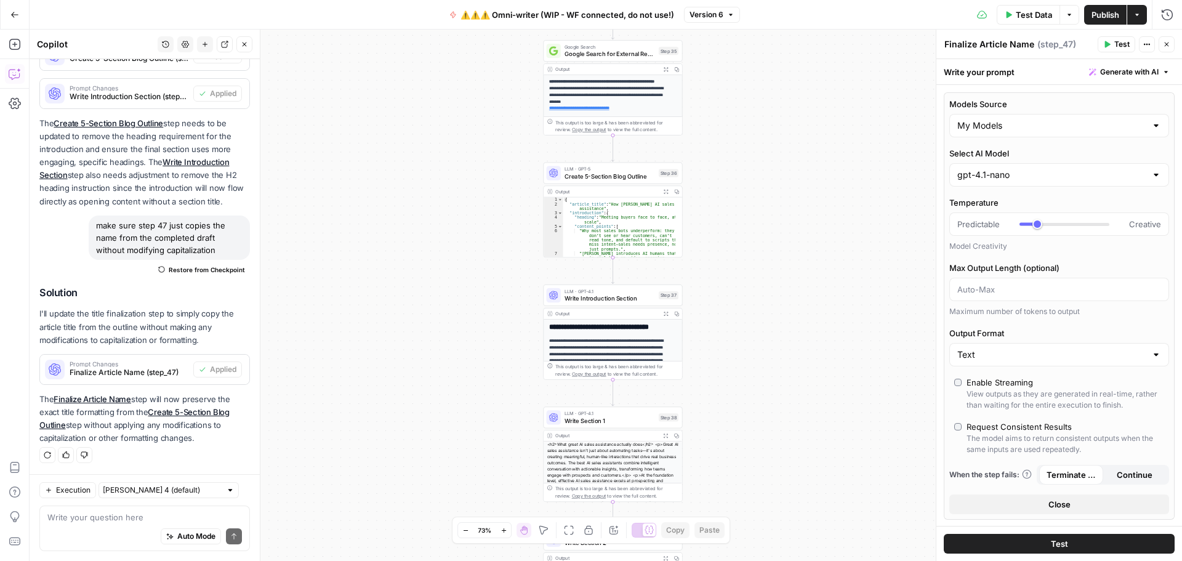
click at [10, 12] on icon "button" at bounding box center [14, 14] width 9 height 9
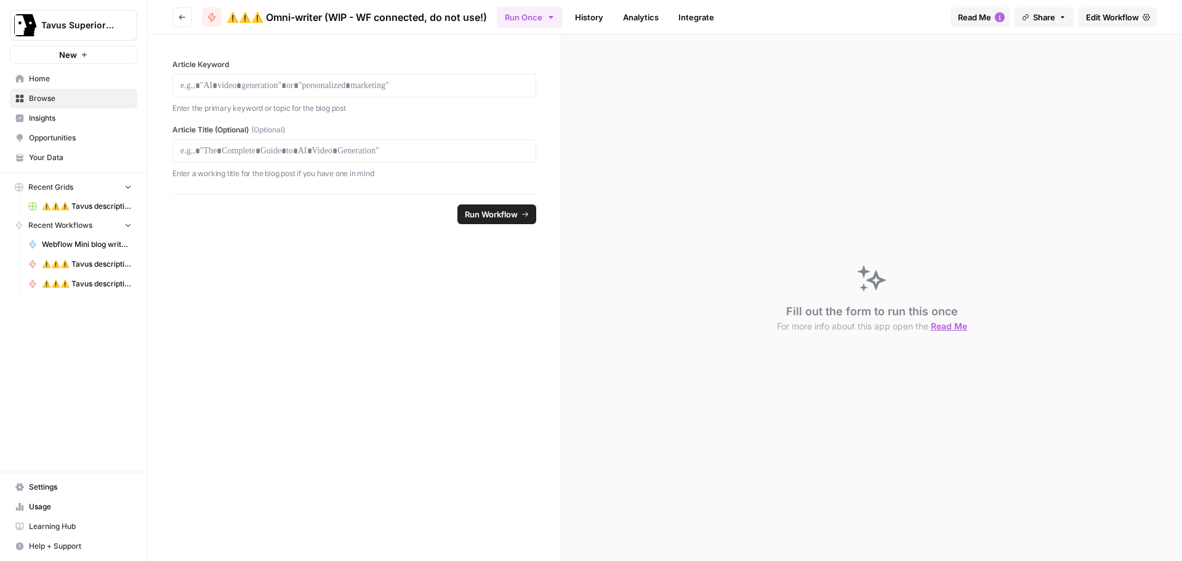
click at [182, 21] on button "Go back" at bounding box center [182, 17] width 20 height 20
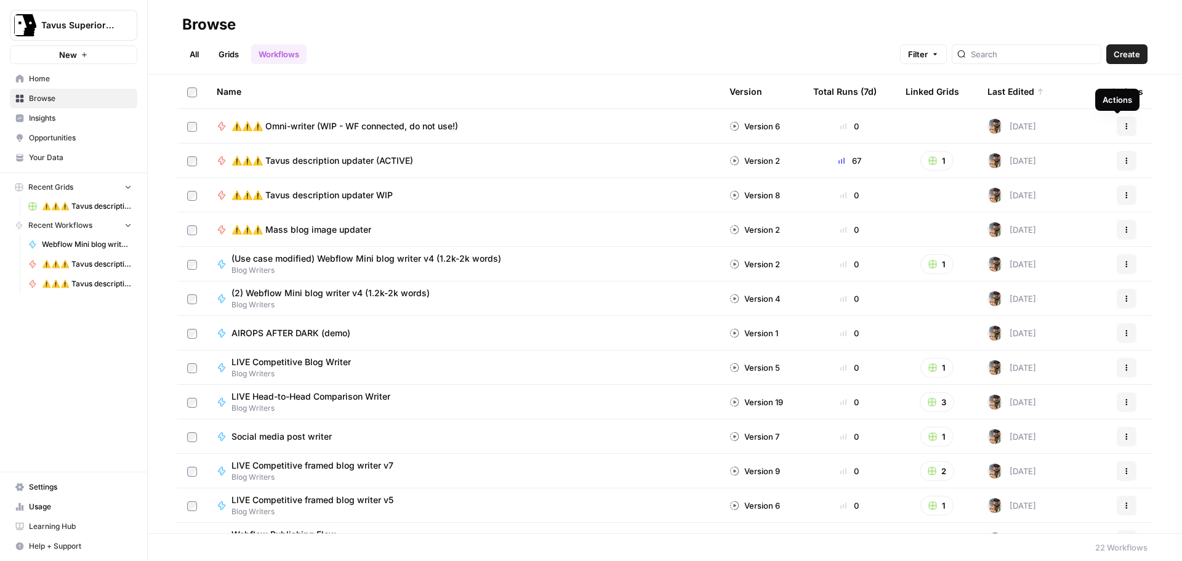
click at [1123, 129] on icon "button" at bounding box center [1126, 126] width 7 height 7
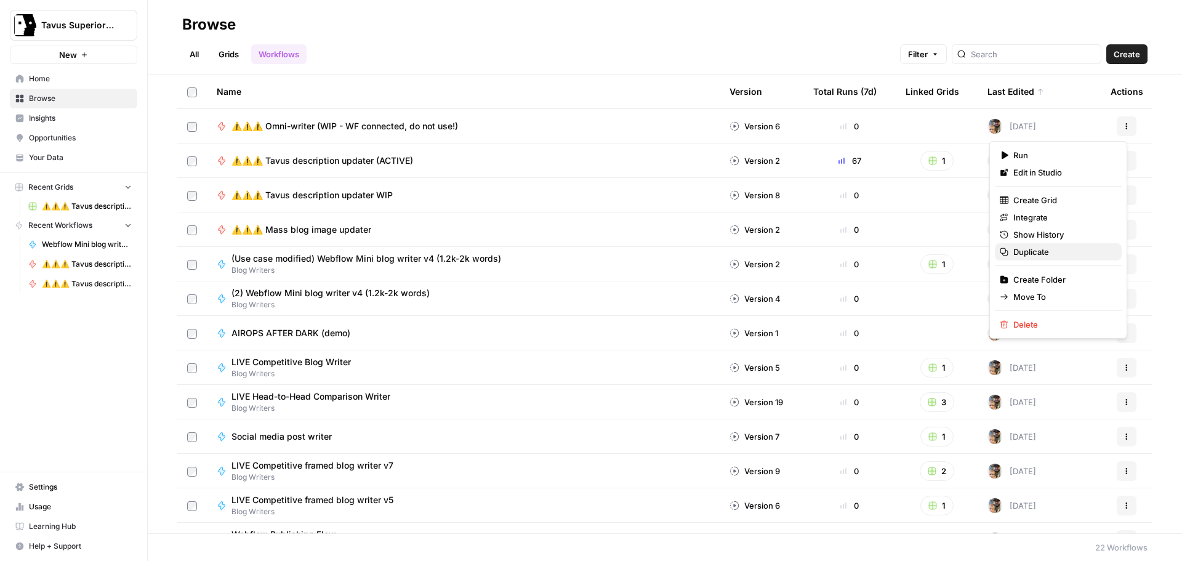
click at [1027, 246] on span "Duplicate" at bounding box center [1063, 252] width 99 height 12
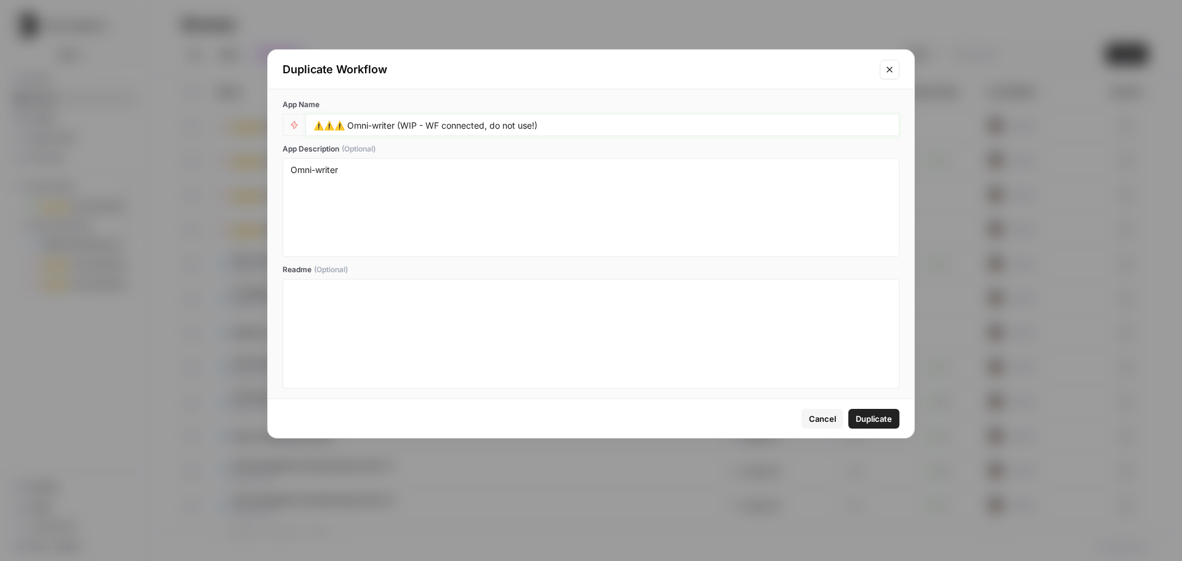
drag, startPoint x: 353, startPoint y: 124, endPoint x: 598, endPoint y: 123, distance: 244.5
click at [598, 123] on input "⚠️⚠️⚠️ Omni-writer (WIP - WF connected, do not use!)" at bounding box center [602, 124] width 578 height 11
type input "⚠️⚠️⚠️ Don't use this."
click at [875, 414] on span "Duplicate" at bounding box center [874, 419] width 36 height 12
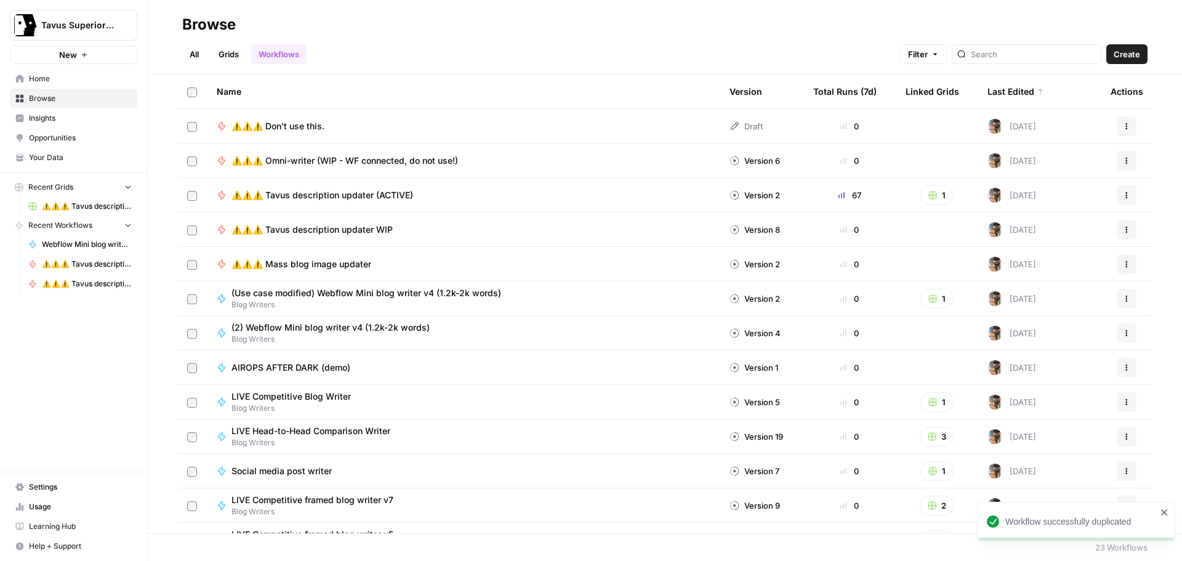
click at [310, 124] on span "⚠️⚠️⚠️ Don't use this." at bounding box center [278, 126] width 93 height 12
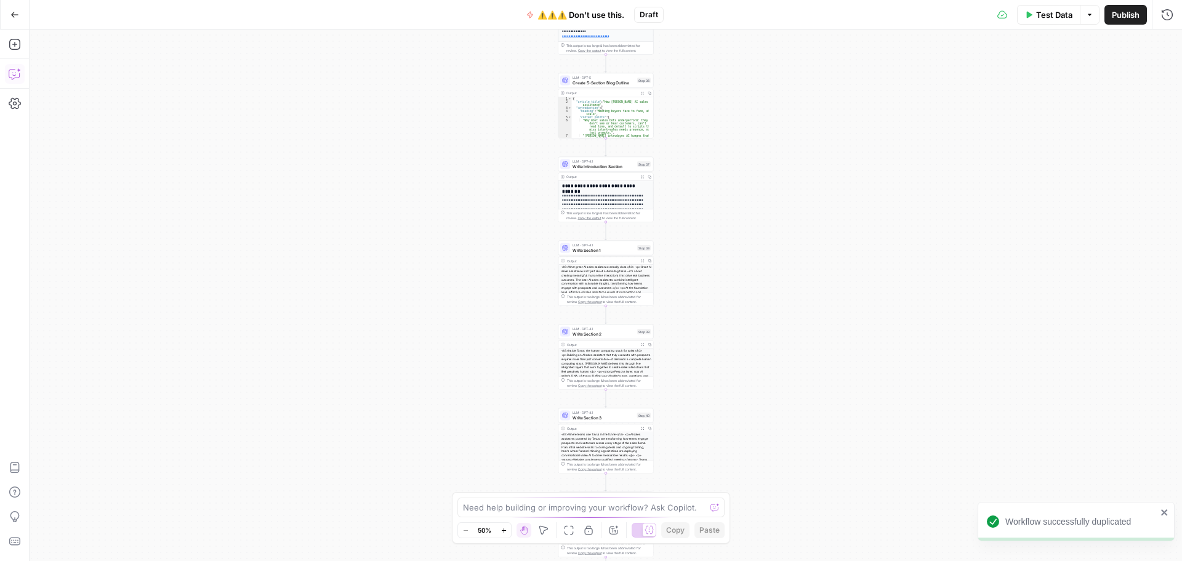
click at [12, 71] on icon "button" at bounding box center [15, 74] width 12 height 12
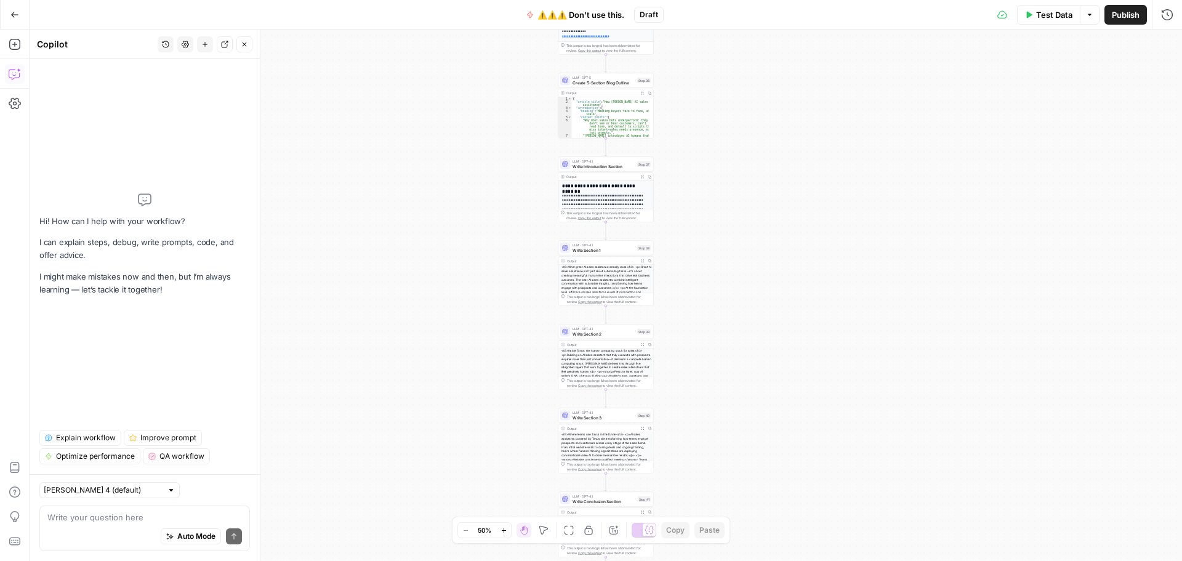
click at [103, 530] on div "Auto Mode Send" at bounding box center [144, 536] width 195 height 27
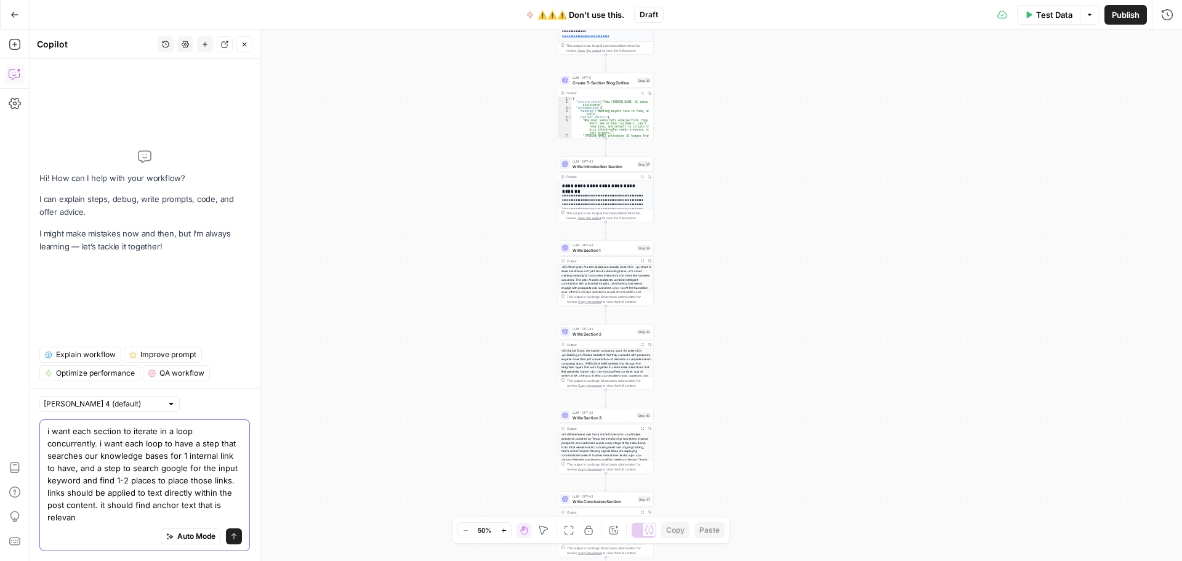
type textarea "i want each section to iterate in a loop concurrently. i want each loop to have…"
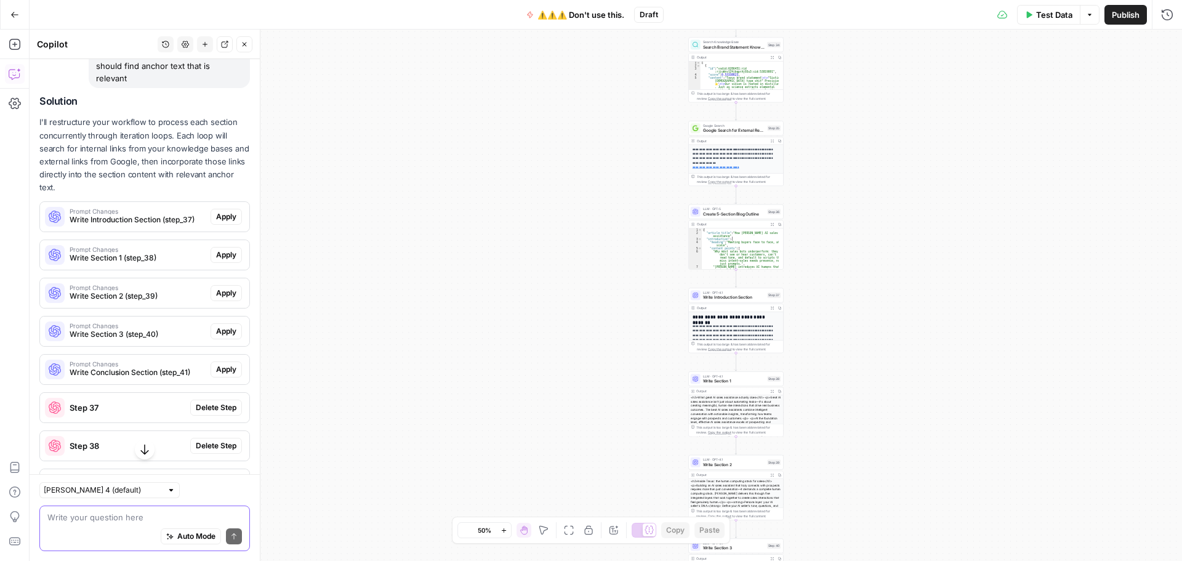
scroll to position [77, 0]
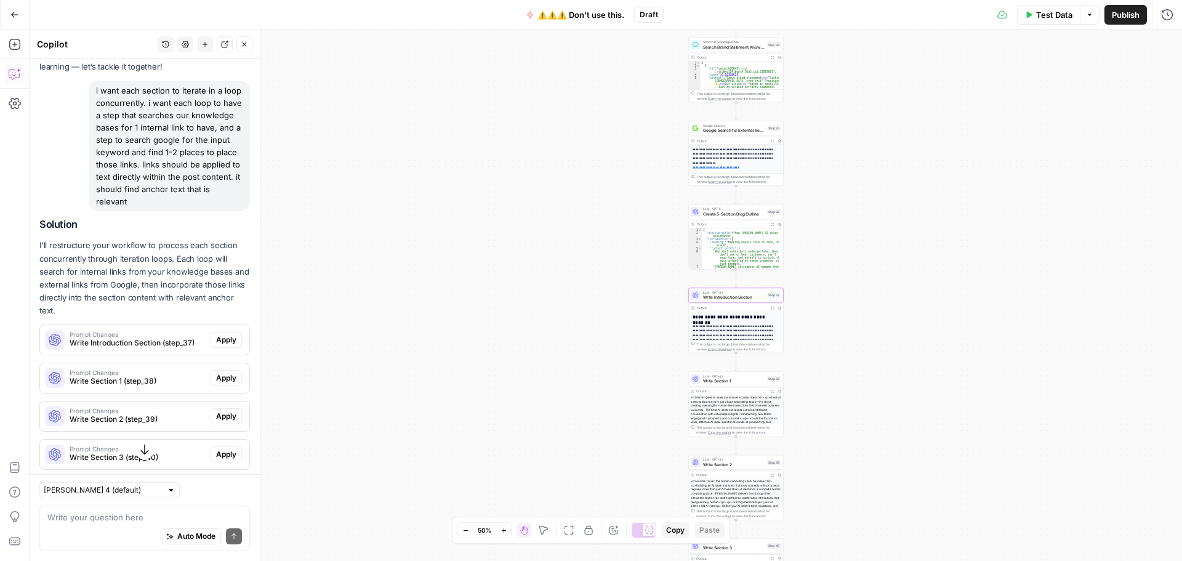
click at [216, 345] on span "Apply" at bounding box center [226, 339] width 20 height 11
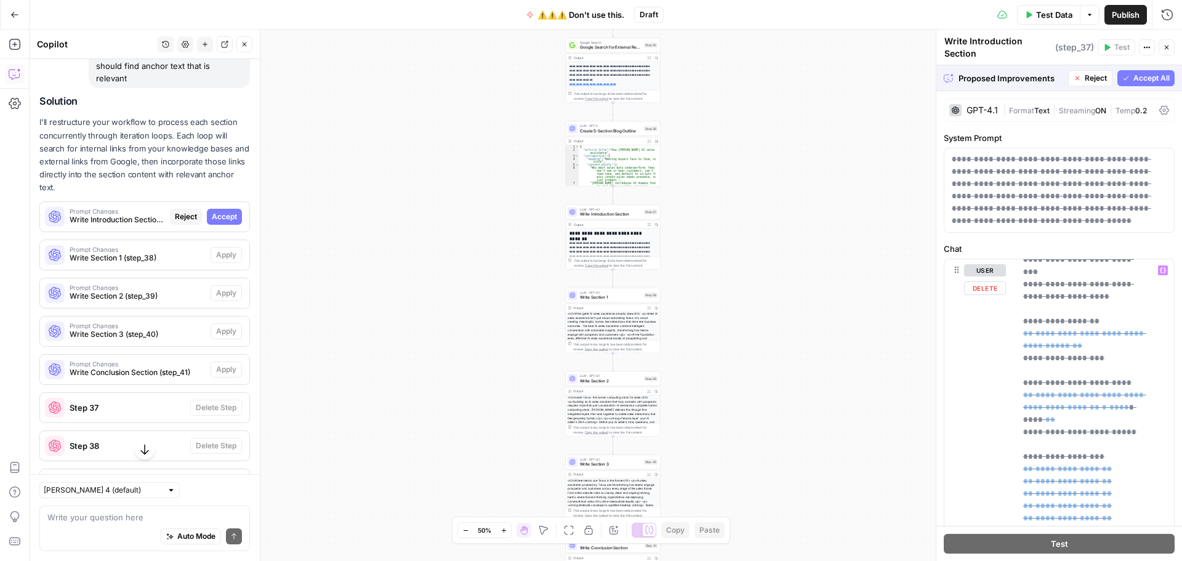
scroll to position [321, 0]
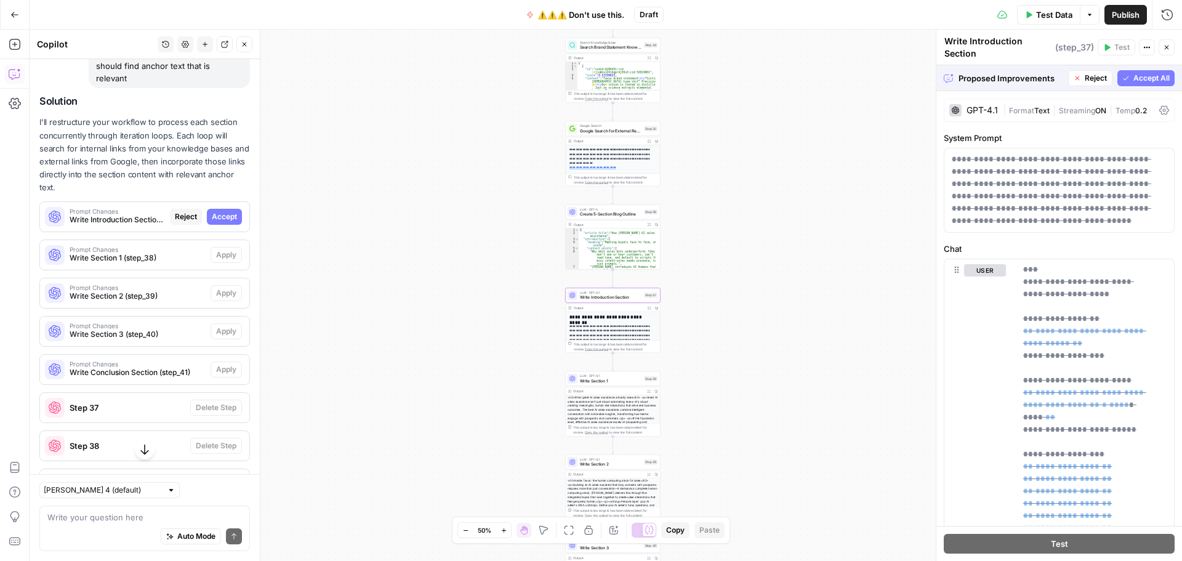
click at [212, 222] on span "Accept" at bounding box center [224, 216] width 25 height 11
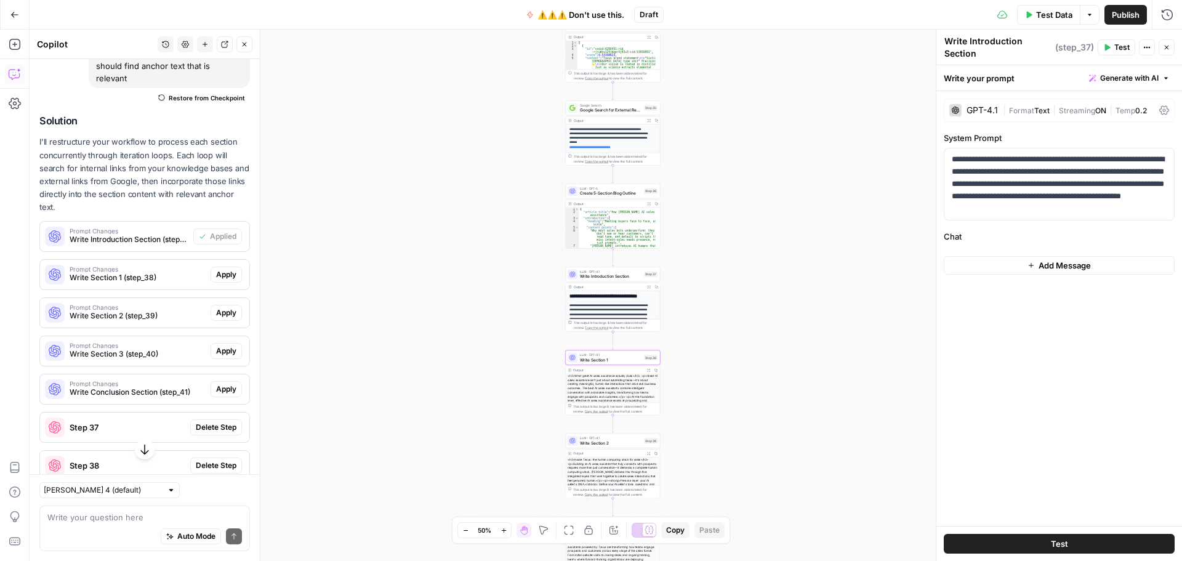
click at [220, 280] on span "Apply" at bounding box center [226, 274] width 20 height 11
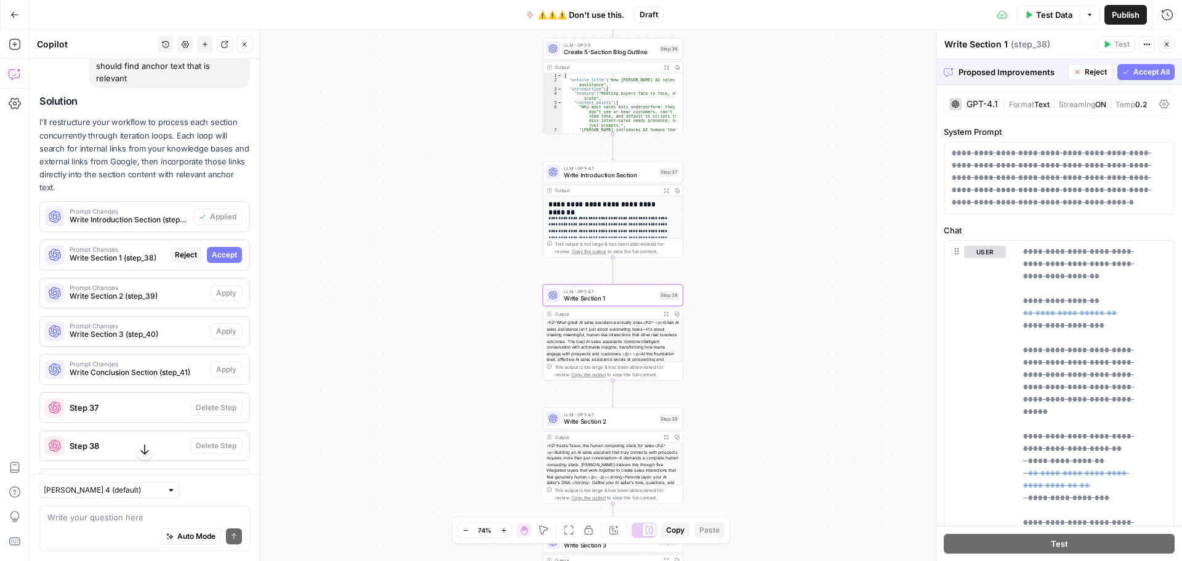
click at [212, 260] on span "Accept" at bounding box center [224, 254] width 25 height 11
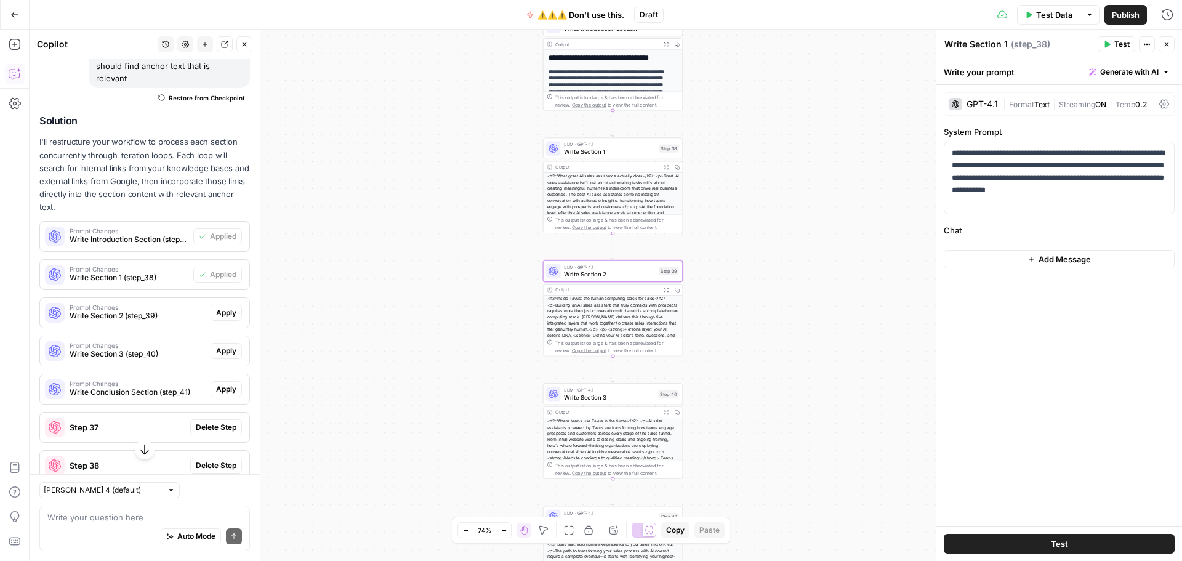
click at [216, 318] on span "Apply" at bounding box center [226, 312] width 20 height 11
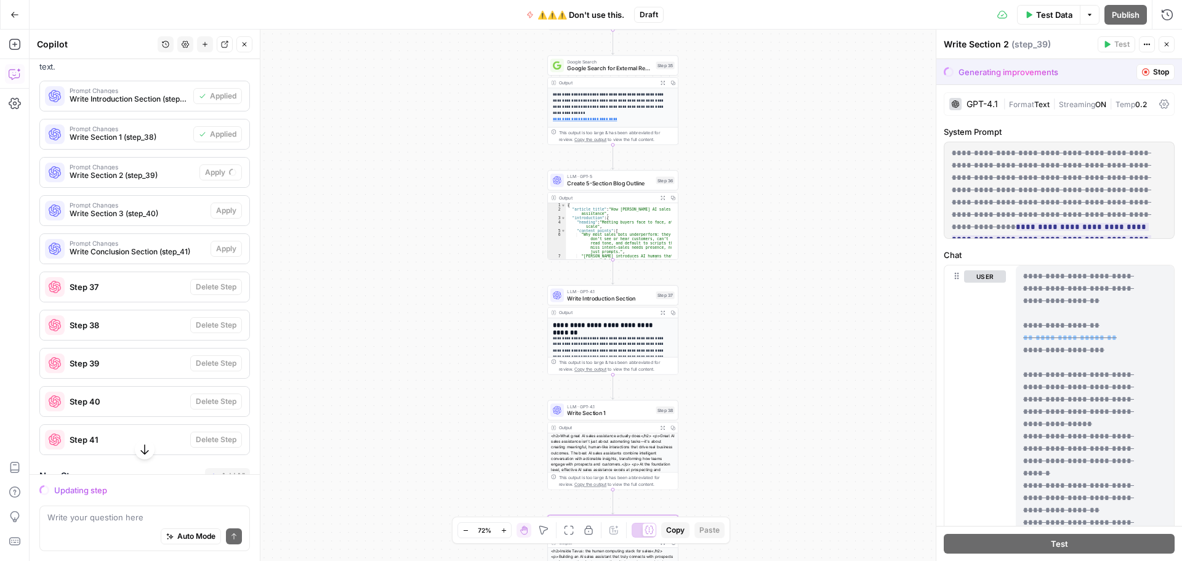
scroll to position [200, 0]
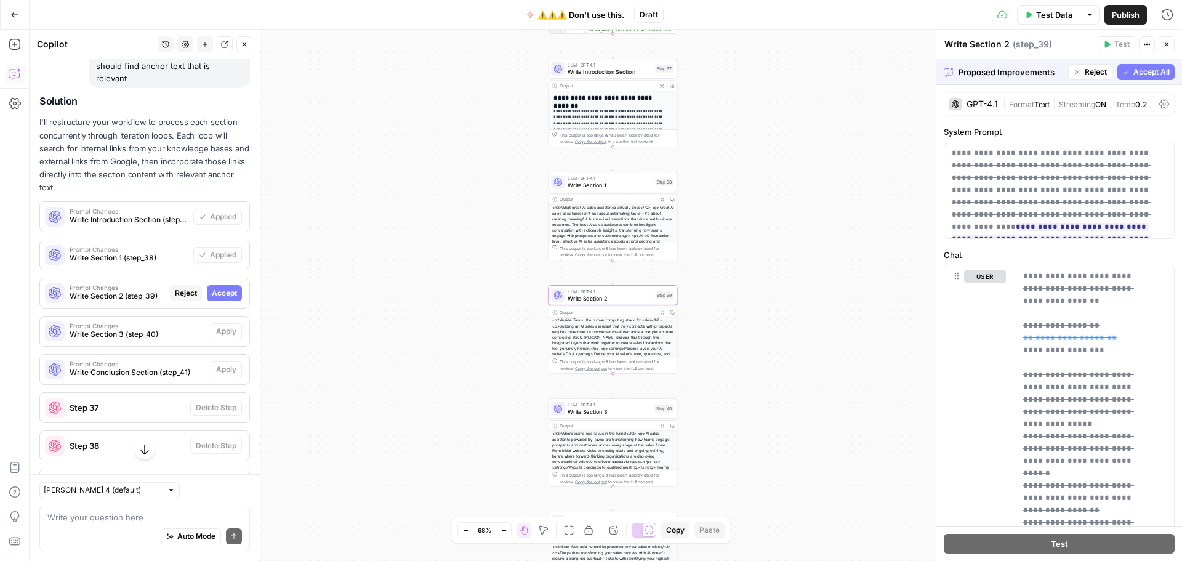
click at [212, 299] on span "Accept" at bounding box center [224, 293] width 25 height 11
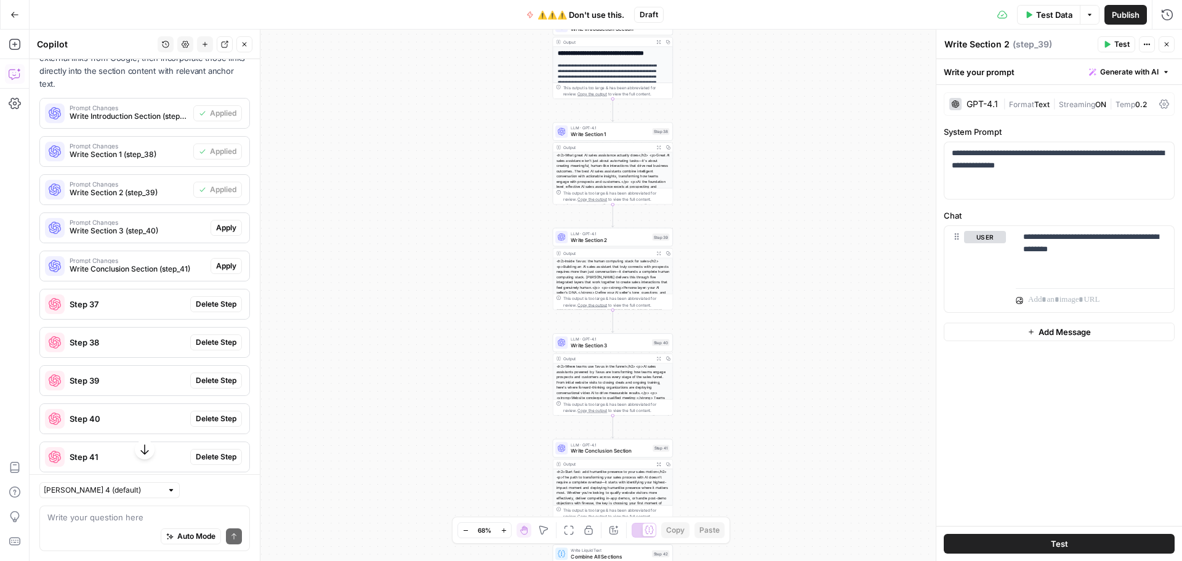
scroll to position [446, 0]
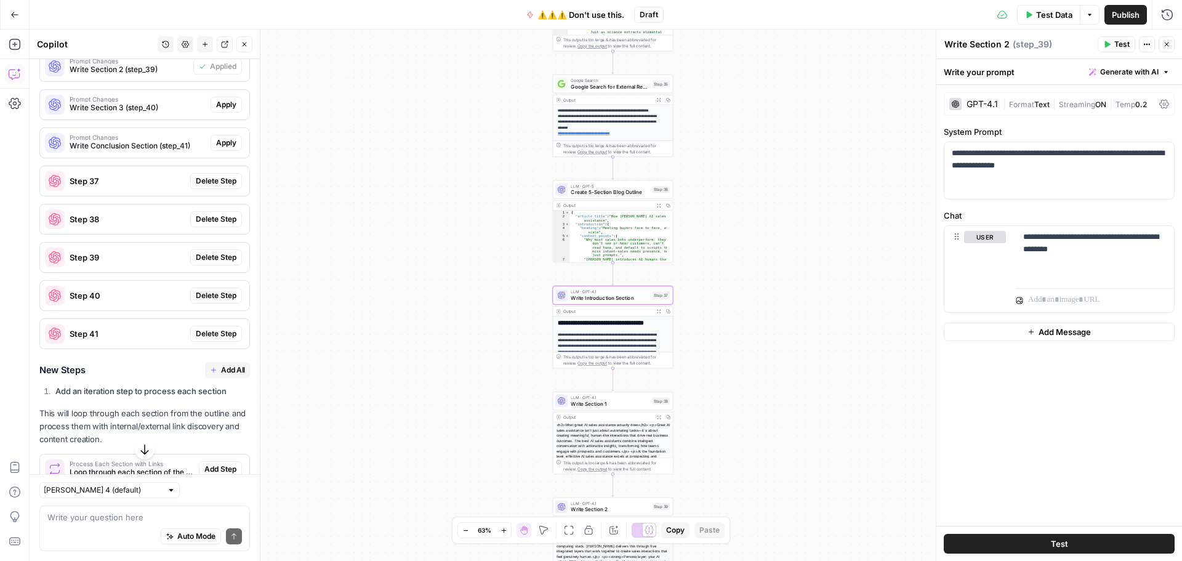
click at [196, 187] on span "Delete Step" at bounding box center [216, 181] width 41 height 11
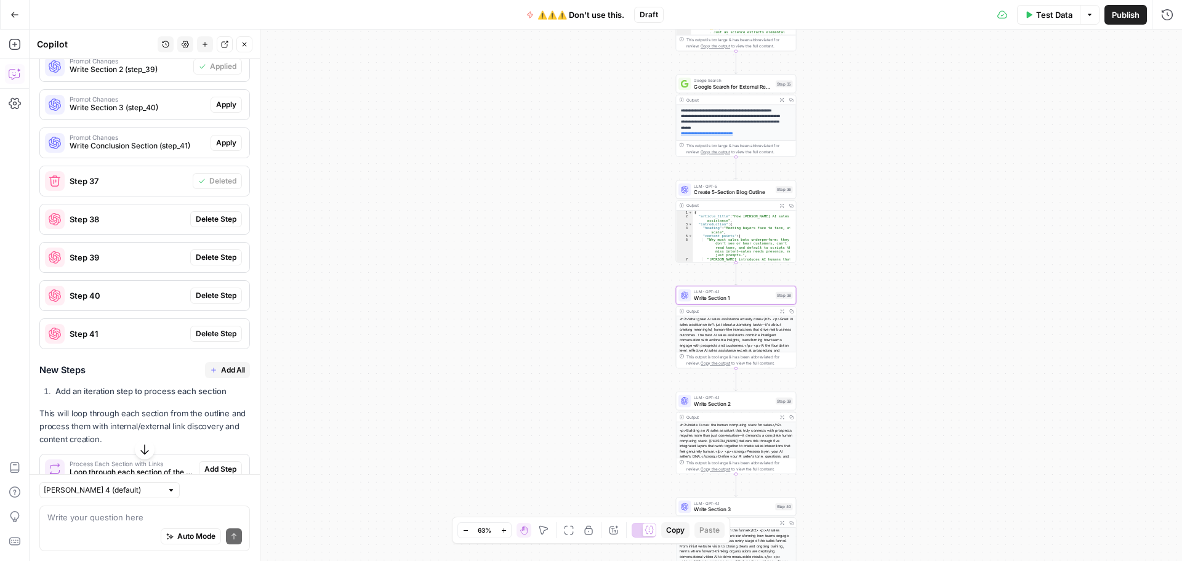
click at [214, 225] on span "Delete Step" at bounding box center [216, 219] width 41 height 11
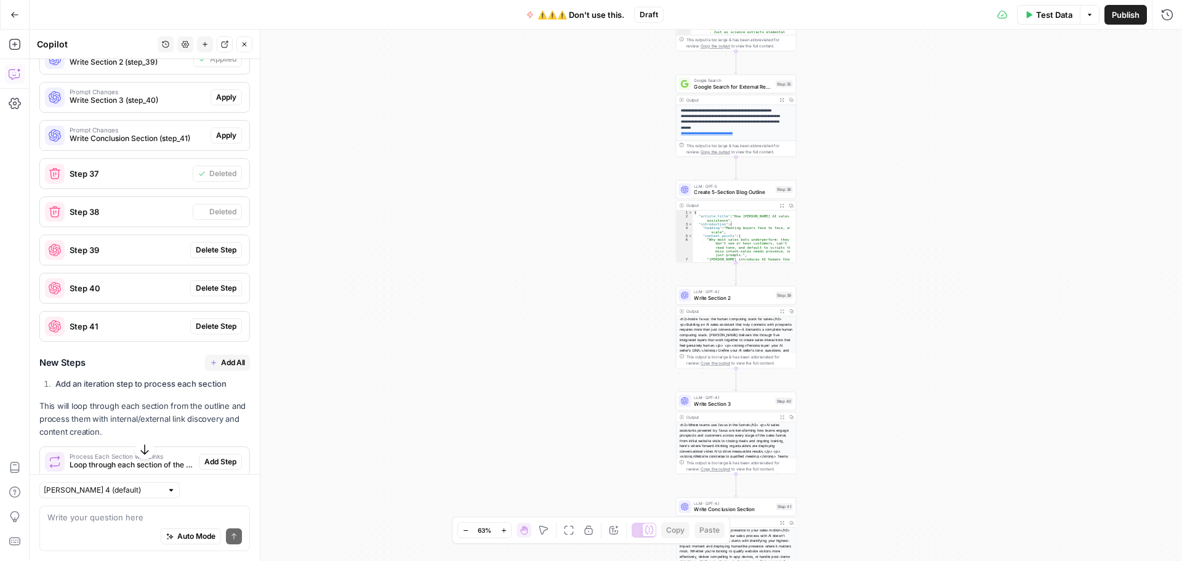
scroll to position [432, 0]
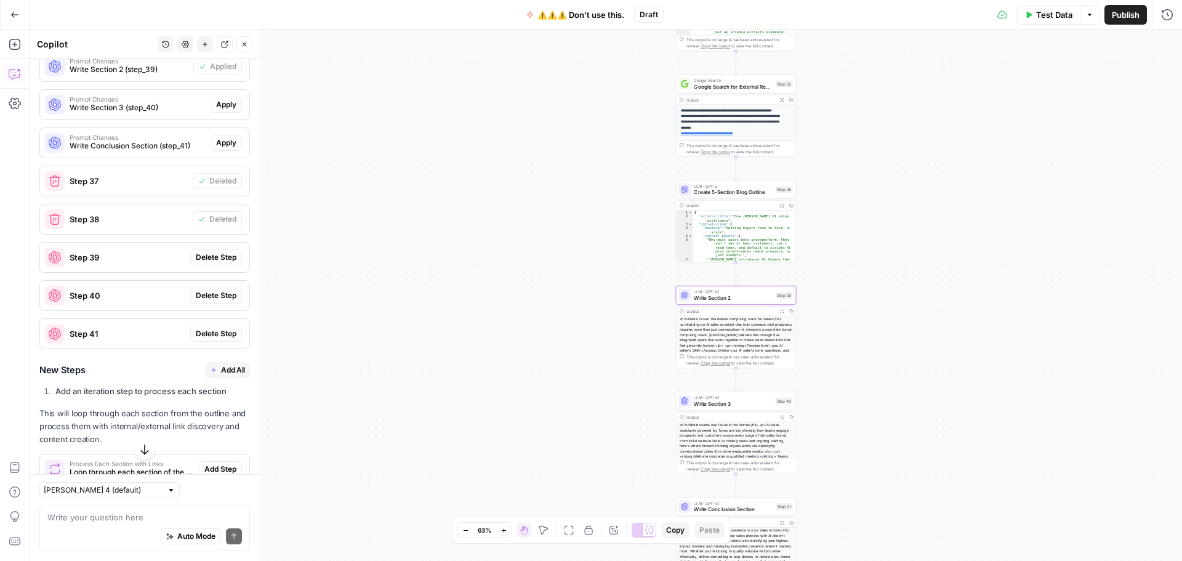
click at [206, 263] on span "Delete Step" at bounding box center [216, 257] width 41 height 11
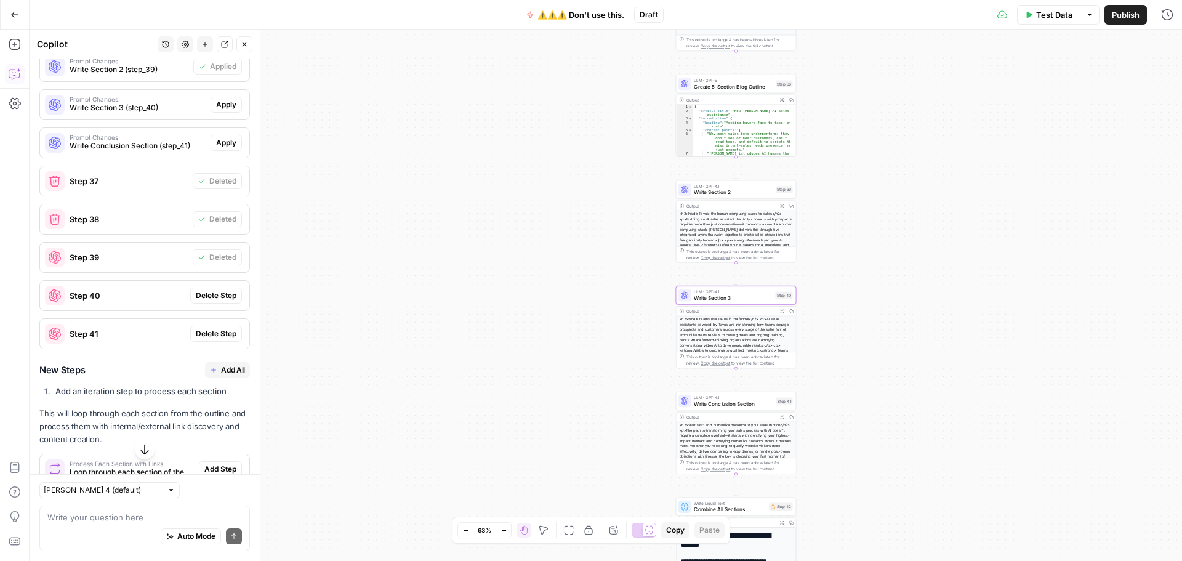
click at [216, 301] on span "Delete Step" at bounding box center [216, 295] width 41 height 11
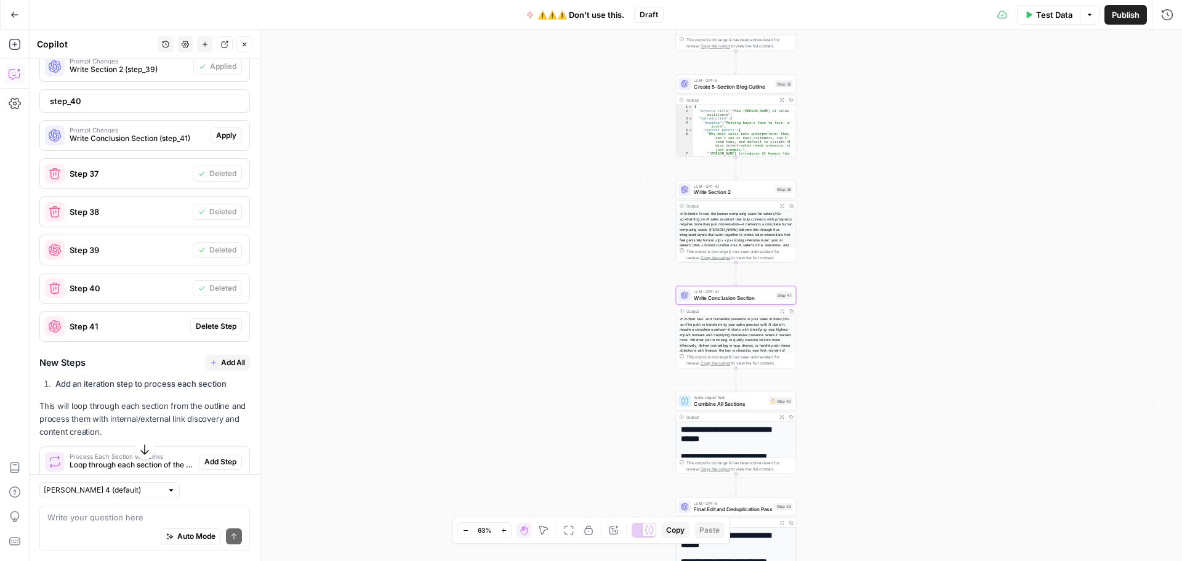
click at [204, 332] on span "Delete Step" at bounding box center [216, 326] width 41 height 11
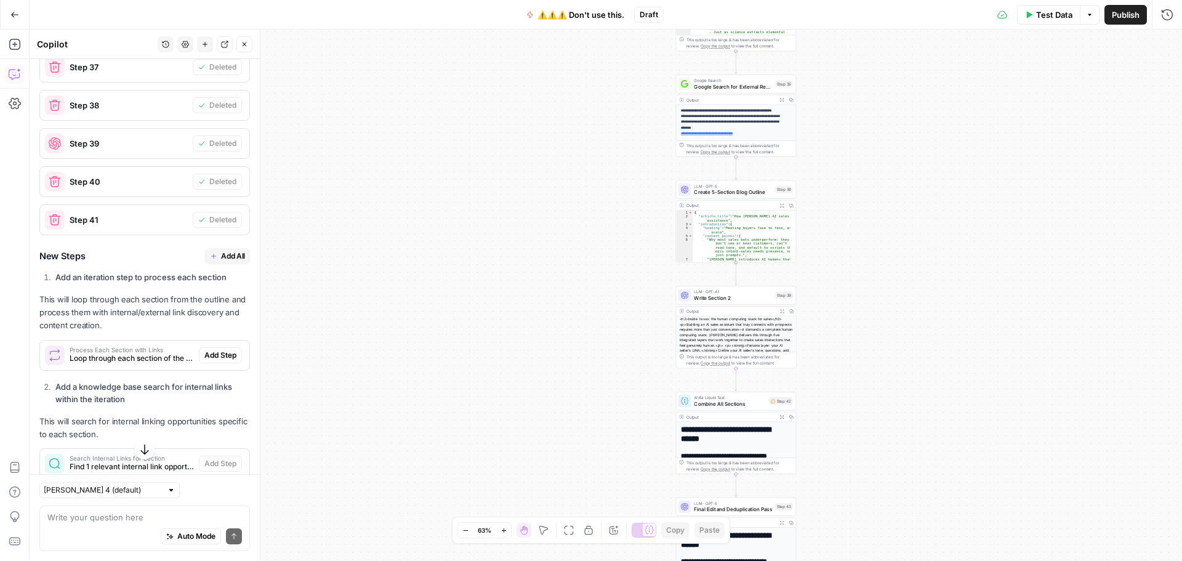
scroll to position [616, 0]
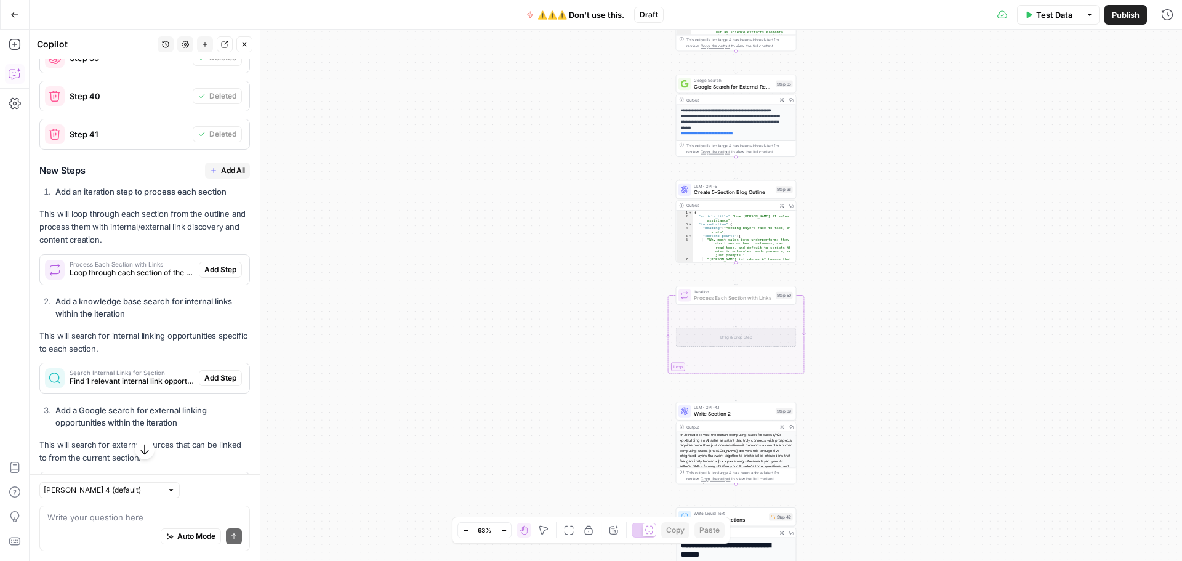
click at [209, 275] on span "Add Step" at bounding box center [220, 269] width 32 height 11
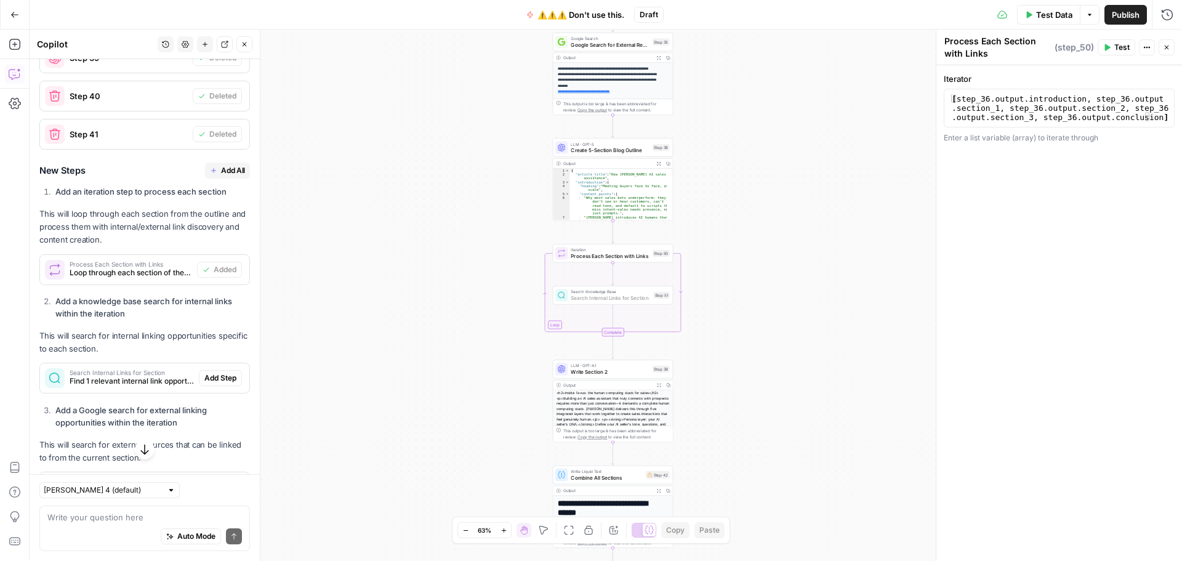
click at [204, 384] on span "Add Step" at bounding box center [220, 378] width 32 height 11
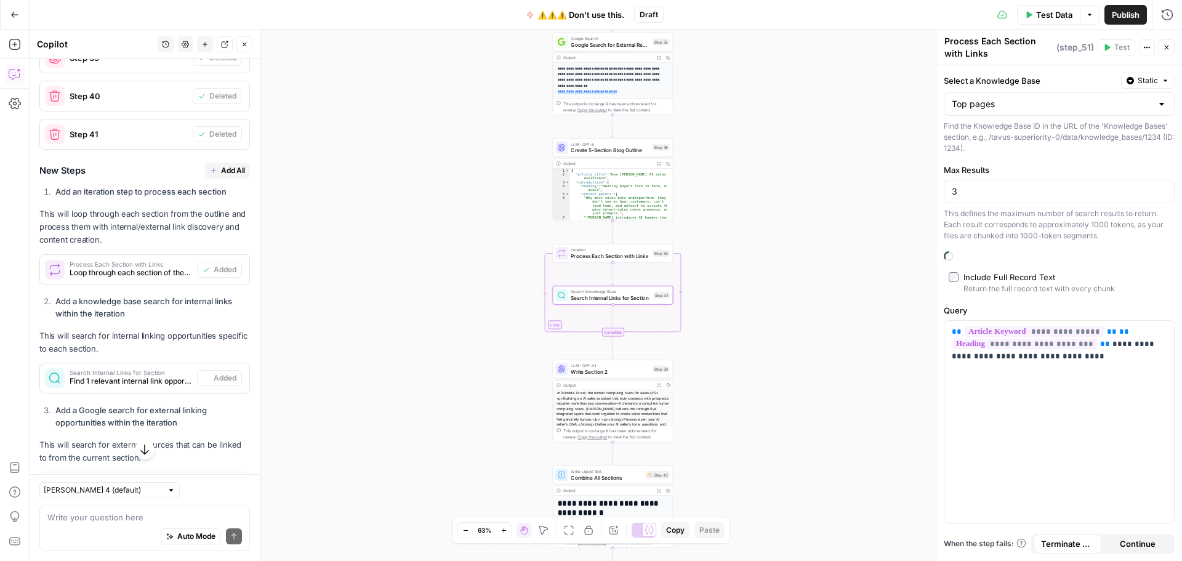
type textarea "Search Internal Links for Section"
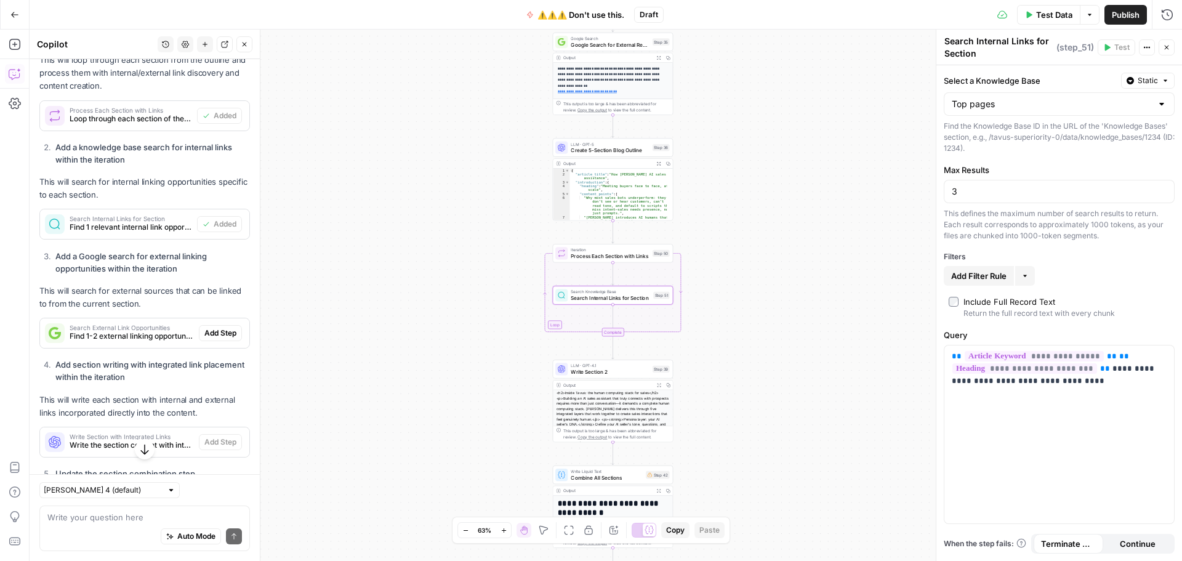
scroll to position [801, 0]
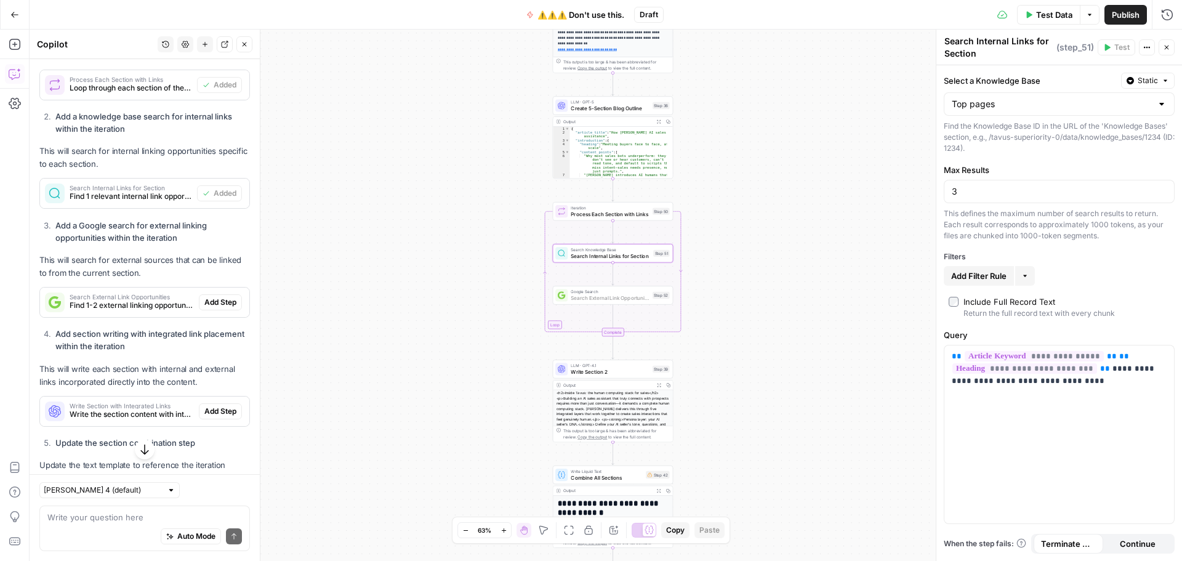
click at [204, 308] on span "Add Step" at bounding box center [220, 302] width 32 height 11
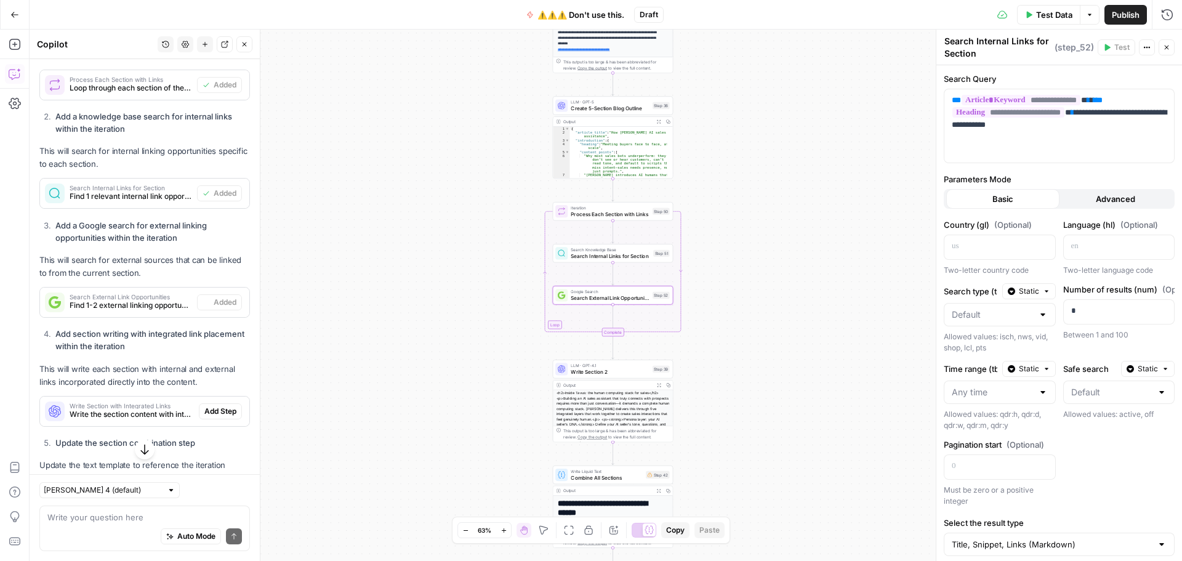
type textarea "Search External Link Opportunities"
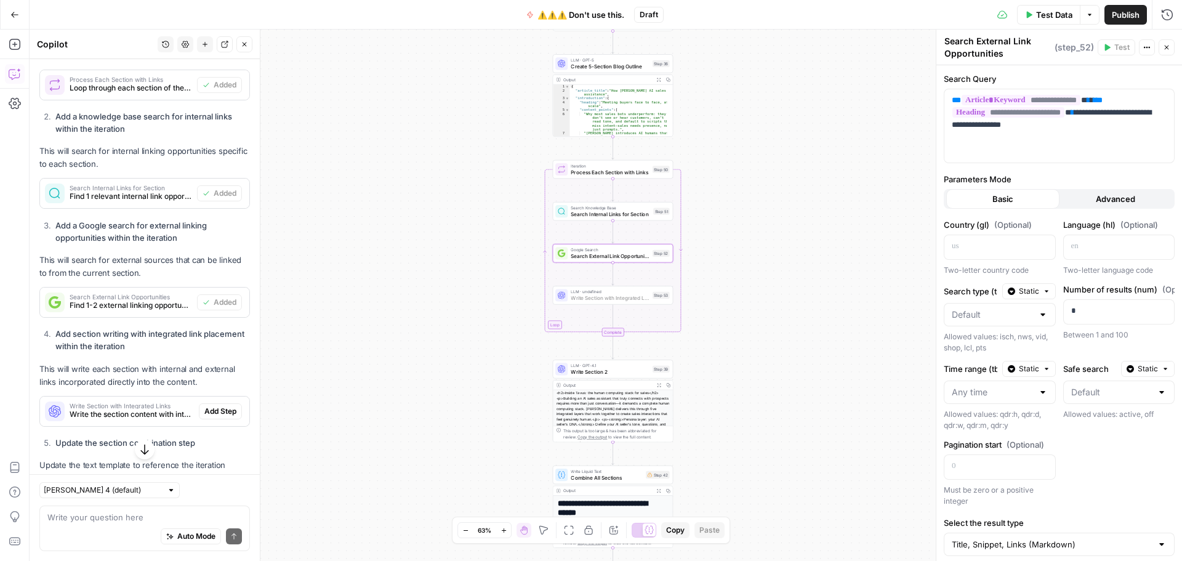
click at [212, 417] on span "Add Step" at bounding box center [220, 411] width 32 height 11
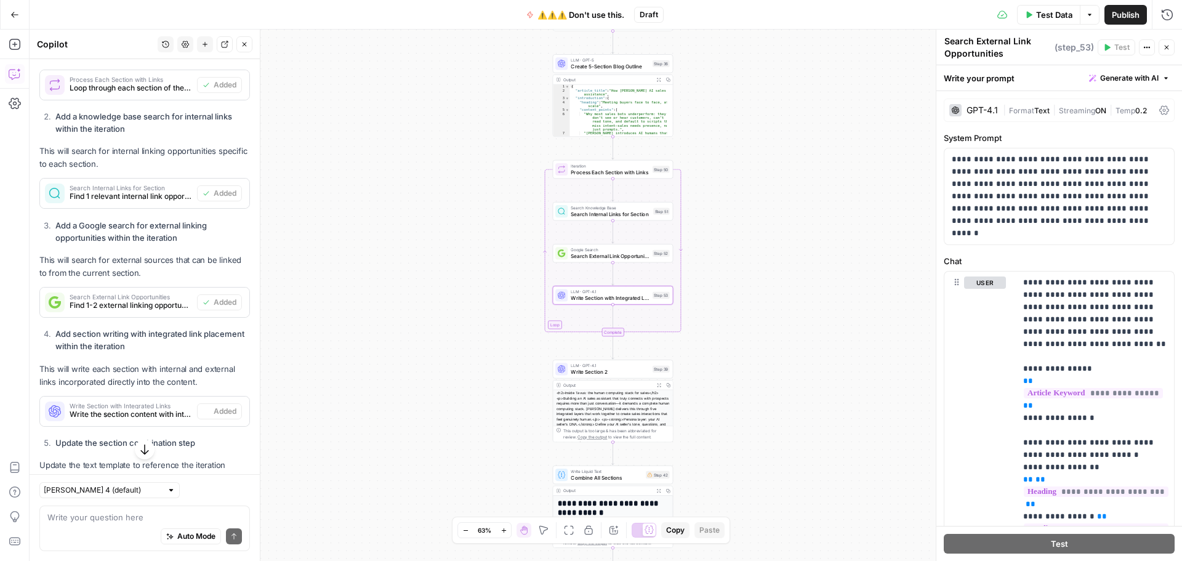
type textarea "Write Section with Integrated Links"
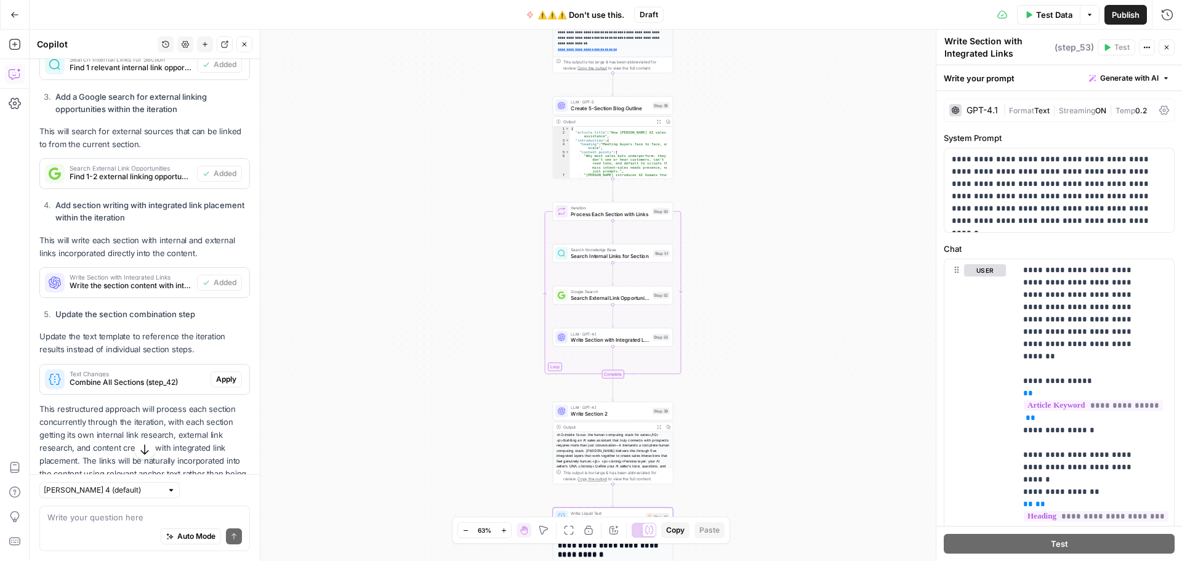
scroll to position [991, 0]
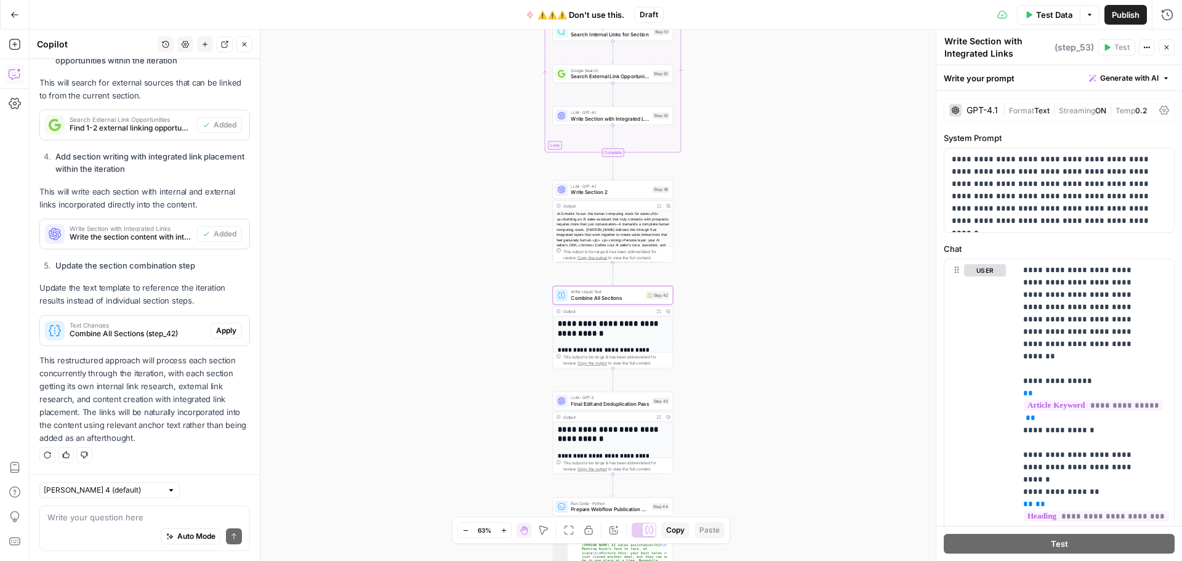
click at [217, 327] on span "Apply" at bounding box center [226, 330] width 20 height 11
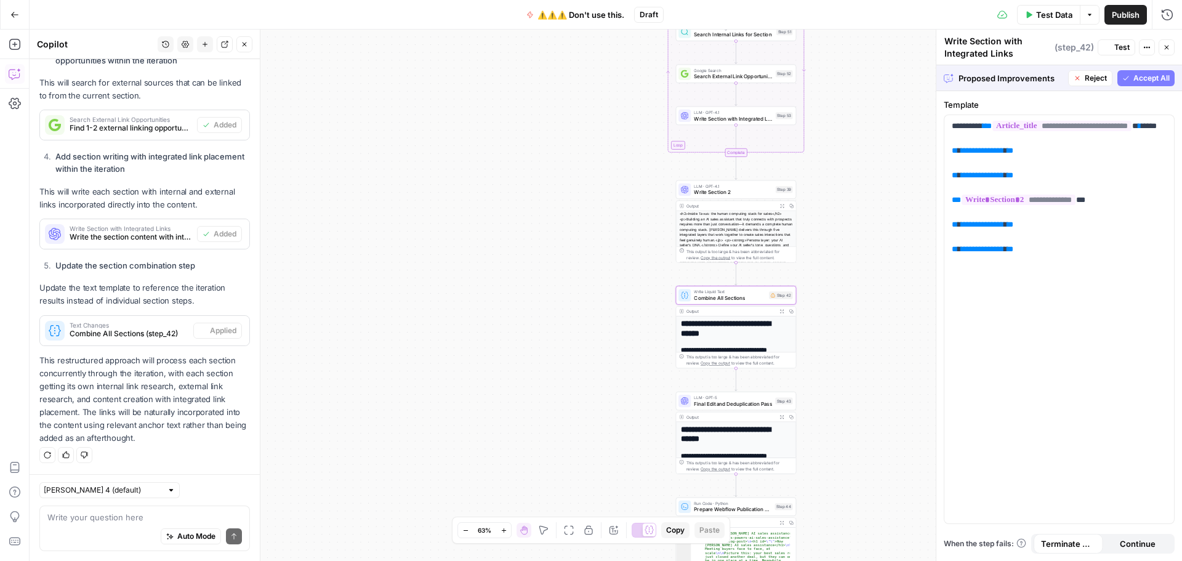
type textarea "Combine All Sections"
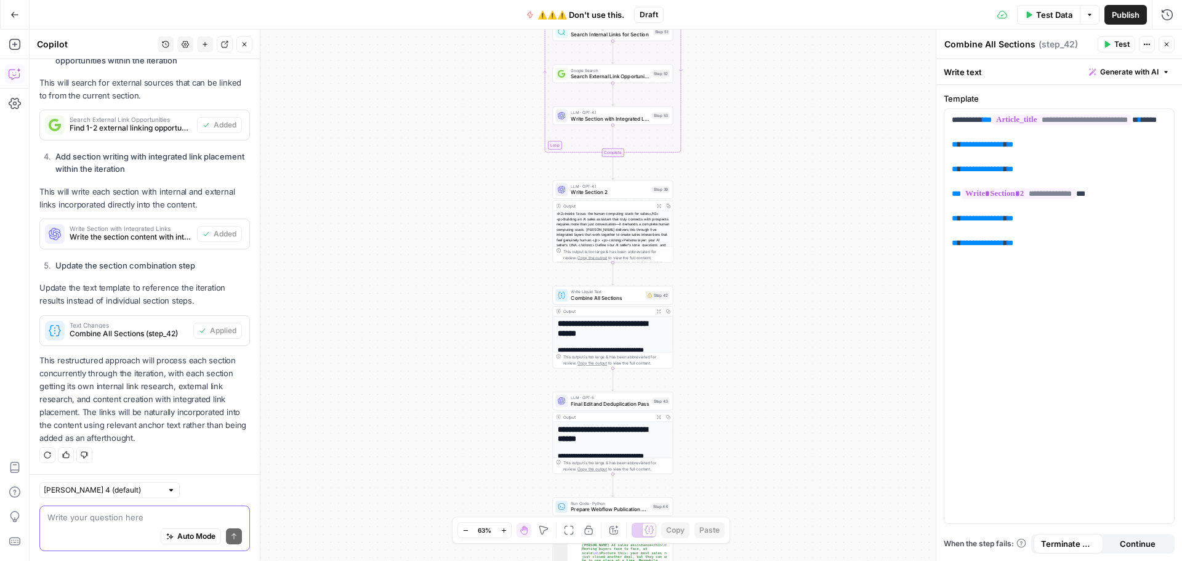
click at [115, 522] on textarea at bounding box center [144, 517] width 195 height 12
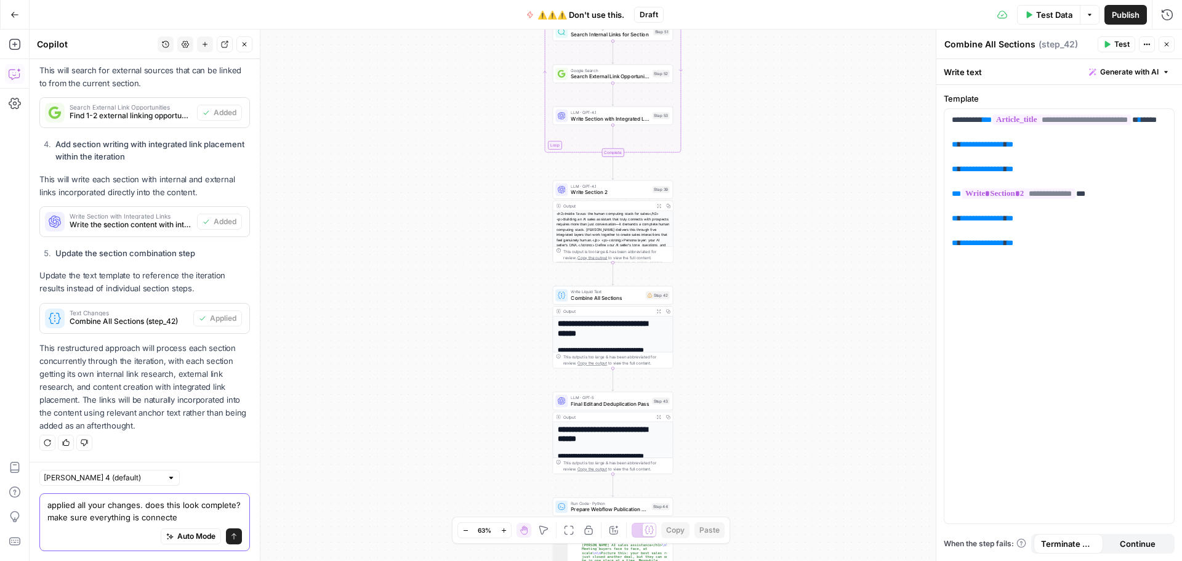
type textarea "applied all your changes. does this look complete? make sure everything is conn…"
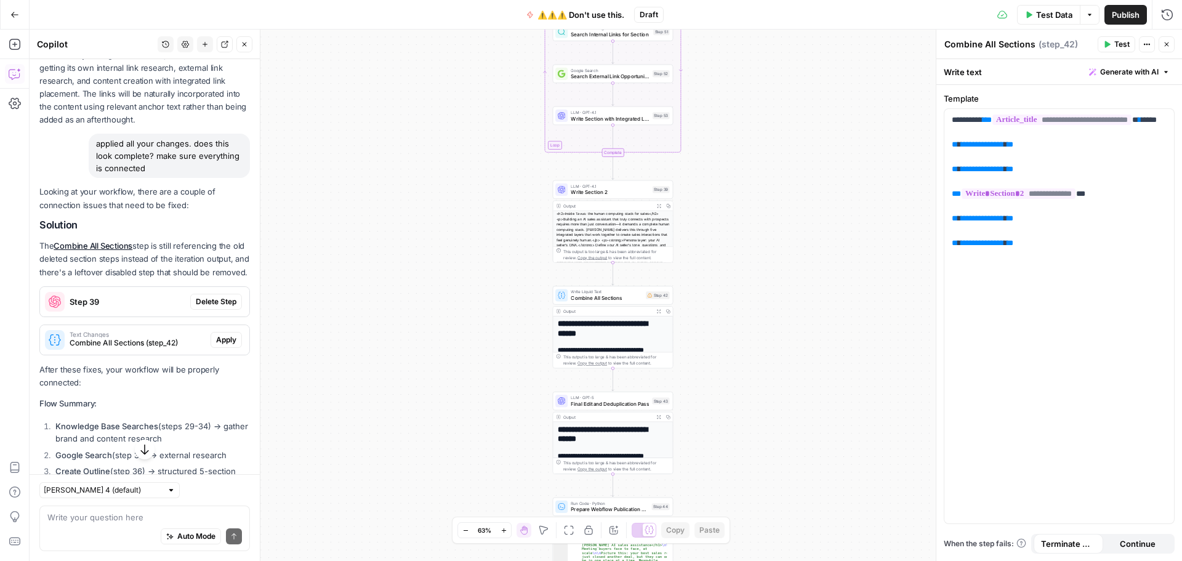
scroll to position [1306, 0]
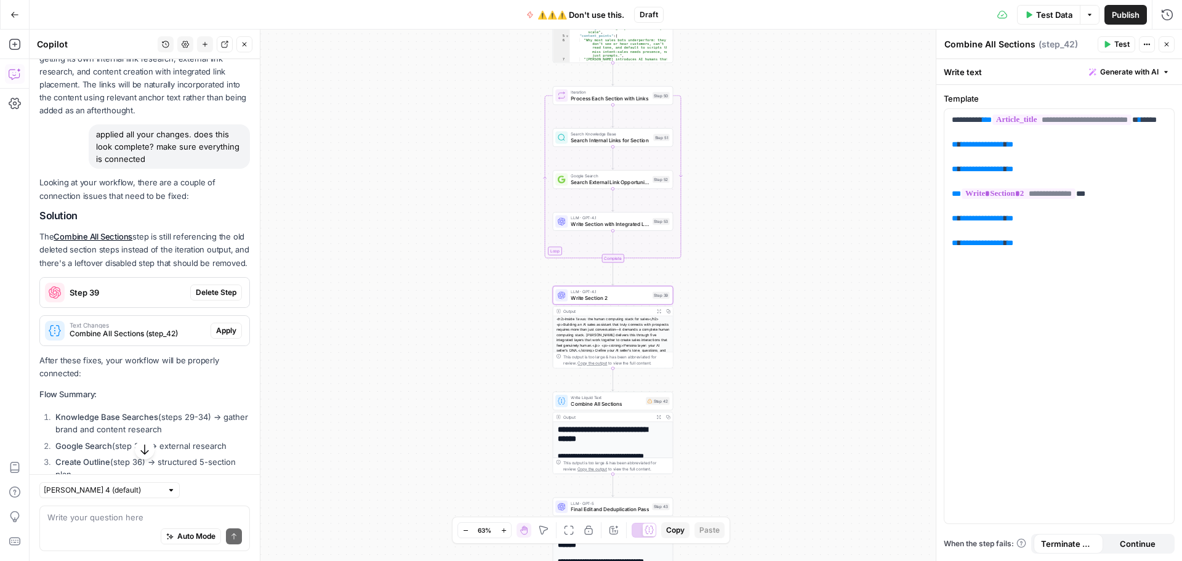
click at [202, 298] on span "Delete Step" at bounding box center [216, 292] width 41 height 11
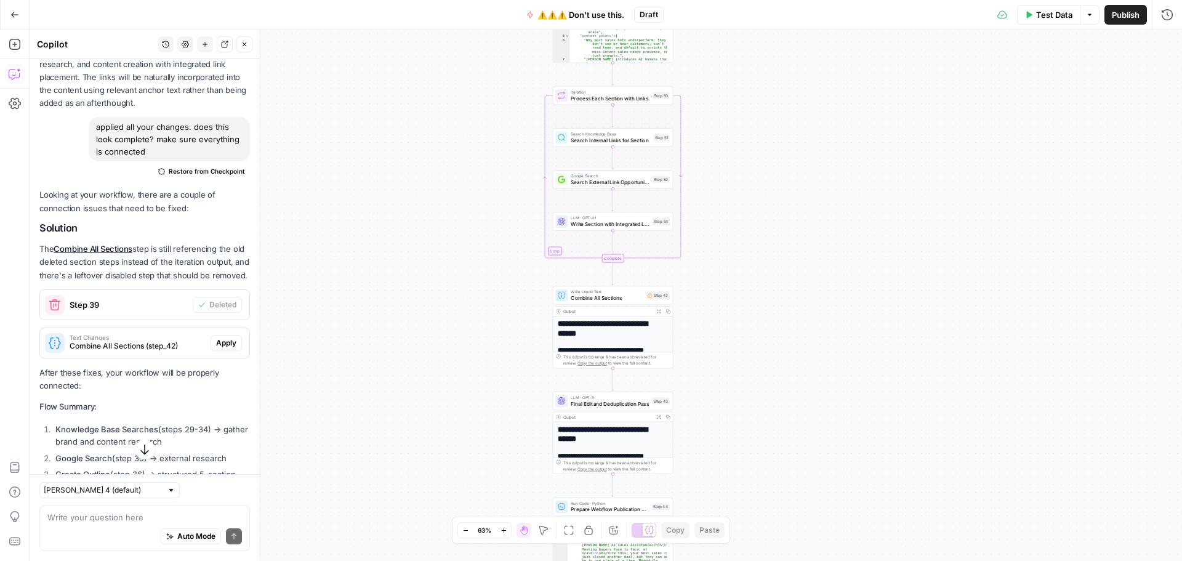
scroll to position [1299, 0]
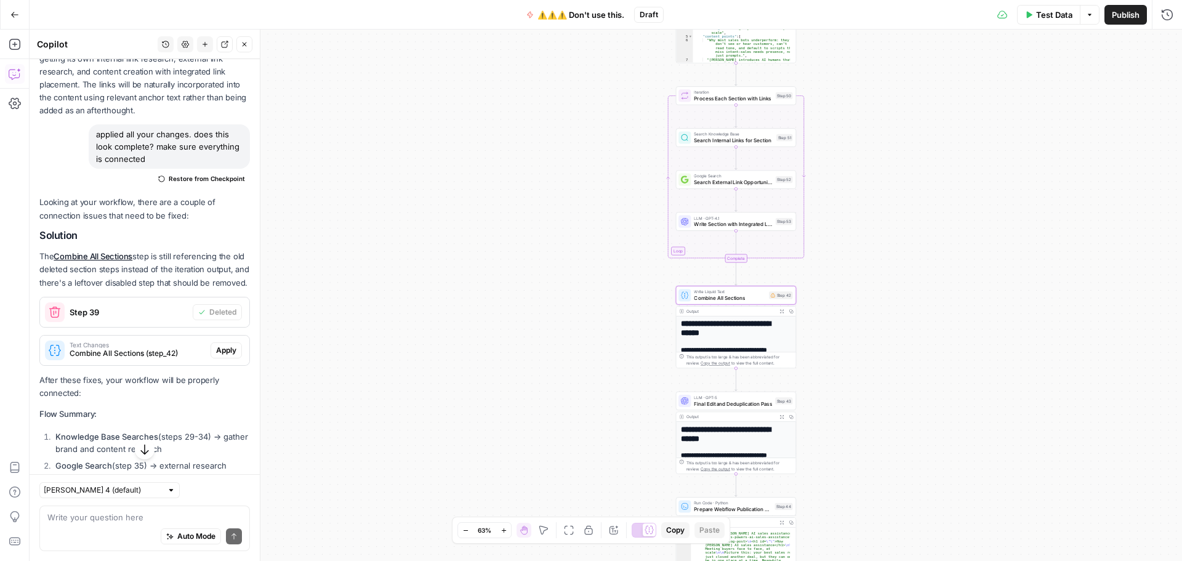
click at [216, 356] on span "Apply" at bounding box center [226, 350] width 20 height 11
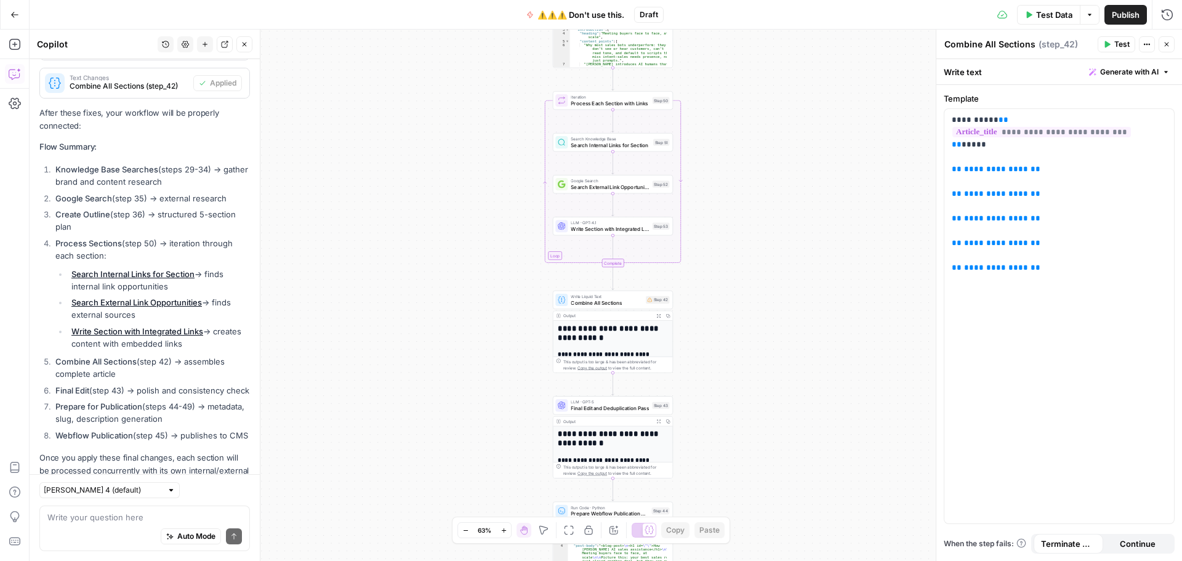
scroll to position [1565, 0]
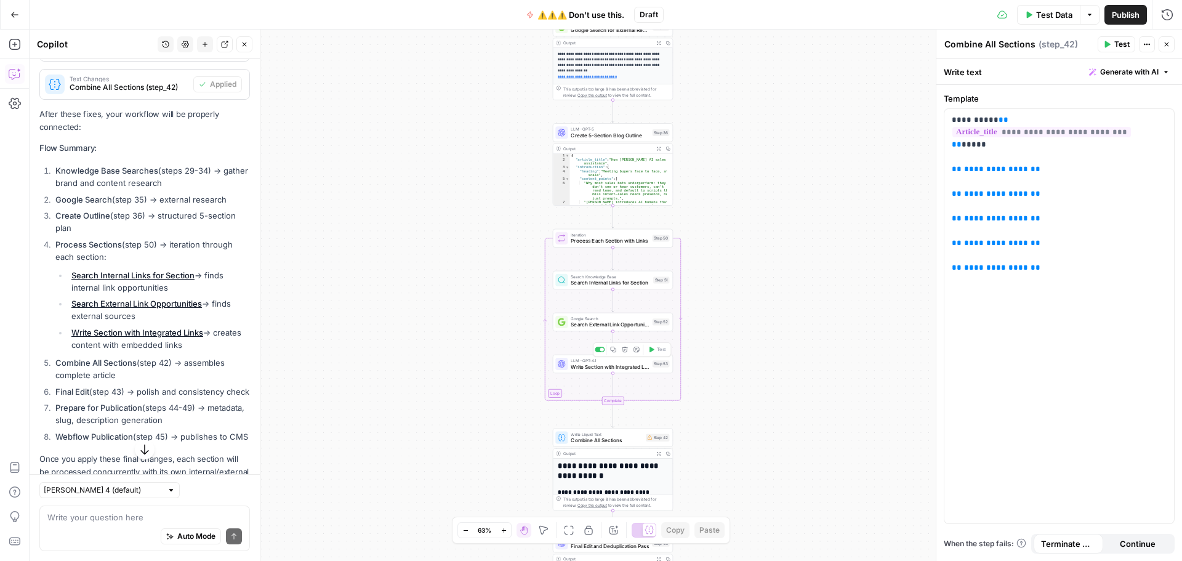
click at [609, 368] on span "Write Section with Integrated Links" at bounding box center [610, 367] width 78 height 8
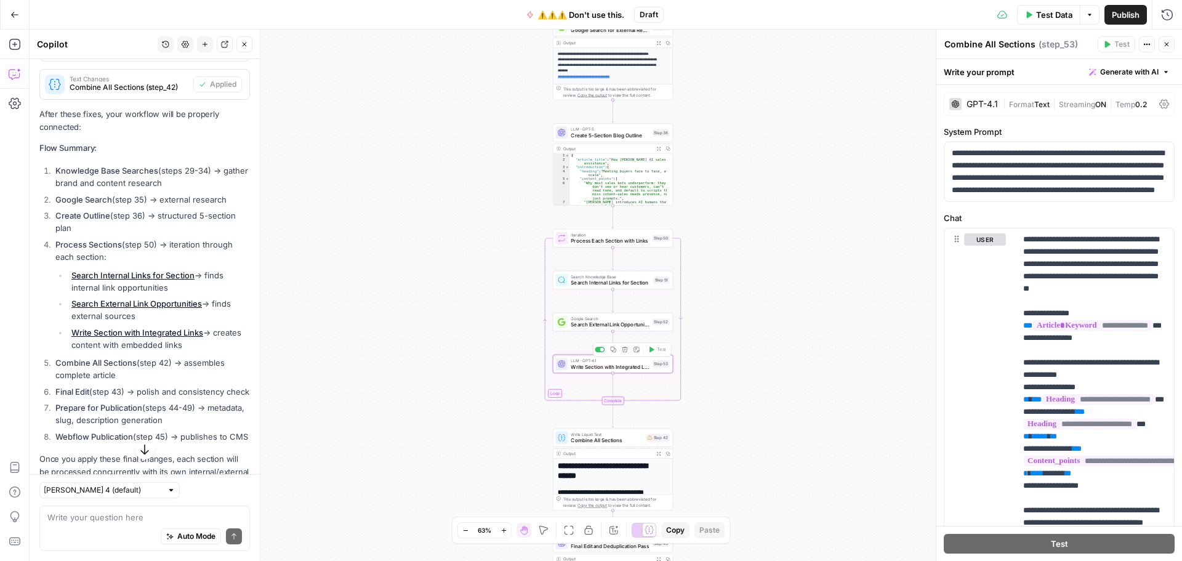
type textarea "Write Section with Integrated Links"
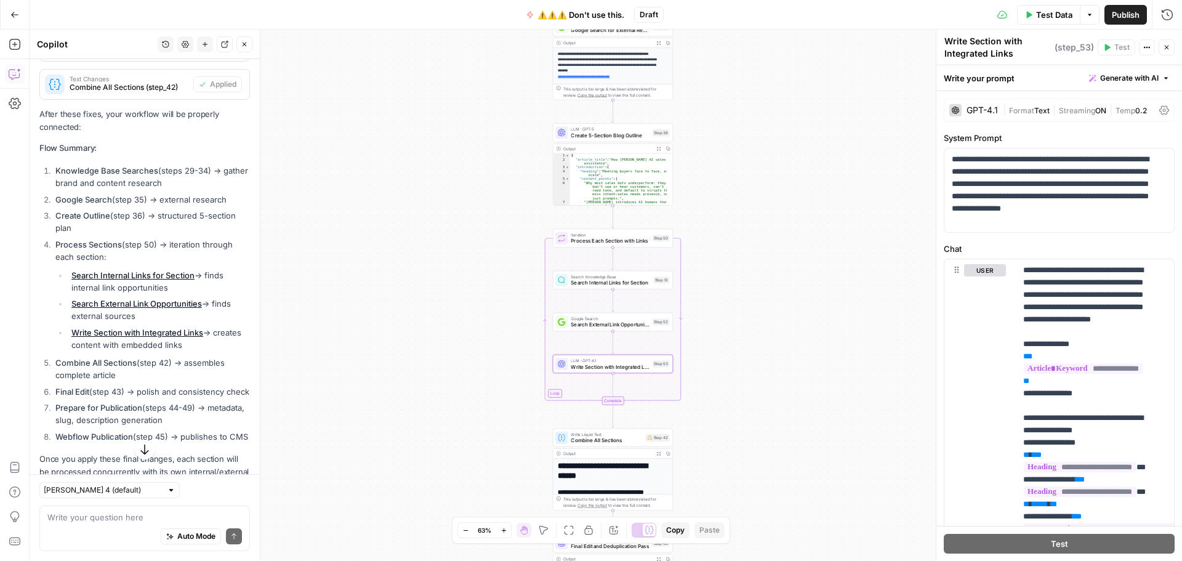
click at [1022, 111] on span "Format" at bounding box center [1021, 110] width 25 height 9
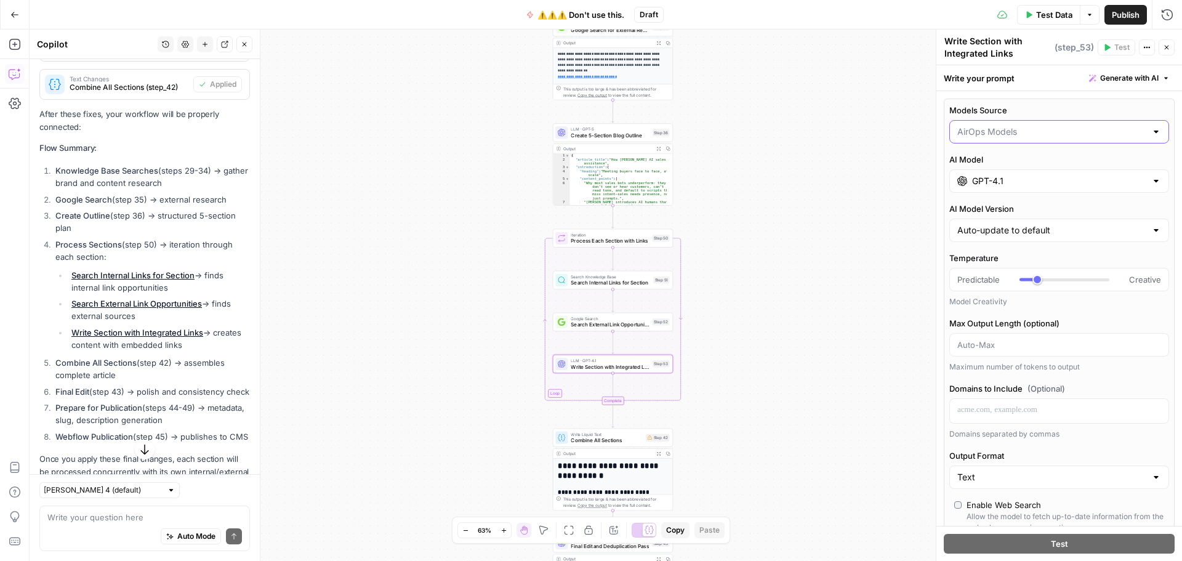
click at [1011, 127] on input "Models Source" at bounding box center [1052, 132] width 189 height 12
click at [999, 174] on span "My Models" at bounding box center [1052, 180] width 185 height 12
type input "My Models"
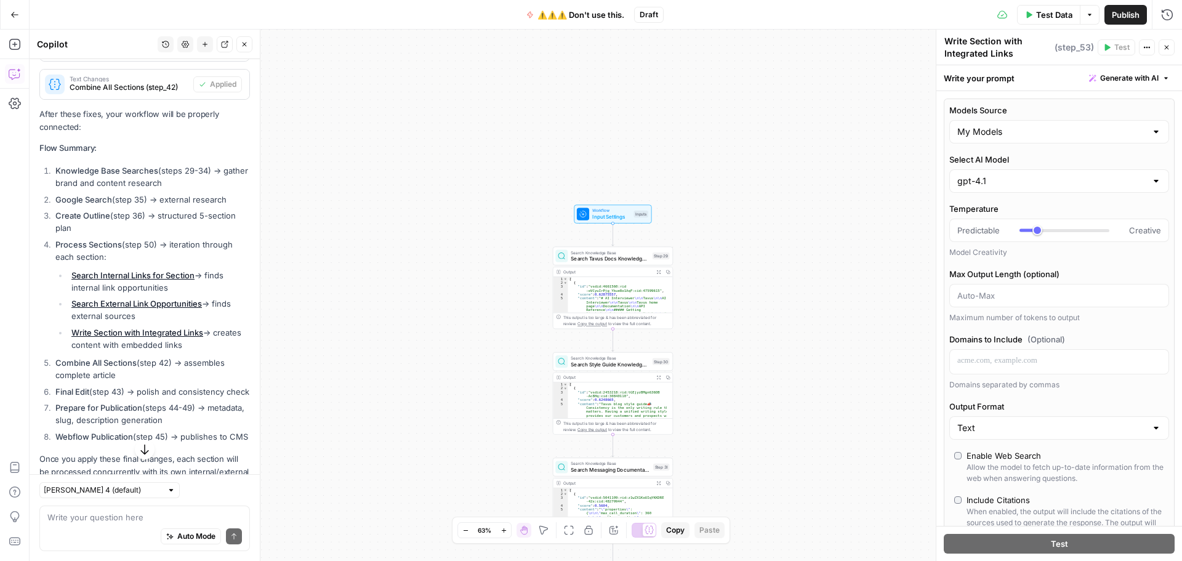
click at [1038, 16] on span "Test Data" at bounding box center [1054, 15] width 36 height 12
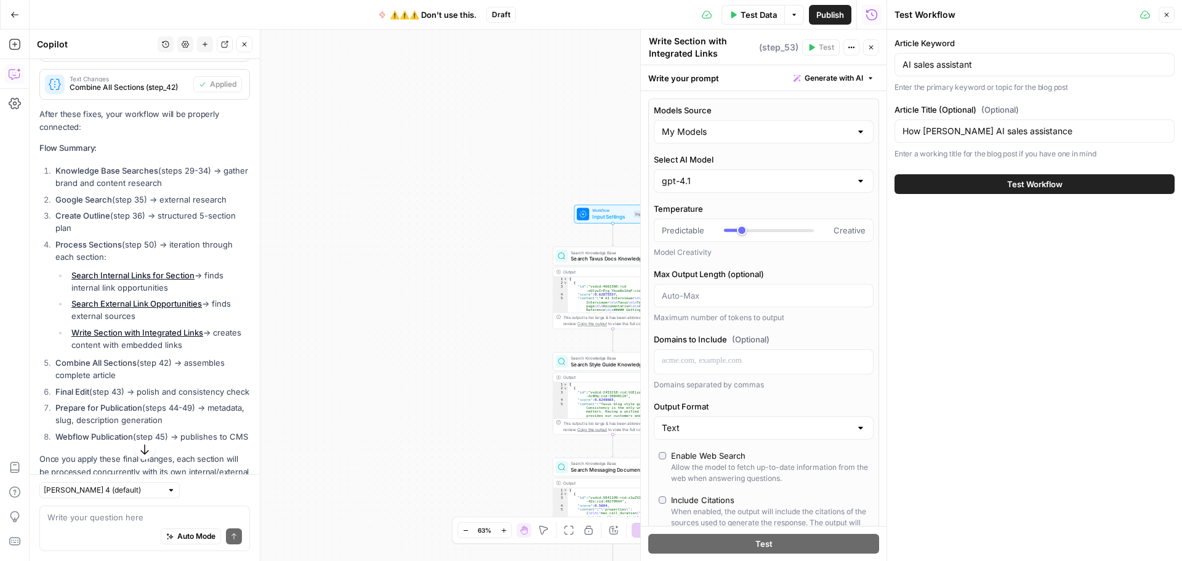
click at [1033, 184] on span "Test Workflow" at bounding box center [1034, 184] width 55 height 12
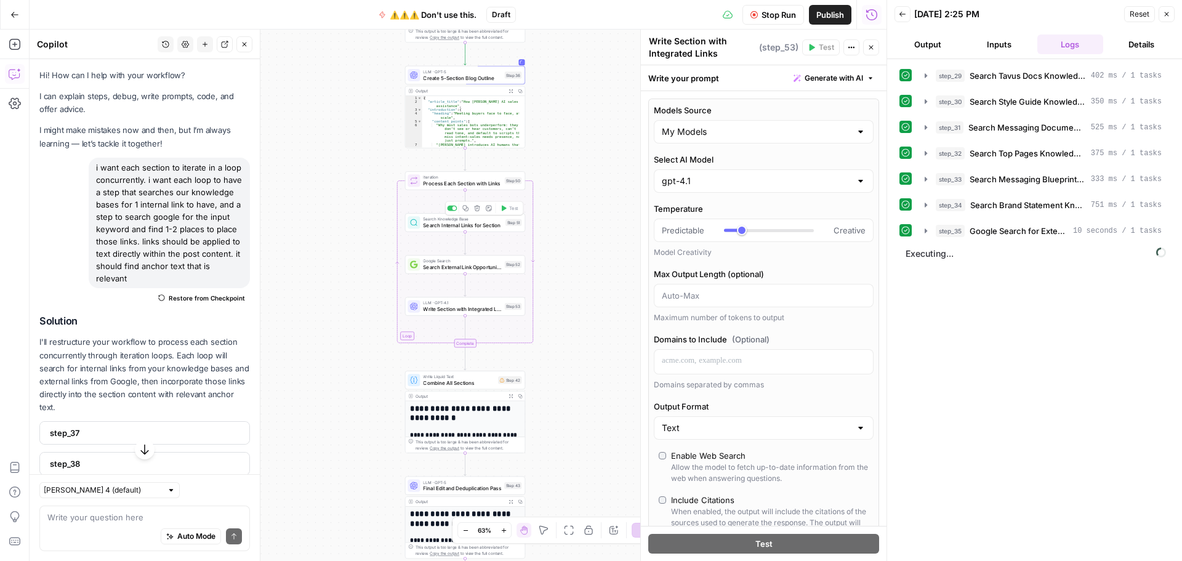
click at [464, 225] on span "Search Internal Links for Section" at bounding box center [462, 226] width 79 height 8
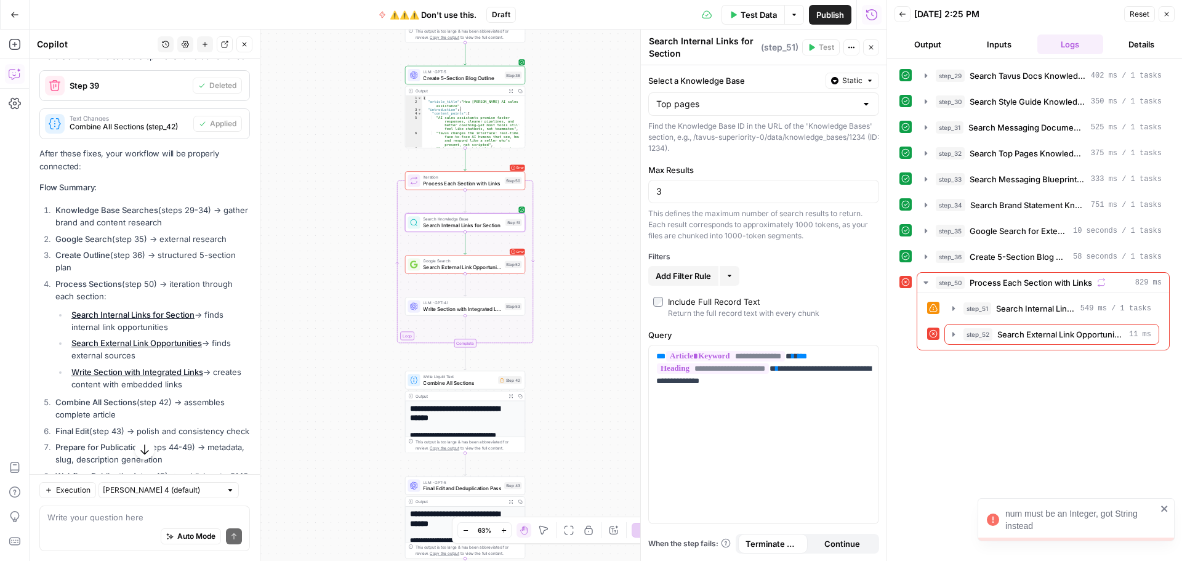
scroll to position [1565, 0]
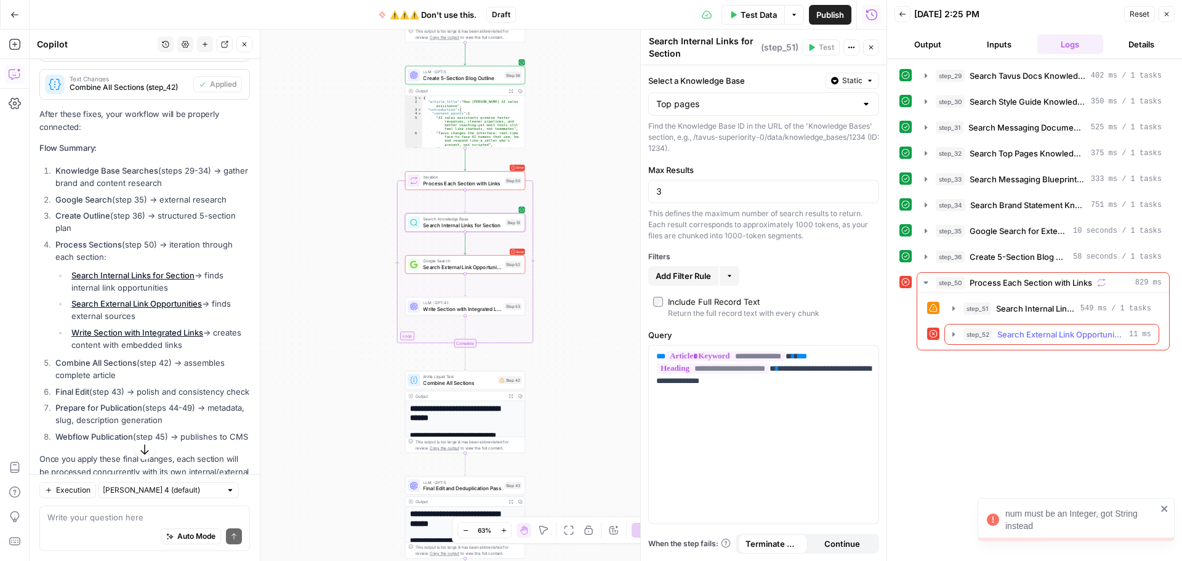
click at [952, 333] on icon "button" at bounding box center [954, 334] width 10 height 10
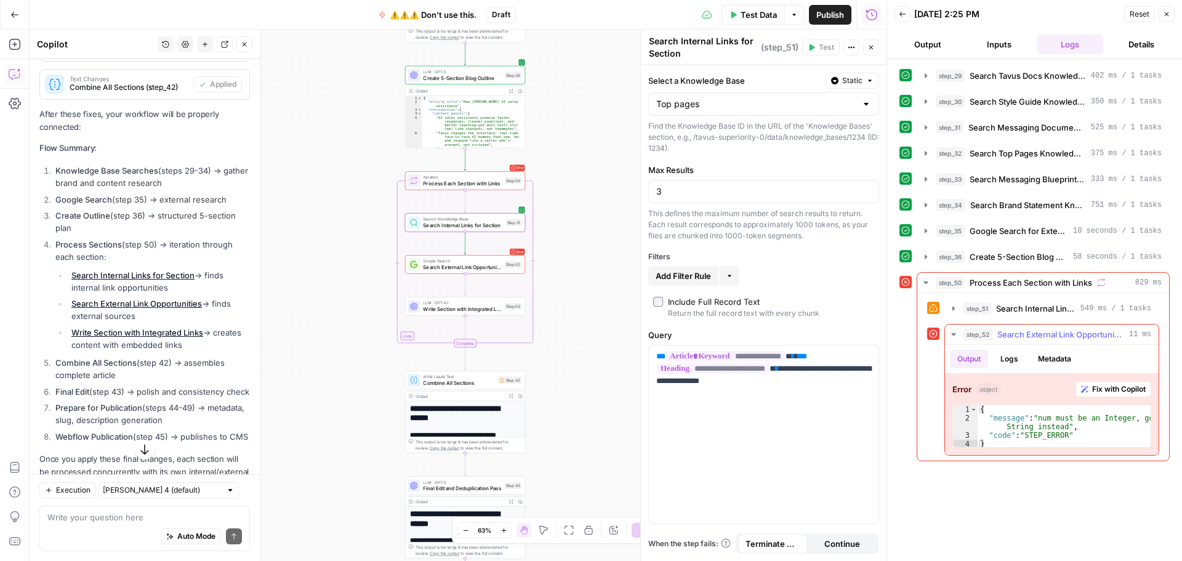
click at [1123, 389] on span "Fix with Copilot" at bounding box center [1119, 389] width 54 height 11
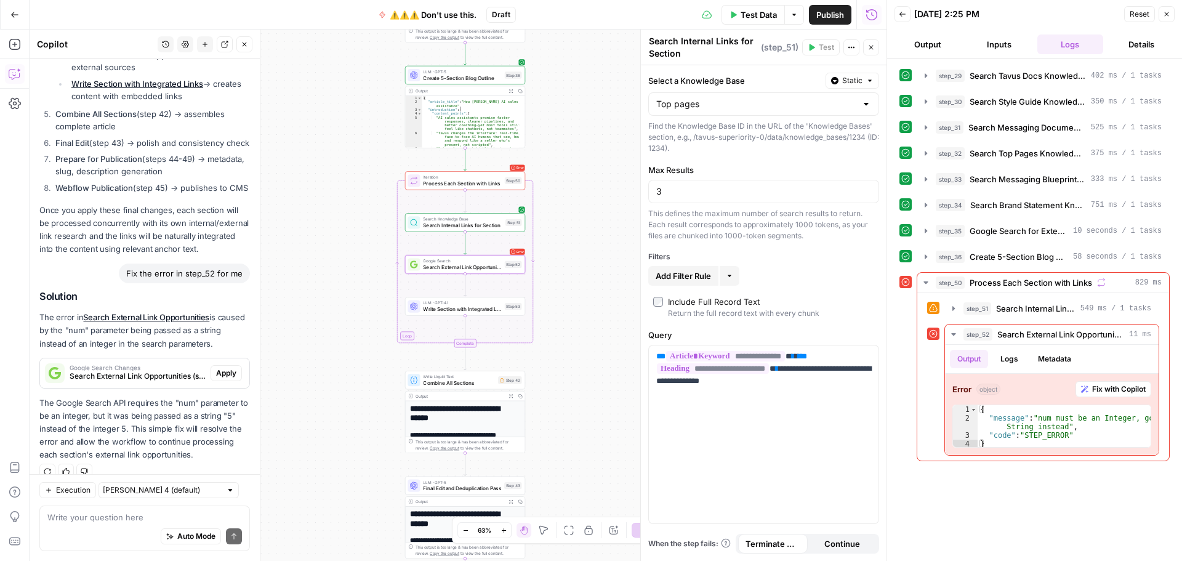
scroll to position [1894, 0]
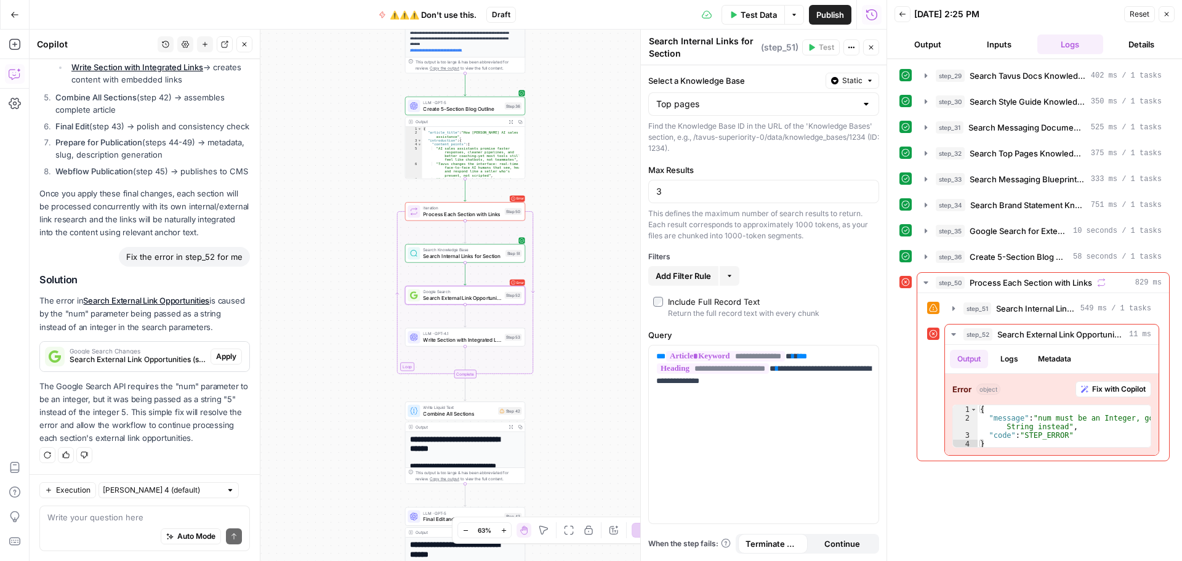
click at [216, 357] on span "Apply" at bounding box center [226, 356] width 20 height 11
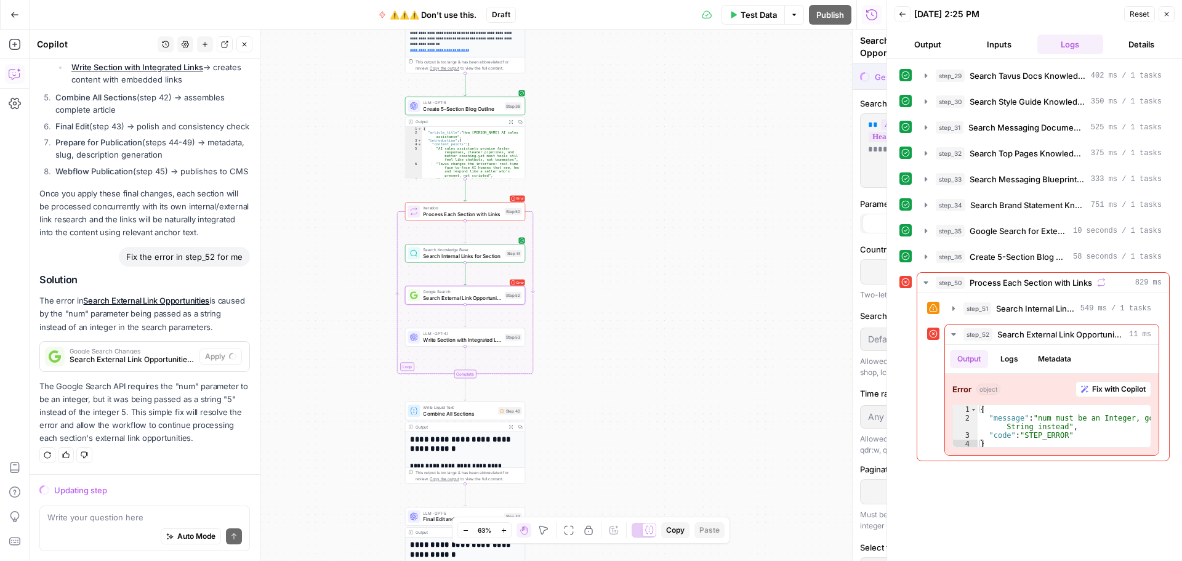
scroll to position [1854, 0]
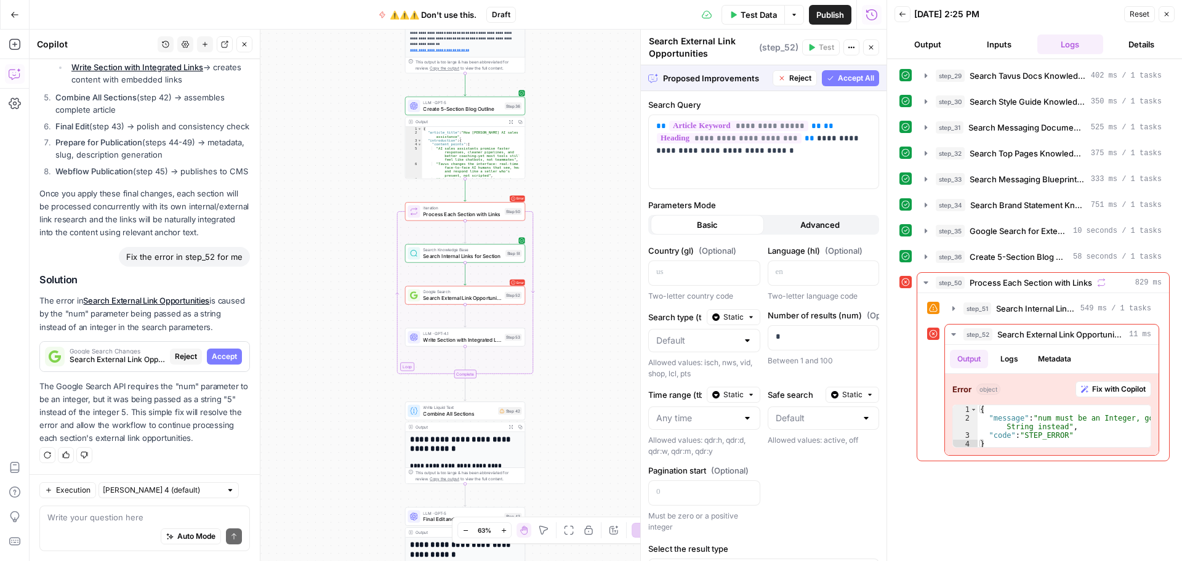
click at [841, 79] on span "Accept All" at bounding box center [856, 78] width 36 height 11
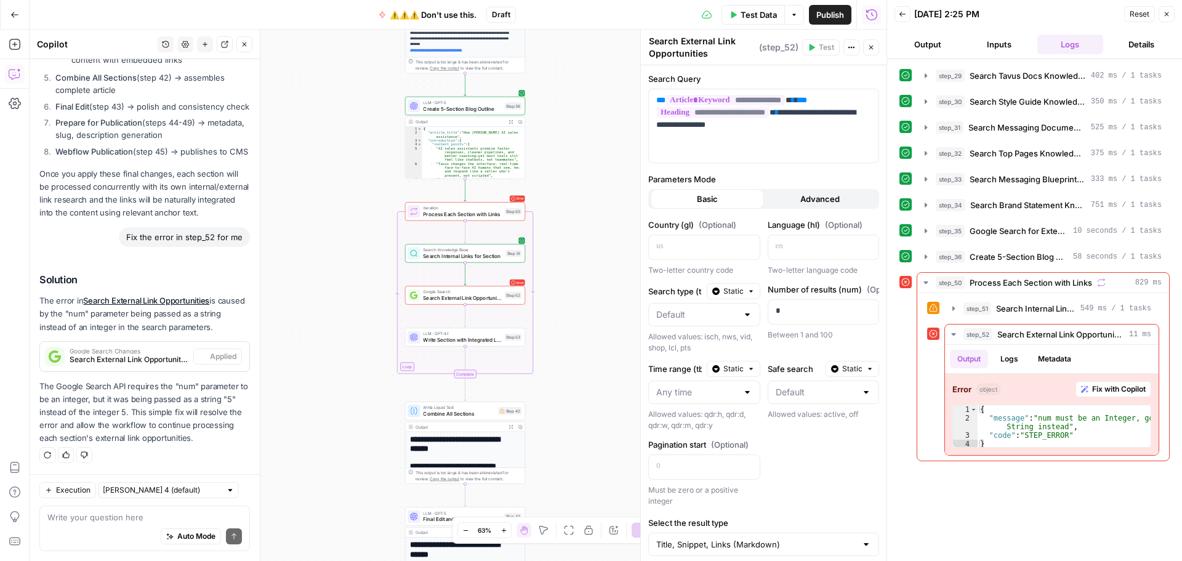
scroll to position [1913, 0]
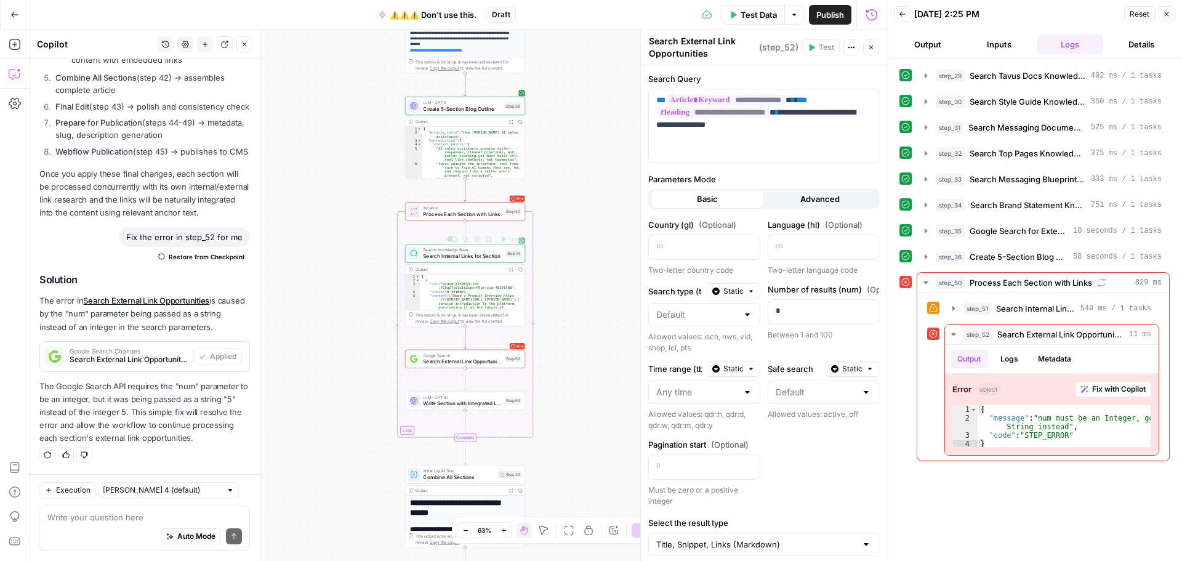
click at [461, 215] on span "Process Each Section with Links" at bounding box center [462, 215] width 78 height 8
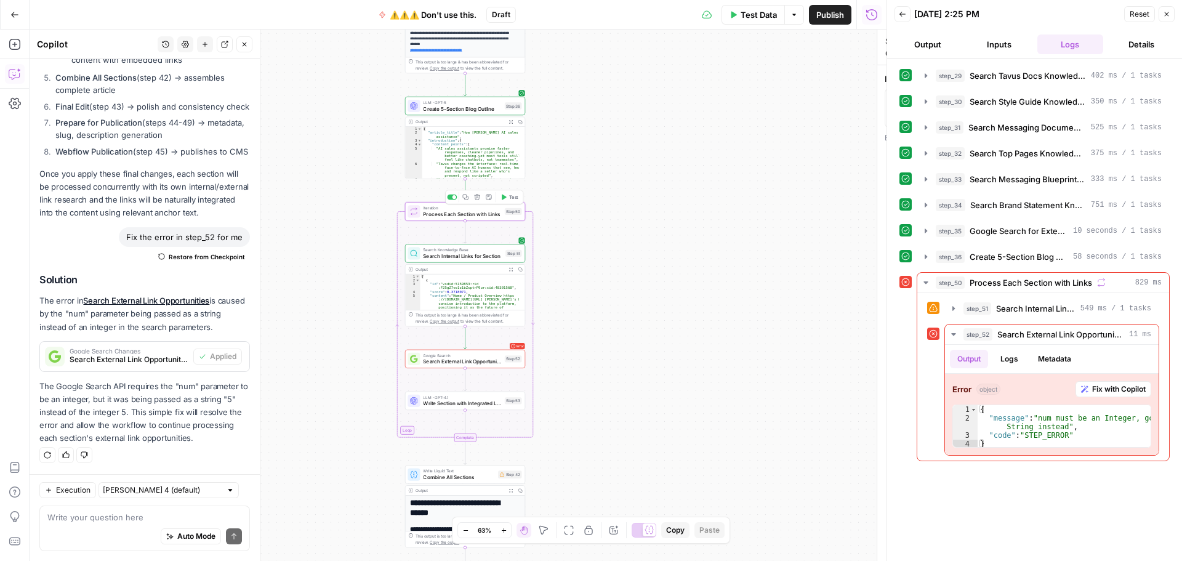
type textarea "Process Each Section with Links"
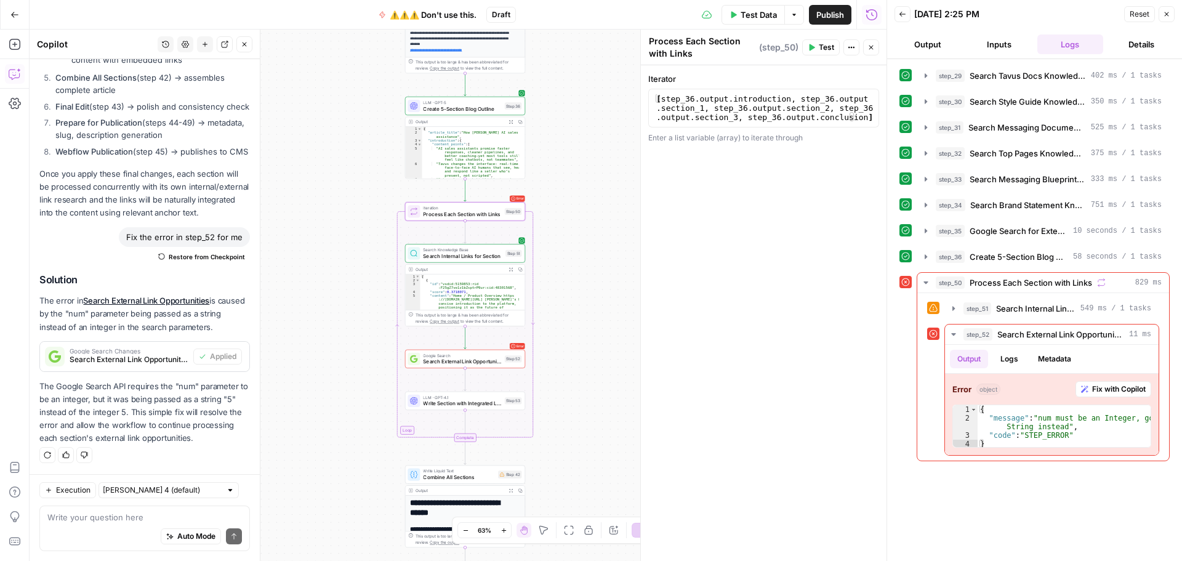
click at [817, 54] on button "Test" at bounding box center [821, 47] width 38 height 16
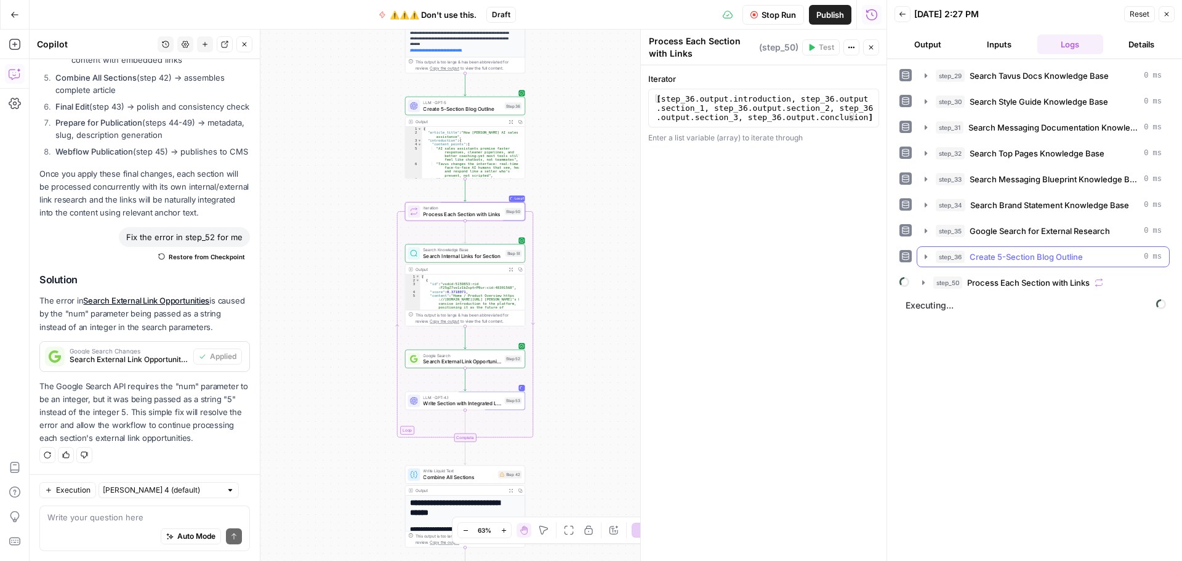
click at [928, 257] on icon "button" at bounding box center [926, 257] width 10 height 10
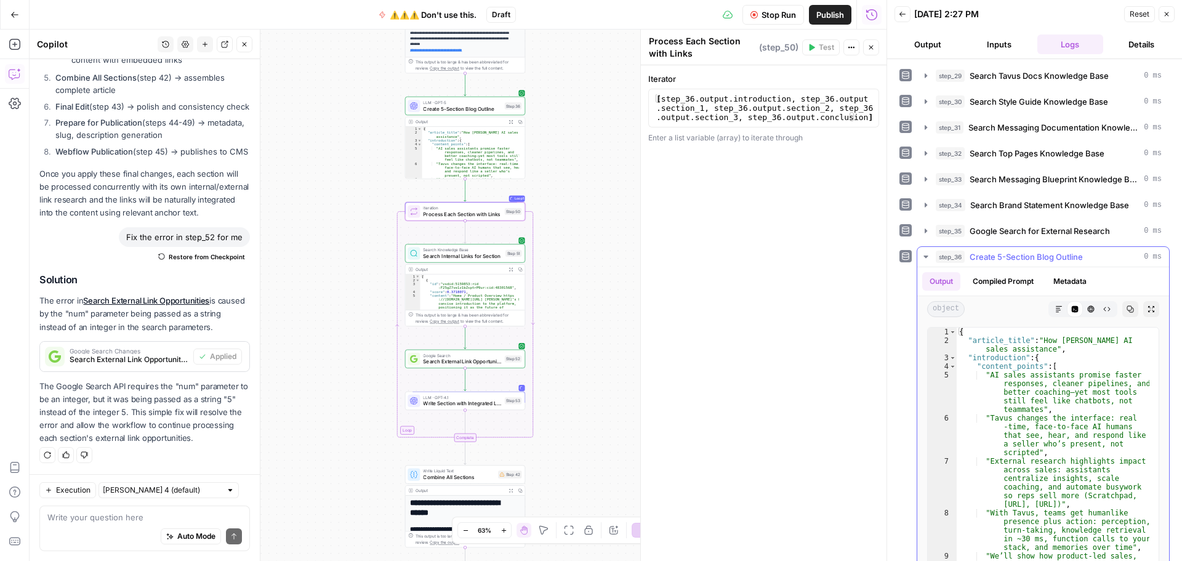
click at [1099, 312] on button "Raw Output" at bounding box center [1107, 309] width 16 height 16
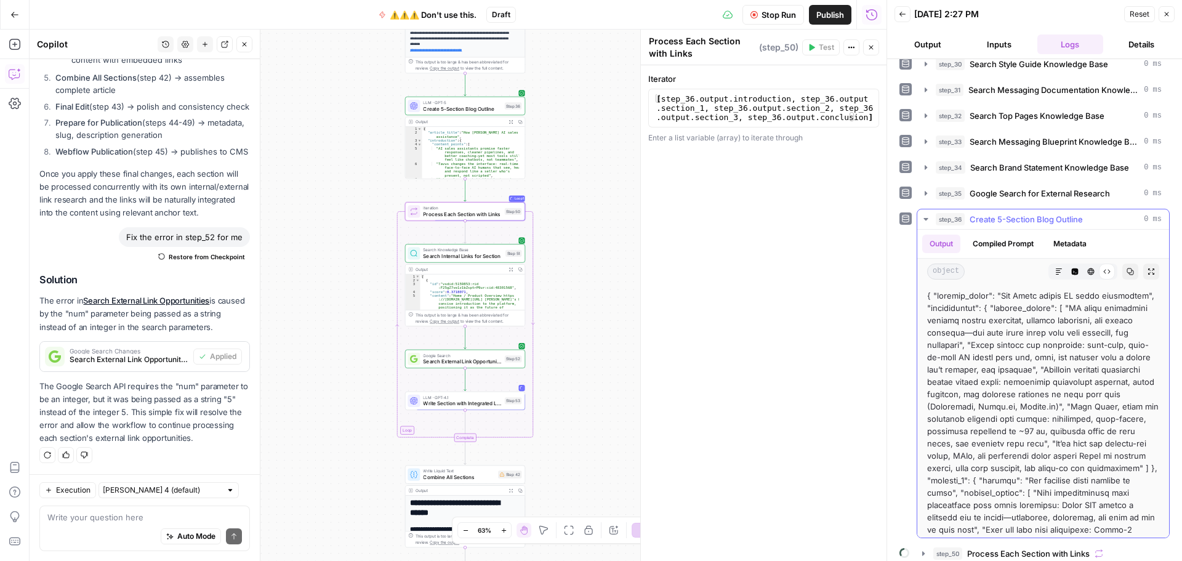
scroll to position [62, 0]
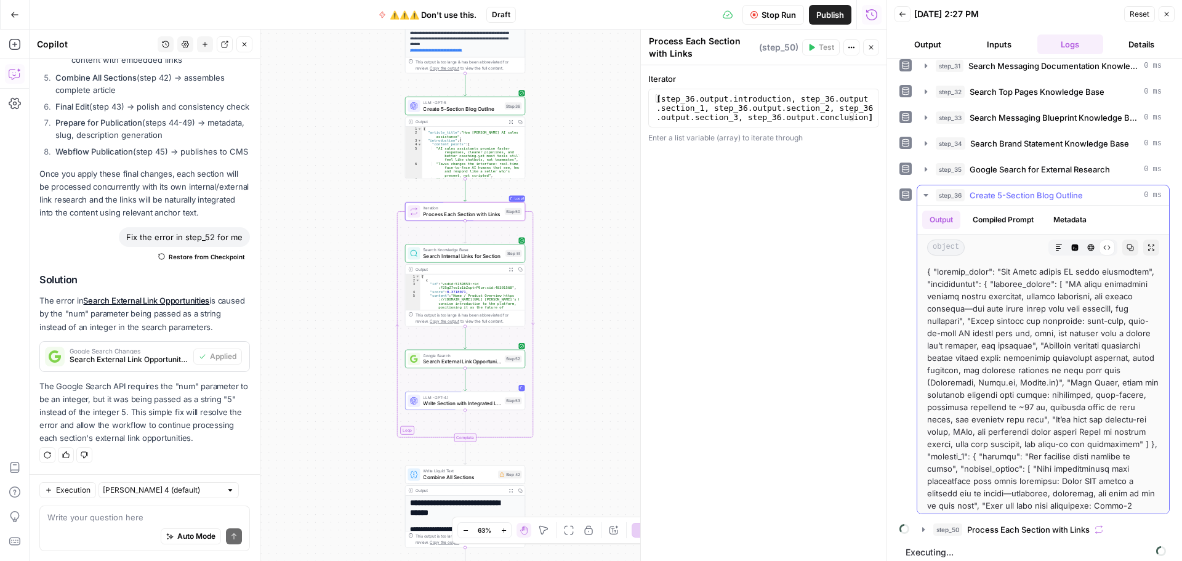
click at [1051, 243] on button "Markdown" at bounding box center [1059, 248] width 16 height 16
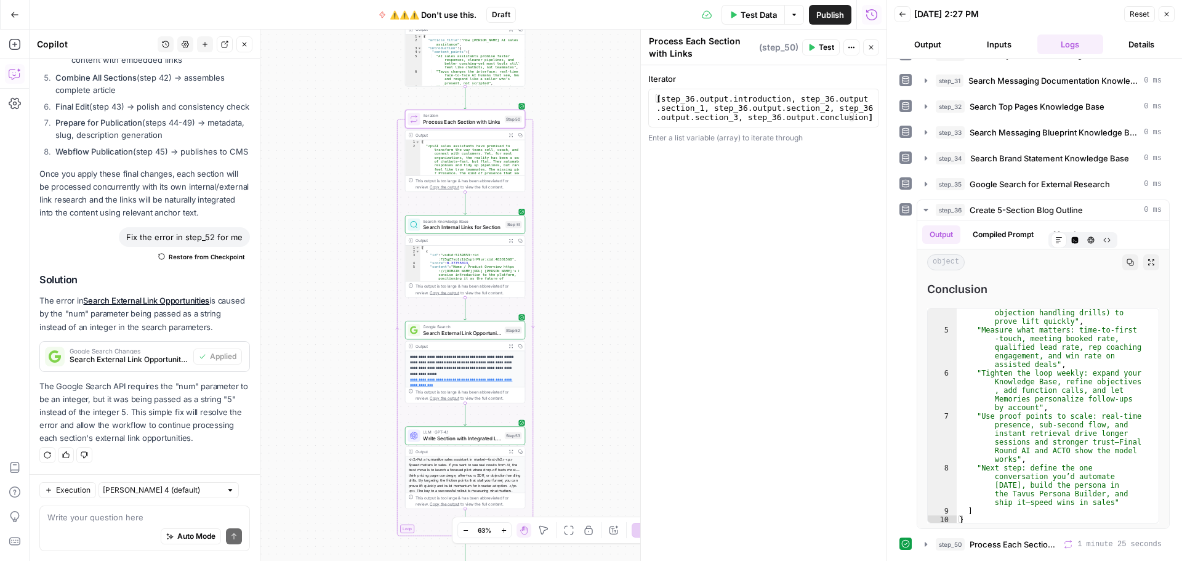
scroll to position [47, 0]
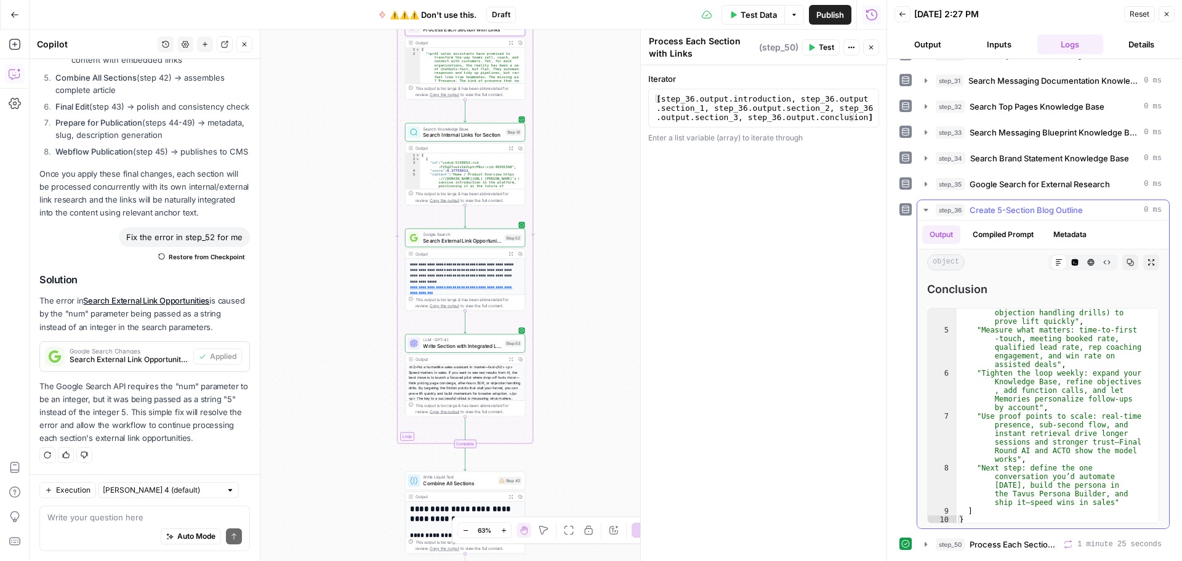
click at [925, 208] on icon "button" at bounding box center [926, 210] width 10 height 10
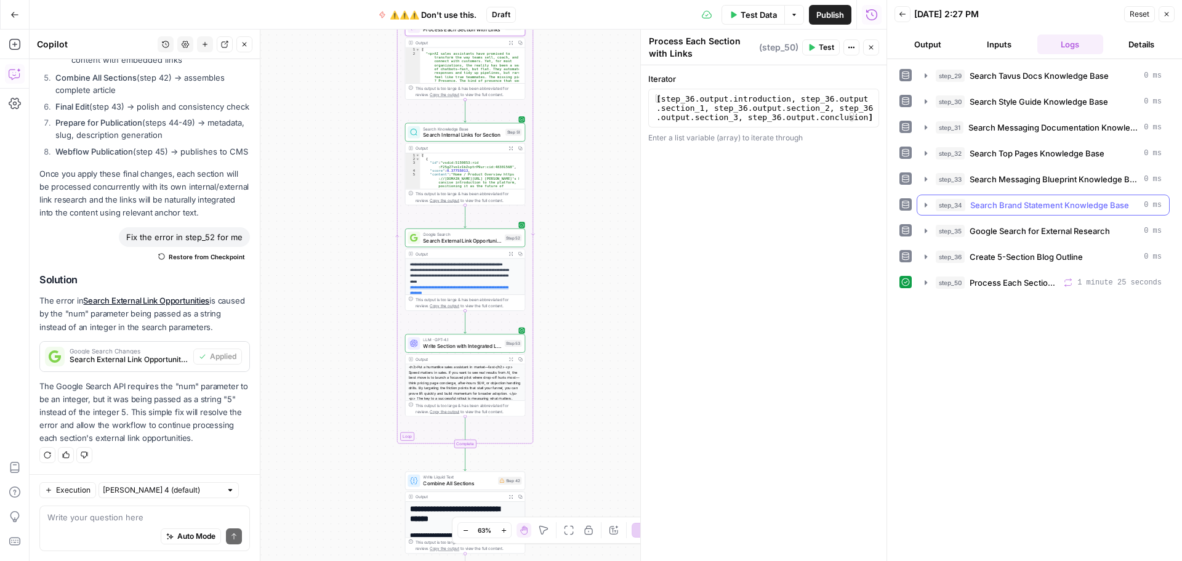
scroll to position [0, 0]
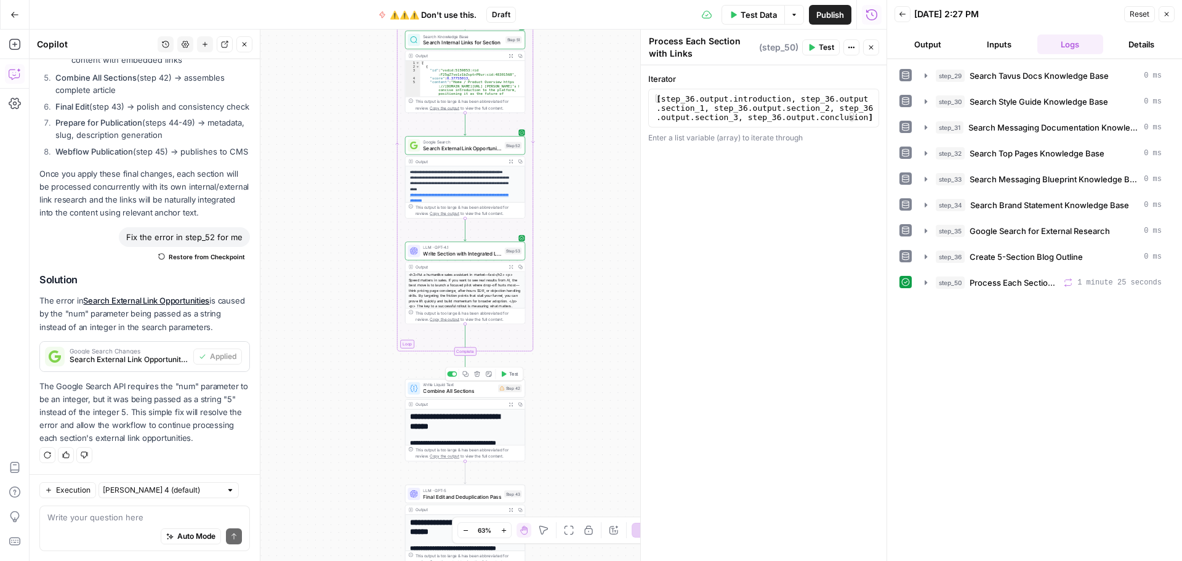
click at [506, 376] on icon "button" at bounding box center [504, 374] width 6 height 6
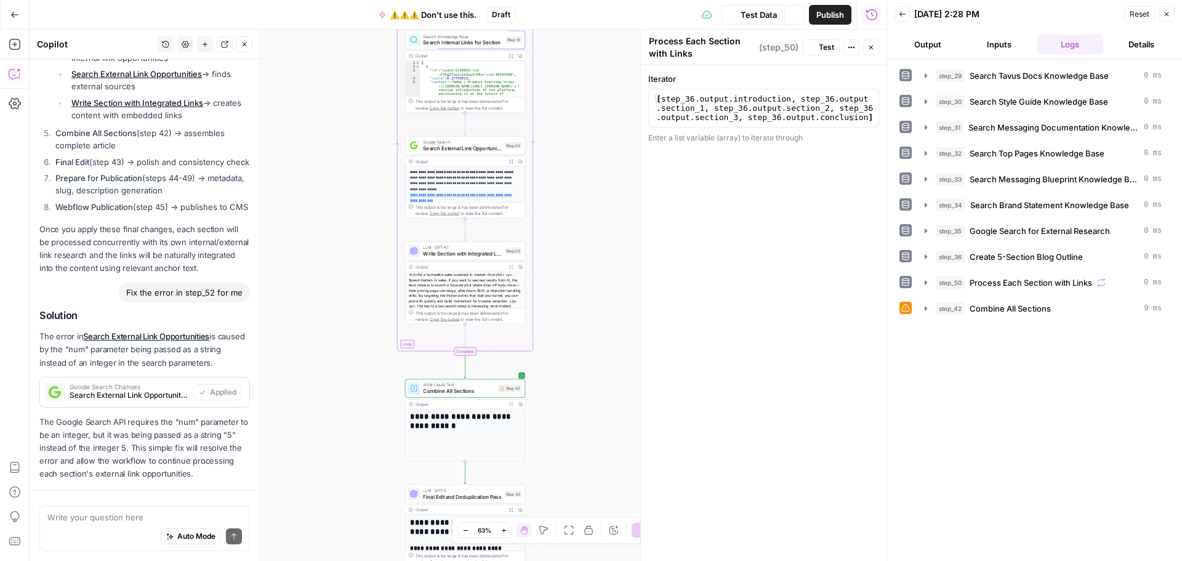
scroll to position [1913, 0]
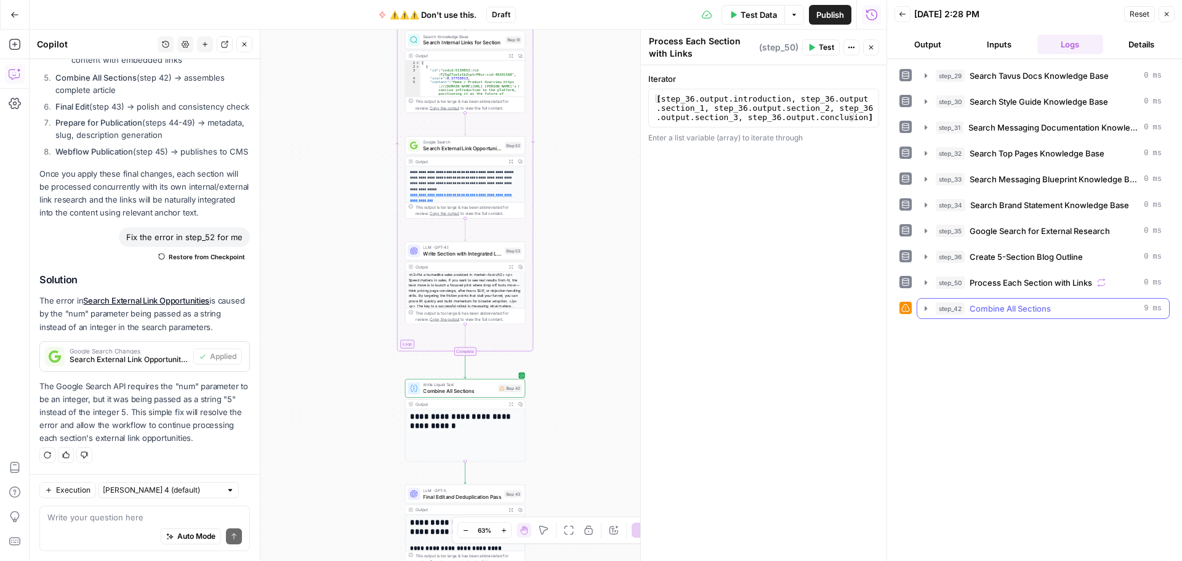
click at [926, 304] on icon "button" at bounding box center [926, 309] width 10 height 10
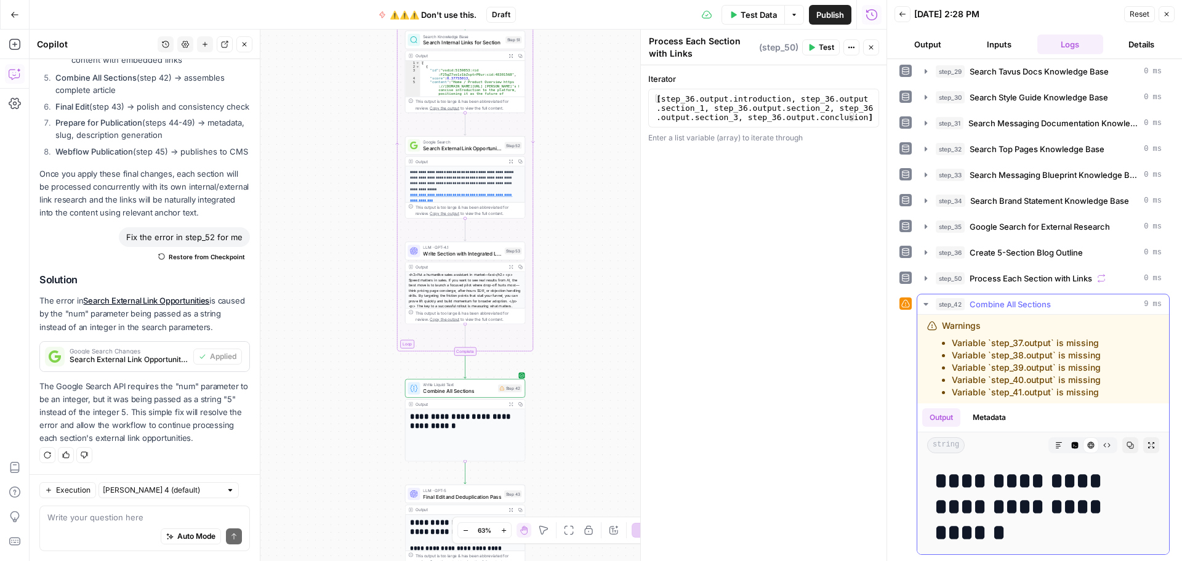
drag, startPoint x: 1103, startPoint y: 397, endPoint x: 928, endPoint y: 333, distance: 186.6
click at [928, 333] on div "Warnings Variable `step_37.output` is missing Variable `step_38.output` is miss…" at bounding box center [1028, 359] width 203 height 79
copy div "Warnings Variable `step_37.output` is missing Variable `step_38.output` is miss…"
click at [100, 519] on textarea at bounding box center [144, 517] width 195 height 12
paste textarea "Warnings Variable `step_37.output` is missing Variable `step_38.output` is miss…"
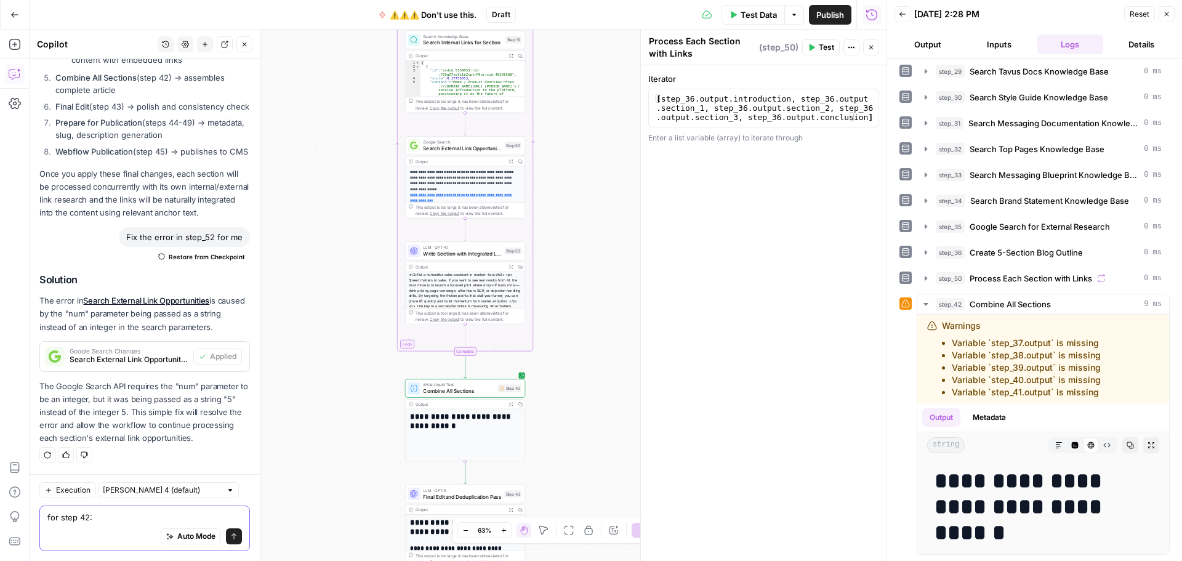
type textarea "for step 42: Warnings Variable `step_37.output` is missing Variable `step_38.ou…"
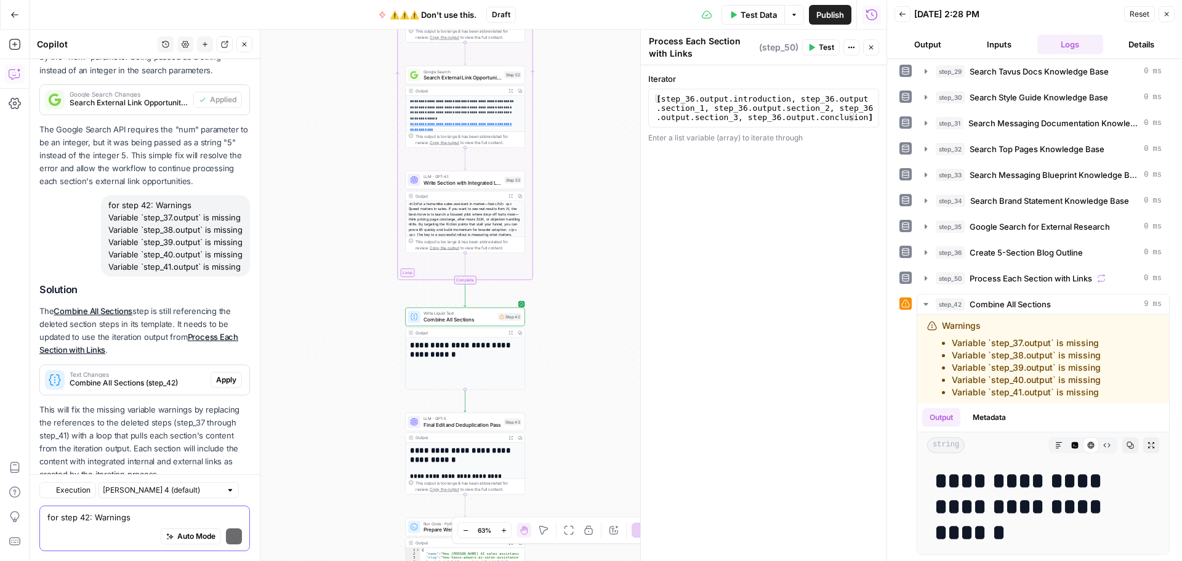
scroll to position [2206, 0]
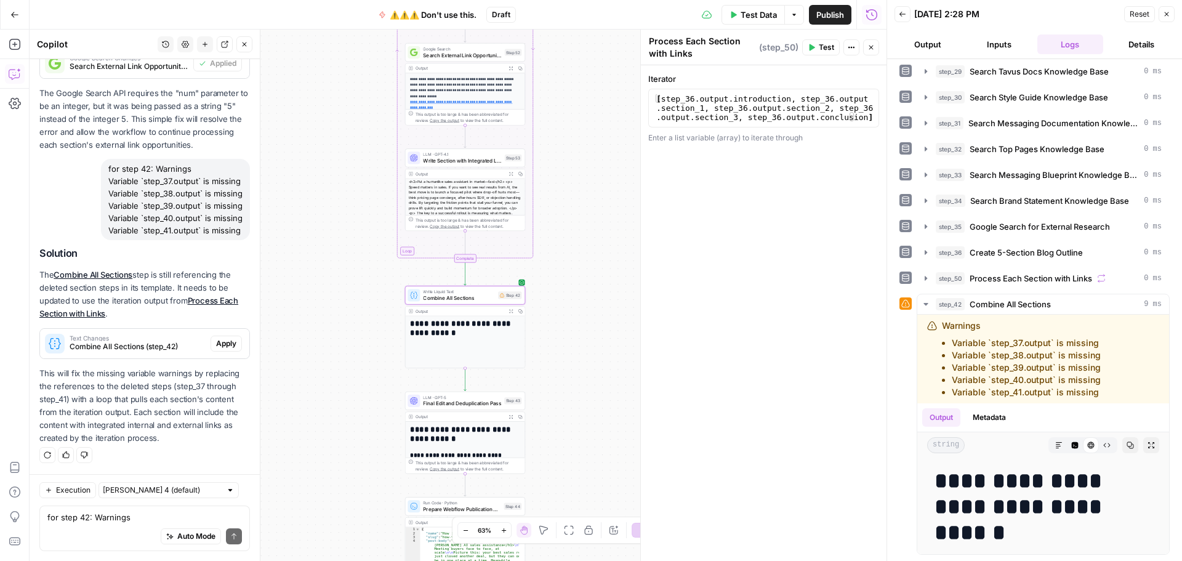
click at [216, 345] on span "Apply" at bounding box center [226, 343] width 20 height 11
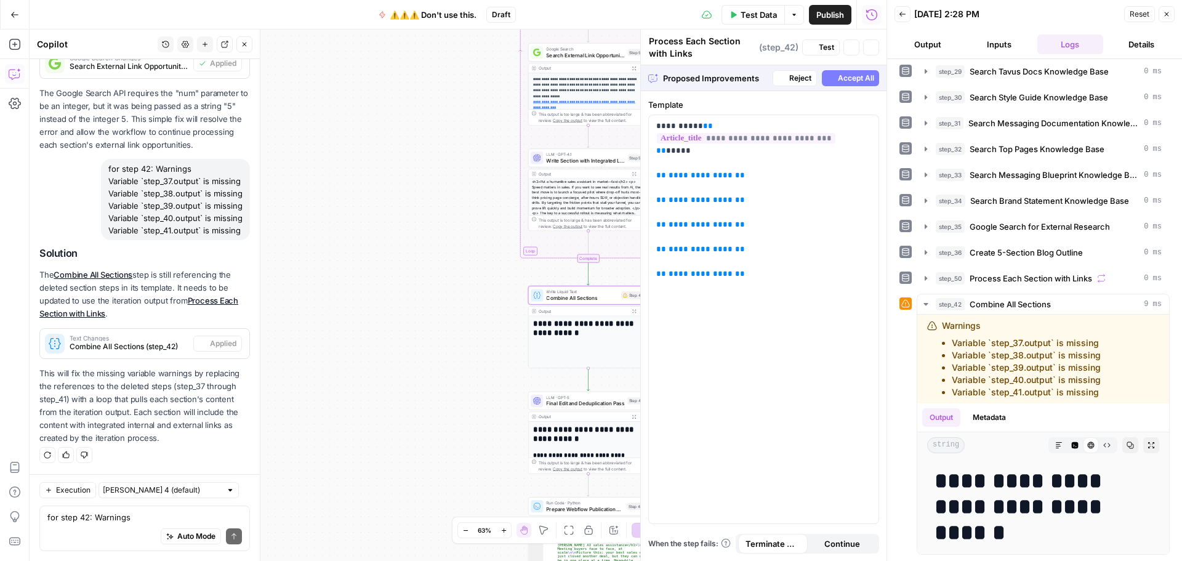
type textarea "Combine All Sections"
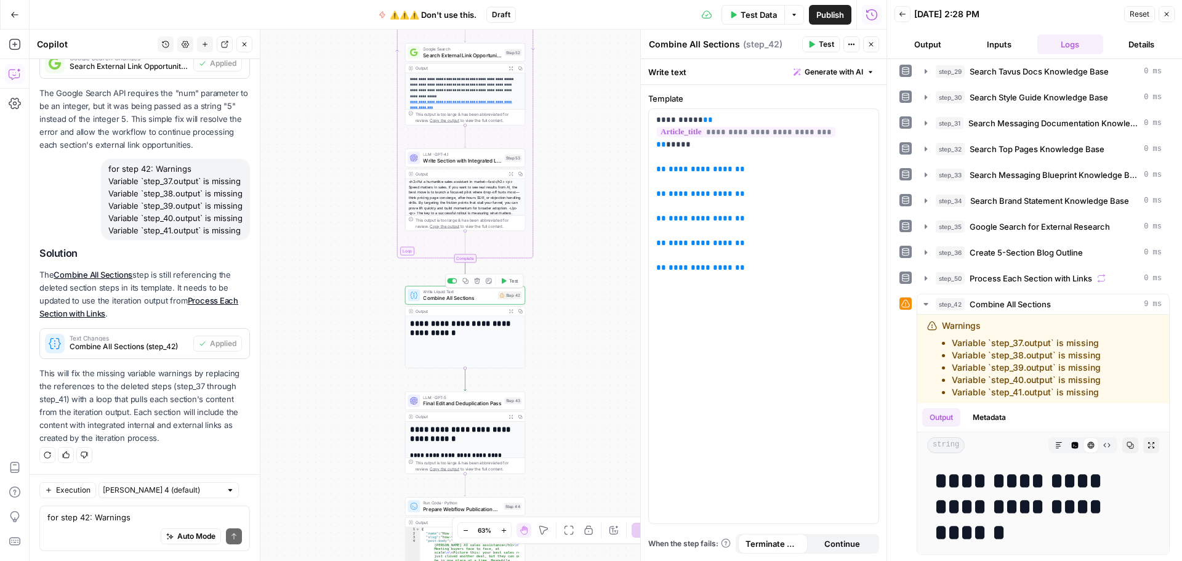
click at [502, 282] on icon "button" at bounding box center [504, 281] width 5 height 6
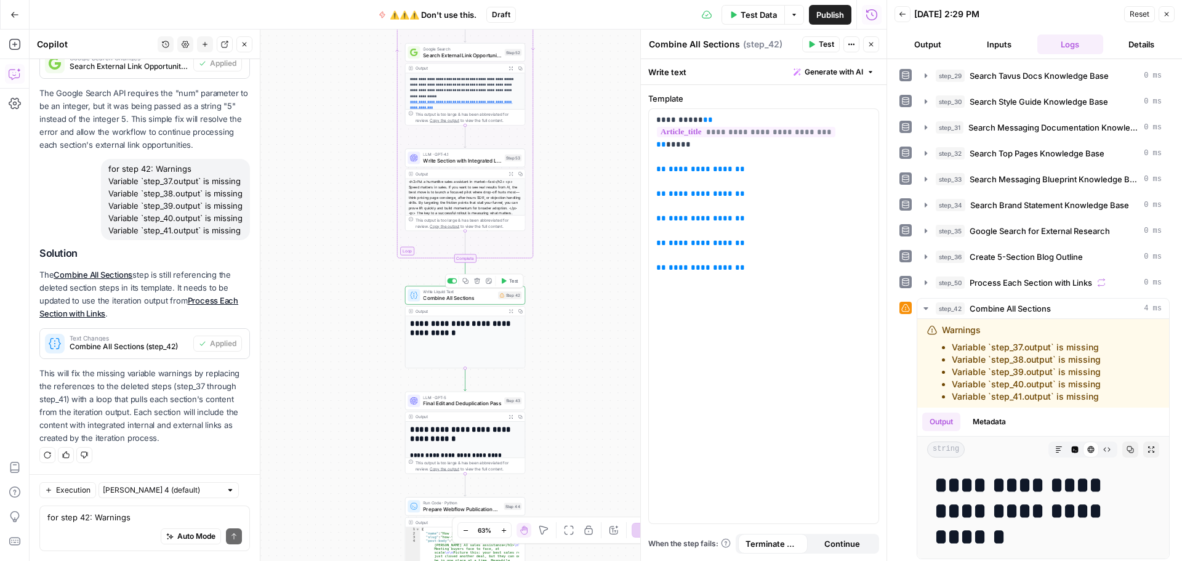
click at [434, 300] on span "Combine All Sections" at bounding box center [459, 298] width 72 height 8
click at [101, 518] on textarea "for step 42: Warnings Variable `step_37.output` is missing Variable `step_38.ou…" at bounding box center [144, 517] width 195 height 12
drag, startPoint x: 1112, startPoint y: 399, endPoint x: 934, endPoint y: 329, distance: 191.3
click at [934, 329] on div "Warnings Variable `step_37.output` is missing Variable `step_38.output` is miss…" at bounding box center [1028, 363] width 203 height 79
copy div "Warnings Variable `step_37.output` is missing Variable `step_38.output` is miss…"
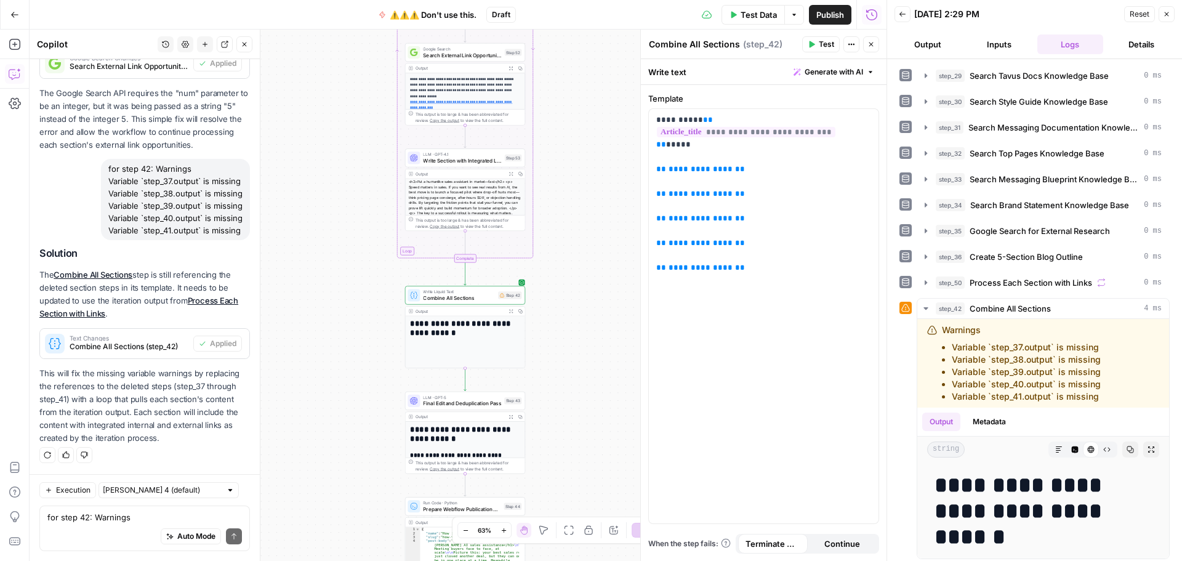
click at [132, 524] on div "Auto Mode Send" at bounding box center [144, 536] width 195 height 27
paste textarea "Warnings Variable `step_37.output` is missing Variable `step_38.output` is miss…"
type textarea "still: Warnings Variable `step_37.output` is missing Variable `step_38.output` …"
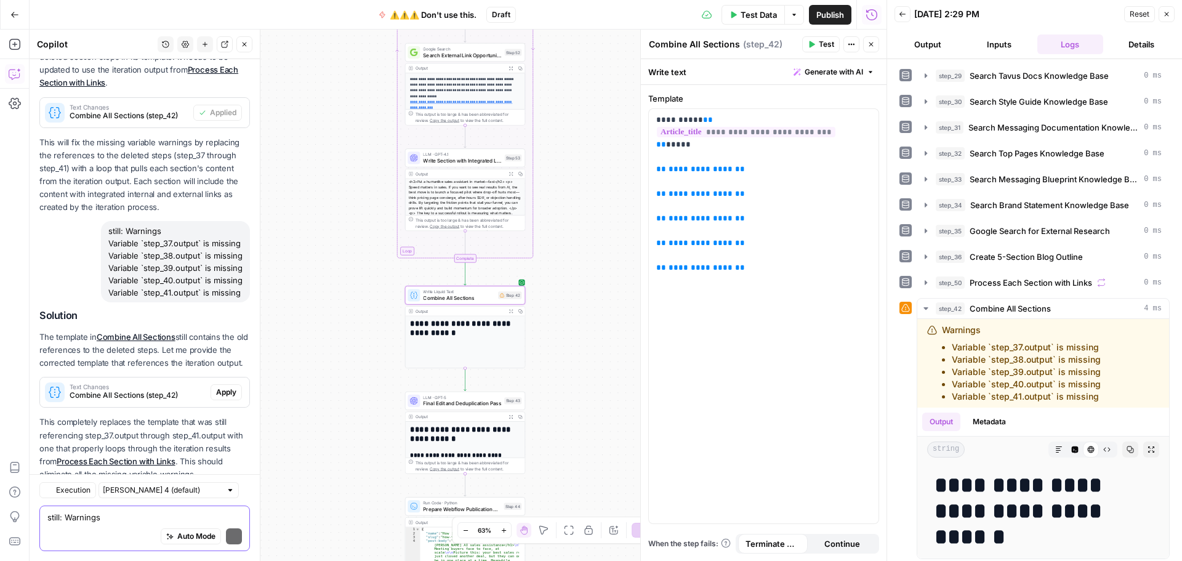
scroll to position [2473, 0]
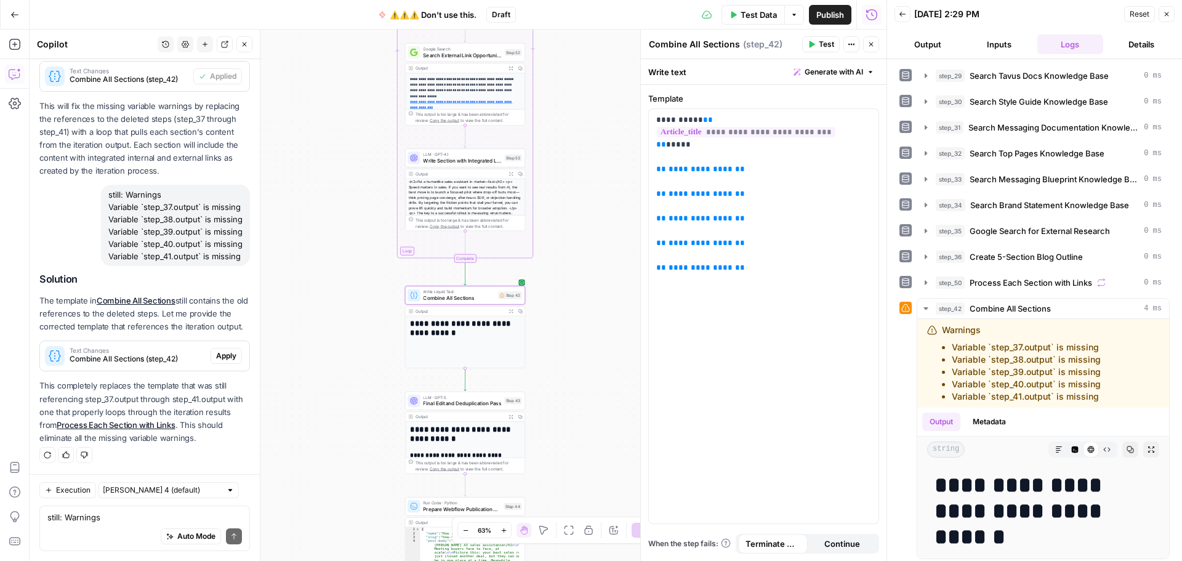
click at [216, 354] on span "Apply" at bounding box center [226, 355] width 20 height 11
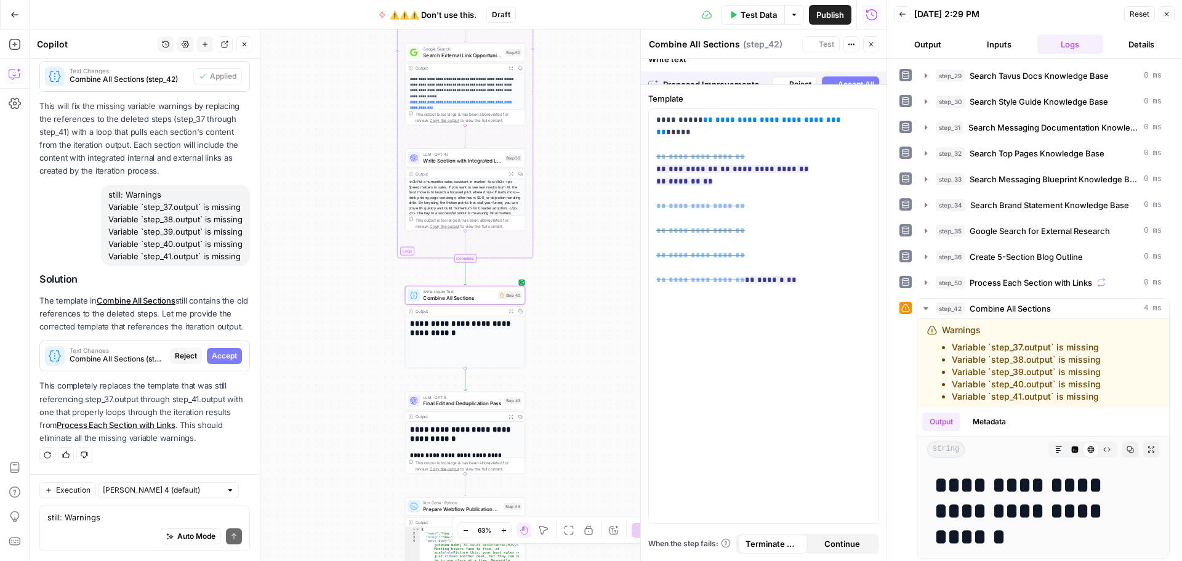
scroll to position [2414, 0]
click at [846, 76] on span "Accept All" at bounding box center [856, 72] width 36 height 11
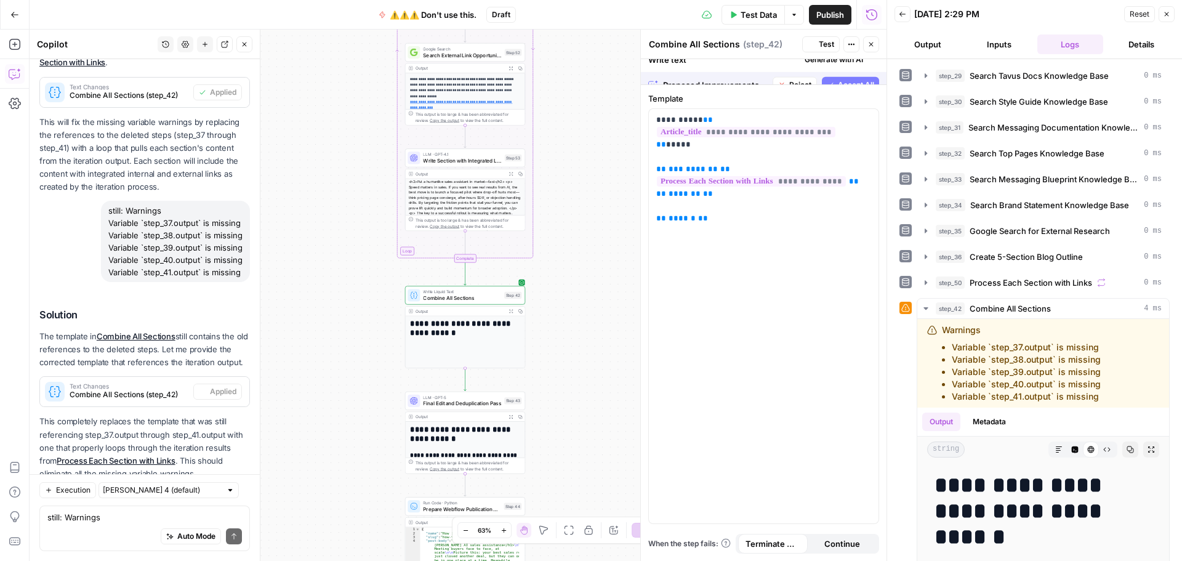
scroll to position [2512, 0]
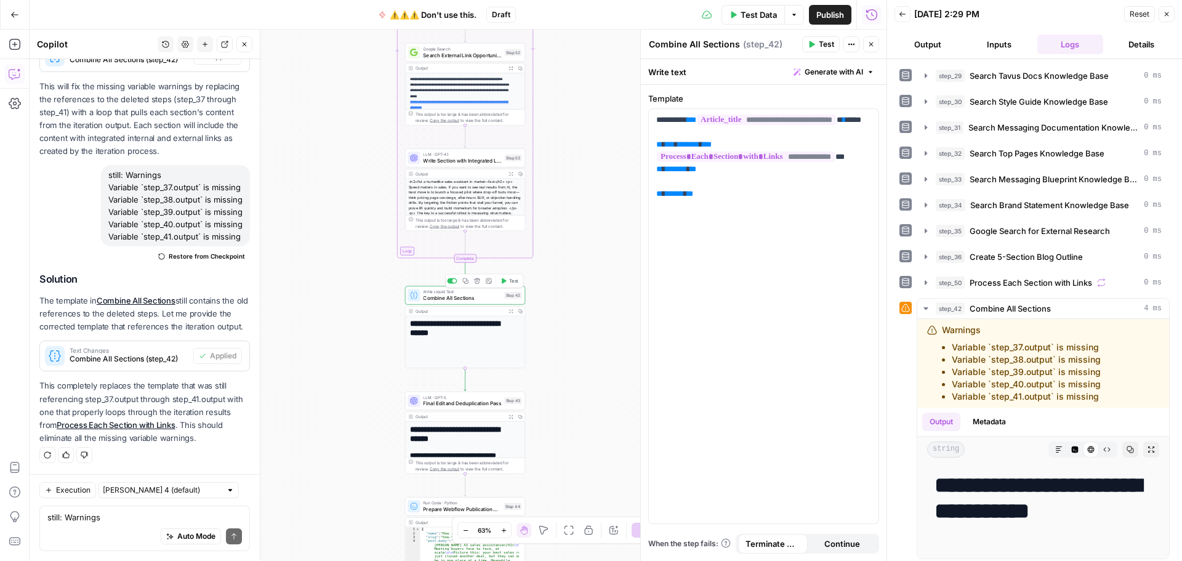
click at [508, 282] on button "Test" at bounding box center [510, 281] width 24 height 10
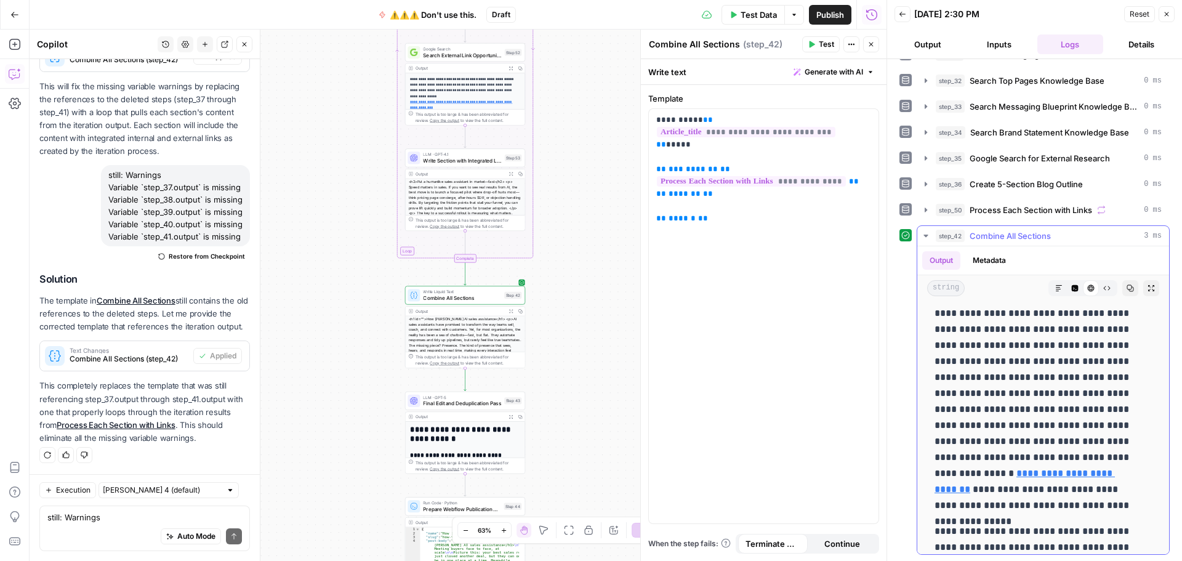
scroll to position [2493, 0]
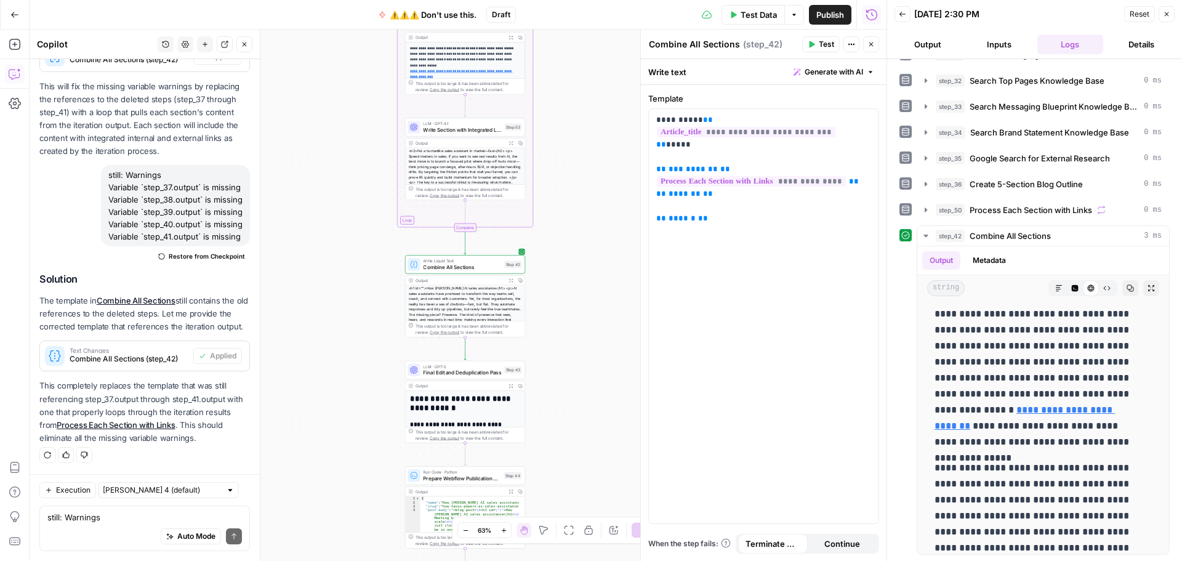
click at [91, 525] on div "Auto Mode Send" at bounding box center [144, 536] width 195 height 27
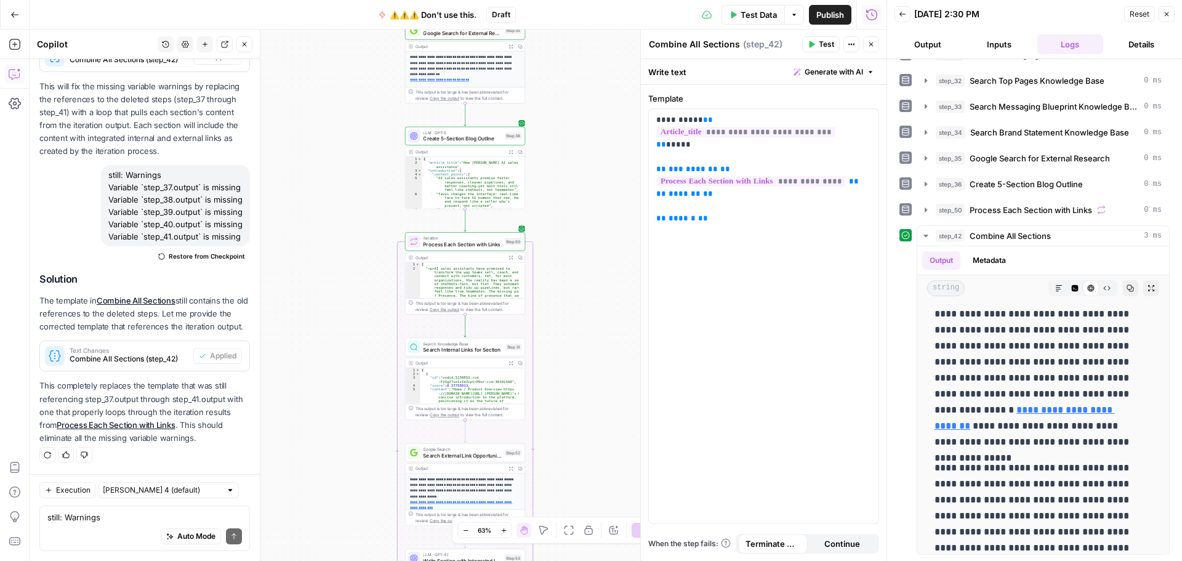
click at [111, 528] on div "Auto Mode Send" at bounding box center [144, 536] width 195 height 27
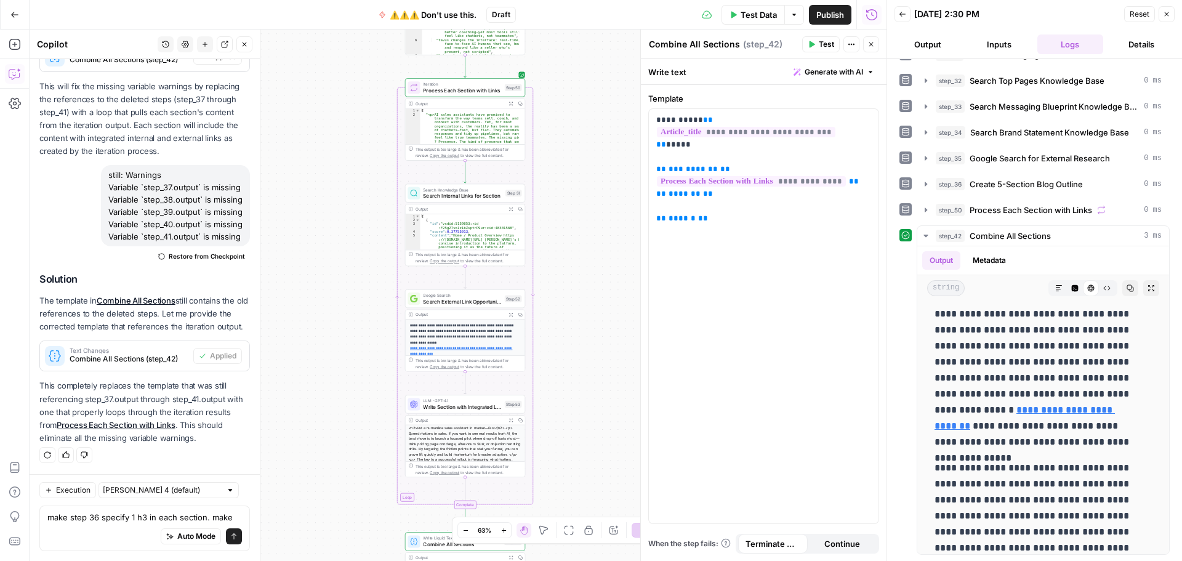
click at [236, 514] on div "make step 36 specify 1 h3 in each section. make make step 36 specify 1 h3 in ea…" at bounding box center [144, 529] width 211 height 46
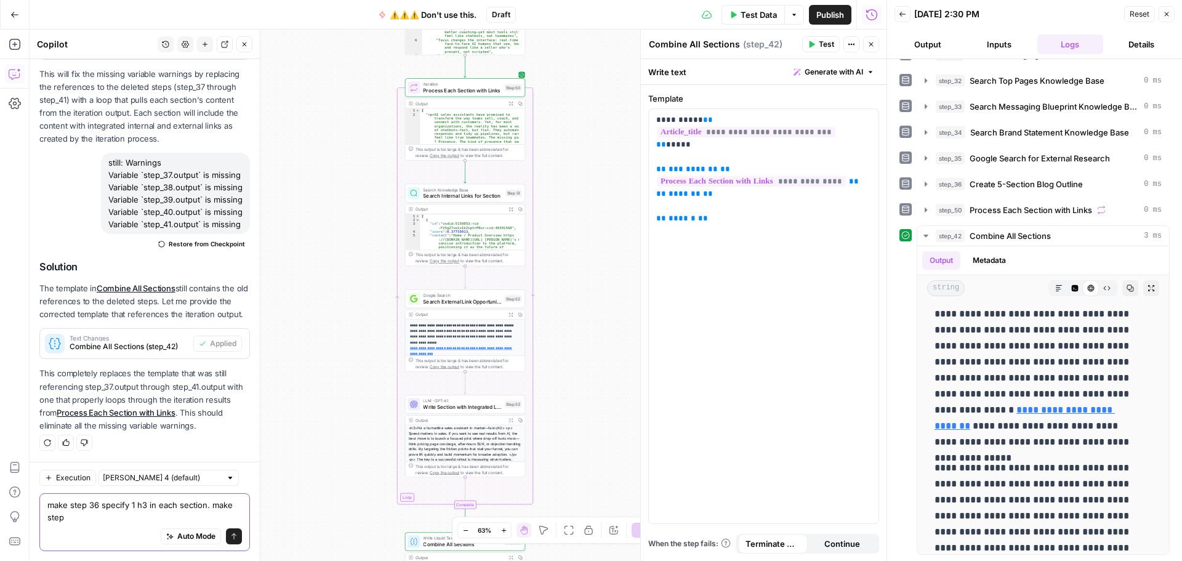
scroll to position [2525, 0]
drag, startPoint x: 129, startPoint y: 507, endPoint x: 102, endPoint y: 507, distance: 27.1
click at [102, 507] on textarea "make step 36 specify 1 h3 in each section. make step 53 honor that specification" at bounding box center [144, 511] width 195 height 25
drag, startPoint x: 142, startPoint y: 505, endPoint x: 115, endPoint y: 509, distance: 26.7
click at [115, 509] on textarea "make step 36 add 1 h3 in each section. make step 53 honor that specification" at bounding box center [144, 511] width 195 height 25
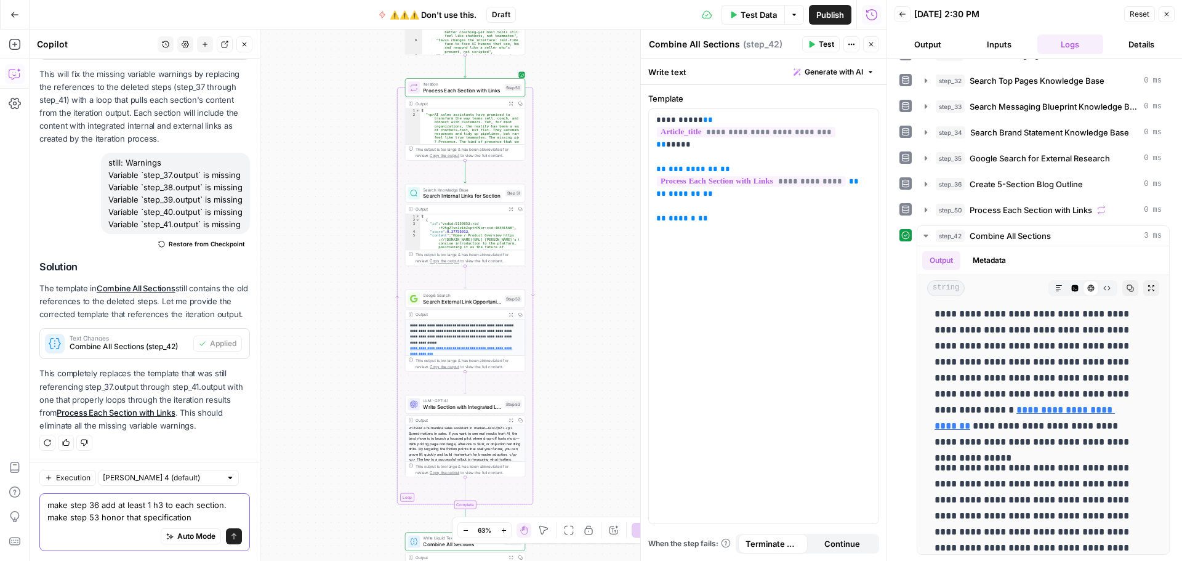
click at [202, 517] on textarea "make step 36 add at least 1 h3 to each section. make step 53 honor that specifi…" at bounding box center [144, 511] width 195 height 25
type textarea "make step 36 add at least 1 h3 to each section. make step 53 honor that specifi…"
click at [228, 535] on button "Send" at bounding box center [234, 536] width 16 height 16
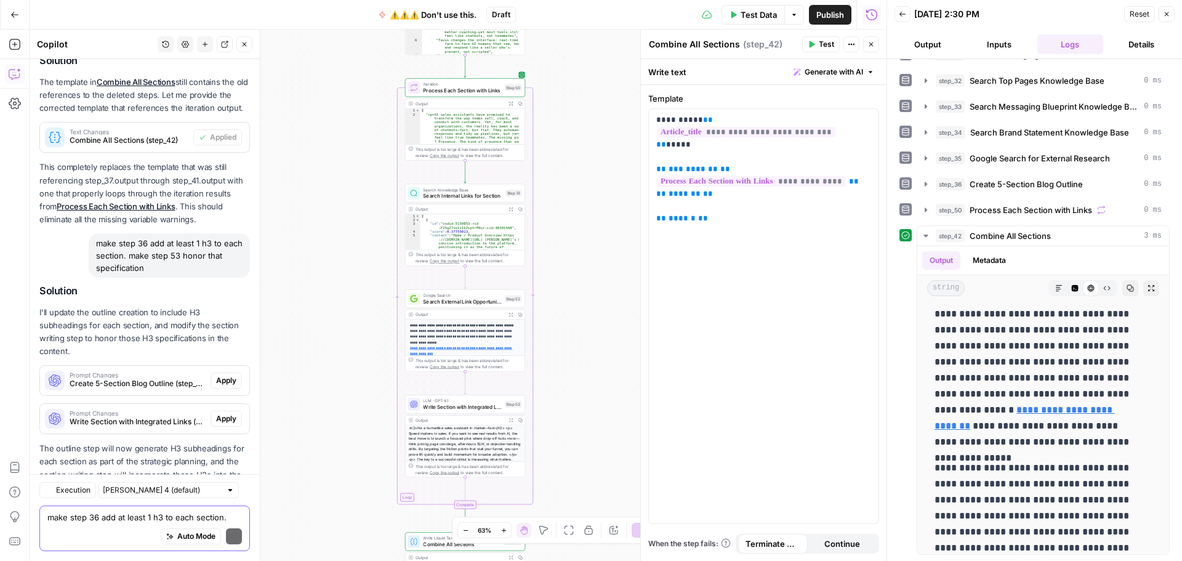
scroll to position [2807, 0]
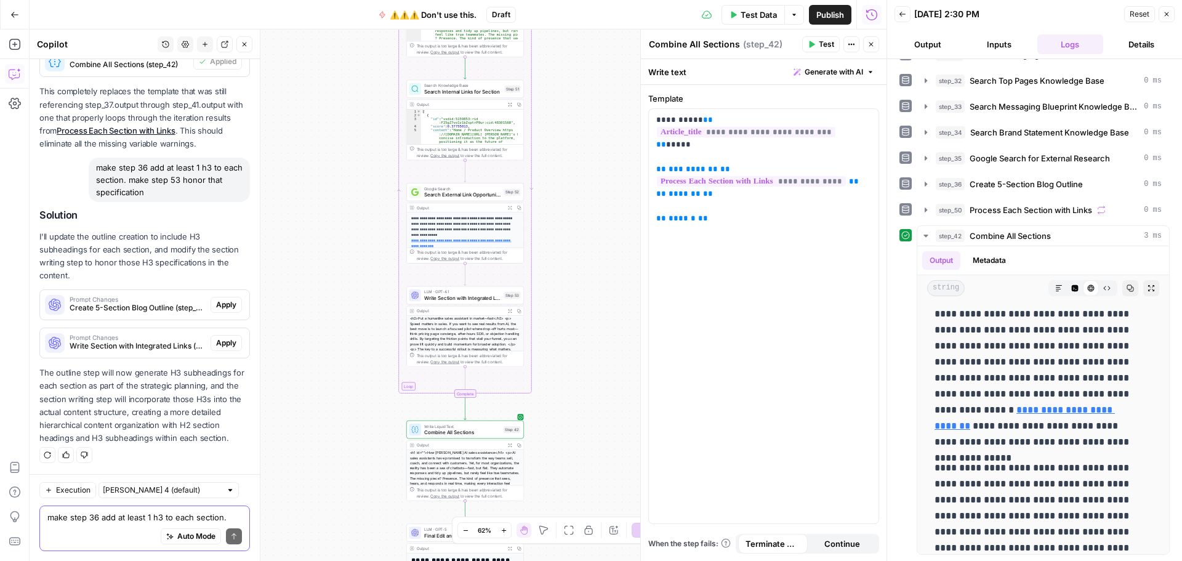
click at [216, 302] on span "Apply" at bounding box center [226, 304] width 20 height 11
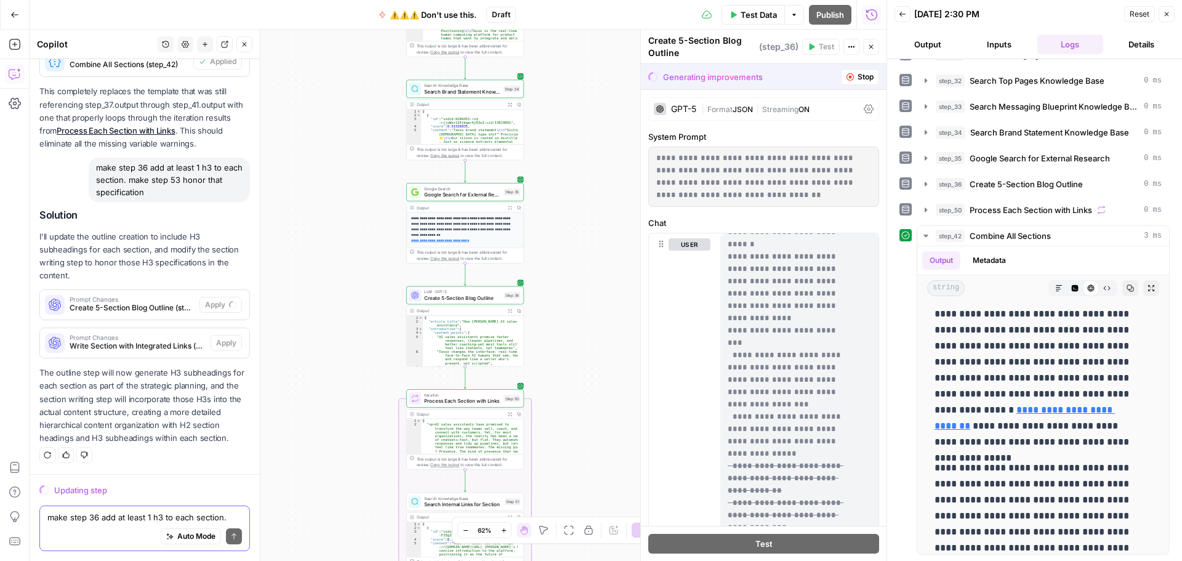
scroll to position [739, 0]
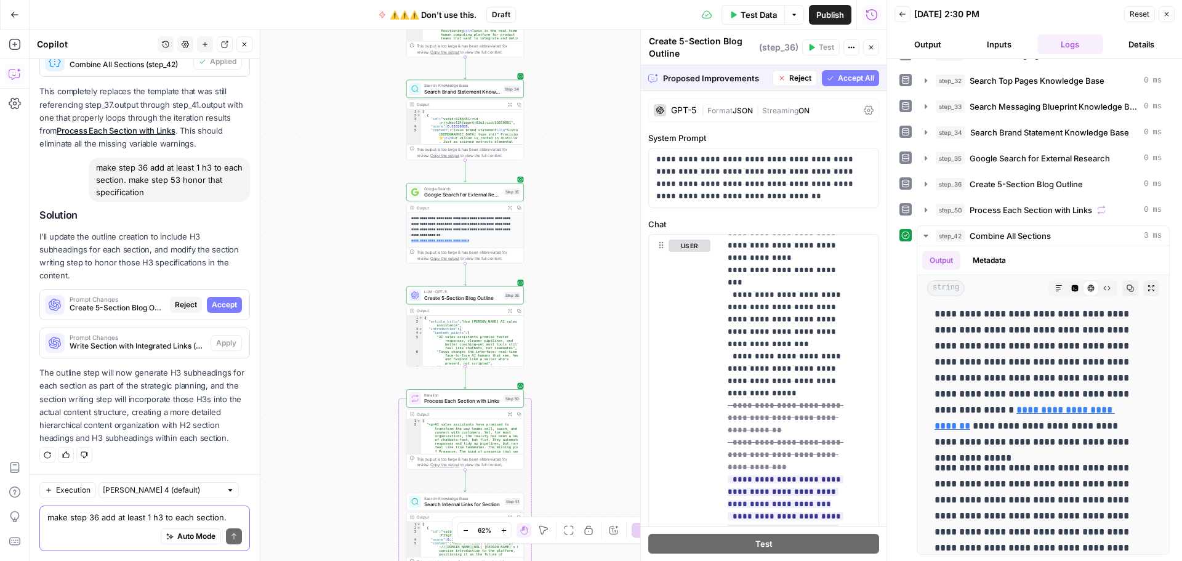
click at [838, 79] on span "Accept All" at bounding box center [856, 78] width 36 height 11
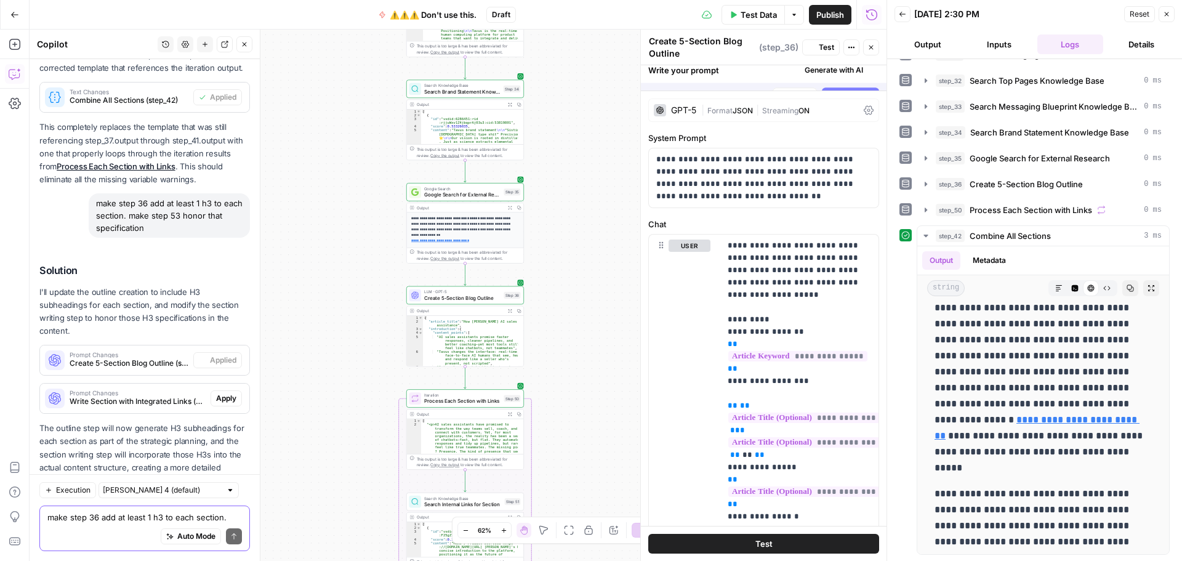
scroll to position [0, 0]
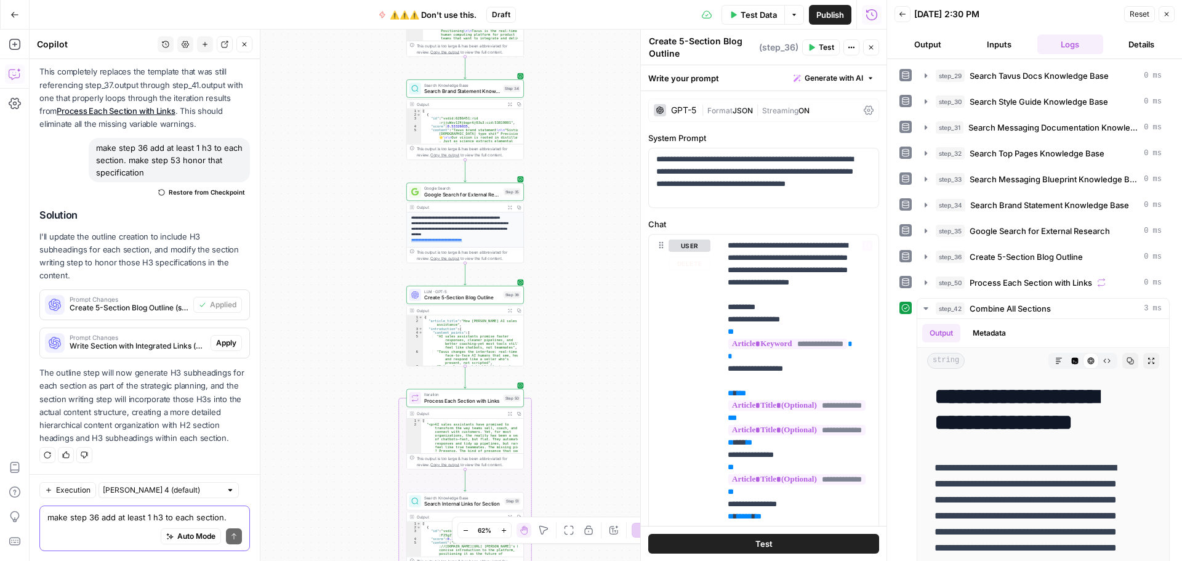
click at [216, 345] on span "Apply" at bounding box center [226, 342] width 20 height 11
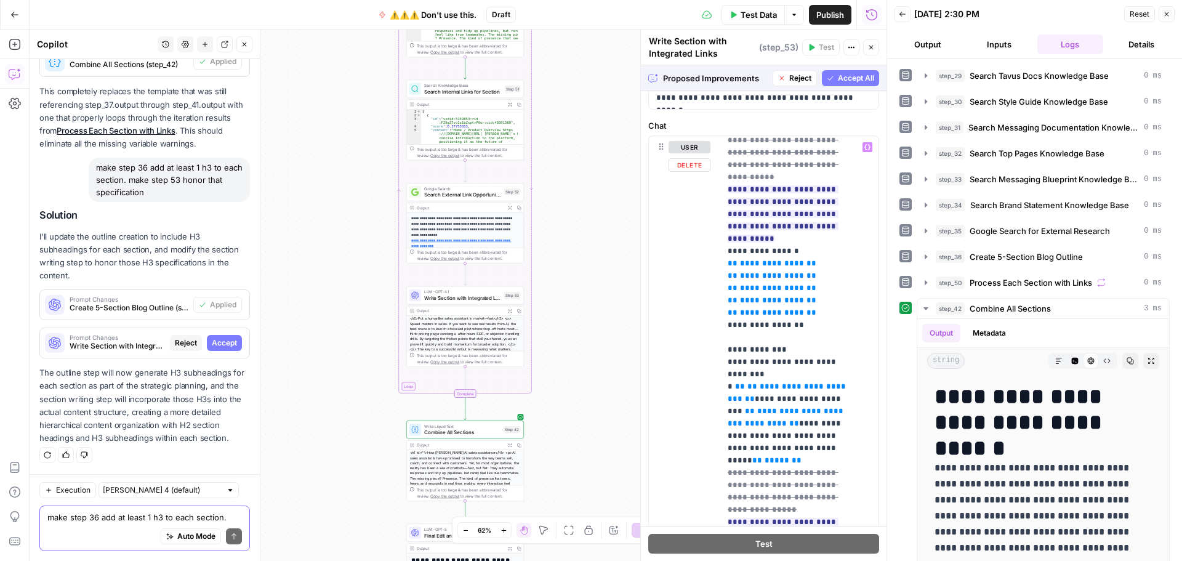
scroll to position [616, 0]
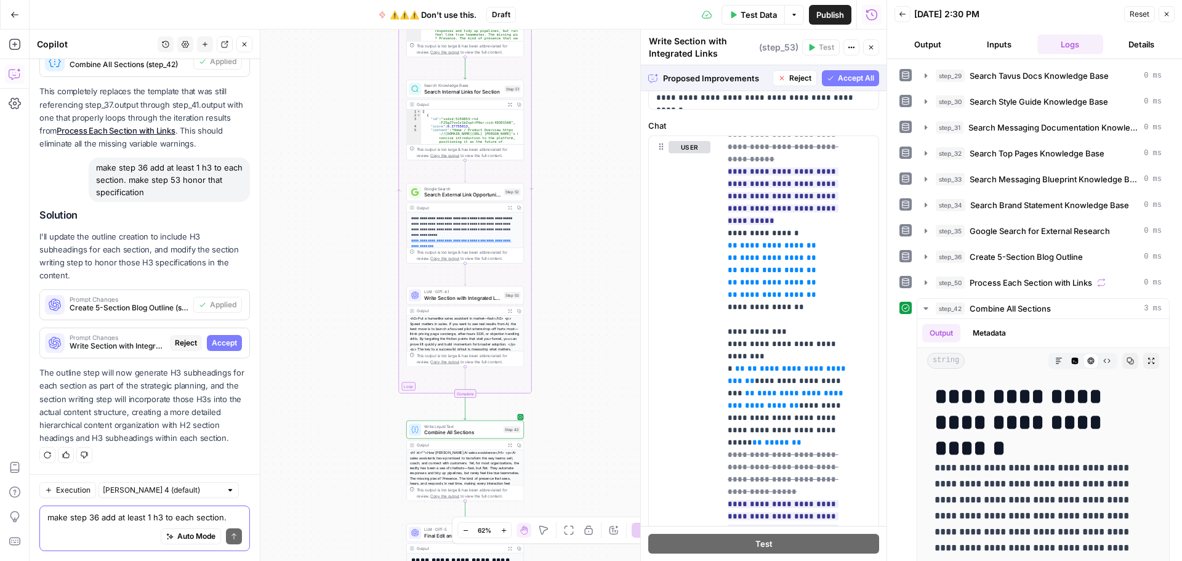
click at [841, 83] on span "Accept All" at bounding box center [856, 78] width 36 height 11
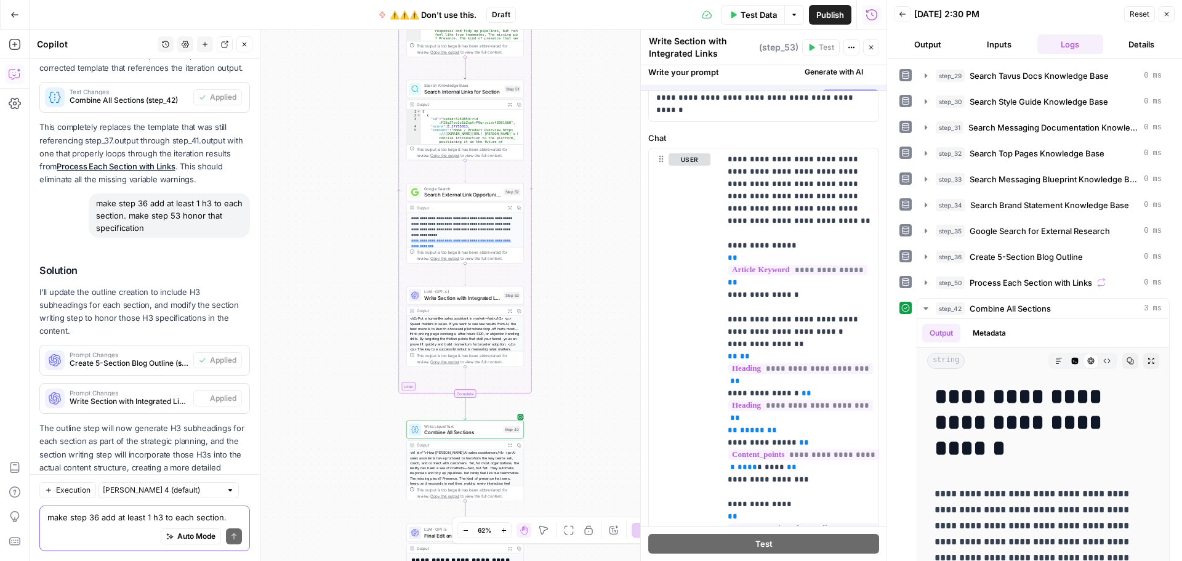
scroll to position [0, 0]
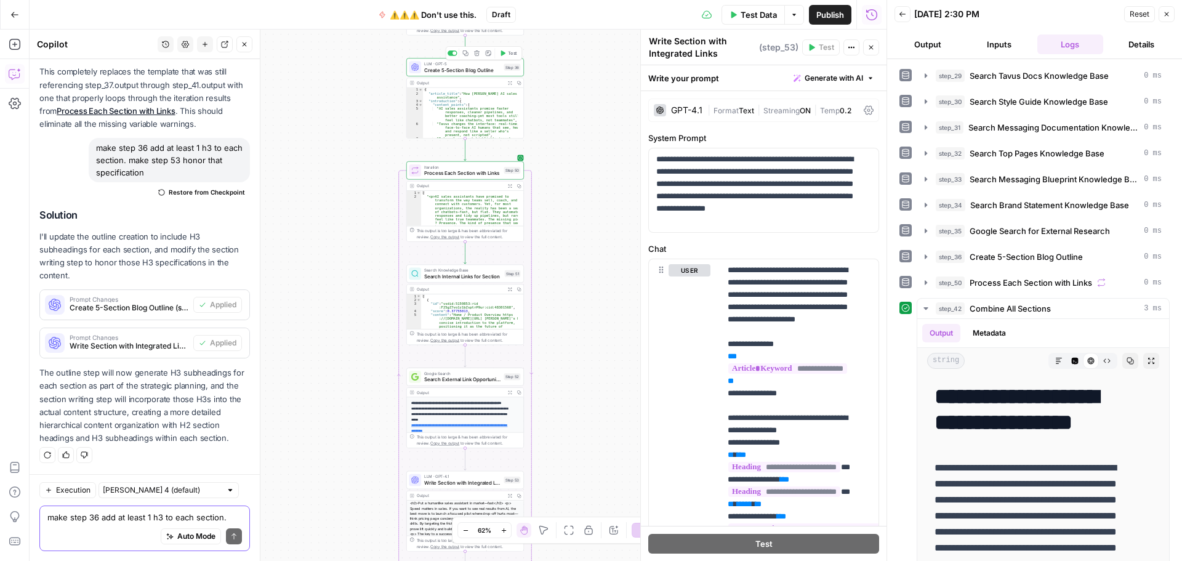
click at [507, 57] on button "Test" at bounding box center [508, 53] width 23 height 10
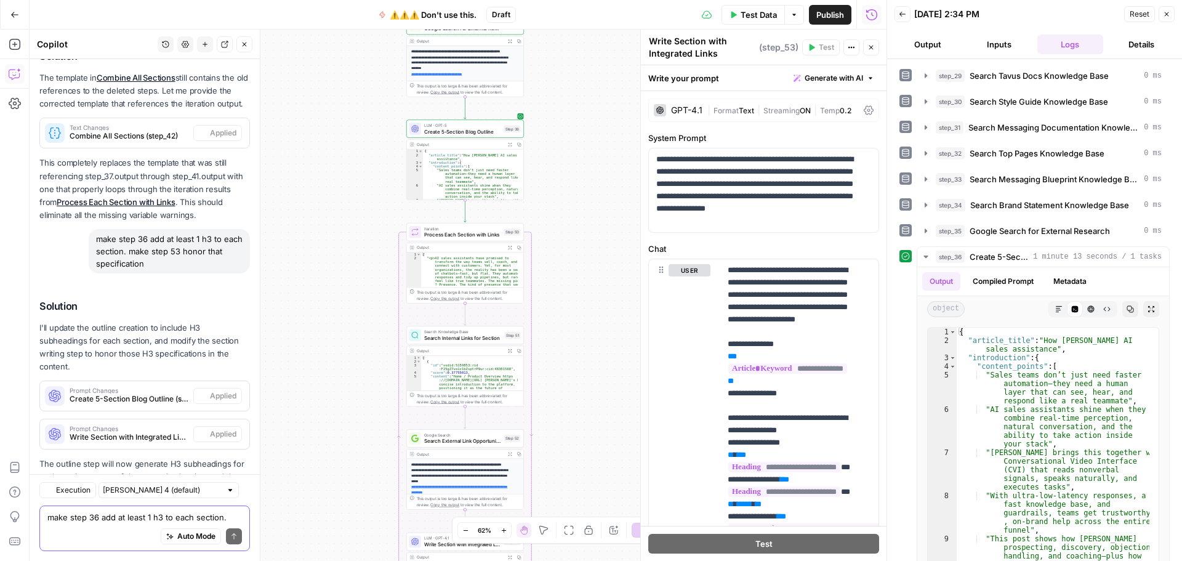
scroll to position [2826, 0]
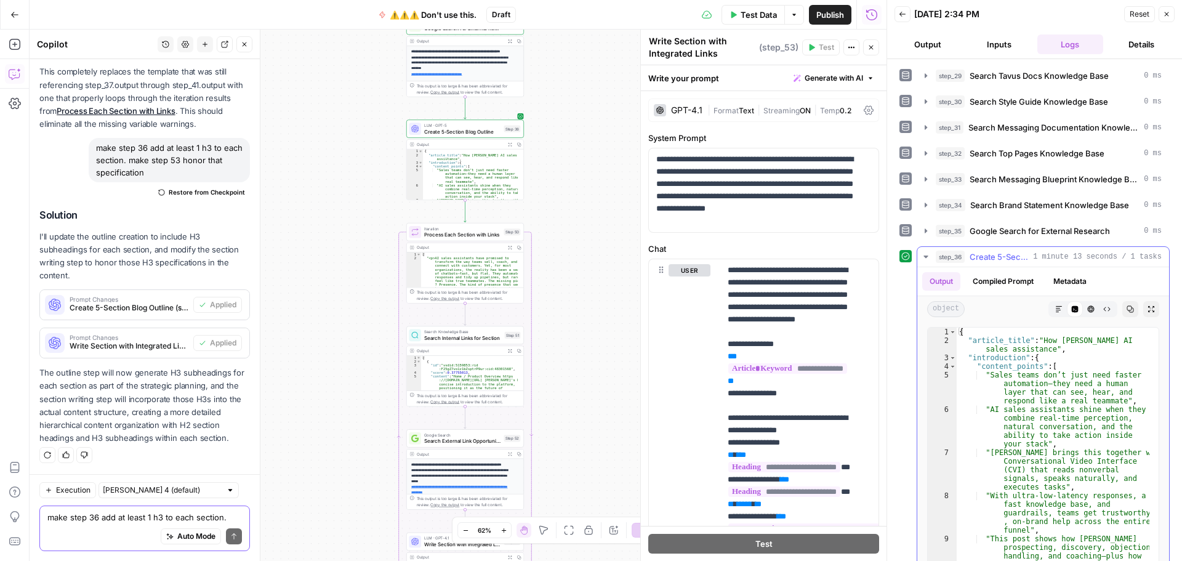
click at [1099, 316] on button "Raw Output" at bounding box center [1107, 309] width 16 height 16
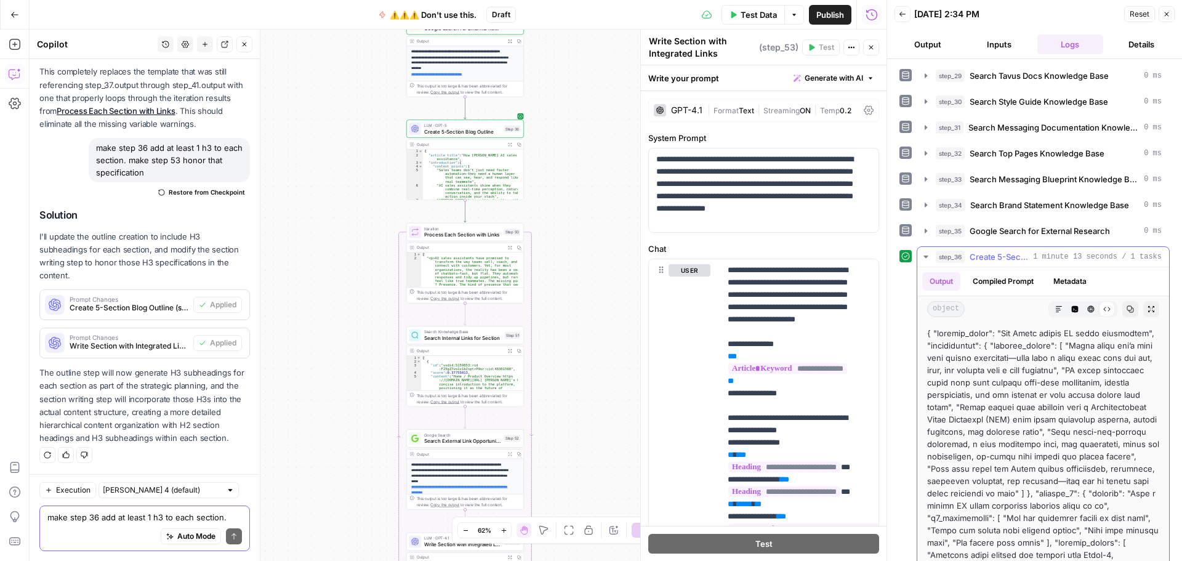
click at [1099, 313] on div "Raw Output" at bounding box center [1107, 309] width 16 height 16
click at [1088, 310] on icon "button" at bounding box center [1091, 309] width 7 height 7
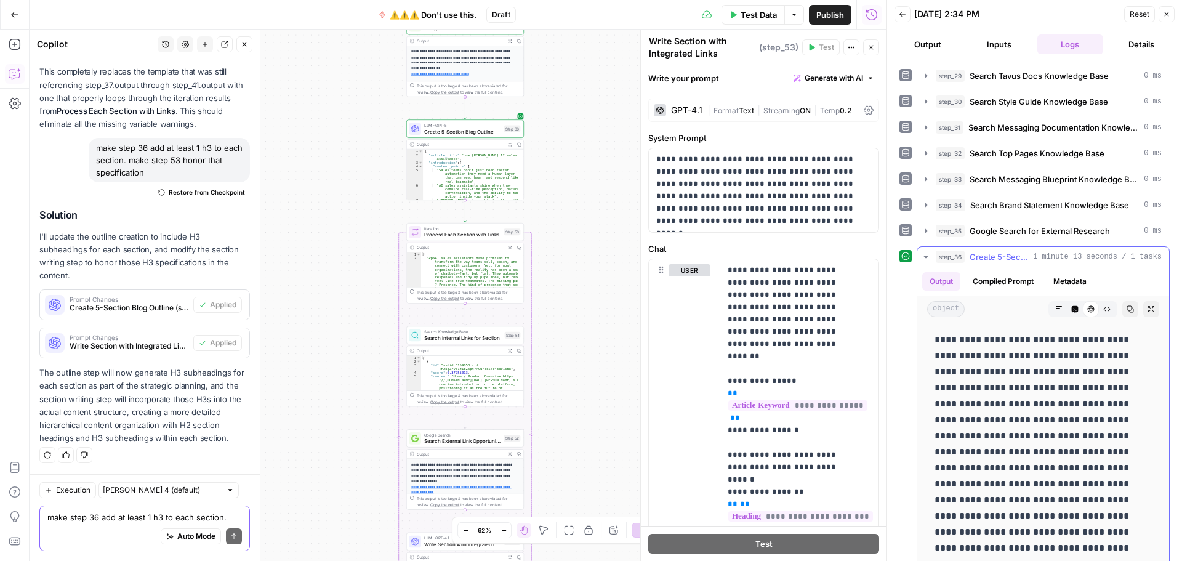
click at [1072, 310] on icon "button" at bounding box center [1075, 309] width 7 height 7
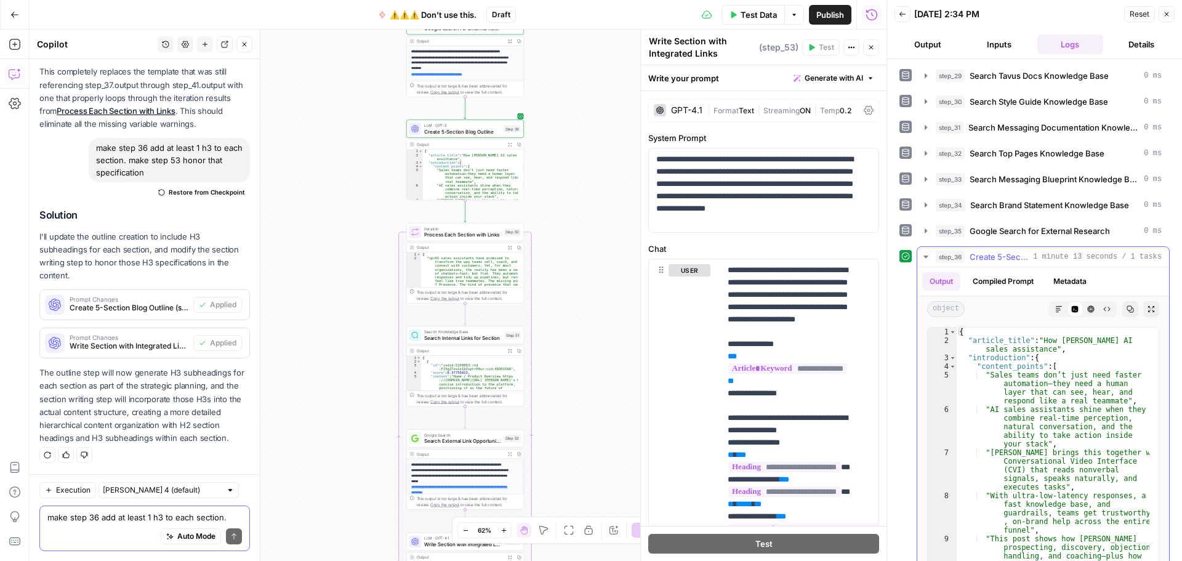
click at [1051, 310] on button "Markdown" at bounding box center [1059, 309] width 16 height 16
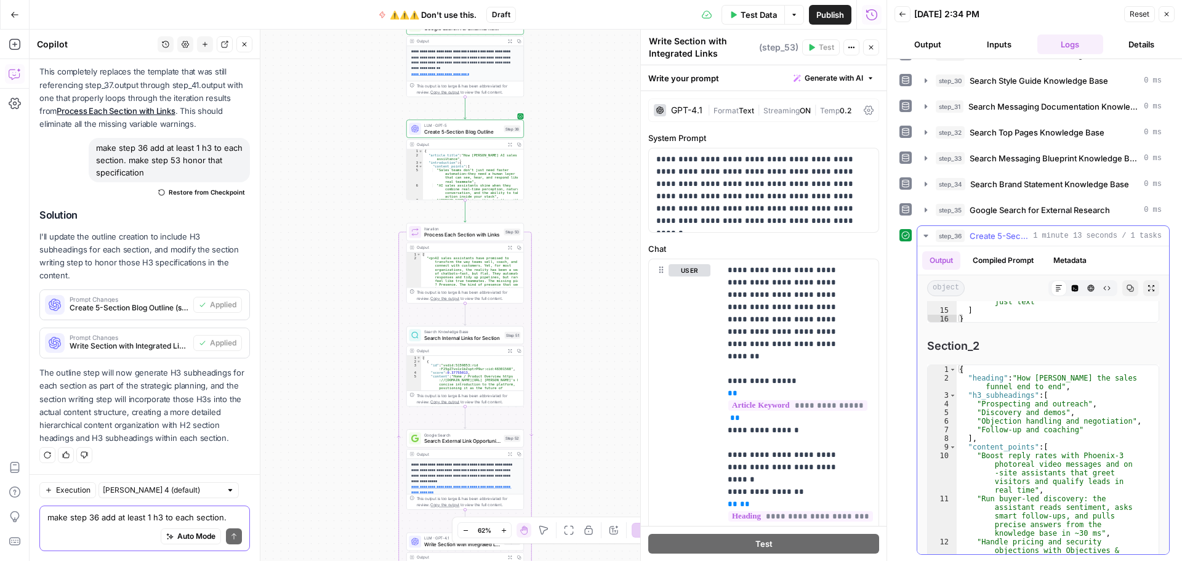
scroll to position [616, 0]
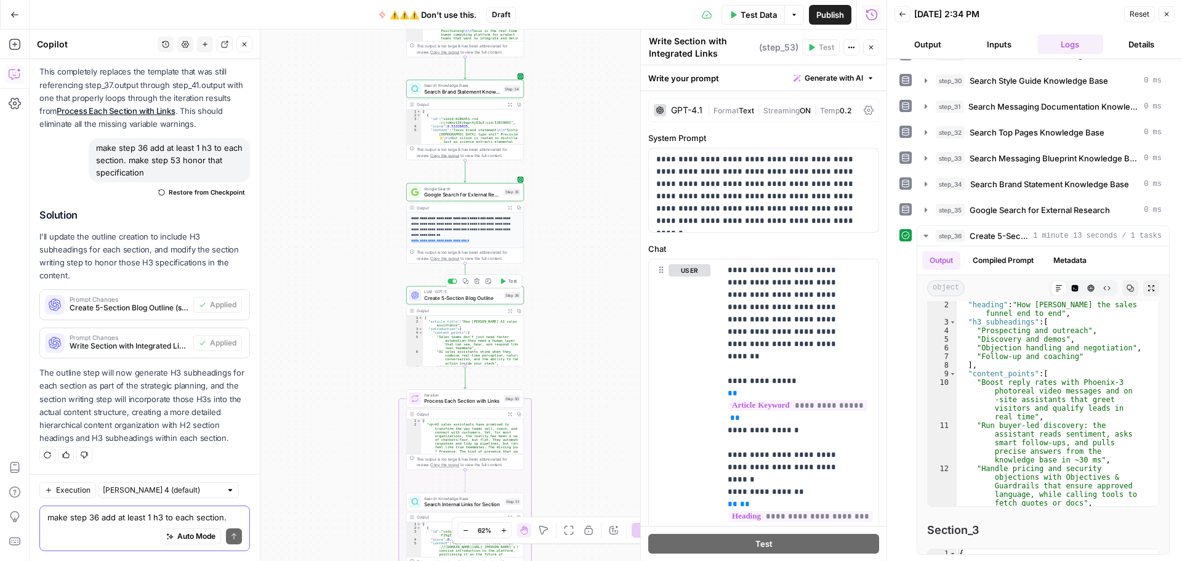
click at [462, 302] on div "LLM · GPT-5 Create 5-Section Blog Outline Step 36 Copy step Delete step Add Not…" at bounding box center [465, 295] width 118 height 18
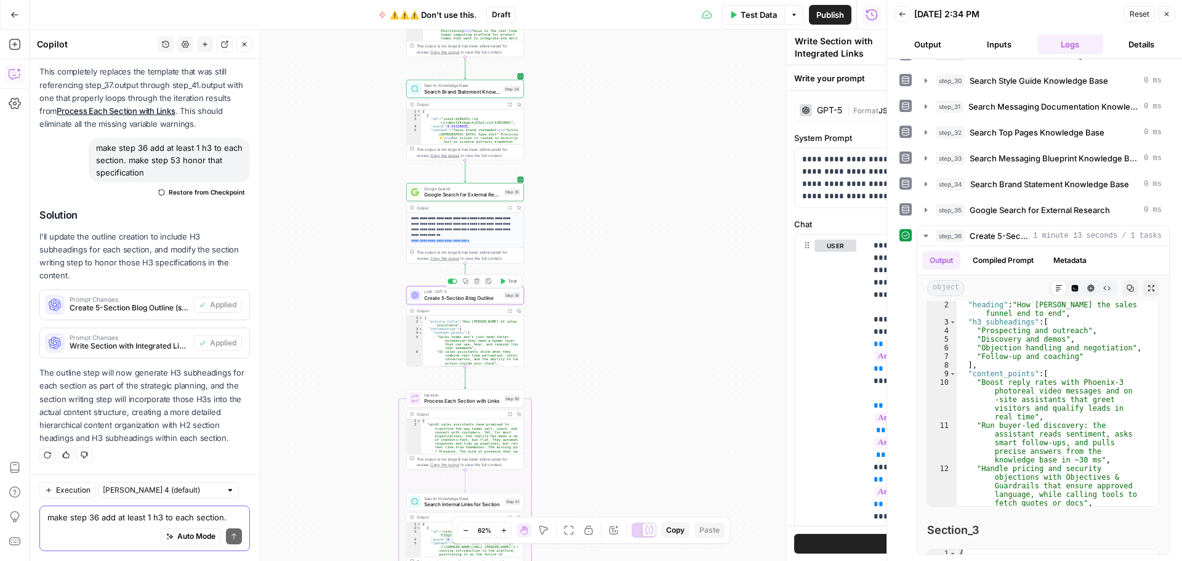
type textarea "Create 5-Section Blog Outline"
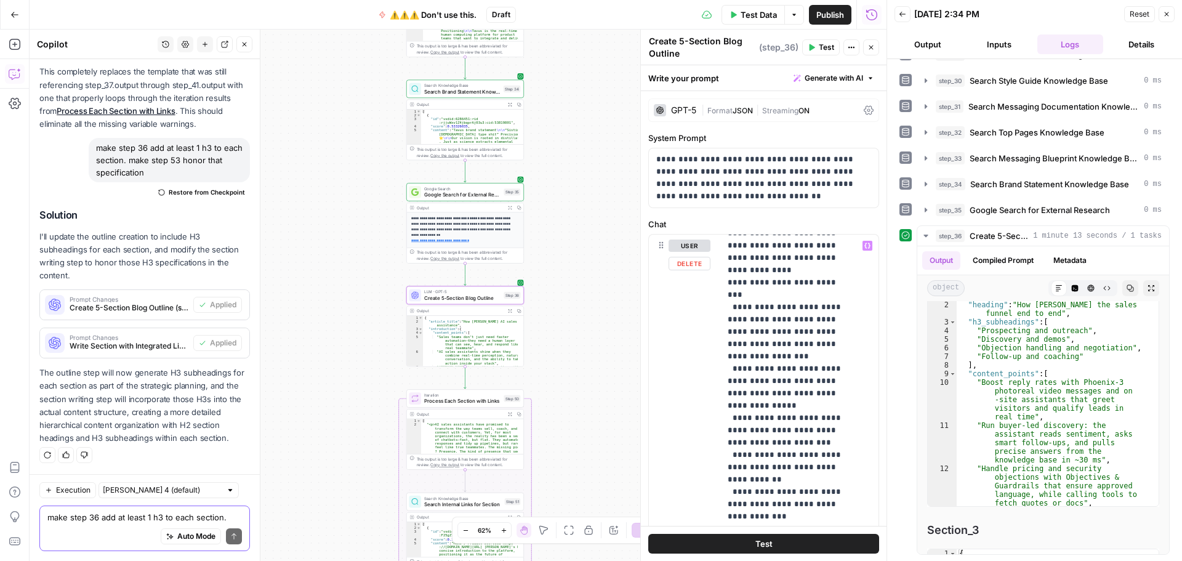
scroll to position [924, 0]
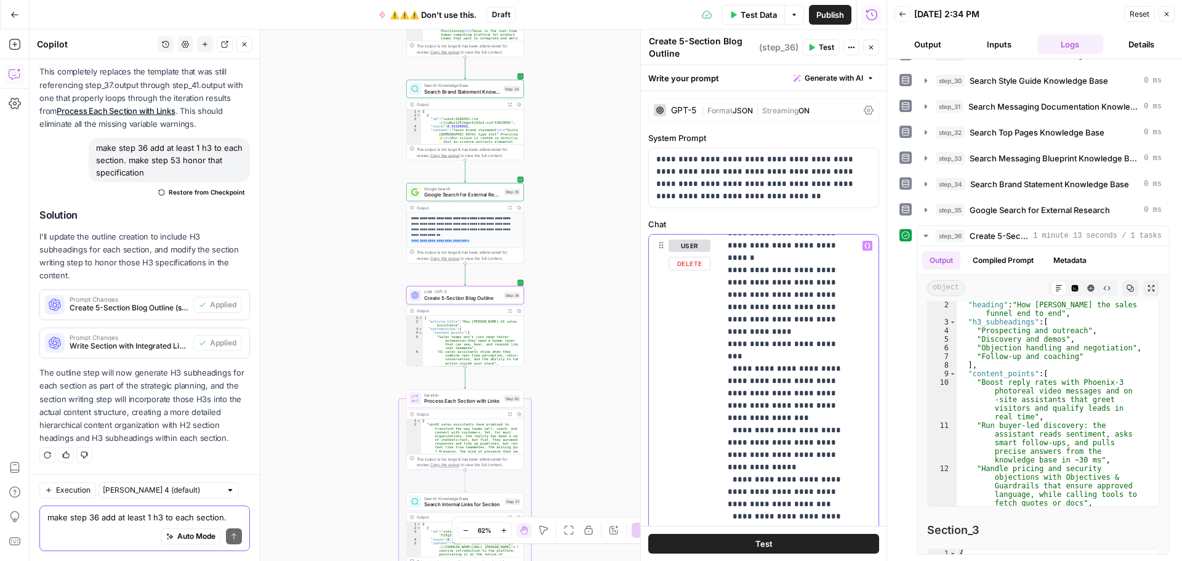
drag, startPoint x: 755, startPoint y: 406, endPoint x: 741, endPoint y: 408, distance: 13.6
click at [741, 408] on p "**********" at bounding box center [790, 356] width 125 height 2081
drag, startPoint x: 802, startPoint y: 434, endPoint x: 734, endPoint y: 408, distance: 72.3
click at [734, 408] on p "**********" at bounding box center [790, 356] width 125 height 2081
click at [804, 354] on p "**********" at bounding box center [790, 356] width 125 height 2081
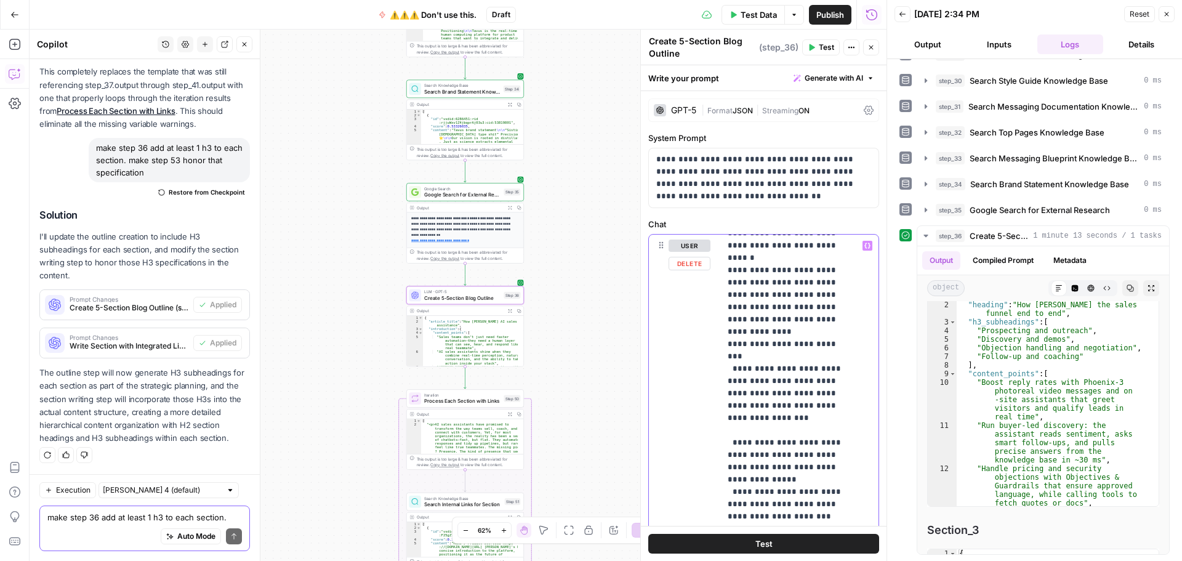
paste div
click at [734, 369] on p "**********" at bounding box center [790, 375] width 125 height 2118
drag, startPoint x: 756, startPoint y: 366, endPoint x: 809, endPoint y: 366, distance: 53.6
click at [756, 366] on p "**********" at bounding box center [790, 375] width 125 height 2118
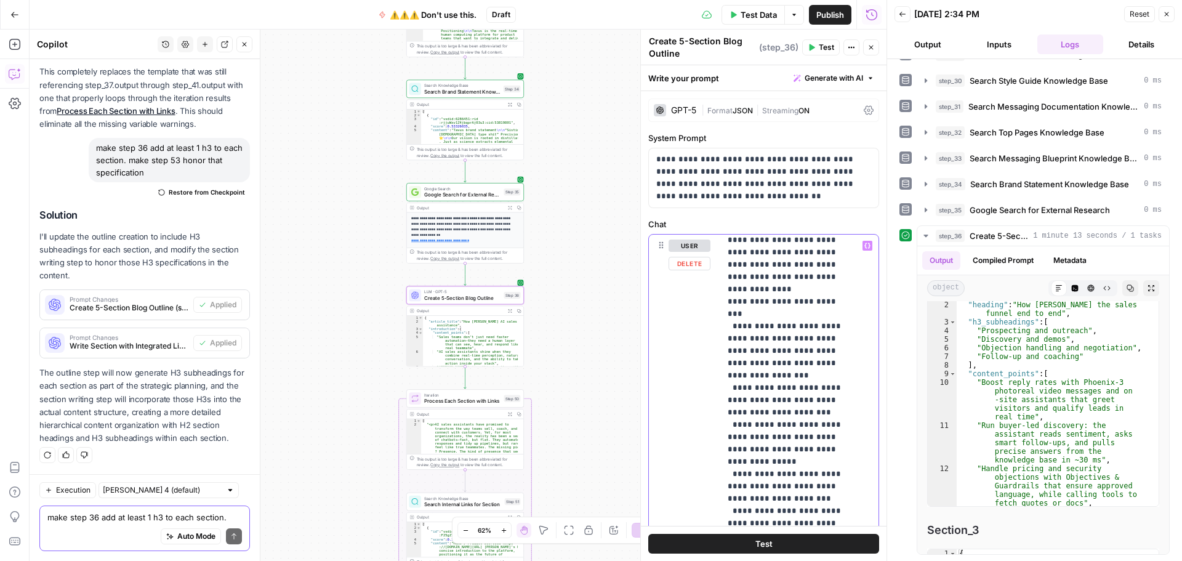
scroll to position [985, 0]
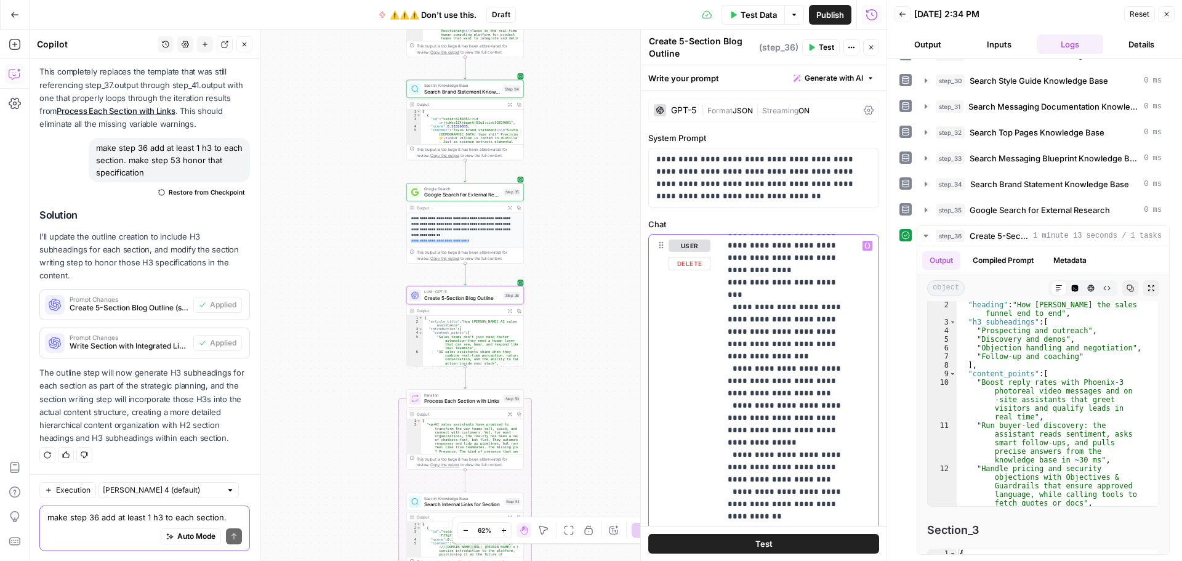
click at [733, 349] on p "**********" at bounding box center [790, 313] width 125 height 2118
drag, startPoint x: 844, startPoint y: 373, endPoint x: 727, endPoint y: 344, distance: 120.4
click at [727, 344] on div "**********" at bounding box center [794, 486] width 149 height 502
click at [780, 408] on p "**********" at bounding box center [790, 313] width 125 height 2118
drag, startPoint x: 793, startPoint y: 406, endPoint x: 722, endPoint y: 384, distance: 73.4
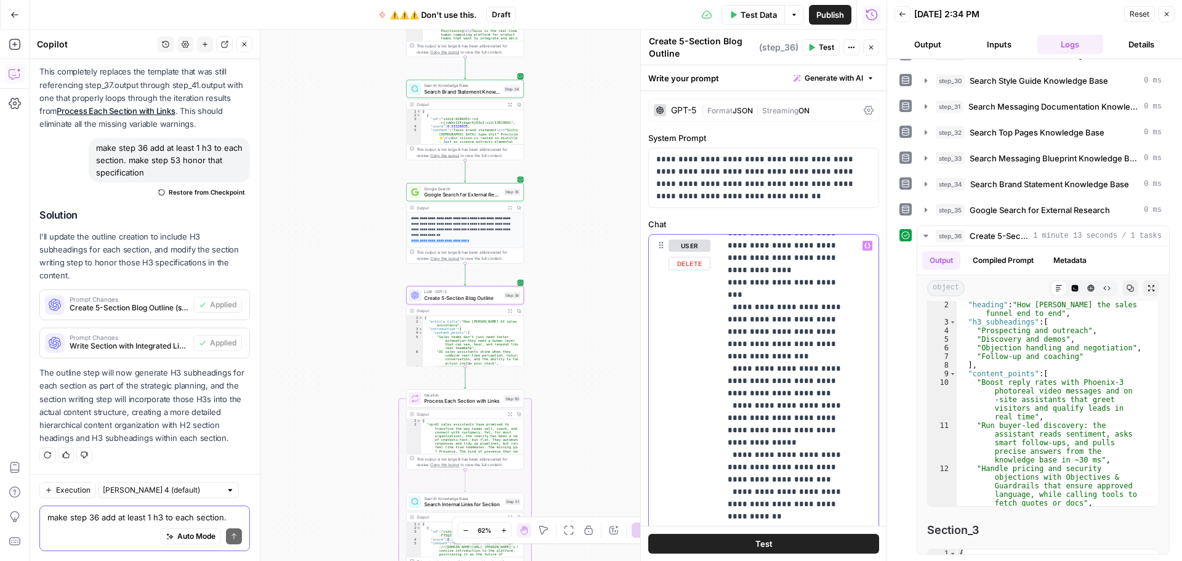
click at [722, 384] on div "**********" at bounding box center [794, 486] width 149 height 502
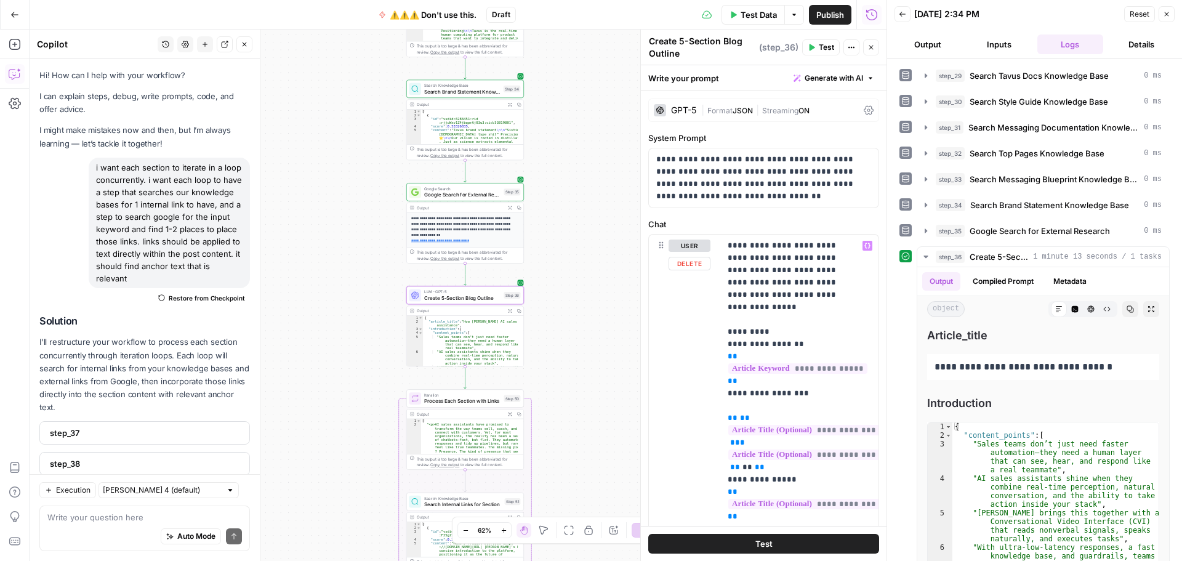
scroll to position [985, 0]
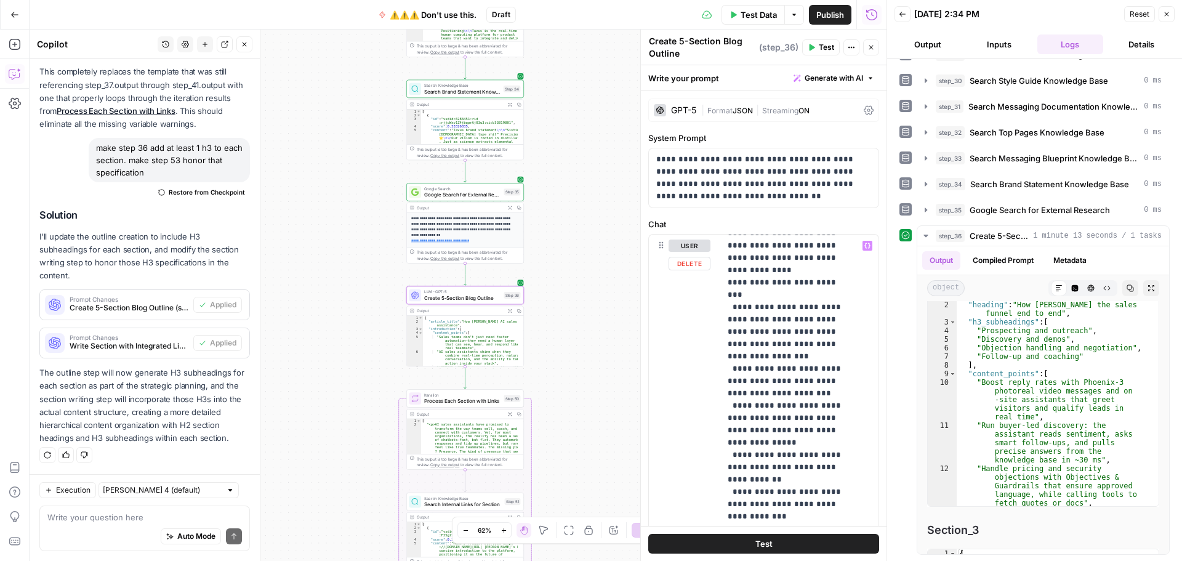
click at [759, 359] on p "**********" at bounding box center [790, 294] width 125 height 2081
drag, startPoint x: 785, startPoint y: 345, endPoint x: 743, endPoint y: 347, distance: 41.9
click at [743, 347] on p "**********" at bounding box center [790, 294] width 125 height 2081
click at [791, 377] on p "**********" at bounding box center [790, 301] width 125 height 2094
click at [814, 48] on icon "button" at bounding box center [813, 47] width 6 height 7
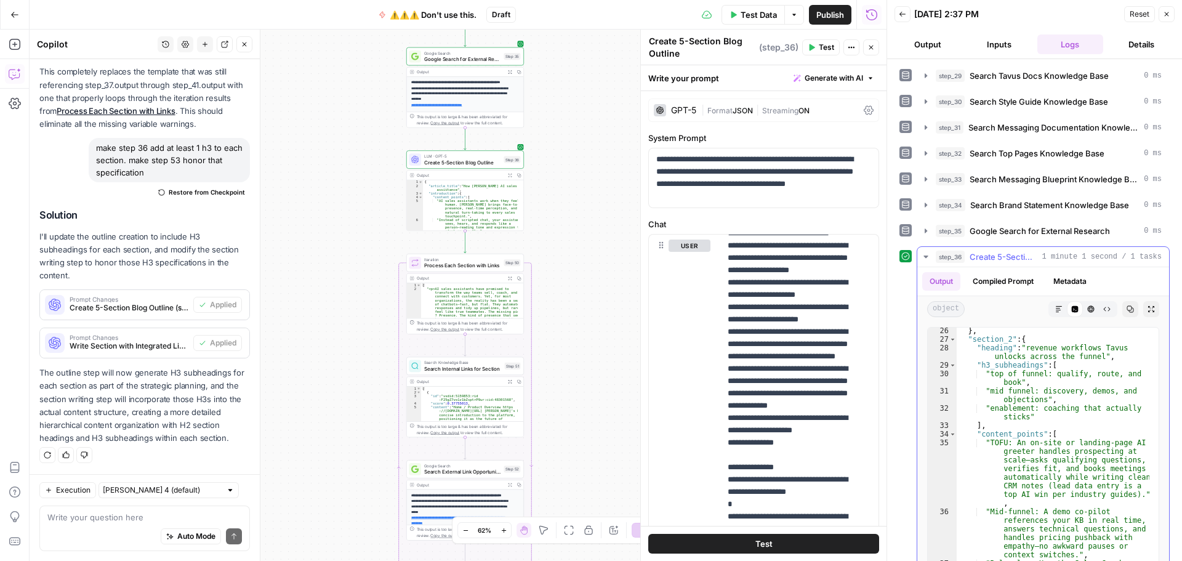
scroll to position [702, 0]
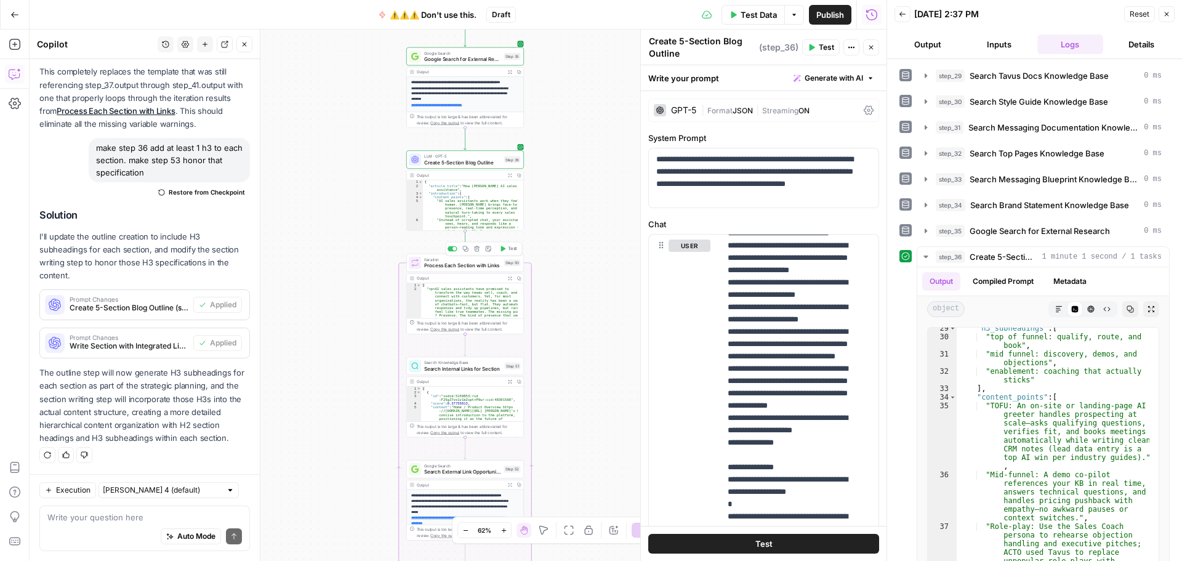
drag, startPoint x: 506, startPoint y: 248, endPoint x: 530, endPoint y: 240, distance: 25.5
click at [506, 248] on icon "button" at bounding box center [503, 249] width 6 height 6
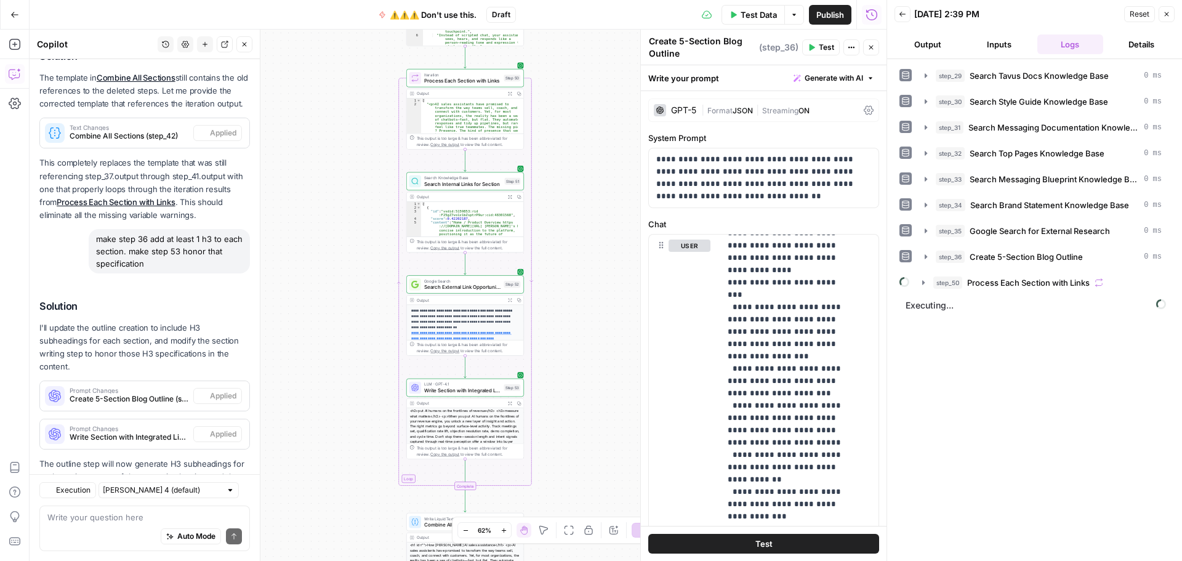
scroll to position [2826, 0]
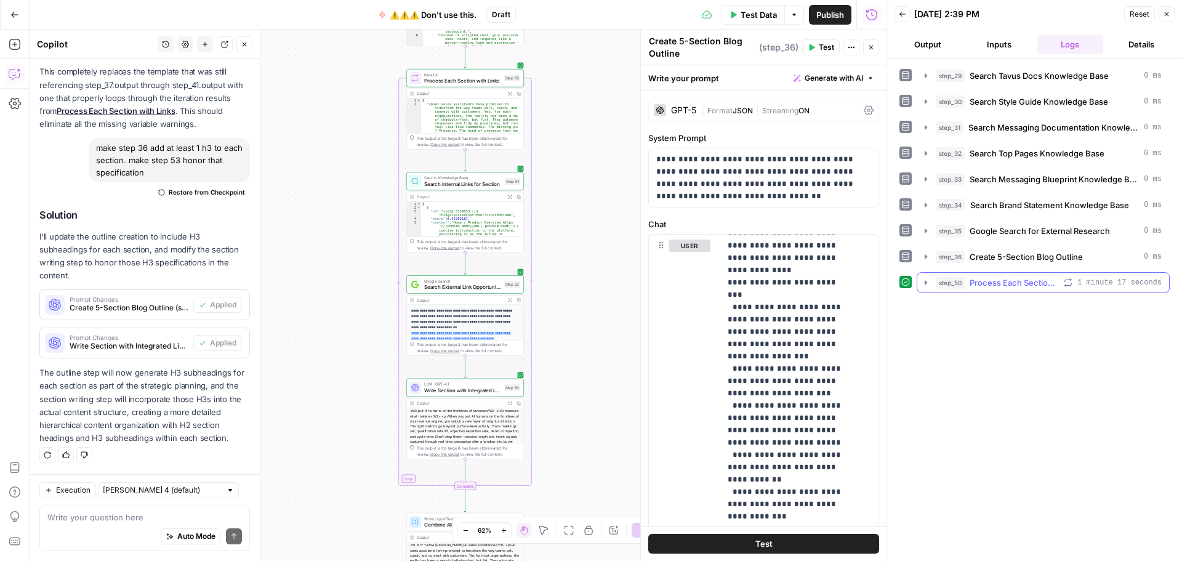
click at [926, 280] on icon "button" at bounding box center [926, 283] width 10 height 10
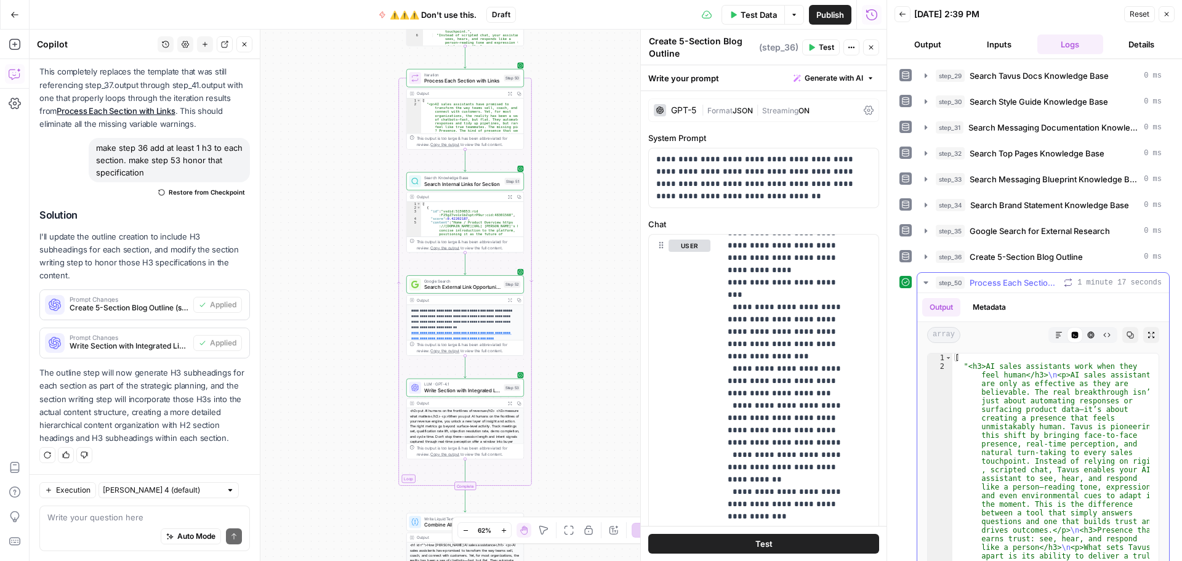
click at [1055, 334] on icon "button" at bounding box center [1058, 334] width 7 height 7
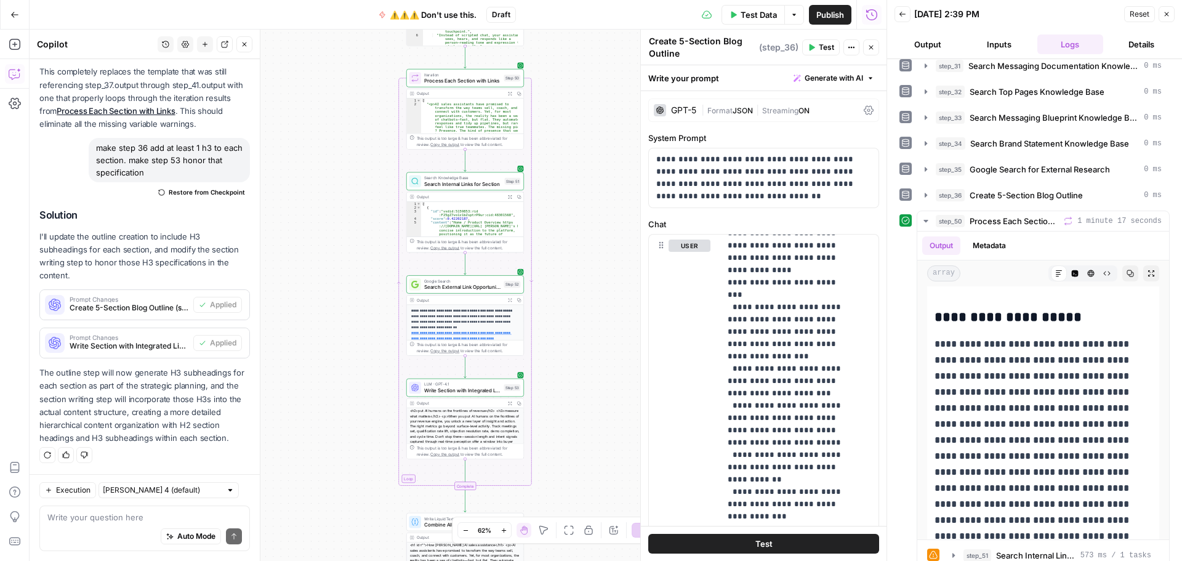
scroll to position [5419, 0]
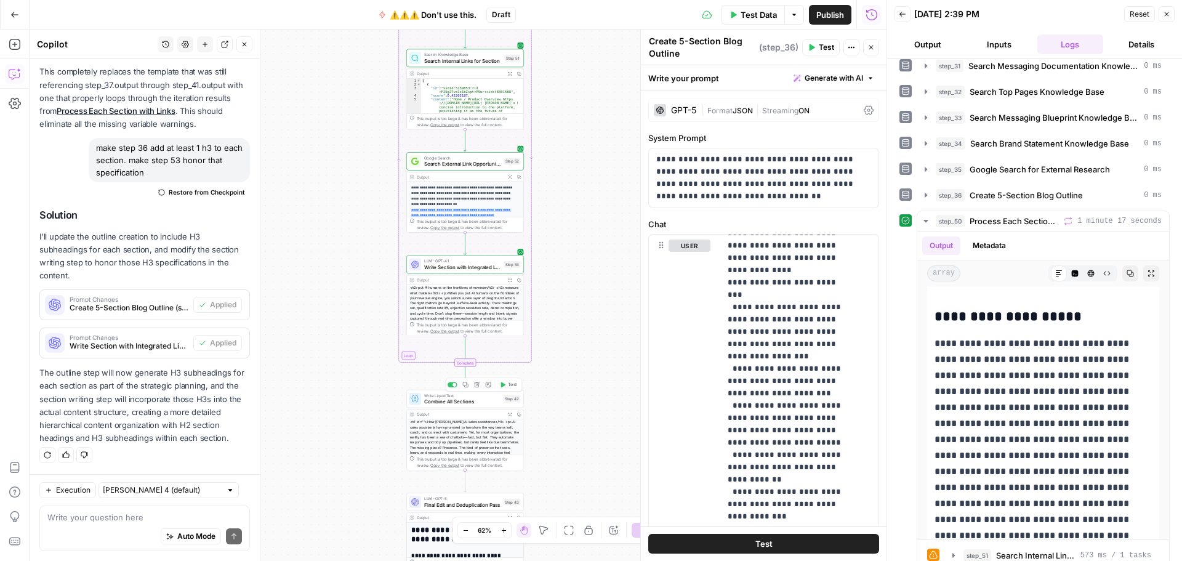
click at [506, 388] on button "Test" at bounding box center [508, 385] width 23 height 10
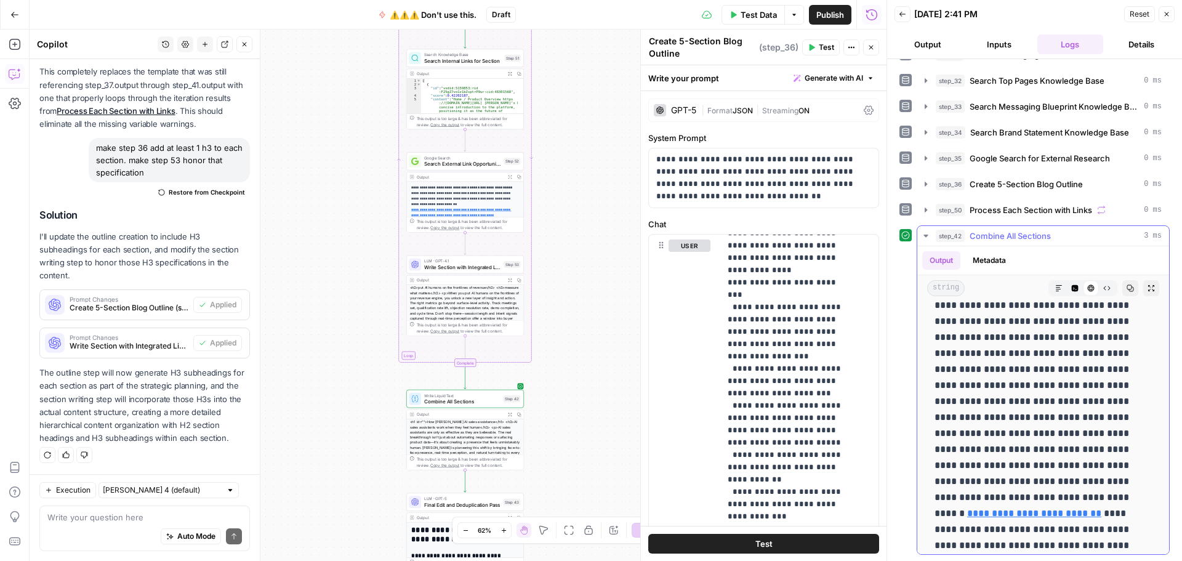
scroll to position [2463, 0]
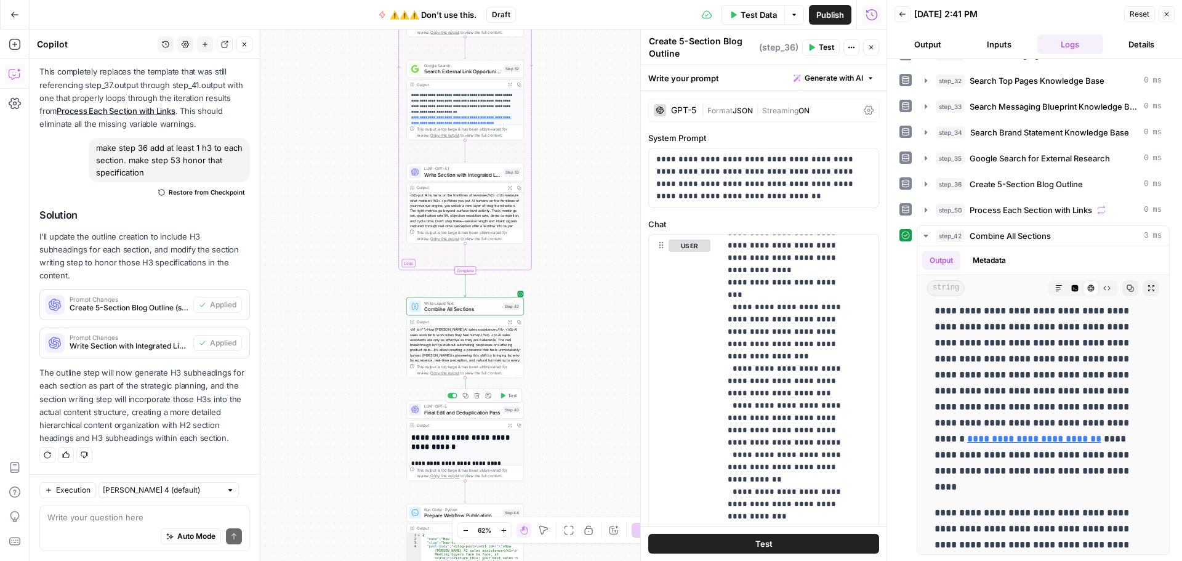
click at [467, 411] on span "Final Edit and Deduplication Pass" at bounding box center [462, 411] width 76 height 7
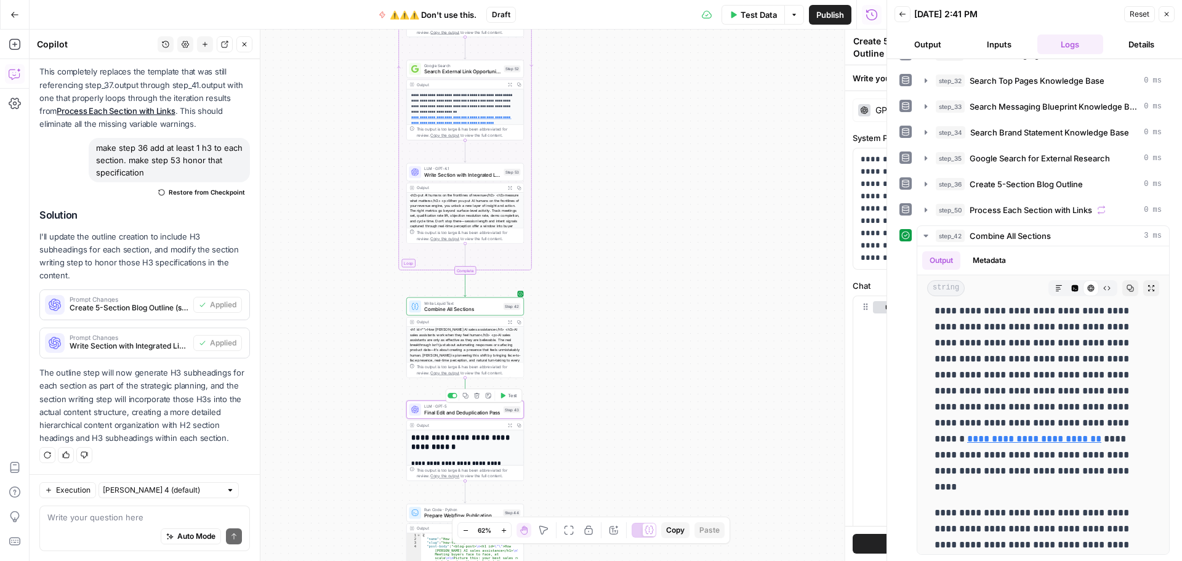
type textarea "Final Edit and Deduplication Pass"
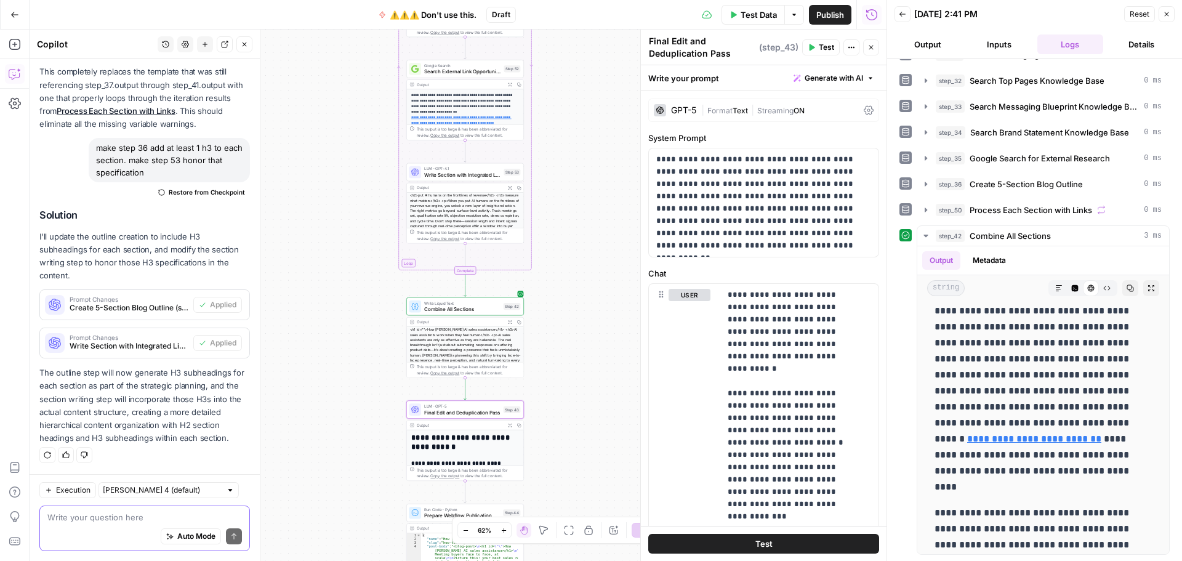
click at [66, 522] on textarea at bounding box center [144, 517] width 195 height 12
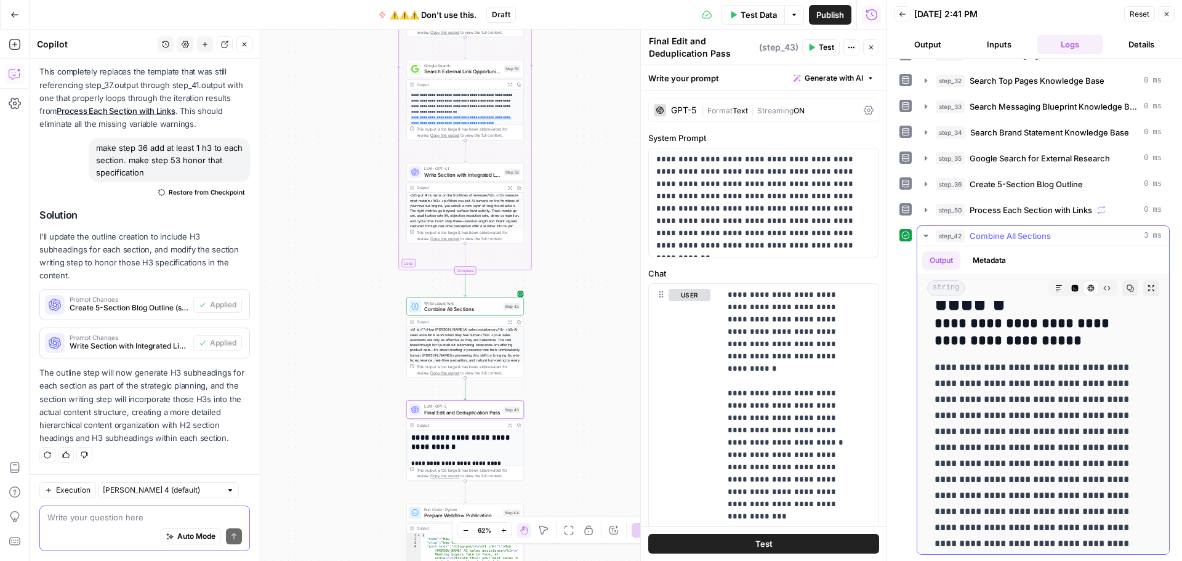
scroll to position [62, 0]
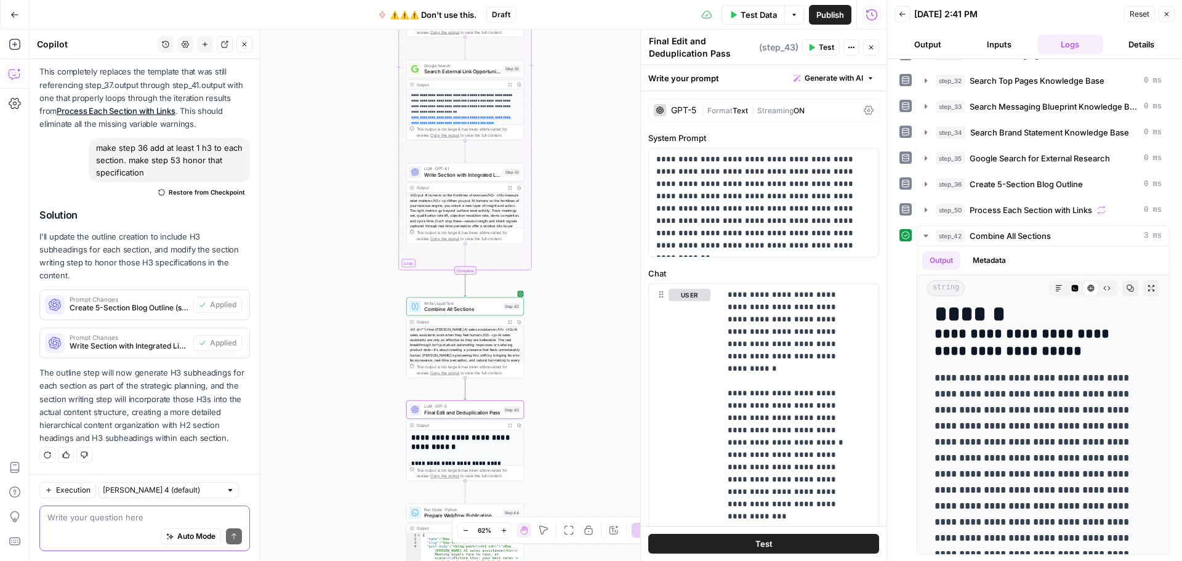
click at [94, 518] on textarea at bounding box center [144, 517] width 195 height 12
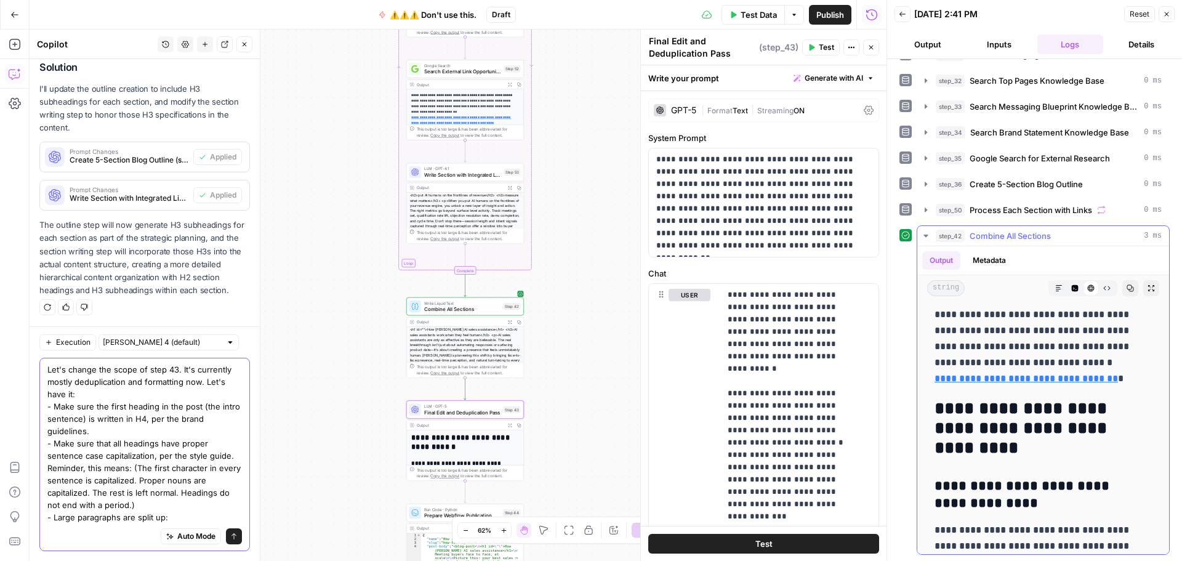
scroll to position [2648, 0]
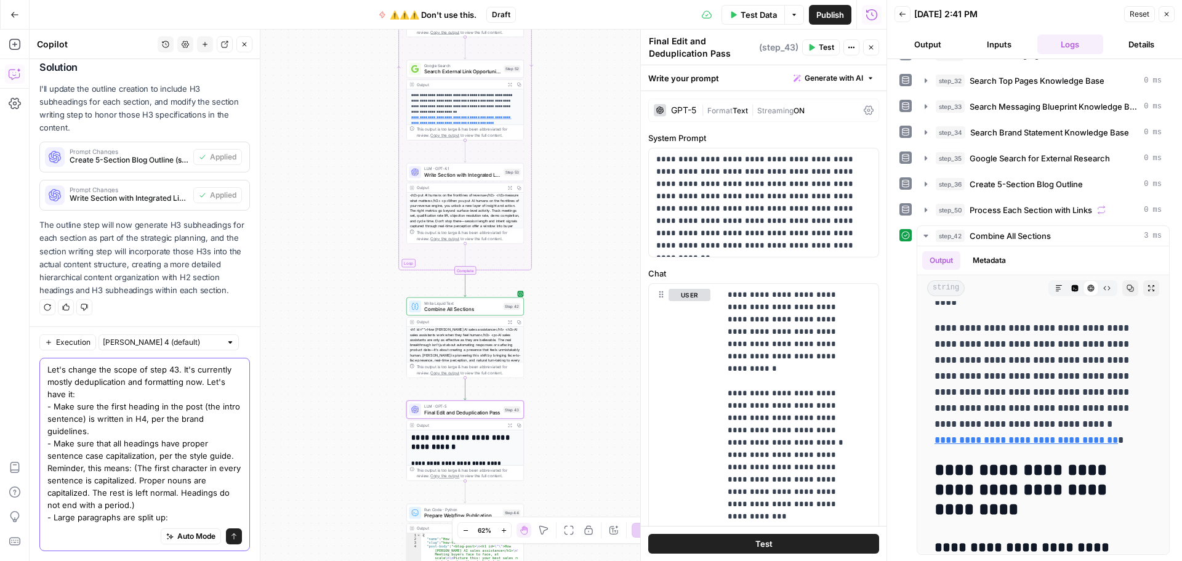
click at [178, 515] on textarea "Let's change the scope of step 43. It's currently mostly deduplication and form…" at bounding box center [144, 443] width 195 height 160
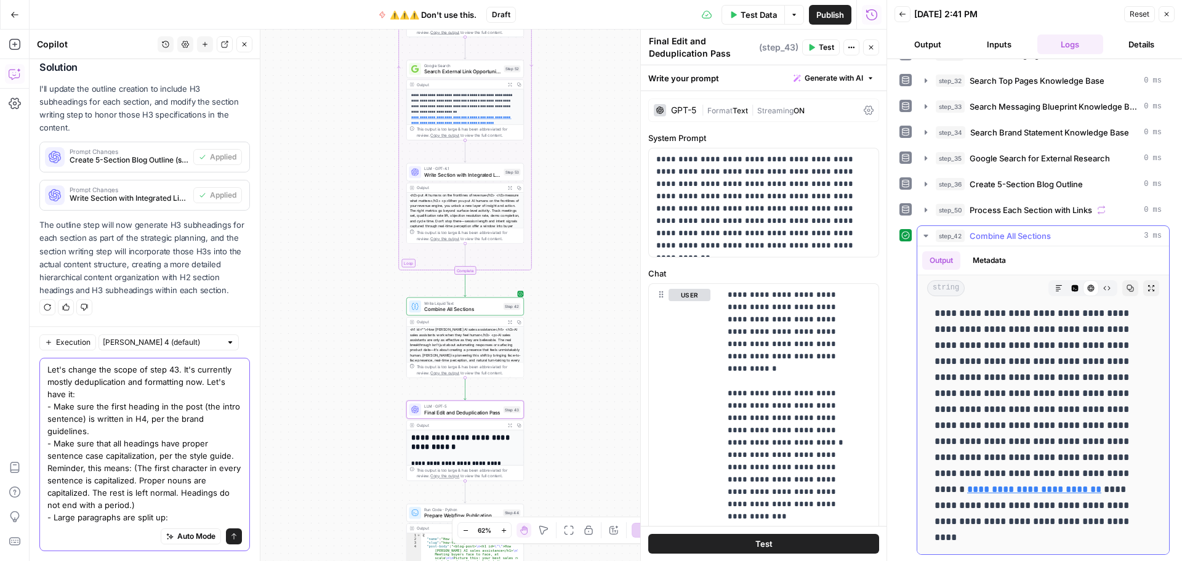
scroll to position [2402, 0]
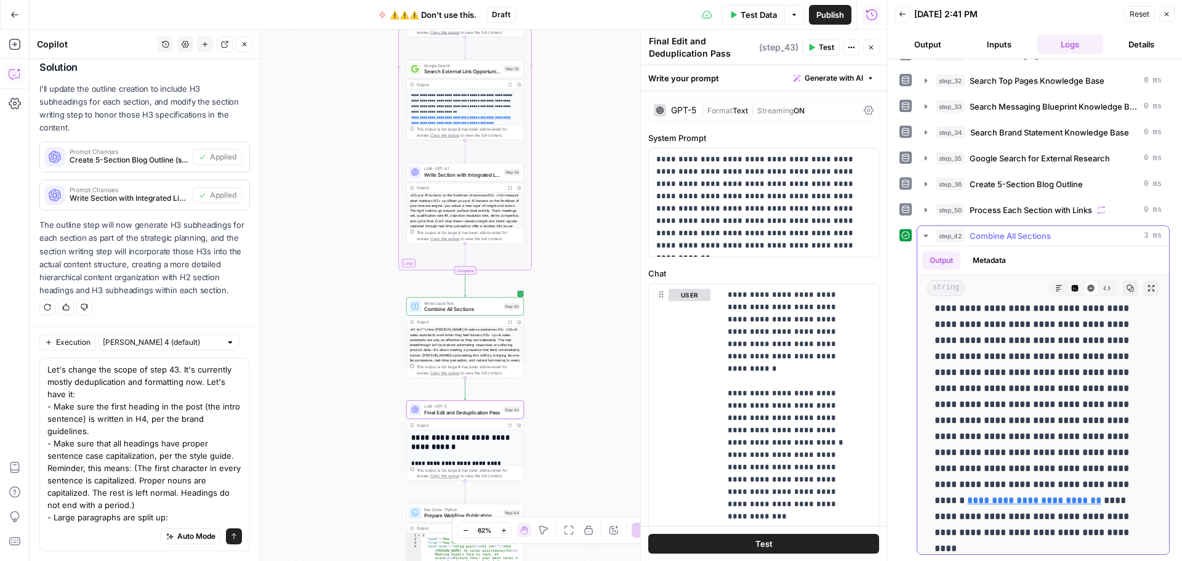
click at [1148, 290] on icon "button" at bounding box center [1151, 287] width 7 height 7
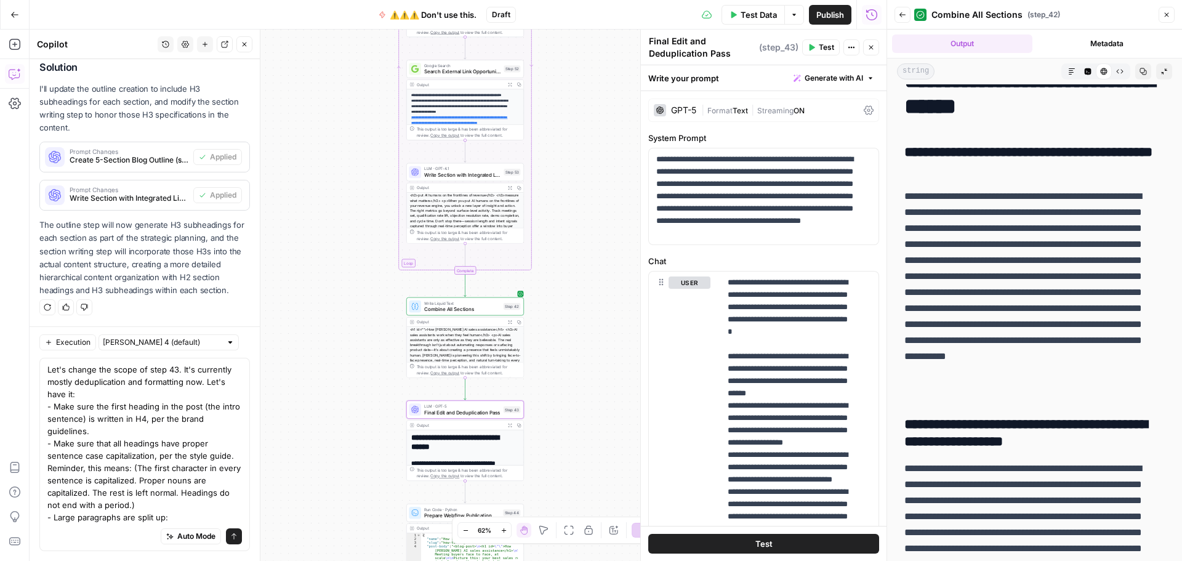
scroll to position [0, 0]
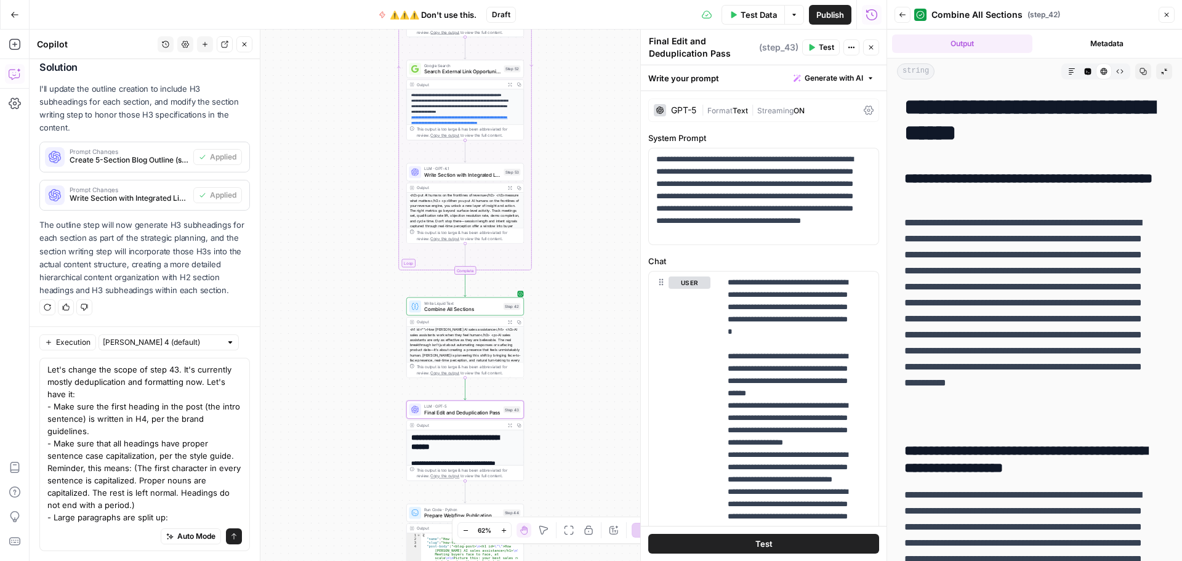
drag, startPoint x: 907, startPoint y: 222, endPoint x: 1005, endPoint y: 331, distance: 146.5
click at [1005, 331] on p "**********" at bounding box center [1030, 319] width 251 height 208
copy p "**********"
click at [1156, 76] on button "Collapse Output" at bounding box center [1164, 71] width 16 height 16
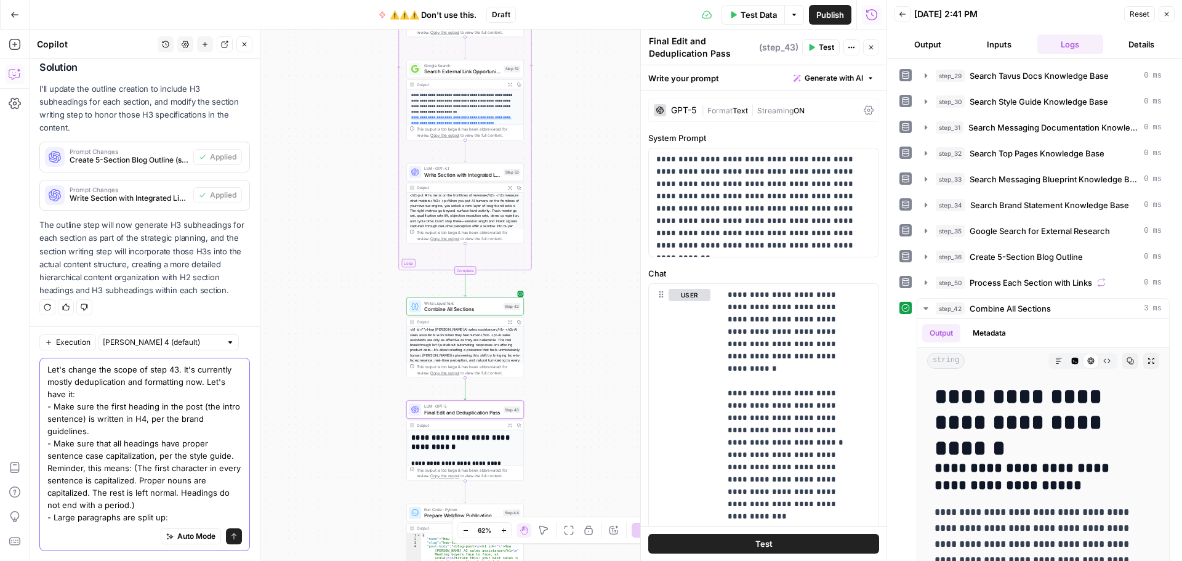
click at [190, 518] on textarea "Let's change the scope of step 43. It's currently mostly deduplication and form…" at bounding box center [144, 443] width 195 height 160
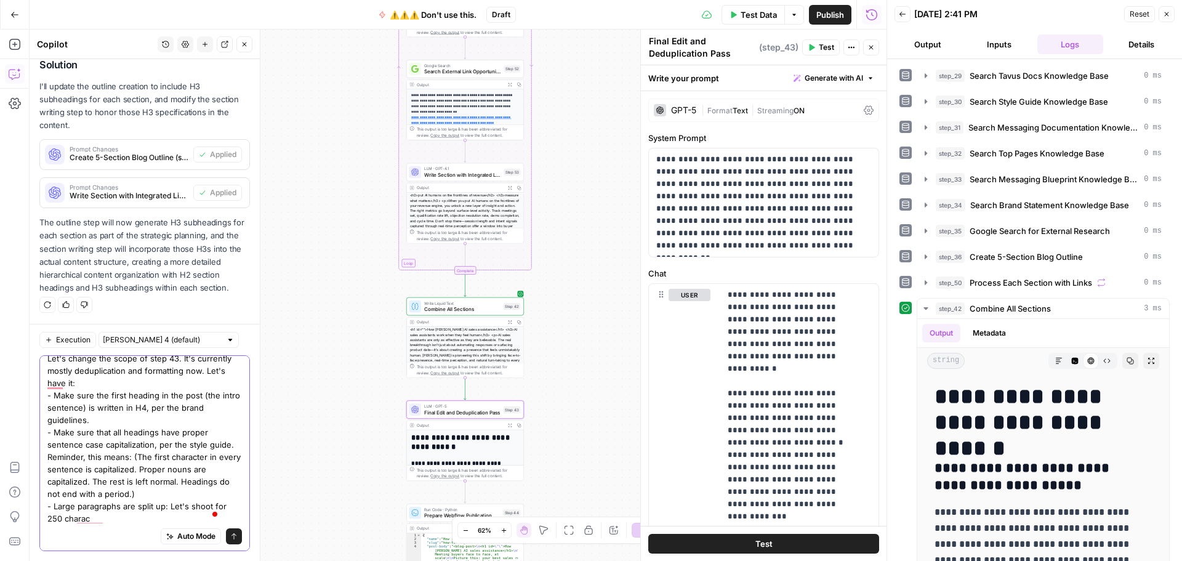
scroll to position [10, 0]
click at [64, 517] on textarea "Let's change the scope of step 43. It's currently mostly deduplication and form…" at bounding box center [144, 437] width 195 height 172
click at [184, 512] on textarea "Let's change the scope of step 43. It's currently mostly deduplication and form…" at bounding box center [144, 437] width 195 height 172
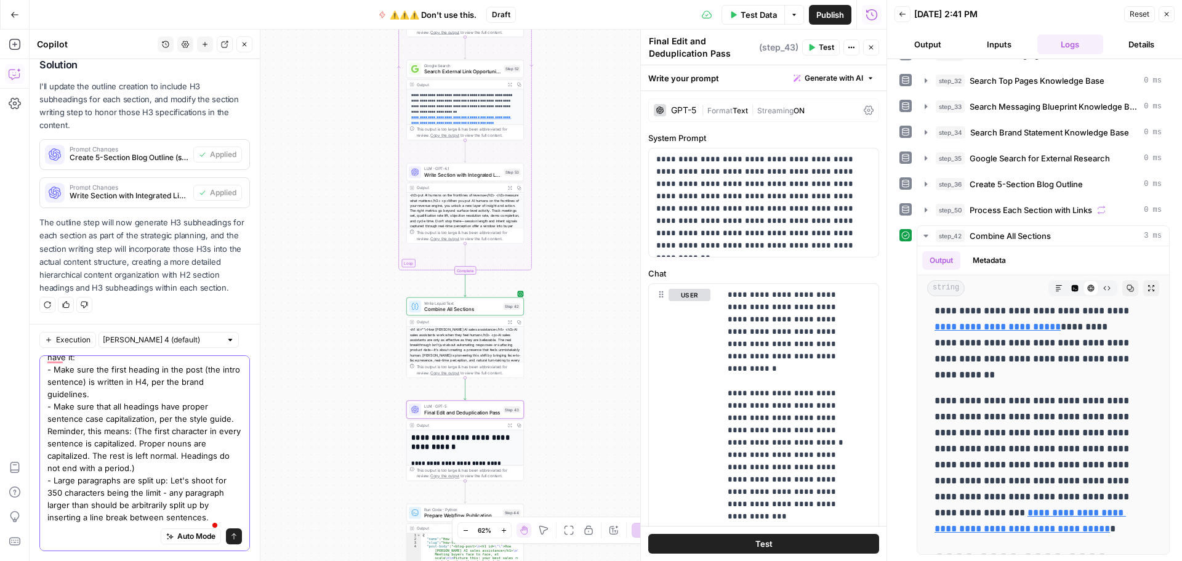
scroll to position [47, 0]
click at [108, 521] on textarea "Let's change the scope of step 43. It's currently mostly deduplication and form…" at bounding box center [144, 424] width 195 height 197
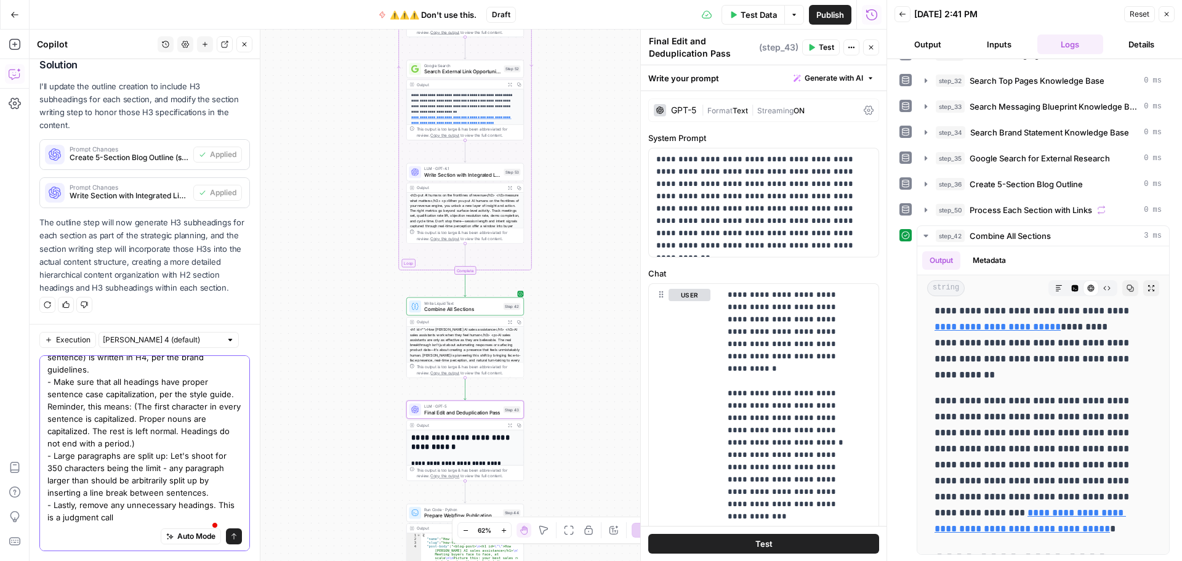
scroll to position [71, 0]
click at [147, 517] on textarea "Let's change the scope of step 43. It's currently mostly deduplication and form…" at bounding box center [144, 413] width 195 height 222
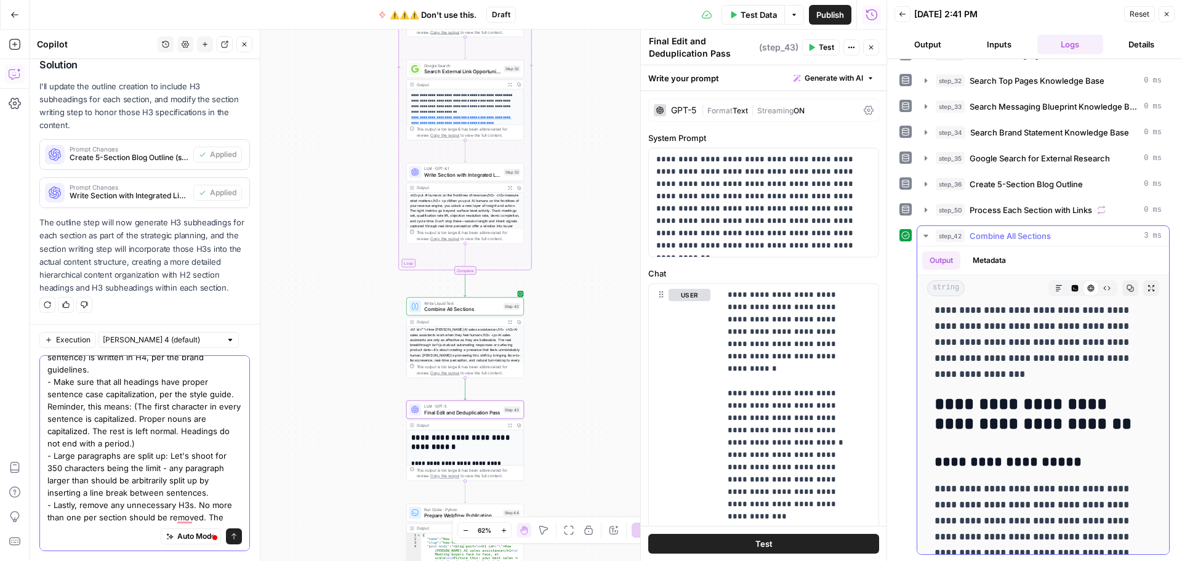
scroll to position [5234, 0]
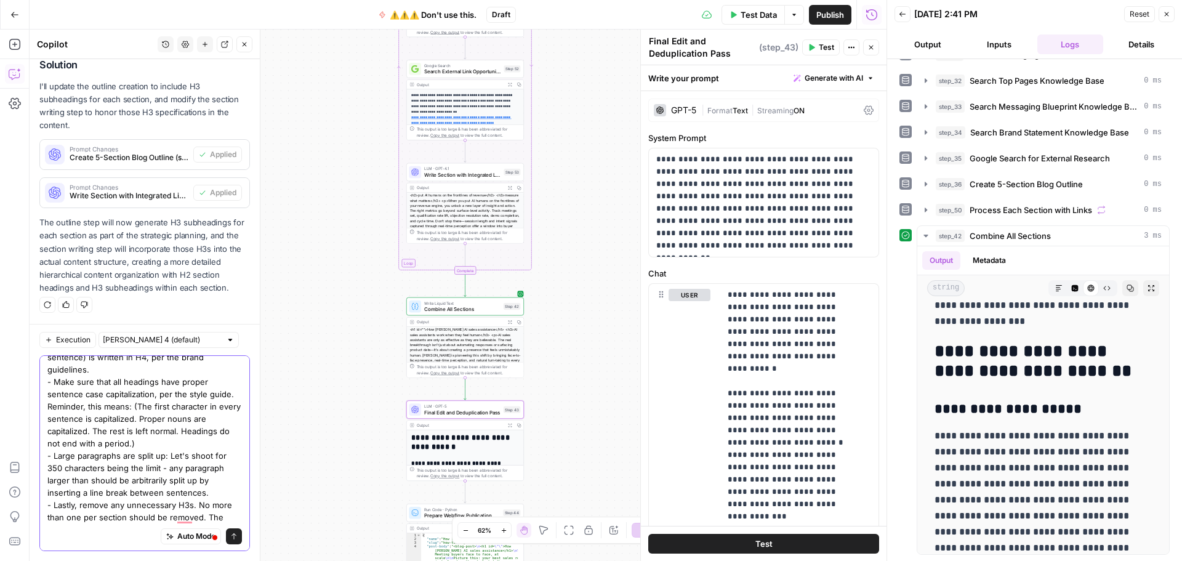
drag, startPoint x: 121, startPoint y: 516, endPoint x: 47, endPoint y: 496, distance: 75.9
click at [47, 496] on textarea "Let's change the scope of step 43. It's currently mostly deduplication and form…" at bounding box center [144, 413] width 195 height 222
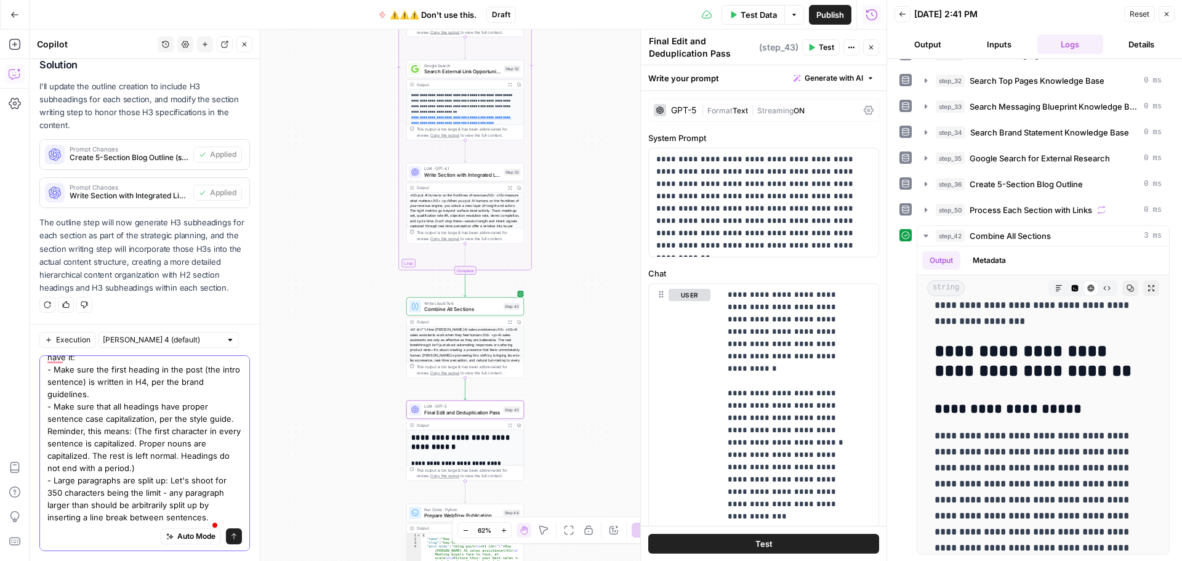
scroll to position [47, 0]
type textarea "Let's change the scope of step 43. It's currently mostly deduplication and form…"
click at [78, 538] on div "Auto Mode Send" at bounding box center [144, 536] width 195 height 27
click at [232, 534] on icon "submit" at bounding box center [234, 536] width 5 height 6
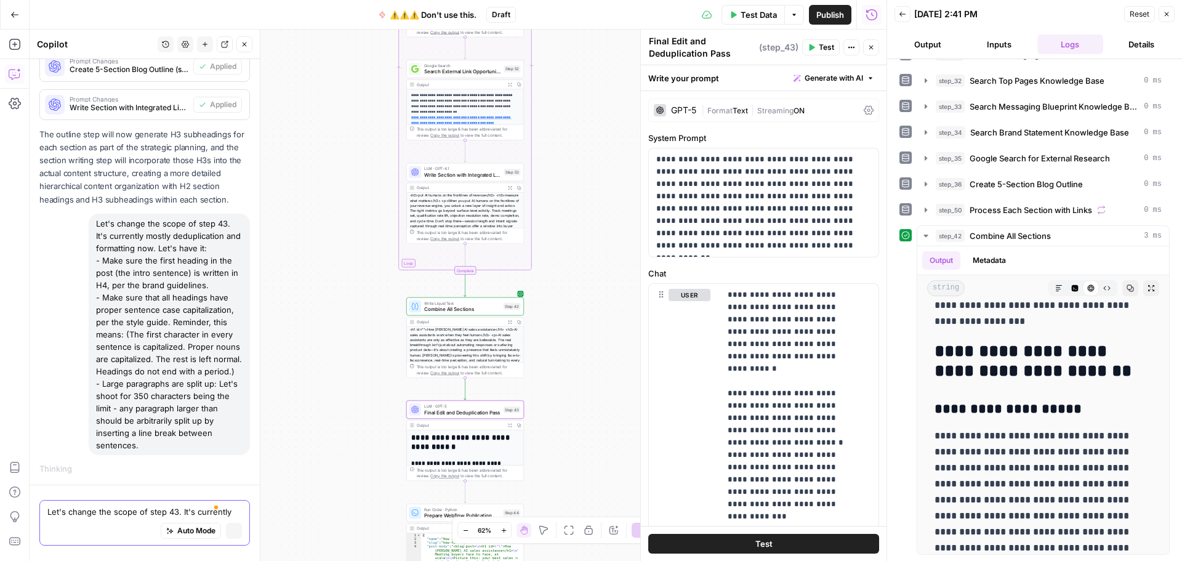
scroll to position [2949, 0]
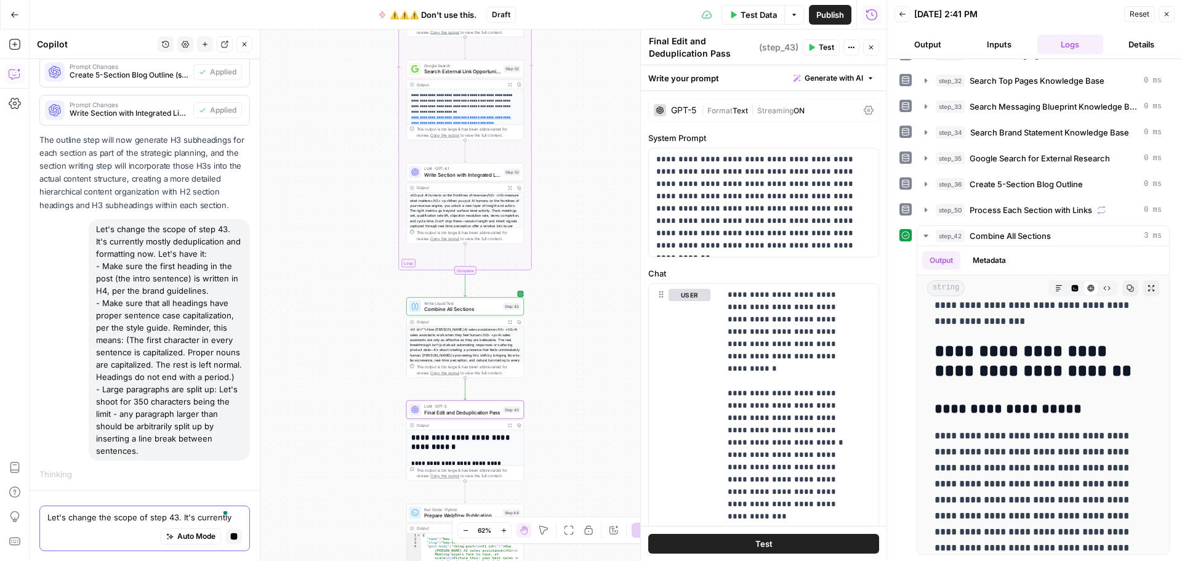
drag, startPoint x: 141, startPoint y: 448, endPoint x: 81, endPoint y: 219, distance: 236.7
click at [79, 219] on div "Let's change the scope of step 43. It's currently mostly deduplication and form…" at bounding box center [144, 339] width 211 height 241
copy div "Let's change the scope of step 43. It's currently mostly deduplication and form…"
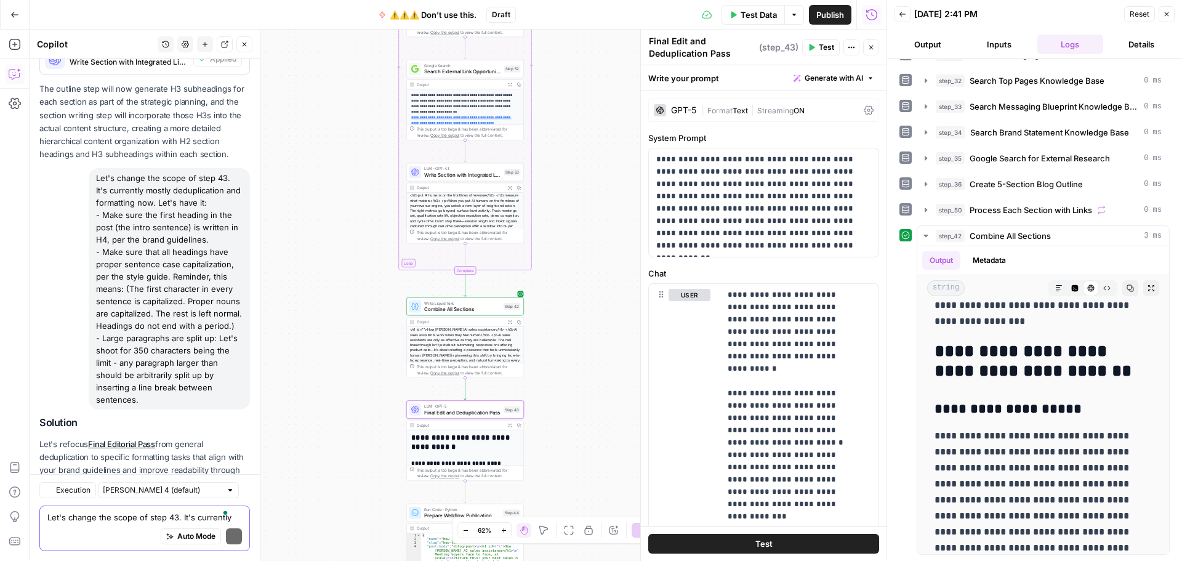
scroll to position [3206, 0]
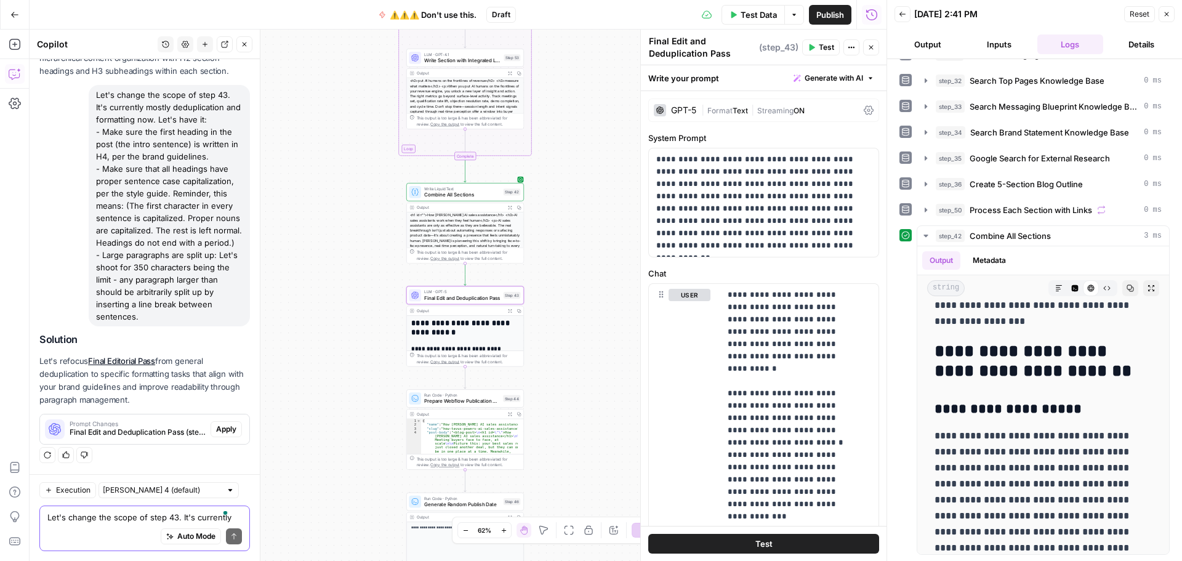
click at [216, 427] on span "Apply" at bounding box center [226, 429] width 20 height 11
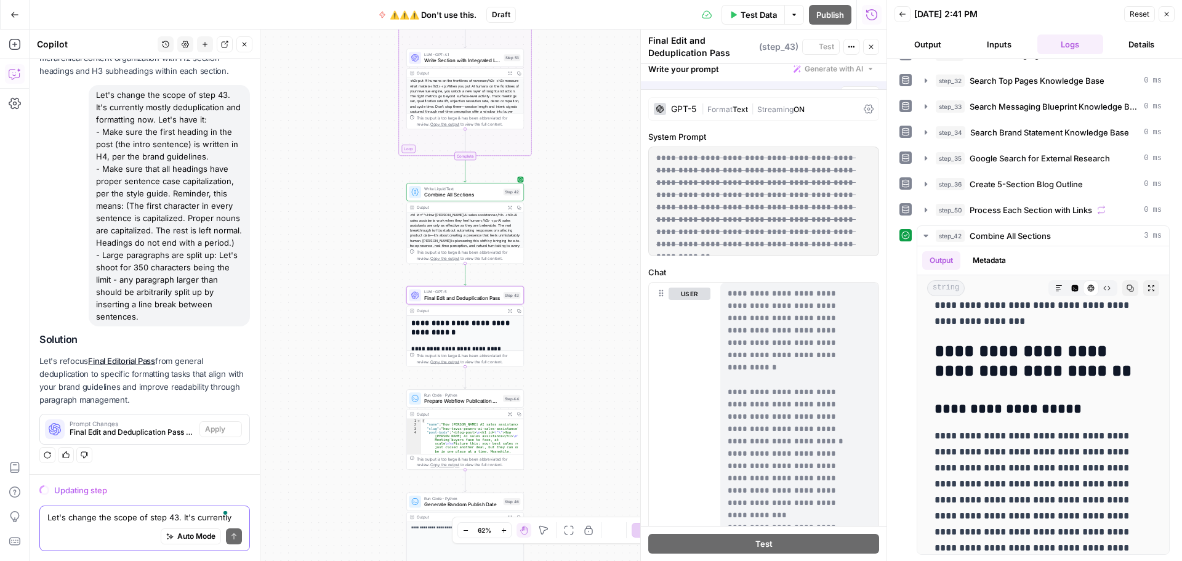
scroll to position [3088, 0]
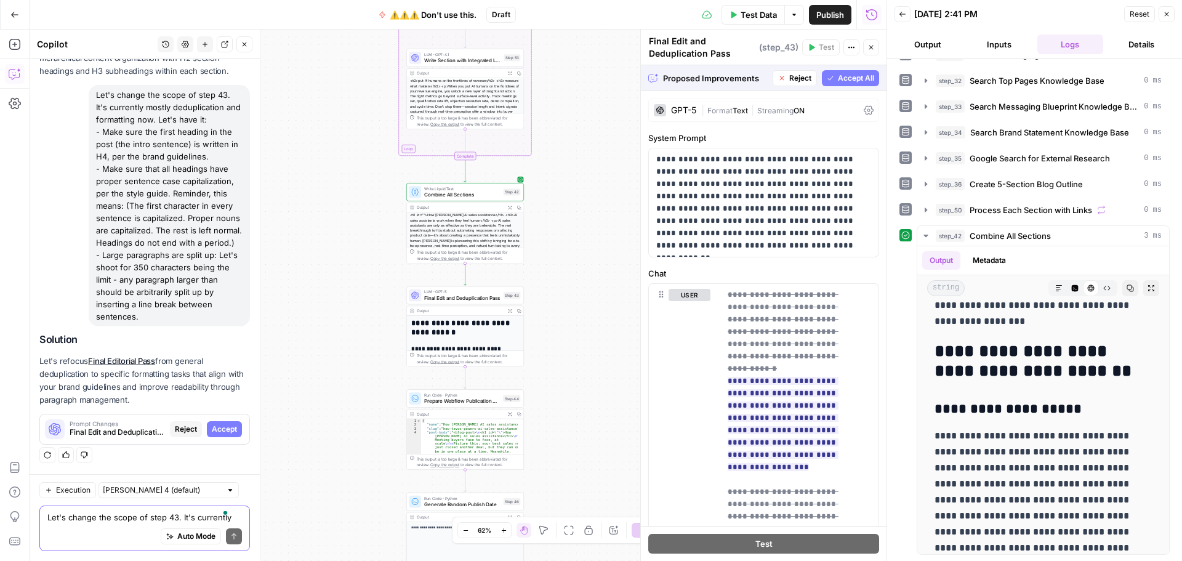
click at [839, 77] on span "Accept All" at bounding box center [856, 78] width 36 height 11
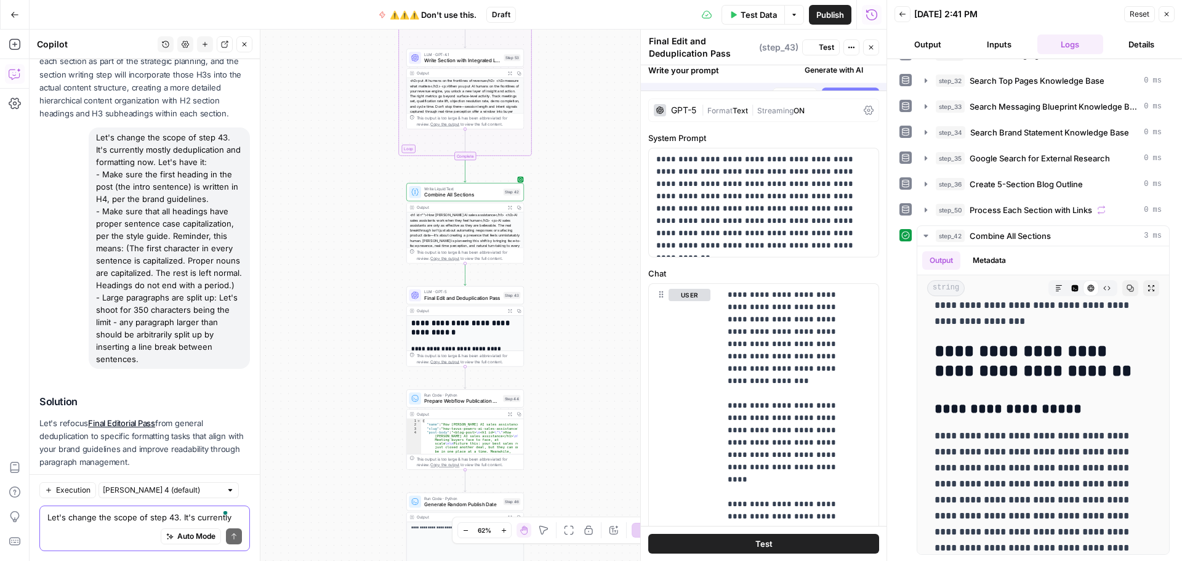
scroll to position [0, 0]
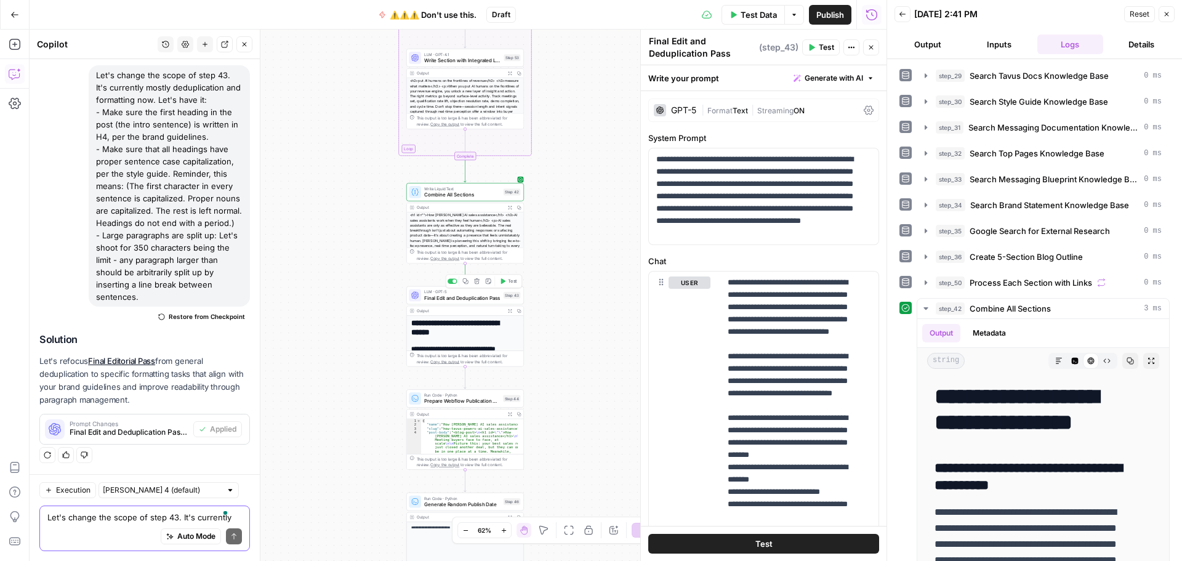
click at [509, 281] on span "Test" at bounding box center [512, 281] width 9 height 7
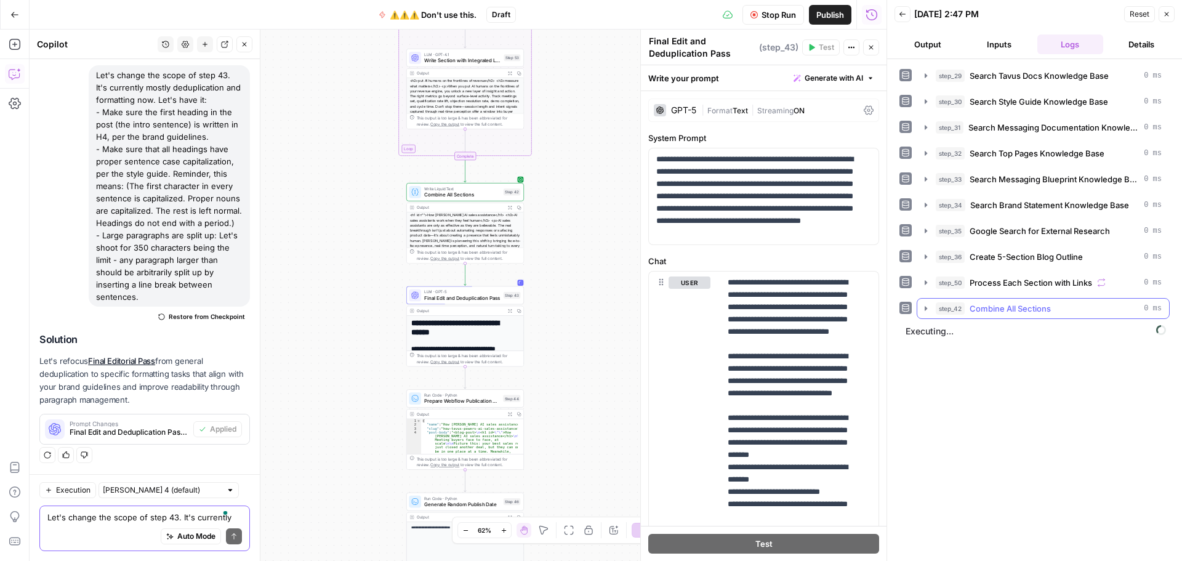
click at [926, 310] on icon "button" at bounding box center [926, 308] width 2 height 4
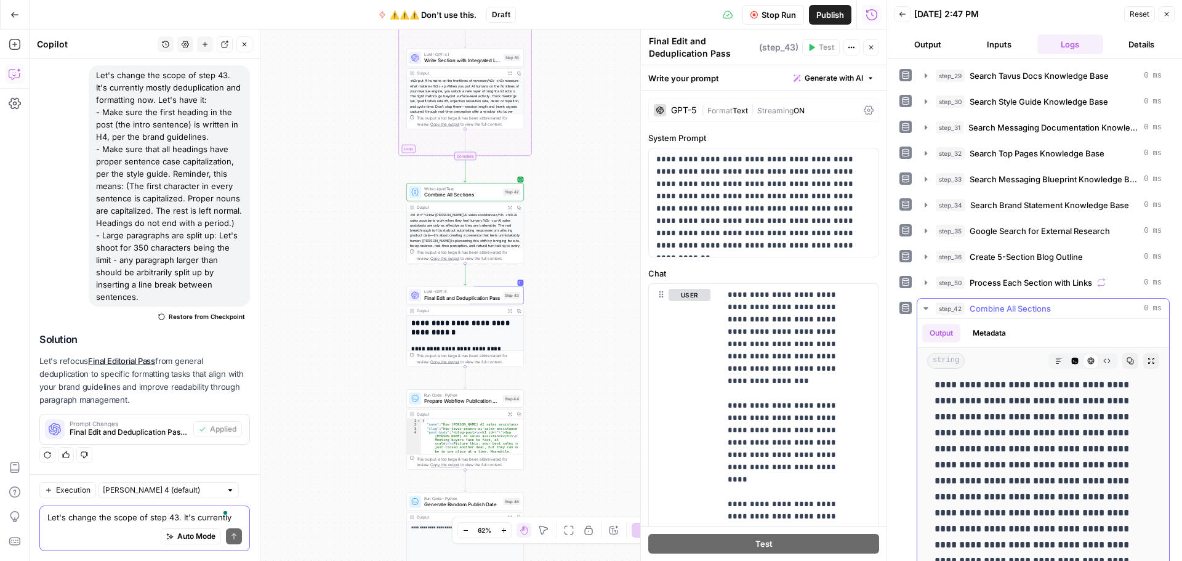
scroll to position [123, 0]
click at [928, 307] on icon "button" at bounding box center [926, 309] width 10 height 10
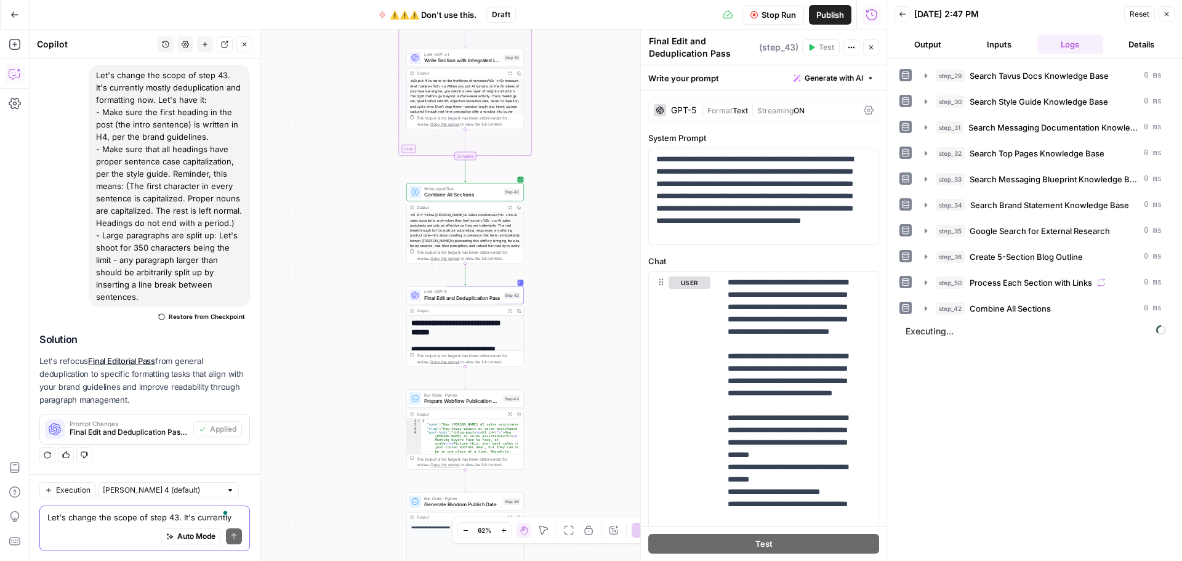
click at [191, 381] on p "Let's refocus Final Editorial Pass from general deduplication to specific forma…" at bounding box center [144, 381] width 211 height 52
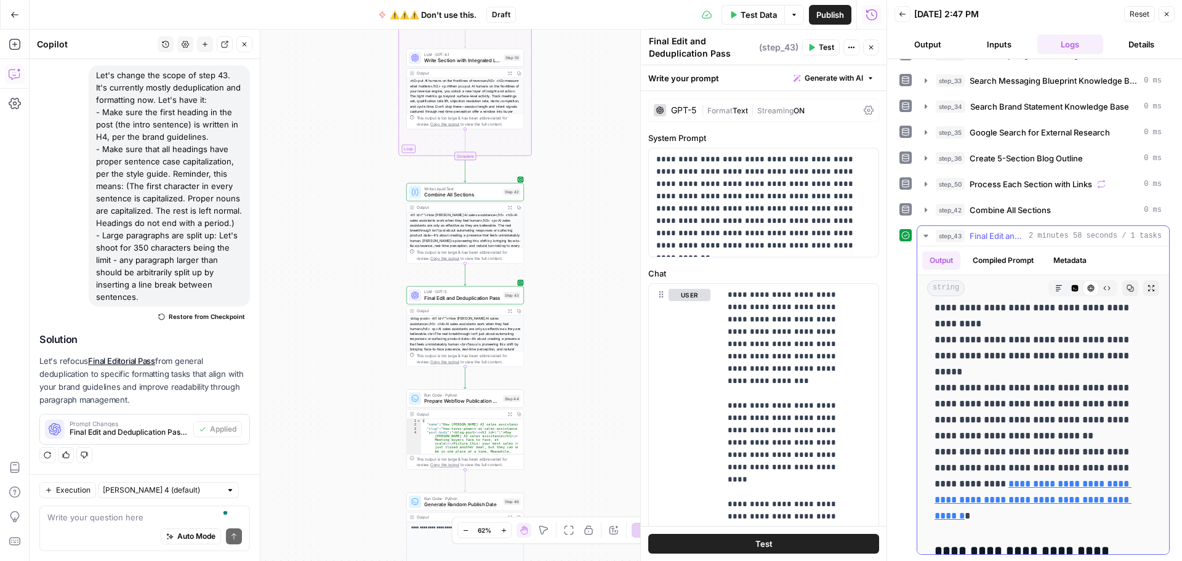
scroll to position [862, 0]
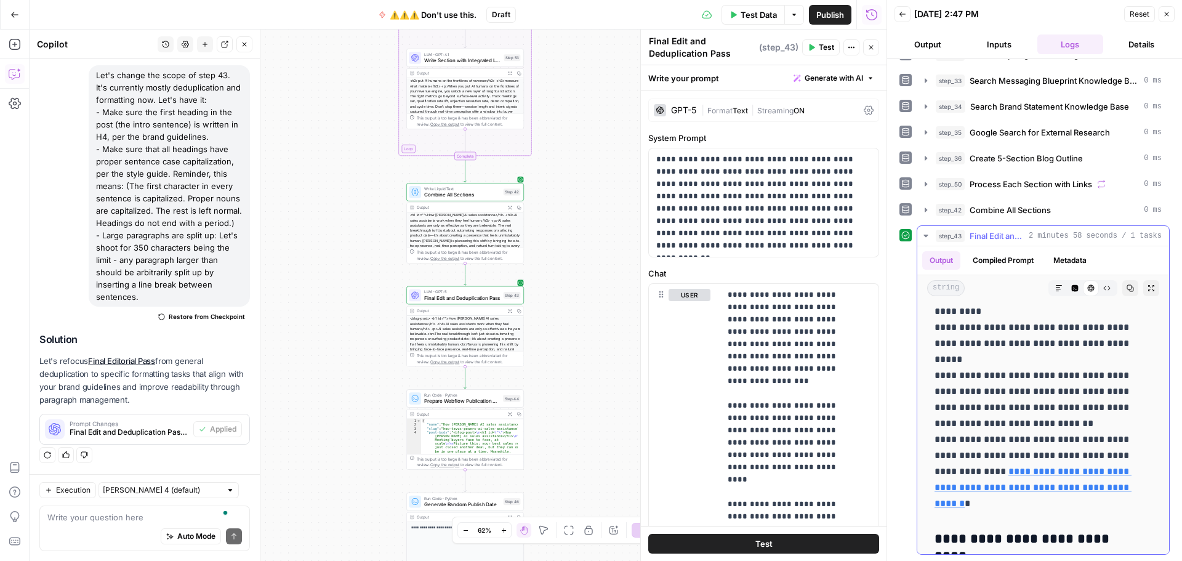
drag, startPoint x: 1046, startPoint y: 288, endPoint x: 1043, endPoint y: 308, distance: 20.6
click at [1051, 288] on button "Markdown" at bounding box center [1059, 288] width 16 height 16
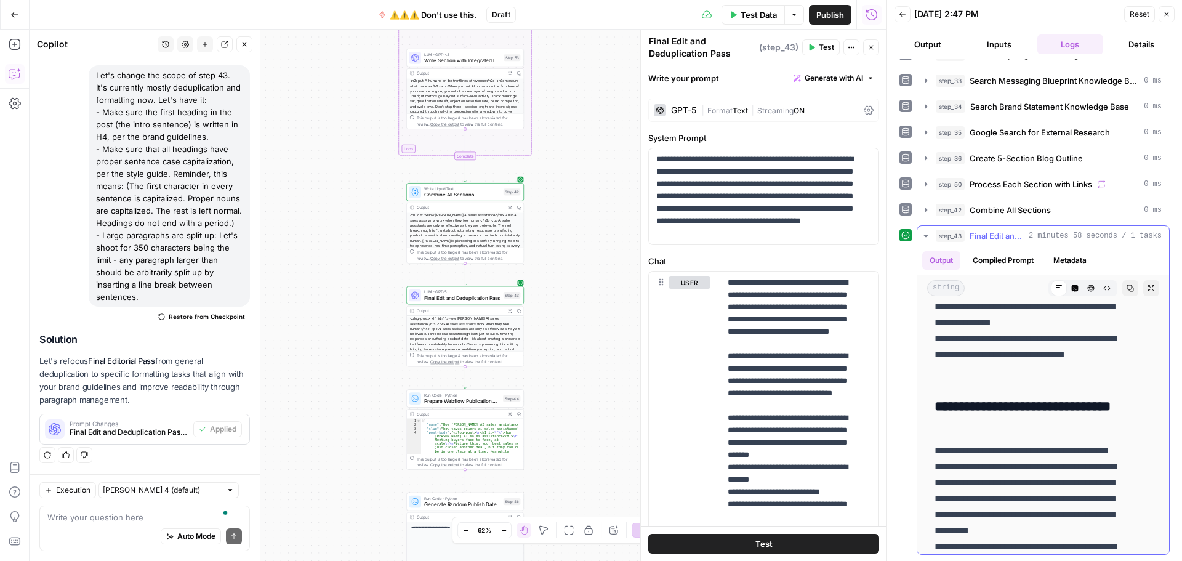
scroll to position [616, 0]
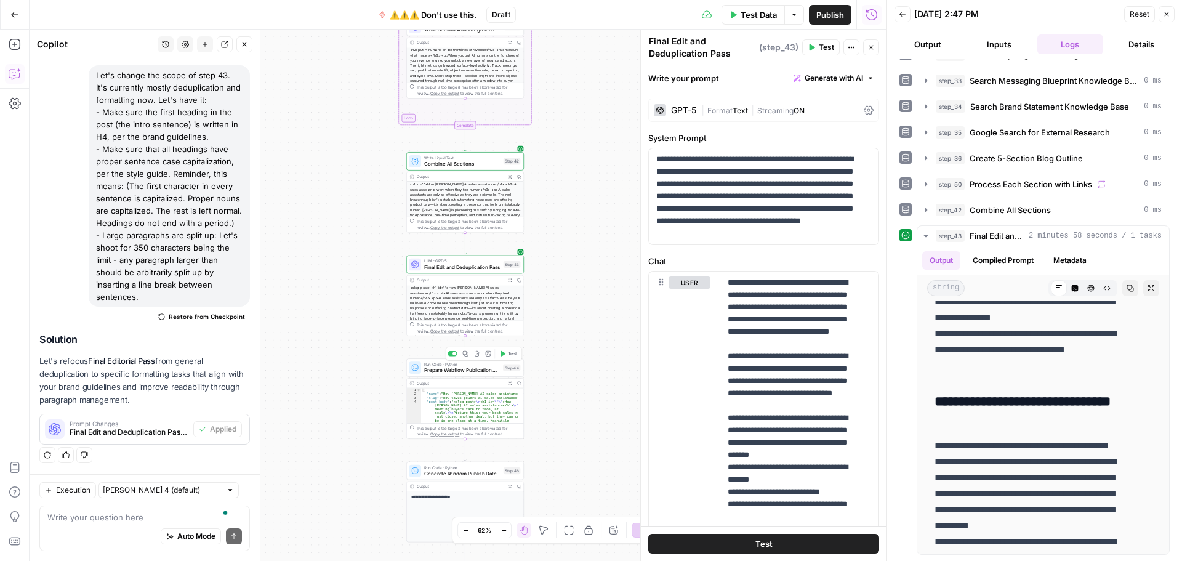
click at [504, 354] on icon "button" at bounding box center [503, 354] width 5 height 6
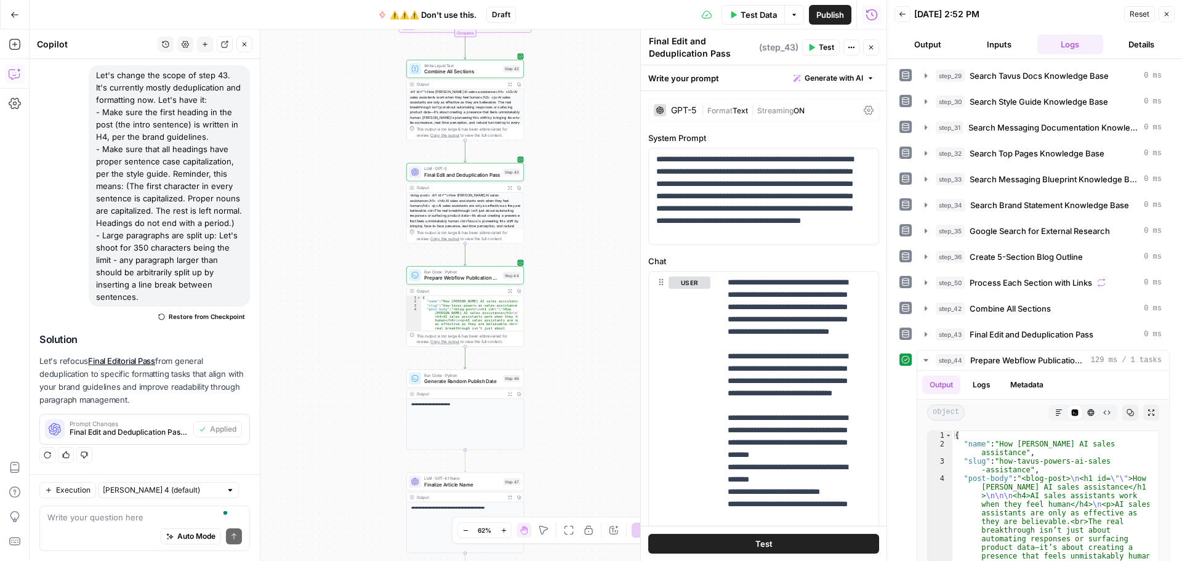
scroll to position [3226, 0]
click at [506, 361] on icon "button" at bounding box center [503, 364] width 6 height 6
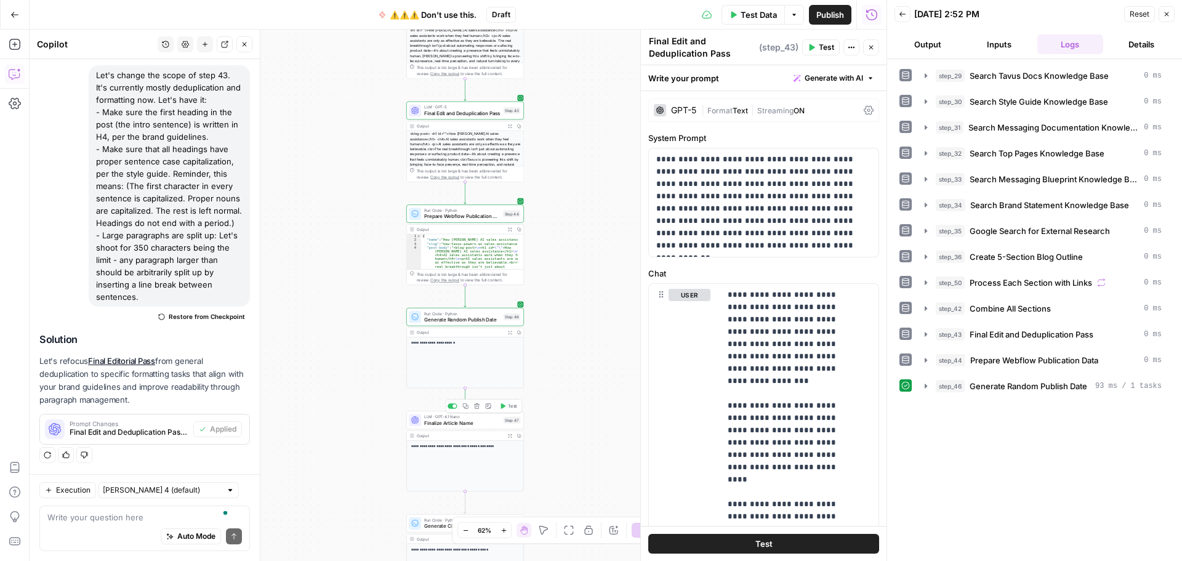
click at [503, 406] on icon "button" at bounding box center [503, 406] width 5 height 6
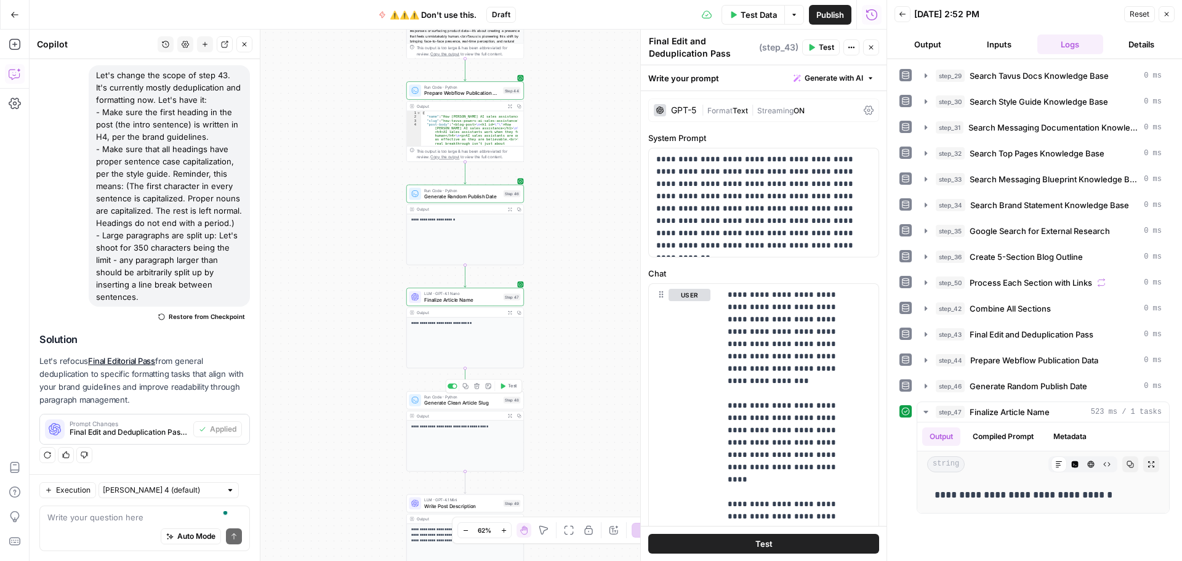
drag, startPoint x: 506, startPoint y: 385, endPoint x: 565, endPoint y: 307, distance: 98.0
click at [506, 385] on button "Test" at bounding box center [508, 386] width 23 height 10
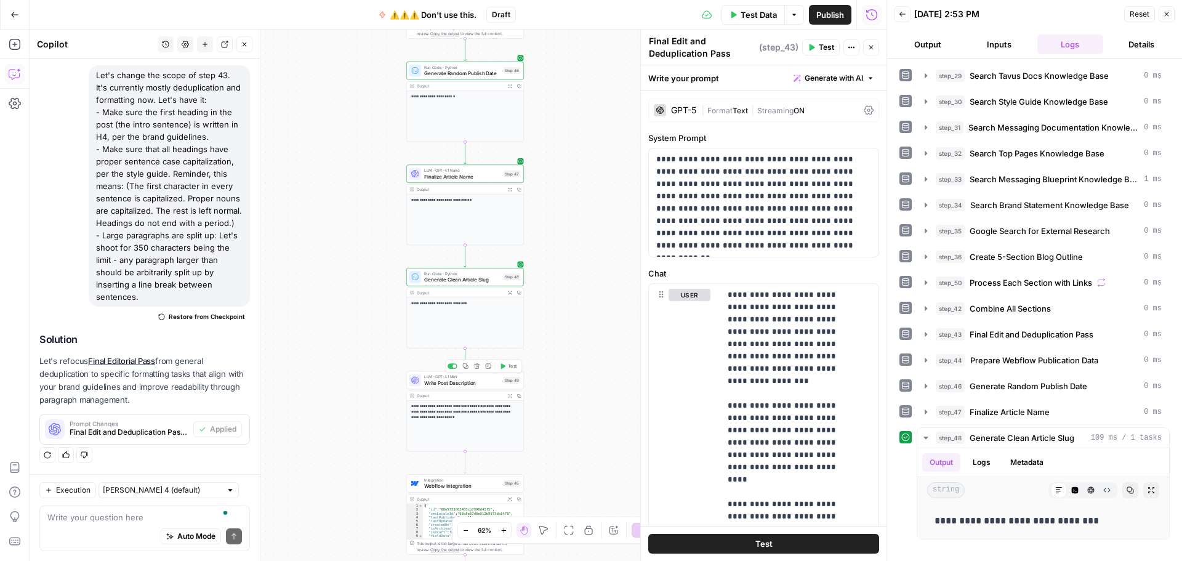
click at [510, 368] on span "Test" at bounding box center [512, 366] width 9 height 7
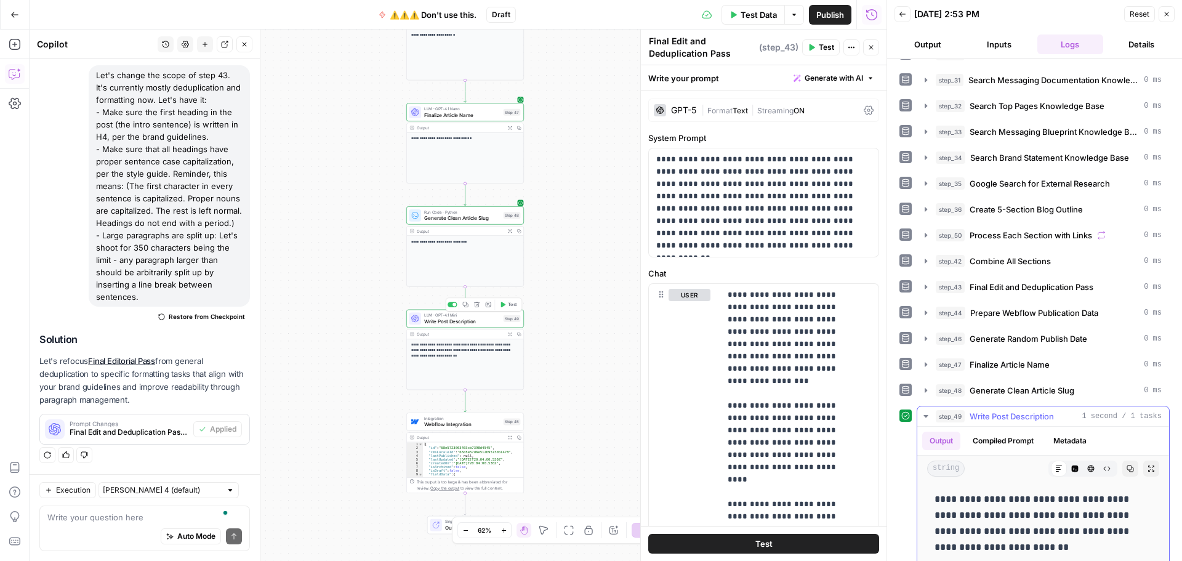
scroll to position [59, 0]
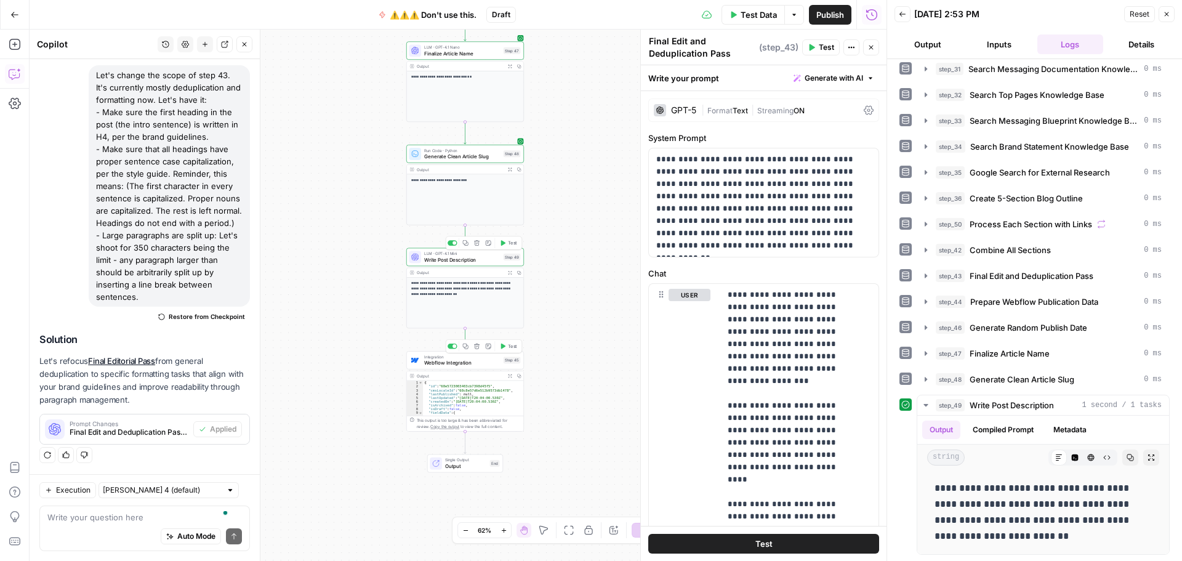
click at [507, 349] on button "Test" at bounding box center [508, 346] width 23 height 10
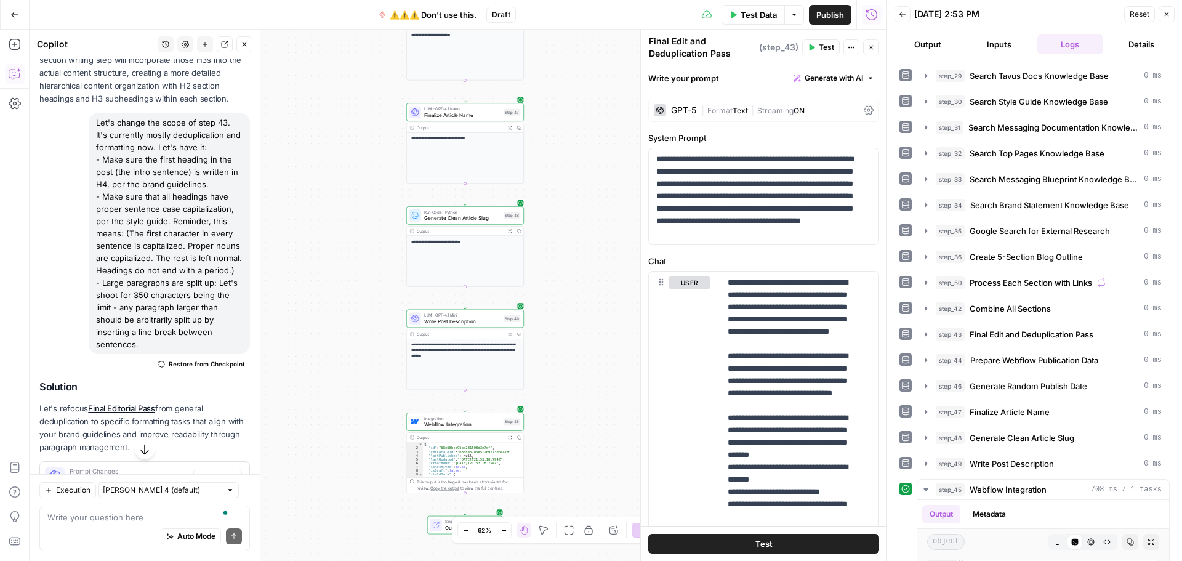
scroll to position [3226, 0]
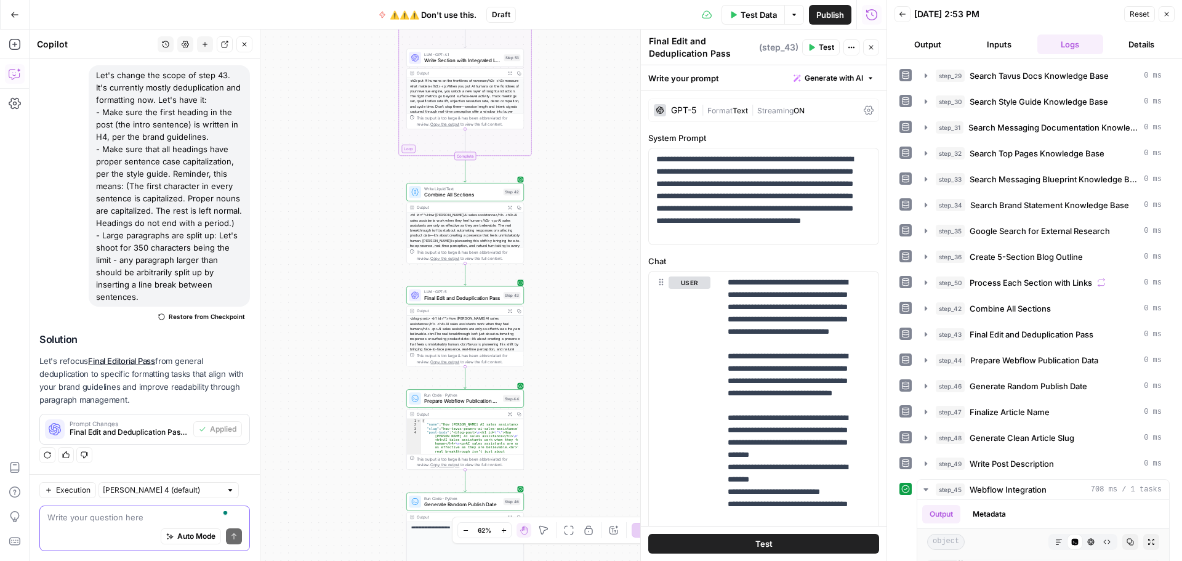
click at [127, 522] on textarea "To enrich screen reader interactions, please activate Accessibility in Grammarl…" at bounding box center [144, 517] width 195 height 12
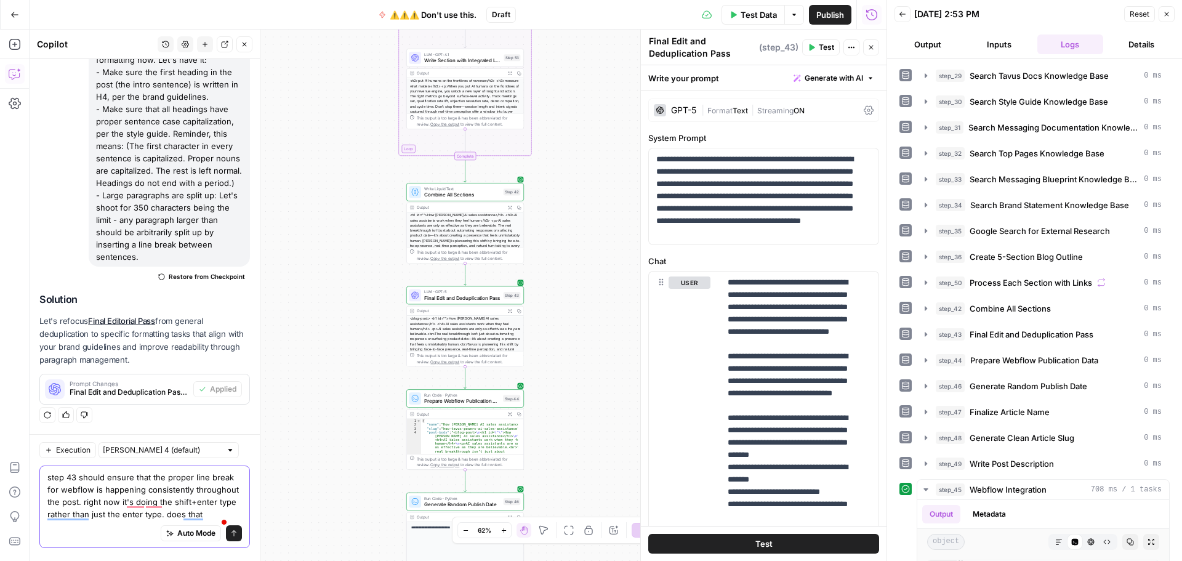
scroll to position [3275, 0]
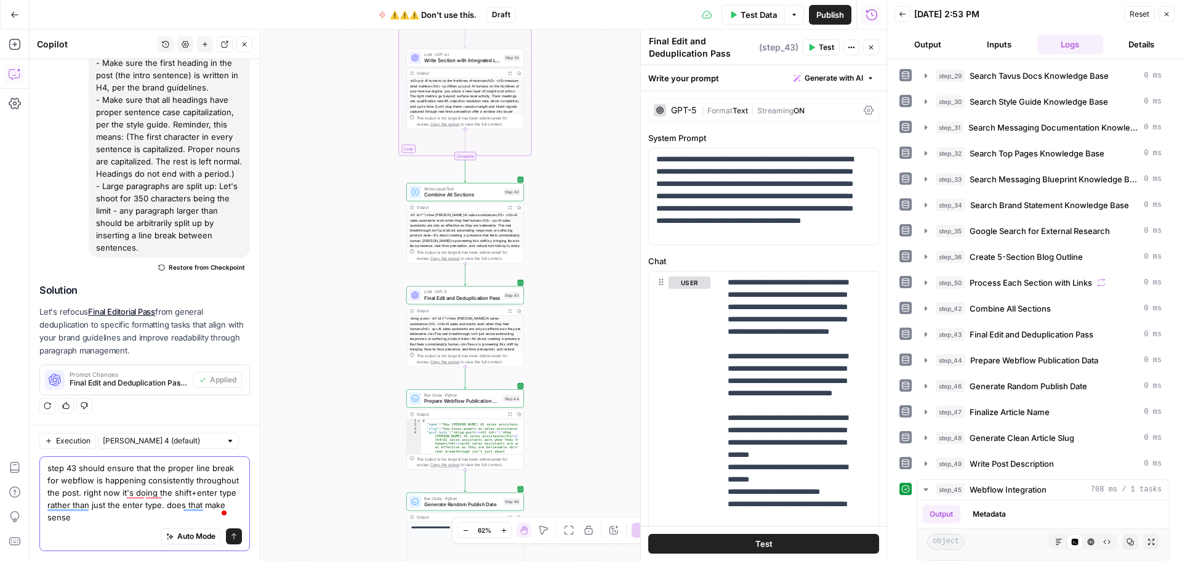
type textarea "step 43 should ensure that the proper line break for webflow is happening consi…"
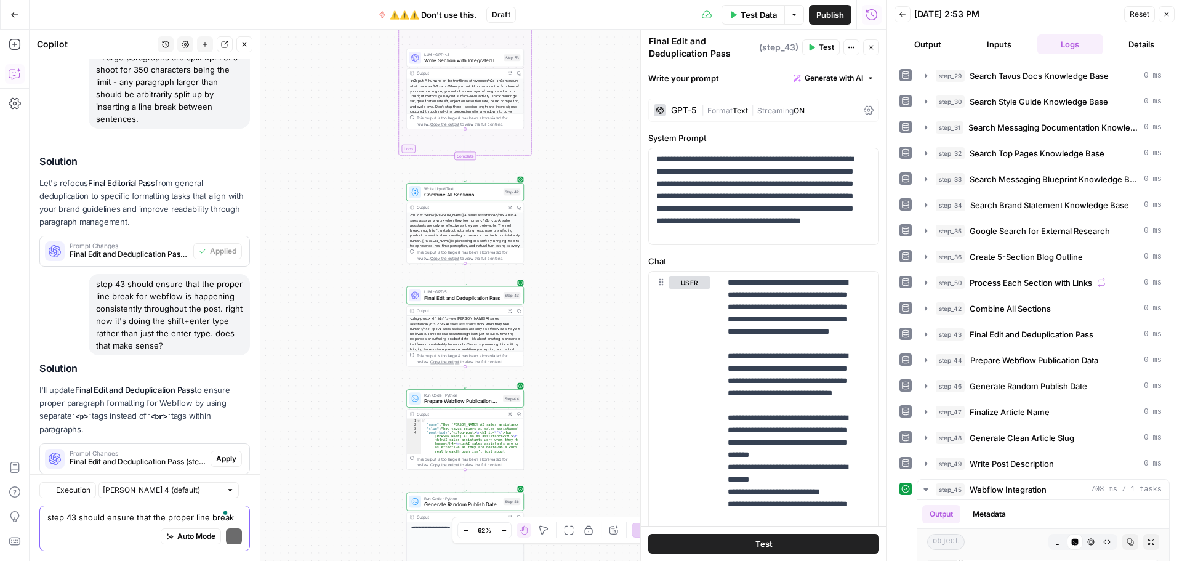
scroll to position [3507, 0]
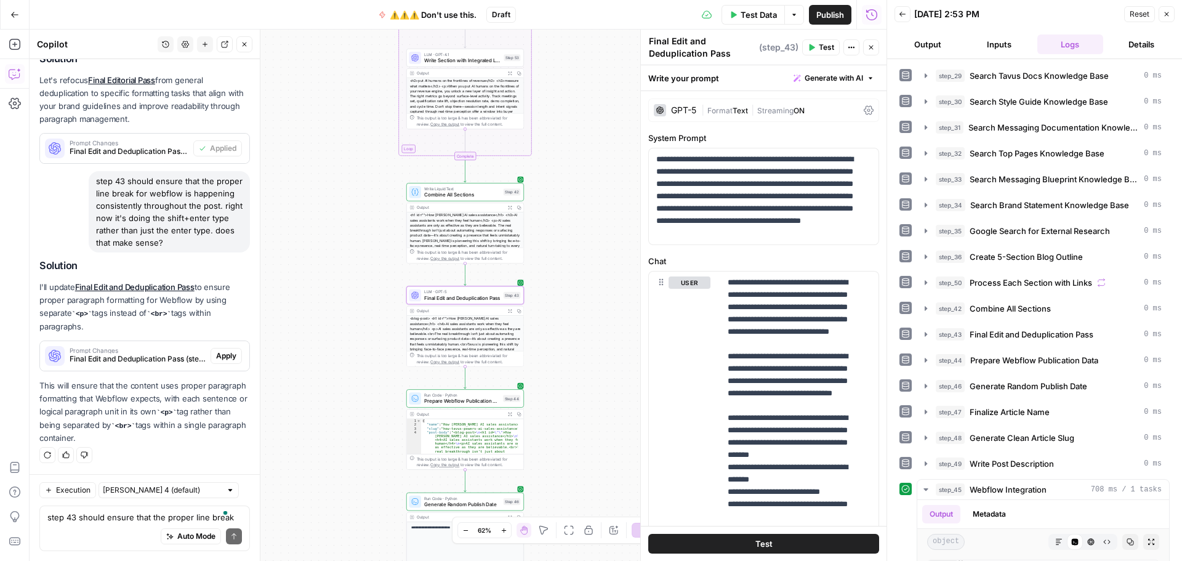
click at [216, 356] on span "Apply" at bounding box center [226, 355] width 20 height 11
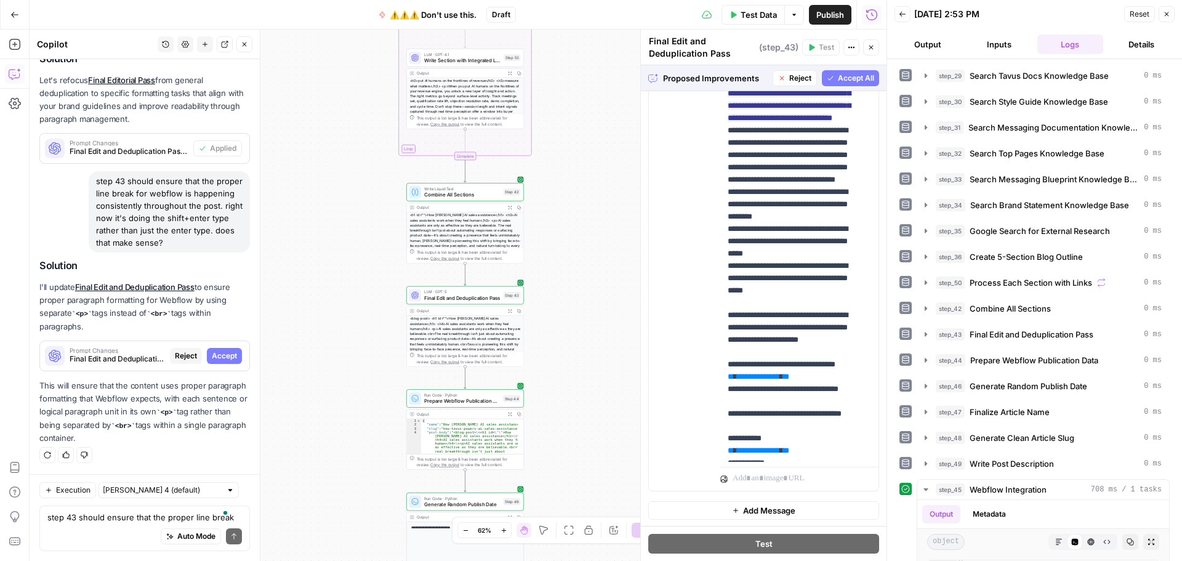
scroll to position [272, 0]
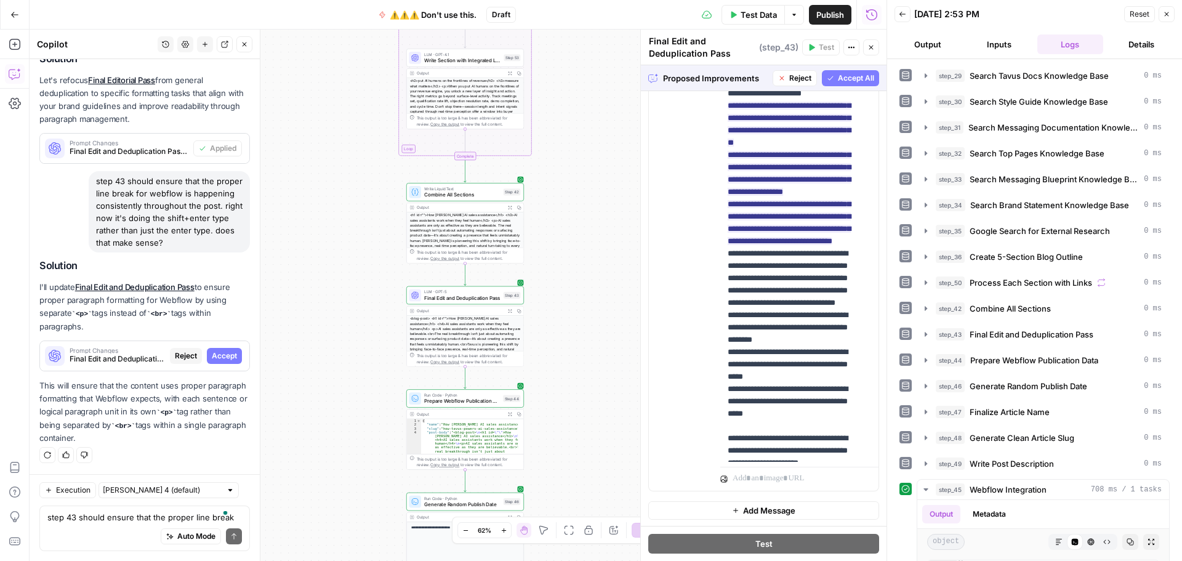
click at [839, 77] on span "Accept All" at bounding box center [856, 78] width 36 height 11
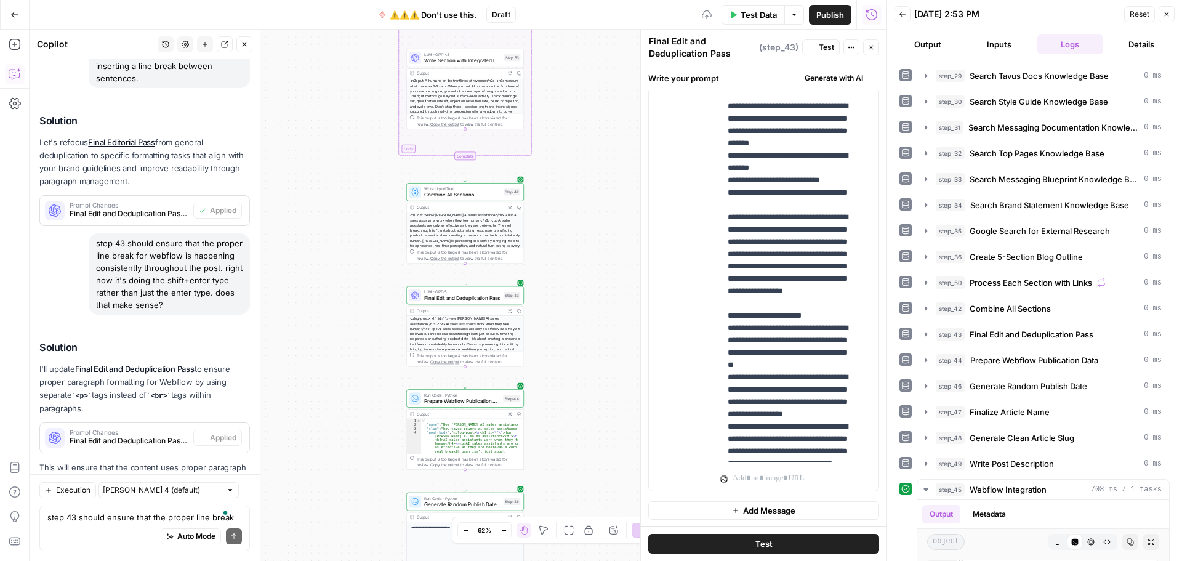
scroll to position [0, 0]
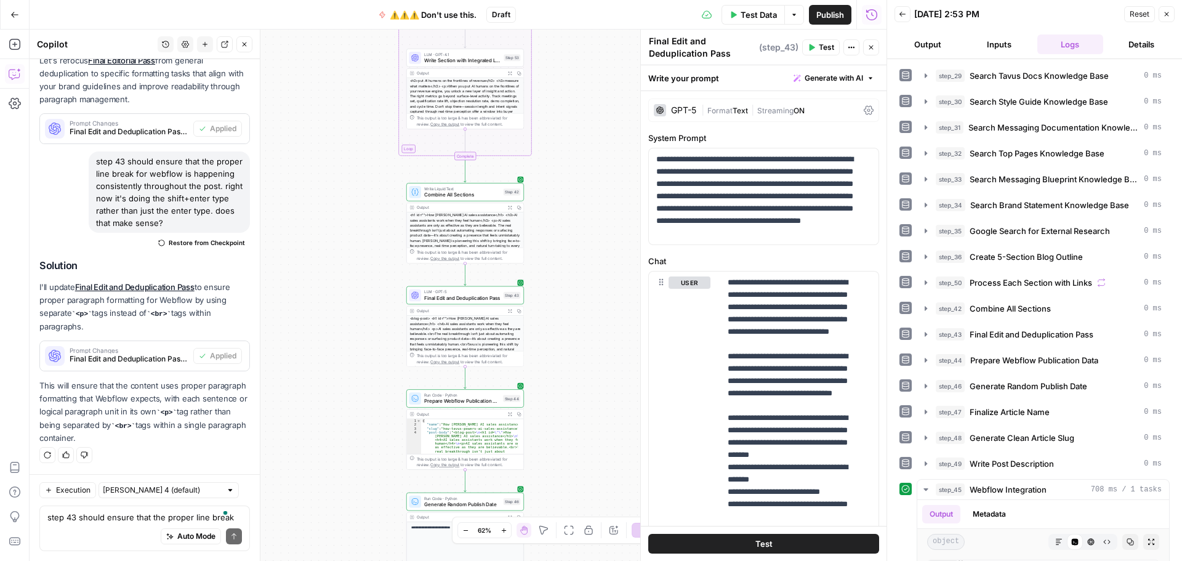
click at [813, 52] on button "Test" at bounding box center [821, 47] width 38 height 16
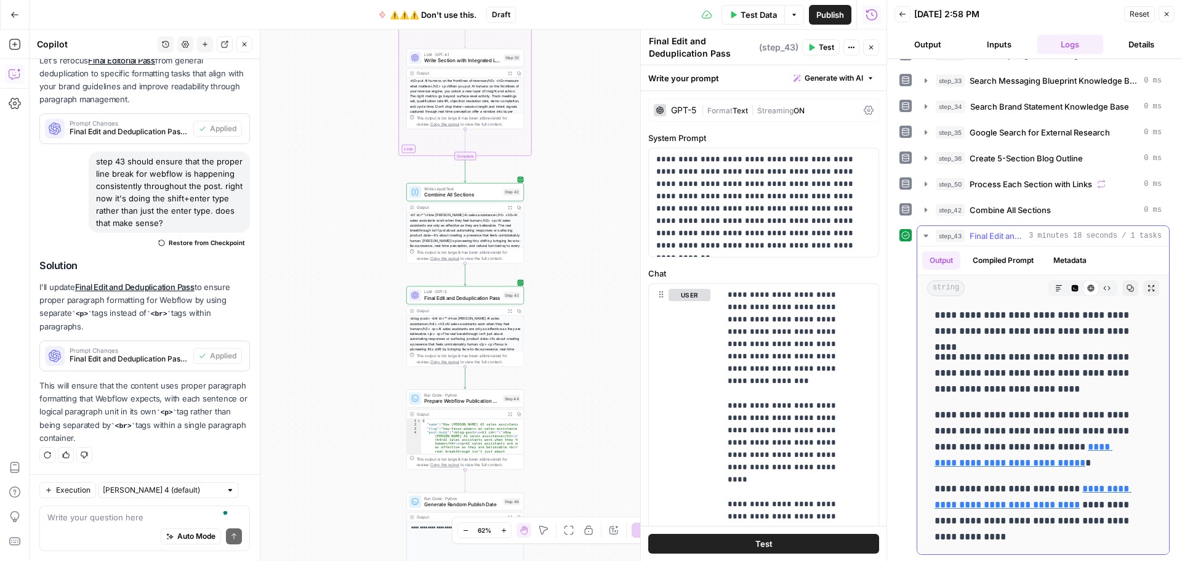
scroll to position [7466, 0]
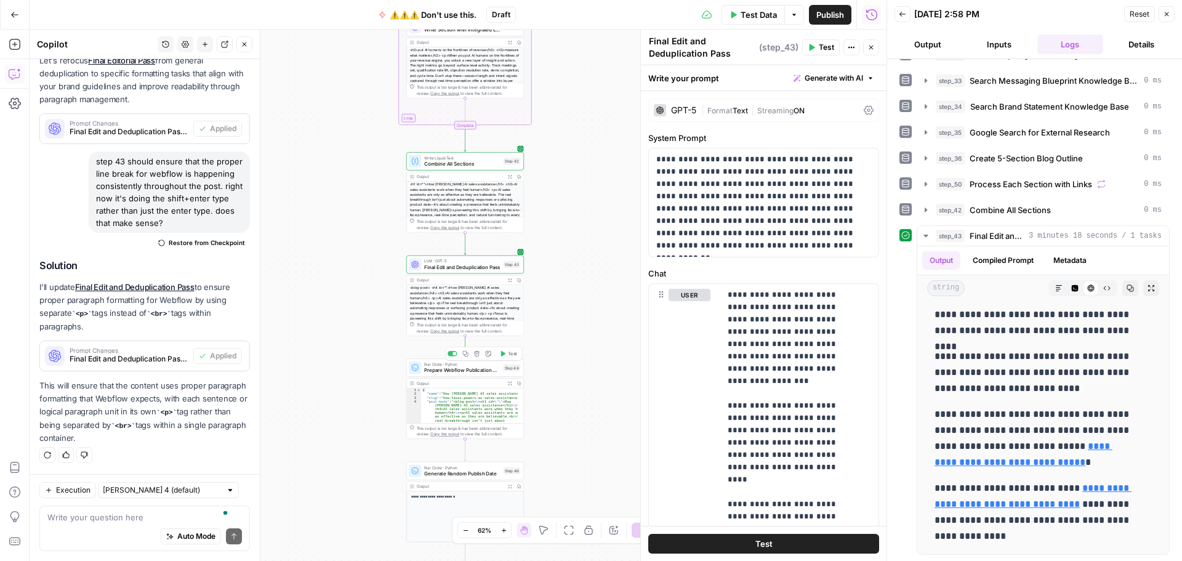
click at [508, 354] on span "Test" at bounding box center [512, 353] width 9 height 7
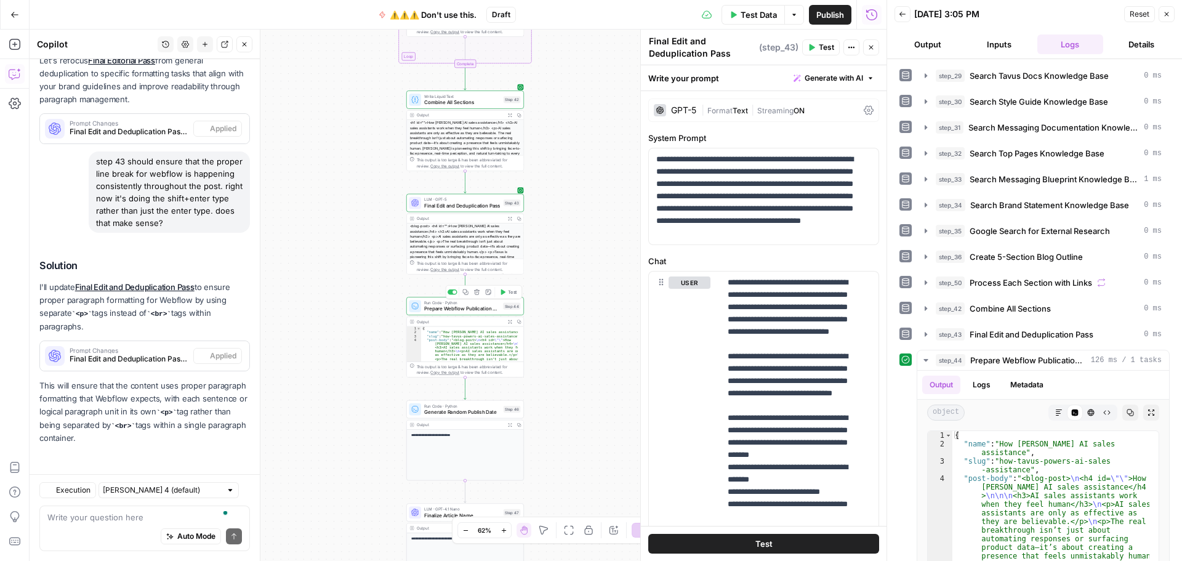
scroll to position [3527, 0]
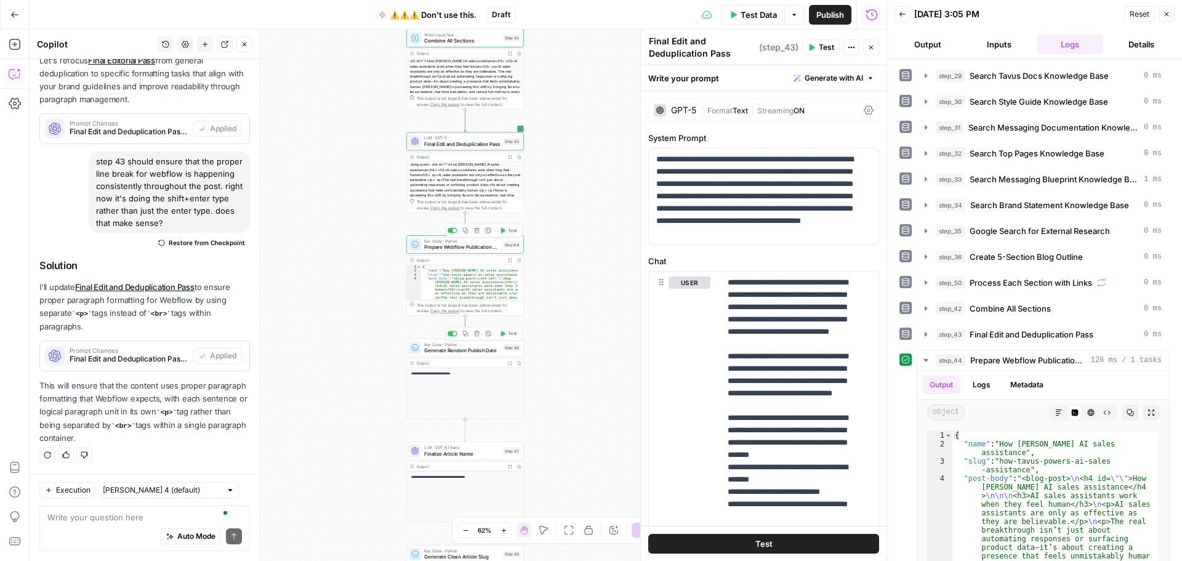
drag, startPoint x: 508, startPoint y: 331, endPoint x: 551, endPoint y: 371, distance: 58.4
click at [508, 331] on span "Test" at bounding box center [512, 333] width 9 height 7
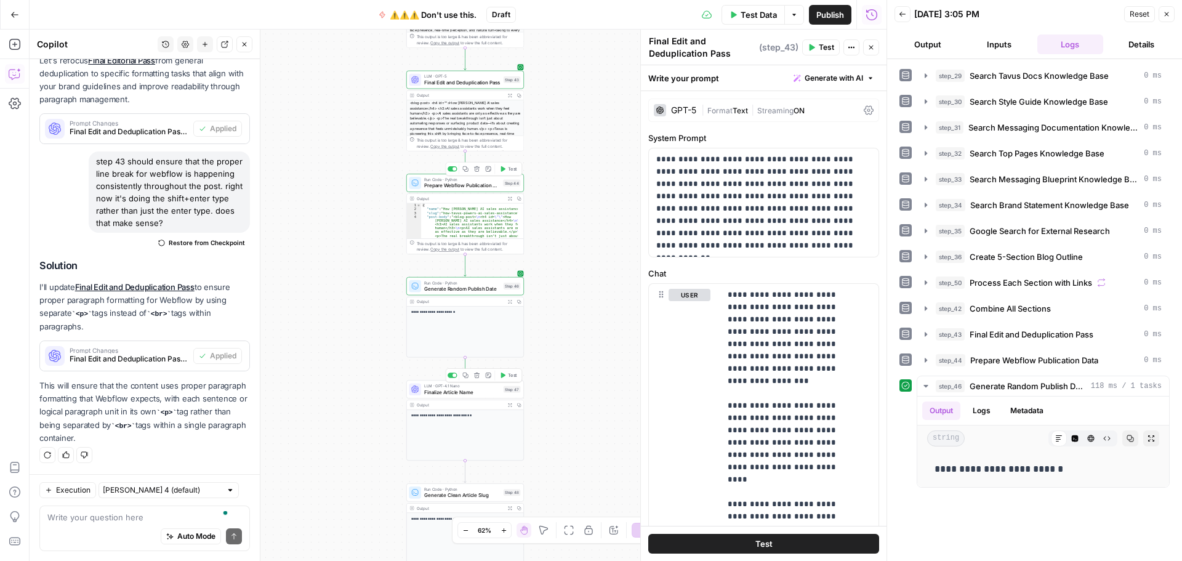
click at [507, 372] on button "Test" at bounding box center [508, 375] width 23 height 10
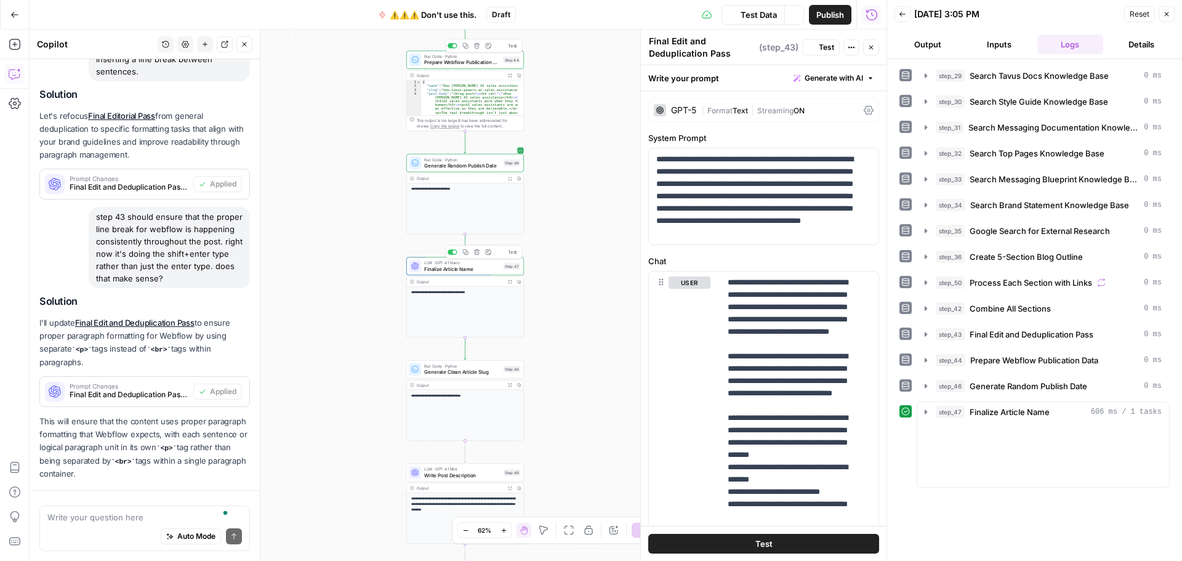
click at [509, 357] on span "Test" at bounding box center [512, 355] width 9 height 7
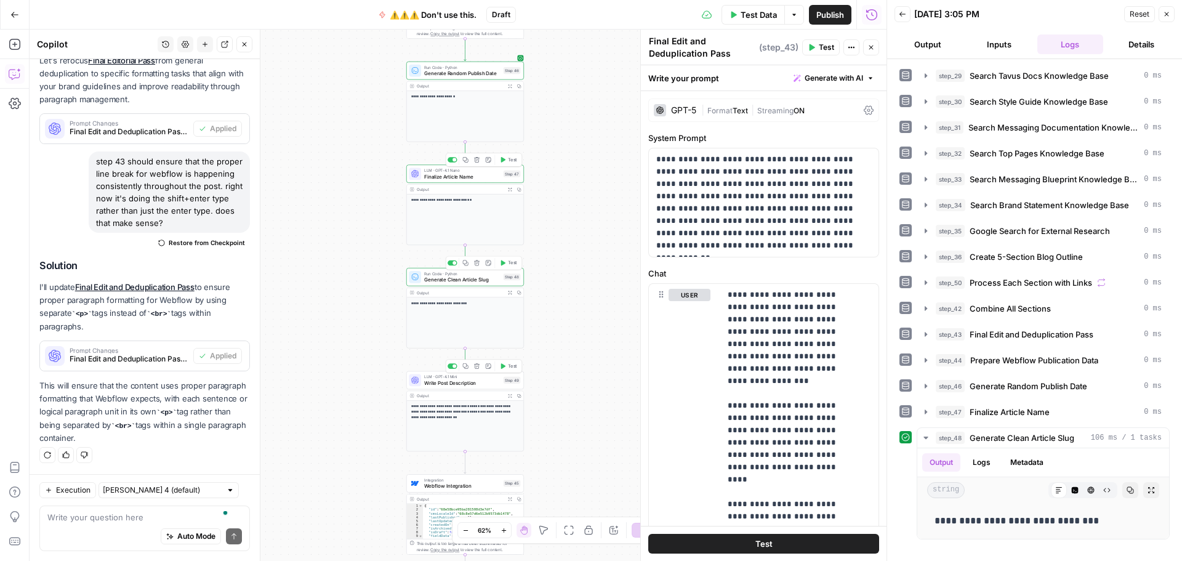
click at [509, 367] on span "Test" at bounding box center [512, 366] width 9 height 7
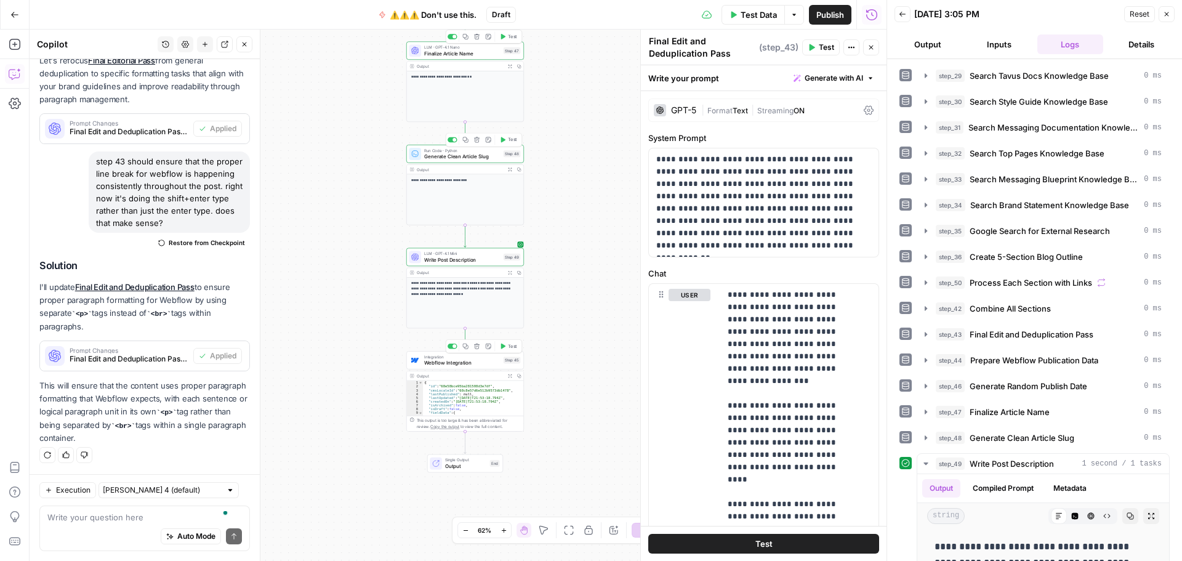
click at [510, 346] on span "Test" at bounding box center [512, 346] width 9 height 7
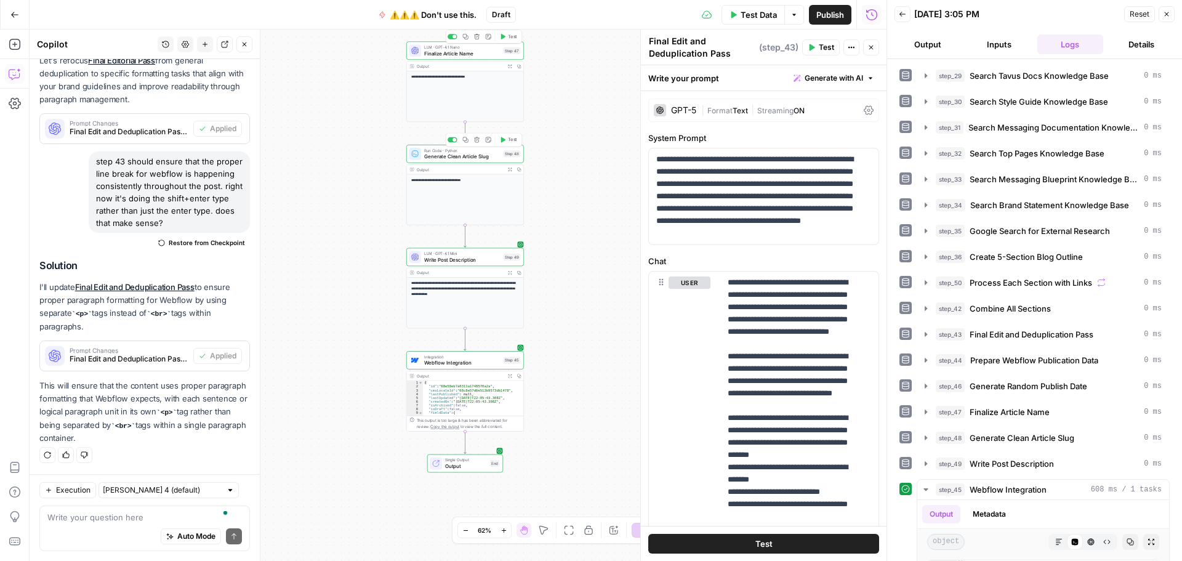
click at [828, 14] on span "Publish" at bounding box center [831, 15] width 28 height 12
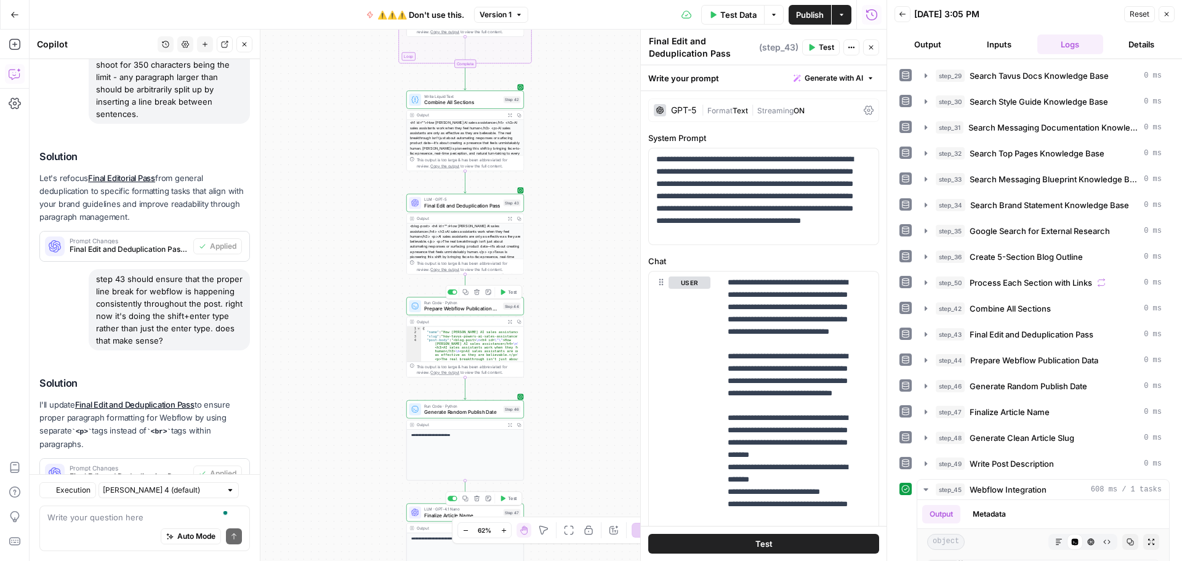
scroll to position [3527, 0]
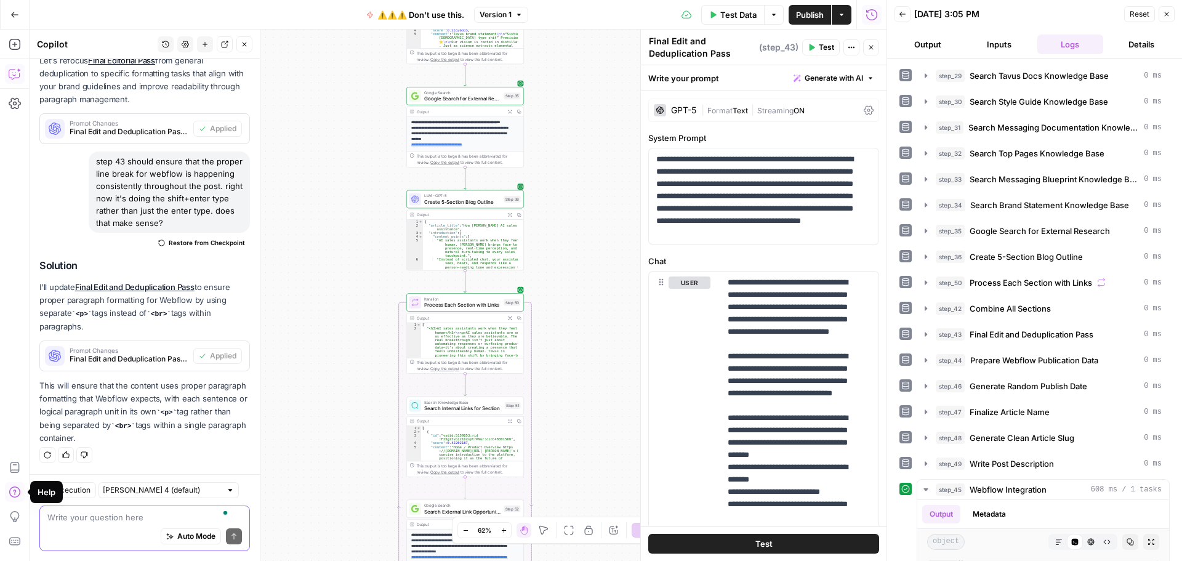
click at [115, 518] on textarea "To enrich screen reader interactions, please activate Accessibility in Grammarl…" at bounding box center [144, 517] width 195 height 12
type textarea "modify steo"
click at [474, 204] on span "Create 5-Section Blog Outline" at bounding box center [462, 201] width 76 height 7
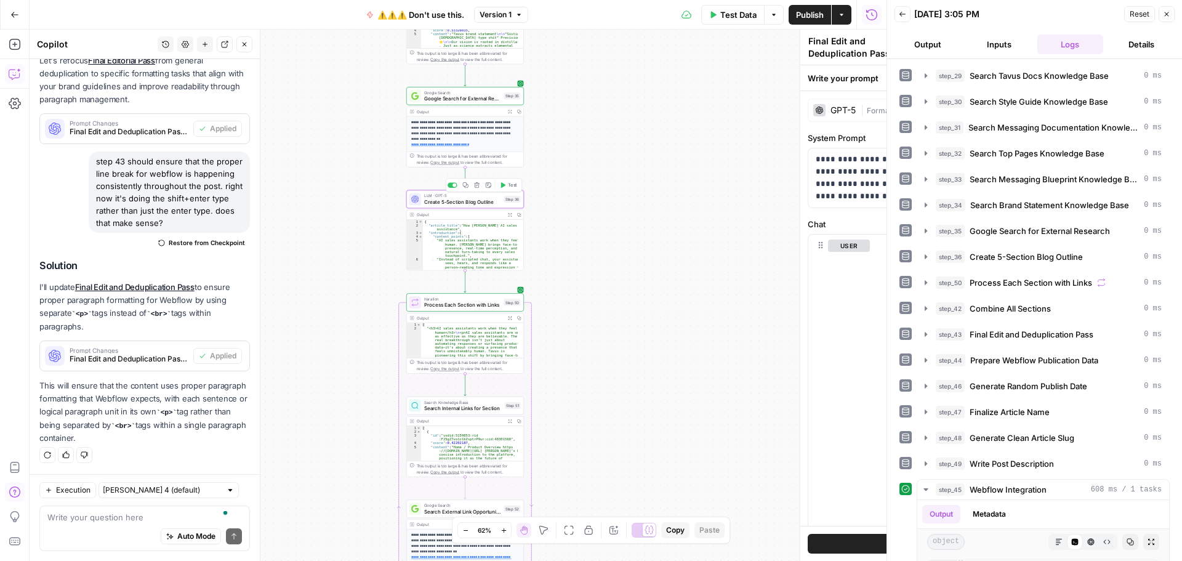
type textarea "Create 5-Section Blog Outline"
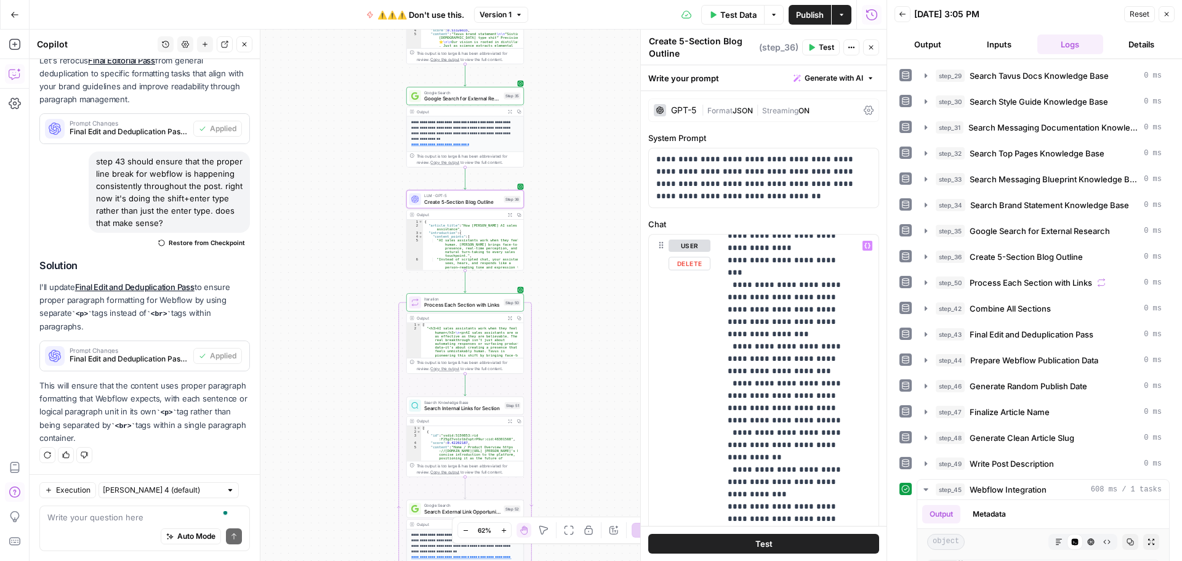
scroll to position [985, 0]
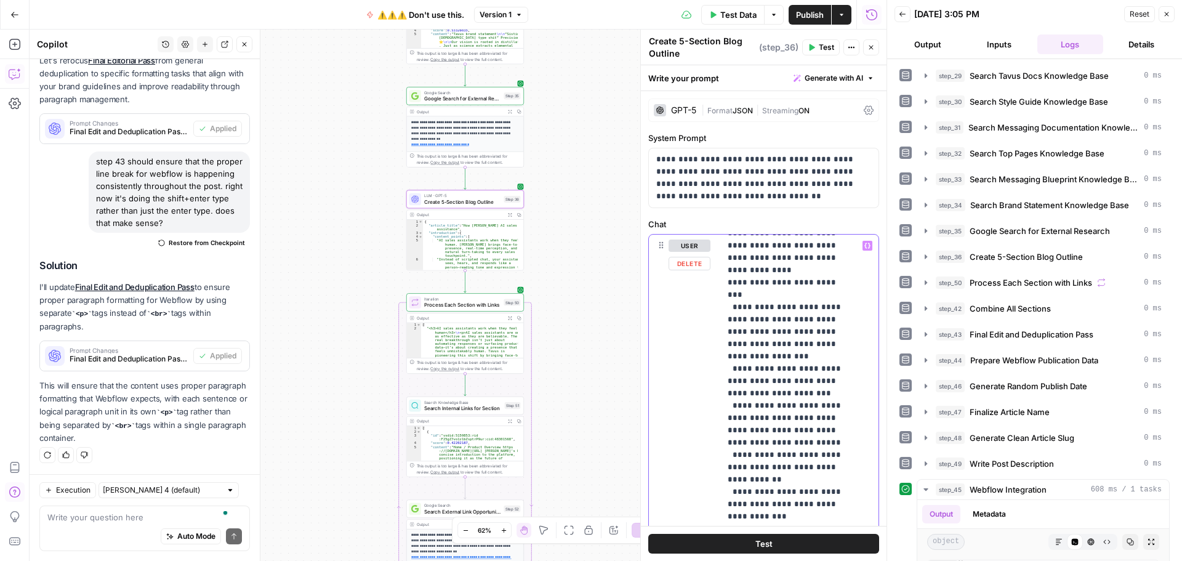
click at [736, 418] on p "**********" at bounding box center [790, 301] width 125 height 2094
click at [852, 406] on p "**********" at bounding box center [790, 301] width 125 height 2094
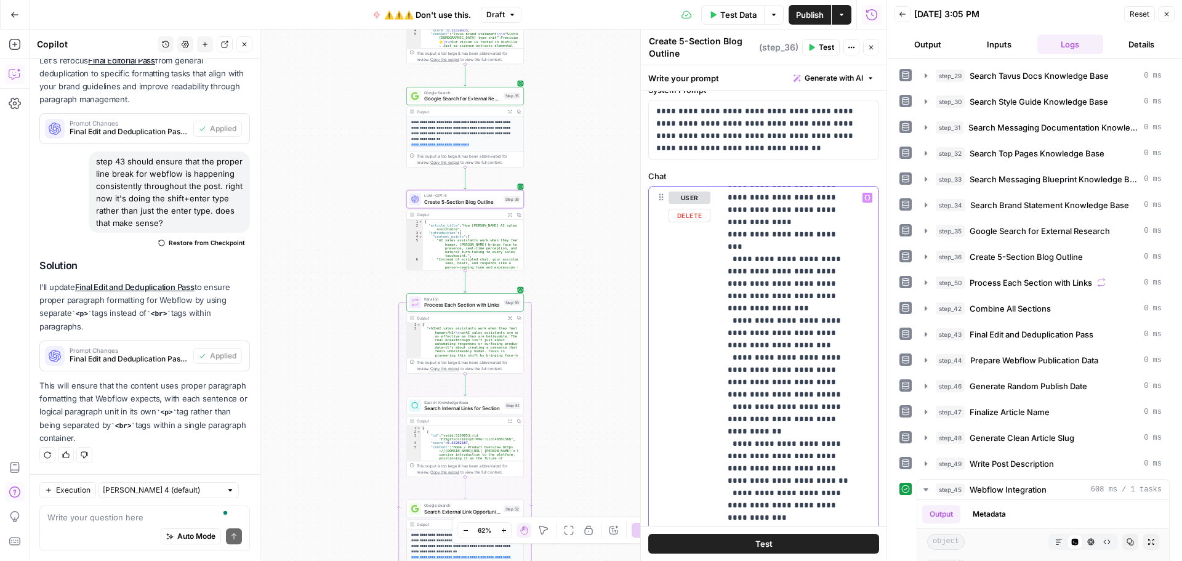
scroll to position [62, 0]
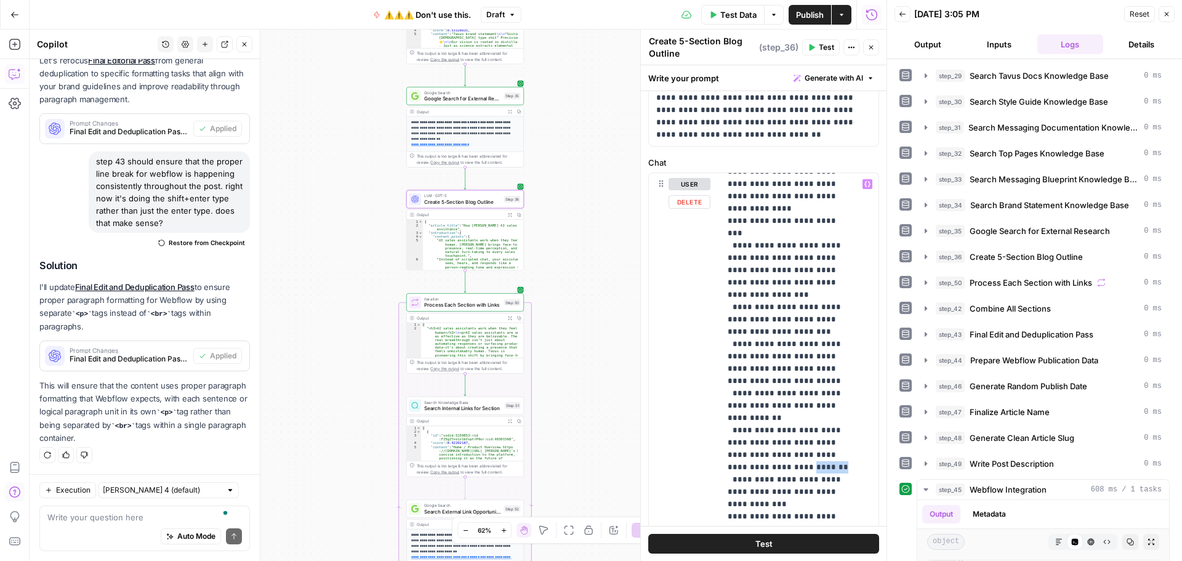
click at [757, 397] on p "**********" at bounding box center [790, 264] width 125 height 2143
click at [815, 49] on icon "button" at bounding box center [811, 47] width 7 height 7
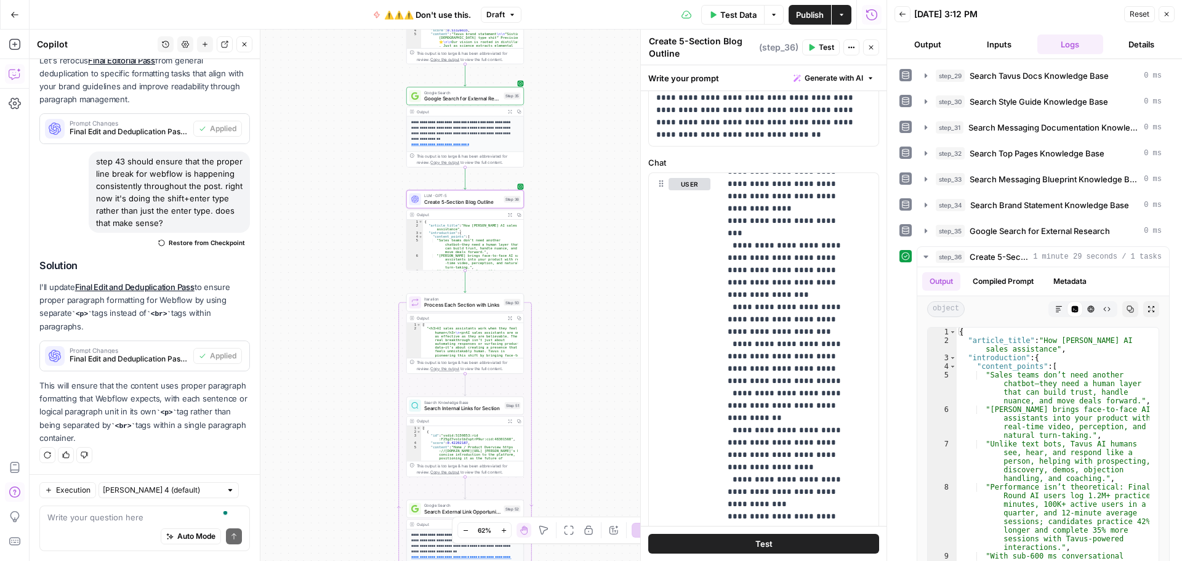
scroll to position [3527, 0]
drag, startPoint x: 504, startPoint y: 290, endPoint x: 765, endPoint y: 312, distance: 261.4
click at [504, 290] on icon "button" at bounding box center [503, 288] width 6 height 6
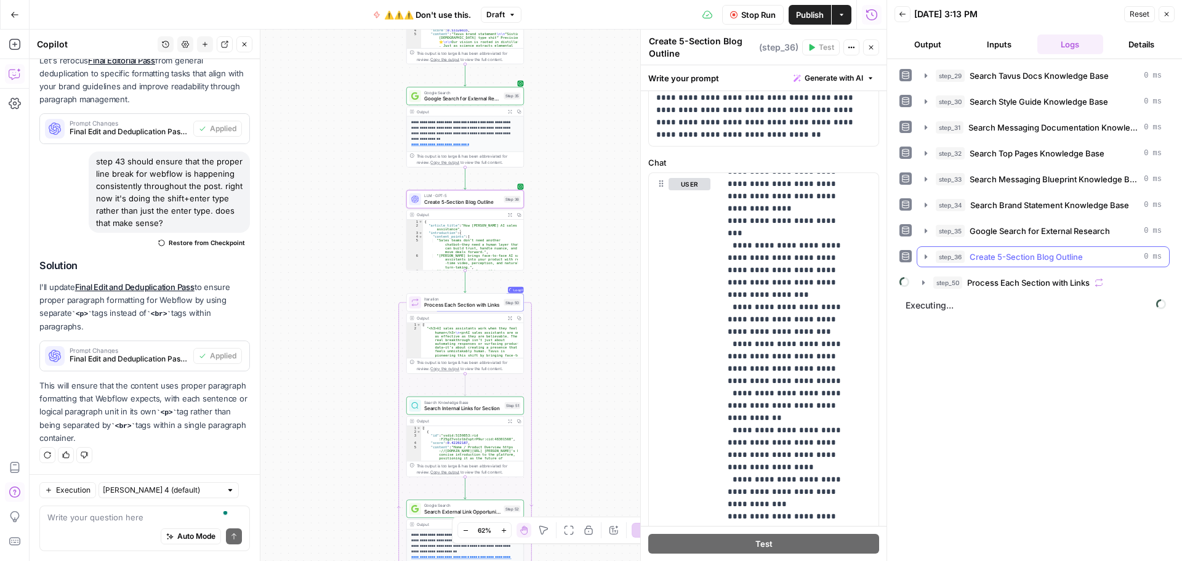
click at [925, 259] on icon "button" at bounding box center [926, 257] width 10 height 10
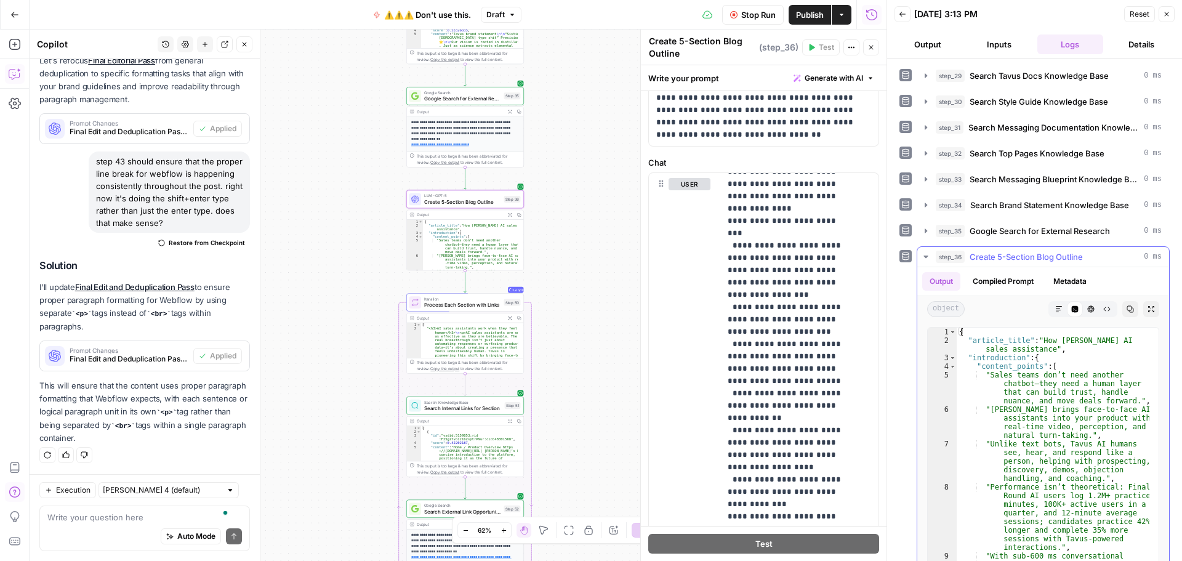
click at [1103, 311] on icon "button" at bounding box center [1106, 308] width 7 height 7
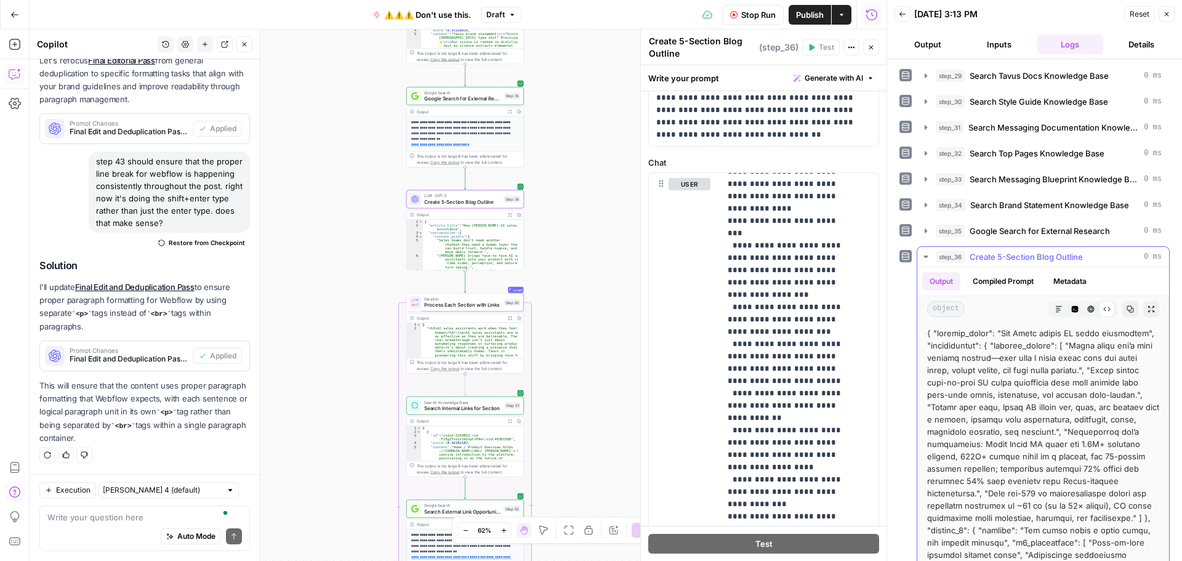
click at [1051, 303] on button "Markdown" at bounding box center [1059, 309] width 16 height 16
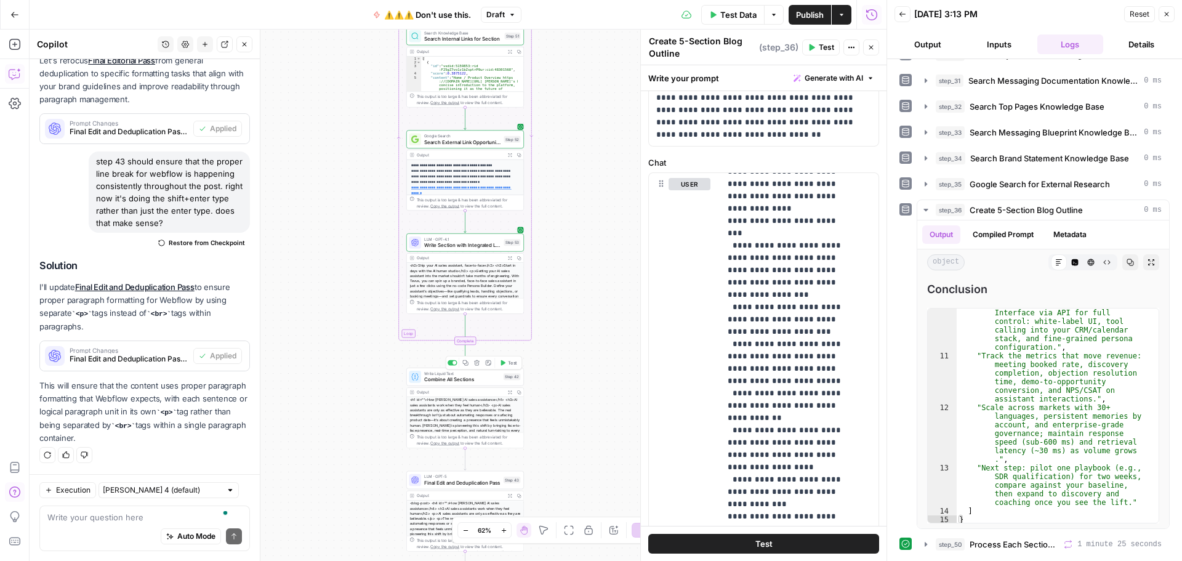
drag, startPoint x: 507, startPoint y: 366, endPoint x: 635, endPoint y: 209, distance: 202.6
click at [507, 366] on button "Test" at bounding box center [508, 363] width 23 height 10
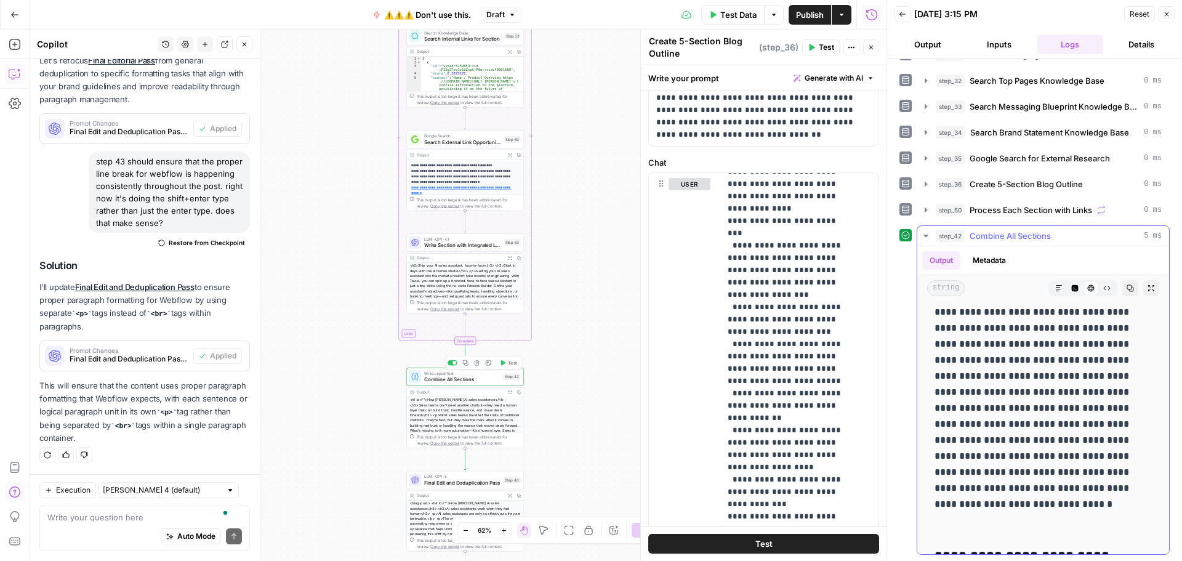
scroll to position [6220, 0]
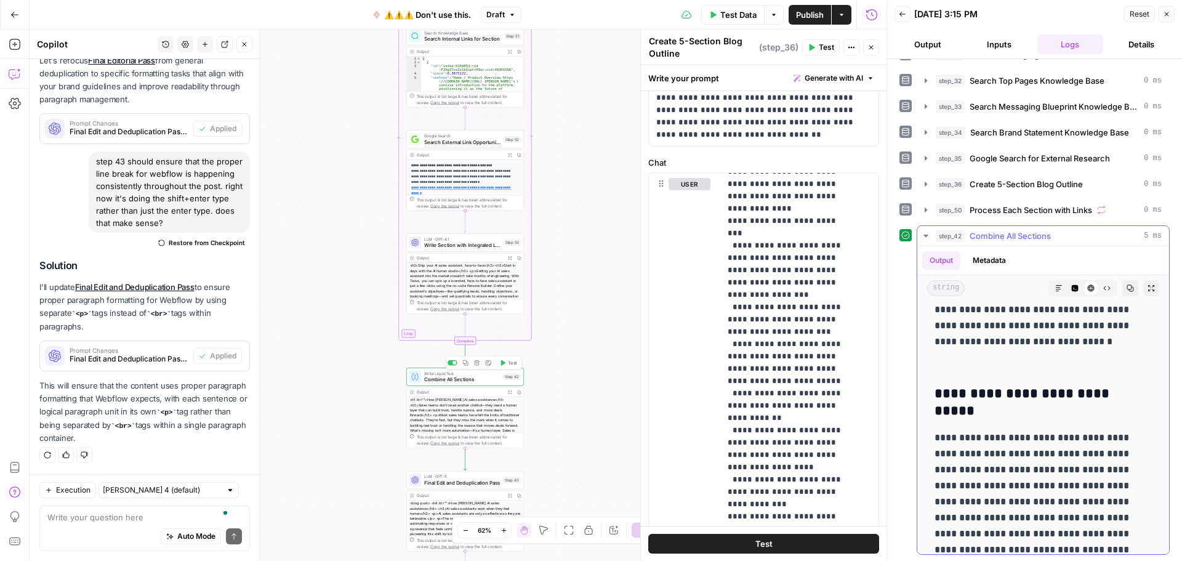
click at [1144, 285] on button "Expand Output" at bounding box center [1152, 288] width 16 height 16
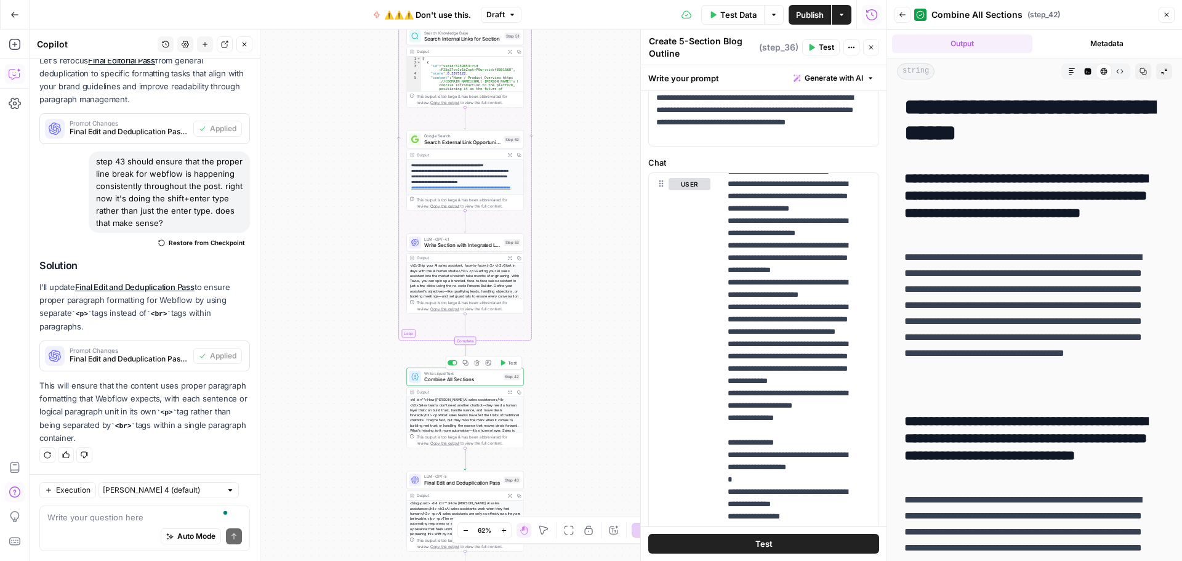
click at [1054, 291] on p "**********" at bounding box center [1030, 321] width 251 height 144
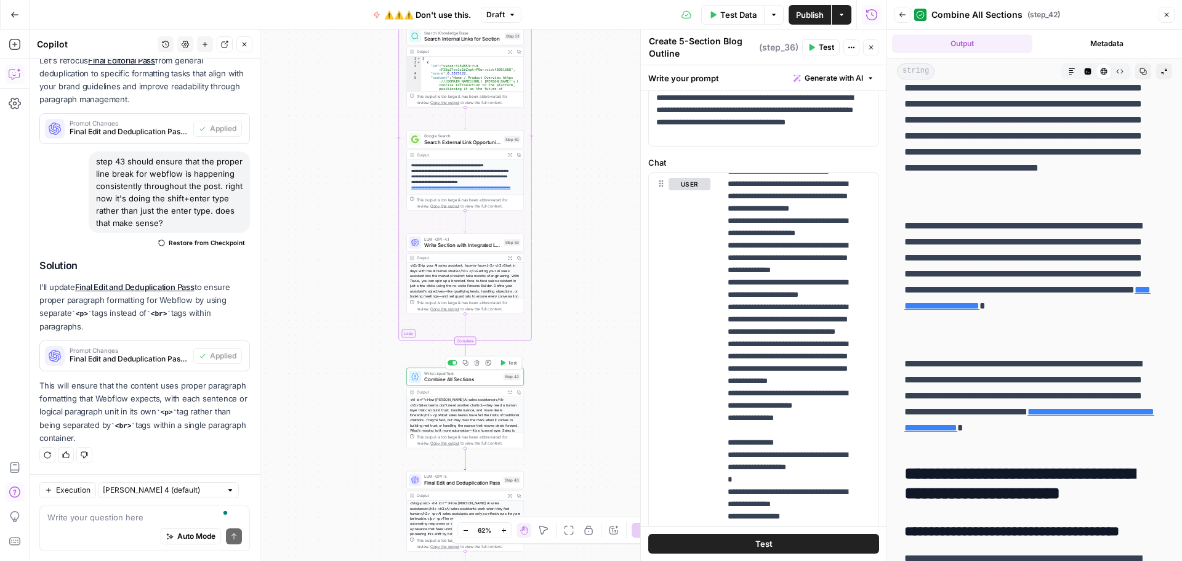
scroll to position [4144, 0]
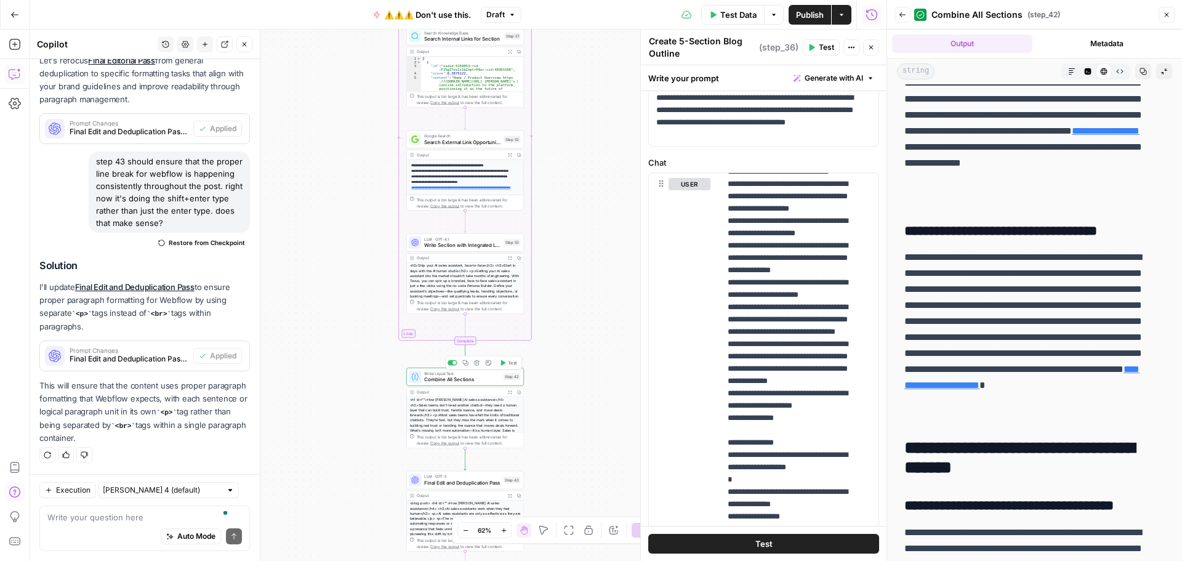
click at [962, 185] on p "**********" at bounding box center [1030, 115] width 251 height 176
